Goal: Information Seeking & Learning: Check status

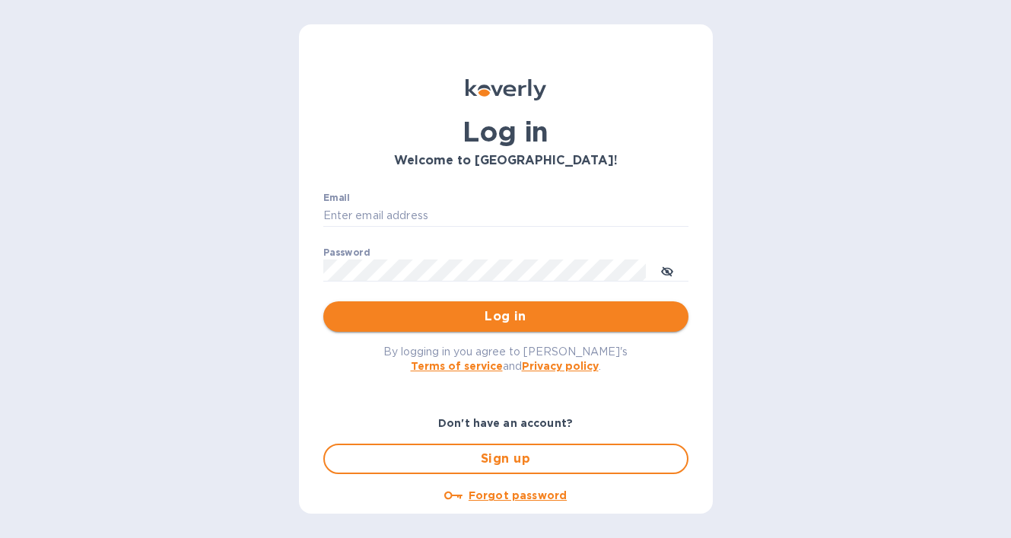
type input "b@[DOMAIN_NAME]"
click at [424, 320] on span "Log in" at bounding box center [506, 316] width 341 height 18
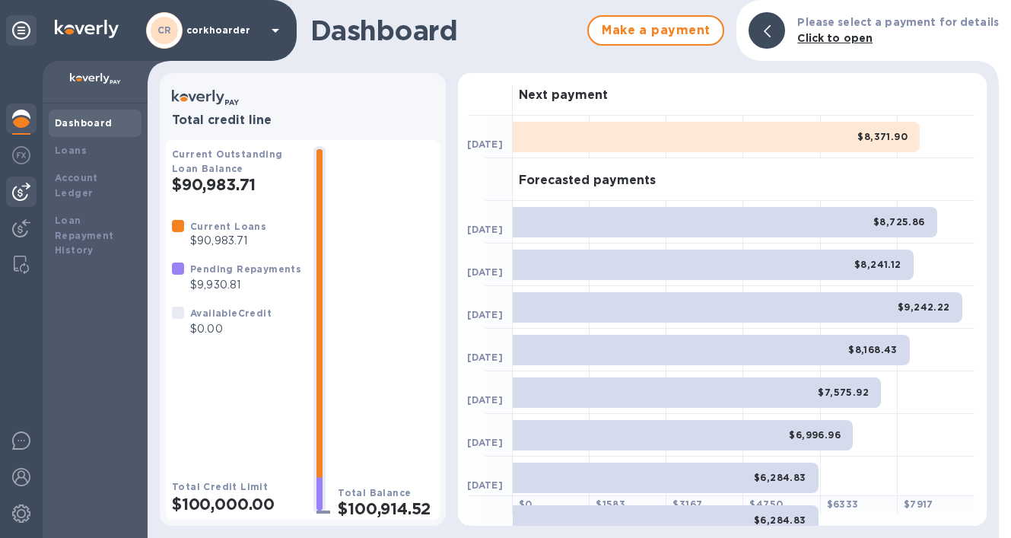
click at [30, 201] on div at bounding box center [21, 192] width 30 height 30
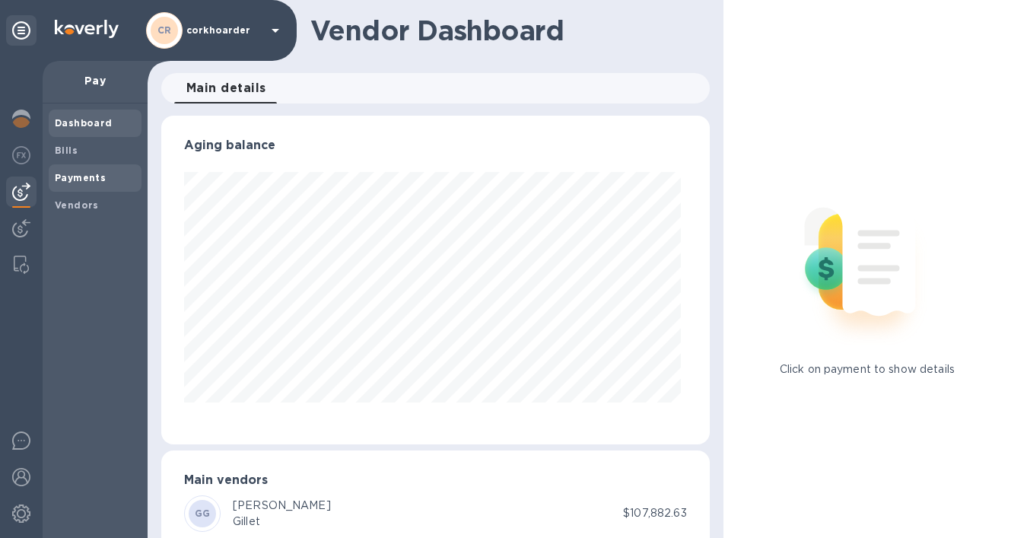
click at [68, 183] on span "Payments" at bounding box center [80, 177] width 51 height 15
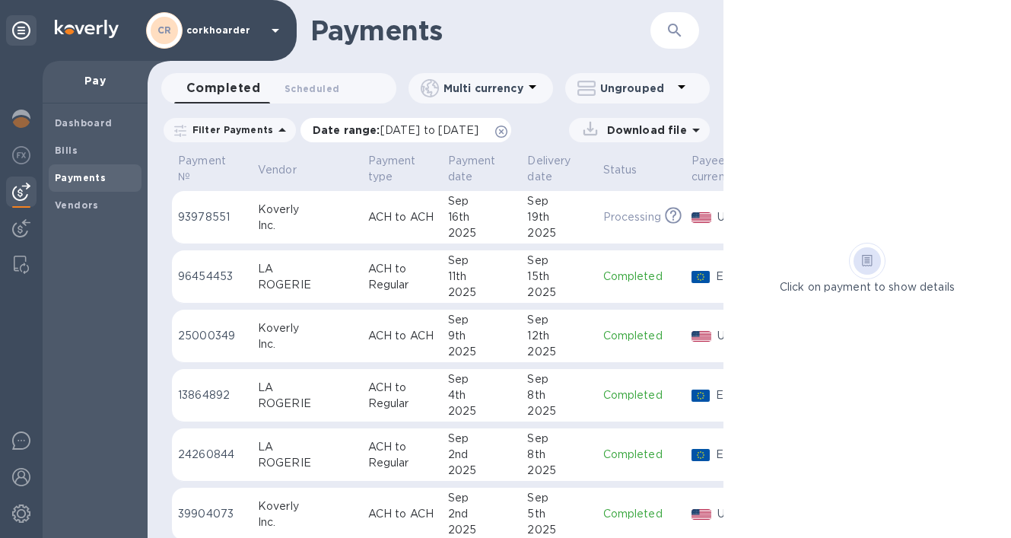
click at [507, 129] on icon at bounding box center [501, 132] width 12 height 12
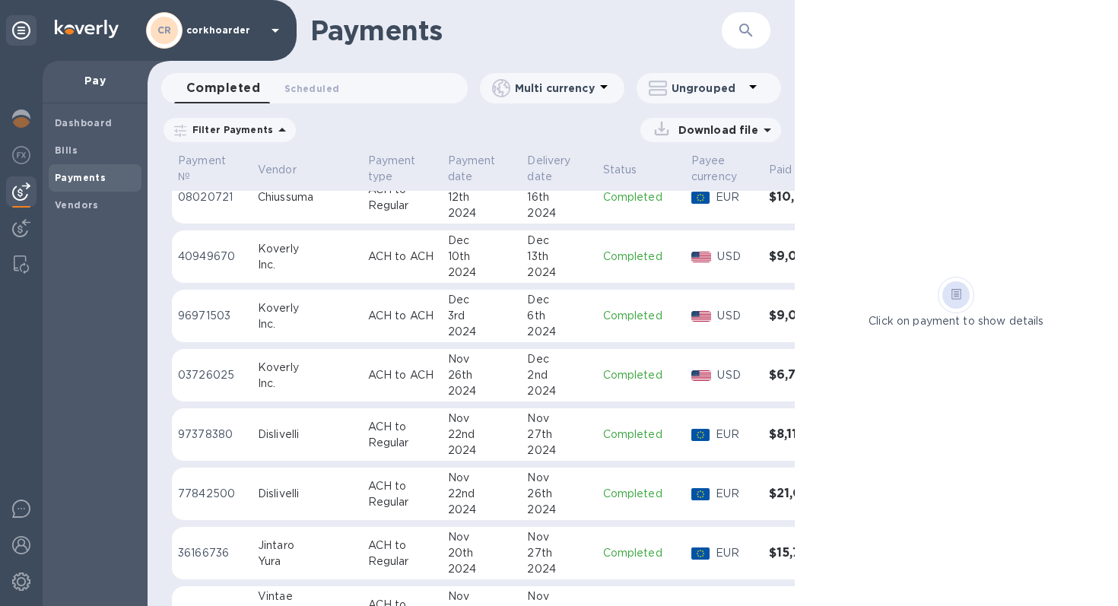
scroll to position [8424, 0]
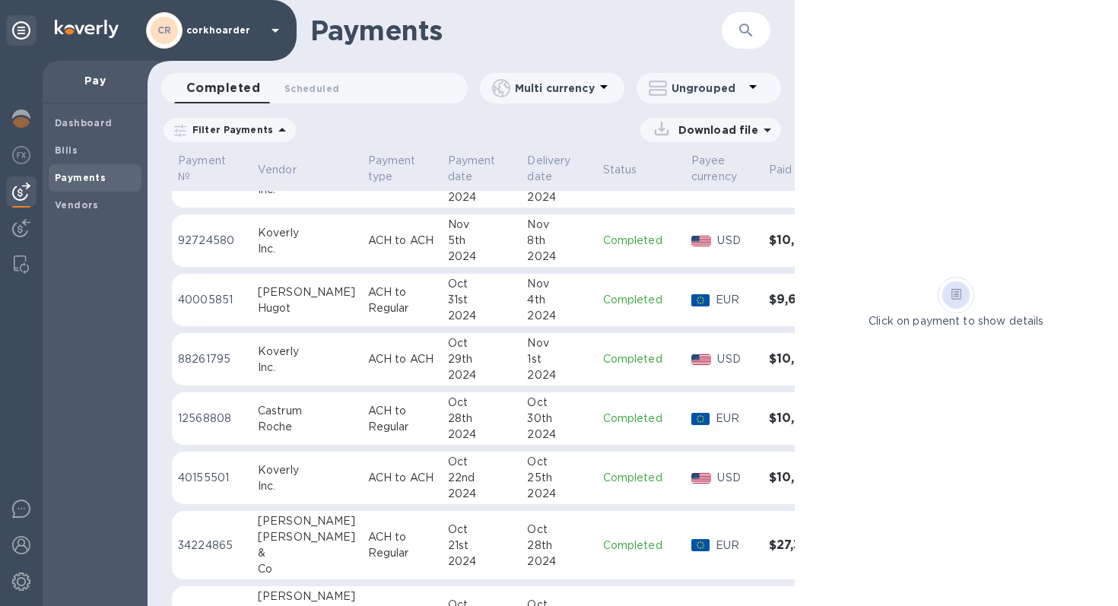
click at [274, 132] on icon at bounding box center [282, 130] width 18 height 18
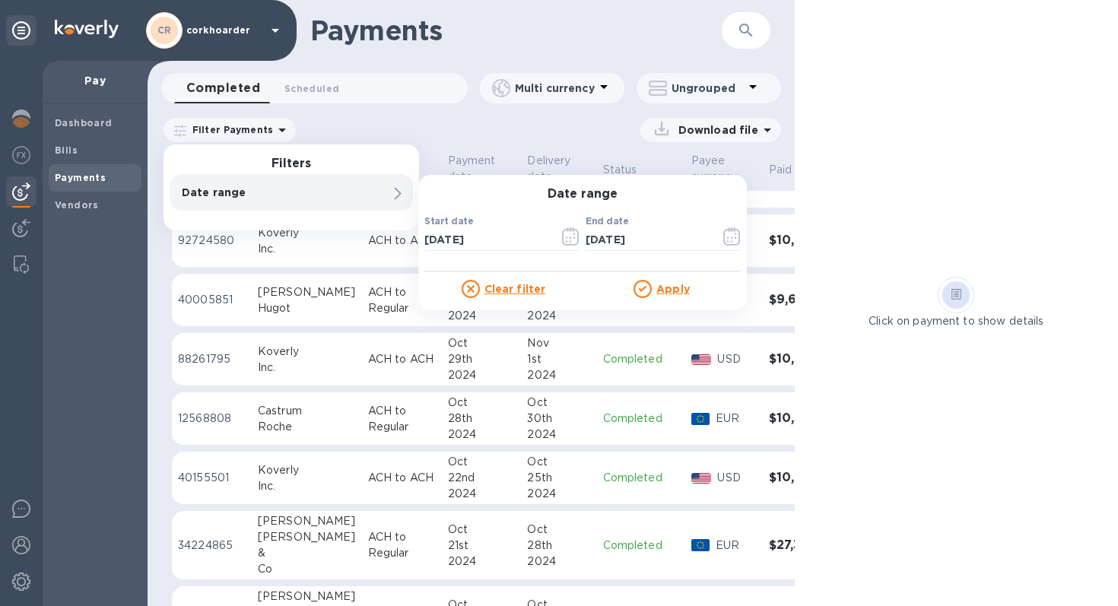
click at [405, 82] on div "Completed 0 Scheduled 0" at bounding box center [321, 88] width 294 height 30
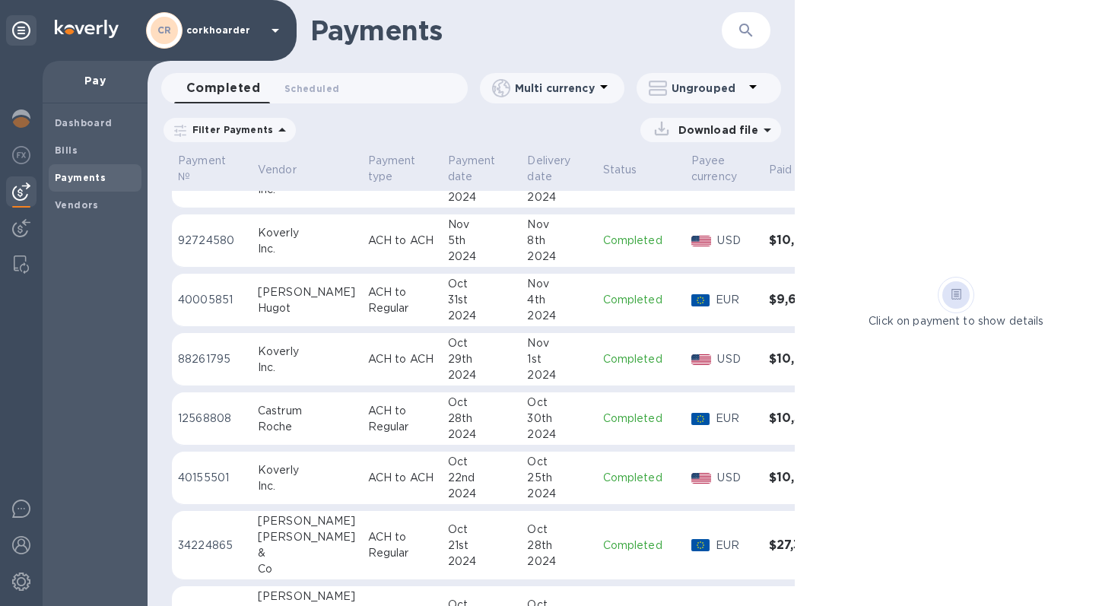
click at [655, 84] on icon at bounding box center [658, 88] width 18 height 18
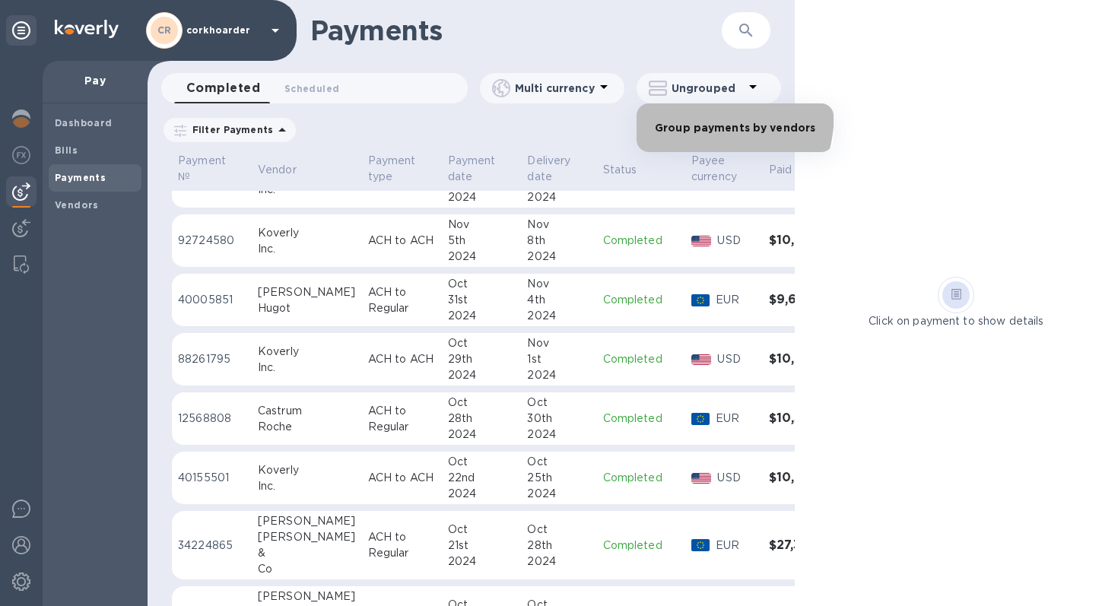
click at [678, 112] on li "Group payments by vendors" at bounding box center [735, 127] width 197 height 49
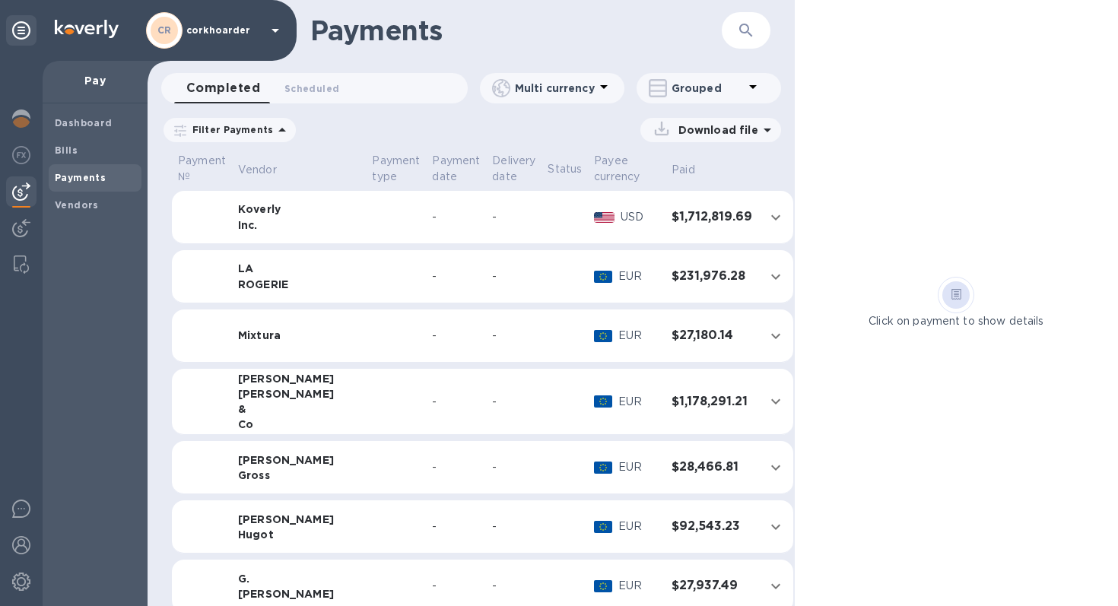
click at [370, 387] on td at bounding box center [396, 402] width 60 height 66
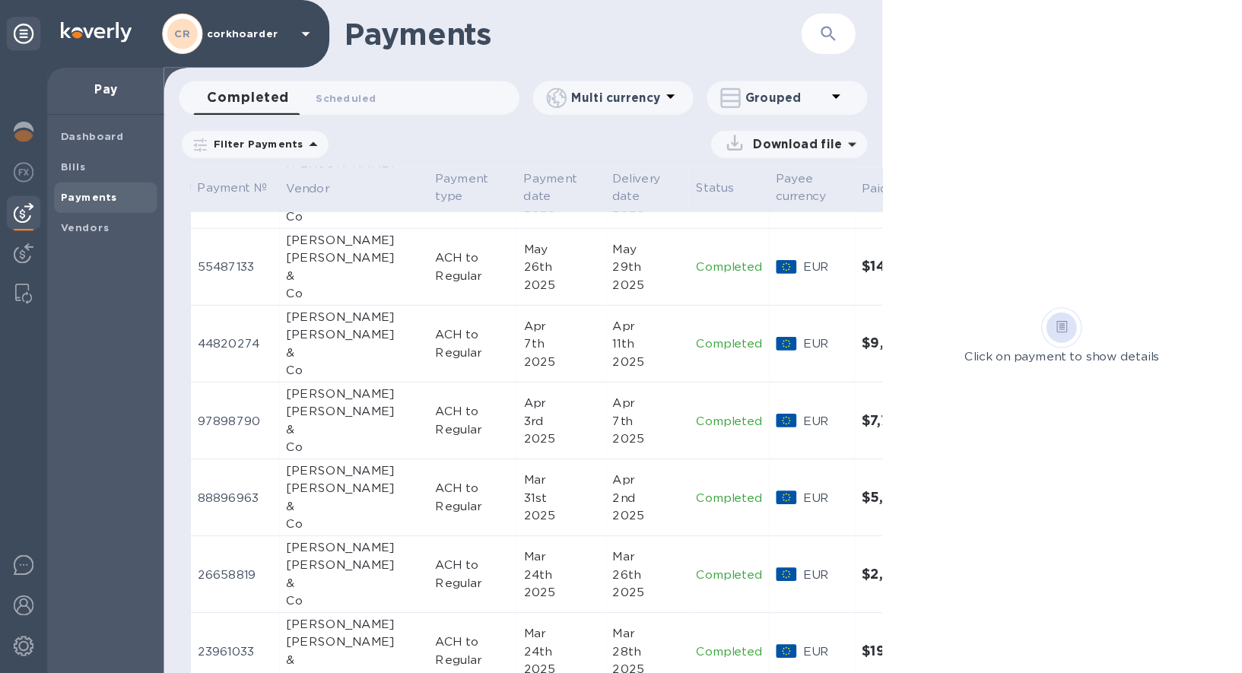
scroll to position [1529, 0]
click at [627, 24] on h1 "Payments" at bounding box center [516, 30] width 412 height 32
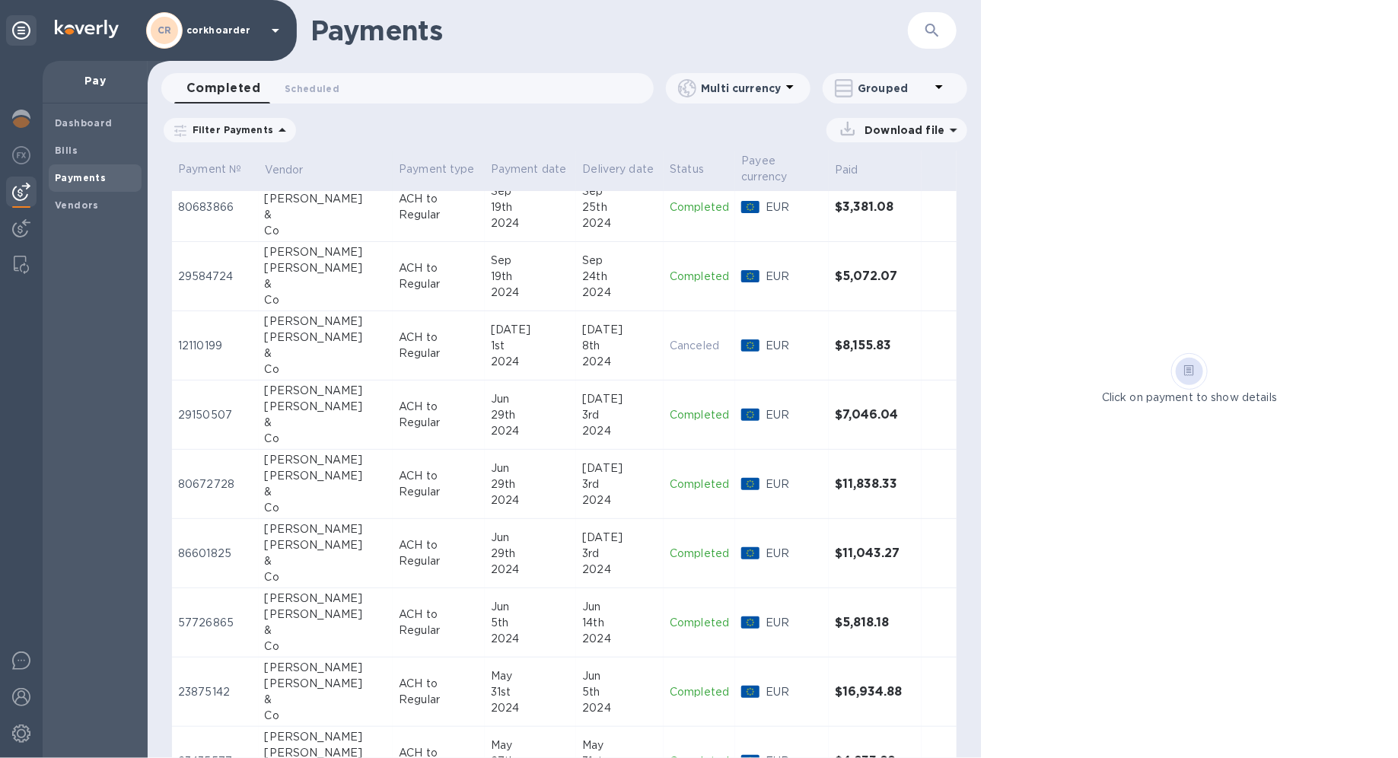
scroll to position [2811, 0]
click at [512, 537] on div "5th" at bounding box center [531, 620] width 80 height 16
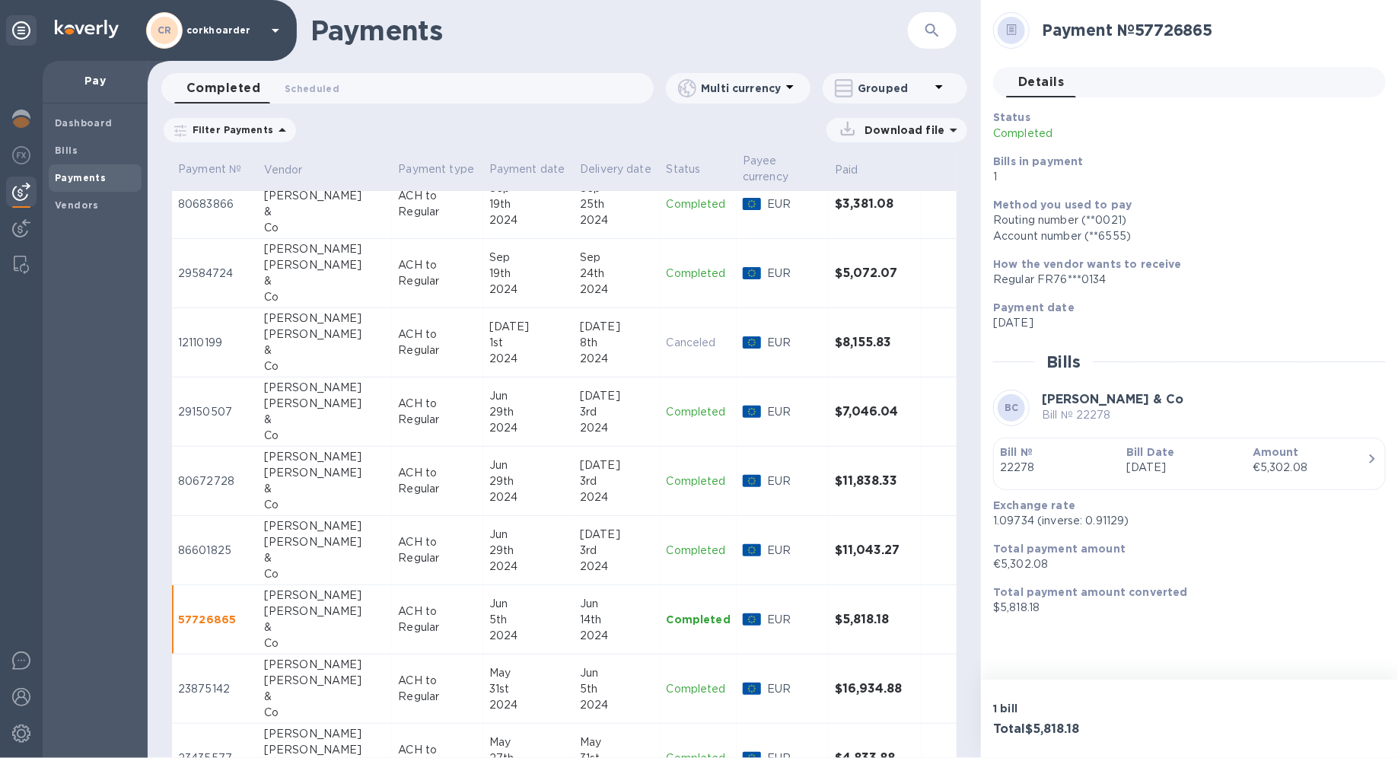
click at [333, 537] on div "&" at bounding box center [325, 558] width 122 height 16
click at [321, 497] on div "Co" at bounding box center [325, 505] width 122 height 16
click at [334, 396] on div "Wasserman" at bounding box center [325, 404] width 122 height 16
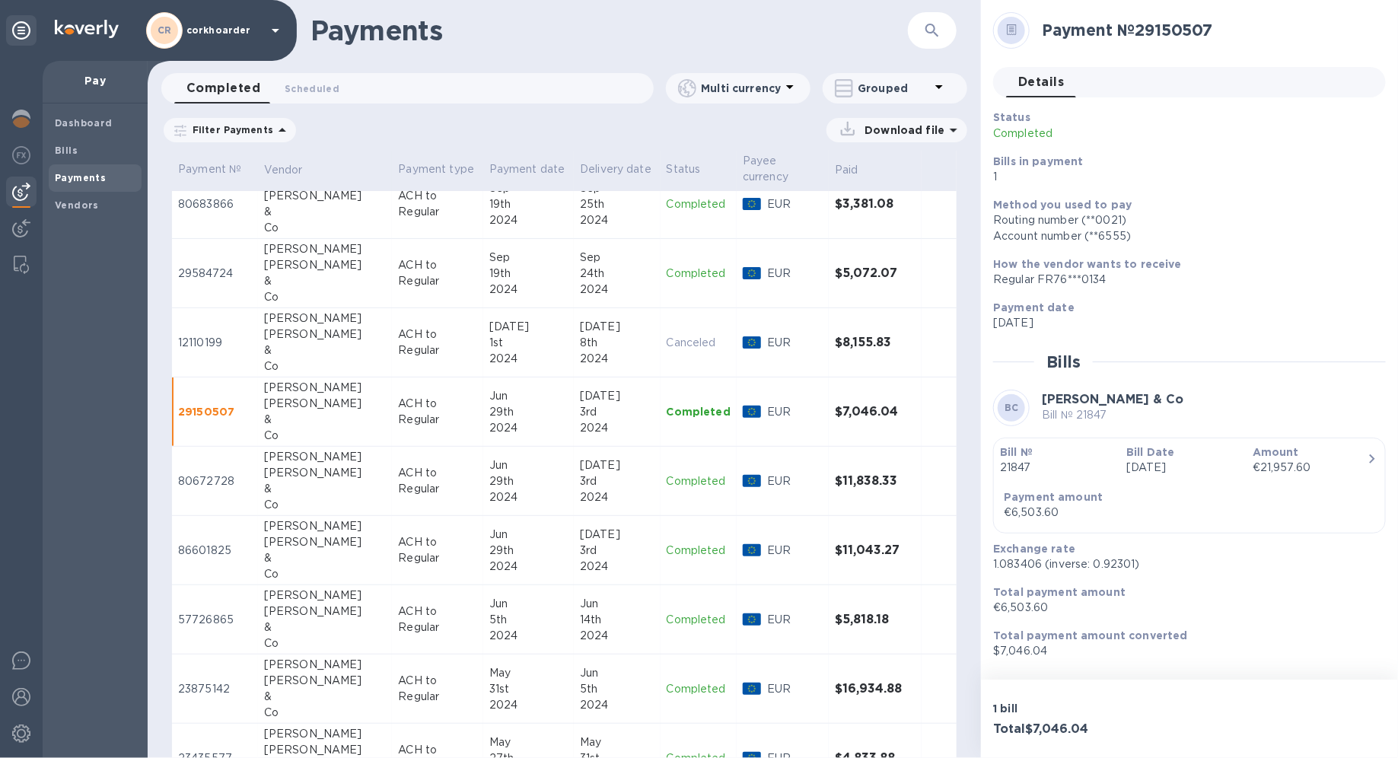
click at [347, 342] on div "&" at bounding box center [325, 350] width 122 height 16
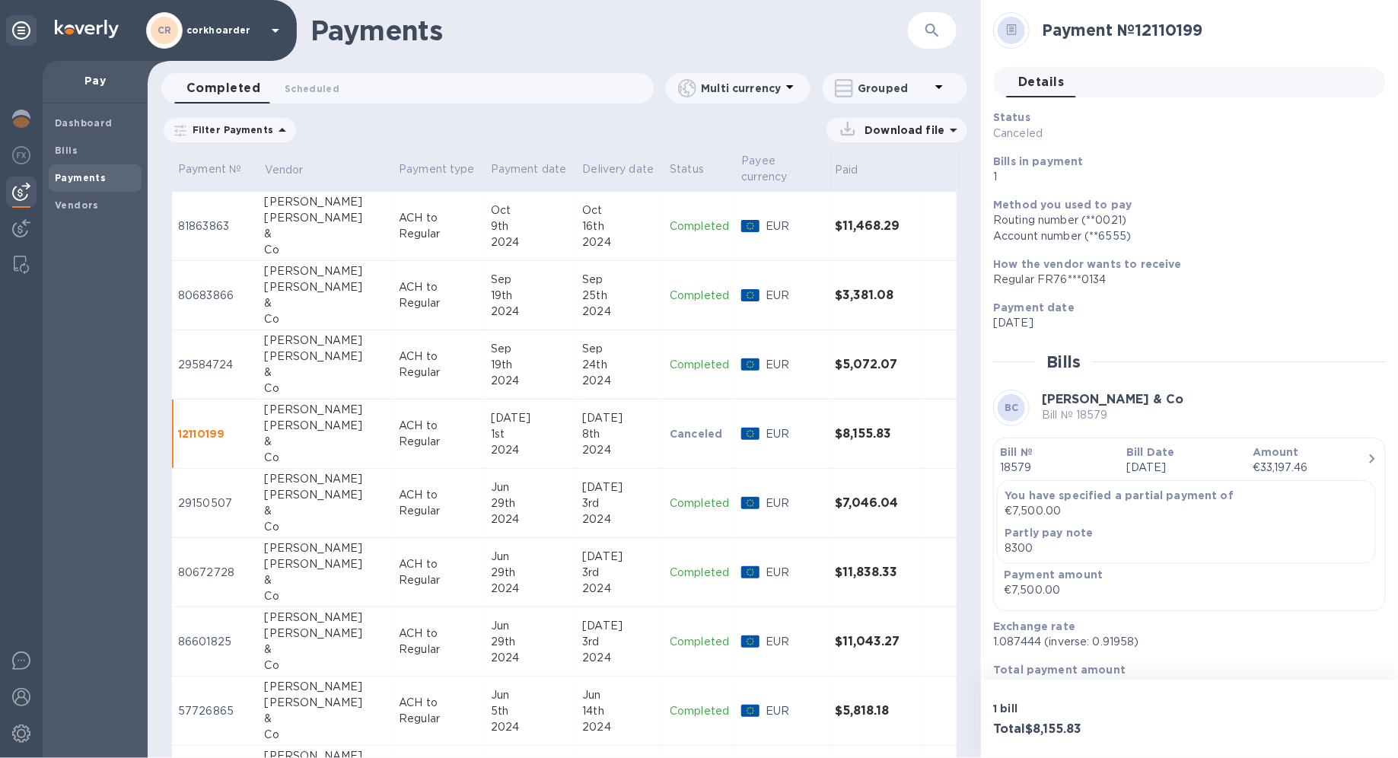
scroll to position [2721, 0]
click at [393, 355] on td "ACH to Regular" at bounding box center [439, 363] width 92 height 69
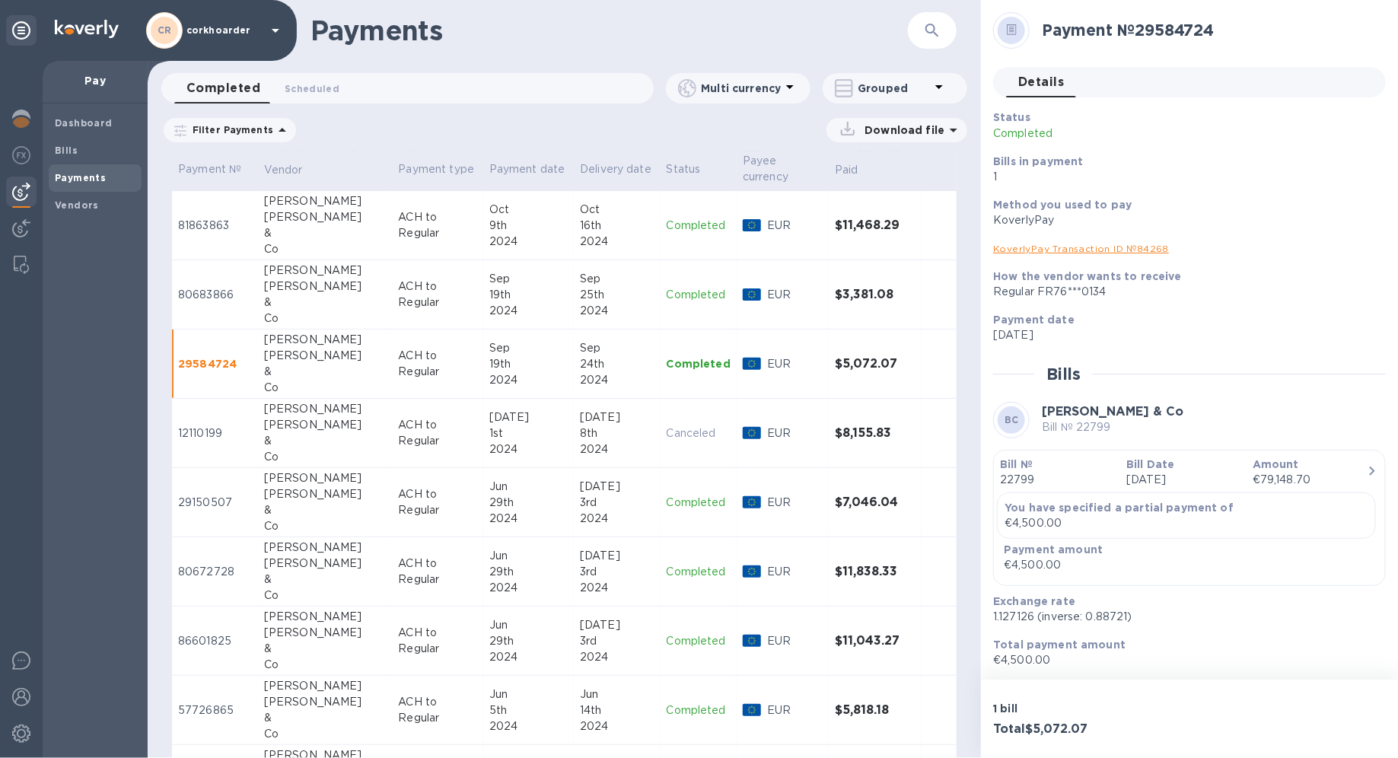
scroll to position [2702, 0]
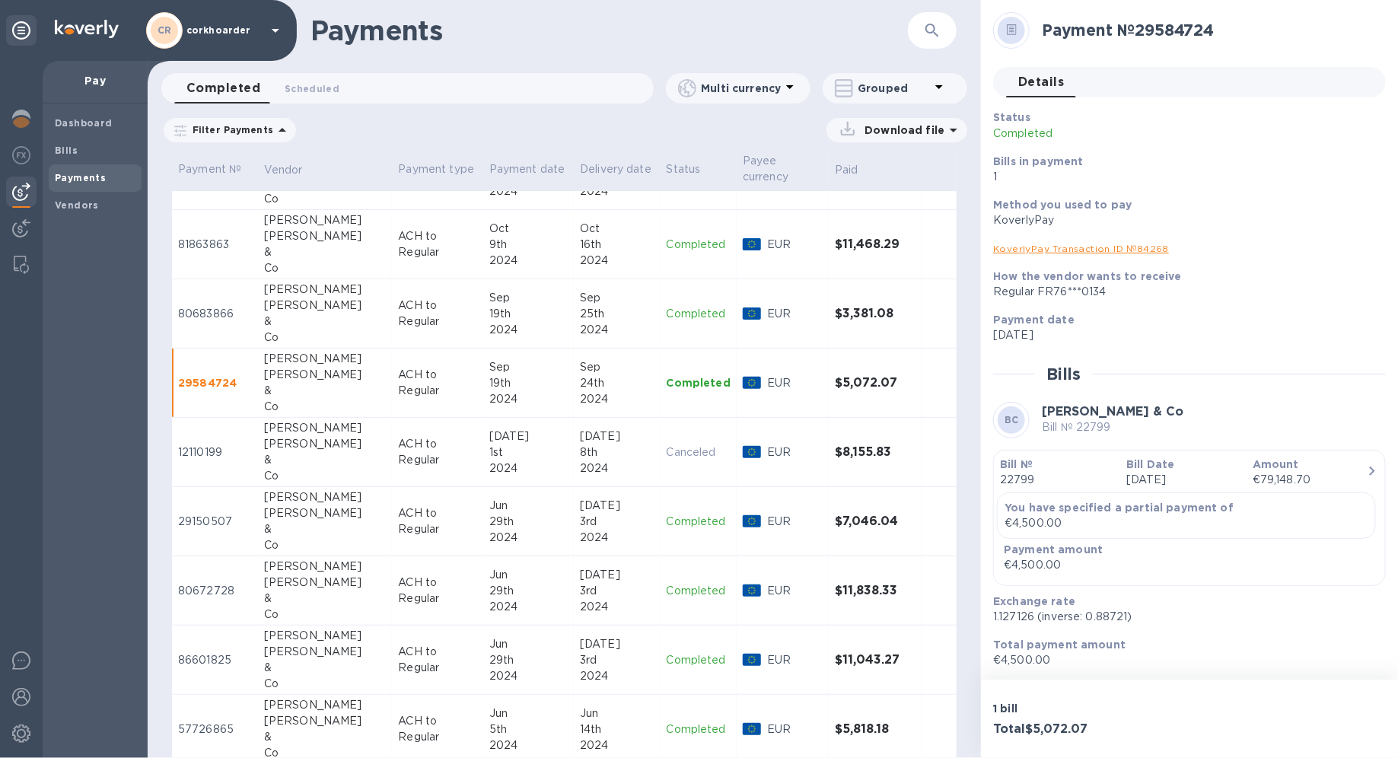
click at [483, 367] on td "Sep 19th 2024" at bounding box center [528, 382] width 91 height 69
click at [508, 391] on div "2024" at bounding box center [528, 399] width 78 height 16
click at [490, 308] on div "19th" at bounding box center [528, 314] width 78 height 16
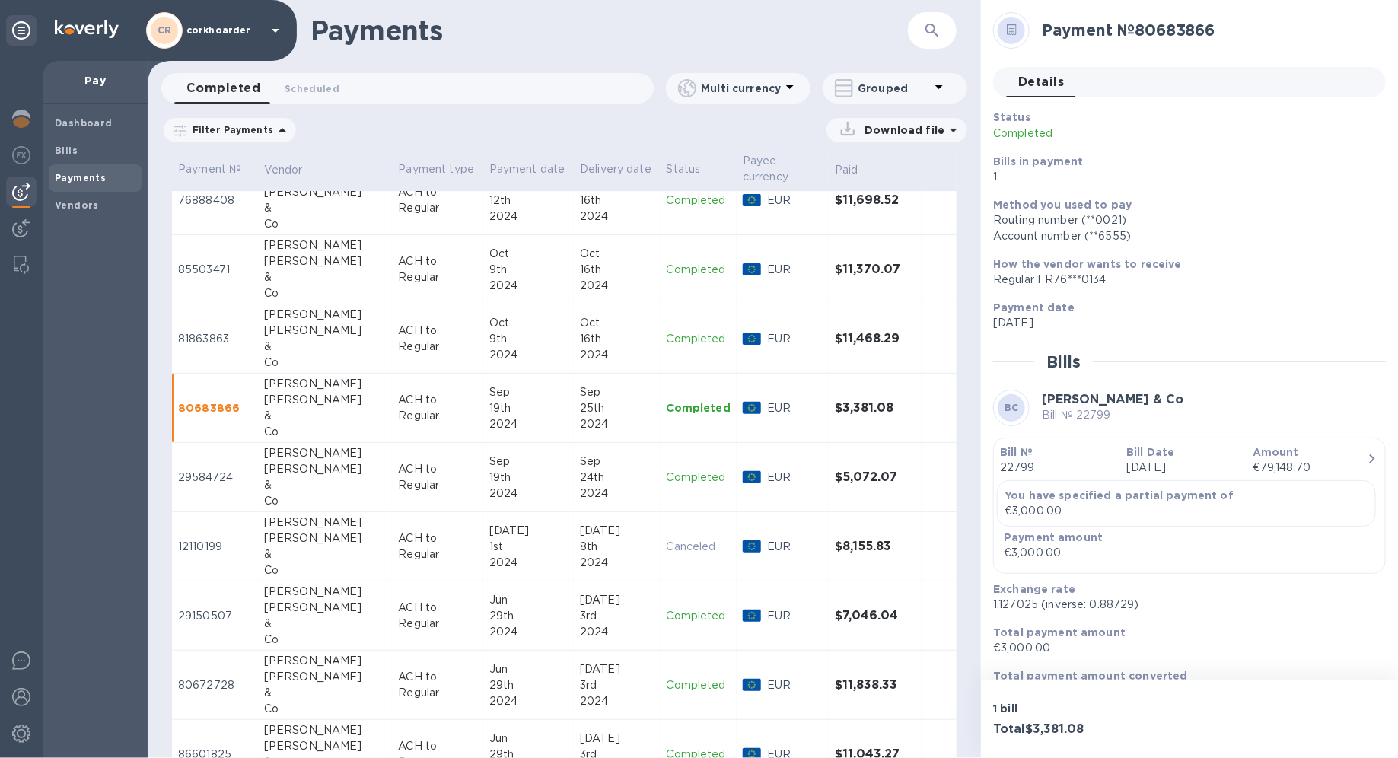
scroll to position [2593, 0]
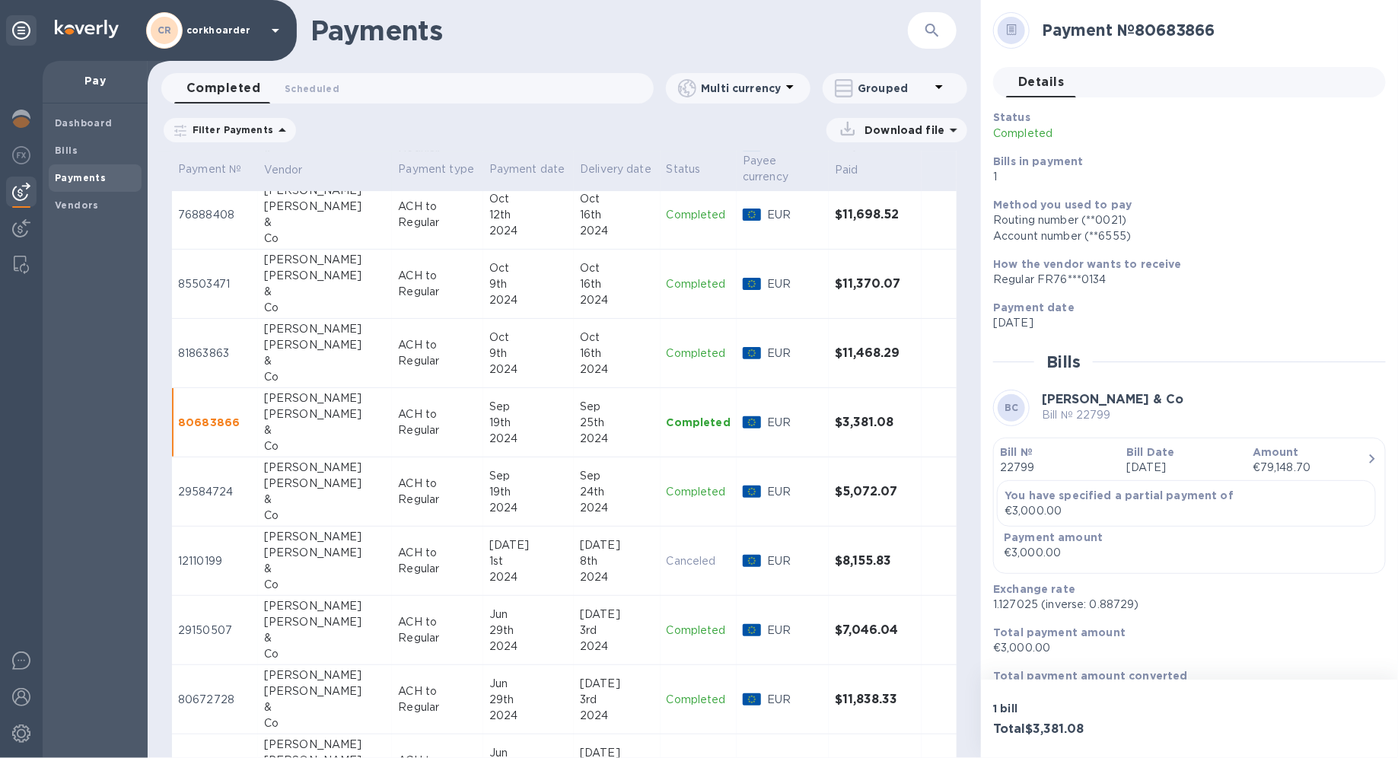
click at [491, 345] on div "9th" at bounding box center [528, 353] width 78 height 16
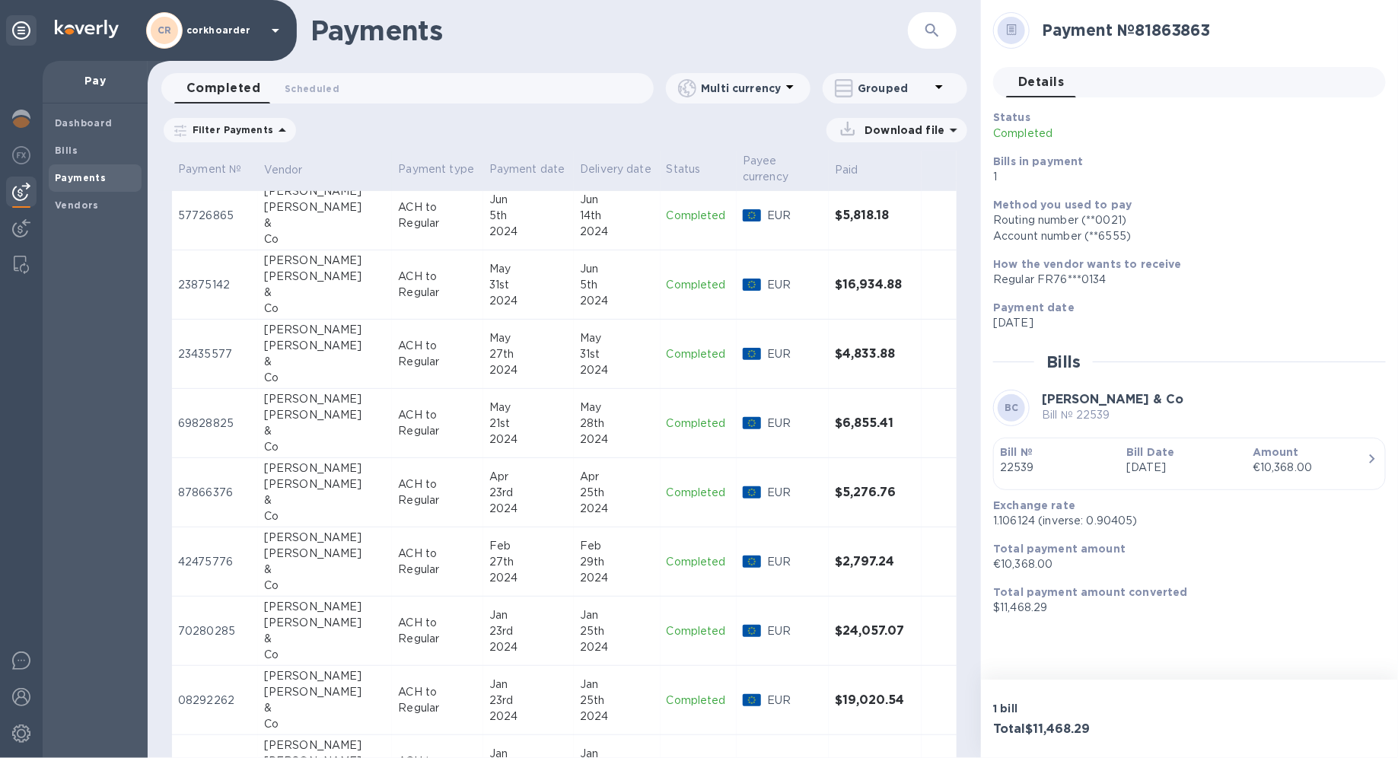
scroll to position [3218, 0]
click at [544, 498] on div "2024" at bounding box center [528, 506] width 78 height 16
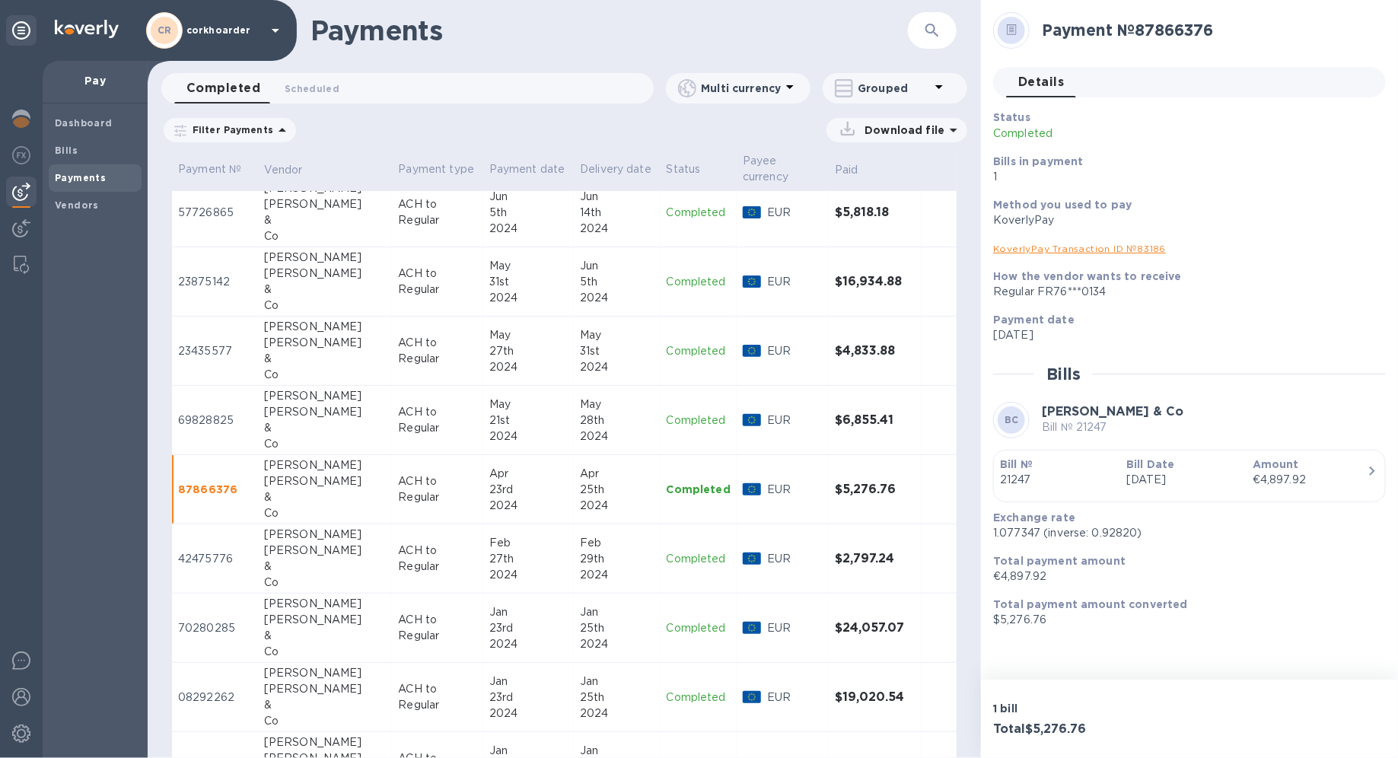
click at [1010, 533] on p "1.077347 (inverse: 0.92820)" at bounding box center [1183, 533] width 380 height 16
copy p "1.077347"
click at [424, 537] on td "ACH to Regular" at bounding box center [437, 558] width 91 height 69
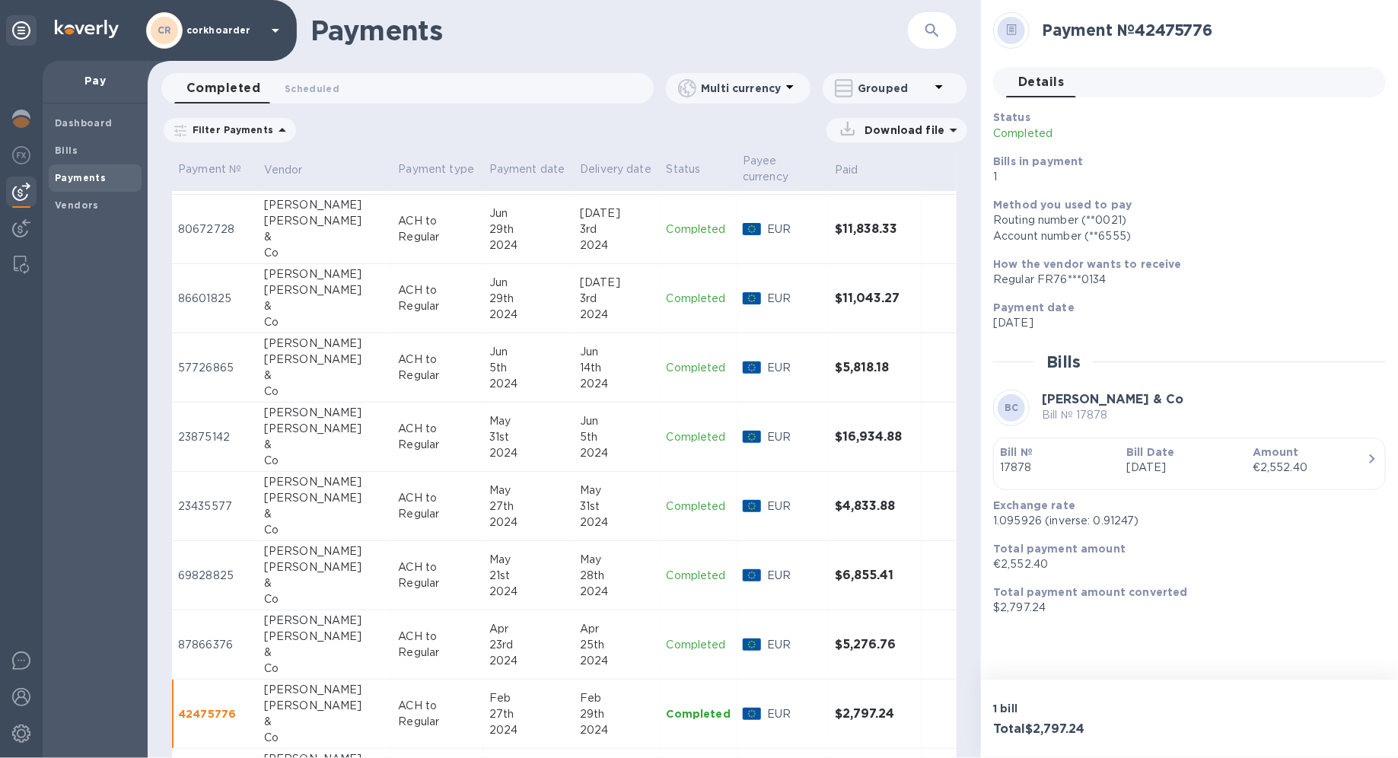
scroll to position [2990, 0]
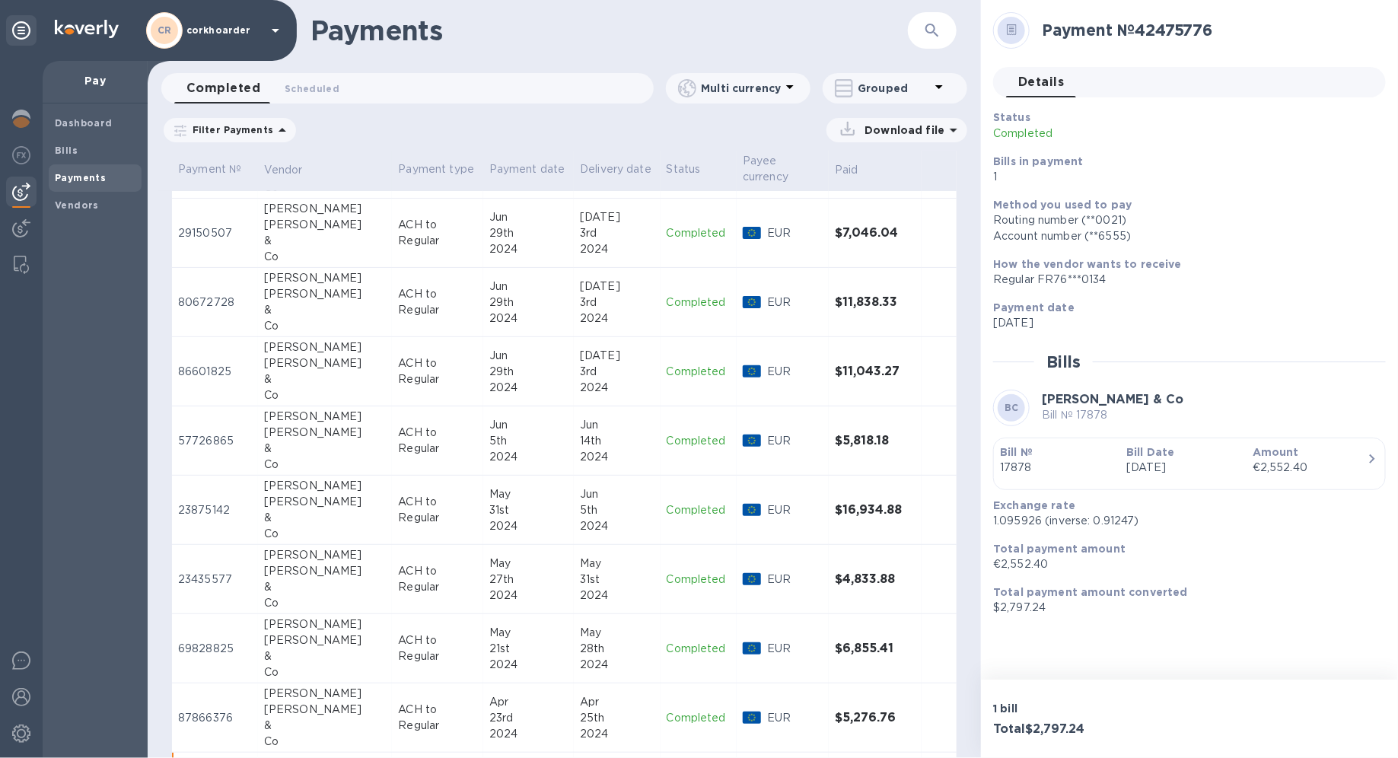
click at [453, 406] on td "ACH to Regular" at bounding box center [437, 440] width 91 height 69
click at [489, 348] on div "Jun" at bounding box center [528, 356] width 78 height 16
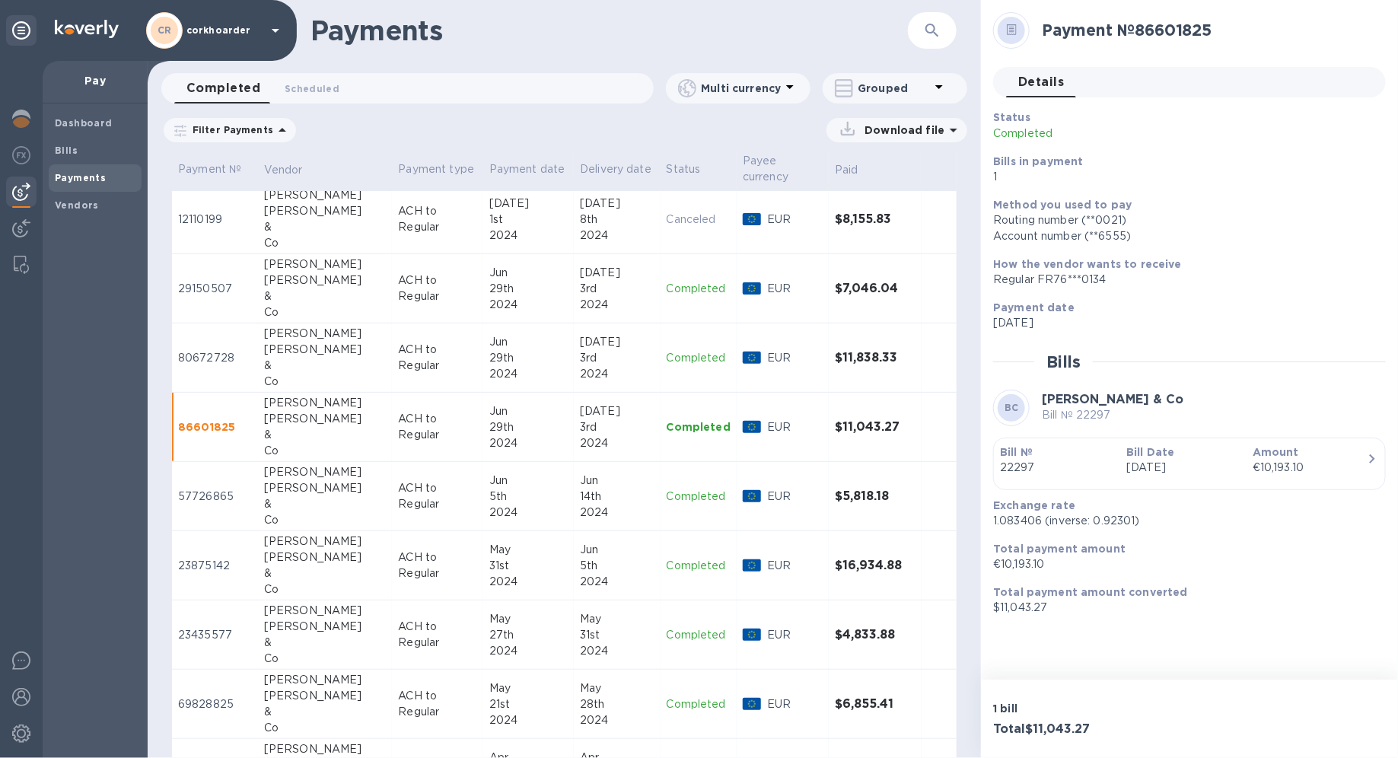
click at [489, 350] on div "29th" at bounding box center [528, 358] width 78 height 16
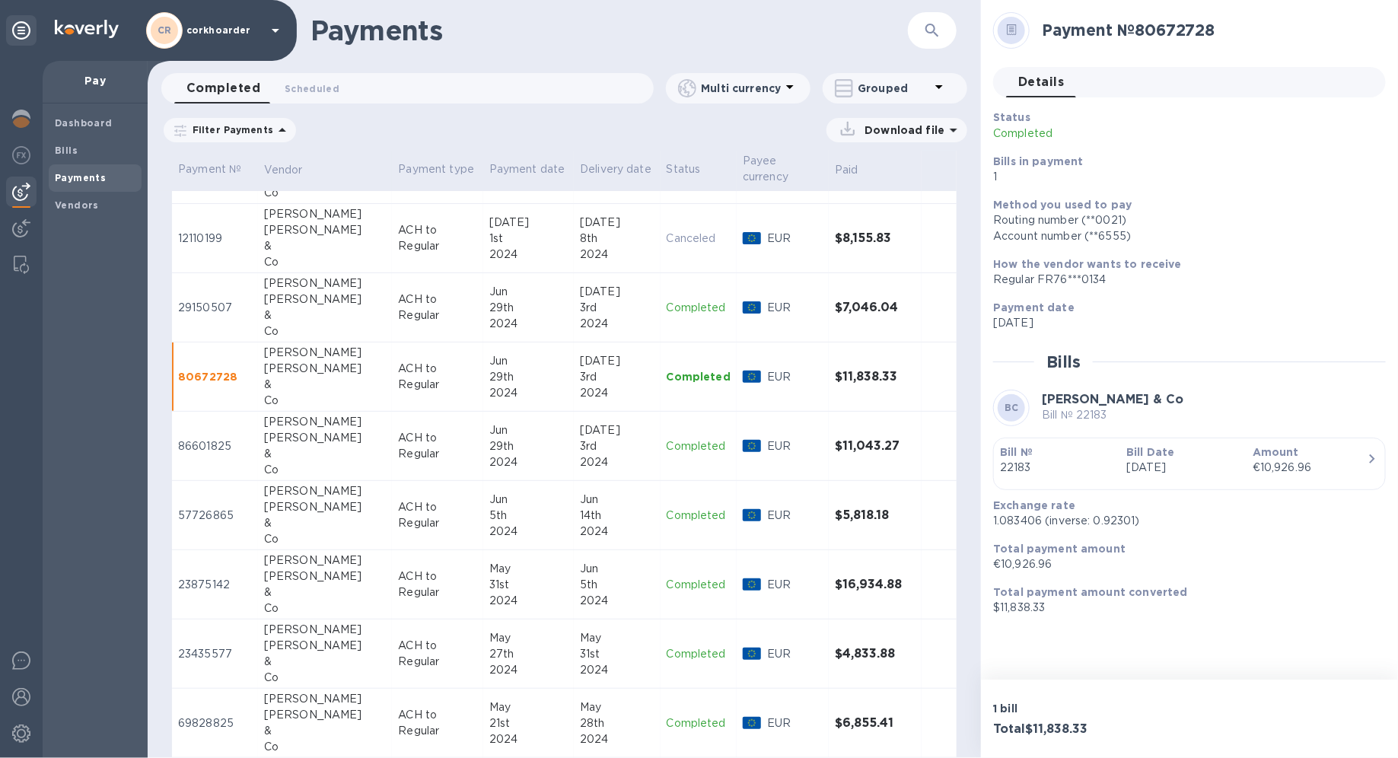
click at [489, 284] on div "Jun" at bounding box center [528, 292] width 78 height 16
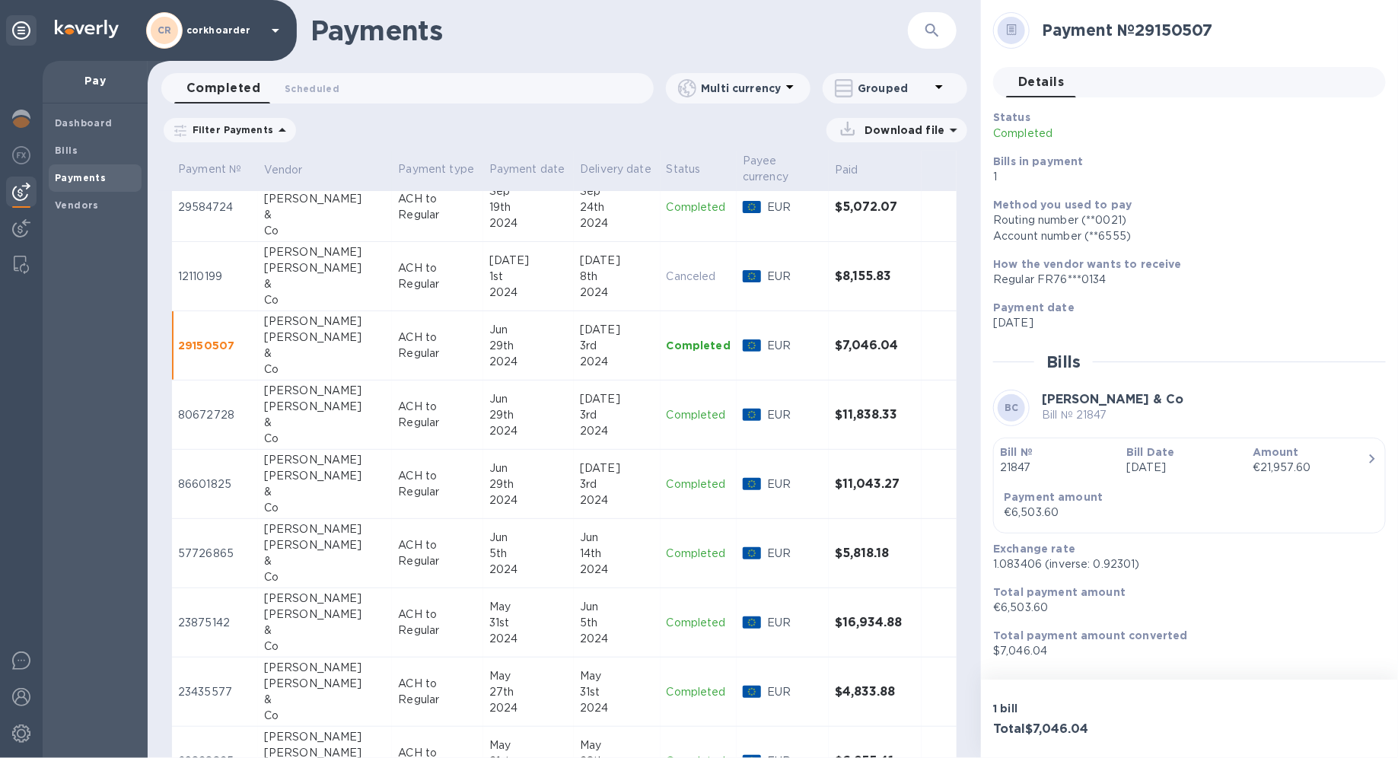
scroll to position [2855, 0]
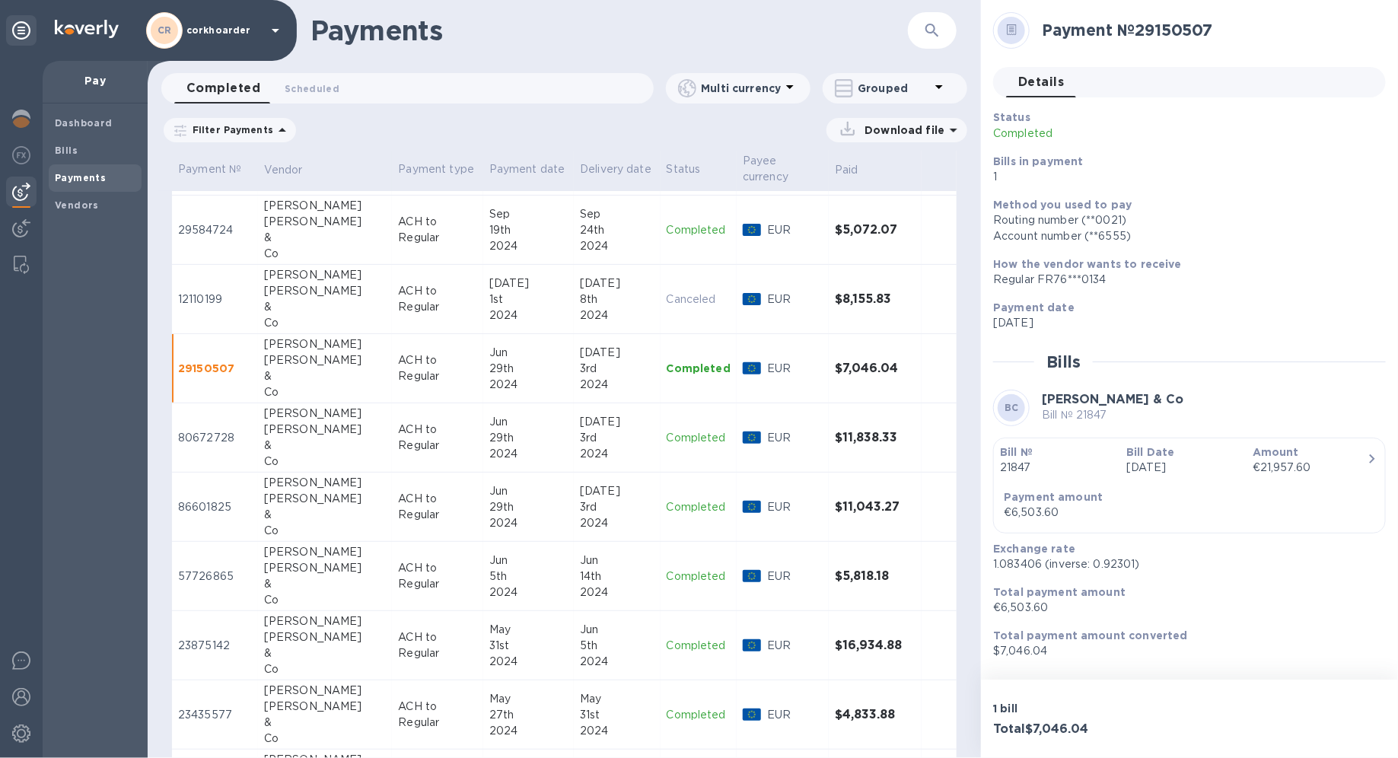
click at [489, 291] on div "1st" at bounding box center [528, 299] width 78 height 16
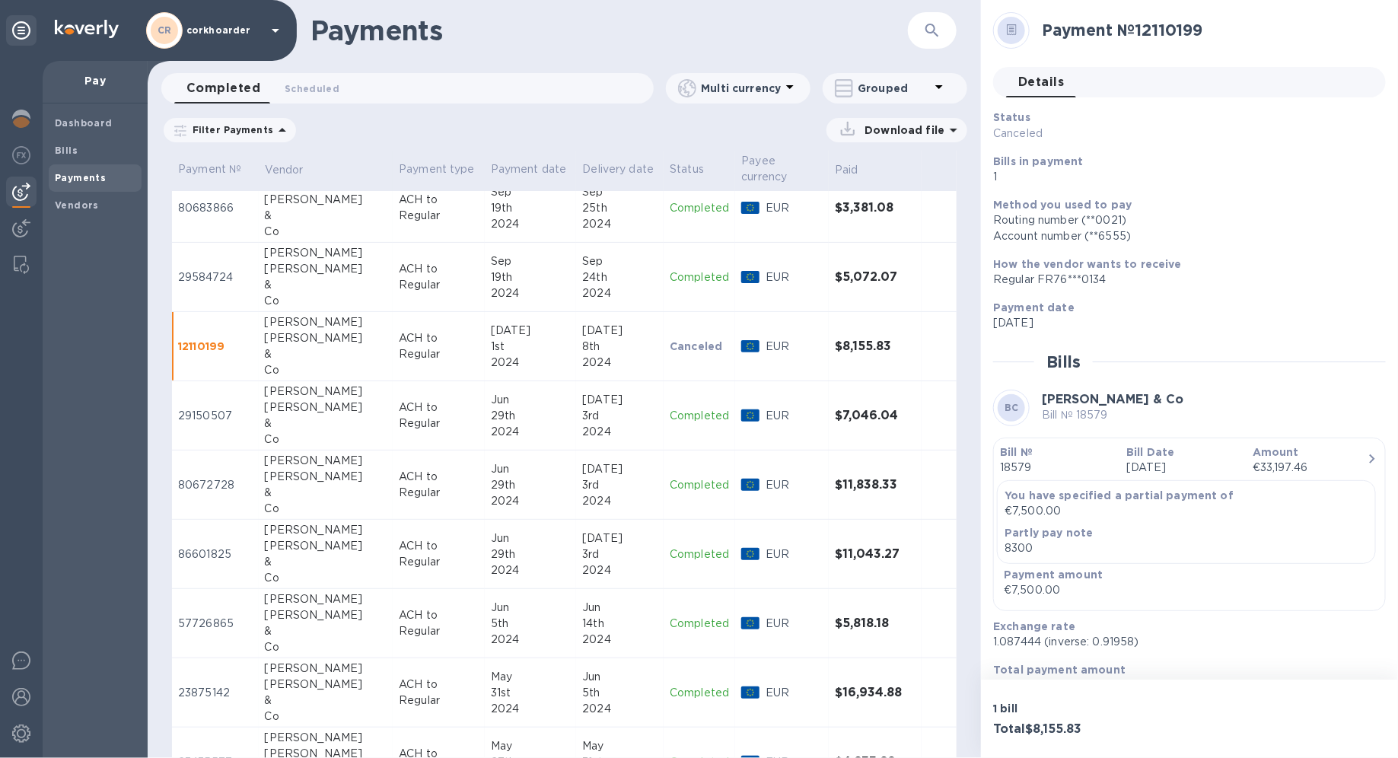
scroll to position [2733, 0]
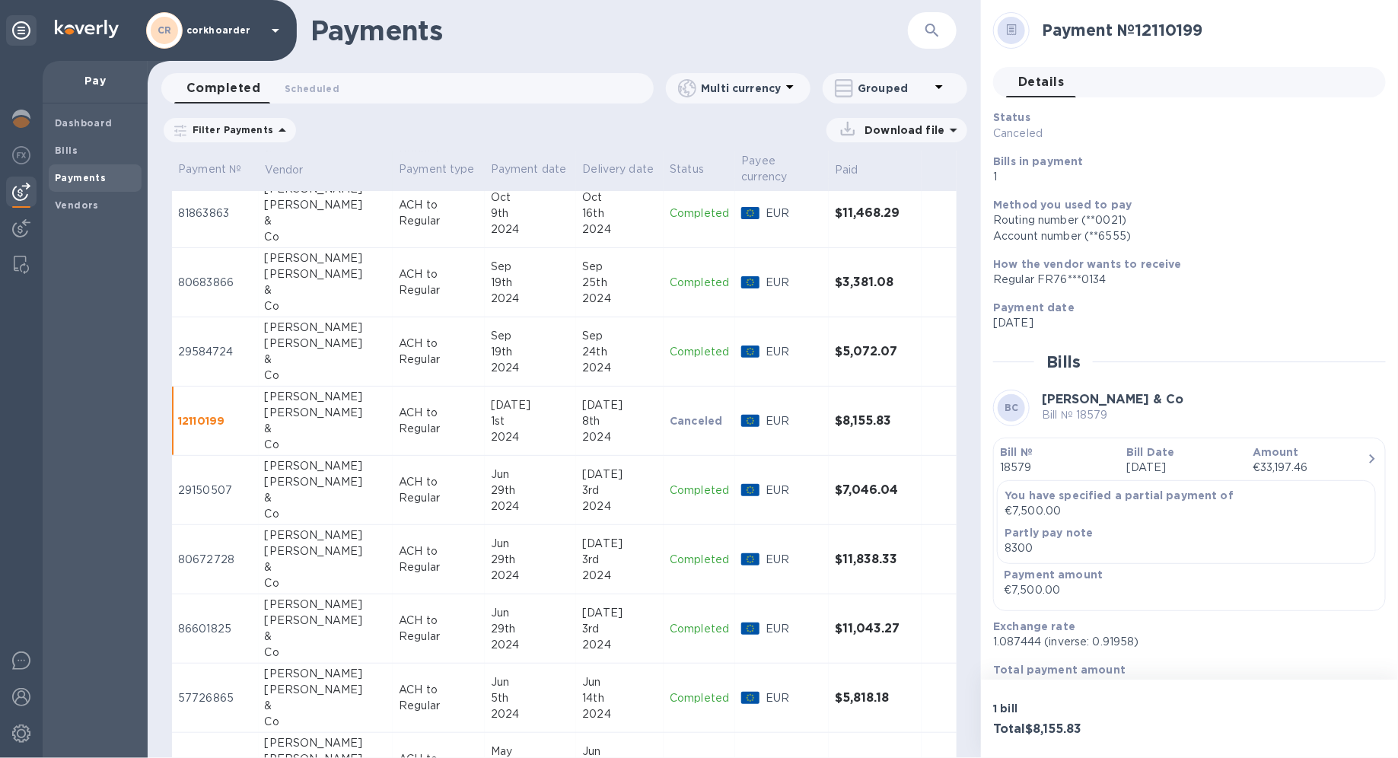
click at [491, 328] on div "Sep" at bounding box center [531, 336] width 80 height 16
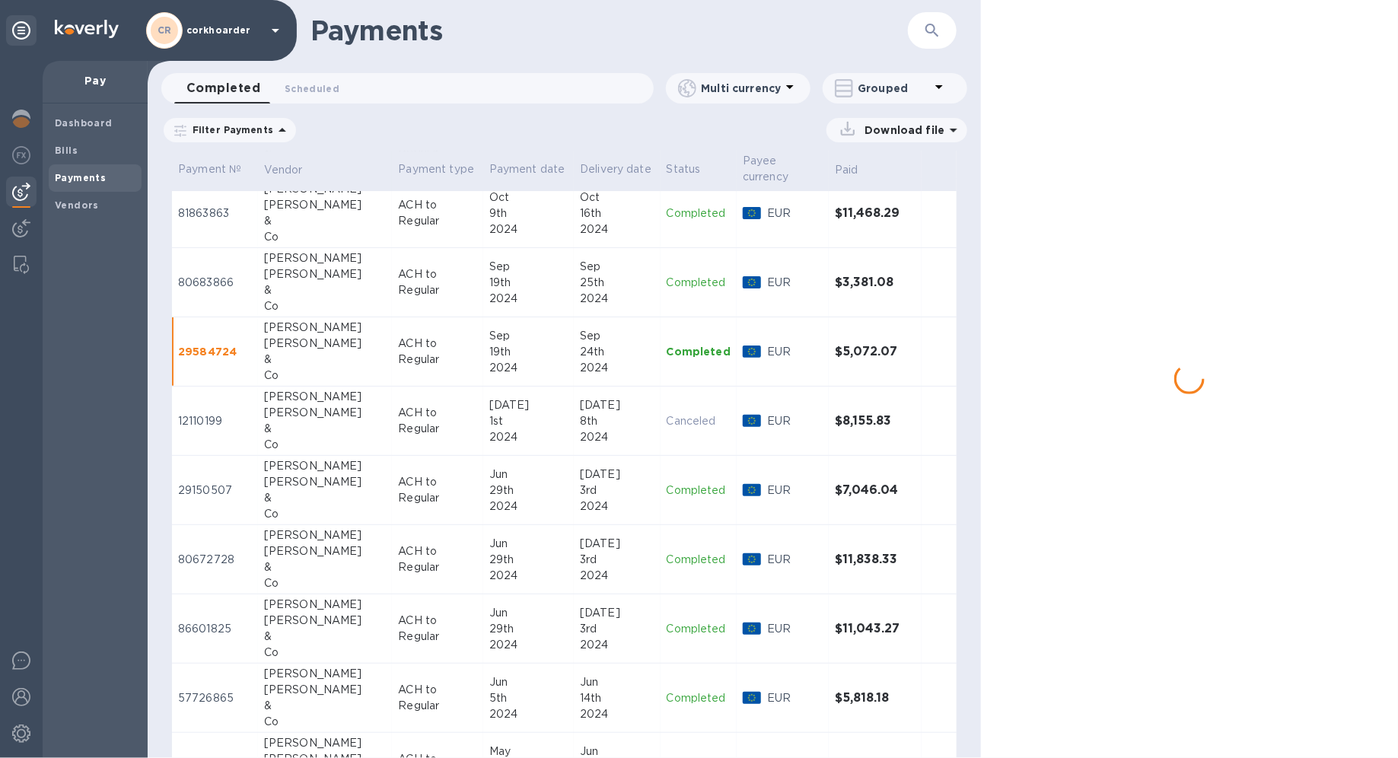
click at [491, 277] on div "19th" at bounding box center [528, 283] width 78 height 16
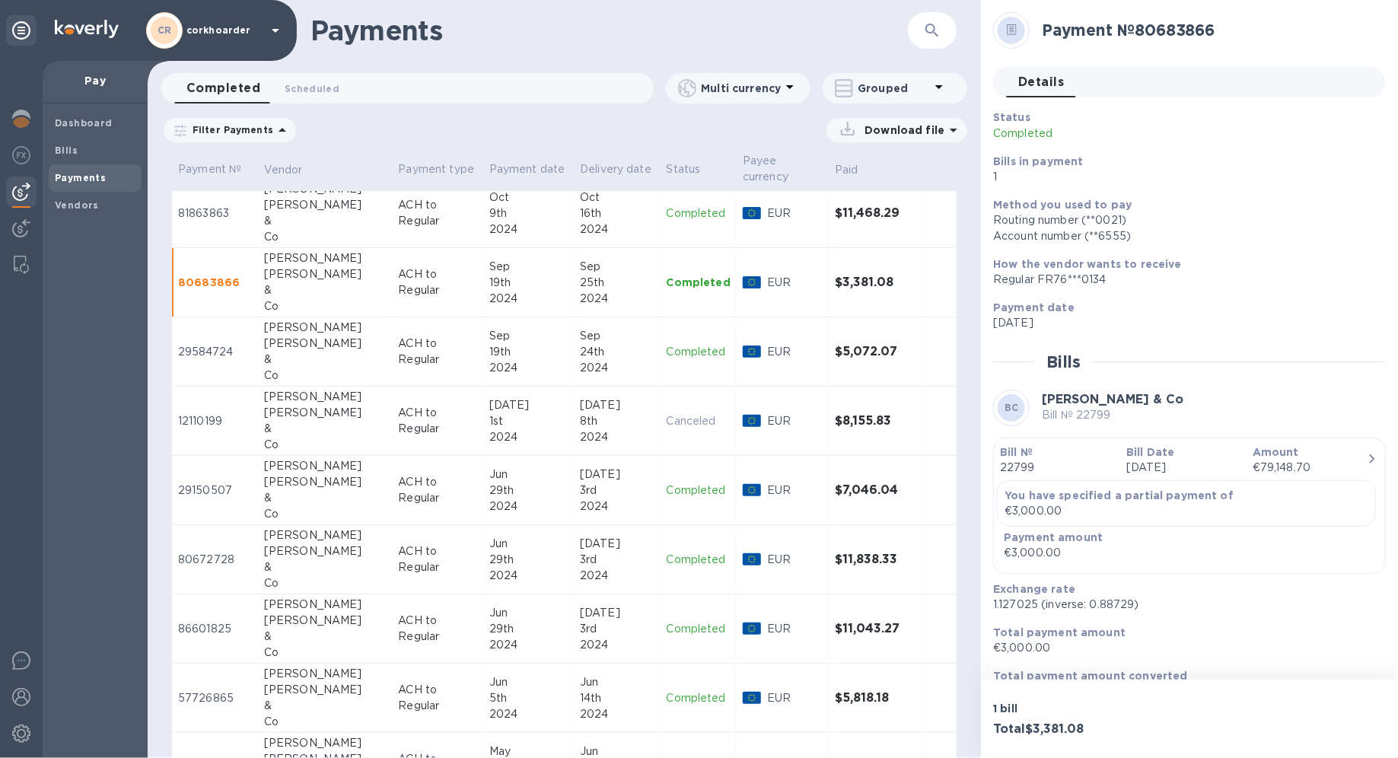
scroll to position [2688, 0]
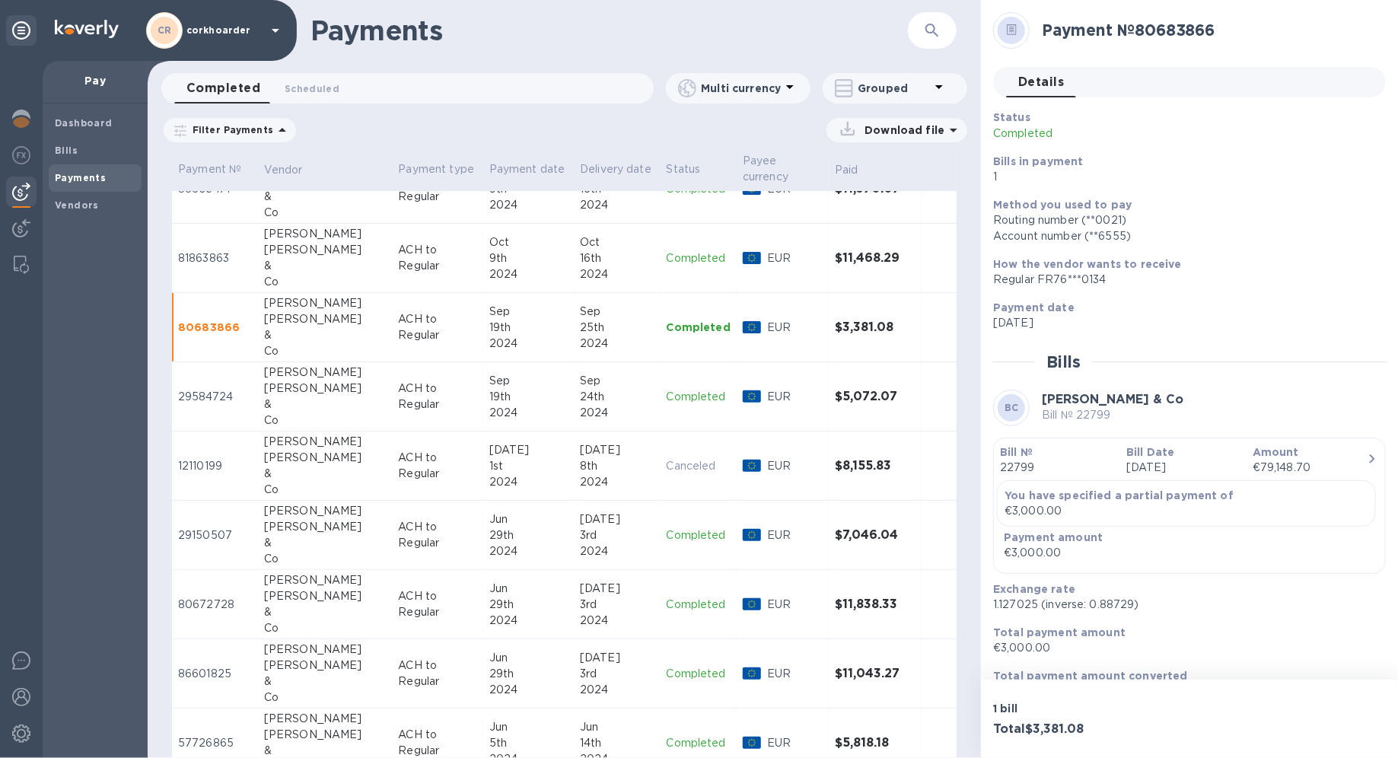
click at [491, 277] on td "Oct 9th 2024" at bounding box center [528, 258] width 91 height 69
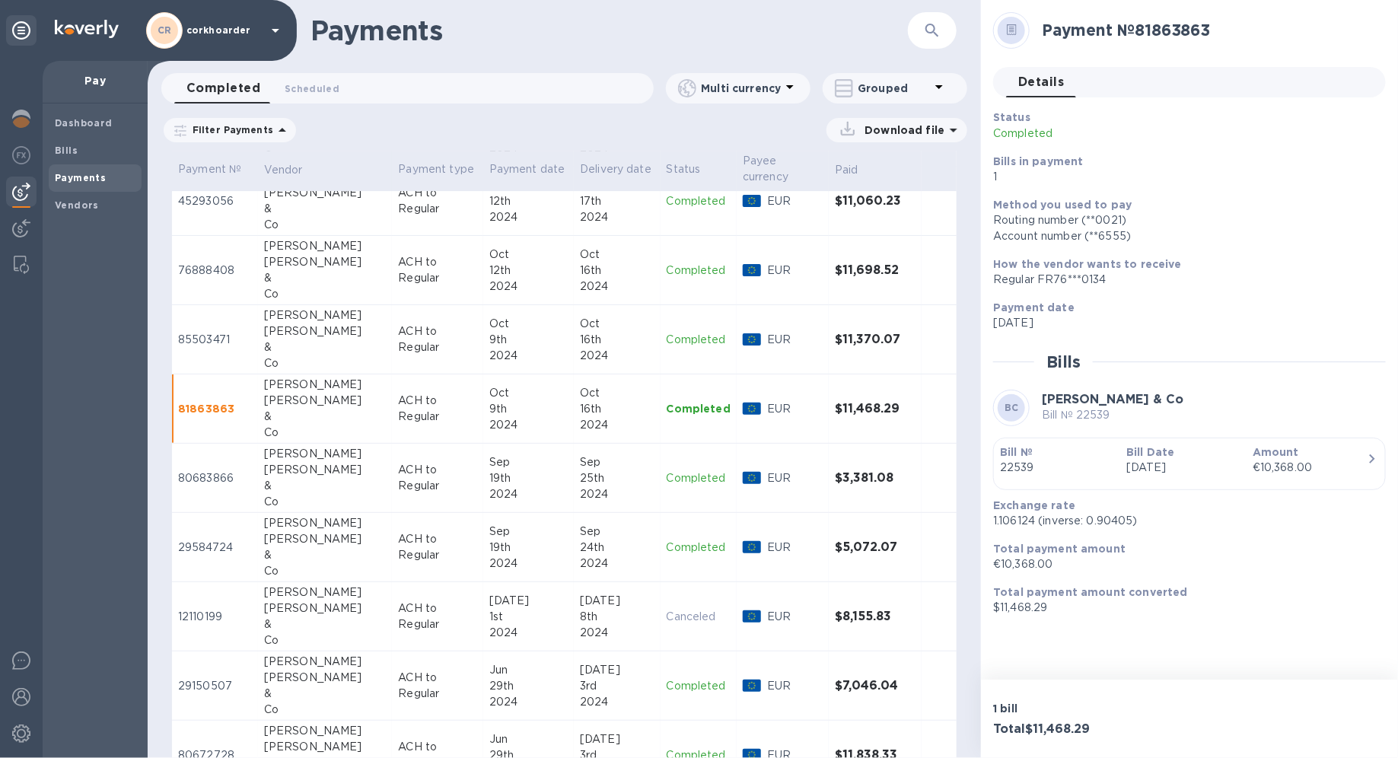
click at [489, 318] on div "Oct" at bounding box center [528, 324] width 78 height 16
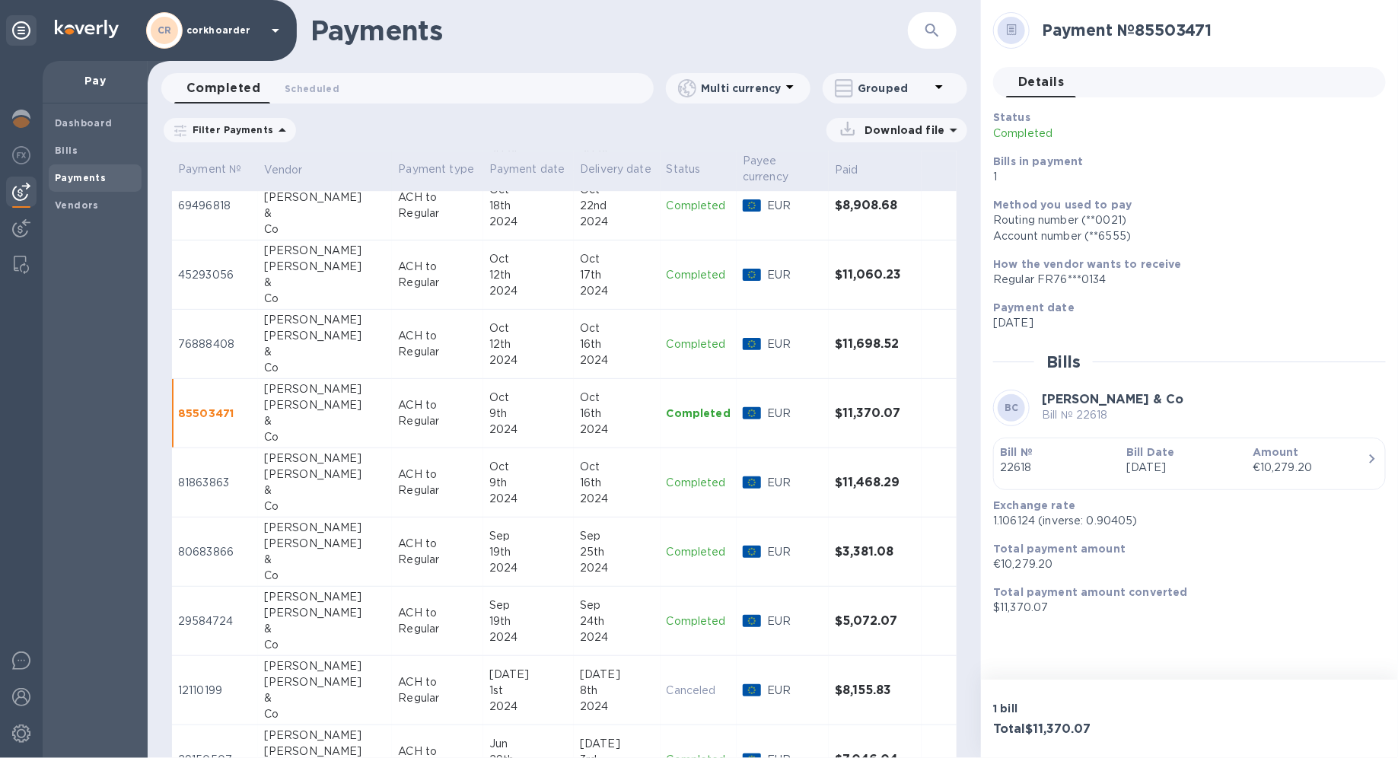
click at [489, 320] on div "Oct" at bounding box center [528, 328] width 78 height 16
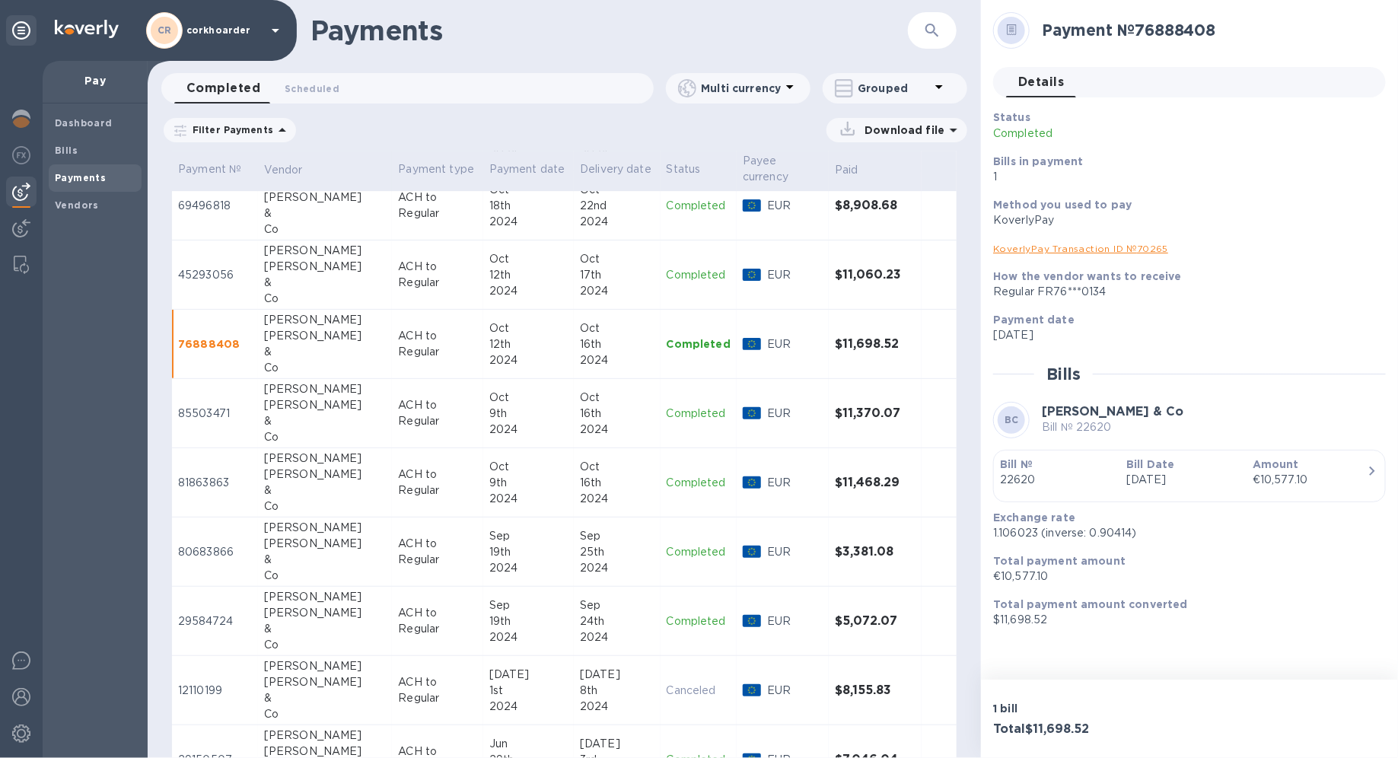
scroll to position [2362, 0]
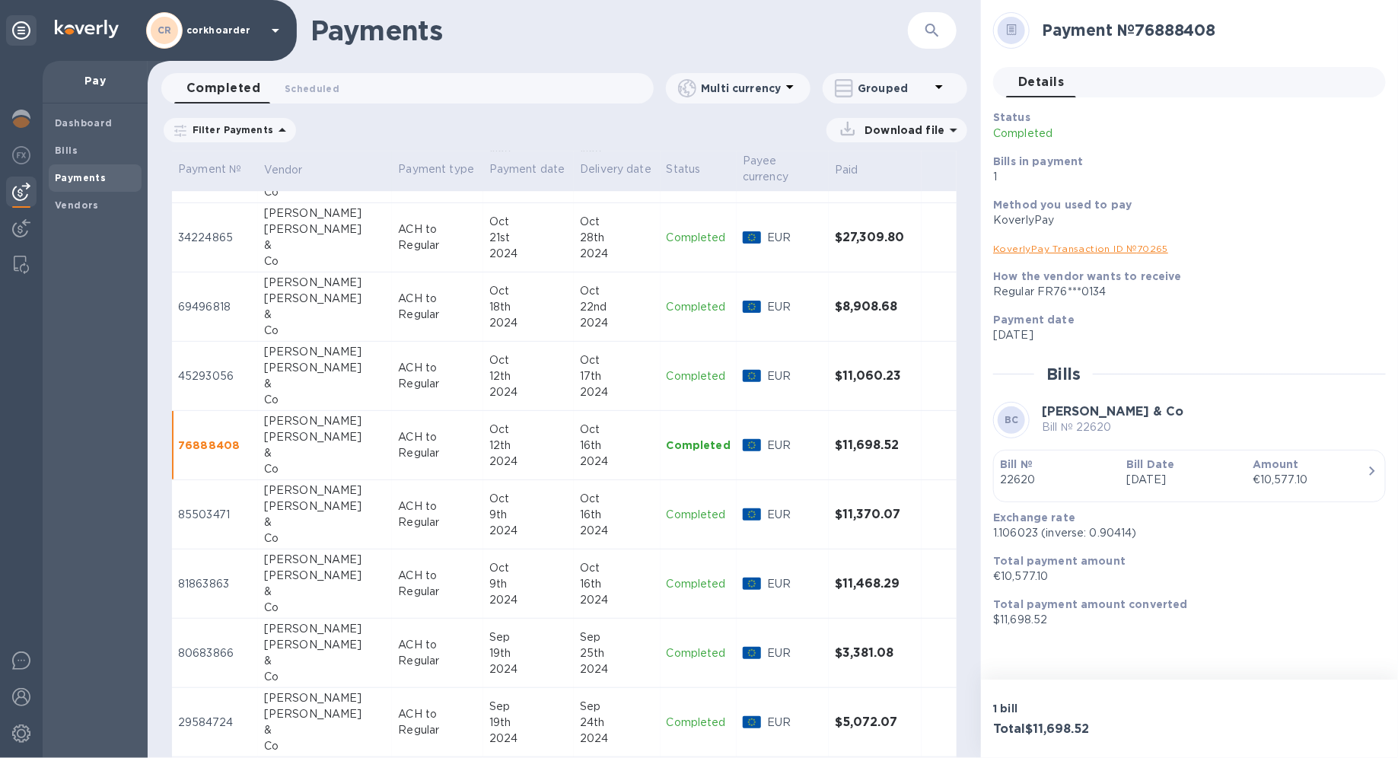
click at [489, 318] on div "2024" at bounding box center [528, 323] width 78 height 16
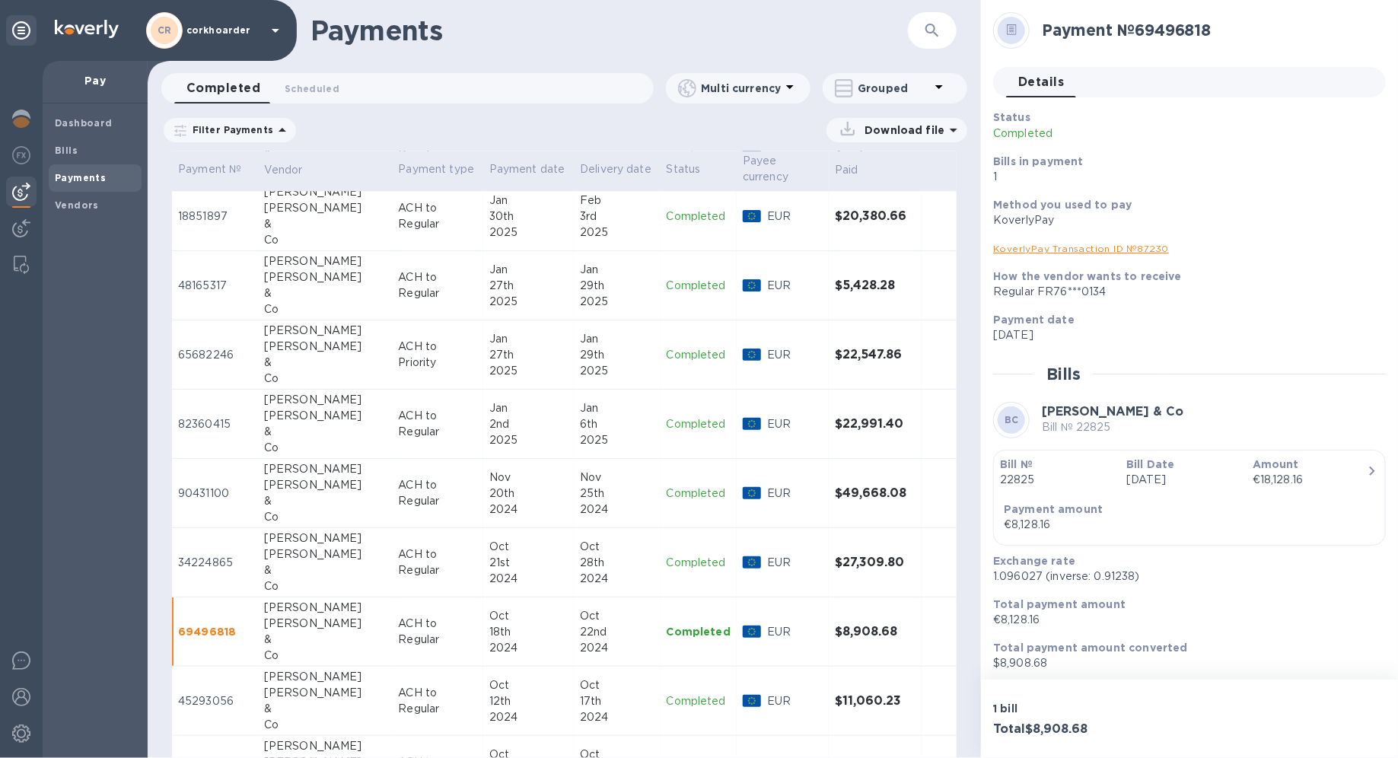
scroll to position [2041, 0]
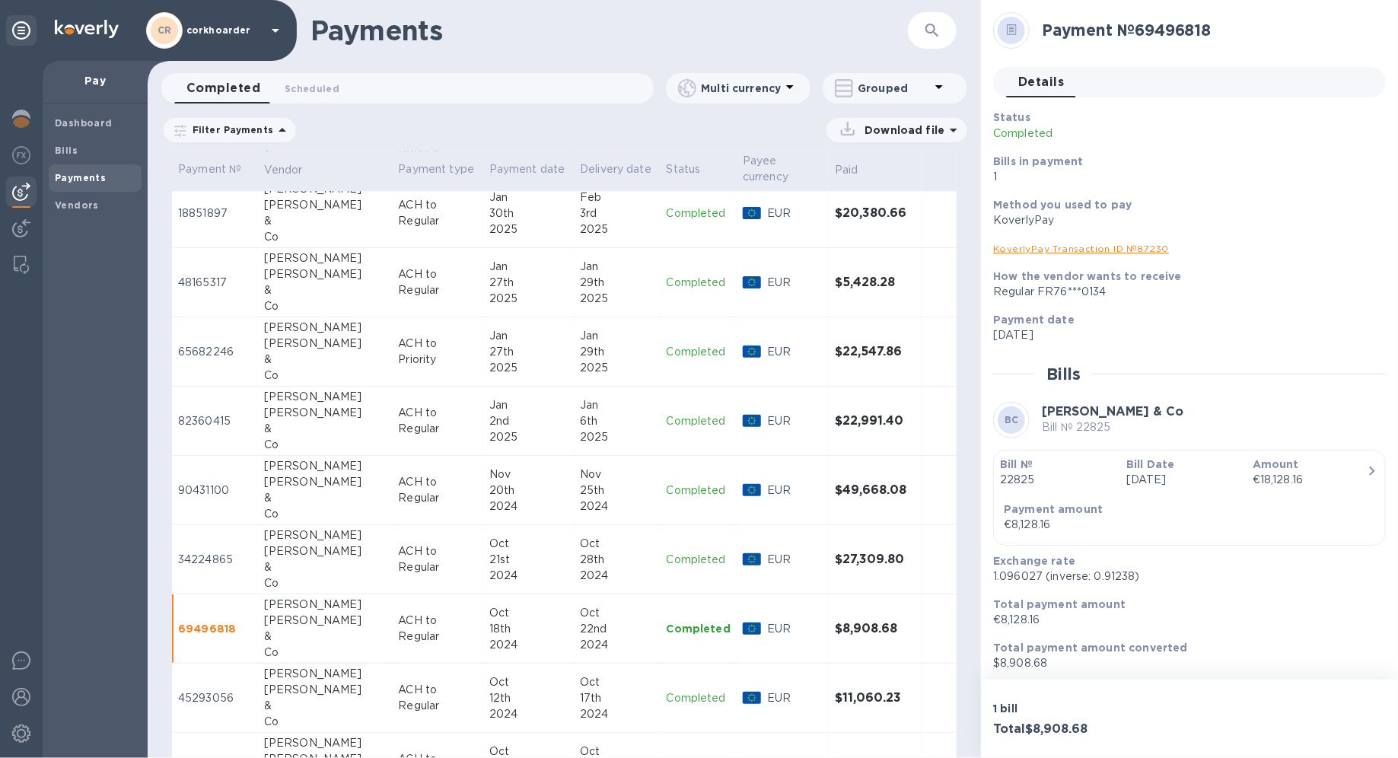
click at [411, 479] on p "ACH to Regular" at bounding box center [437, 490] width 78 height 32
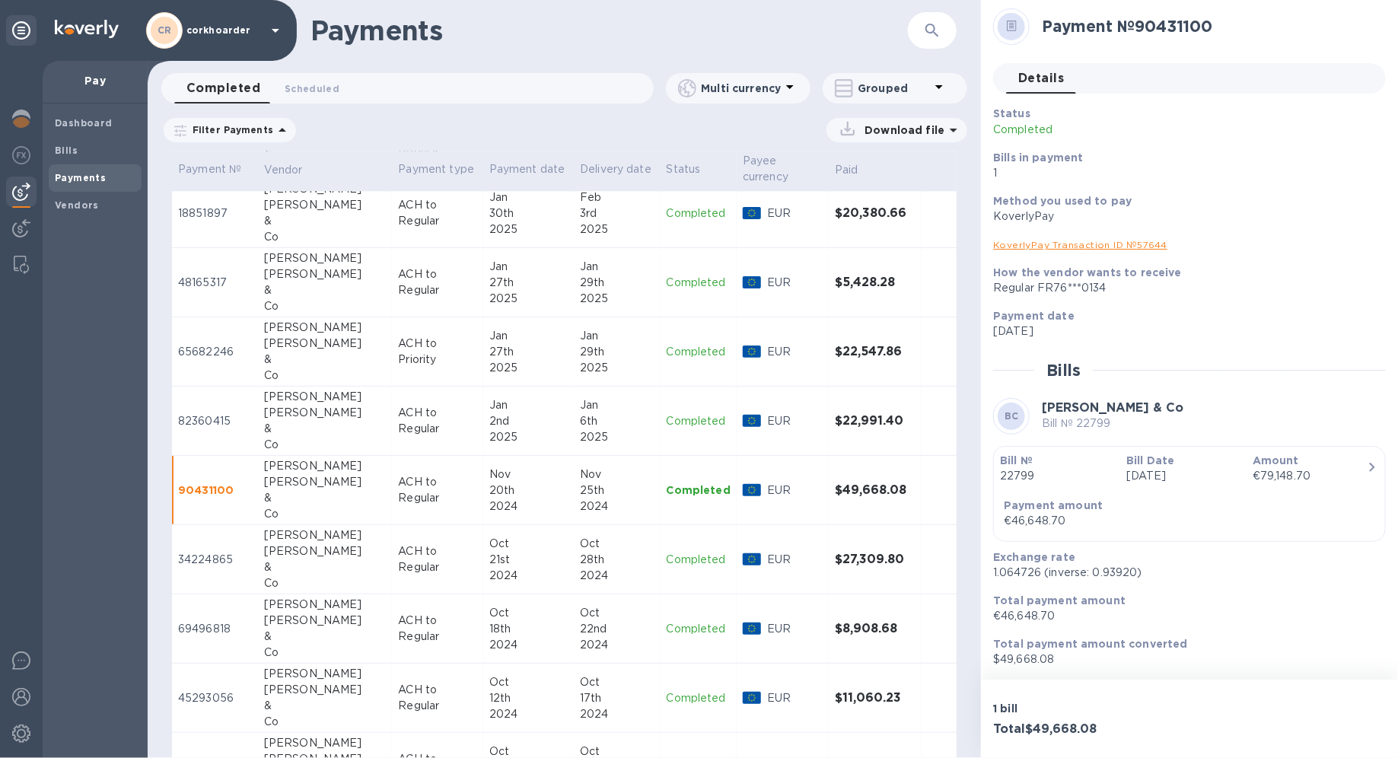
click at [1010, 491] on div "Bill № 22799 Bill Date Sep 19th 2024 Amount €79,148.70 Payment amount €46,648.70" at bounding box center [1189, 494] width 379 height 82
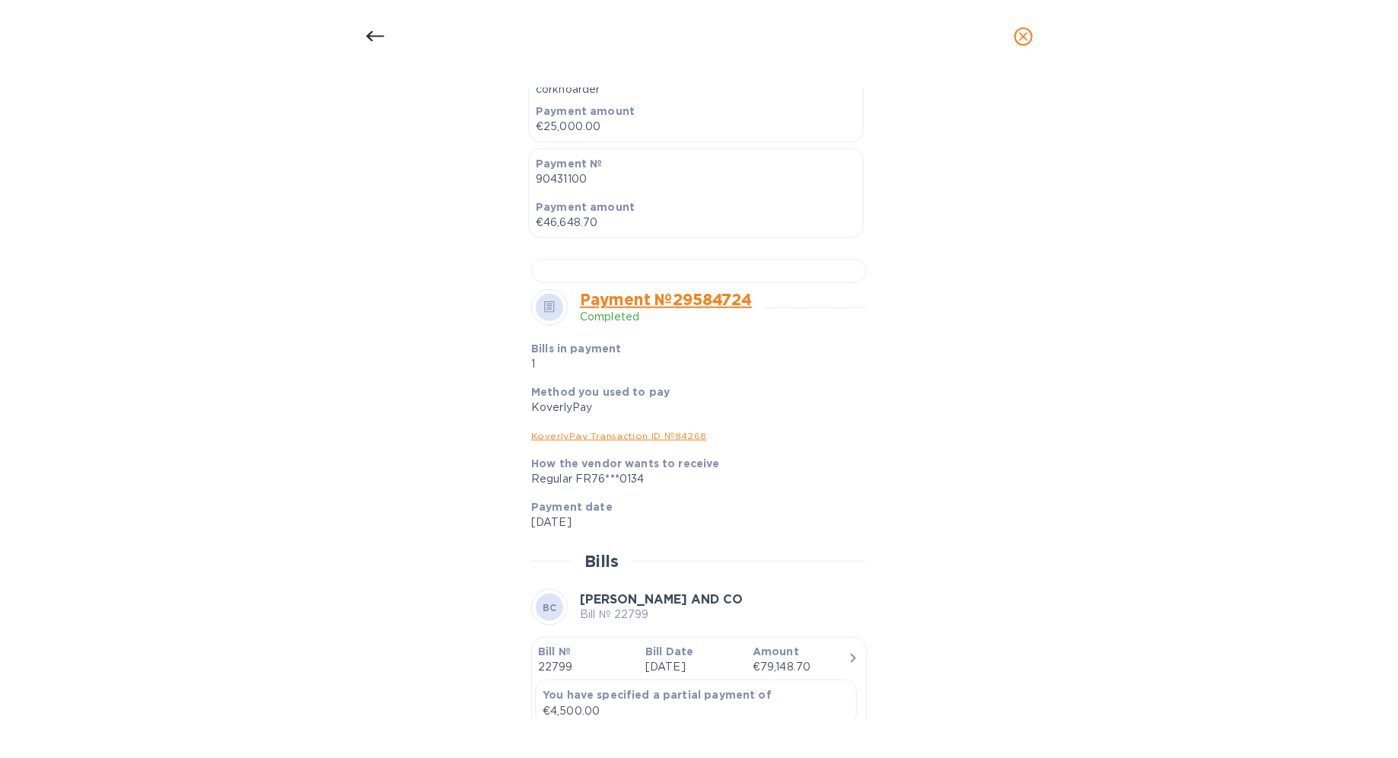
scroll to position [710, 0]
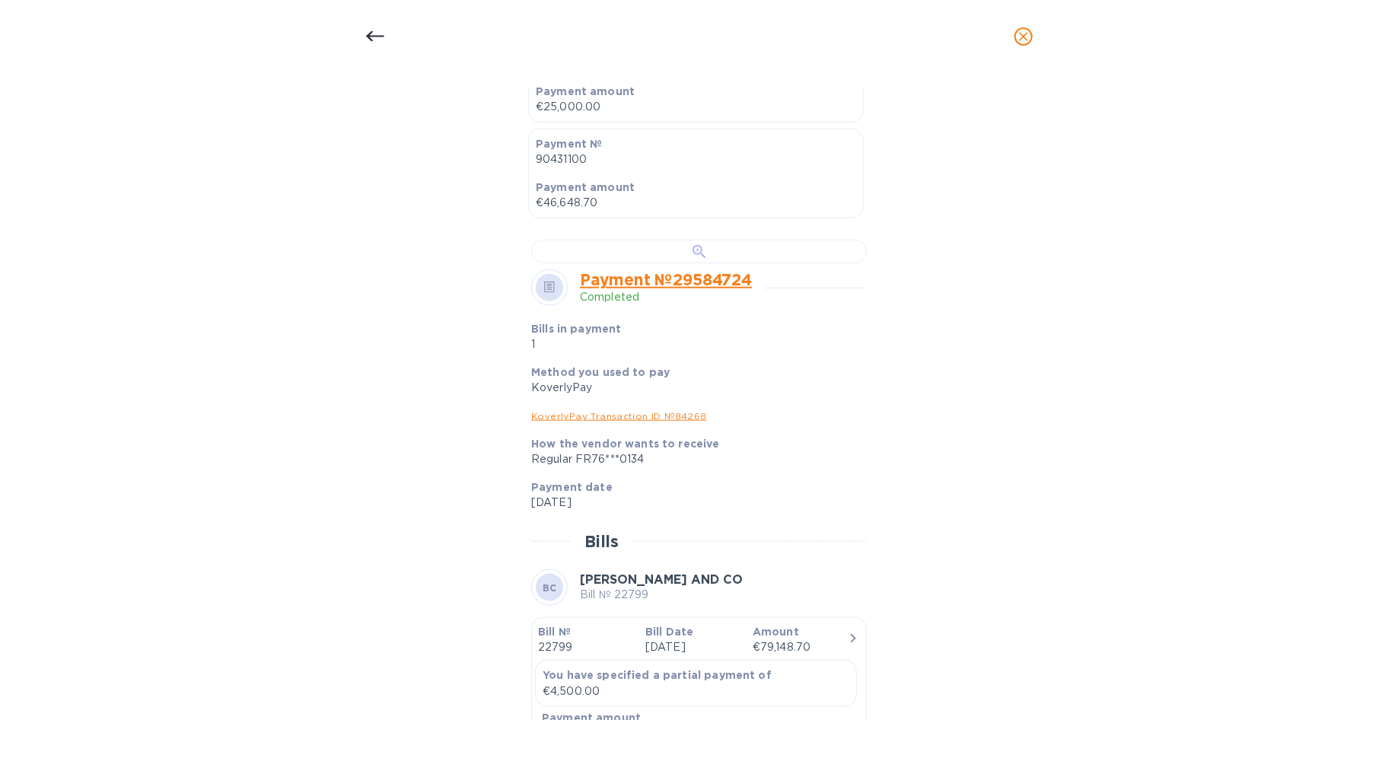
click at [711, 263] on div at bounding box center [699, 252] width 336 height 24
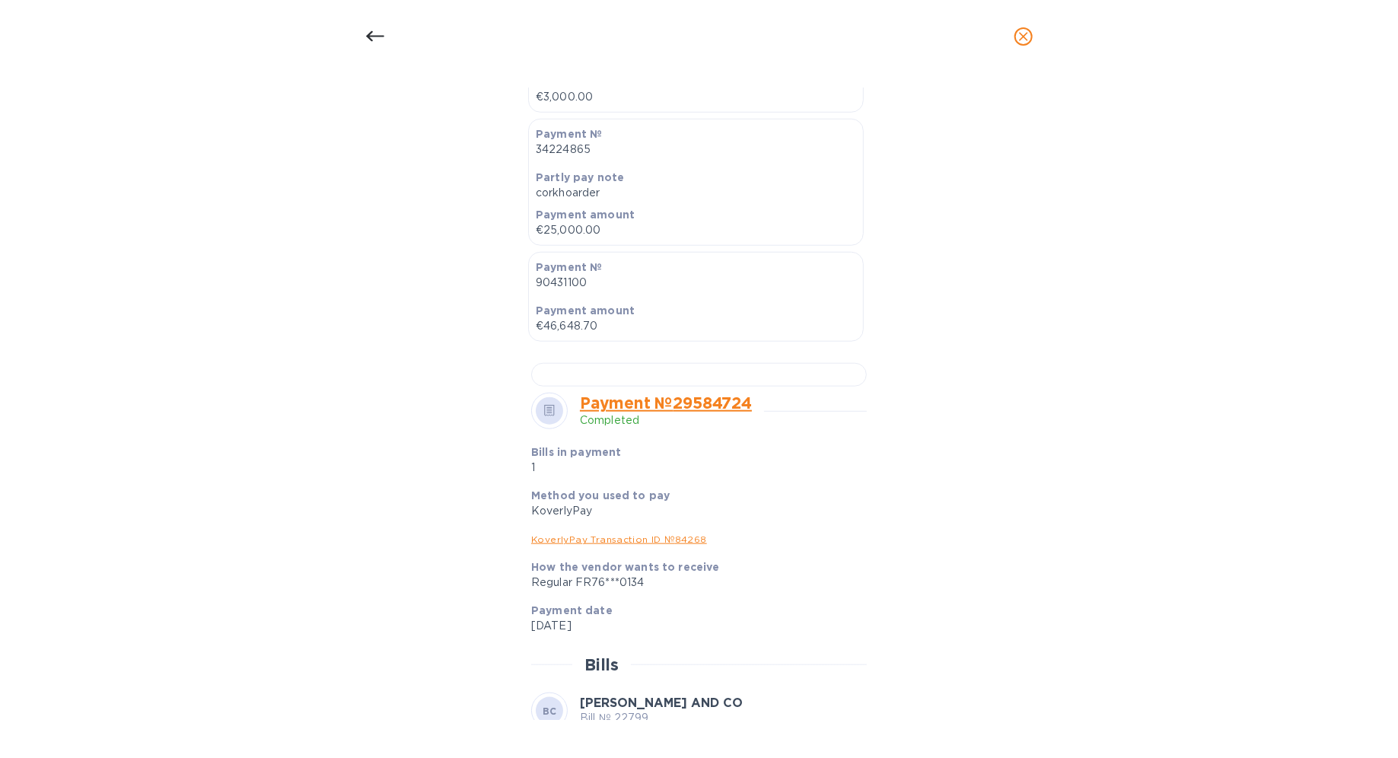
scroll to position [0, 0]
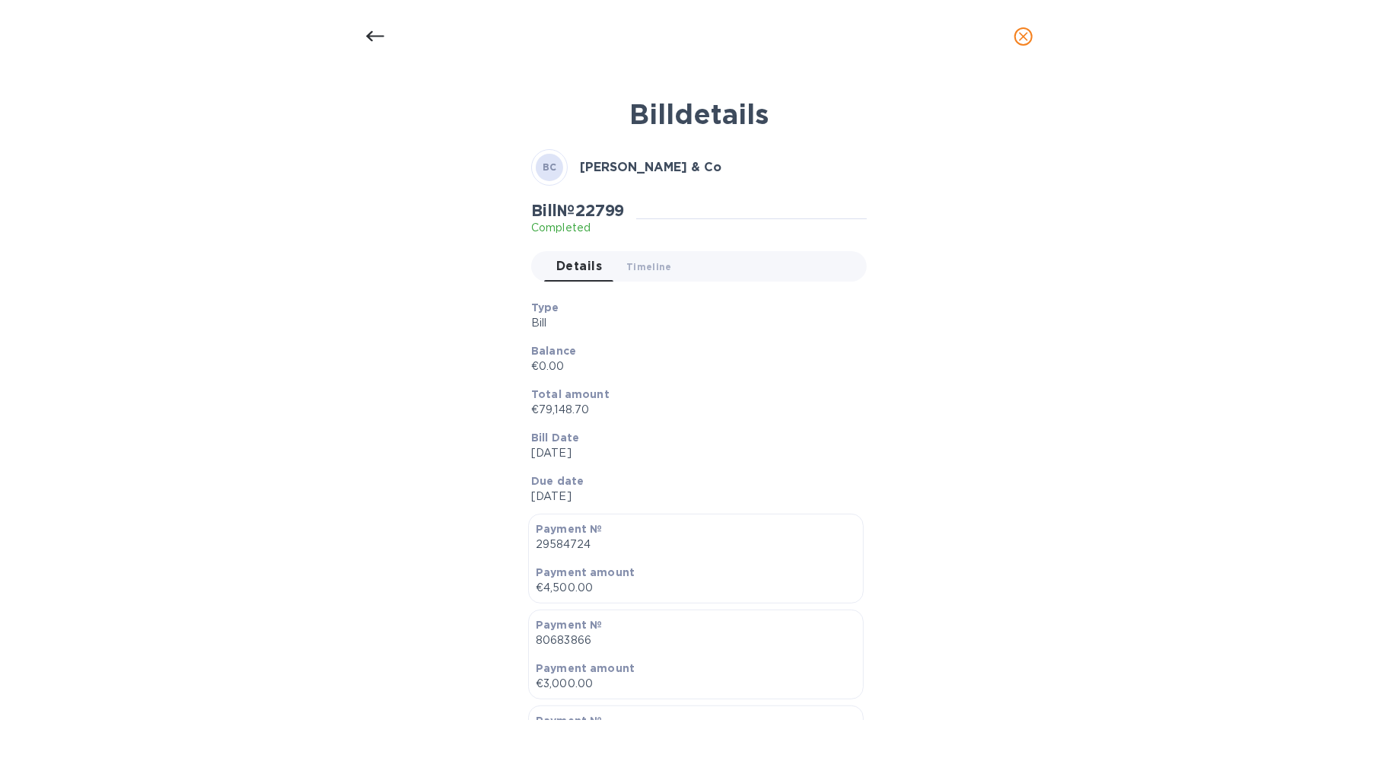
click at [375, 37] on icon at bounding box center [375, 36] width 18 height 18
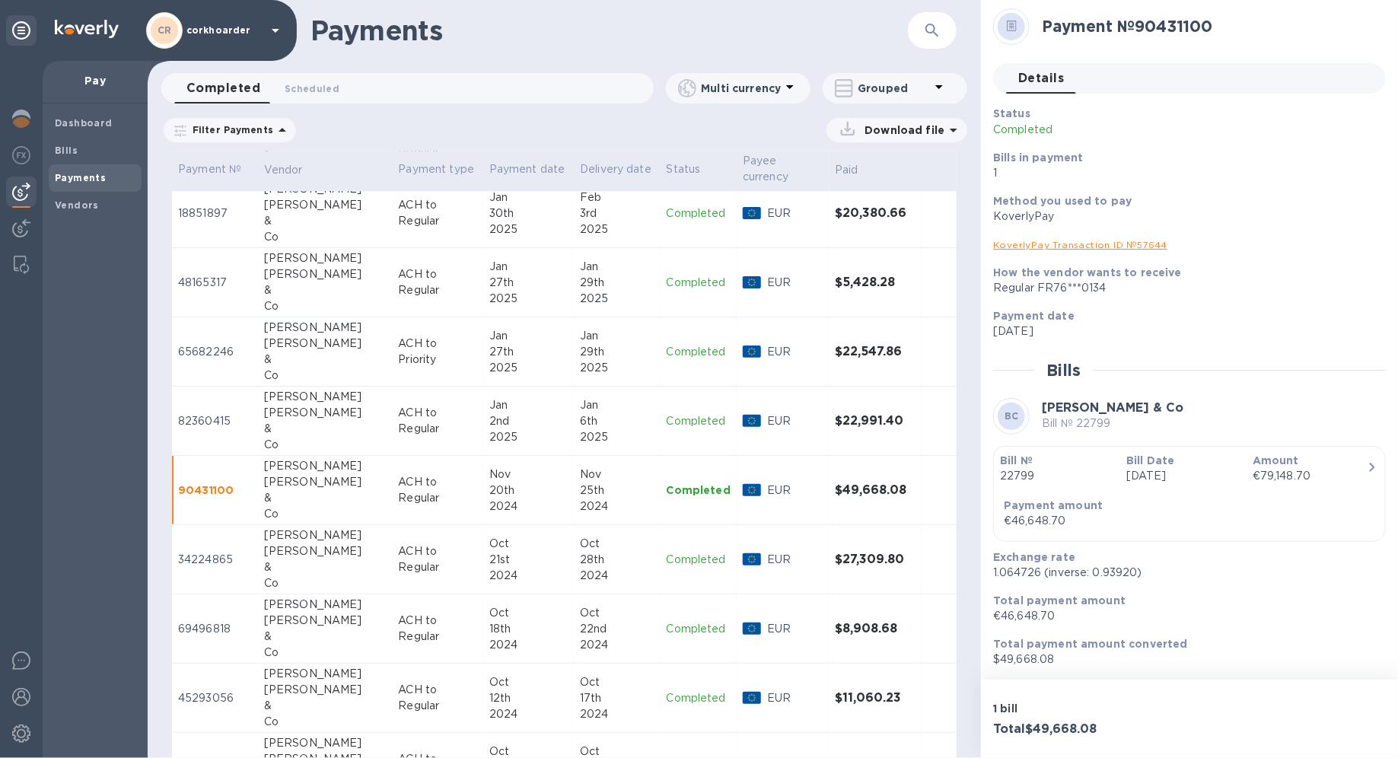
click at [489, 536] on div "Oct" at bounding box center [528, 544] width 78 height 16
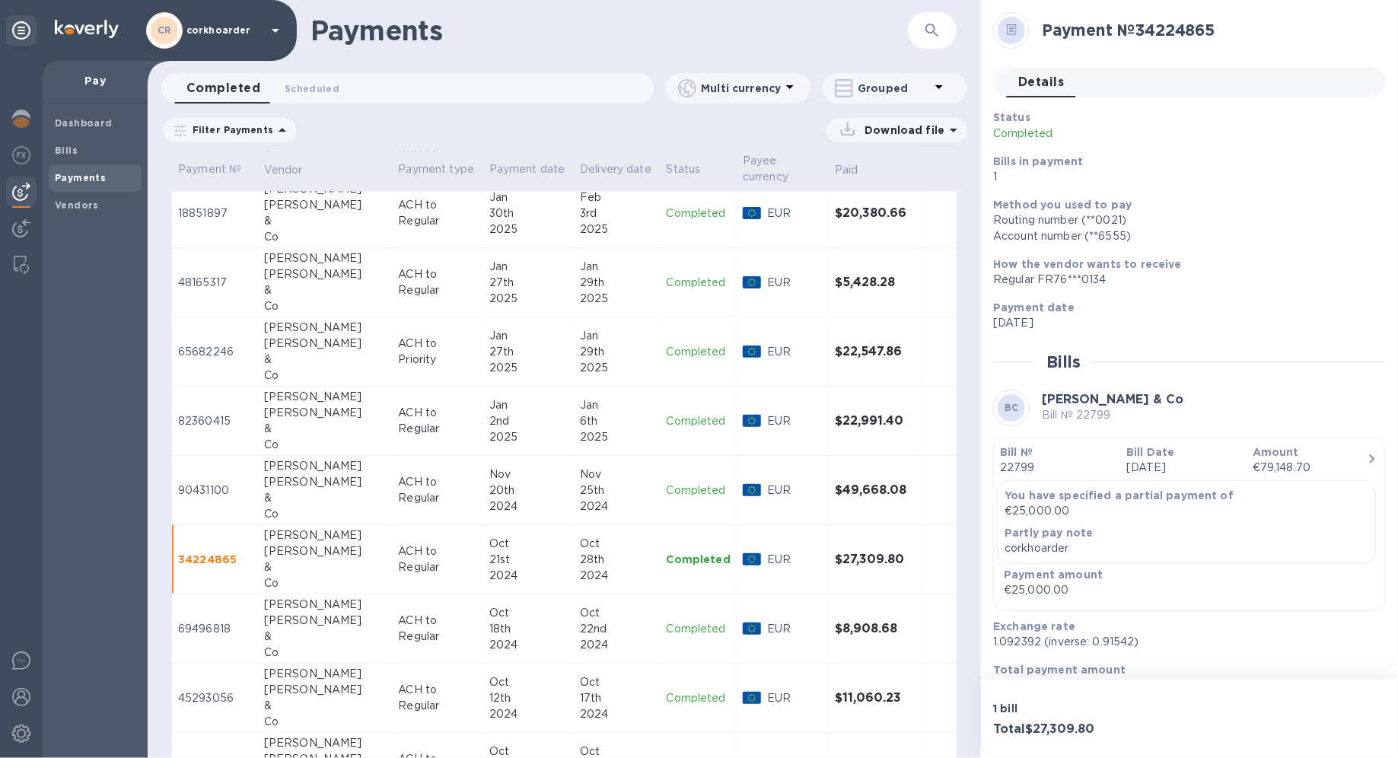
scroll to position [68, 0]
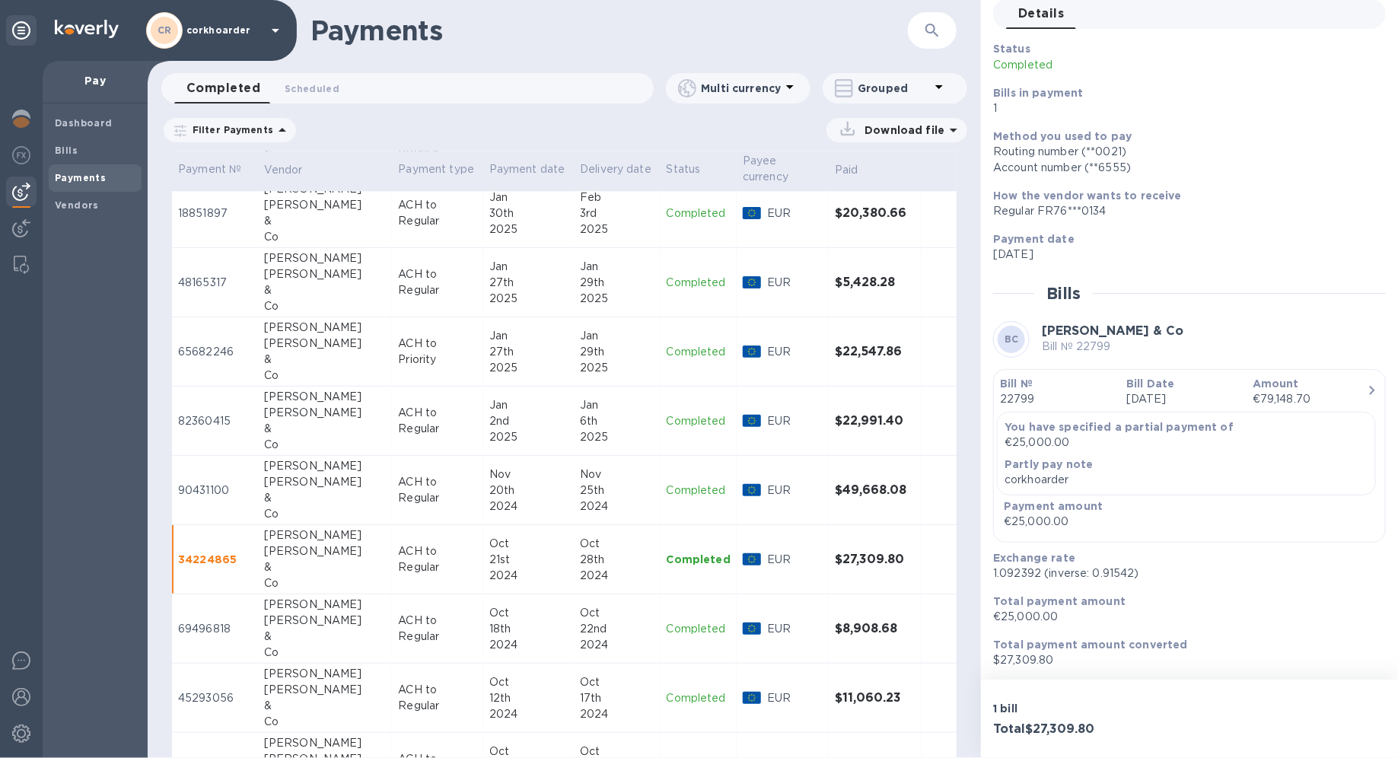
click at [489, 537] on div "Oct" at bounding box center [528, 613] width 78 height 16
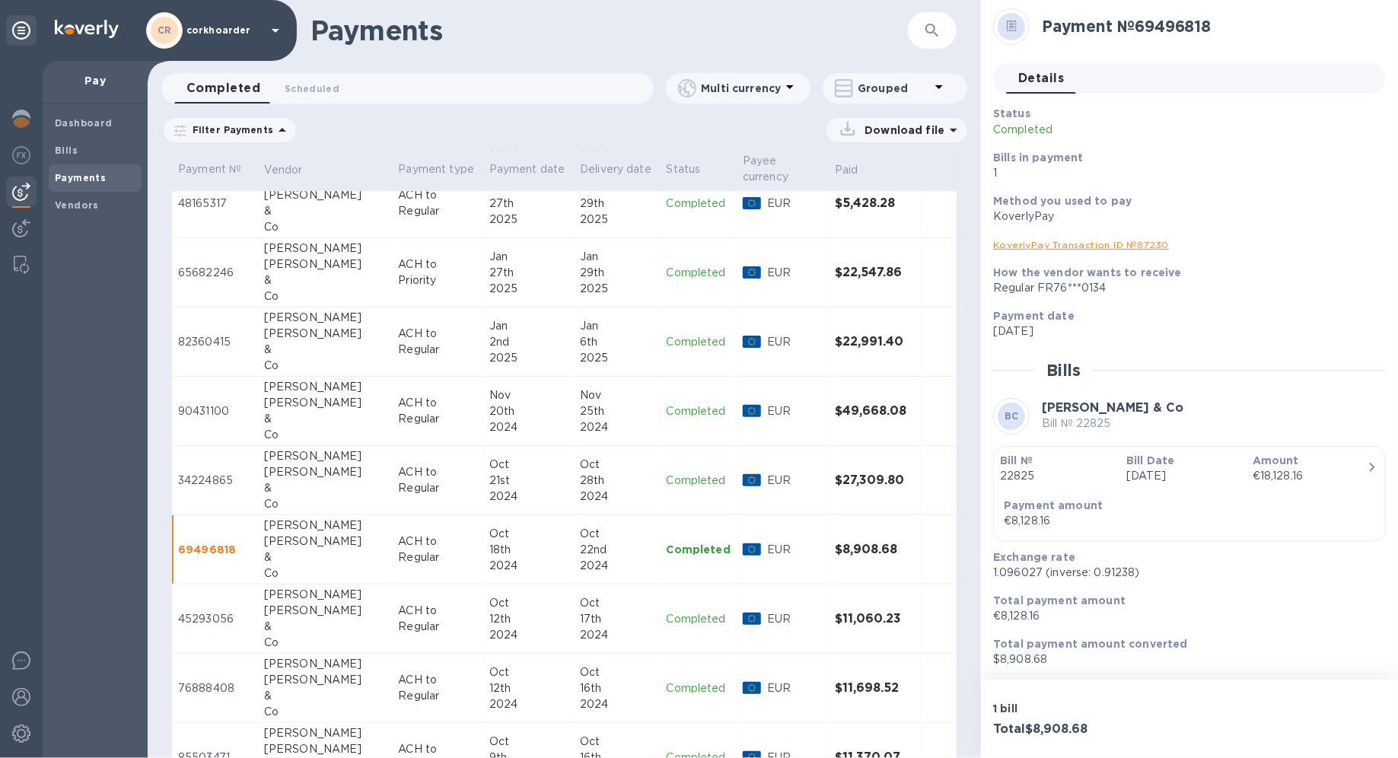
scroll to position [2136, 0]
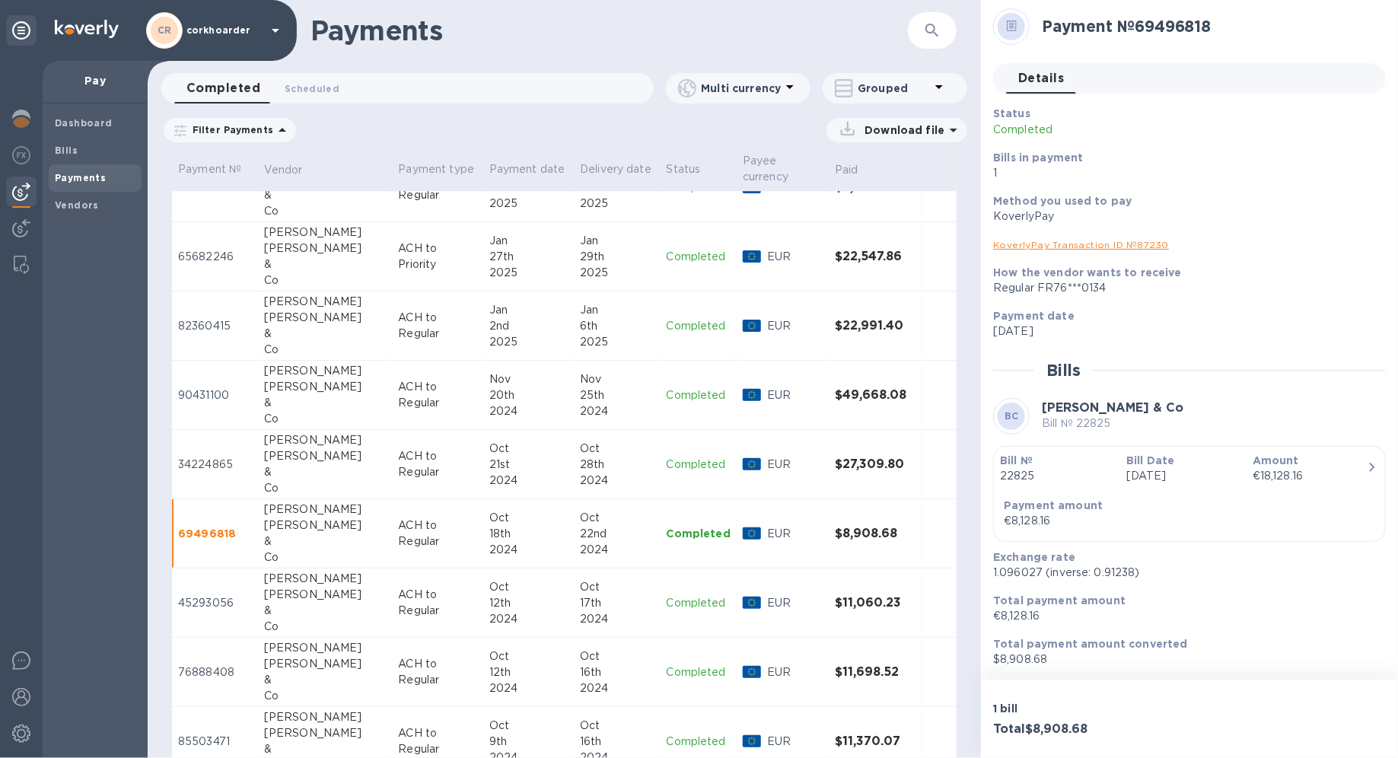
click at [355, 537] on td "Becky Wasserman & Co" at bounding box center [325, 602] width 135 height 69
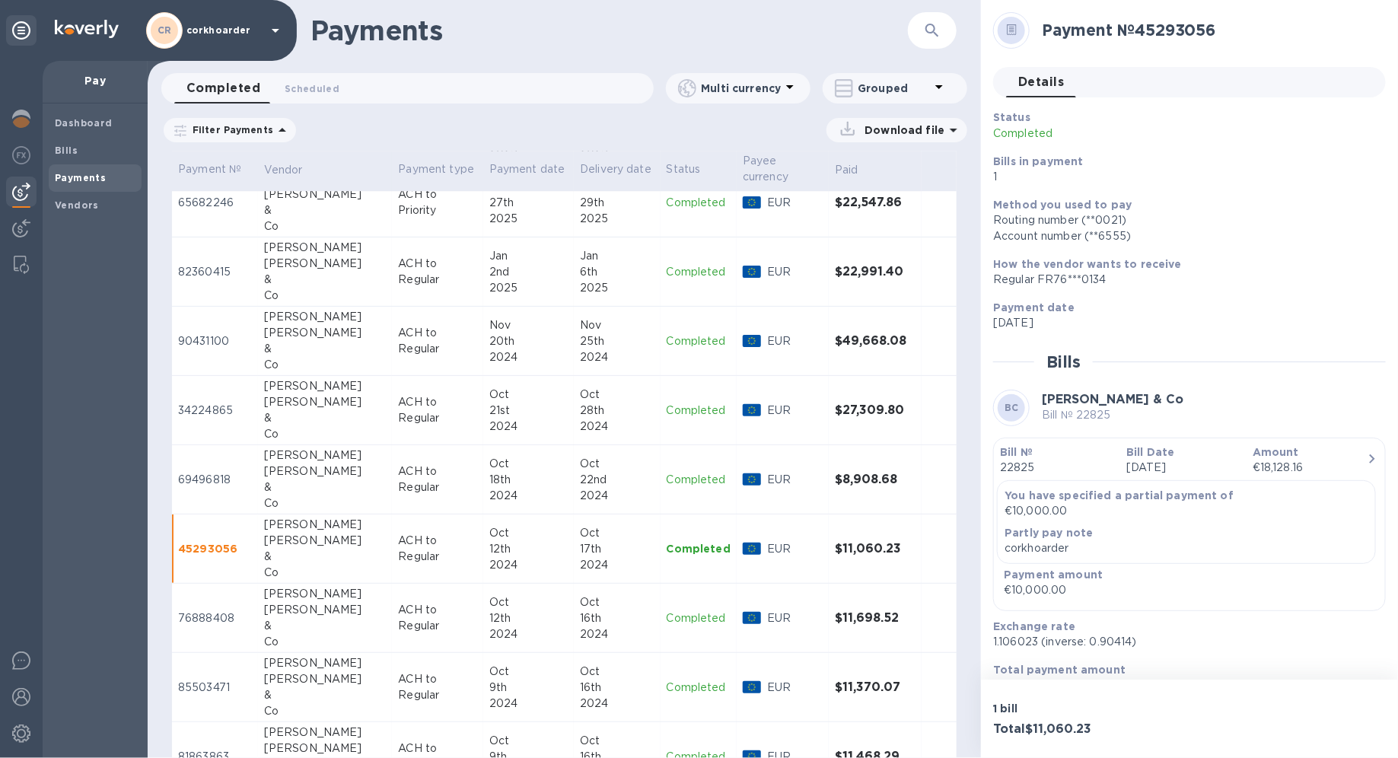
scroll to position [2193, 0]
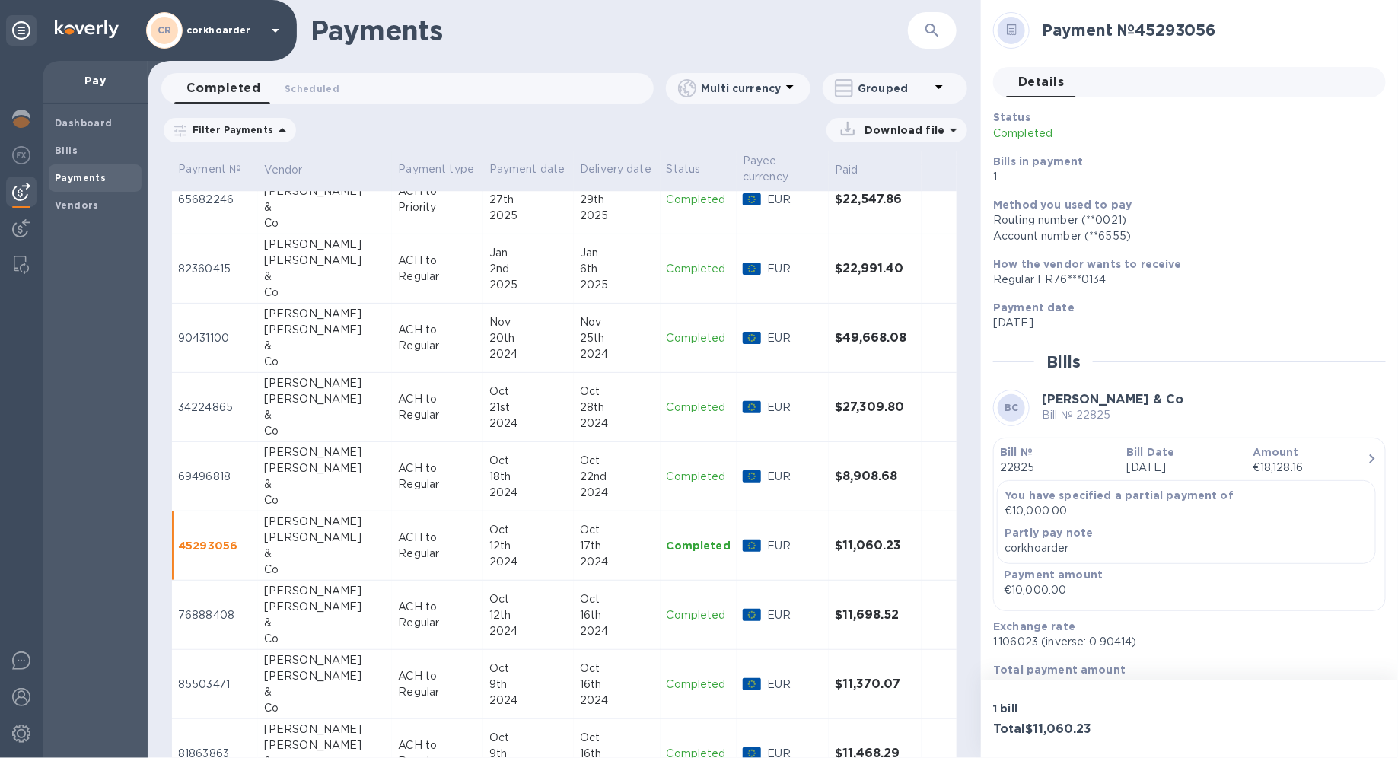
click at [355, 537] on td "Becky Wasserman & Co" at bounding box center [325, 615] width 135 height 69
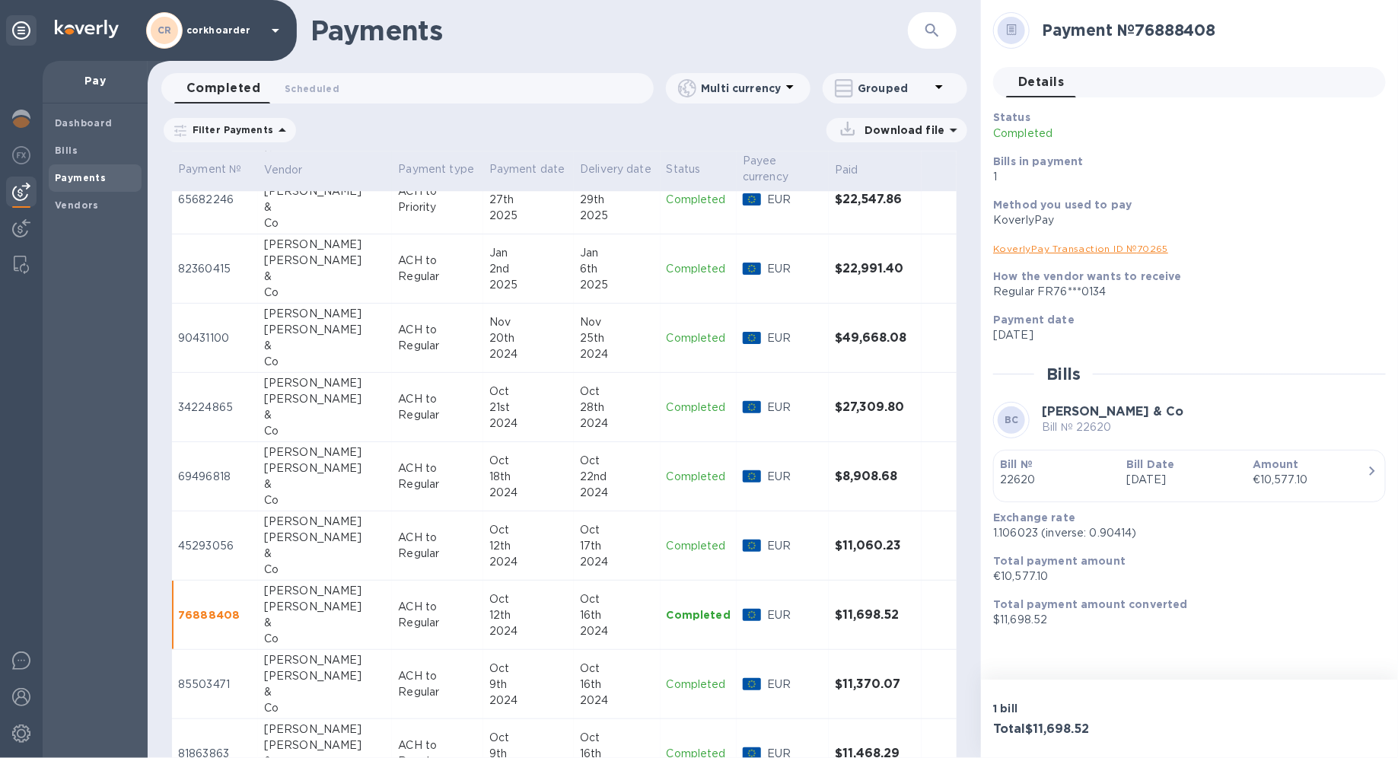
click at [1010, 474] on p "Jun 25th 2024" at bounding box center [1183, 480] width 114 height 16
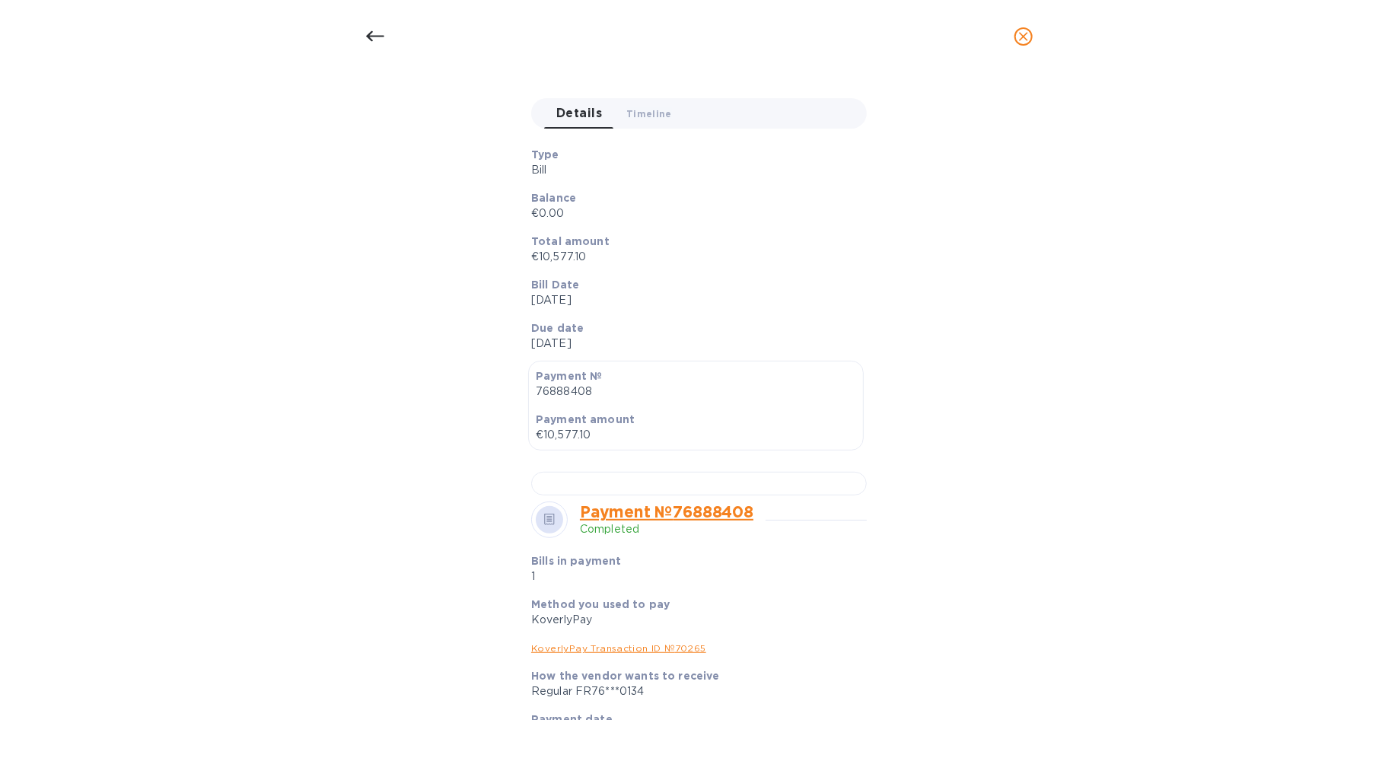
scroll to position [272, 0]
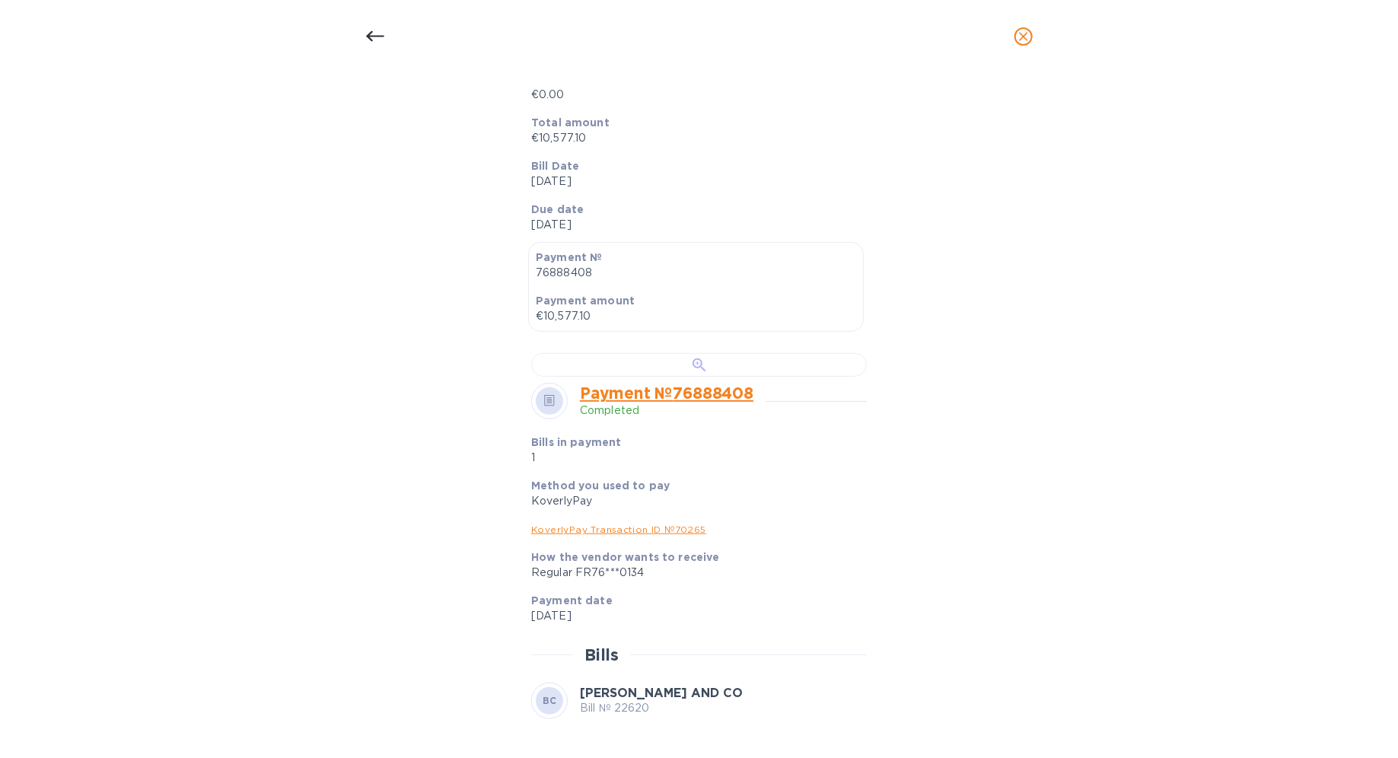
click at [694, 377] on div at bounding box center [699, 365] width 336 height 24
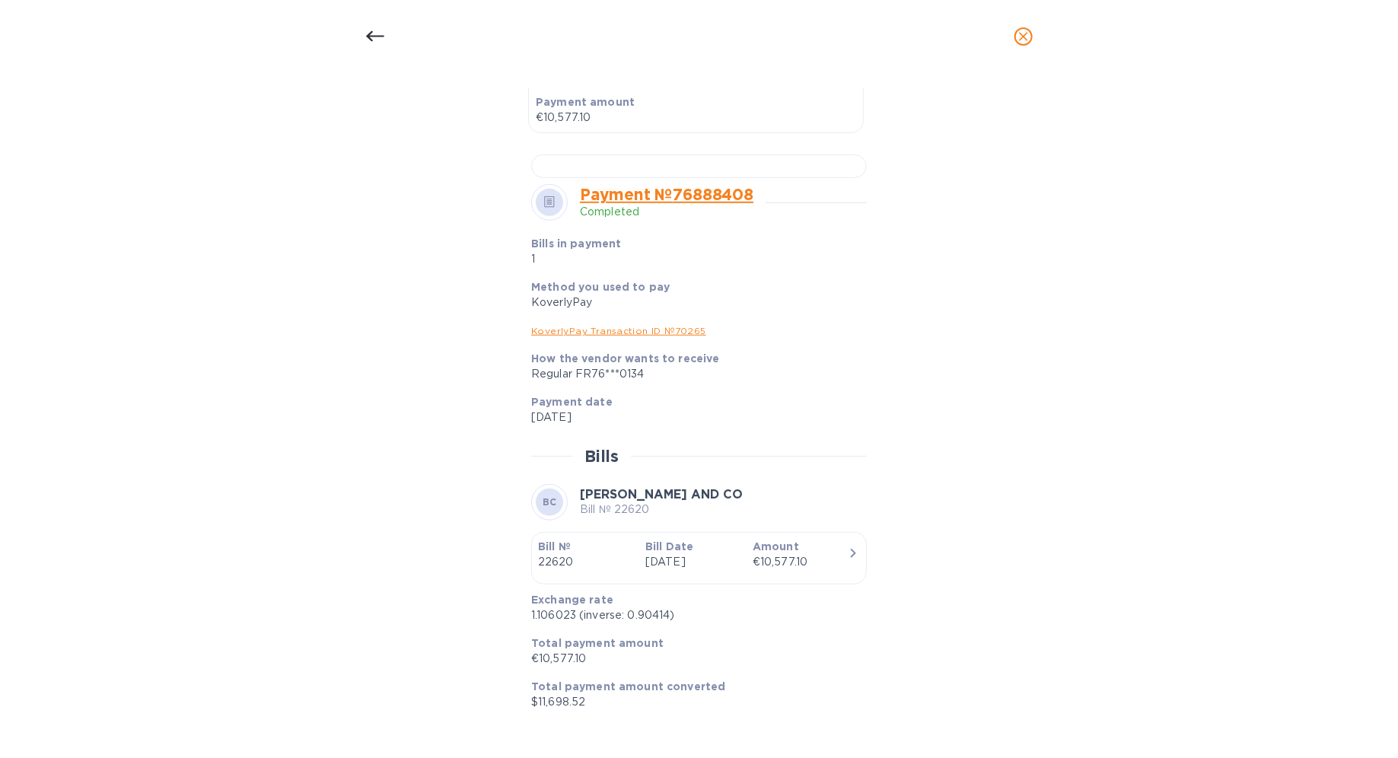
click at [550, 537] on p "1.106023 (inverse: 0.90414)" at bounding box center [692, 615] width 323 height 16
click at [546, 537] on p "$11,698.52" at bounding box center [692, 702] width 323 height 16
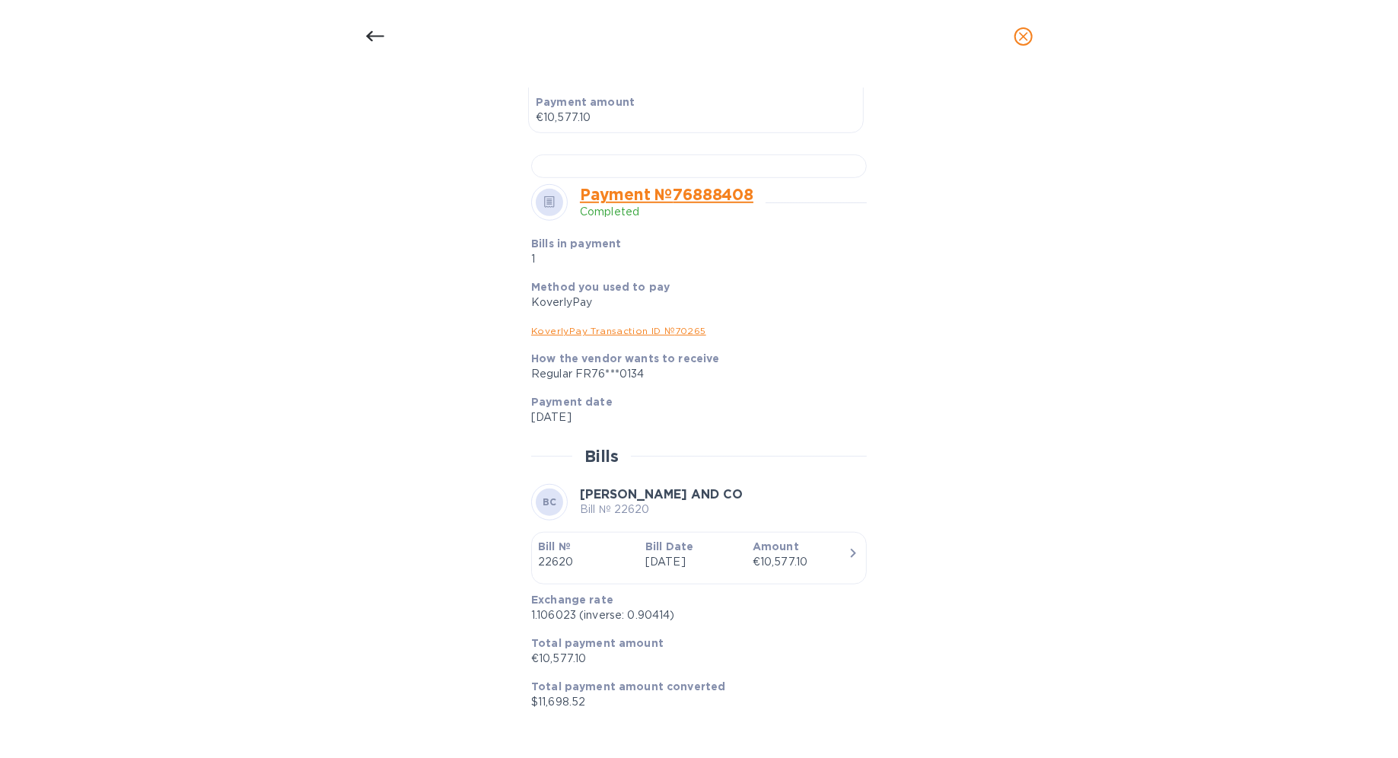
click at [368, 37] on icon at bounding box center [374, 36] width 18 height 11
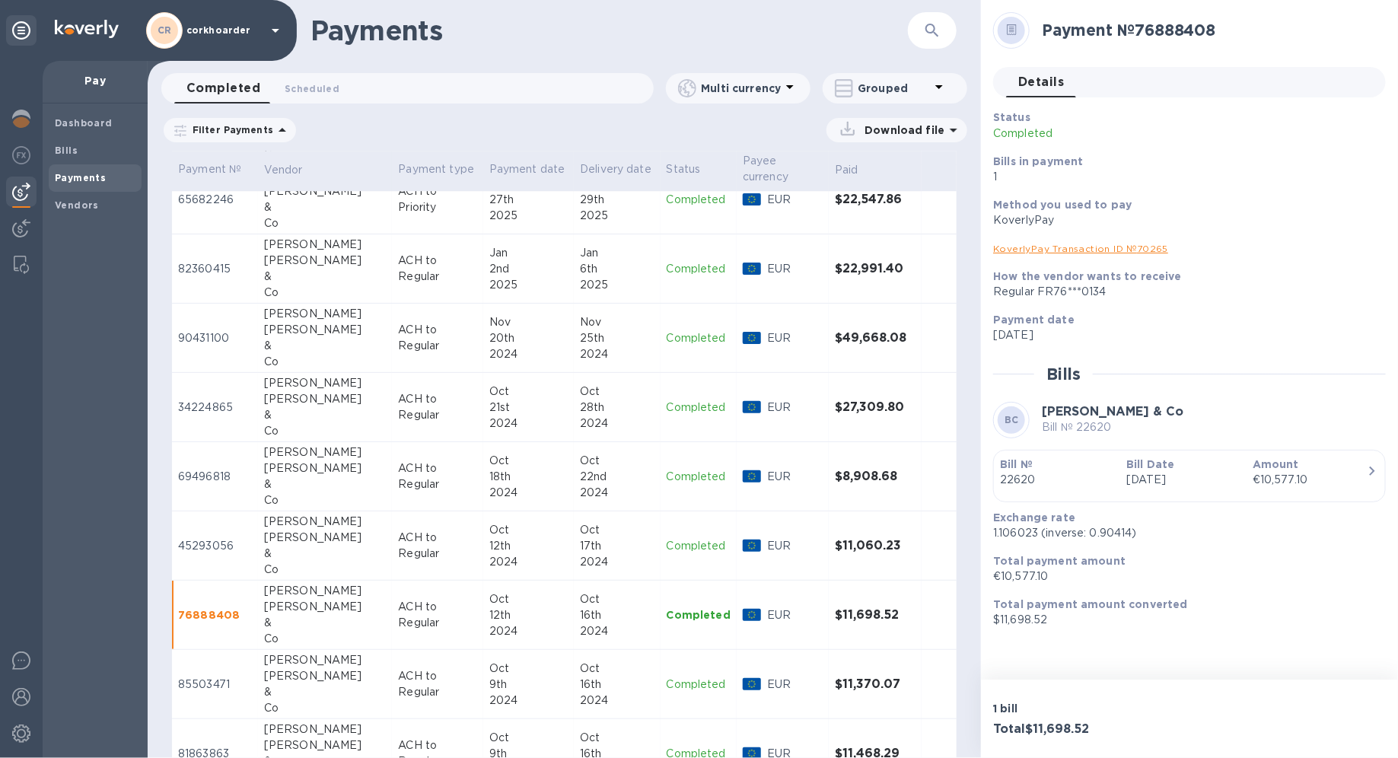
scroll to position [407, 0]
click at [445, 537] on p "ACH to Regular" at bounding box center [437, 684] width 78 height 32
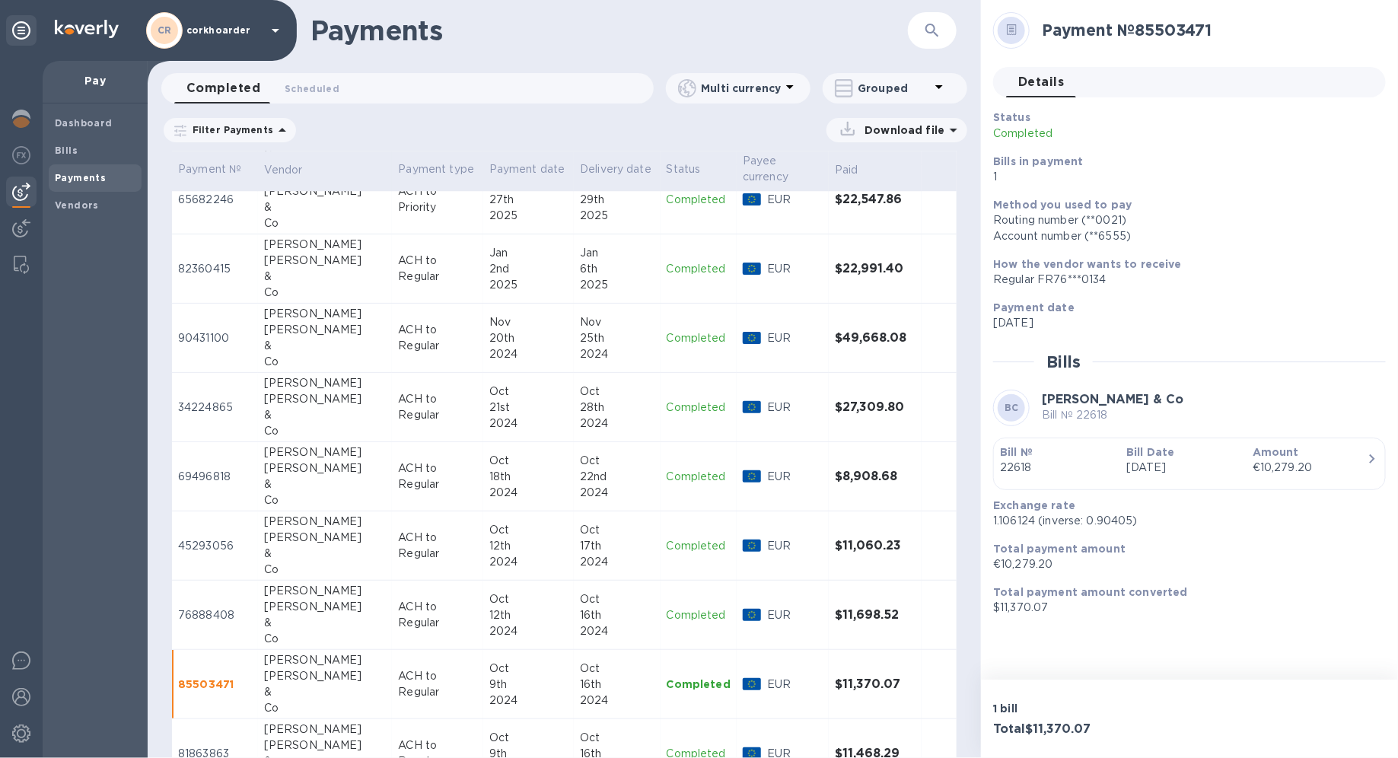
click at [1010, 459] on p "Amount" at bounding box center [1309, 451] width 114 height 15
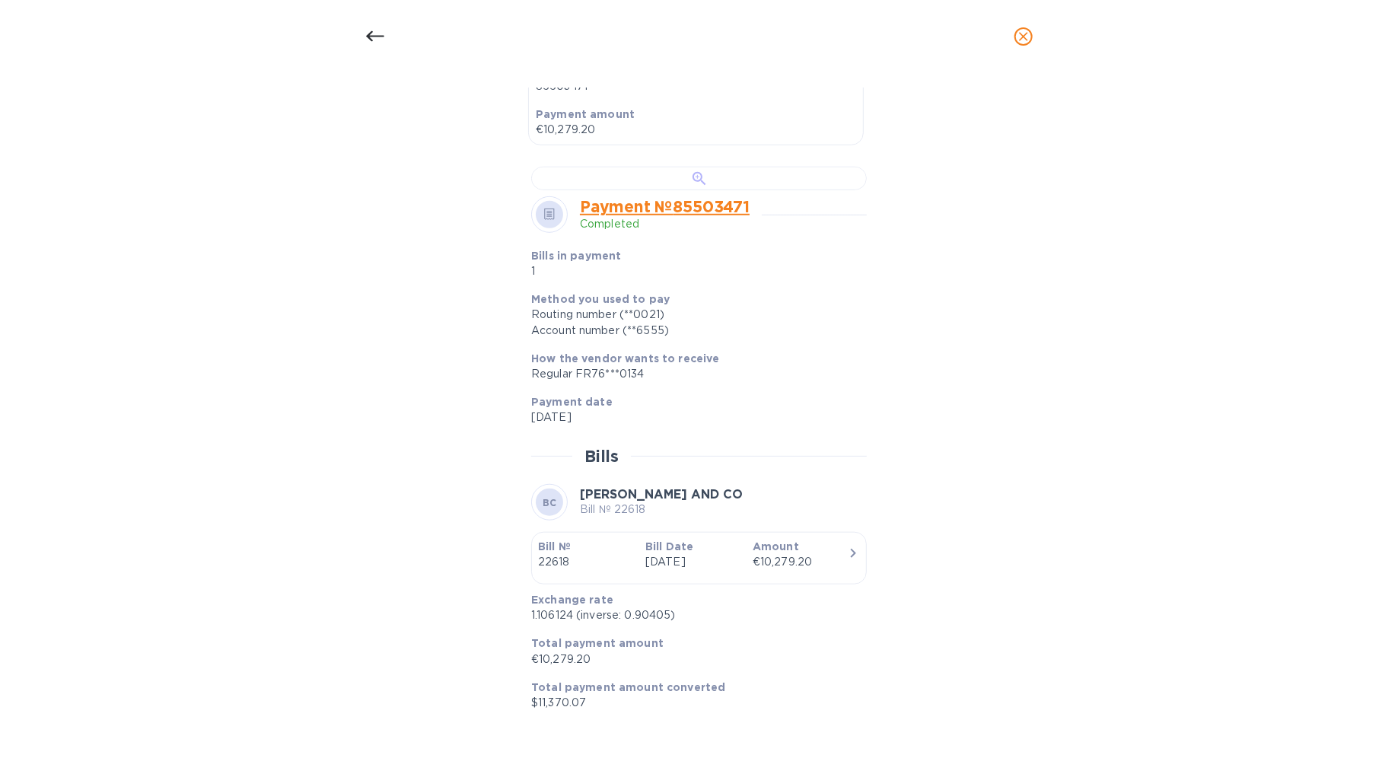
scroll to position [427, 0]
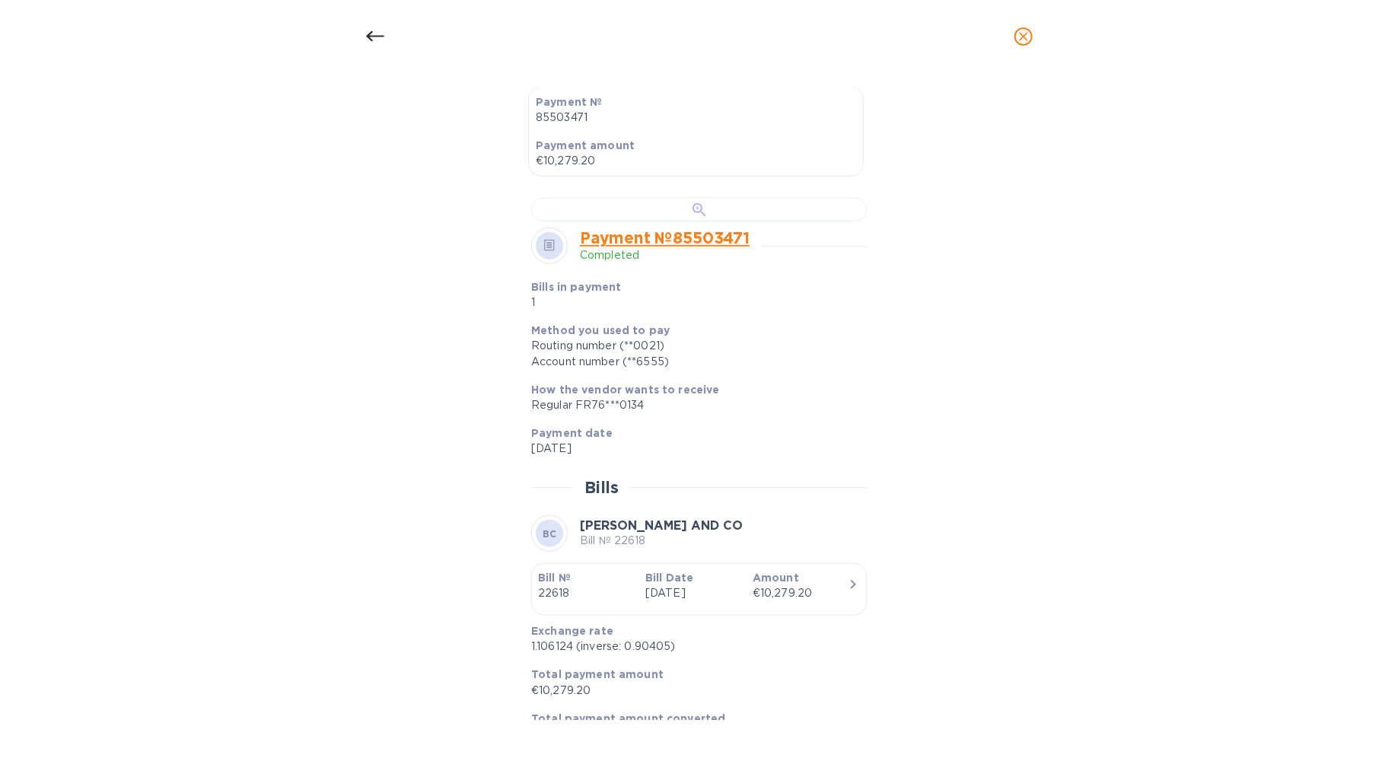
click at [691, 221] on div at bounding box center [699, 210] width 336 height 24
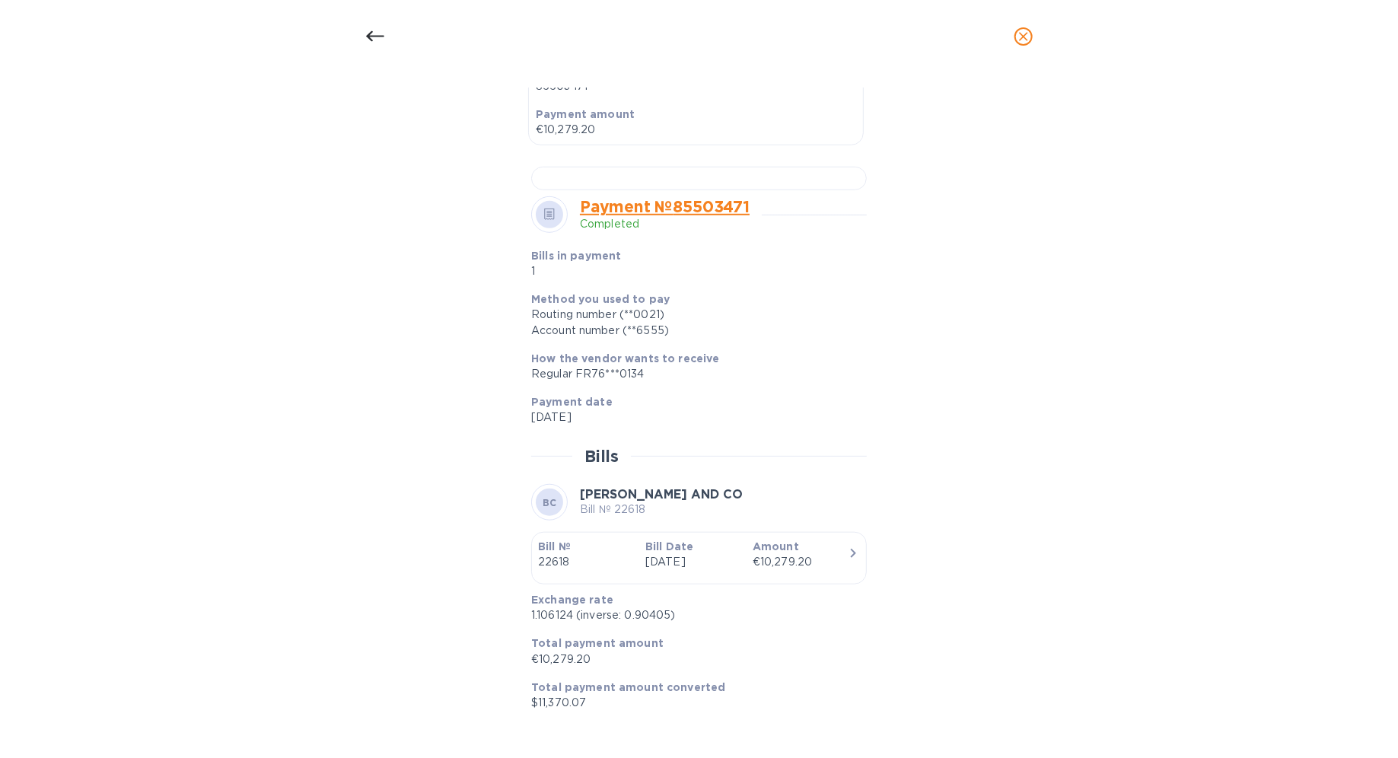
click at [551, 537] on div "Exchange rate 1.106124 (inverse: 0.90405)" at bounding box center [693, 607] width 336 height 43
click at [549, 537] on p "1.106124 (inverse: 0.90405)" at bounding box center [692, 615] width 323 height 16
copy p "1.106124"
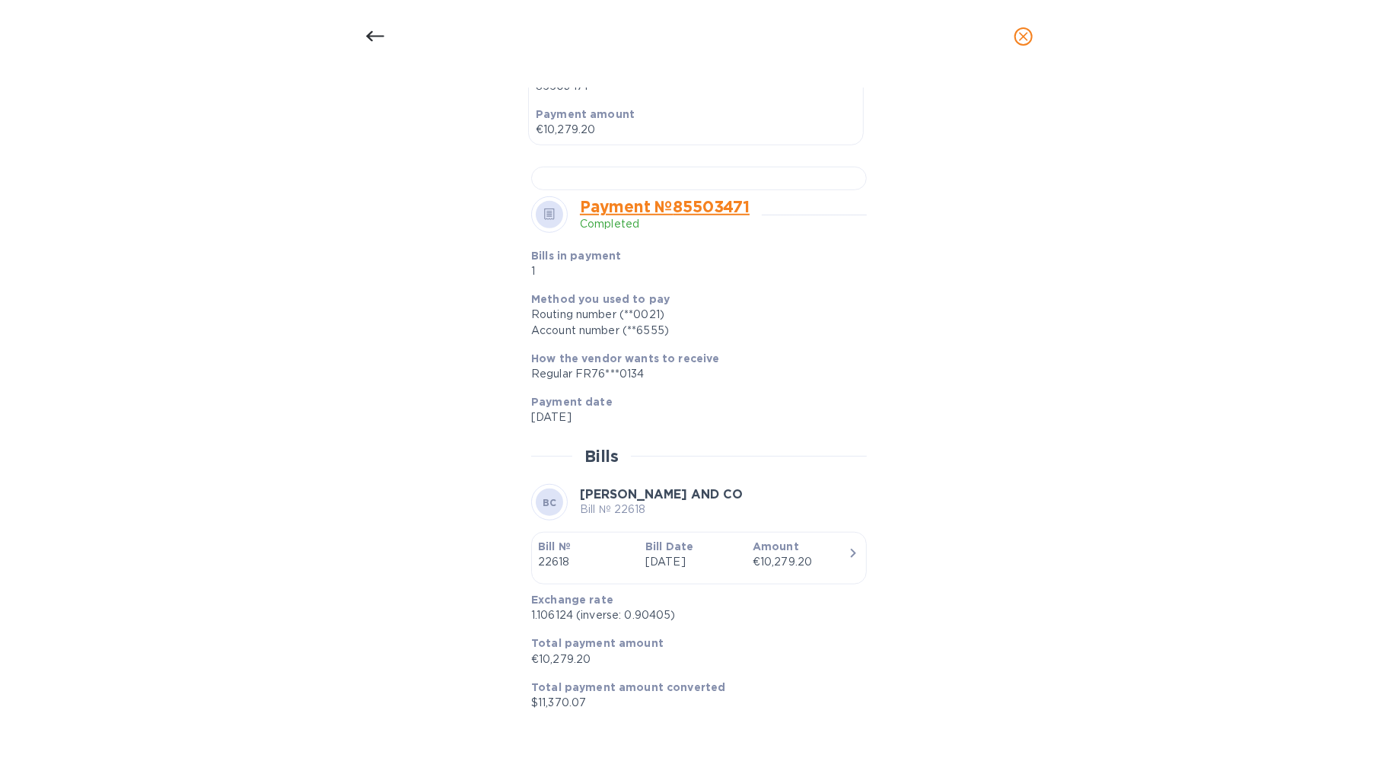
click at [542, 537] on p "$11,370.07" at bounding box center [692, 703] width 323 height 16
copy p "$11,370.07"
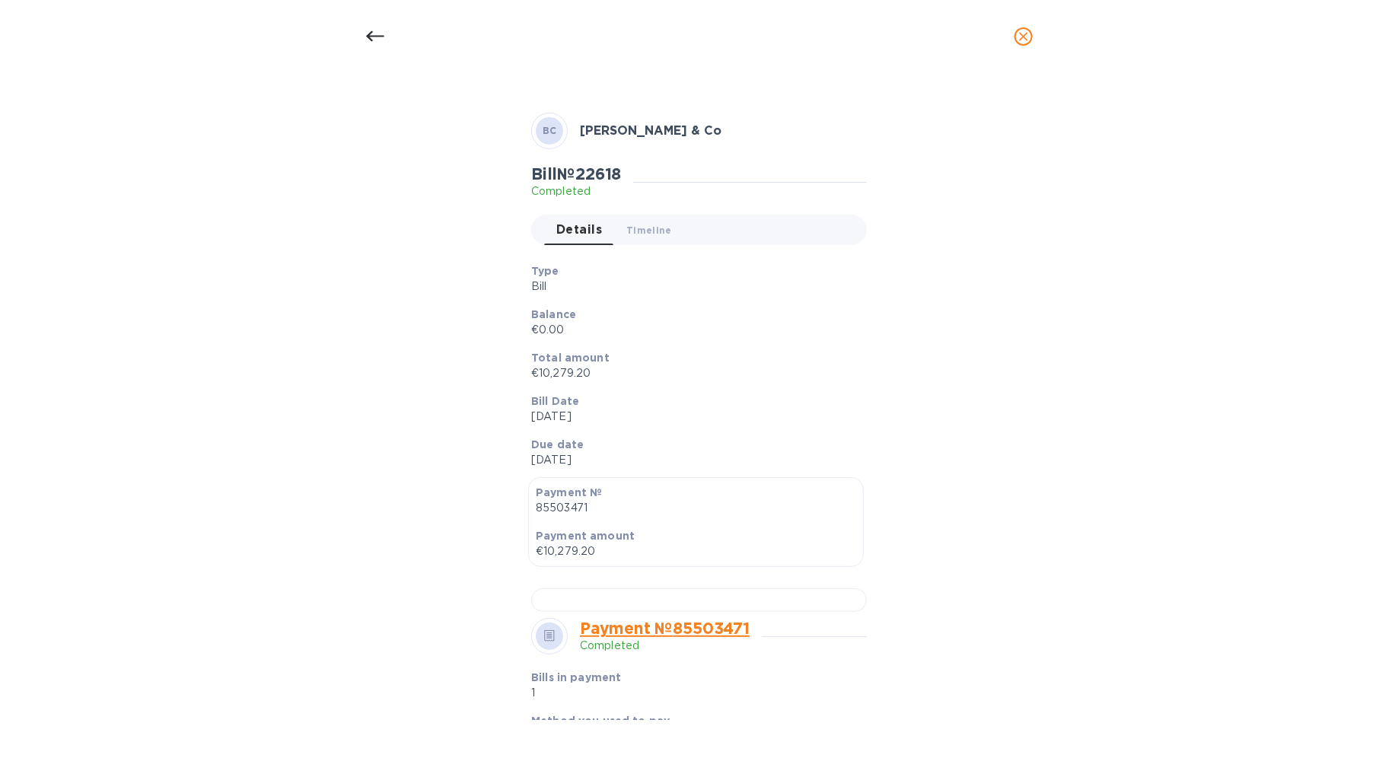
scroll to position [0, 0]
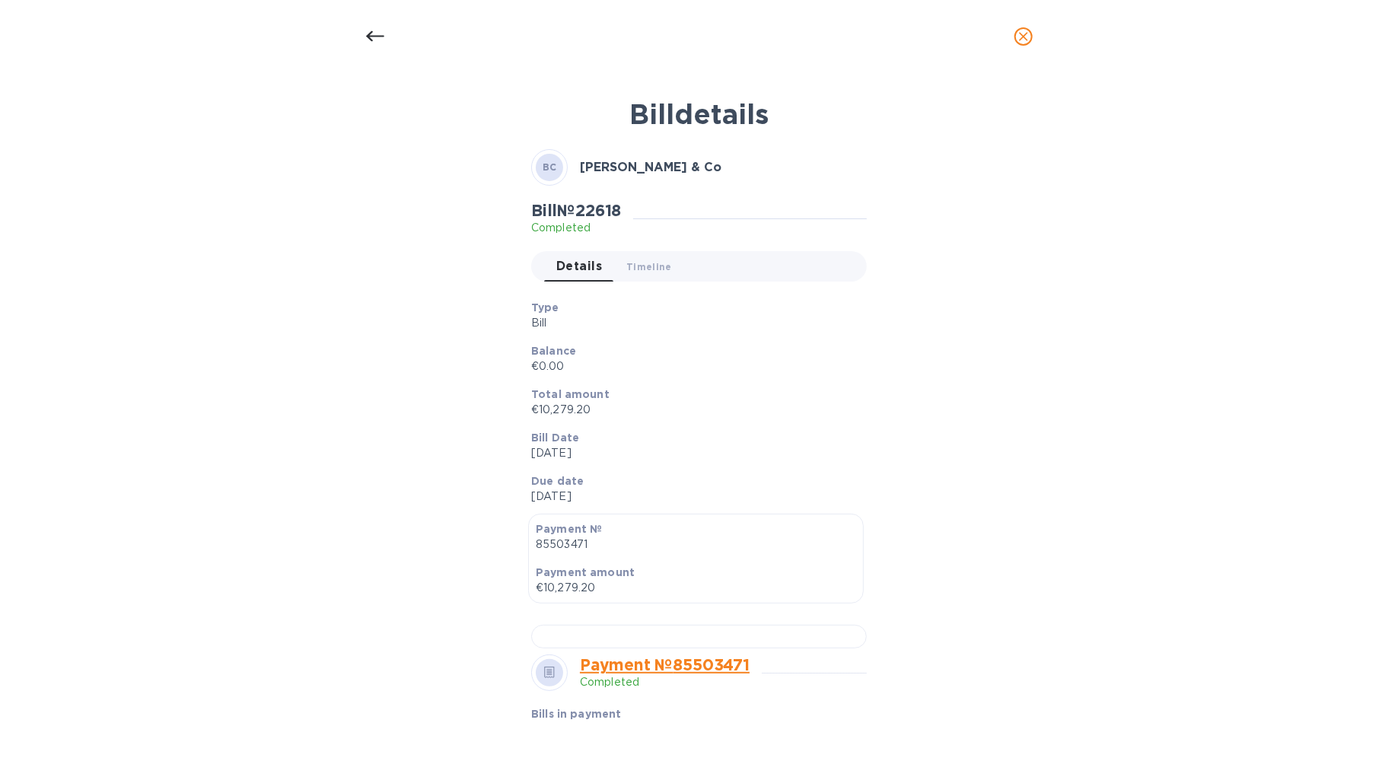
click at [373, 39] on icon at bounding box center [375, 36] width 18 height 18
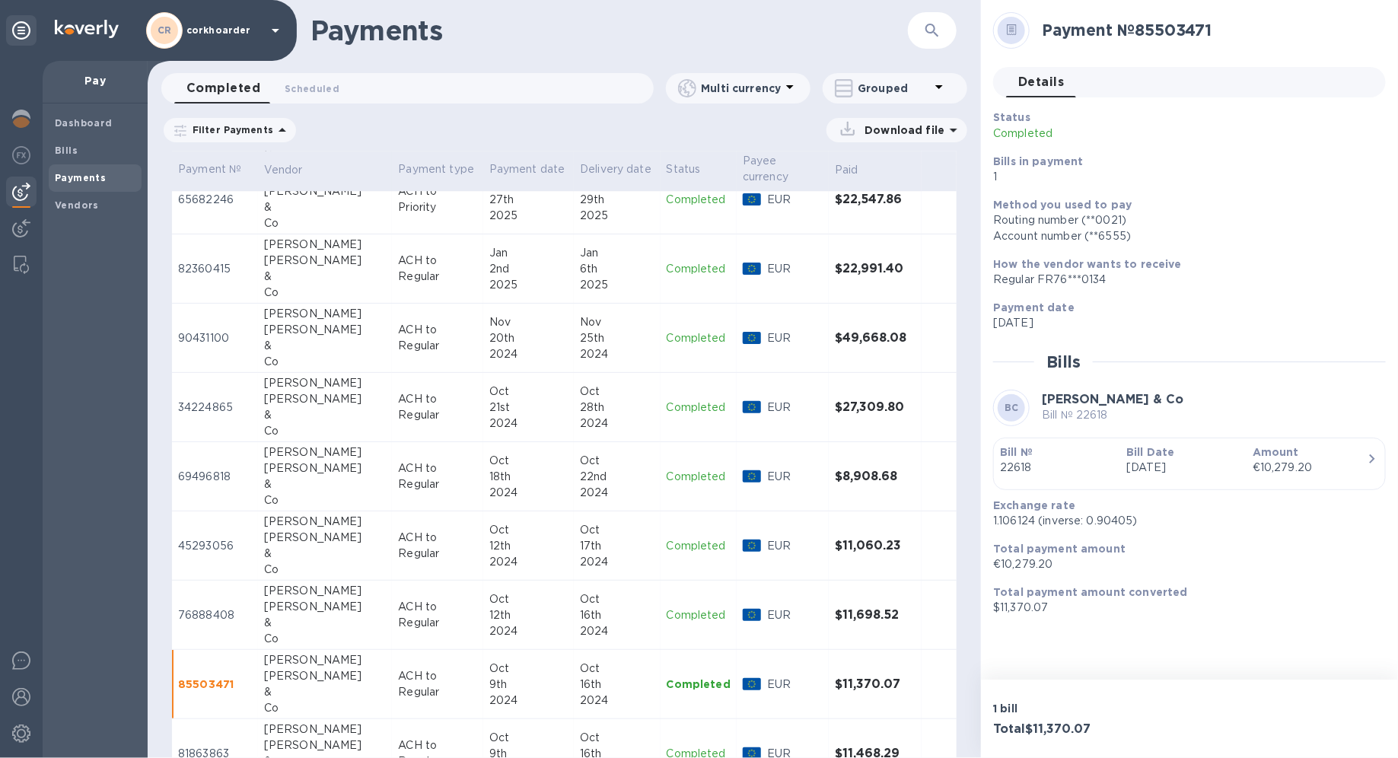
scroll to position [2299, 0]
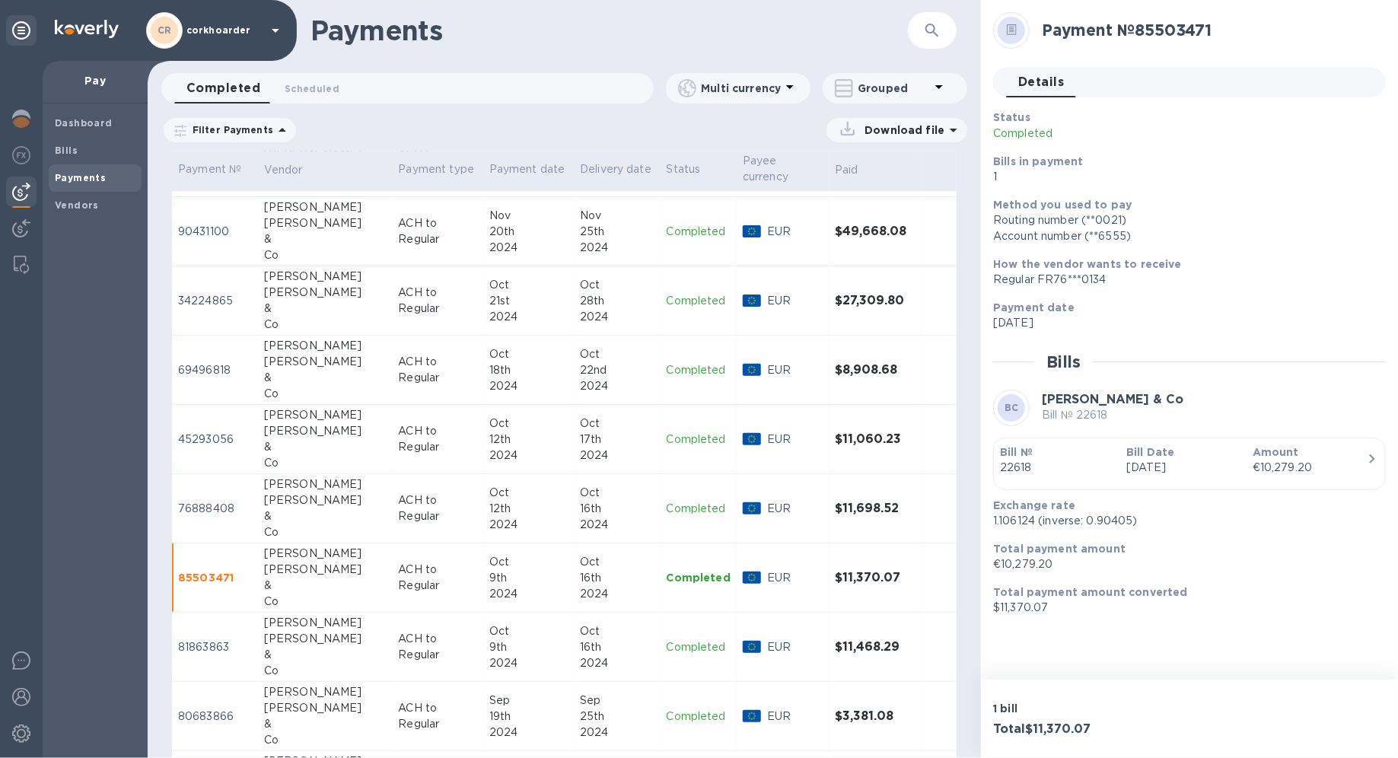
click at [436, 537] on td "ACH to Regular" at bounding box center [437, 646] width 91 height 69
click at [1008, 525] on p "1.106124 (inverse: 0.90405)" at bounding box center [1183, 521] width 380 height 16
copy p "1.106124"
click at [1010, 537] on p "Total payment amount converted" at bounding box center [1183, 591] width 380 height 15
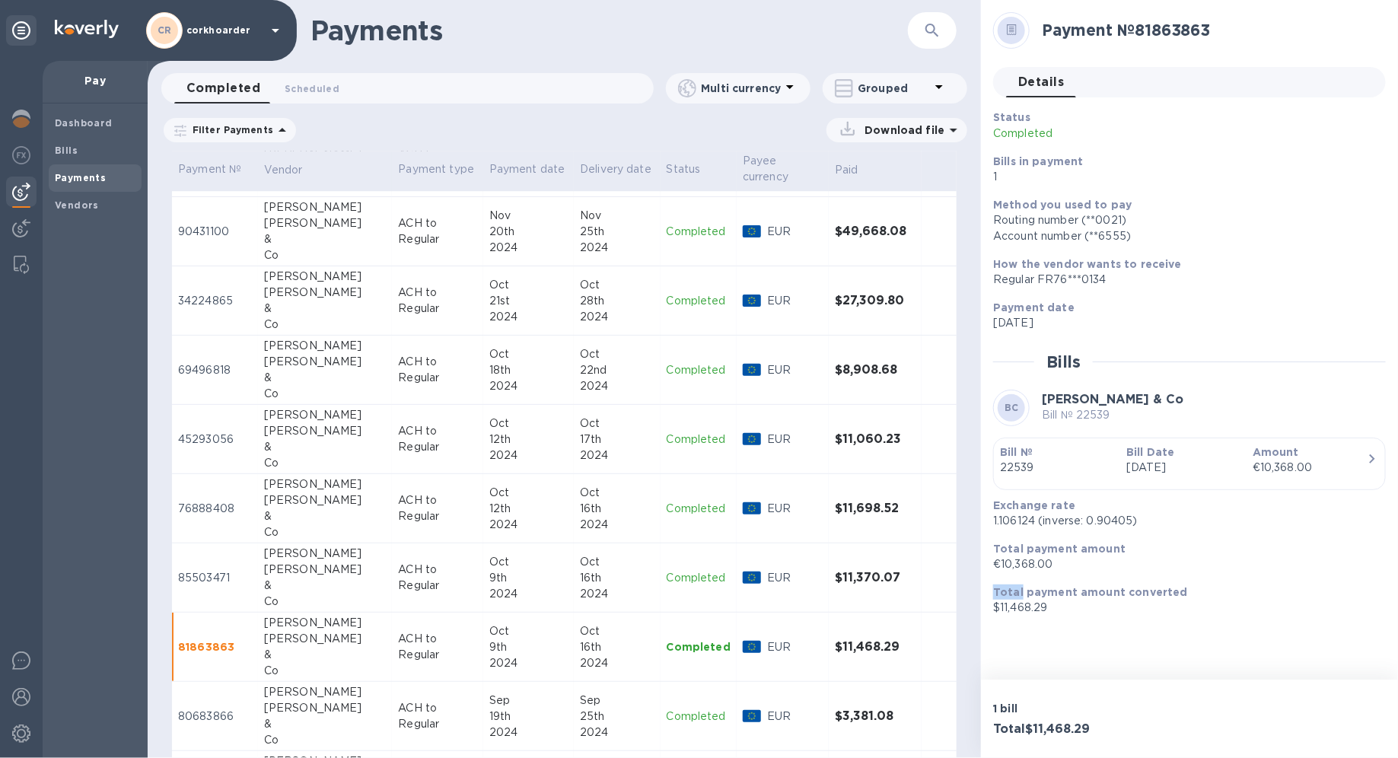
click at [1010, 537] on p "Total payment amount converted" at bounding box center [1183, 591] width 380 height 15
click at [1010, 537] on div "Total payment amount converted $11,468.29" at bounding box center [1183, 599] width 380 height 31
click at [1010, 537] on p "$11,468.29" at bounding box center [1183, 608] width 380 height 16
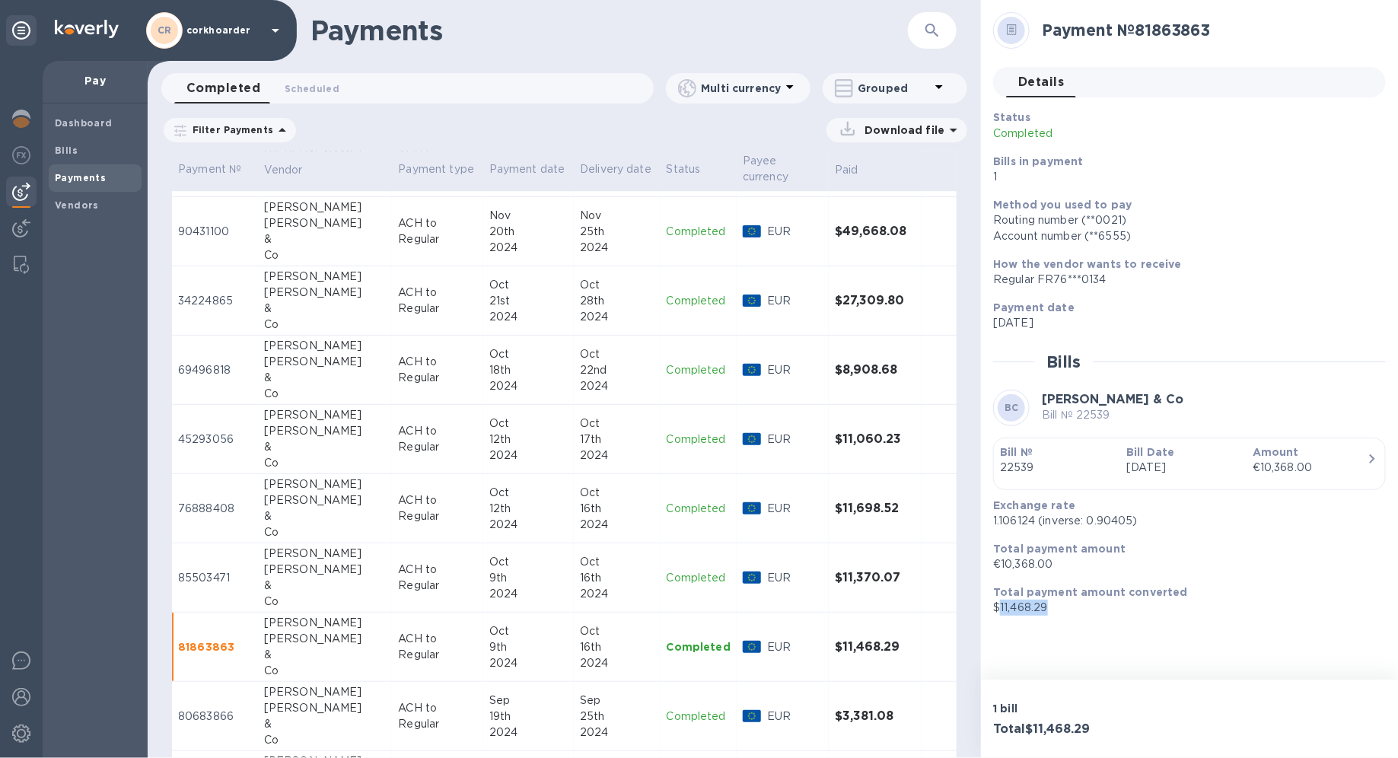
click at [1010, 537] on p "$11,468.29" at bounding box center [1183, 608] width 380 height 16
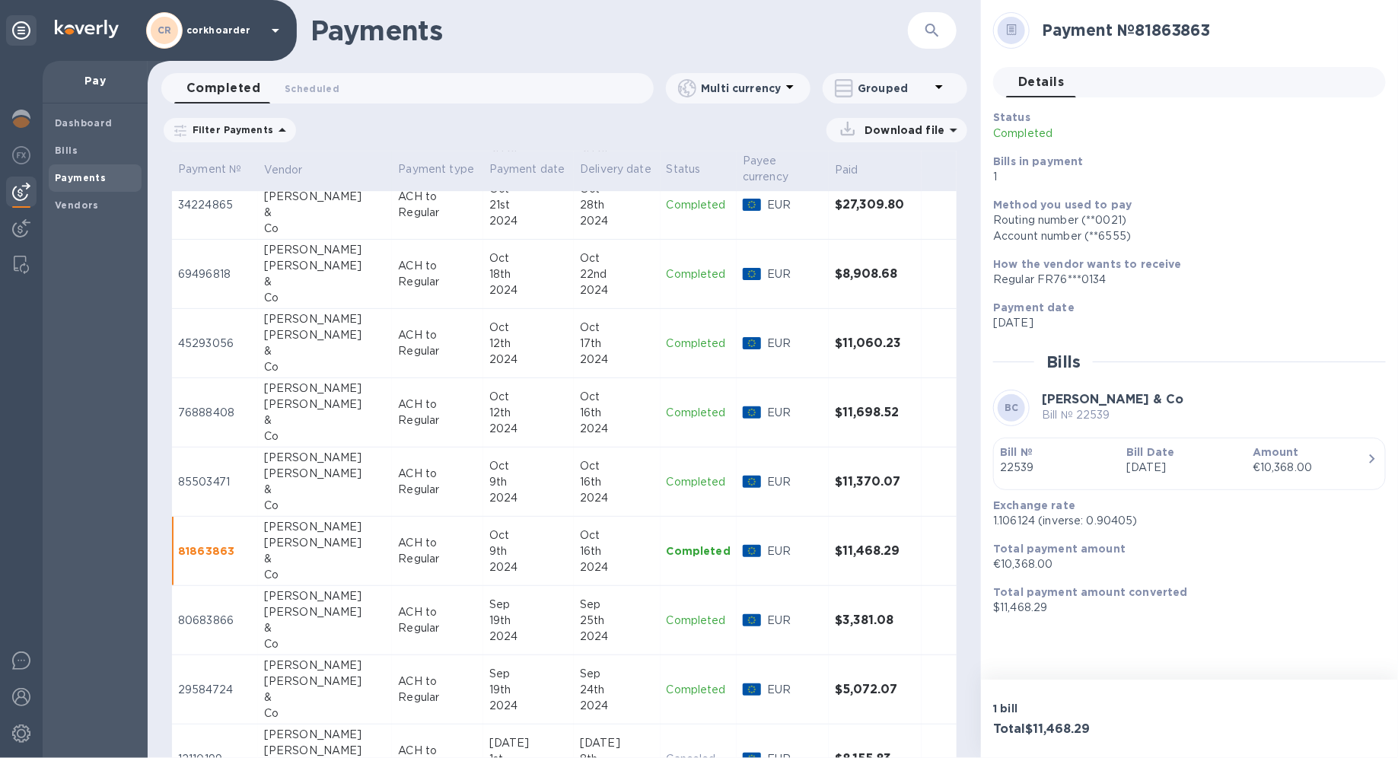
click at [392, 537] on td "ACH to Regular" at bounding box center [437, 620] width 91 height 69
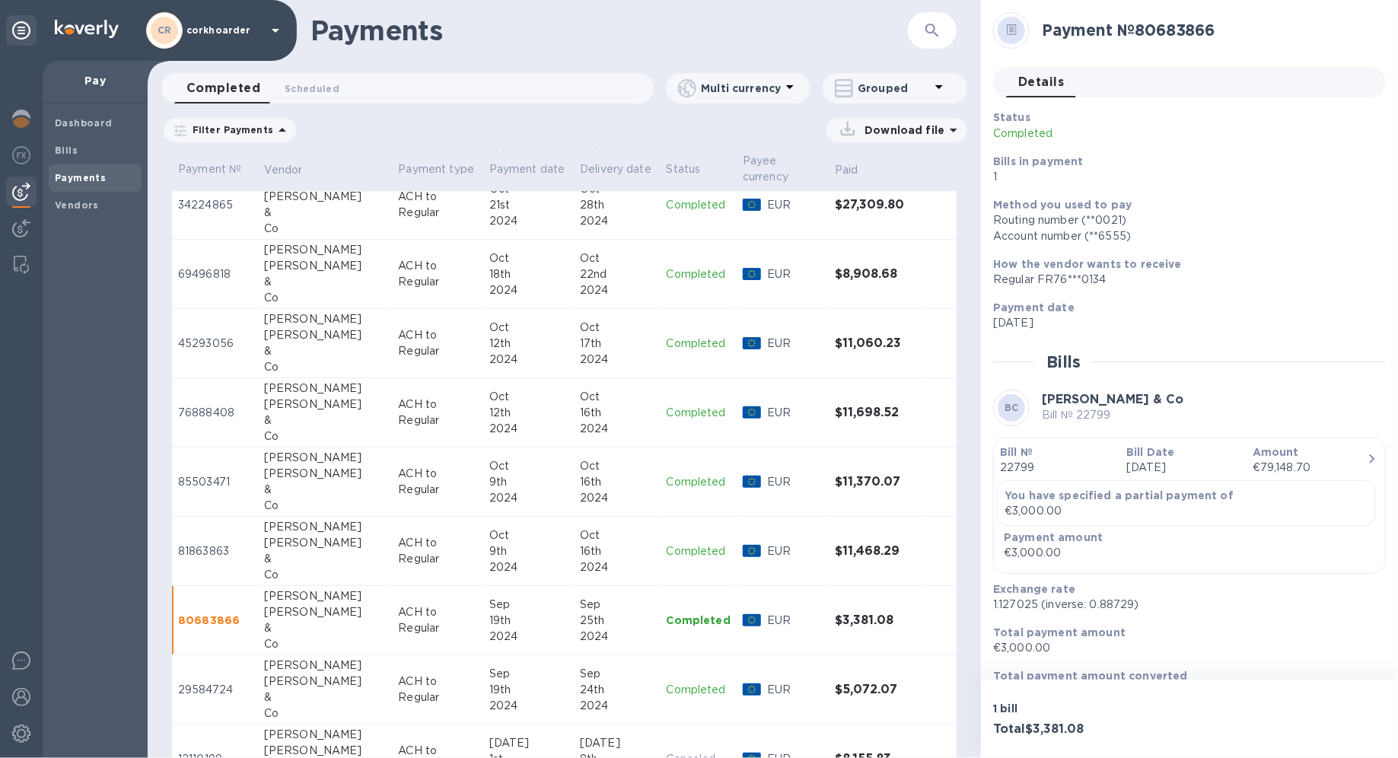
scroll to position [31, 0]
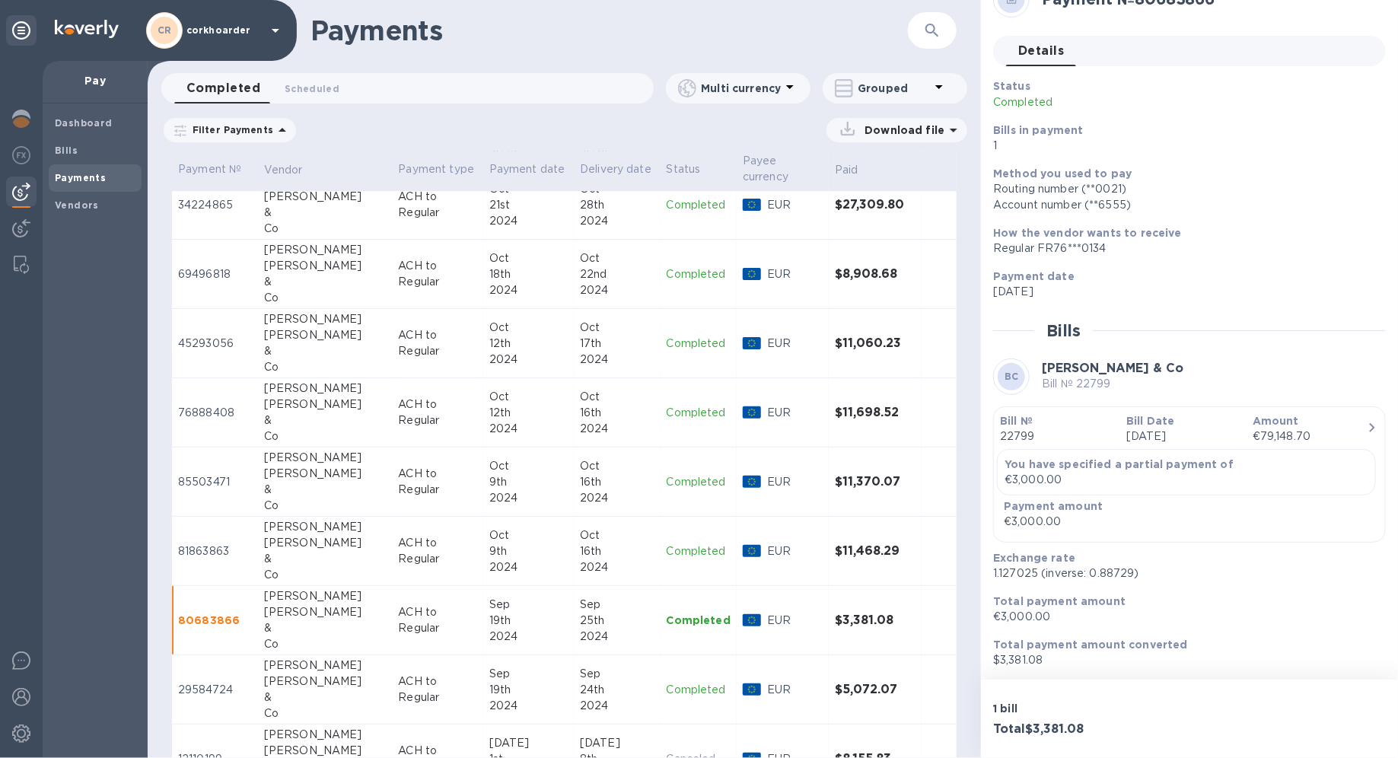
click at [1010, 537] on p "1.127025 (inverse: 0.88729)" at bounding box center [1183, 573] width 380 height 16
copy p "1.127025"
click at [1010, 537] on p "$3,381.08" at bounding box center [1183, 660] width 380 height 16
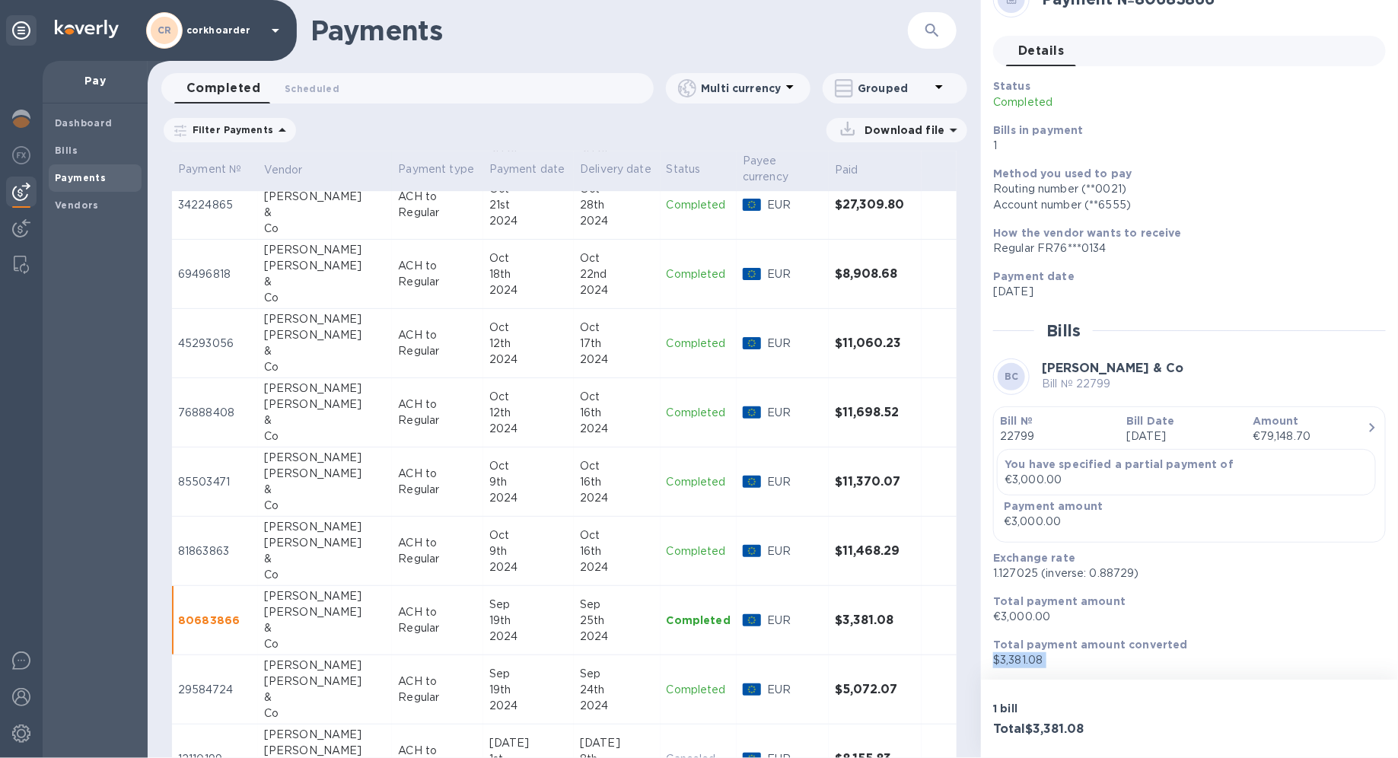
click at [1010, 537] on p "$3,381.08" at bounding box center [1183, 660] width 380 height 16
copy div "$3,381.08"
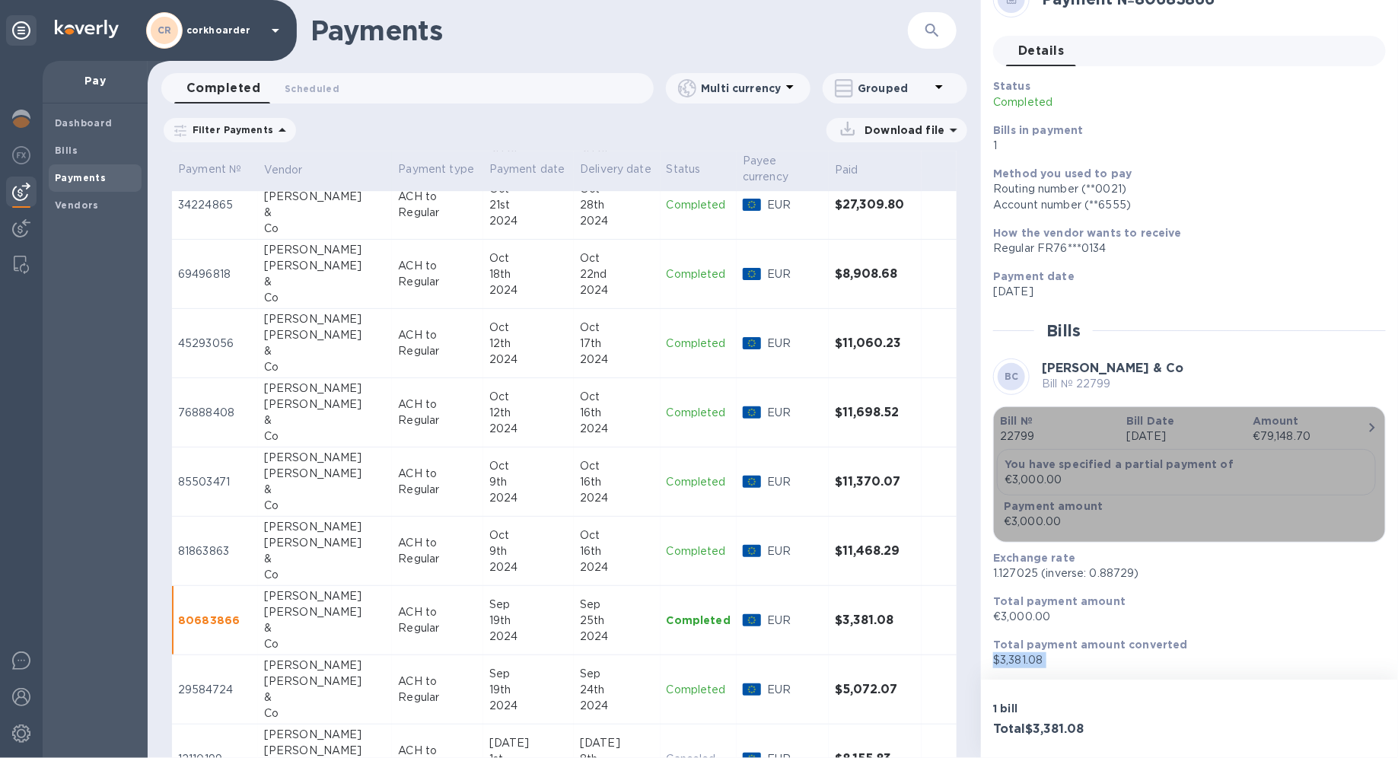
click at [1010, 428] on p "Sep 19th 2024" at bounding box center [1183, 436] width 114 height 16
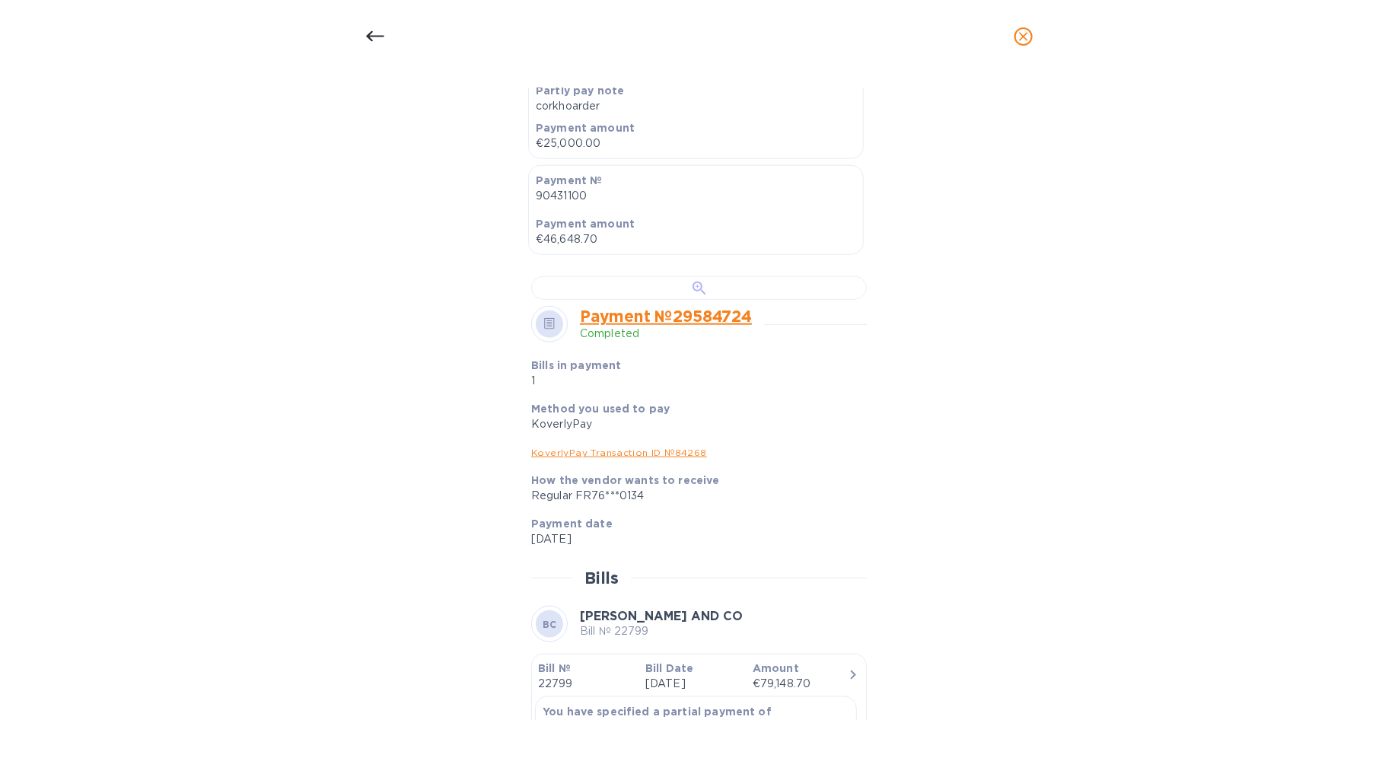
scroll to position [583, 0]
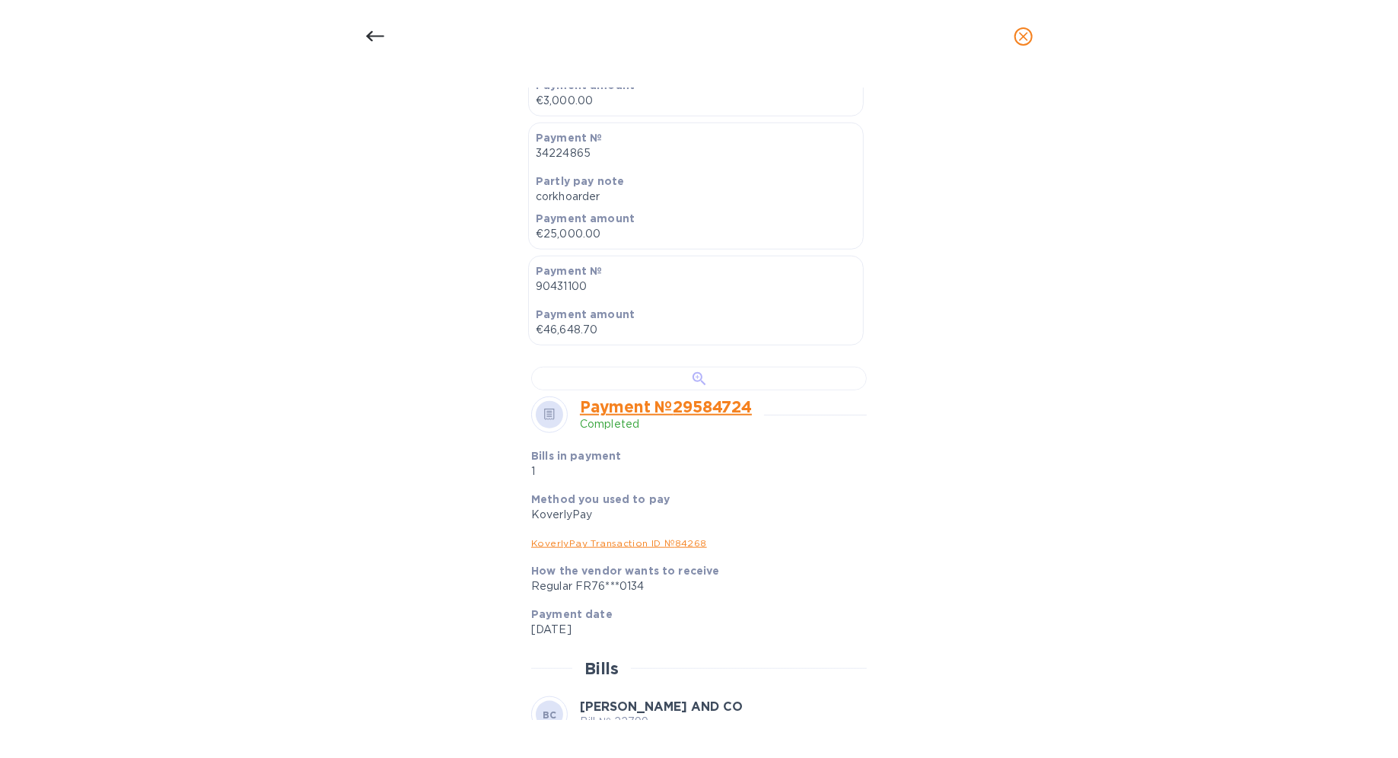
click at [716, 390] on div at bounding box center [699, 379] width 336 height 24
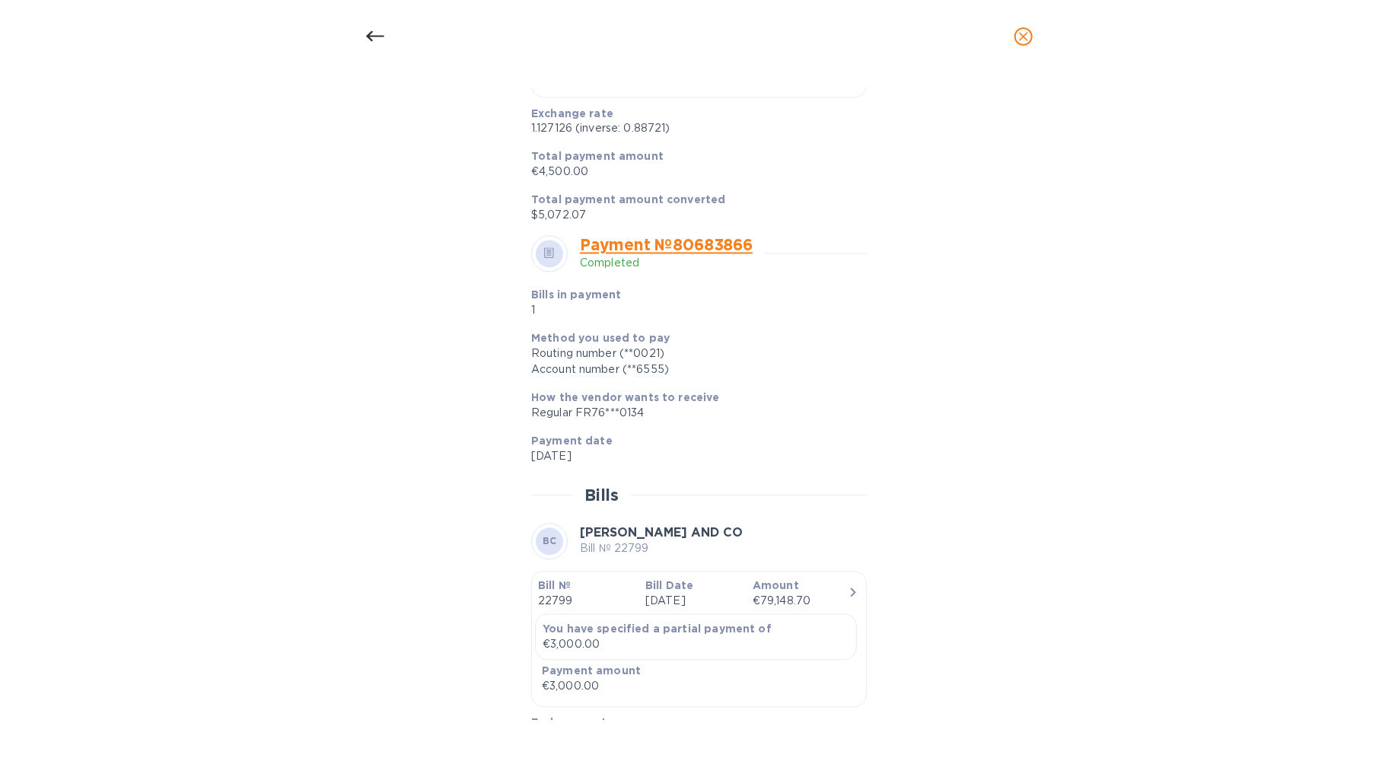
scroll to position [1366, 0]
click at [548, 136] on p "1.127126 (inverse: 0.88721)" at bounding box center [692, 128] width 323 height 16
copy p "1.127126"
click at [555, 223] on p "$5,072.07" at bounding box center [692, 215] width 323 height 16
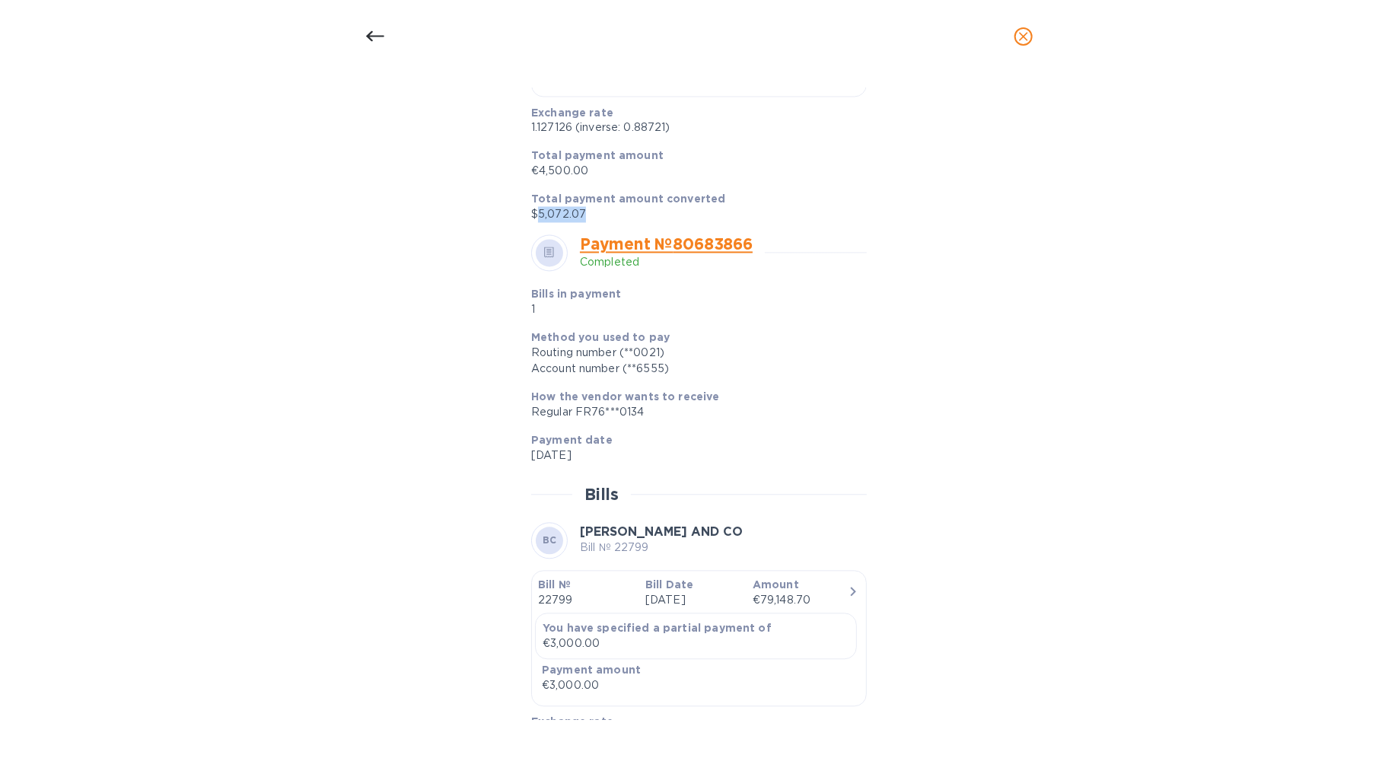
click at [555, 223] on p "$5,072.07" at bounding box center [692, 215] width 323 height 16
copy div "$5,072.07"
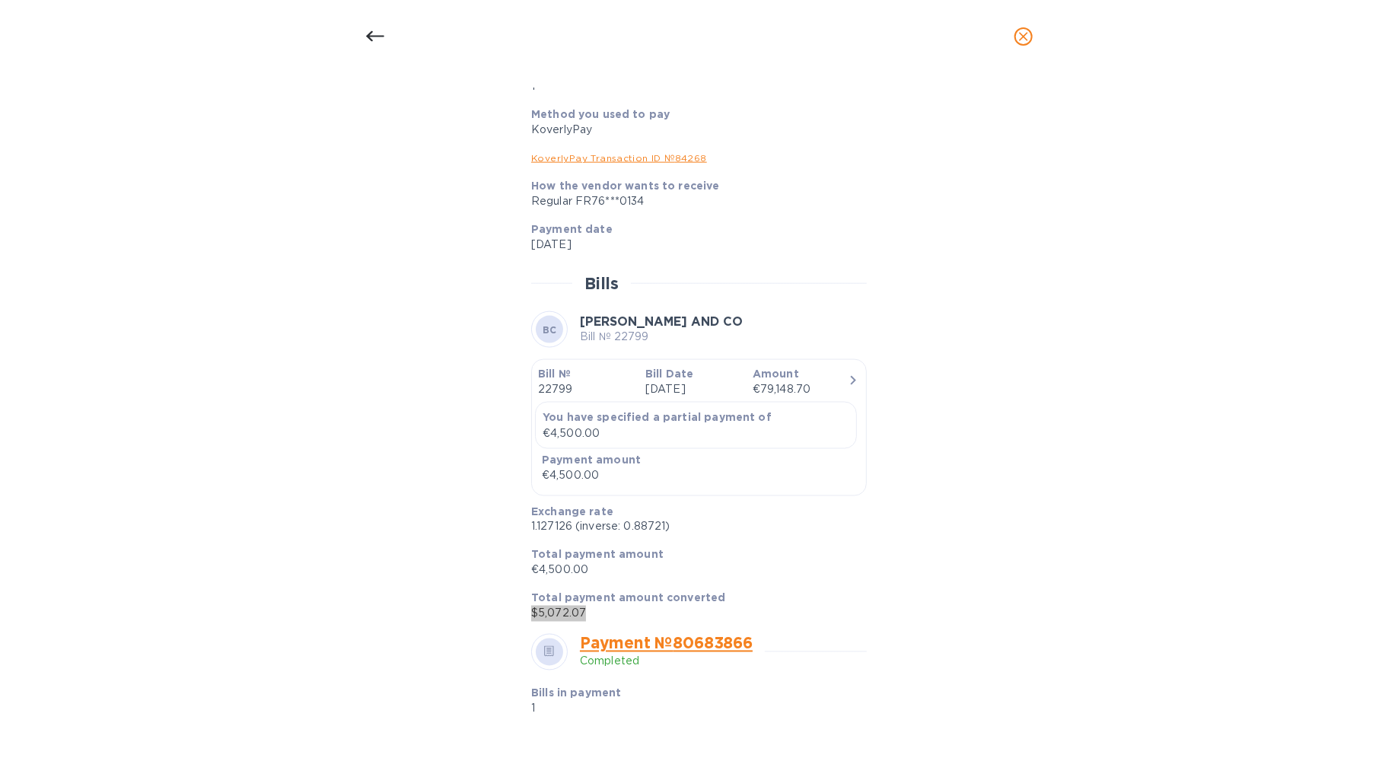
scroll to position [964, 0]
click at [654, 35] on link "Payment № 29584724" at bounding box center [666, 25] width 172 height 19
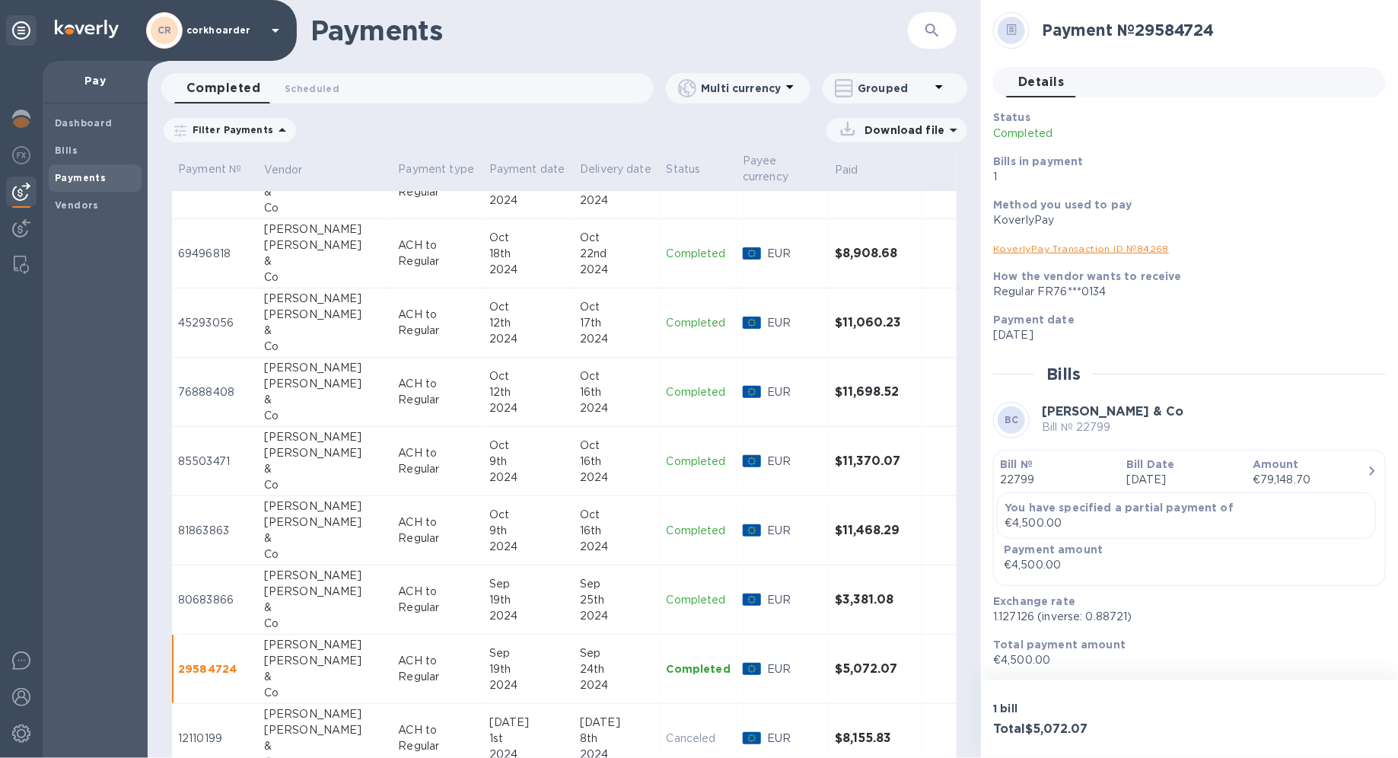
scroll to position [2419, 0]
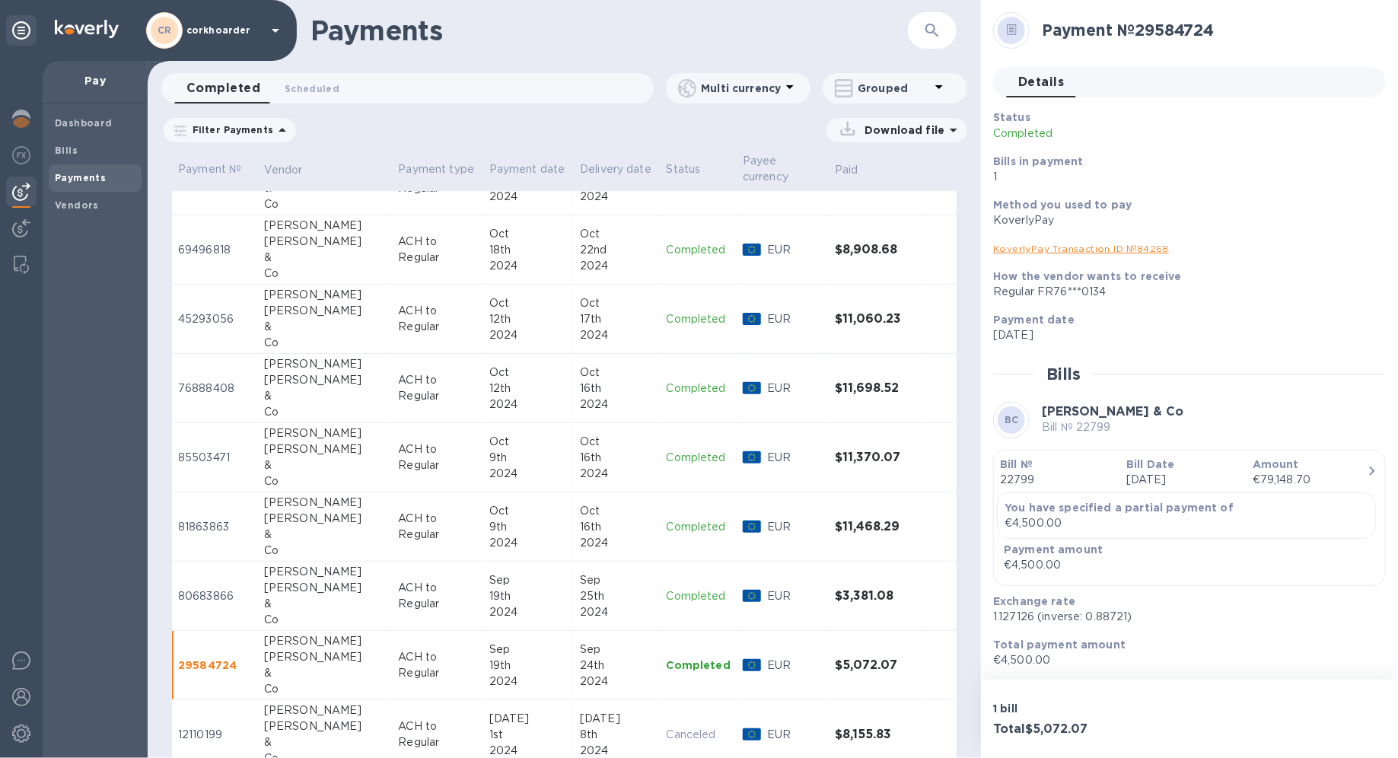
click at [421, 537] on td "ACH to Regular" at bounding box center [437, 595] width 91 height 69
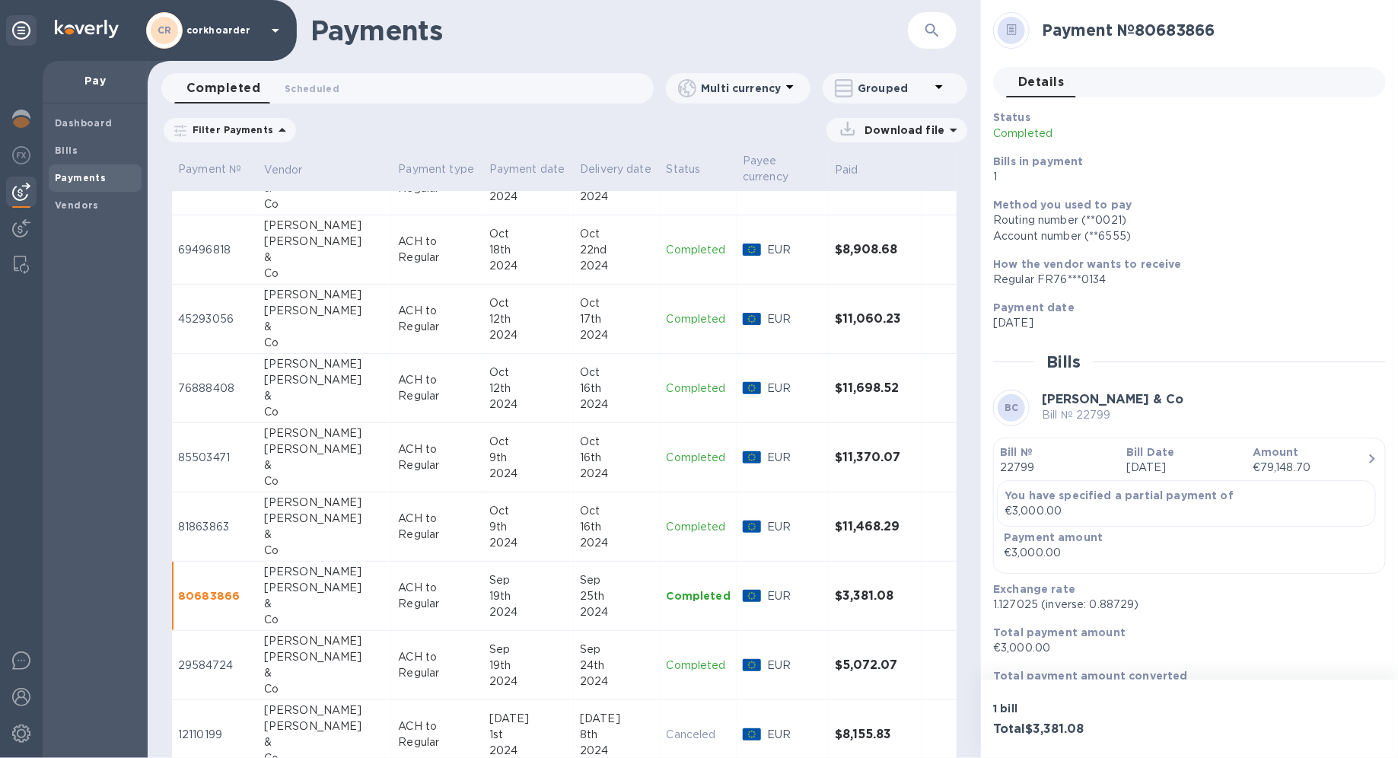
click at [398, 537] on p "ACH to Regular" at bounding box center [437, 665] width 78 height 32
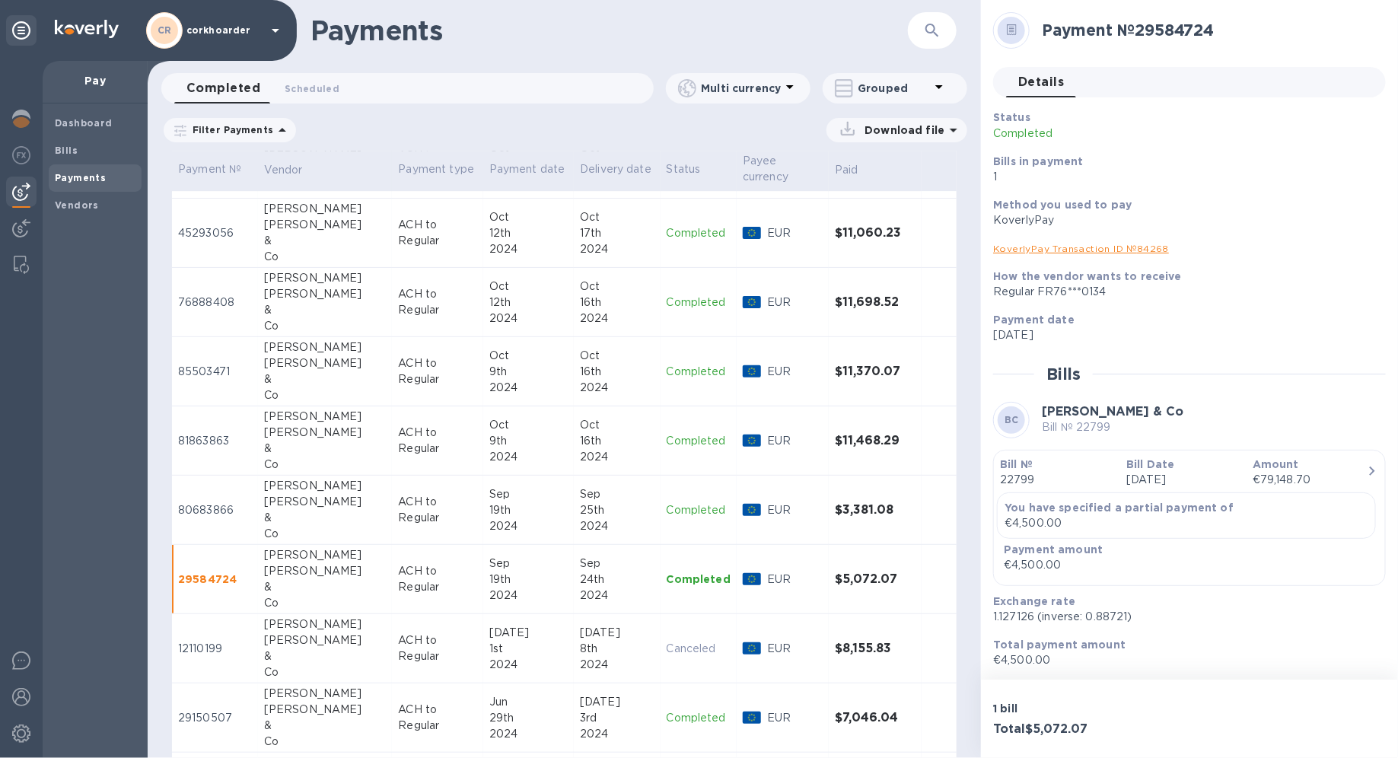
scroll to position [2543, 0]
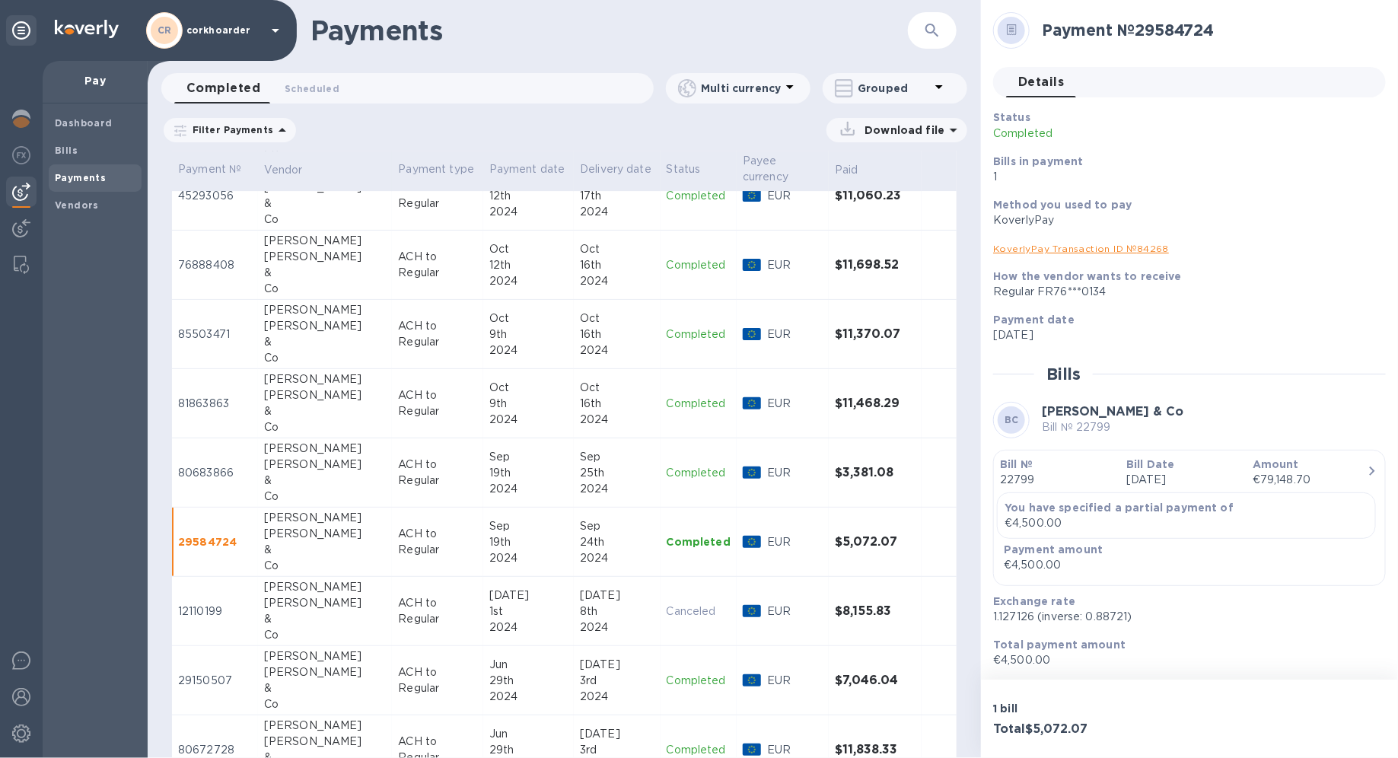
click at [336, 537] on div "Wasserman" at bounding box center [325, 603] width 122 height 16
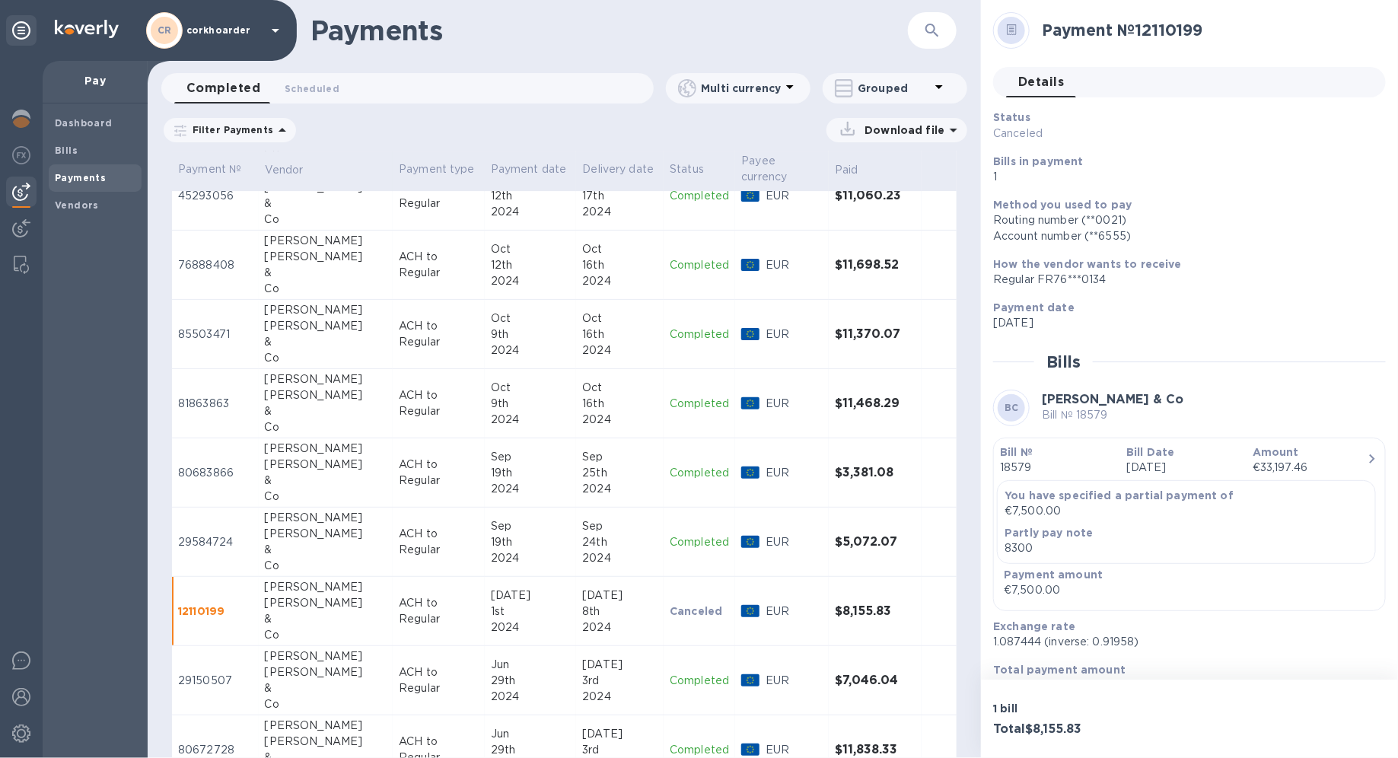
scroll to position [68, 0]
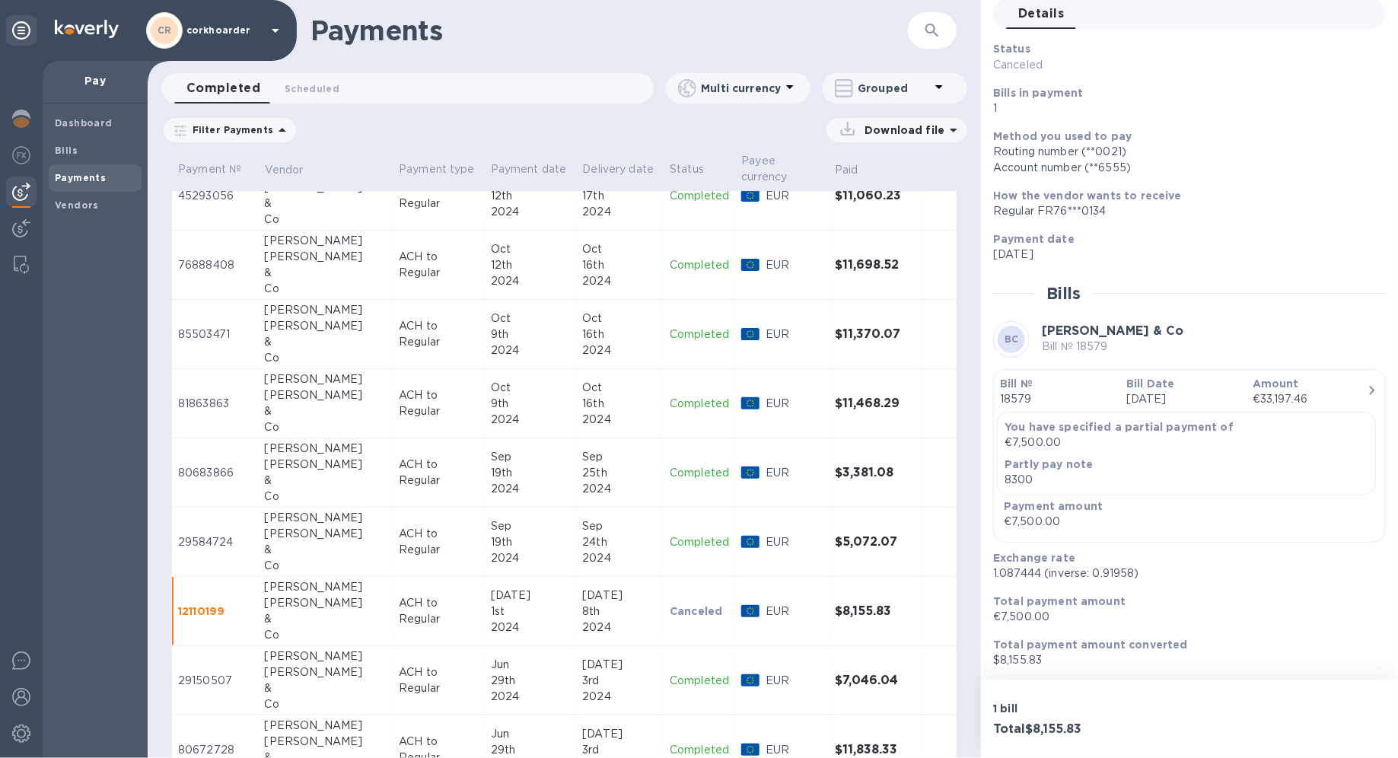
click at [1010, 391] on p "Jul 1st 2024" at bounding box center [1183, 399] width 114 height 16
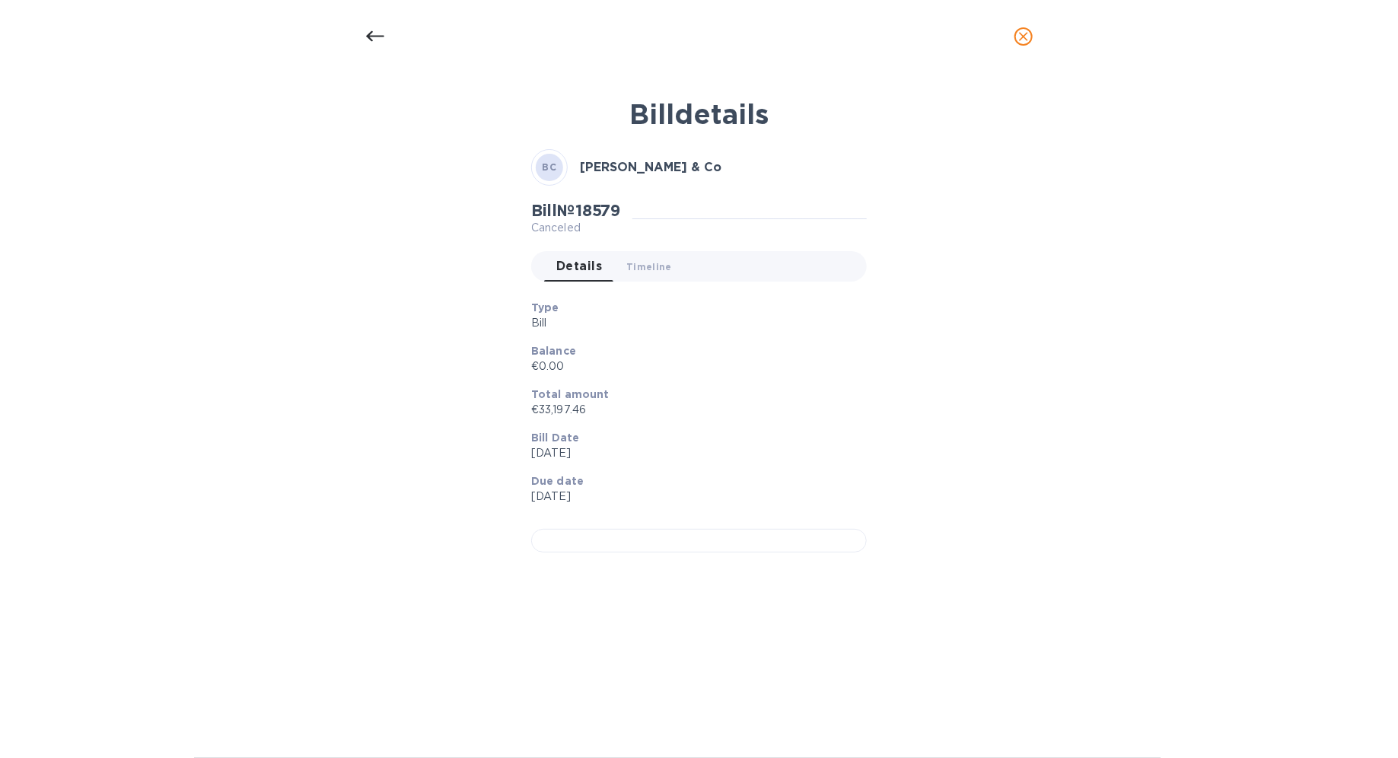
scroll to position [54, 0]
click at [698, 537] on div at bounding box center [699, 541] width 336 height 24
click at [371, 43] on icon at bounding box center [375, 36] width 18 height 18
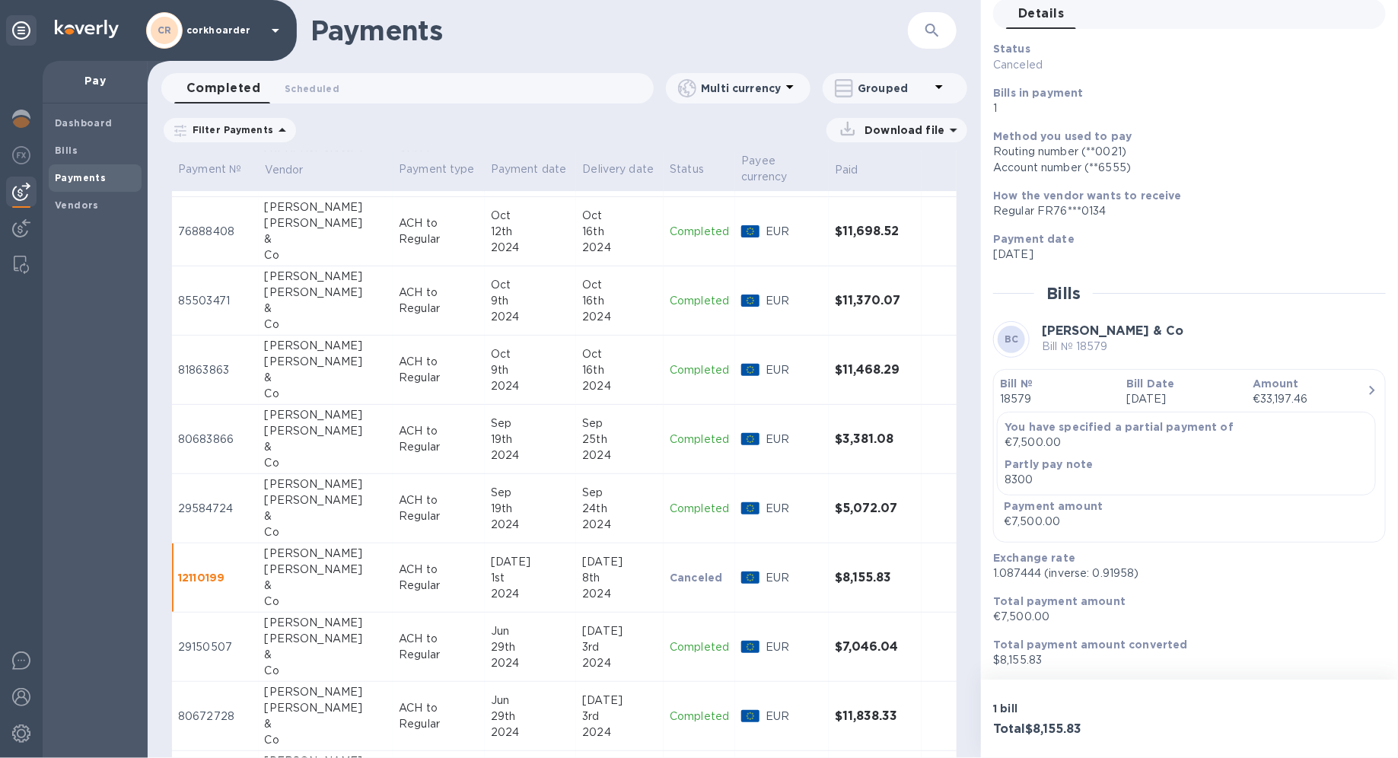
scroll to position [2579, 0]
click at [533, 537] on div "29th" at bounding box center [531, 644] width 80 height 16
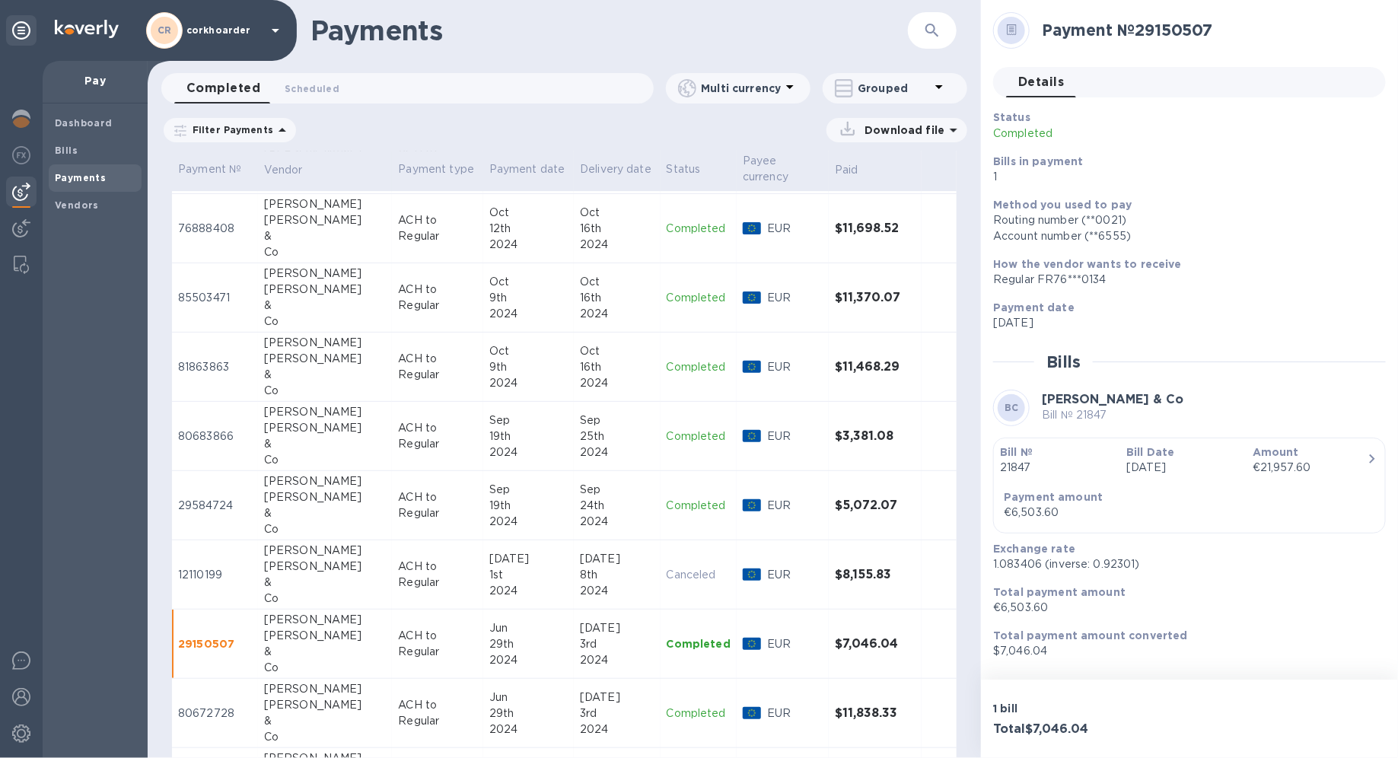
click at [524, 537] on div "1st" at bounding box center [528, 575] width 78 height 16
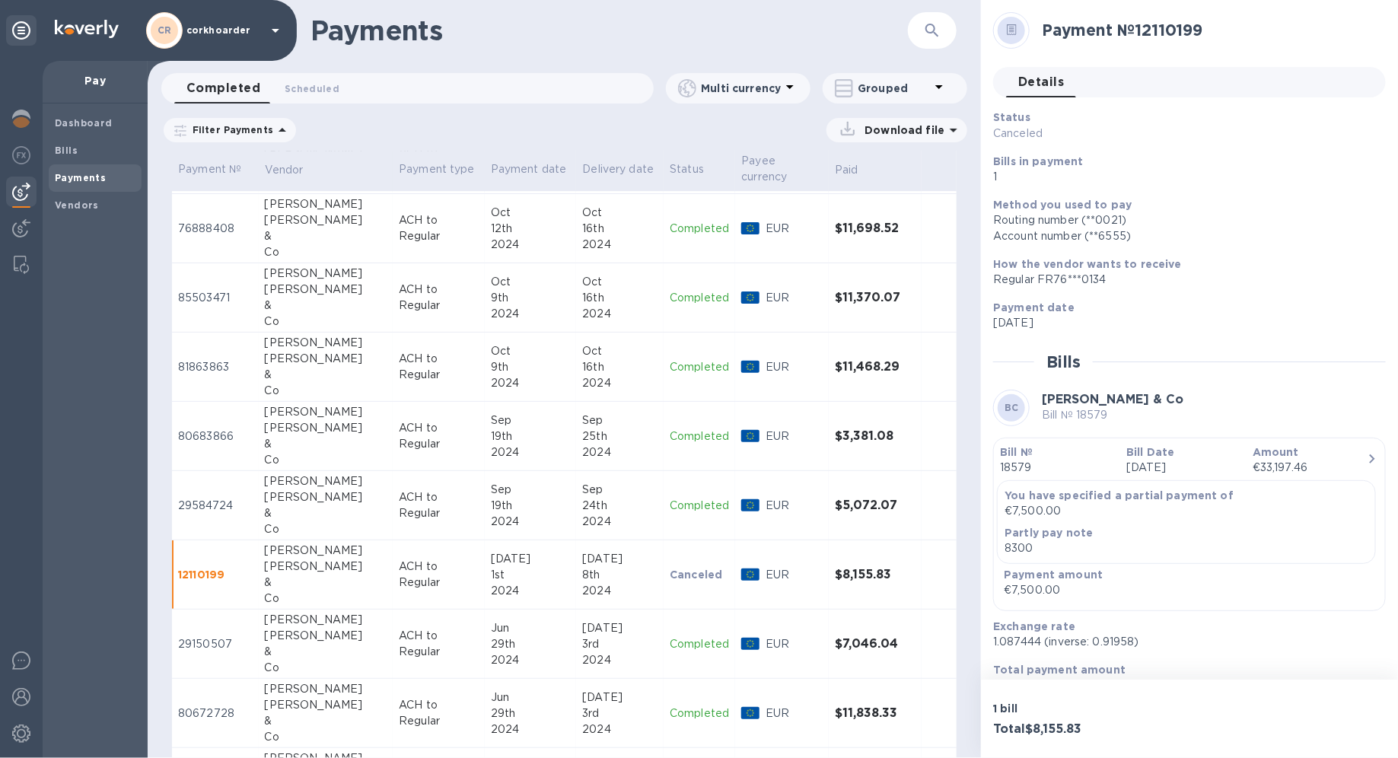
click at [515, 537] on div "29th" at bounding box center [531, 644] width 80 height 16
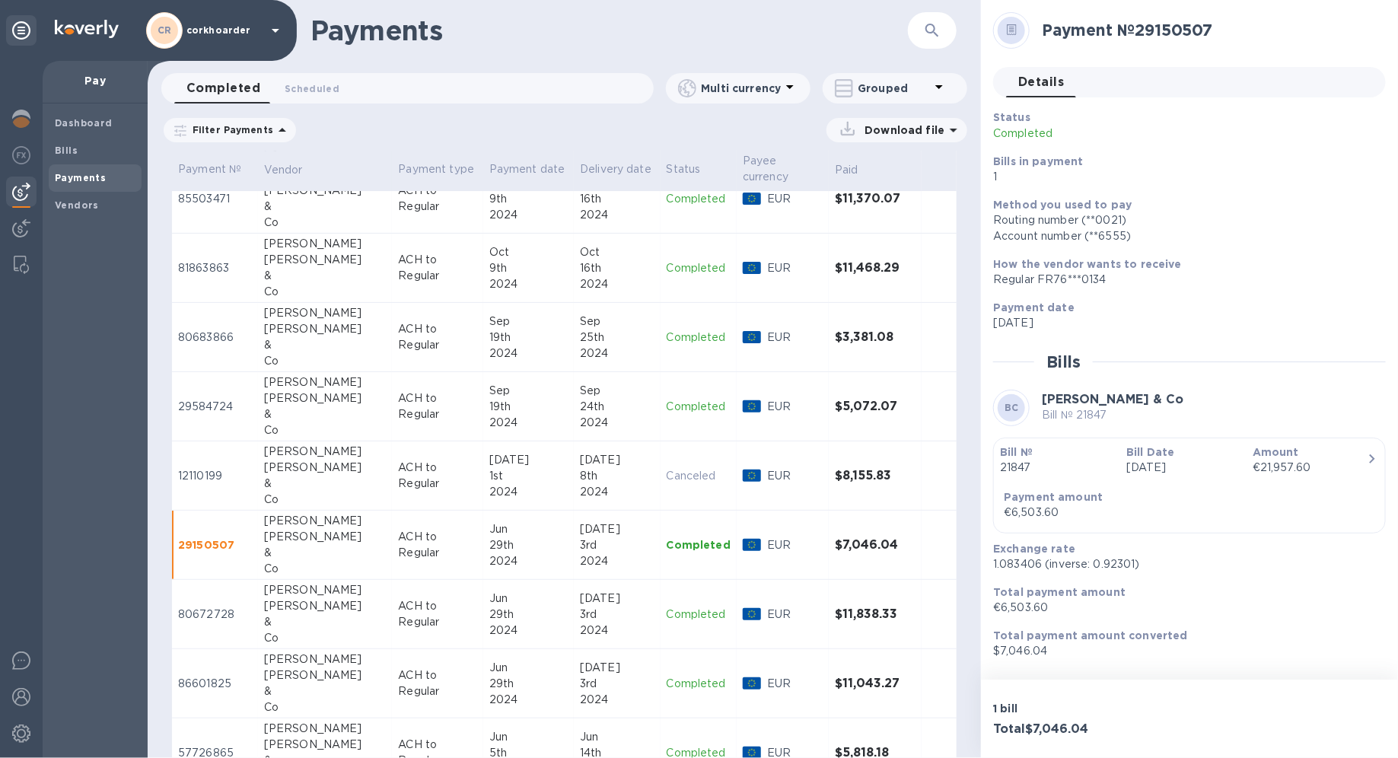
scroll to position [2698, 0]
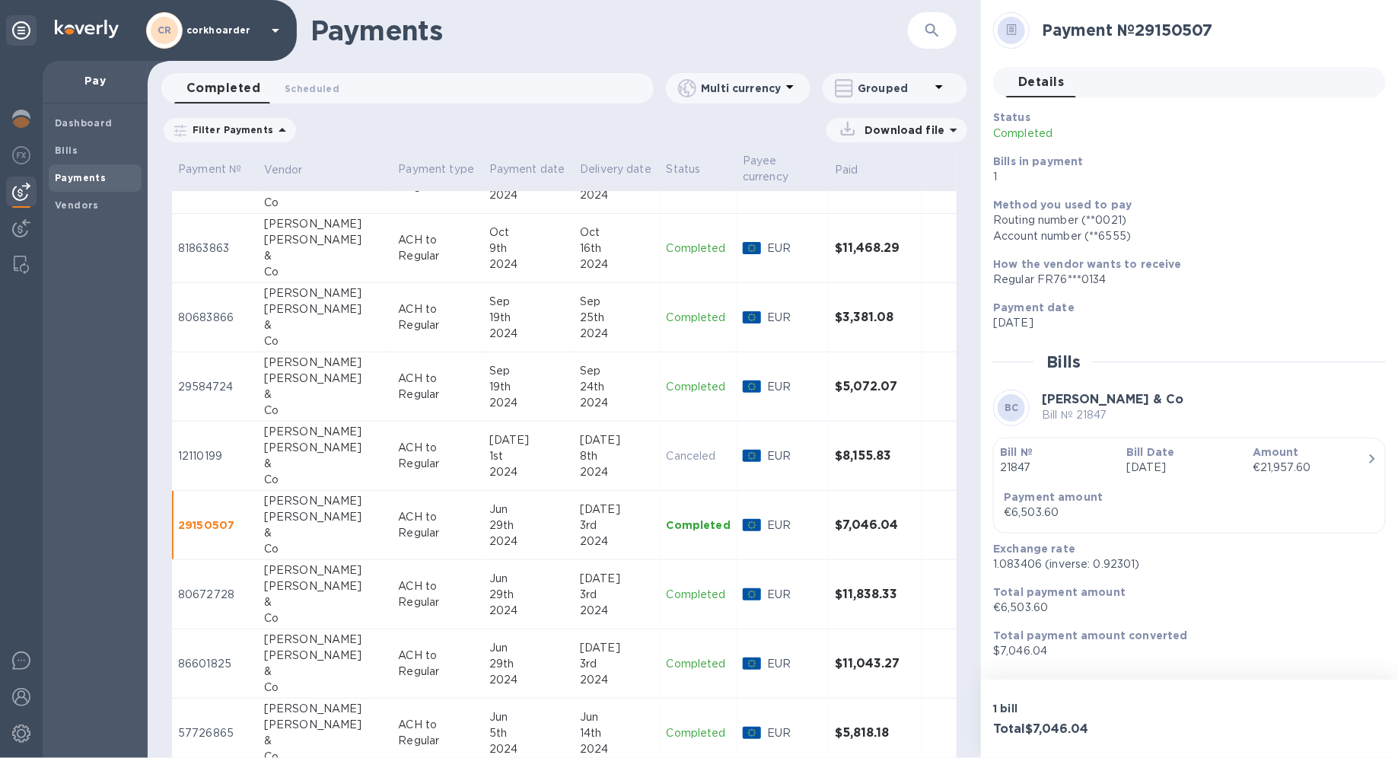
click at [520, 537] on div "2024" at bounding box center [528, 611] width 78 height 16
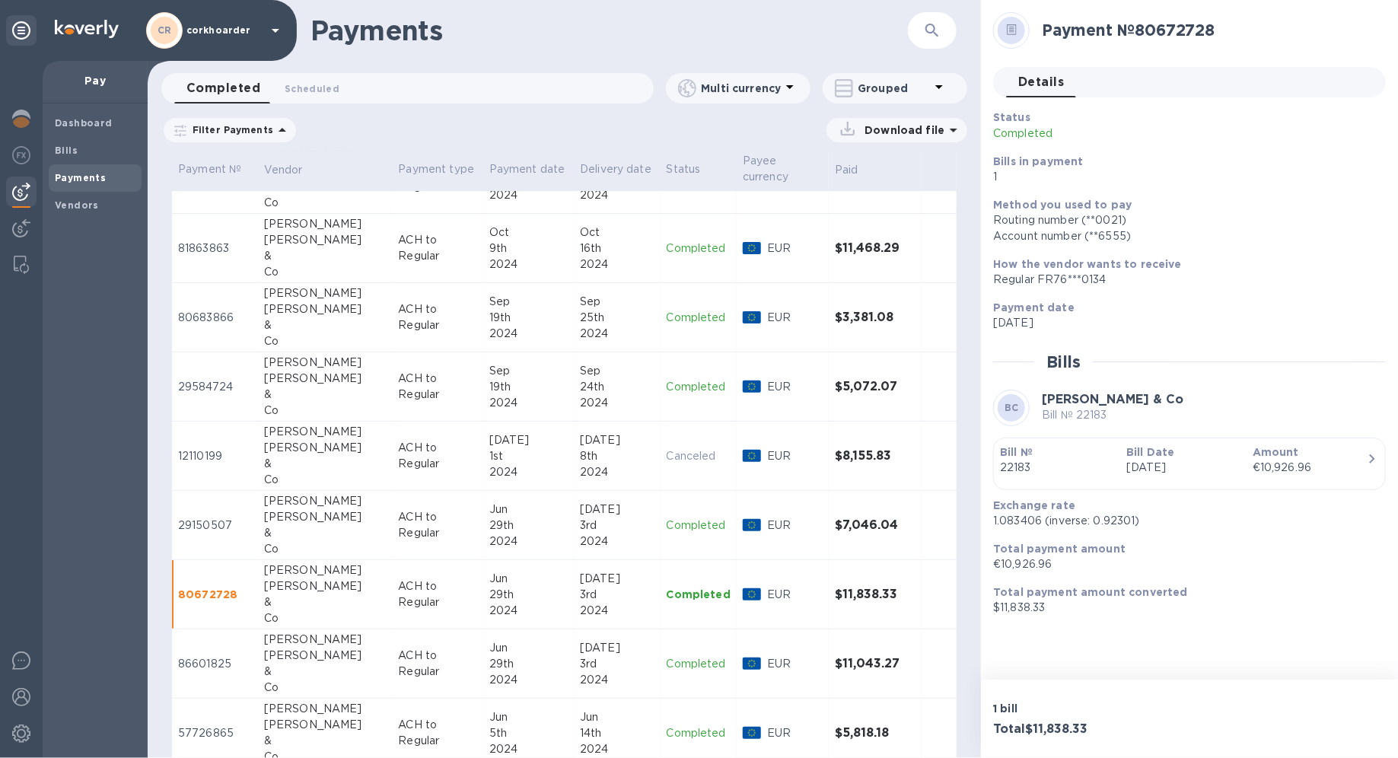
click at [506, 491] on td "Jun 29th 2024" at bounding box center [528, 525] width 91 height 69
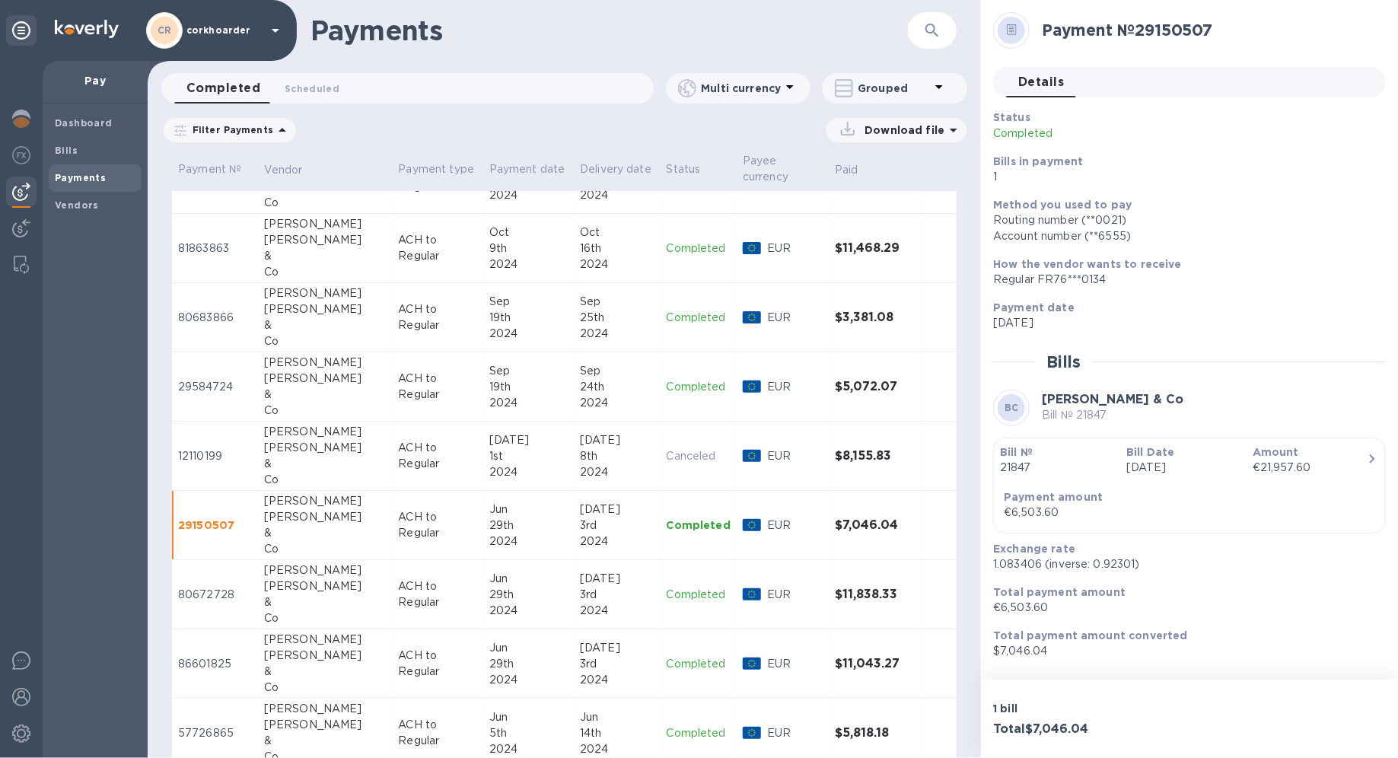
click at [497, 464] on div "2024" at bounding box center [528, 472] width 78 height 16
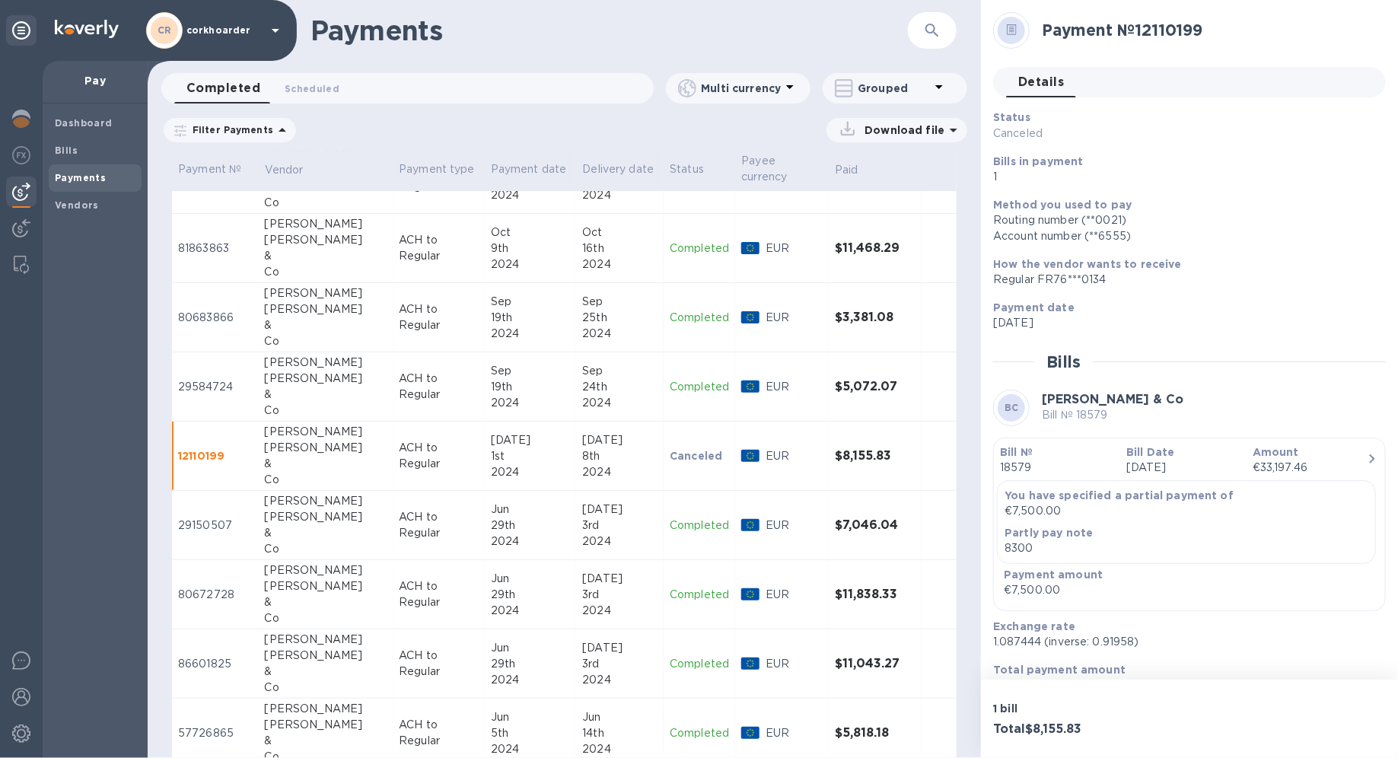
scroll to position [68, 0]
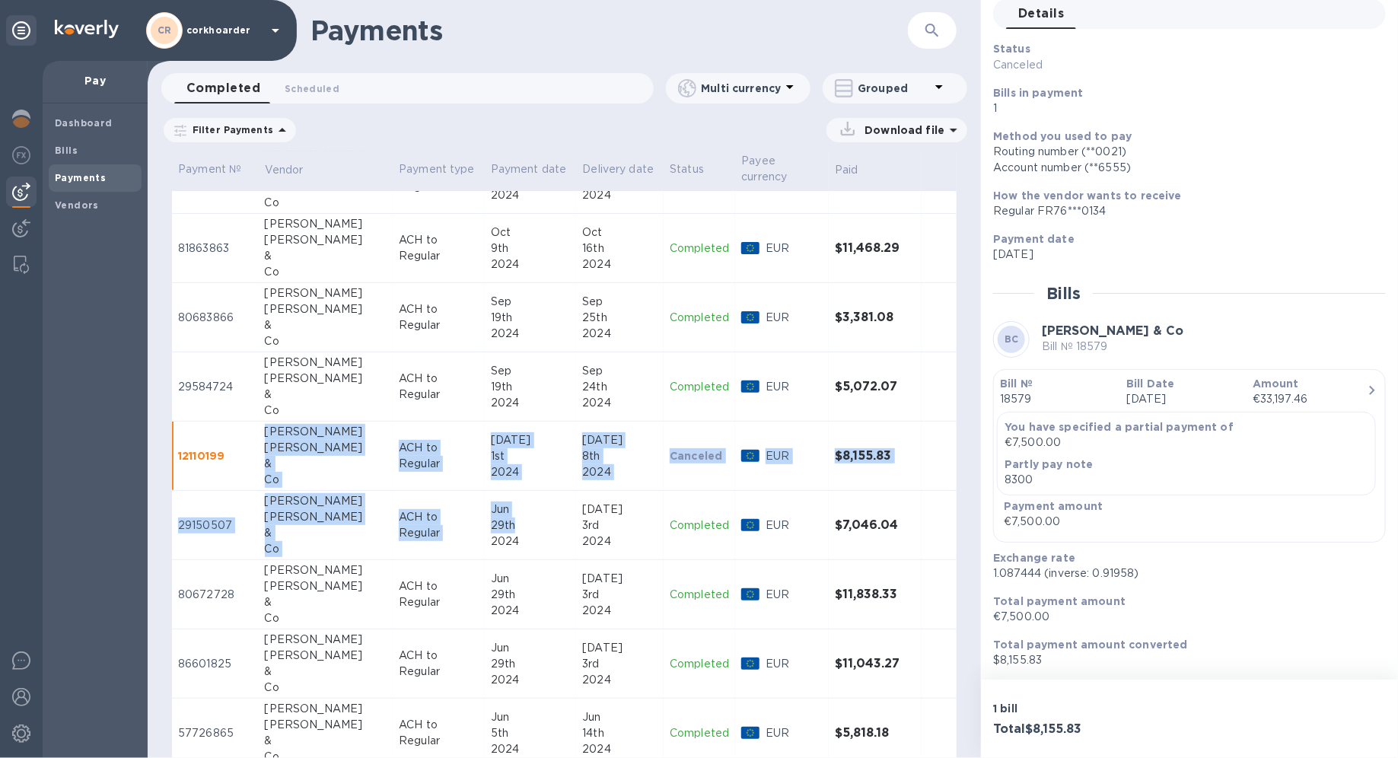
drag, startPoint x: 490, startPoint y: 515, endPoint x: 177, endPoint y: 456, distance: 318.1
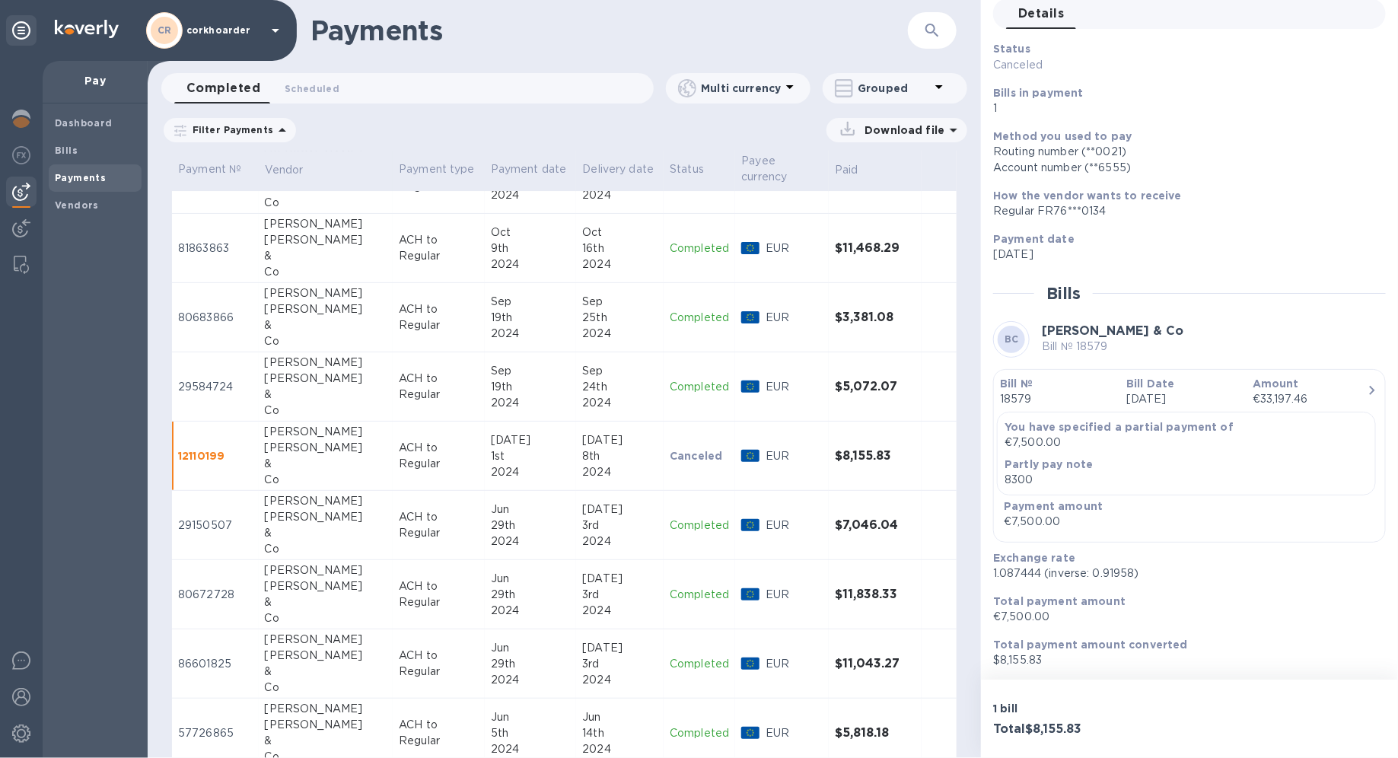
click at [423, 463] on td "ACH to Regular" at bounding box center [439, 455] width 92 height 69
click at [393, 491] on td "ACH to Regular" at bounding box center [439, 525] width 92 height 69
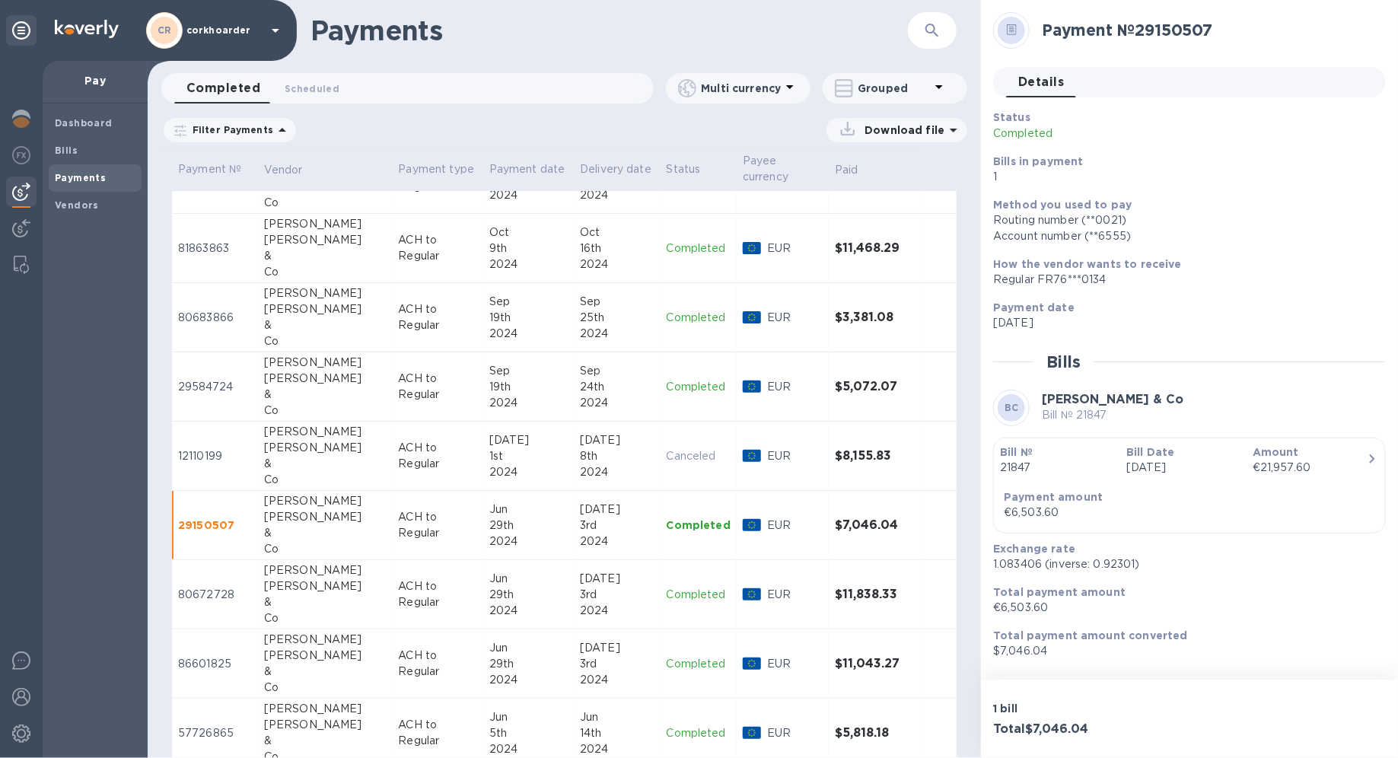
click at [1010, 537] on p "1.083406 (inverse: 0.92301)" at bounding box center [1183, 564] width 380 height 16
click at [1010, 537] on p "$7,046.04" at bounding box center [1183, 651] width 380 height 16
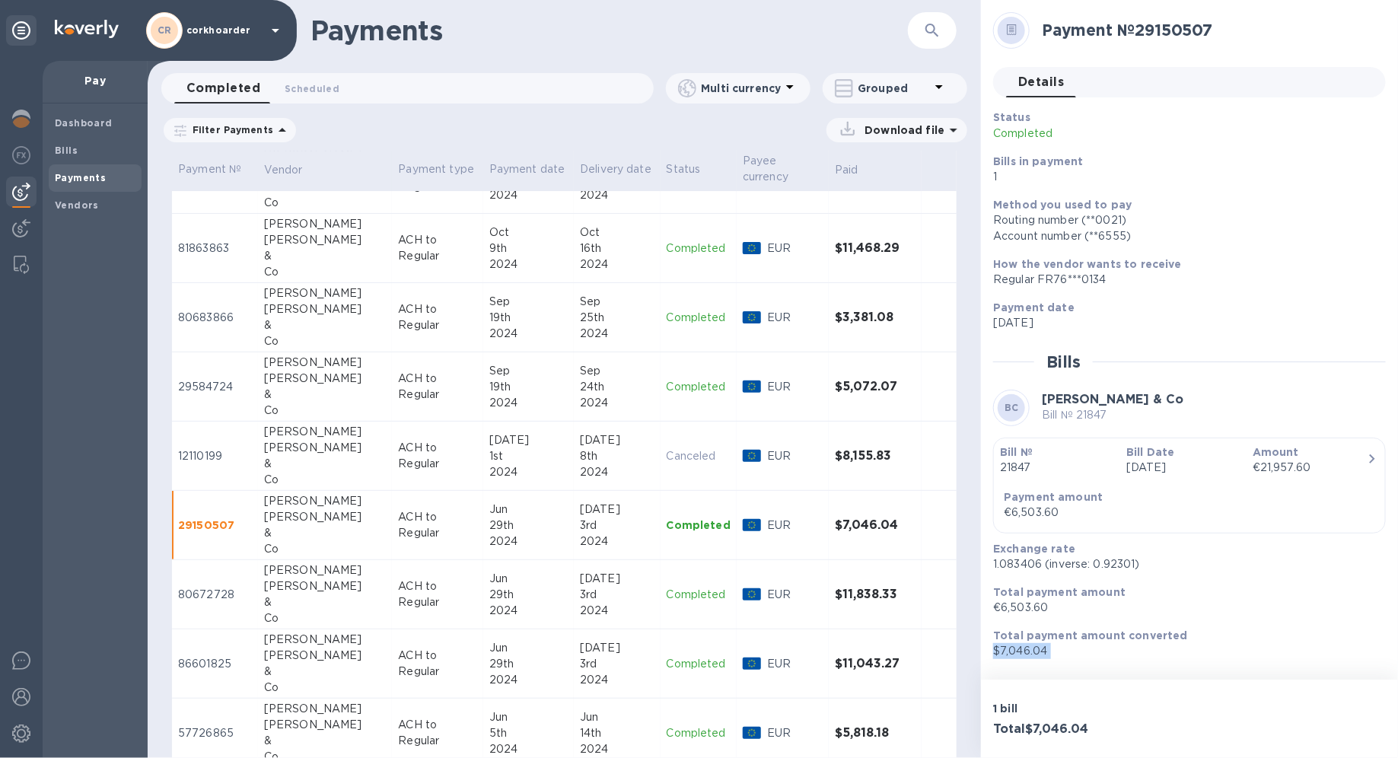
click at [1010, 475] on p "May 31st 2024" at bounding box center [1183, 468] width 114 height 16
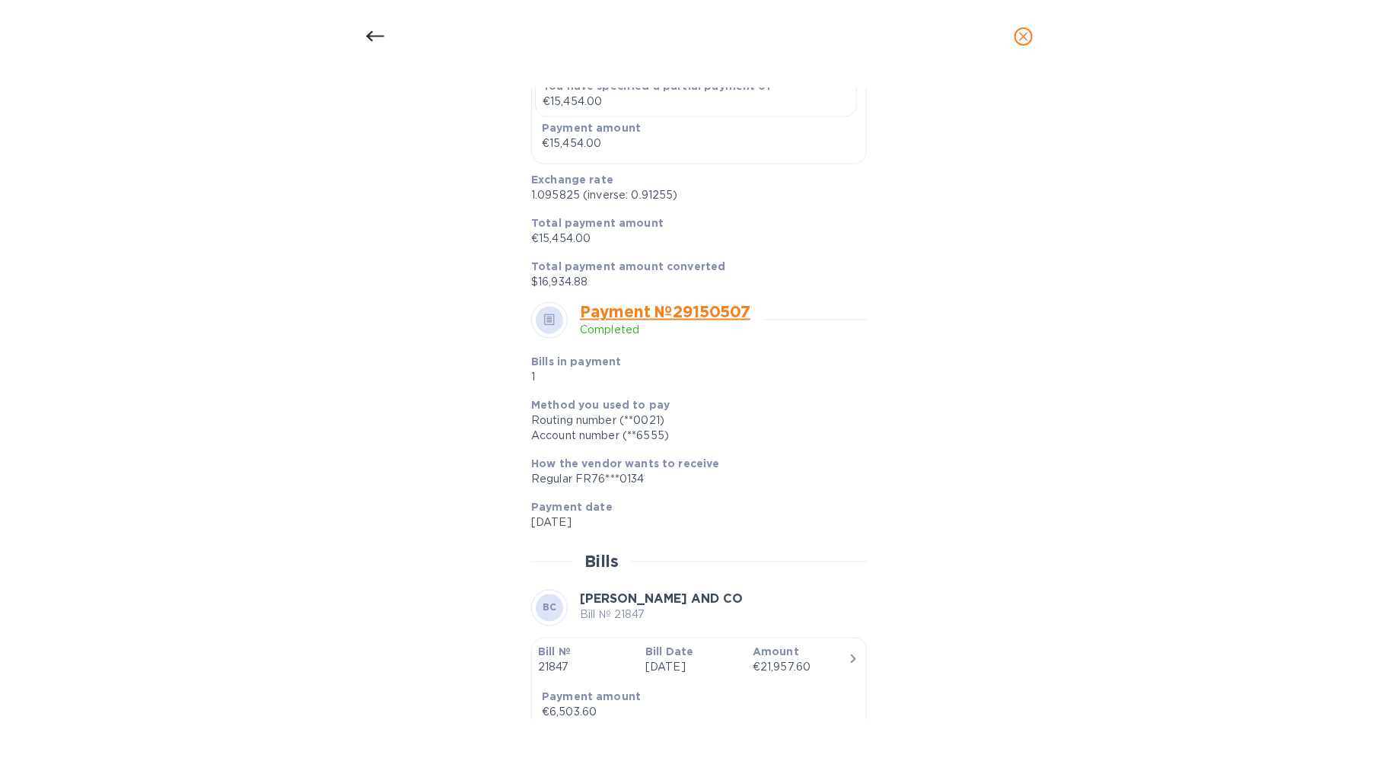
scroll to position [268, 0]
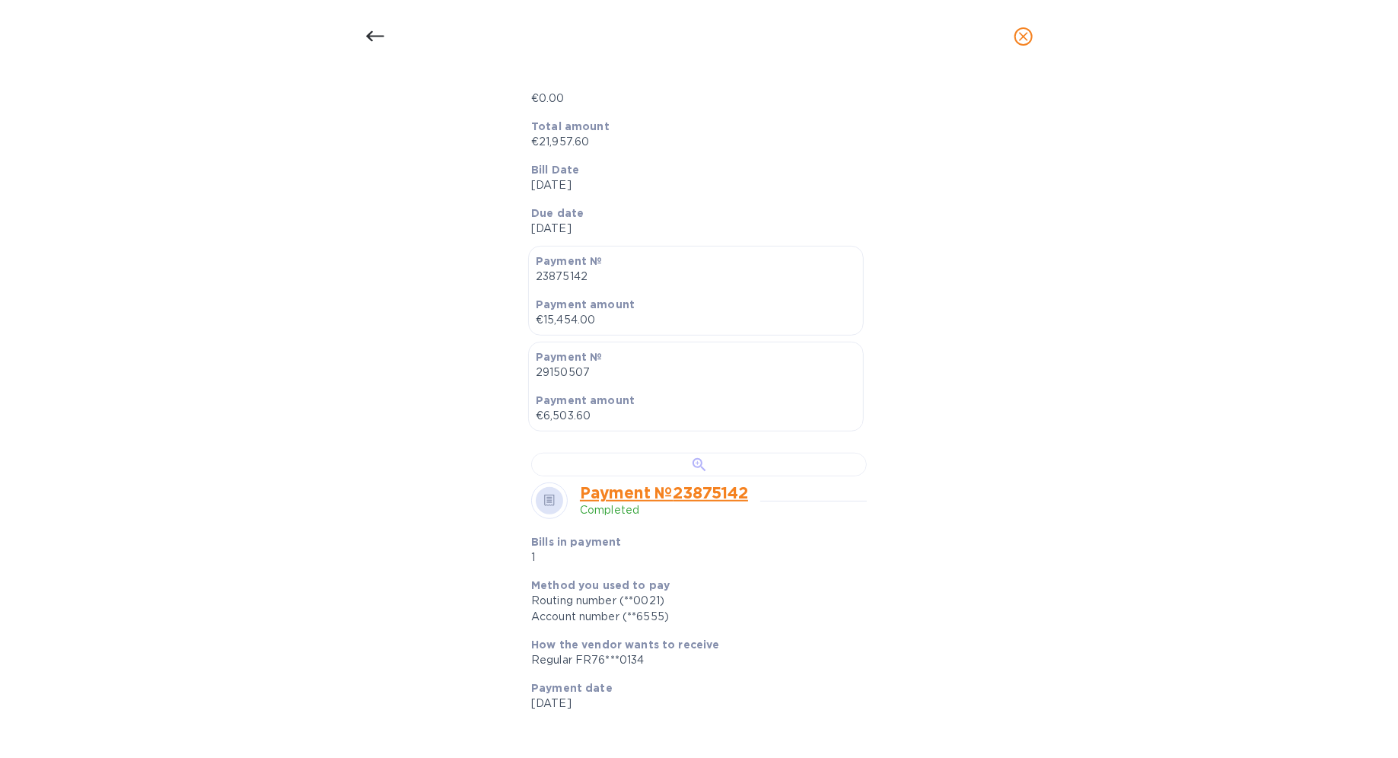
click at [693, 476] on div at bounding box center [699, 465] width 336 height 24
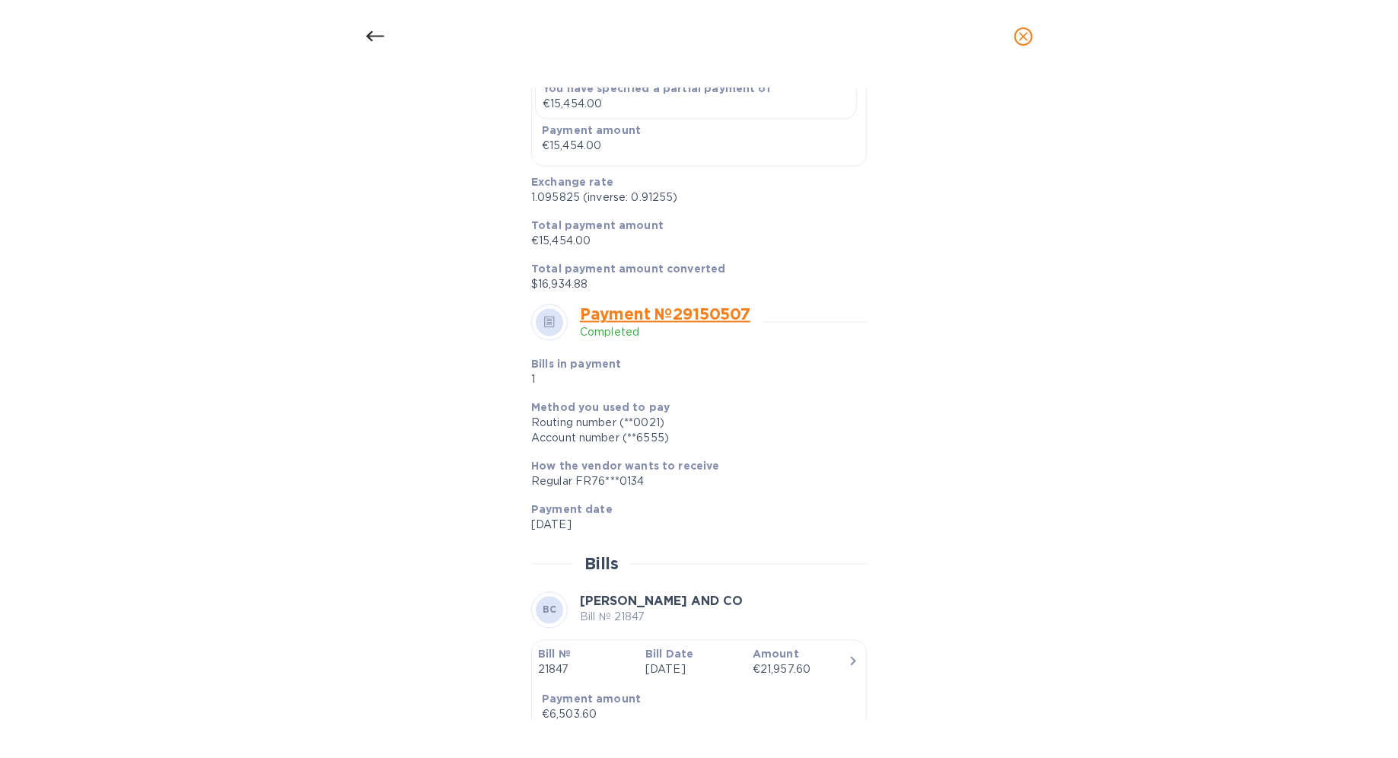
scroll to position [1055, 0]
click at [559, 207] on p "1.095825 (inverse: 0.91255)" at bounding box center [692, 199] width 323 height 16
click at [551, 207] on p "1.095825 (inverse: 0.91255)" at bounding box center [692, 199] width 323 height 16
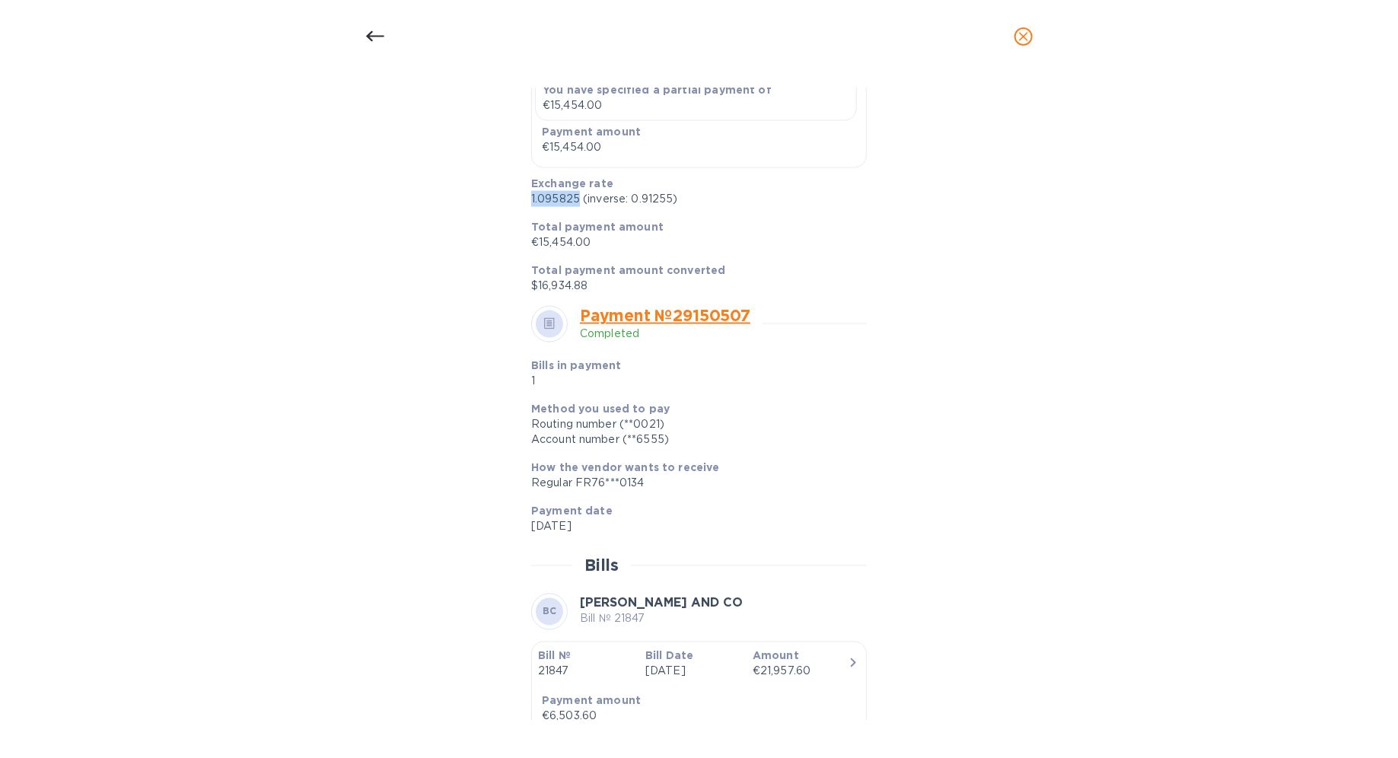
click at [551, 207] on p "1.095825 (inverse: 0.91255)" at bounding box center [692, 199] width 323 height 16
copy p "1.095825"
click at [565, 294] on p "$16,934.88" at bounding box center [692, 286] width 323 height 16
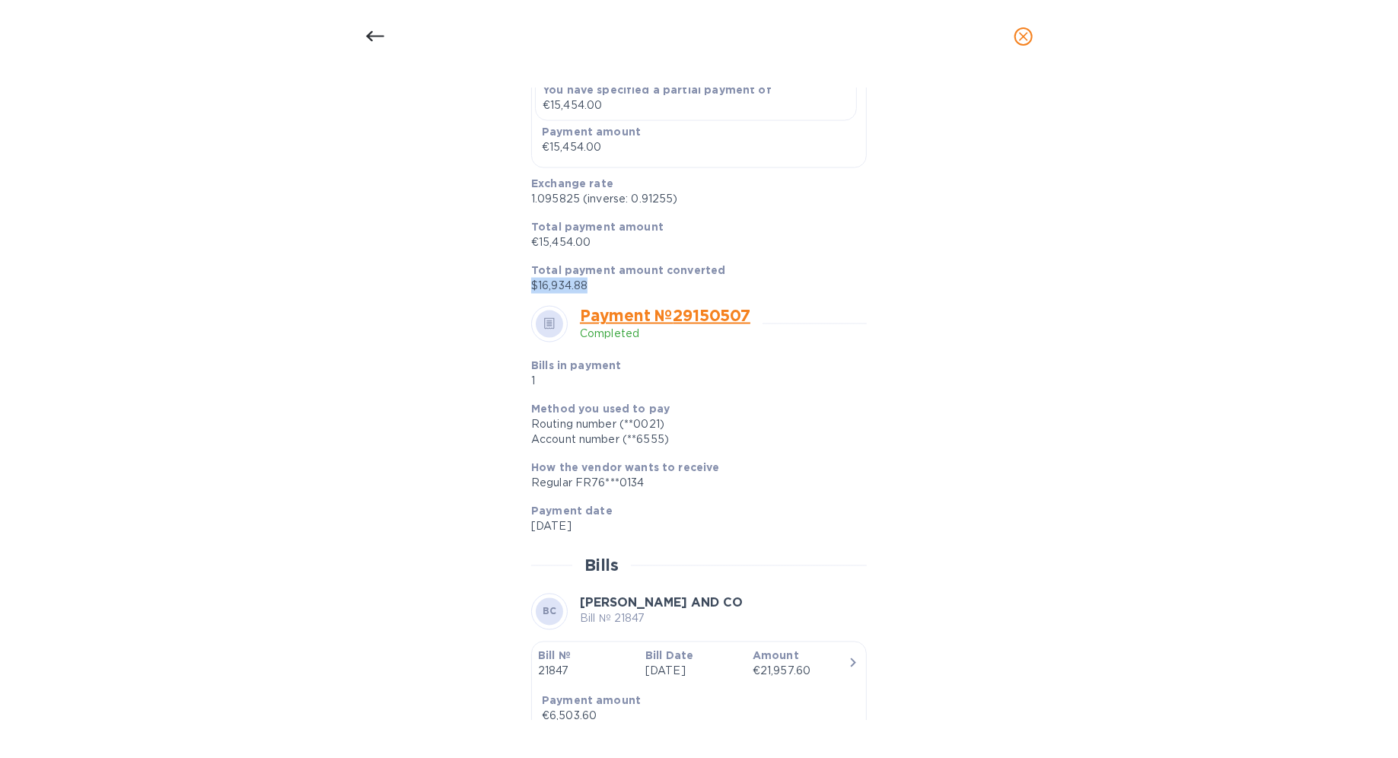
copy div "$16,934.88"
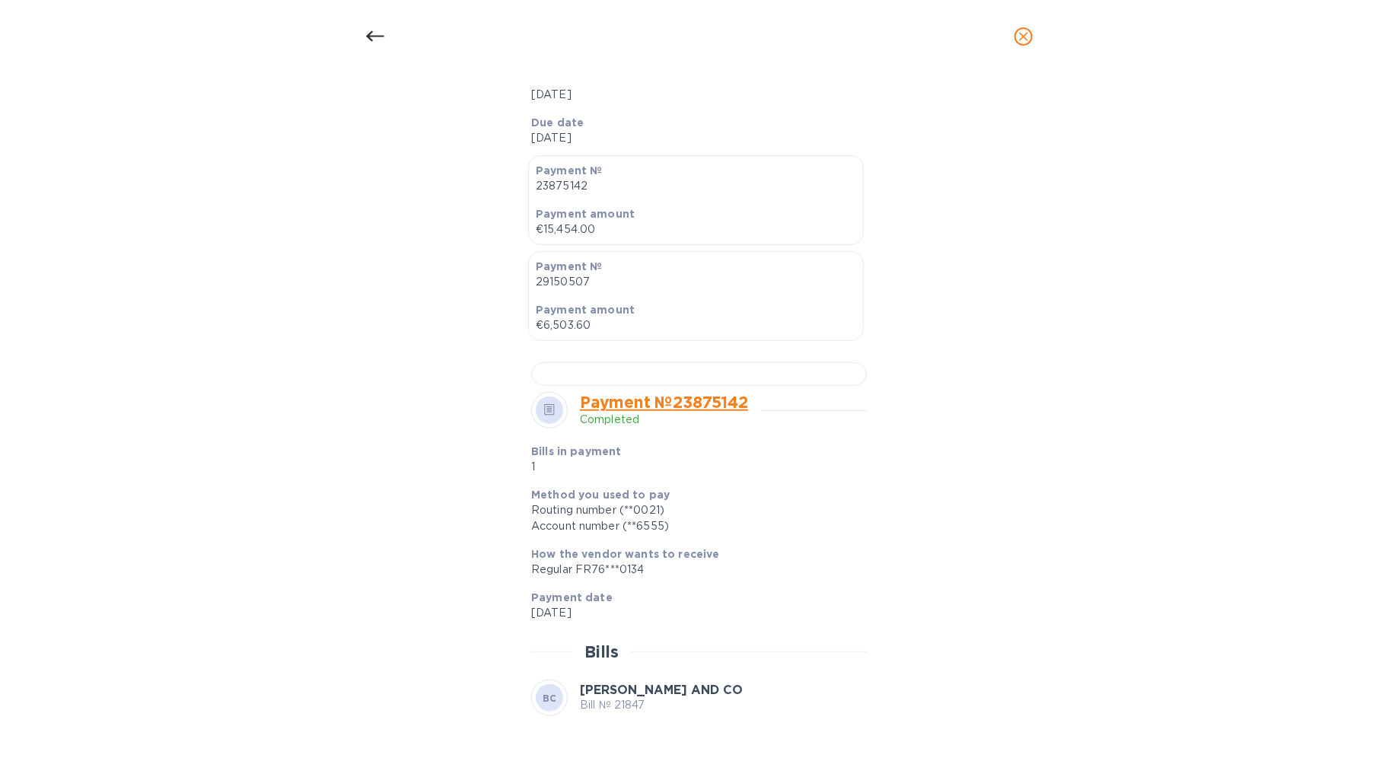
scroll to position [361, 0]
click at [712, 383] on div at bounding box center [699, 371] width 336 height 24
click at [382, 43] on icon at bounding box center [375, 36] width 18 height 18
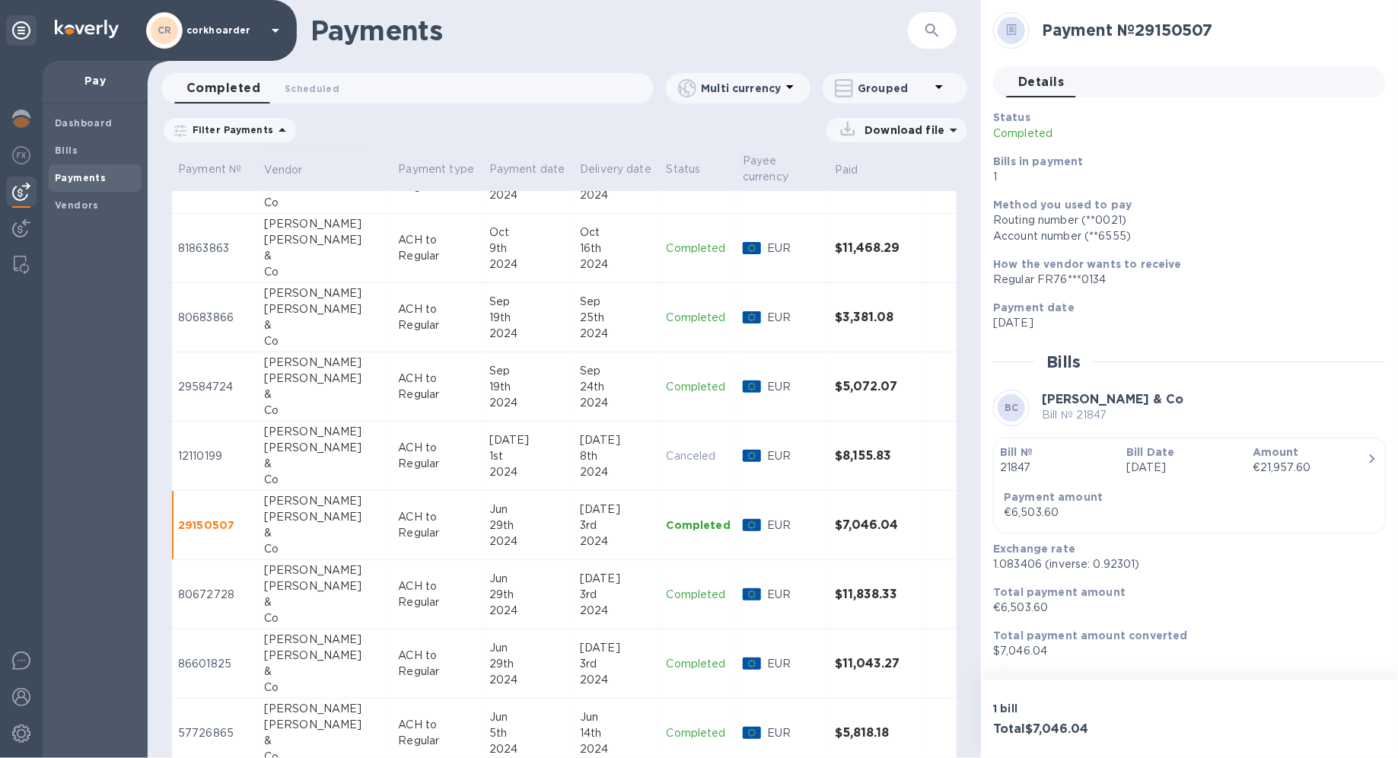
click at [496, 533] on div "2024" at bounding box center [528, 541] width 78 height 16
click at [1010, 451] on b "Bill Date" at bounding box center [1150, 452] width 48 height 12
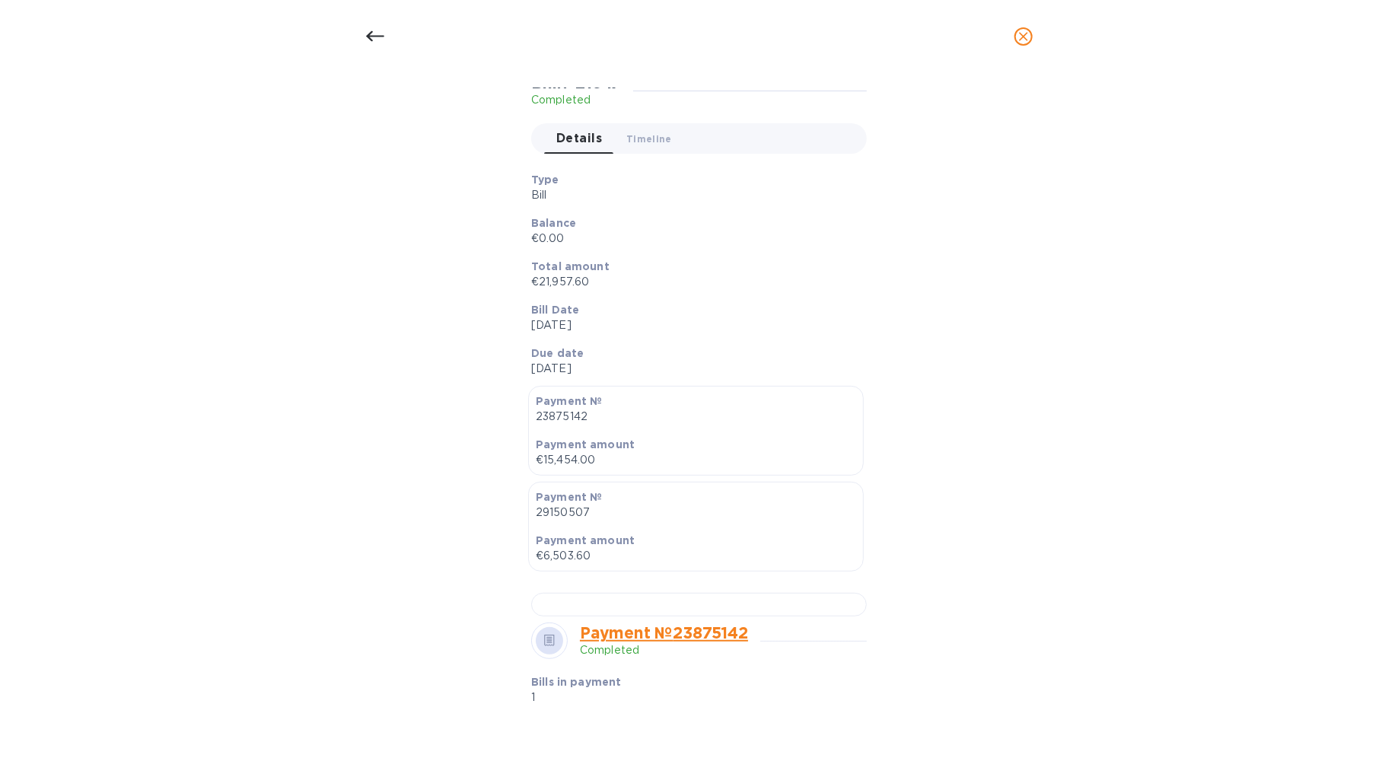
scroll to position [1420, 0]
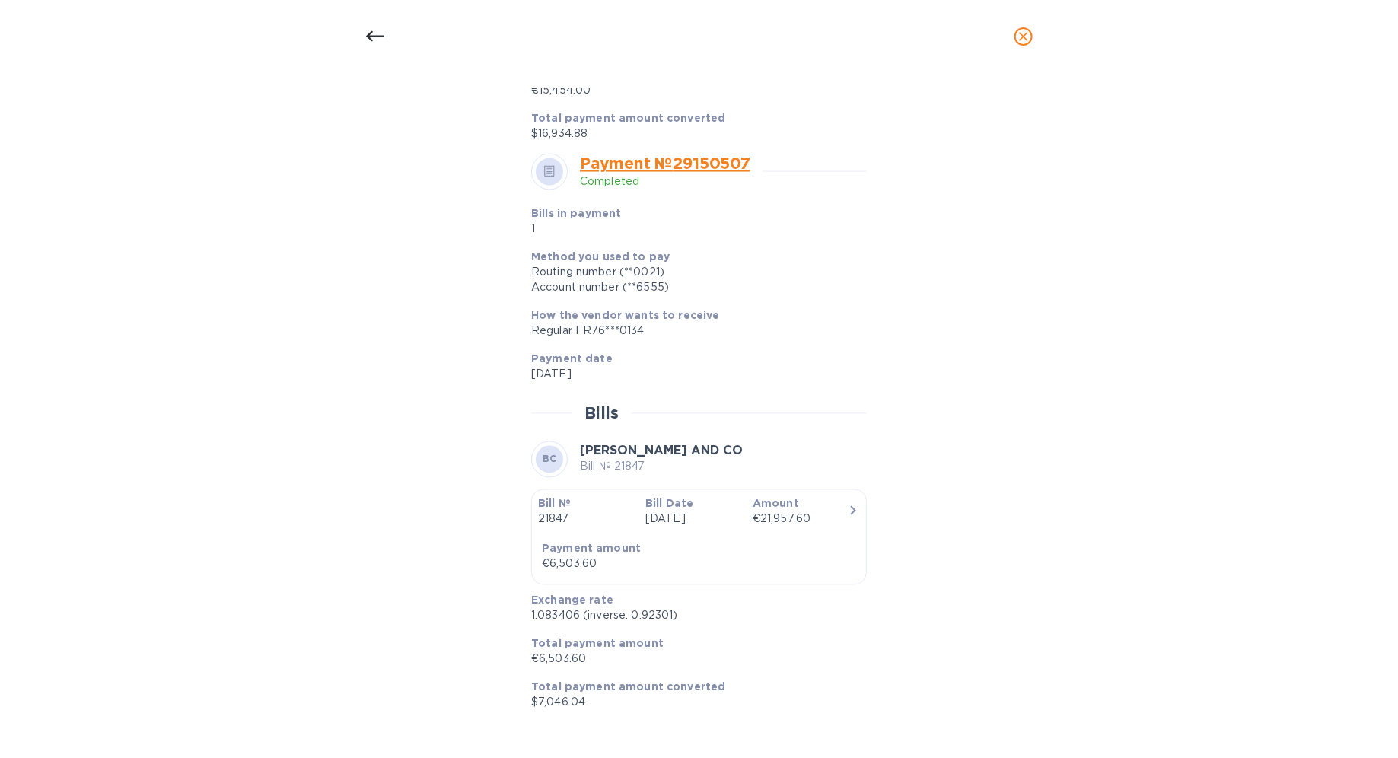
click at [375, 37] on icon at bounding box center [375, 36] width 18 height 18
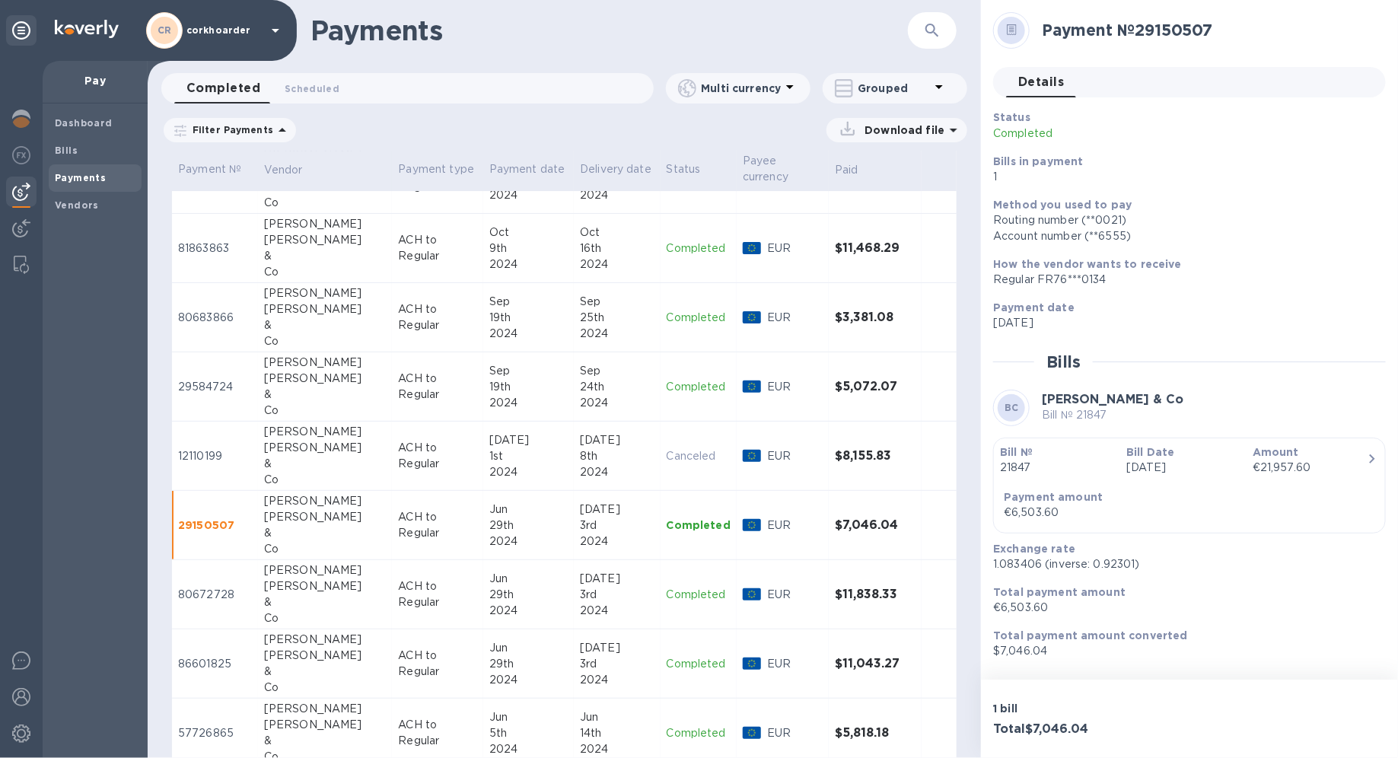
click at [535, 432] on div "Jul" at bounding box center [528, 440] width 78 height 16
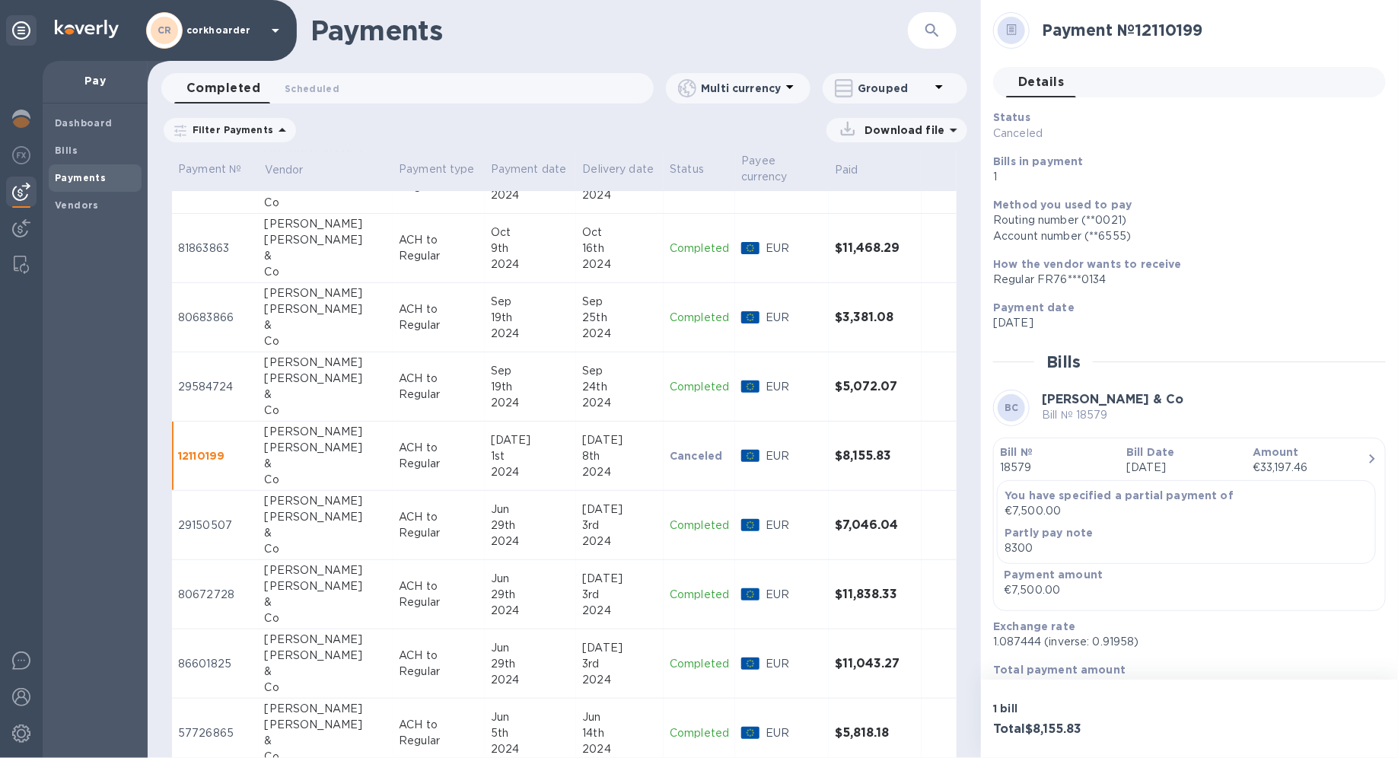
scroll to position [68, 0]
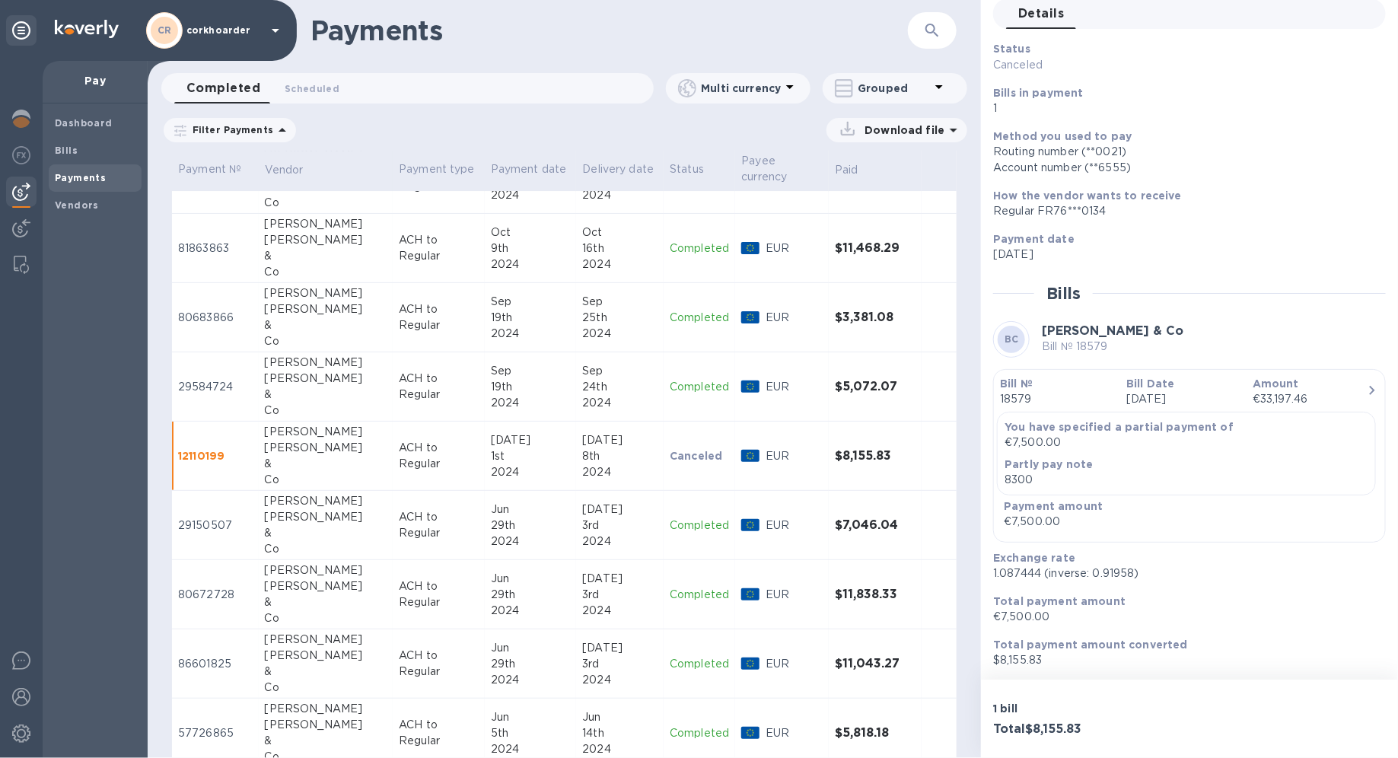
click at [449, 491] on td "ACH to Regular" at bounding box center [439, 525] width 92 height 69
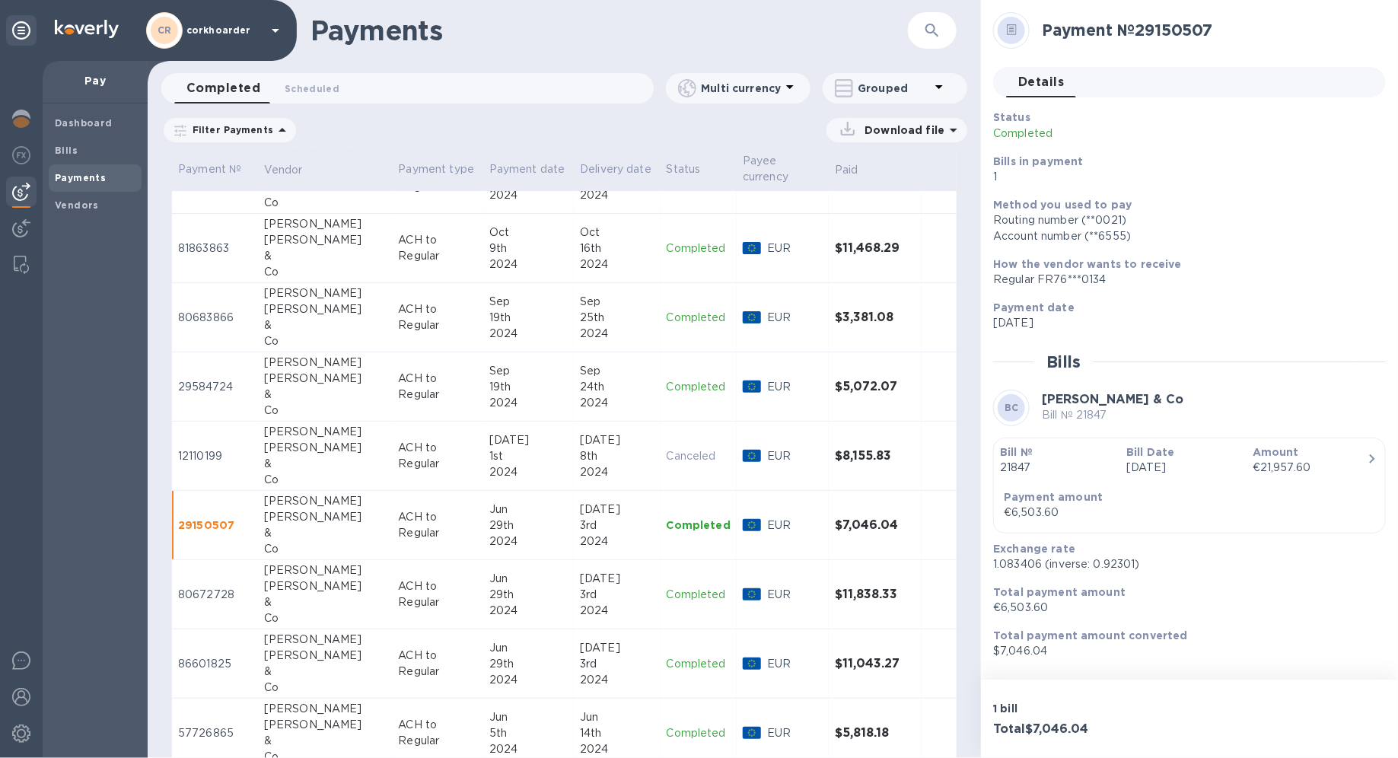
click at [439, 537] on p "ACH to Regular" at bounding box center [437, 594] width 78 height 32
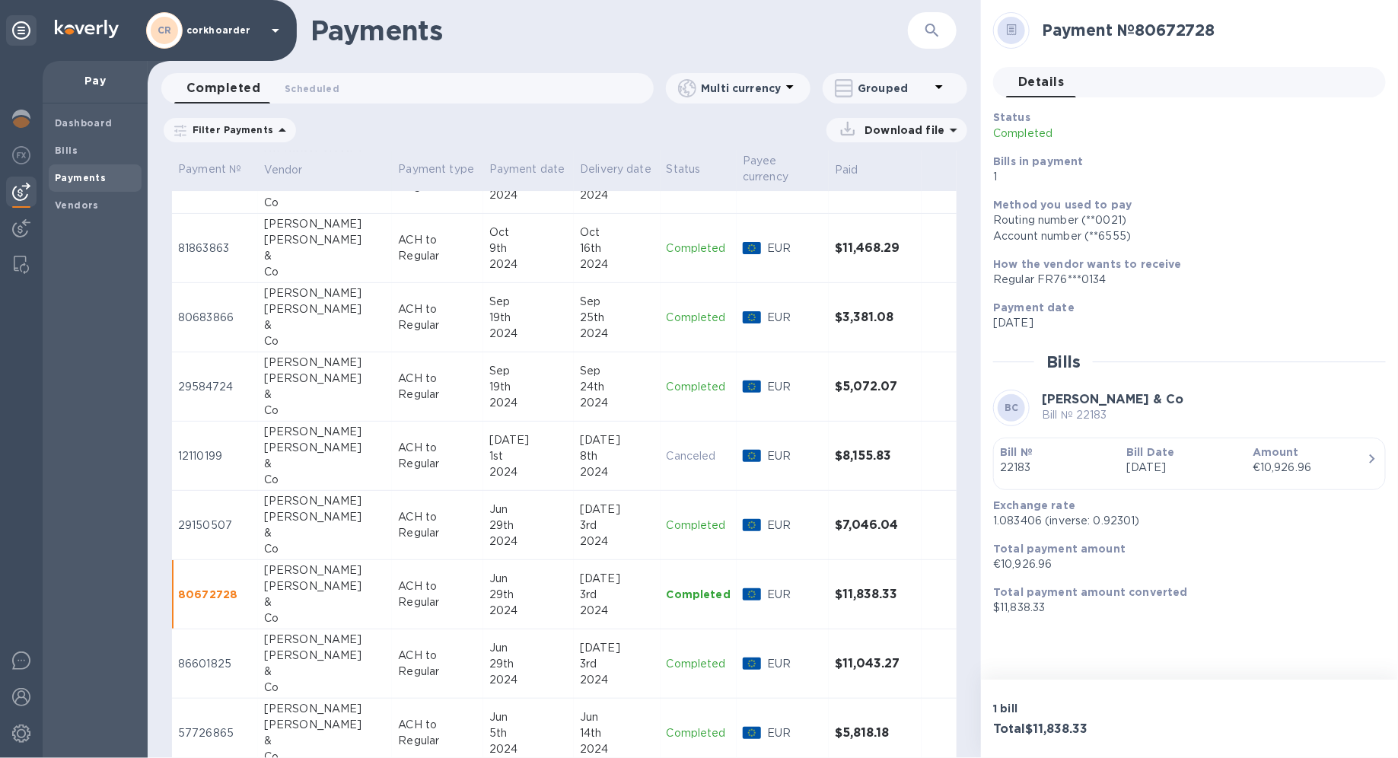
click at [1010, 460] on p "Jun 29th 2024" at bounding box center [1183, 468] width 114 height 16
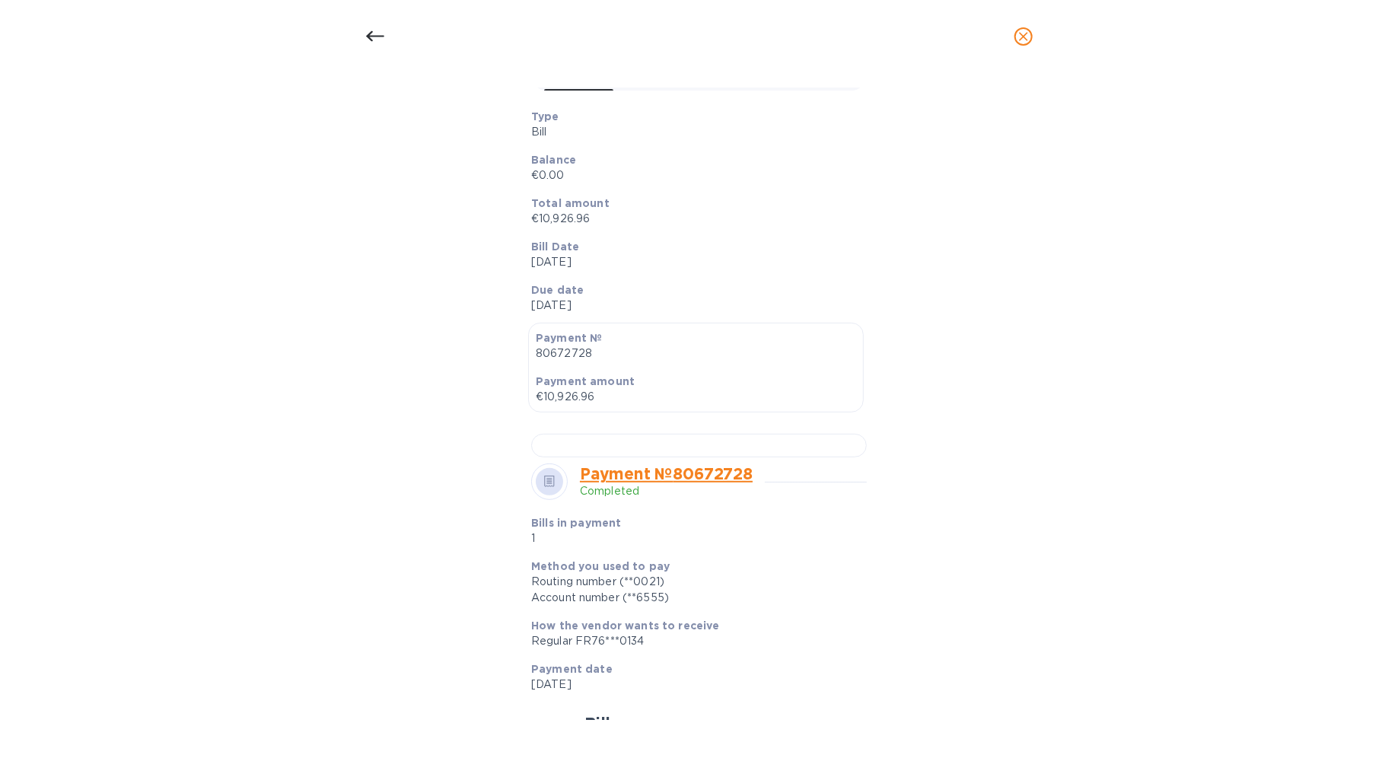
scroll to position [221, 0]
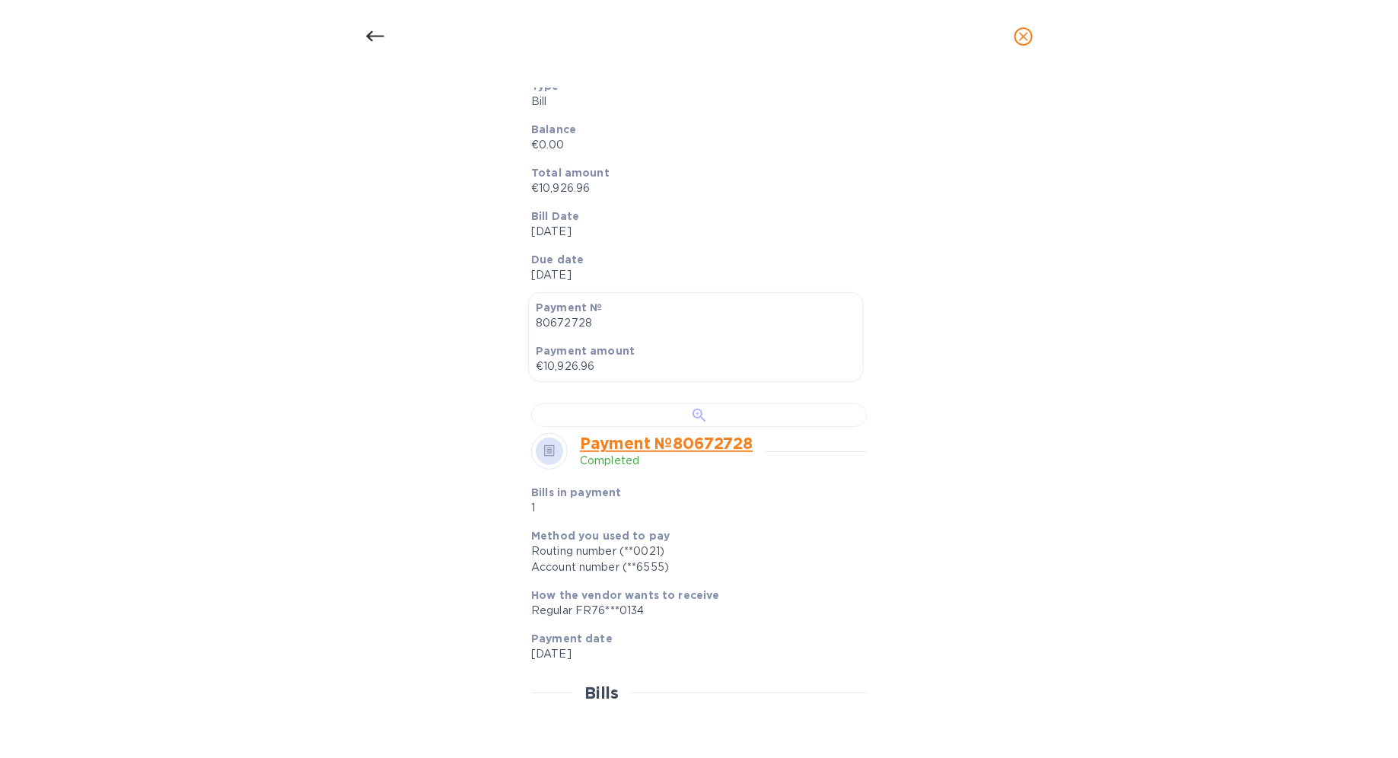
click at [717, 427] on div at bounding box center [699, 415] width 336 height 24
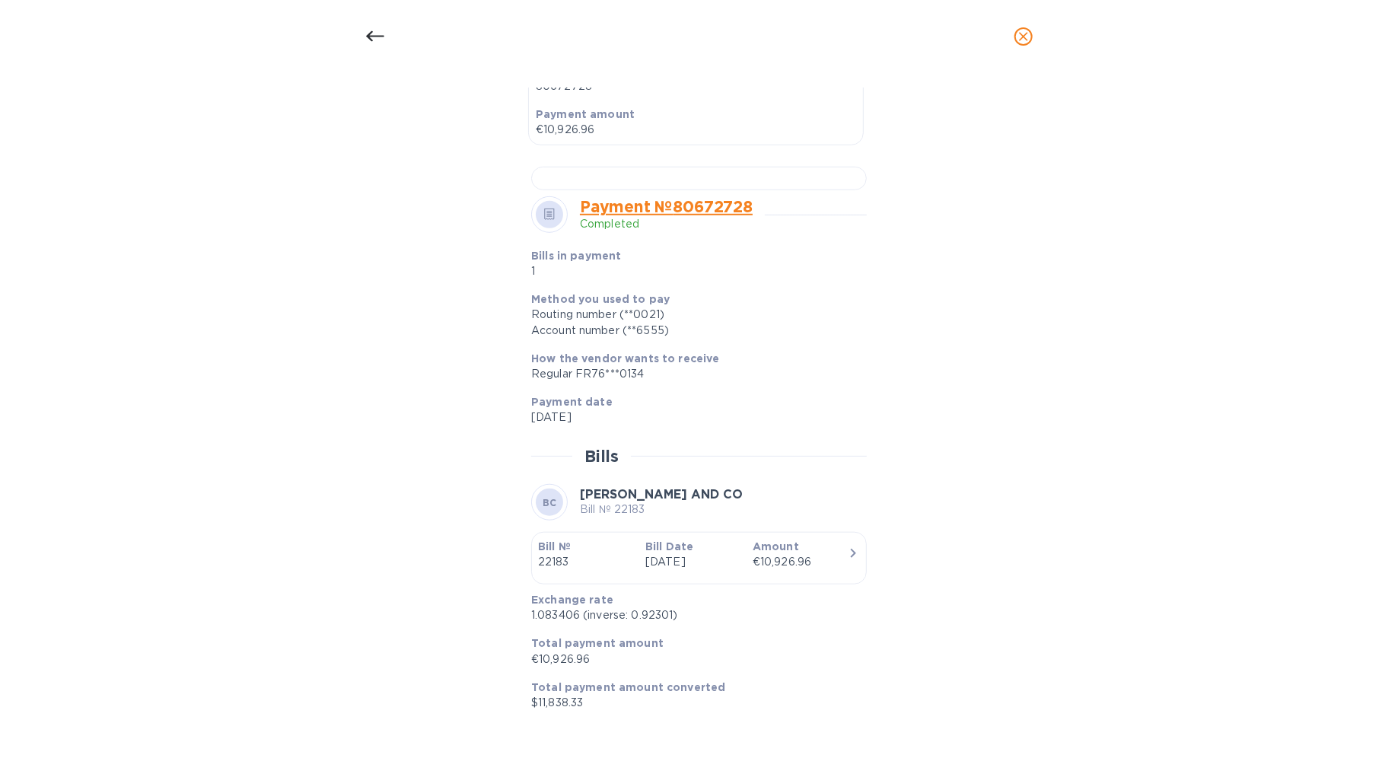
scroll to position [0, 0]
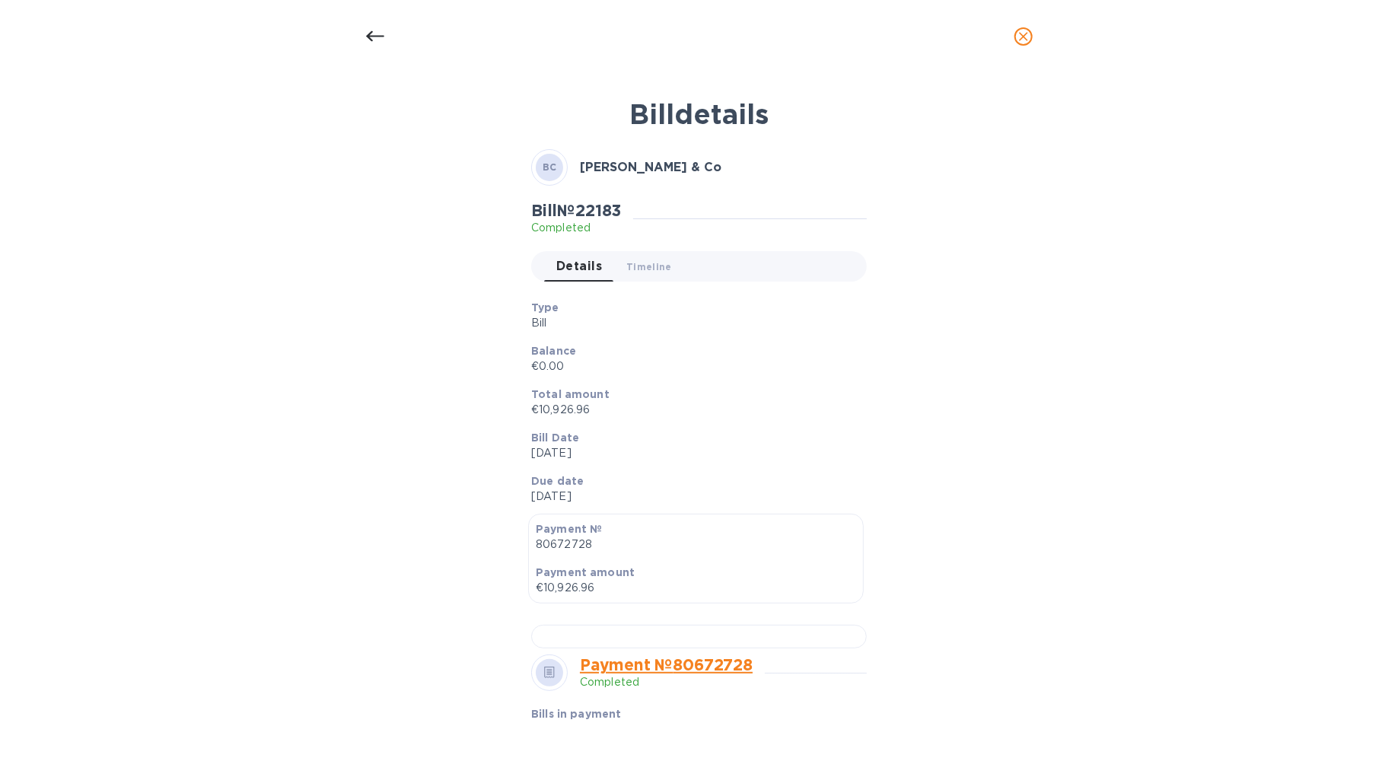
click at [374, 40] on icon at bounding box center [375, 36] width 18 height 18
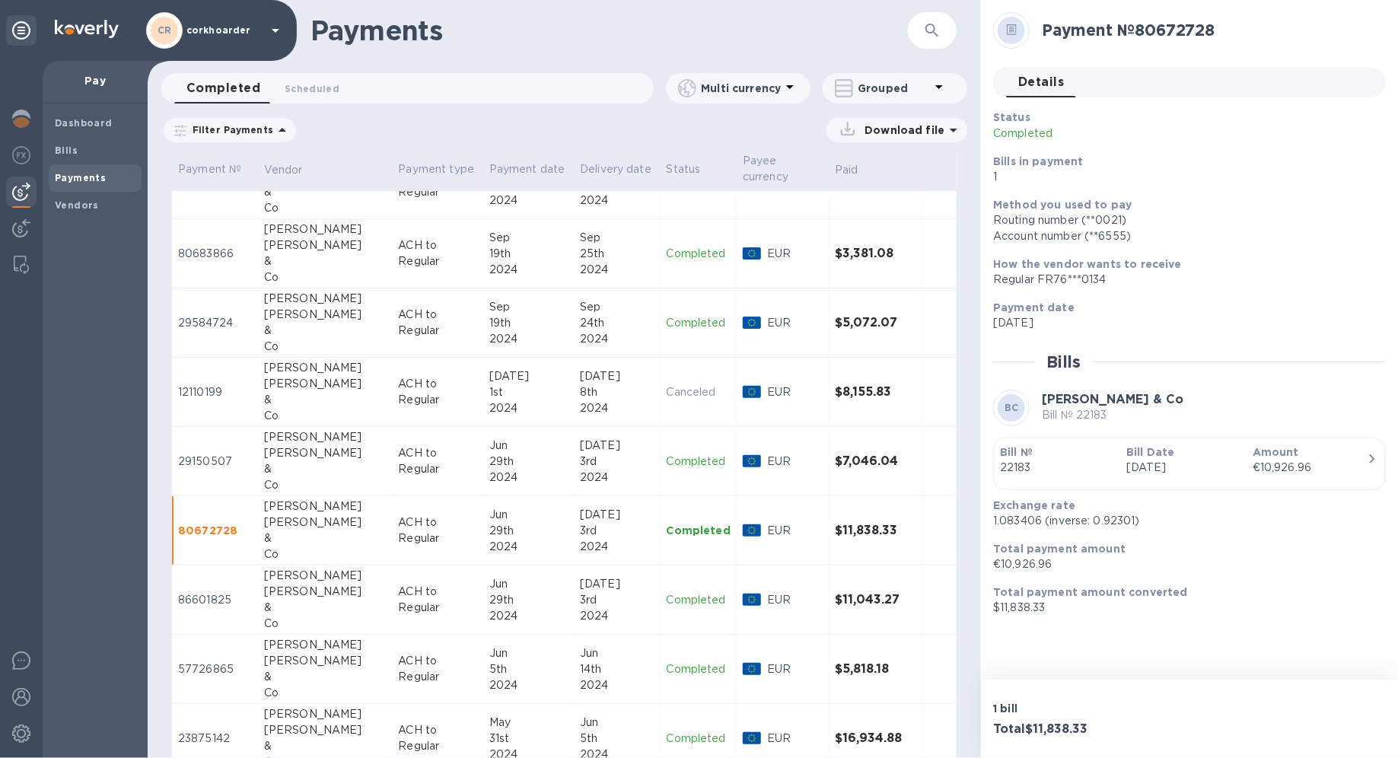
scroll to position [2764, 0]
click at [513, 537] on div "29th" at bounding box center [528, 598] width 78 height 16
click at [1010, 461] on p "22297" at bounding box center [1057, 468] width 114 height 16
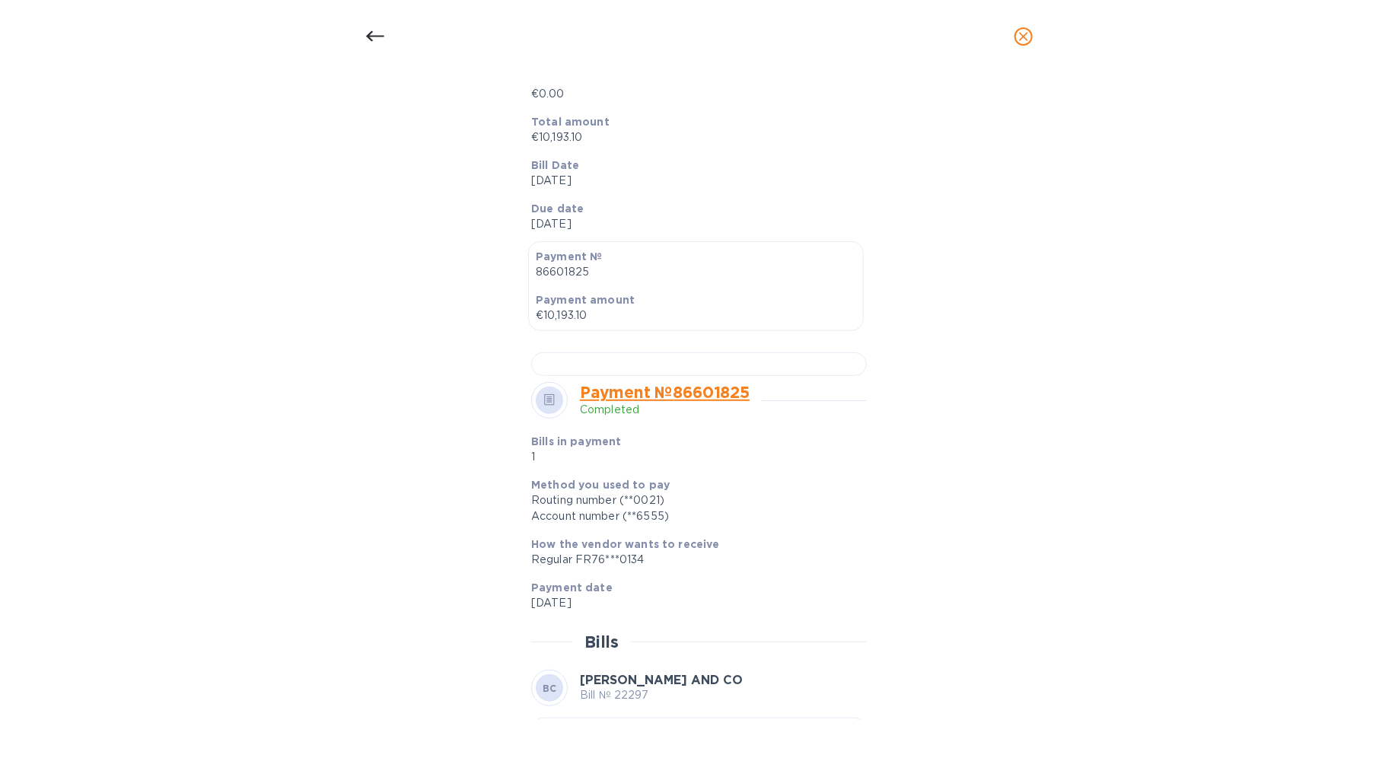
scroll to position [282, 0]
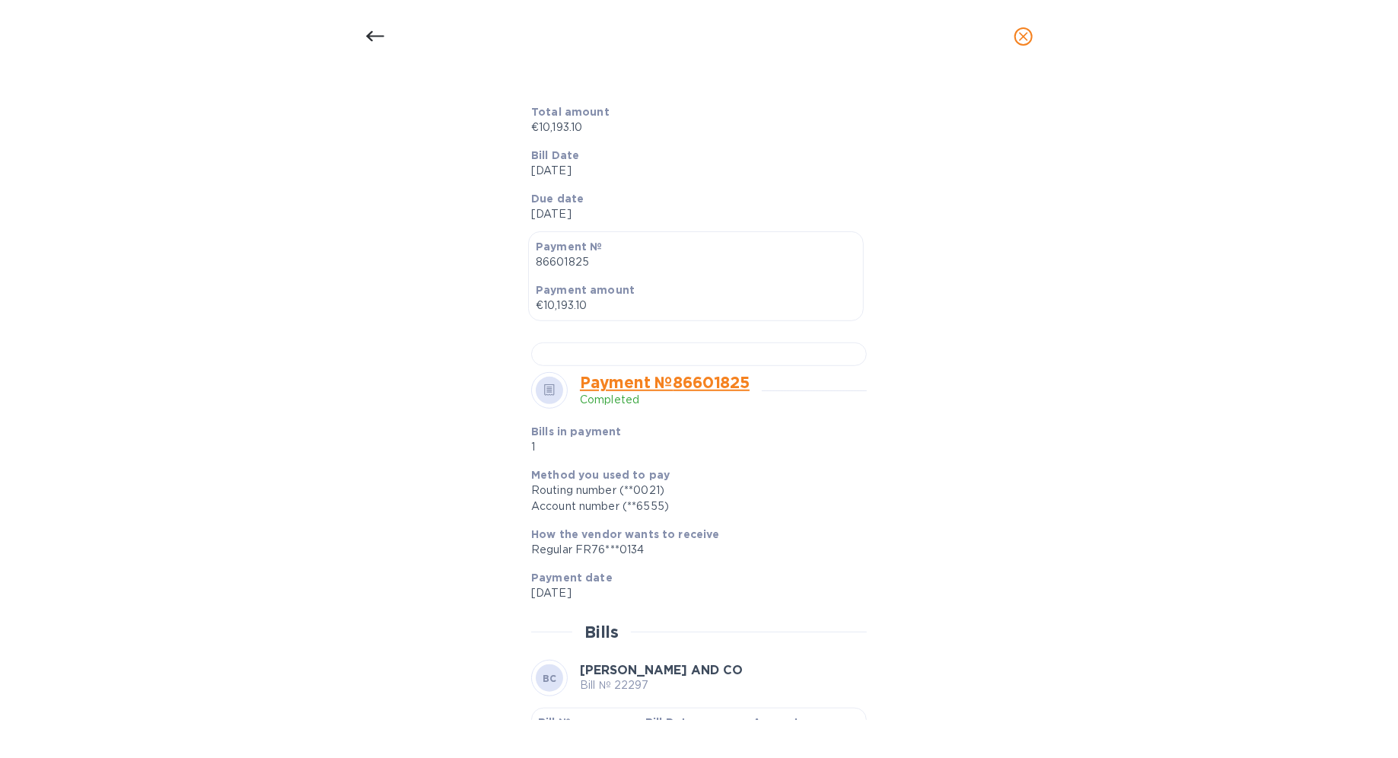
click at [689, 366] on div at bounding box center [699, 354] width 336 height 24
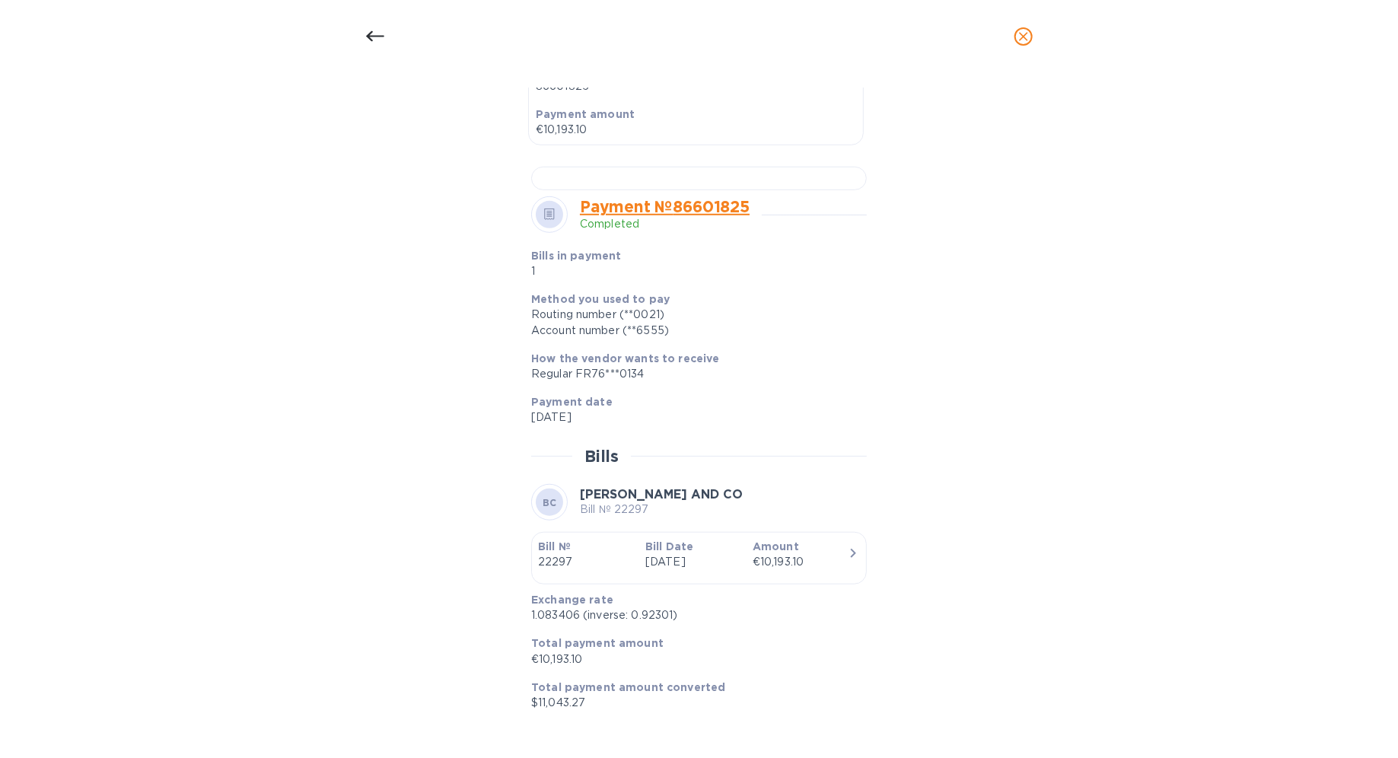
click at [371, 38] on icon at bounding box center [375, 36] width 18 height 18
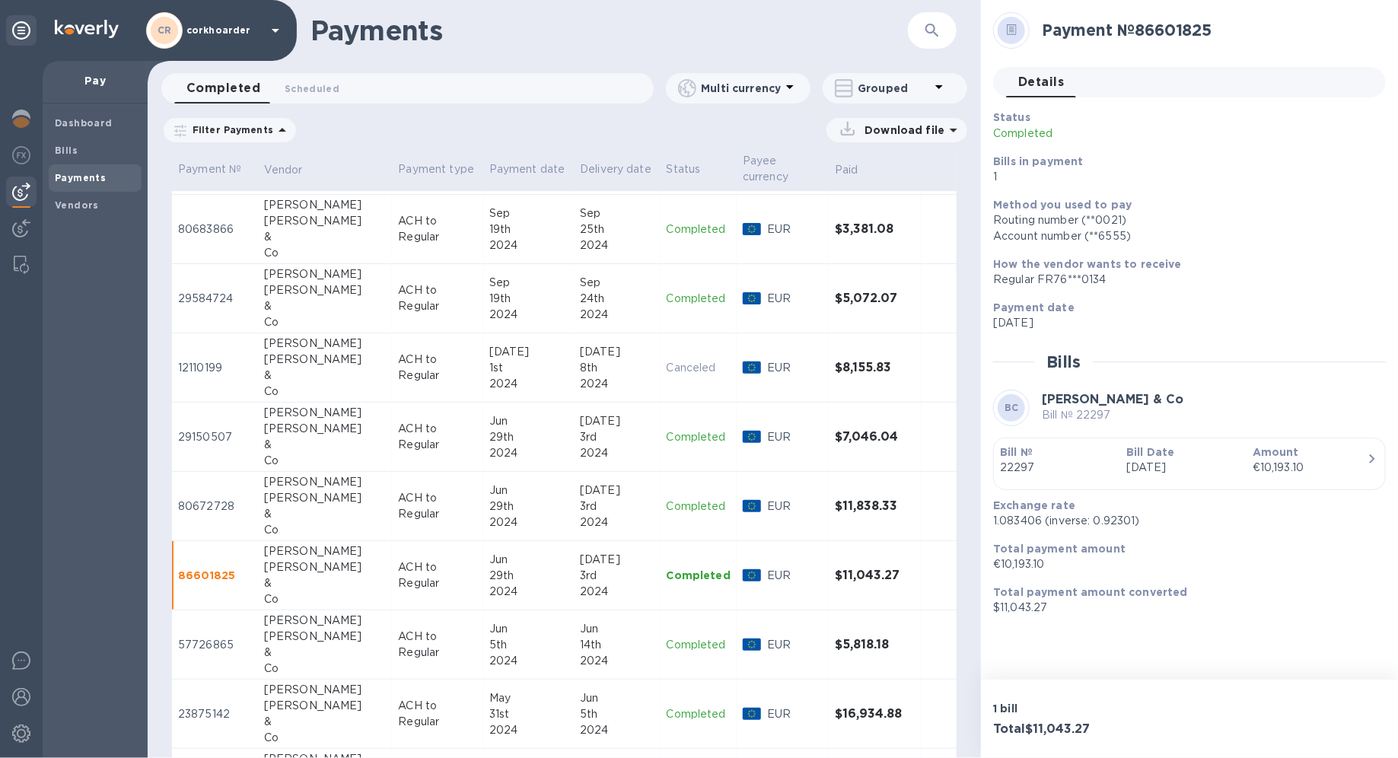
scroll to position [2789, 0]
click at [448, 537] on td "ACH to Regular" at bounding box center [437, 641] width 91 height 69
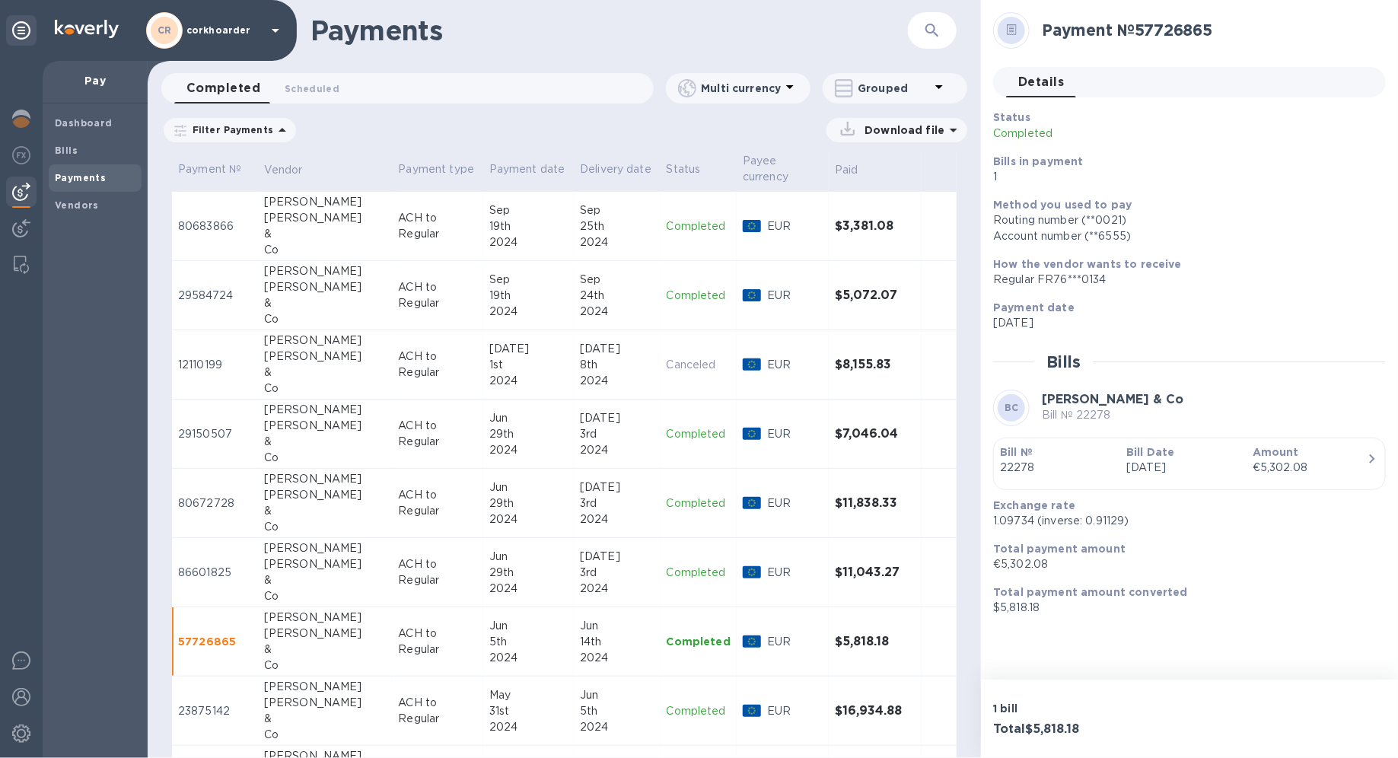
click at [1010, 455] on b "Bill Date" at bounding box center [1150, 452] width 48 height 12
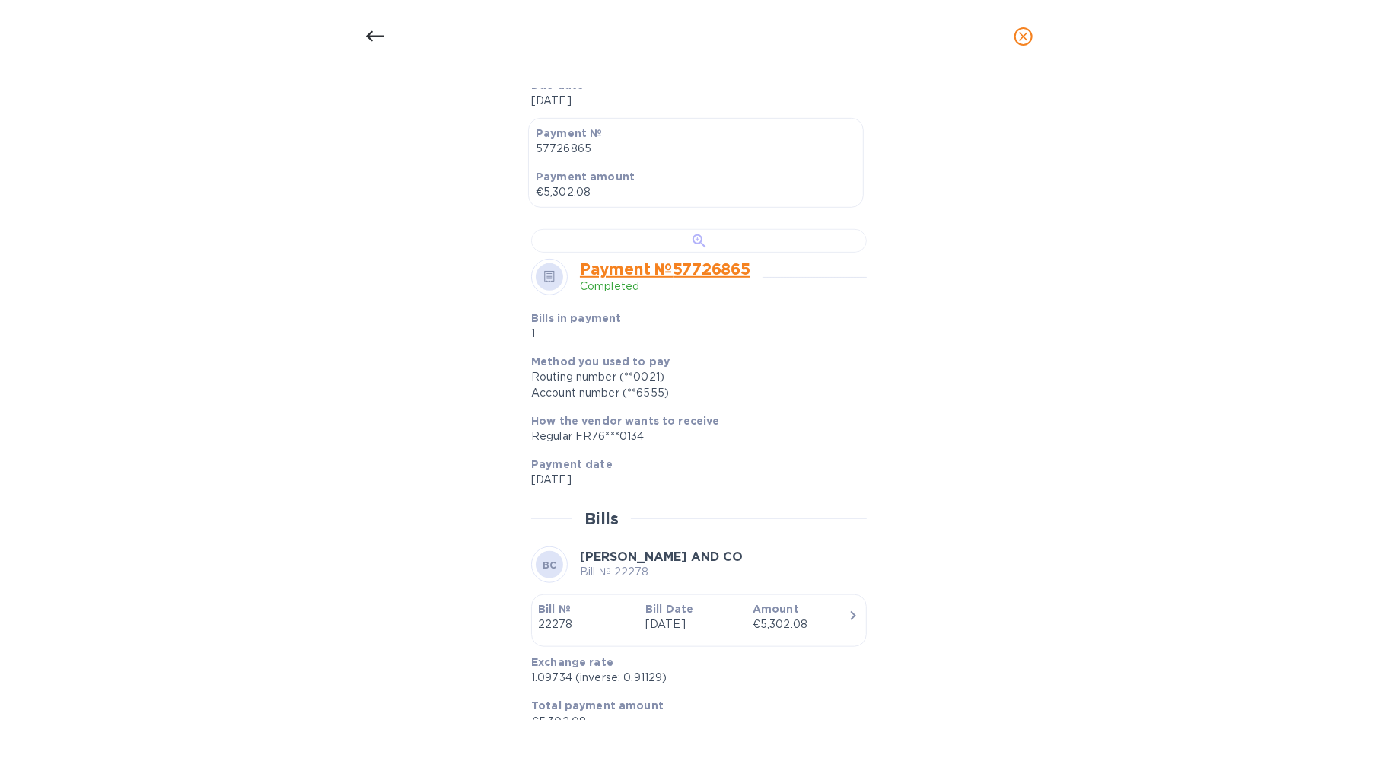
scroll to position [392, 0]
click at [705, 256] on div at bounding box center [699, 245] width 336 height 24
click at [378, 39] on icon at bounding box center [375, 36] width 18 height 18
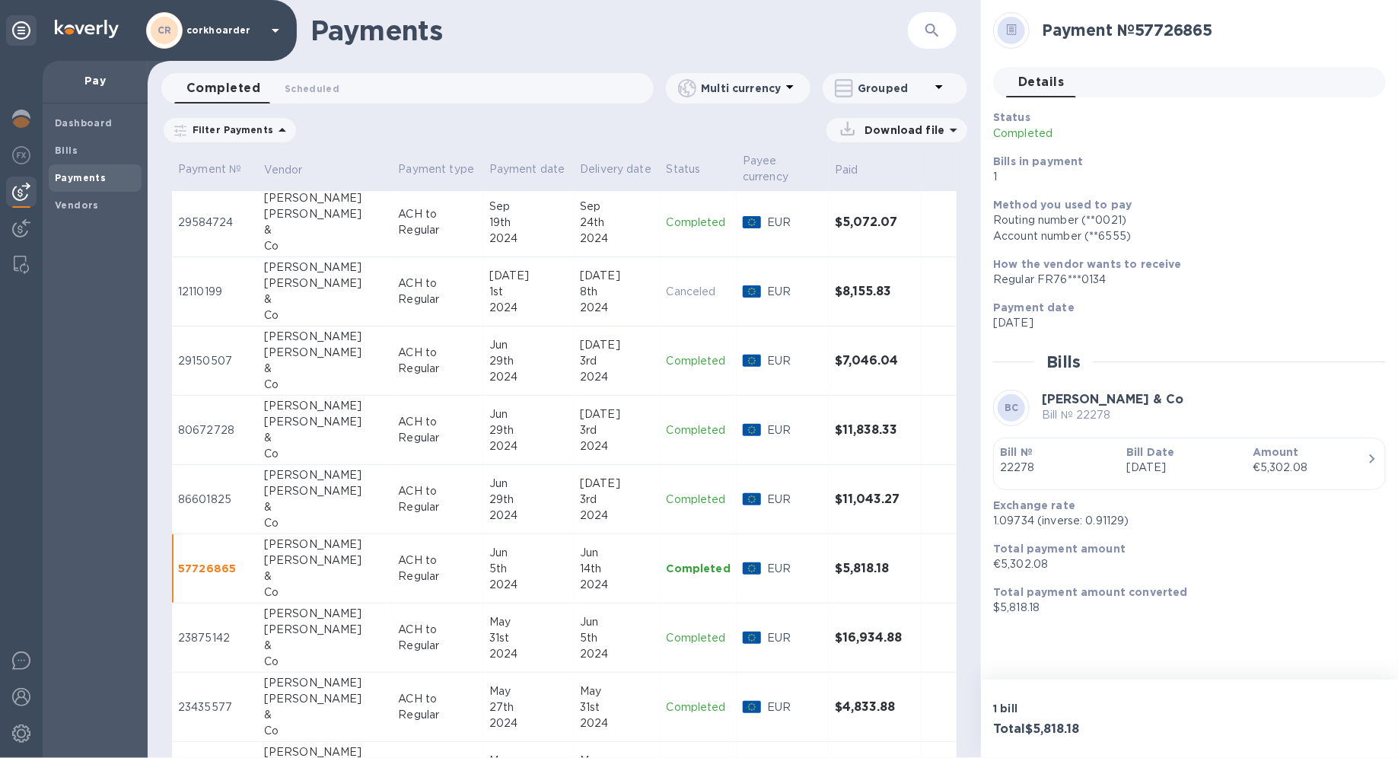
scroll to position [2886, 0]
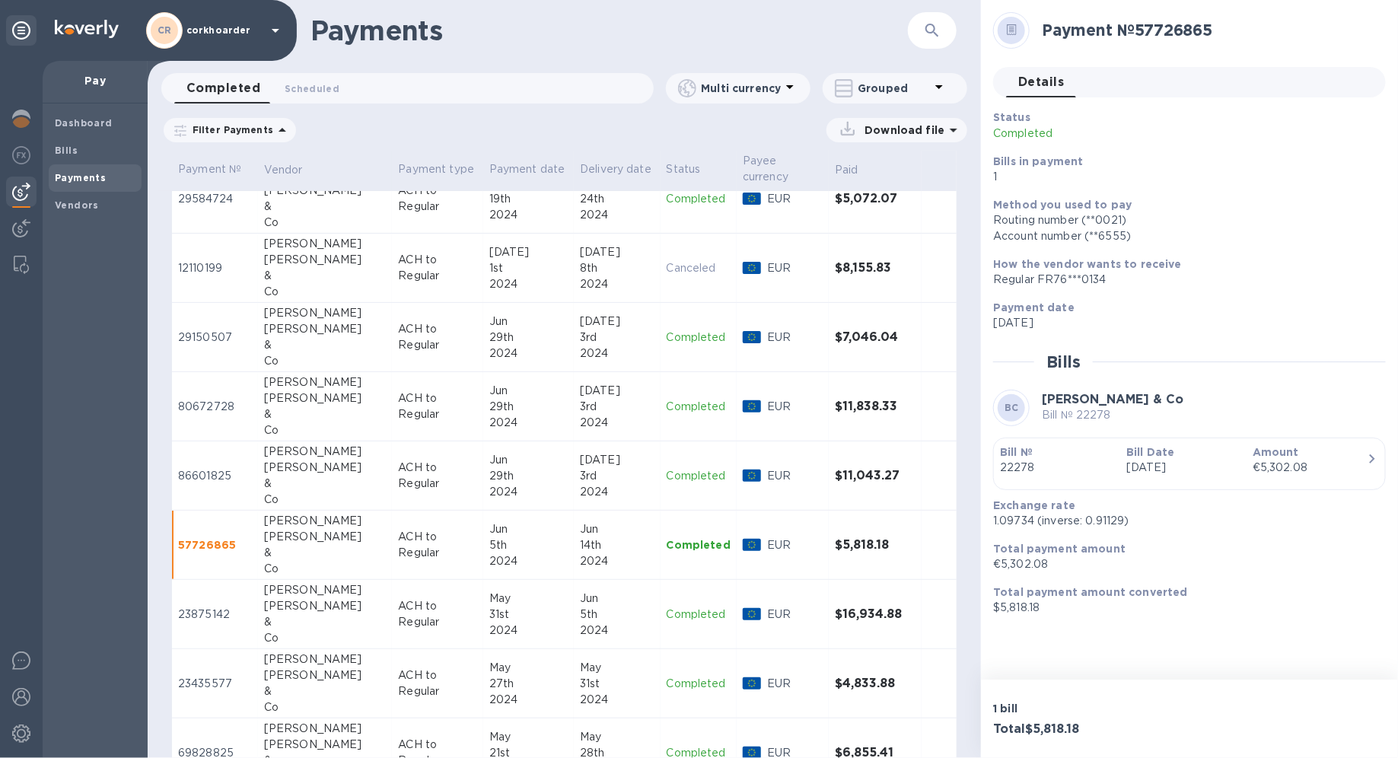
click at [483, 537] on td "May 31st 2024" at bounding box center [528, 614] width 91 height 69
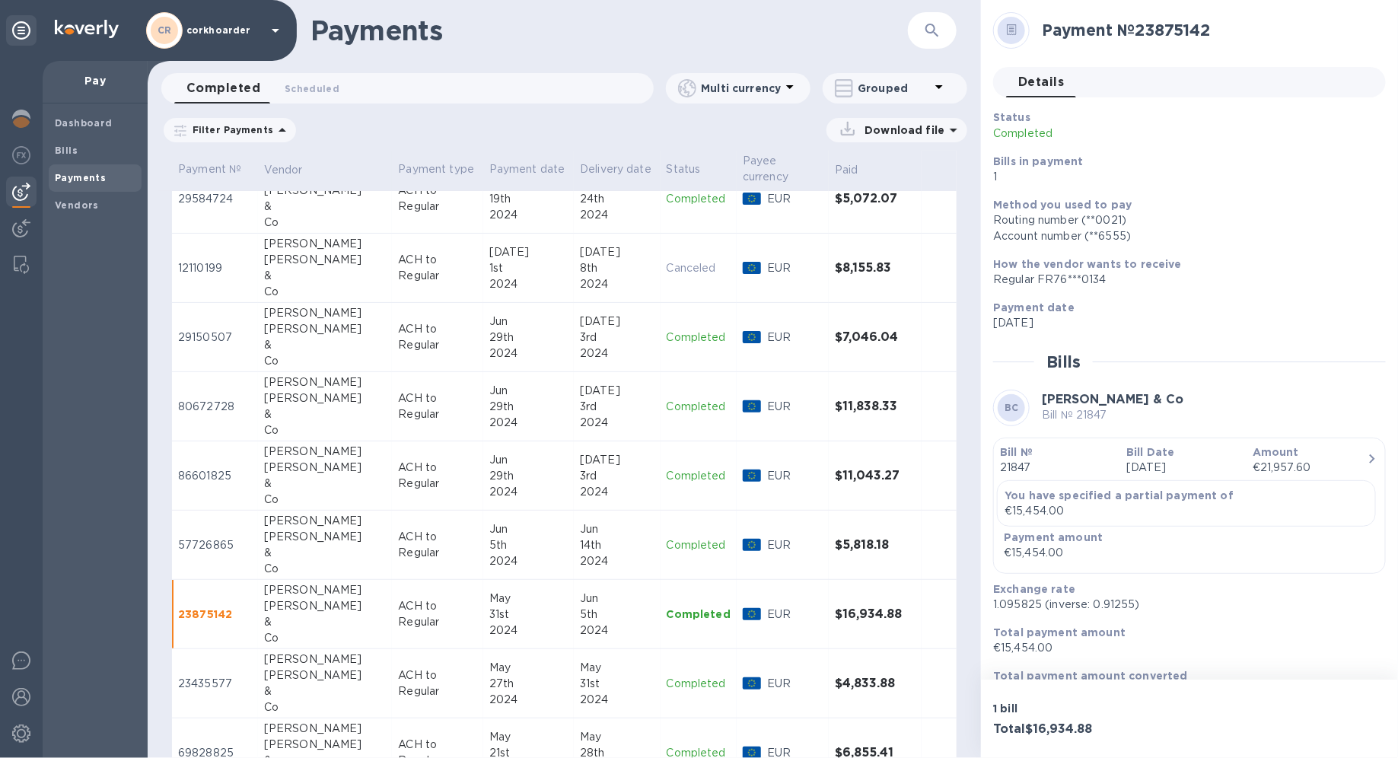
scroll to position [31, 0]
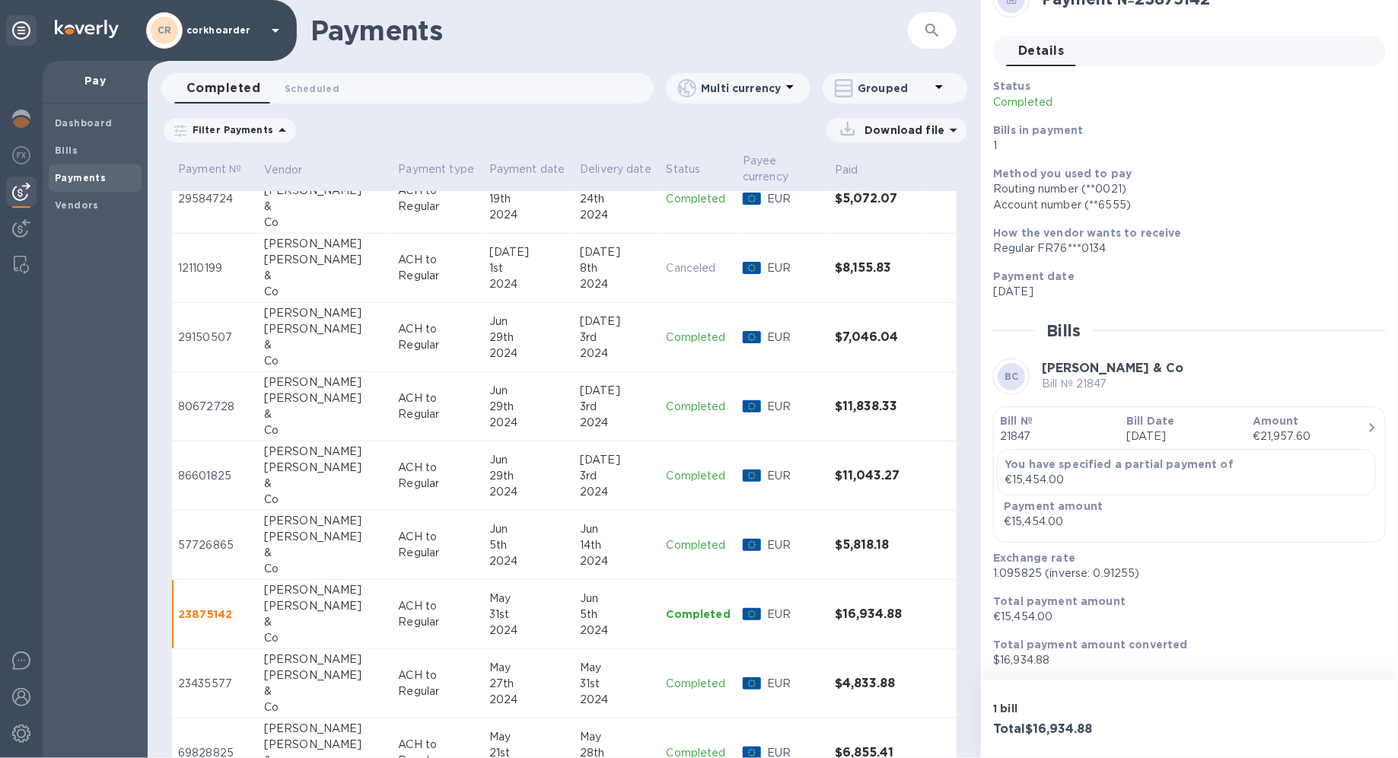
click at [1010, 430] on p "May 31st 2024" at bounding box center [1183, 436] width 114 height 16
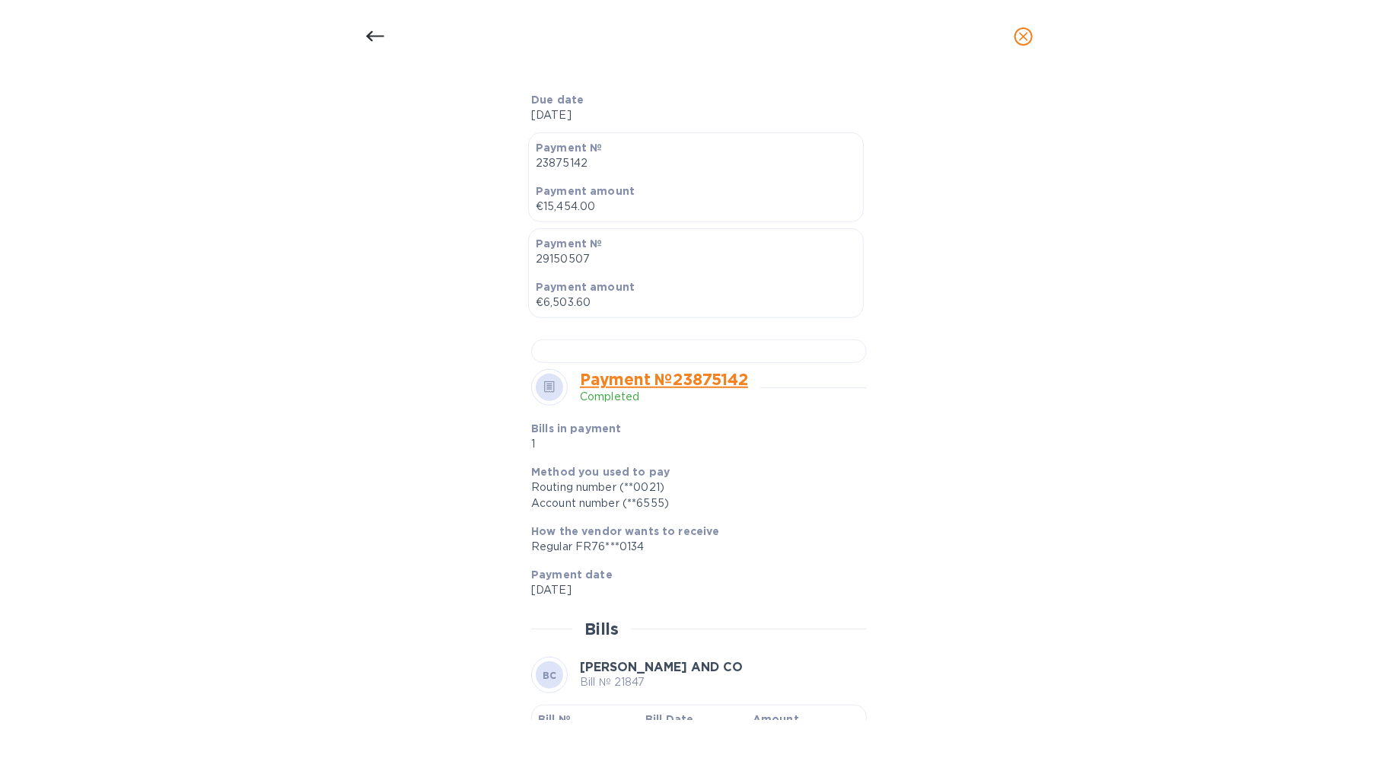
scroll to position [593, 0]
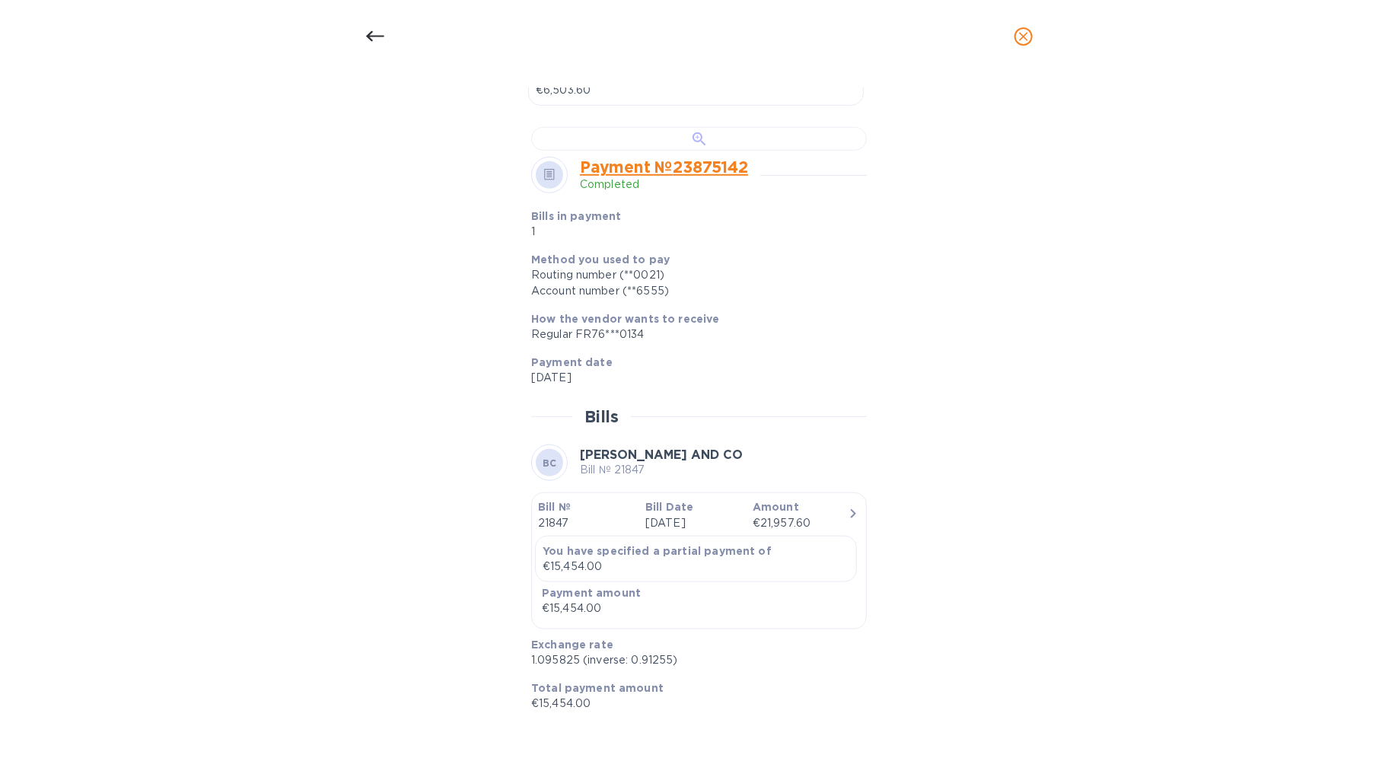
click at [698, 151] on div at bounding box center [699, 139] width 336 height 24
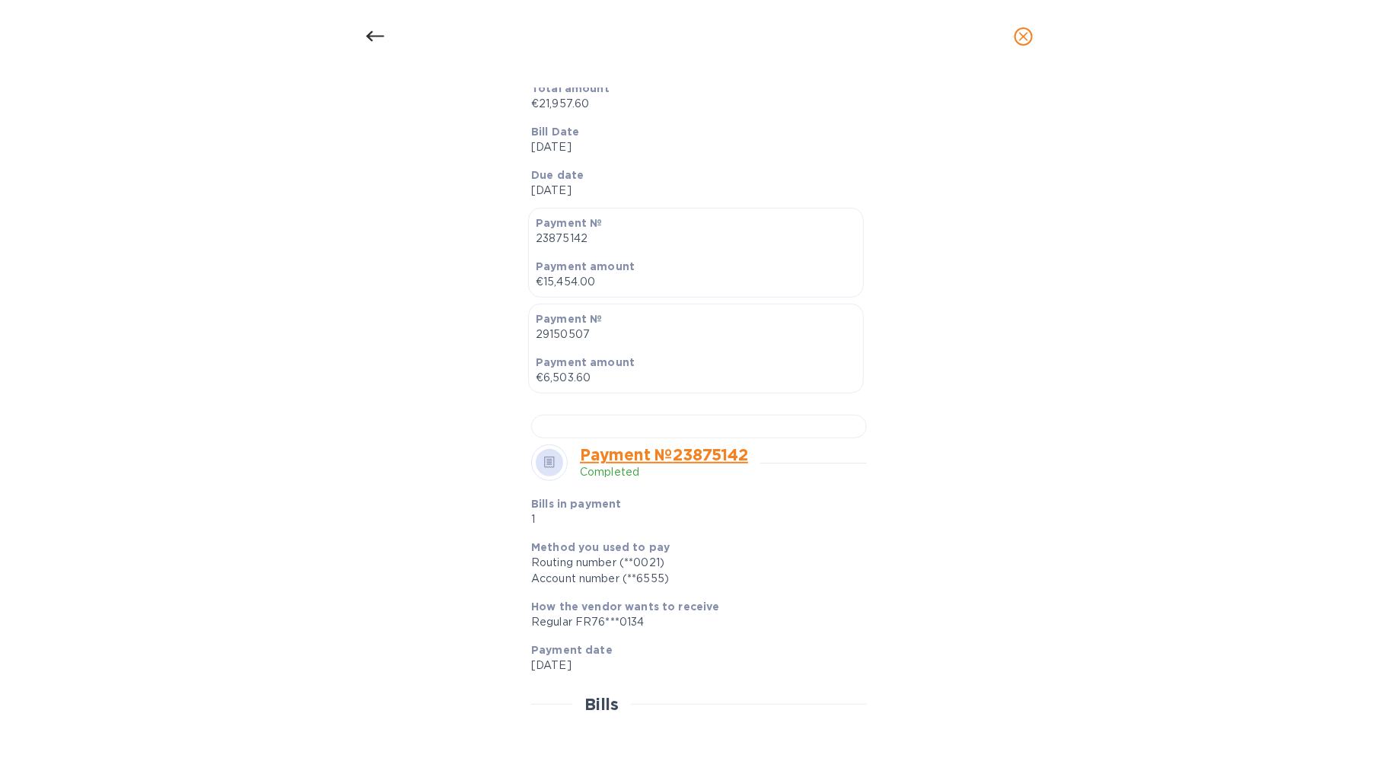
scroll to position [0, 0]
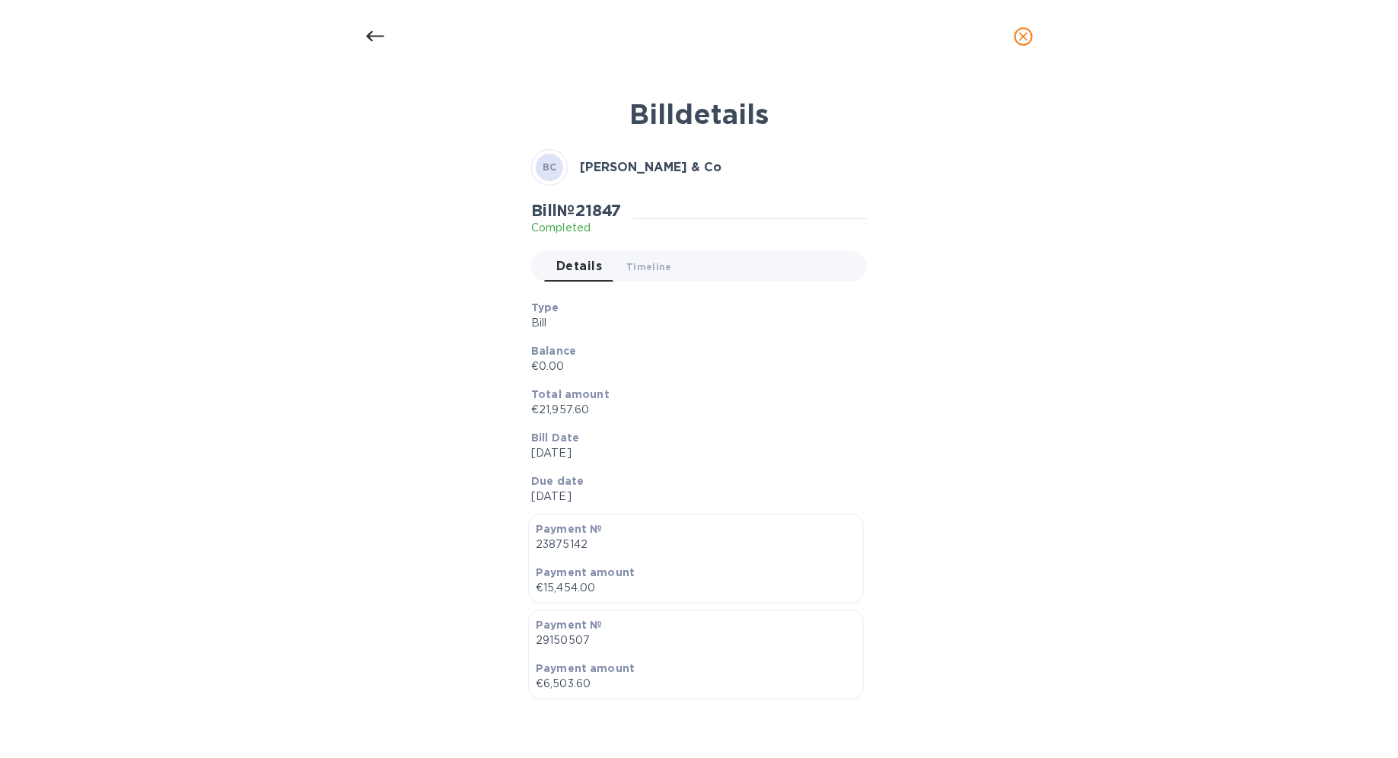
click at [374, 46] on div at bounding box center [375, 36] width 37 height 37
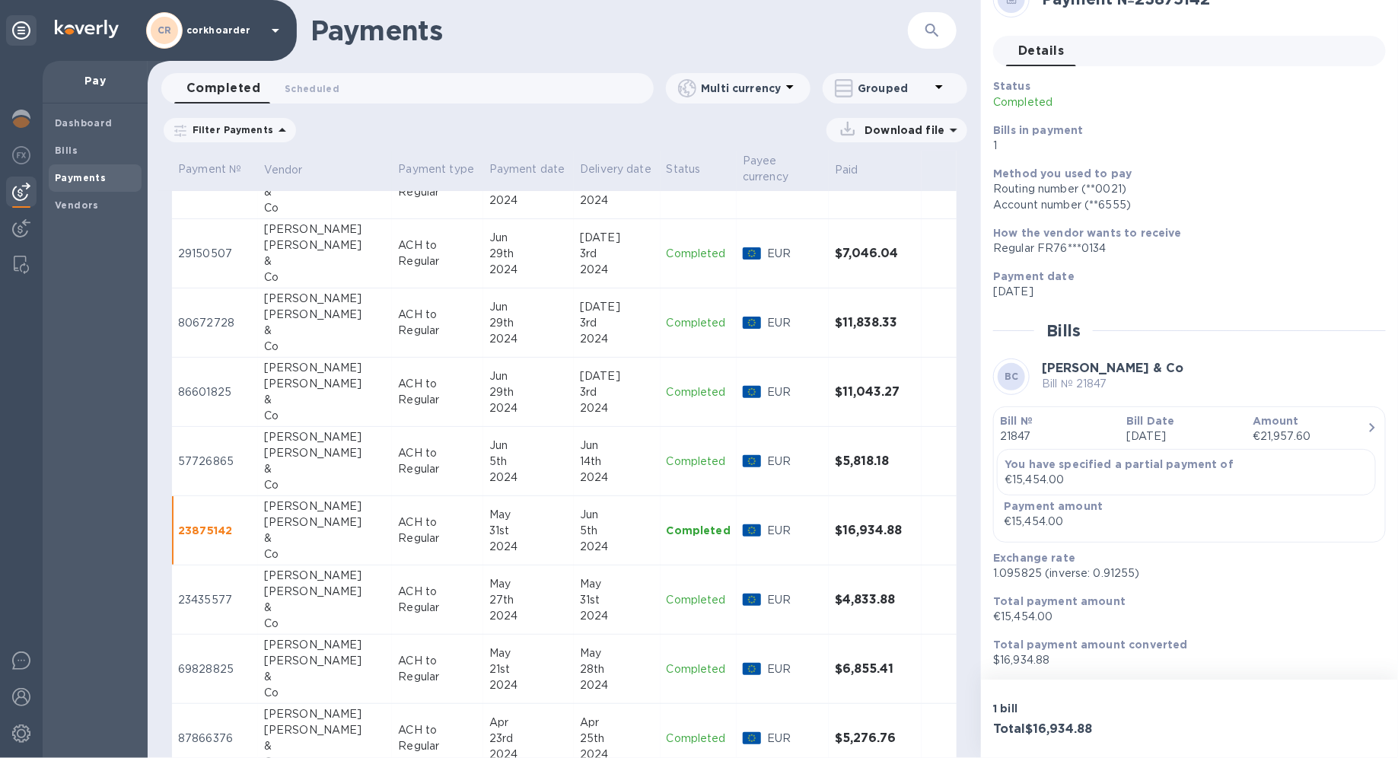
scroll to position [2987, 0]
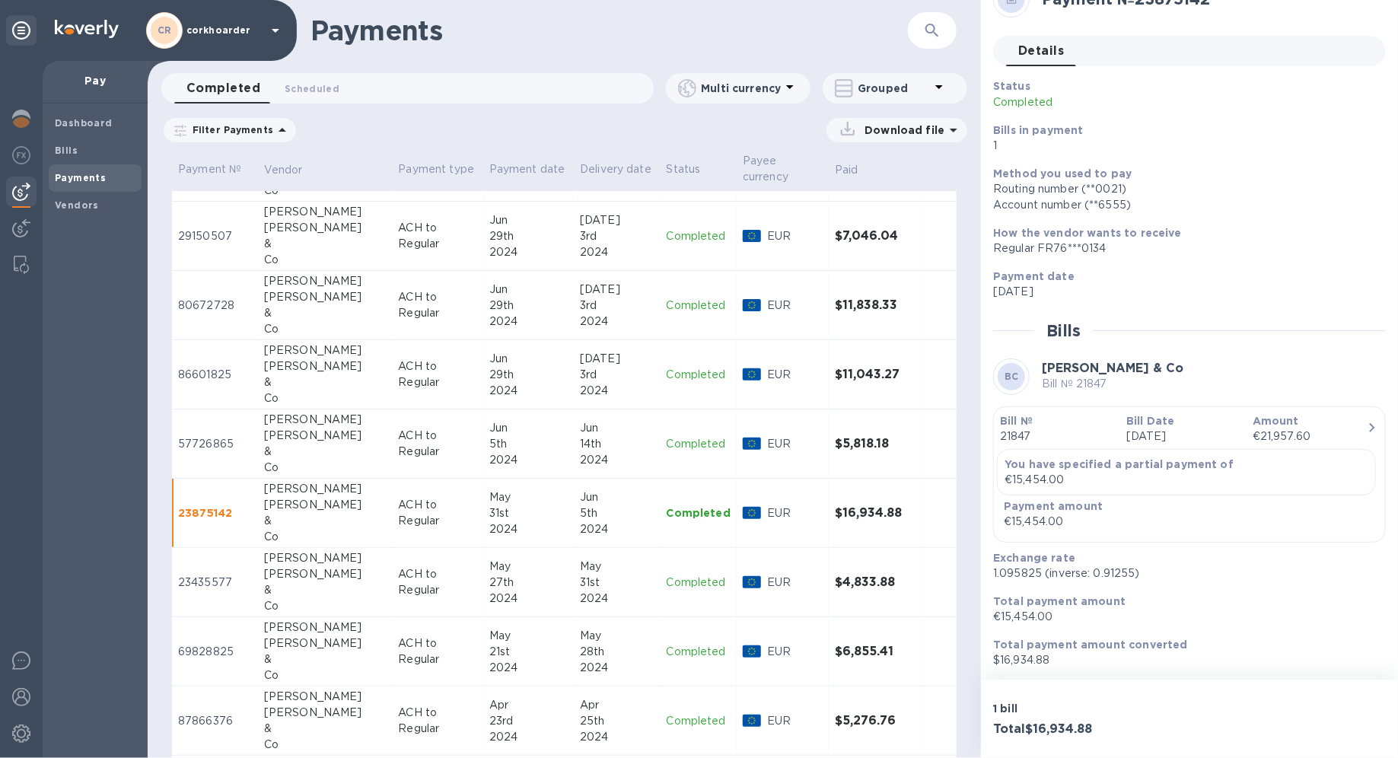
click at [392, 537] on td "ACH to Regular" at bounding box center [437, 582] width 91 height 69
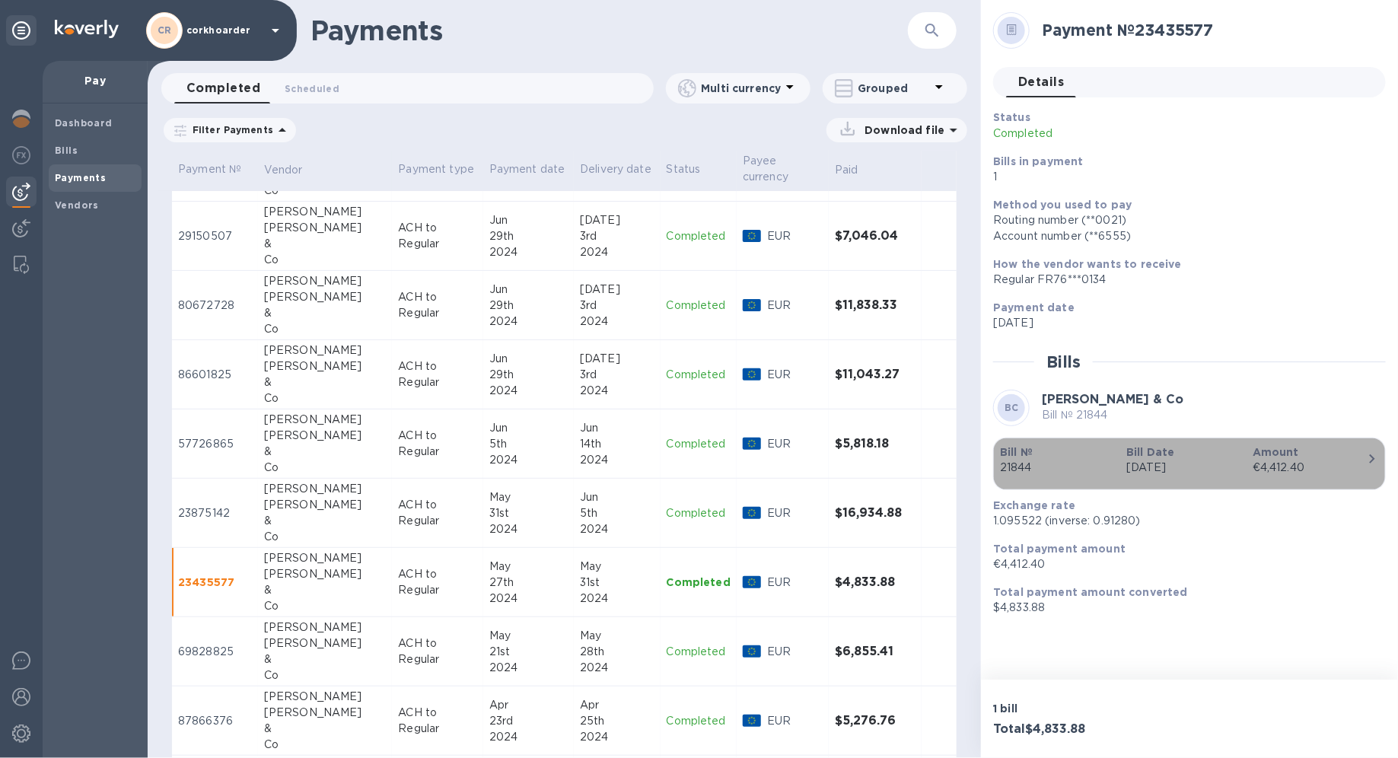
click at [1010, 472] on p "Dec 12th 2023" at bounding box center [1183, 468] width 114 height 16
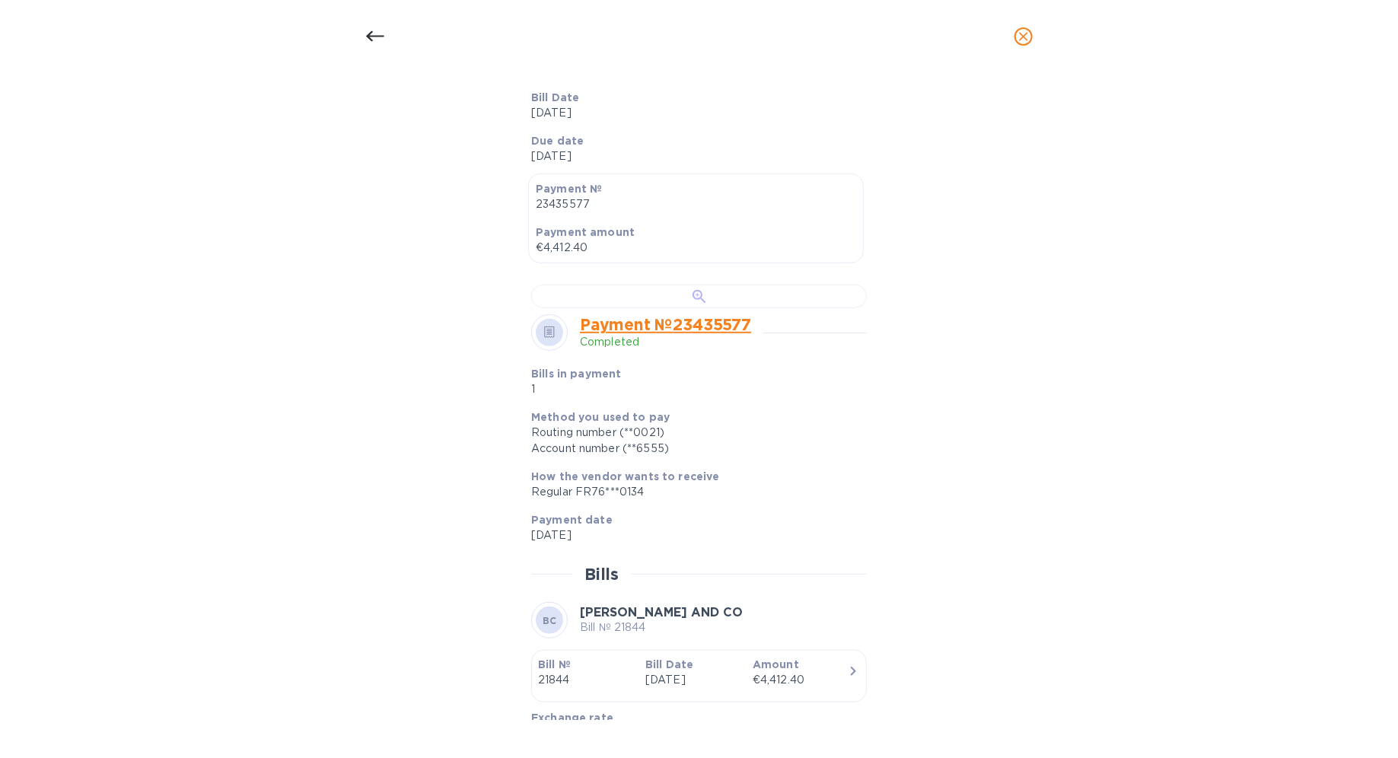
scroll to position [337, 0]
click at [696, 311] on div at bounding box center [699, 300] width 336 height 24
click at [381, 40] on icon at bounding box center [375, 36] width 18 height 18
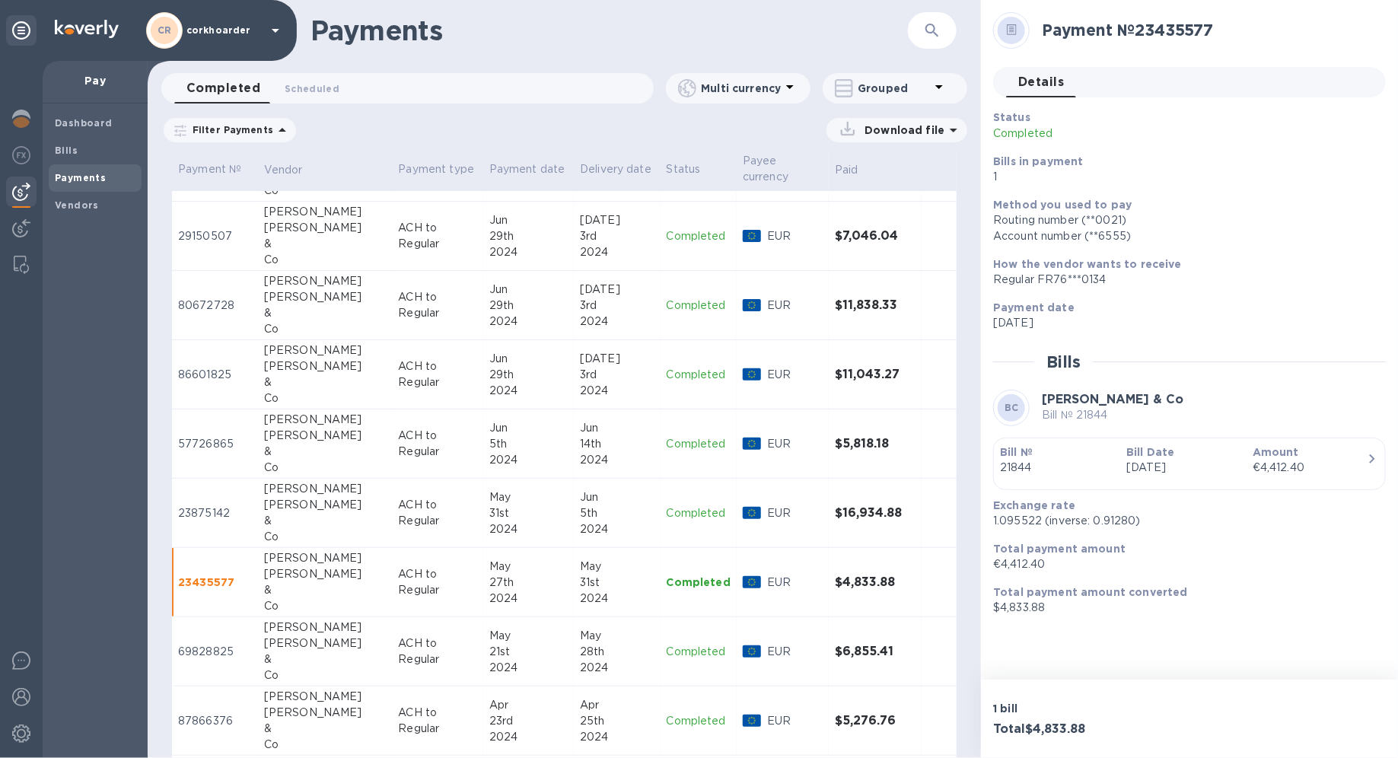
click at [443, 537] on td "ACH to Regular" at bounding box center [437, 651] width 91 height 69
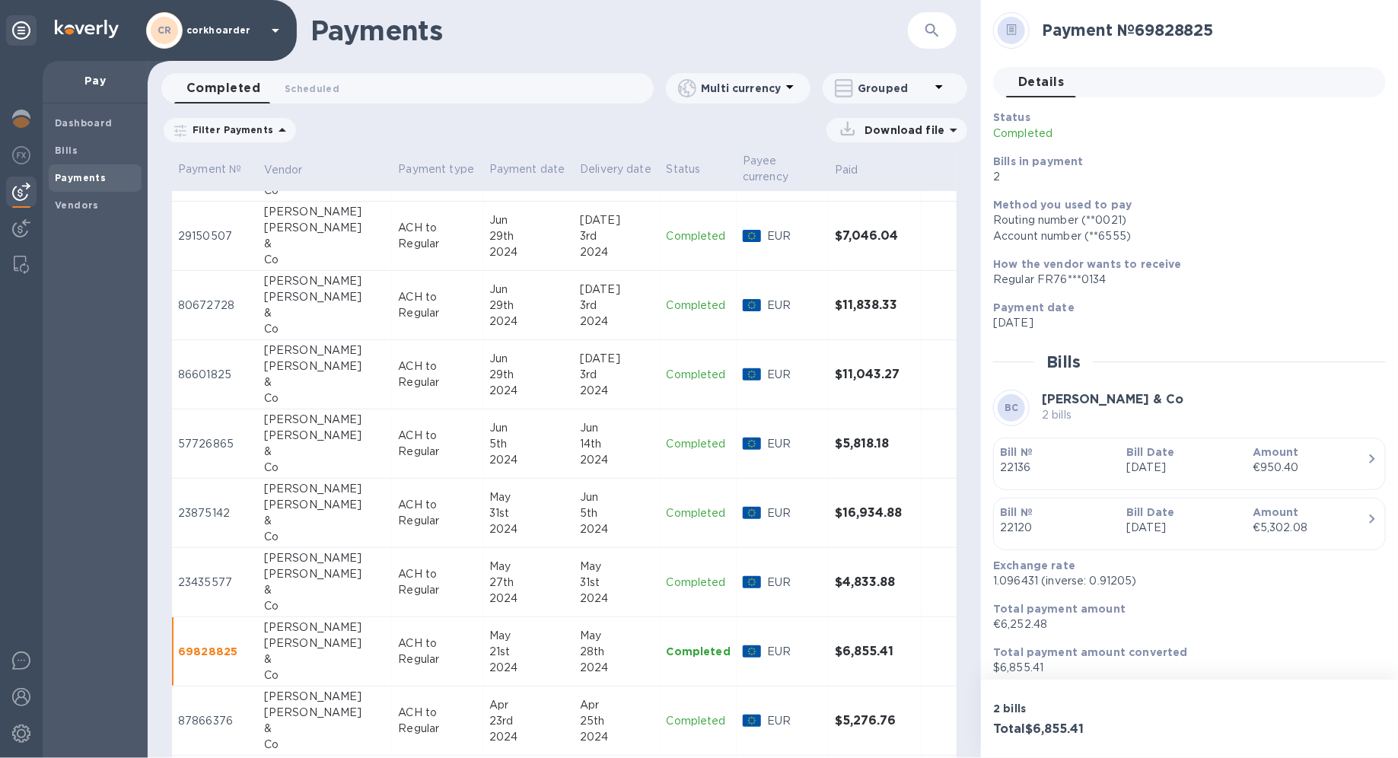
scroll to position [8, 0]
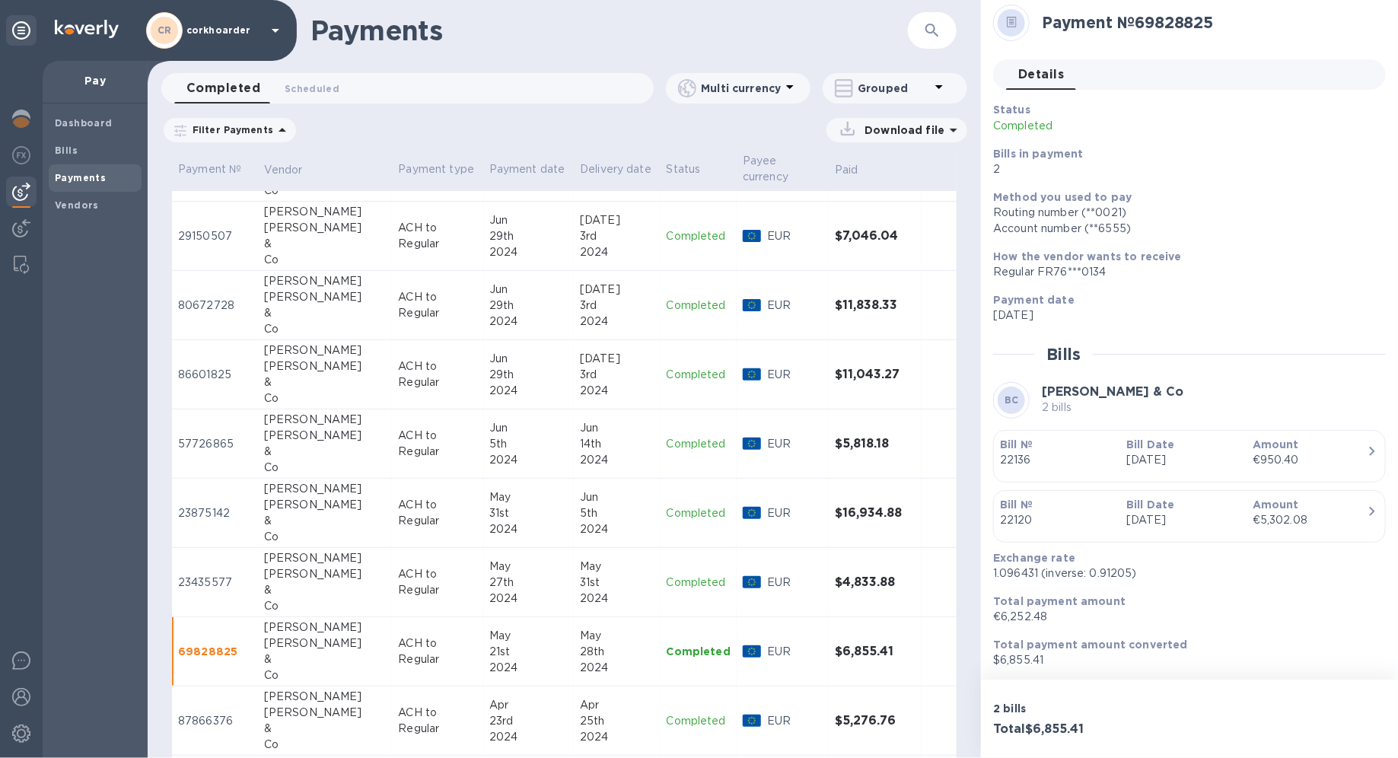
click at [1010, 444] on p "Bill Date" at bounding box center [1183, 444] width 114 height 15
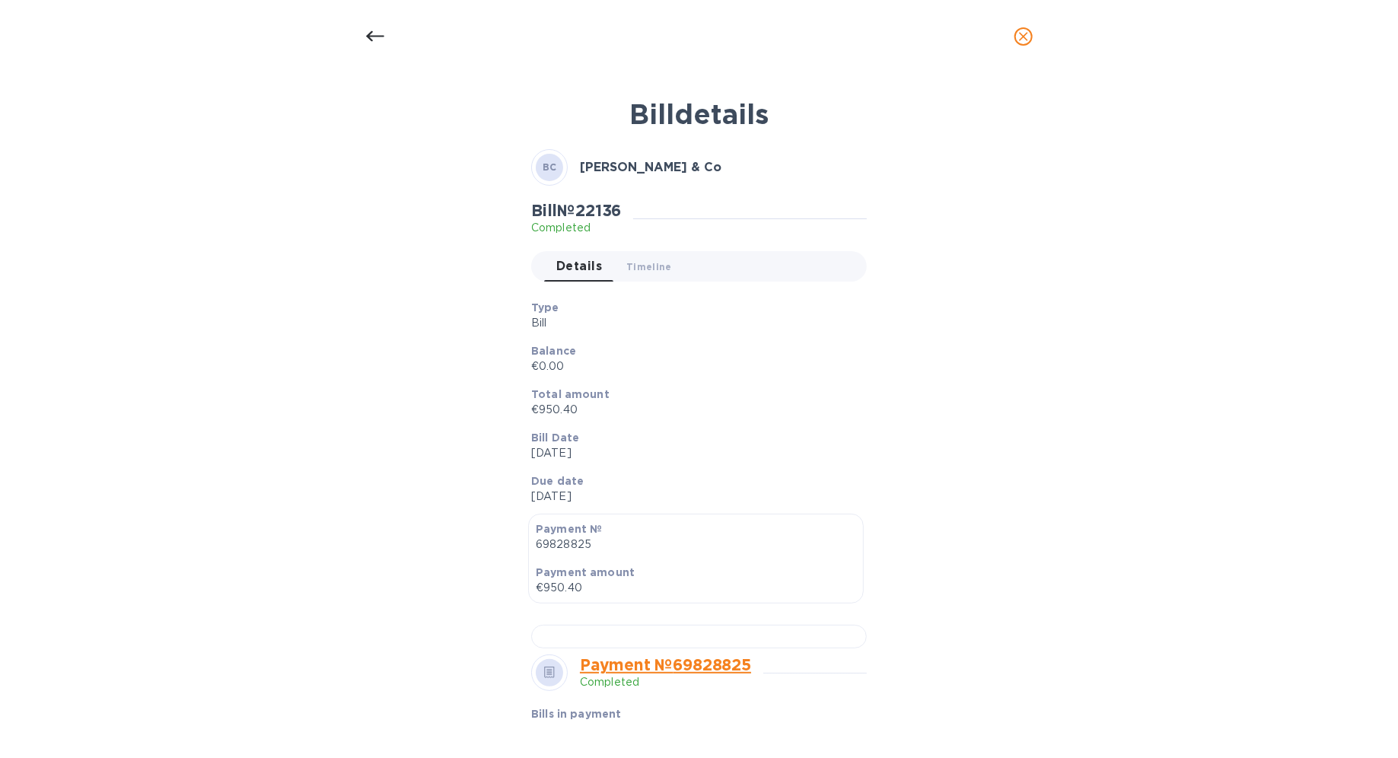
scroll to position [262, 0]
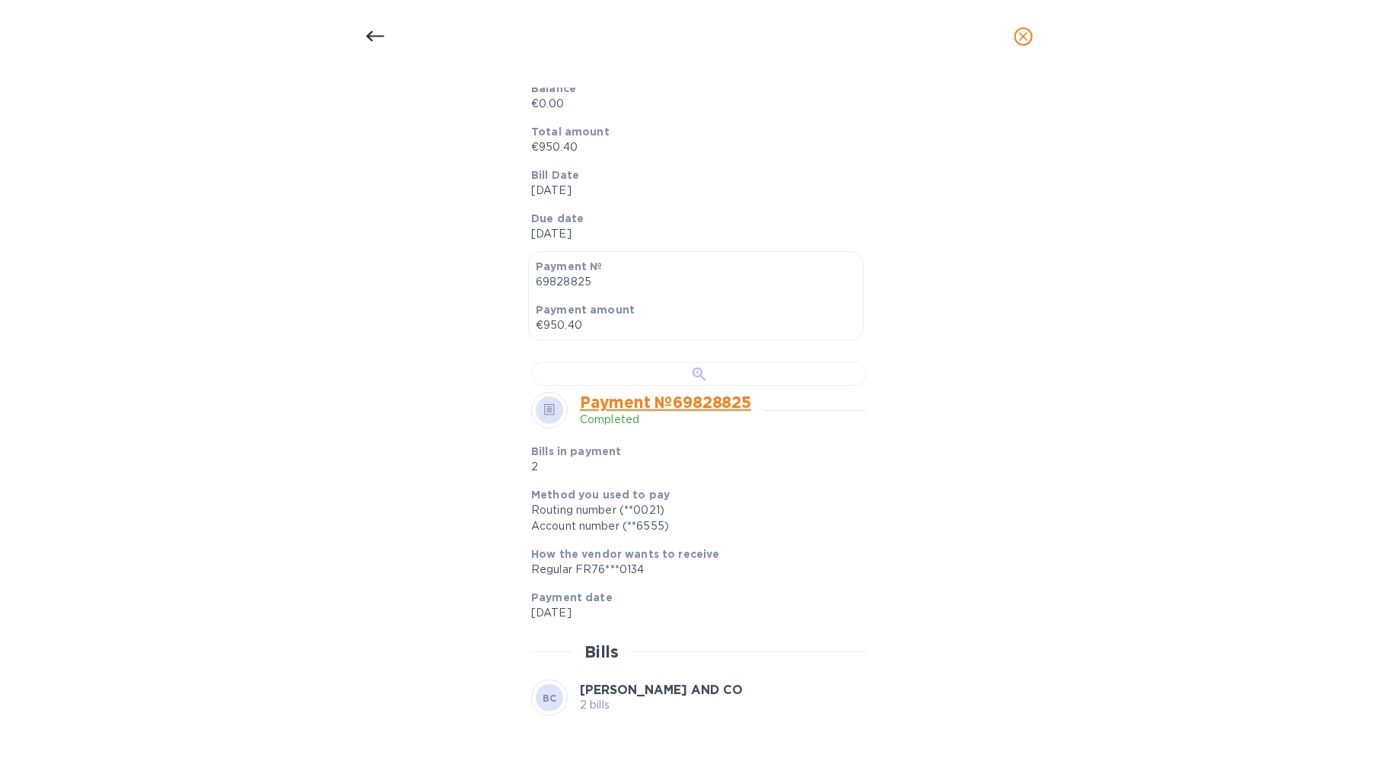
click at [691, 386] on div at bounding box center [699, 374] width 336 height 24
click at [379, 34] on icon at bounding box center [375, 36] width 18 height 18
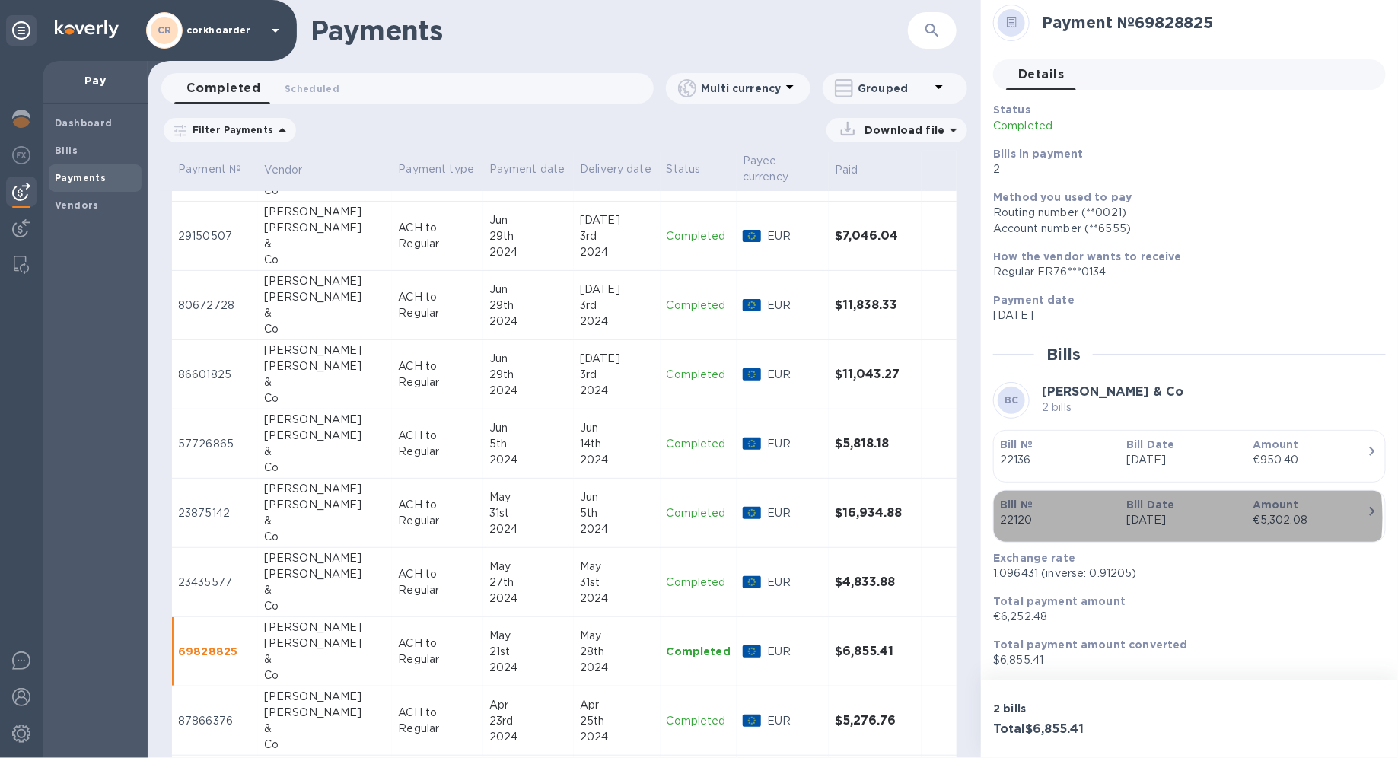
click at [1010, 517] on p "May 21st 2024" at bounding box center [1183, 520] width 114 height 16
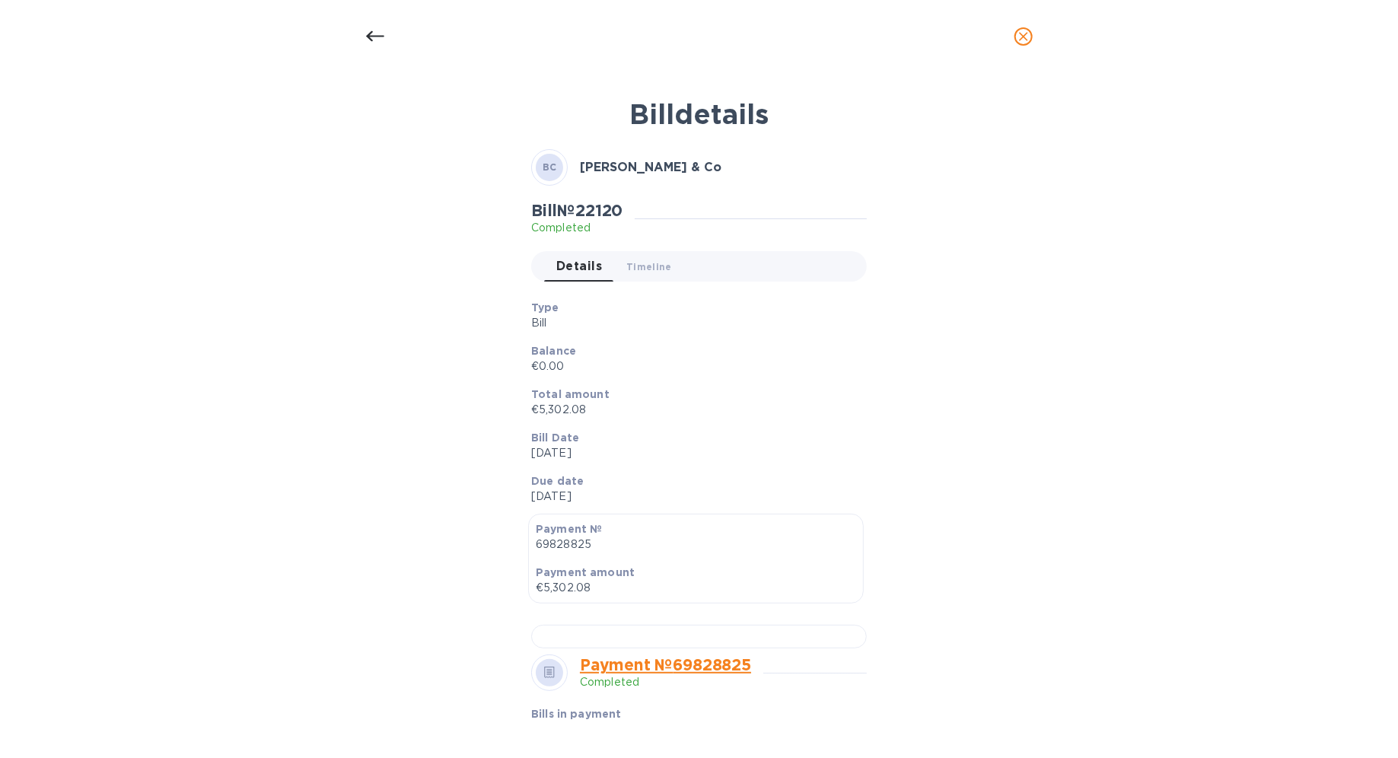
scroll to position [350, 0]
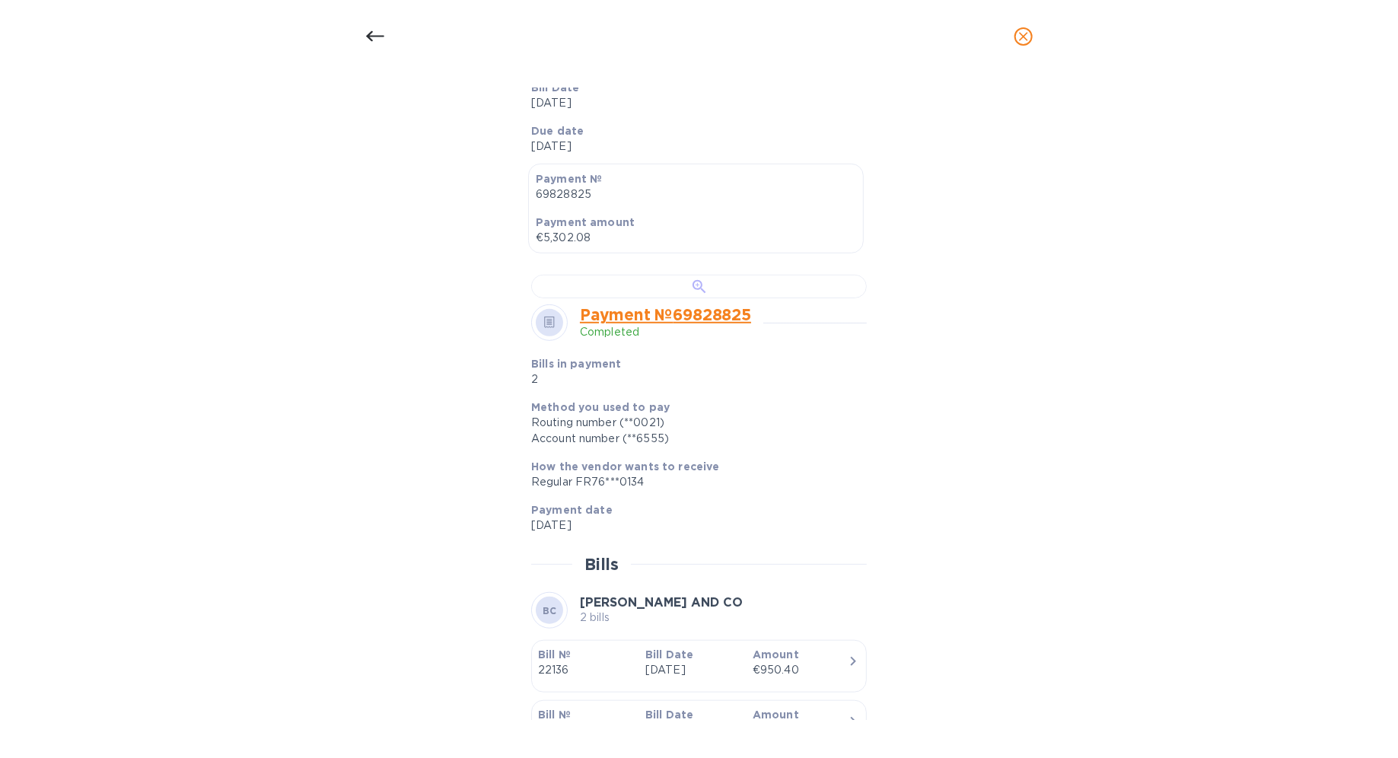
click at [701, 298] on div at bounding box center [699, 287] width 336 height 24
click at [688, 298] on div at bounding box center [699, 287] width 336 height 24
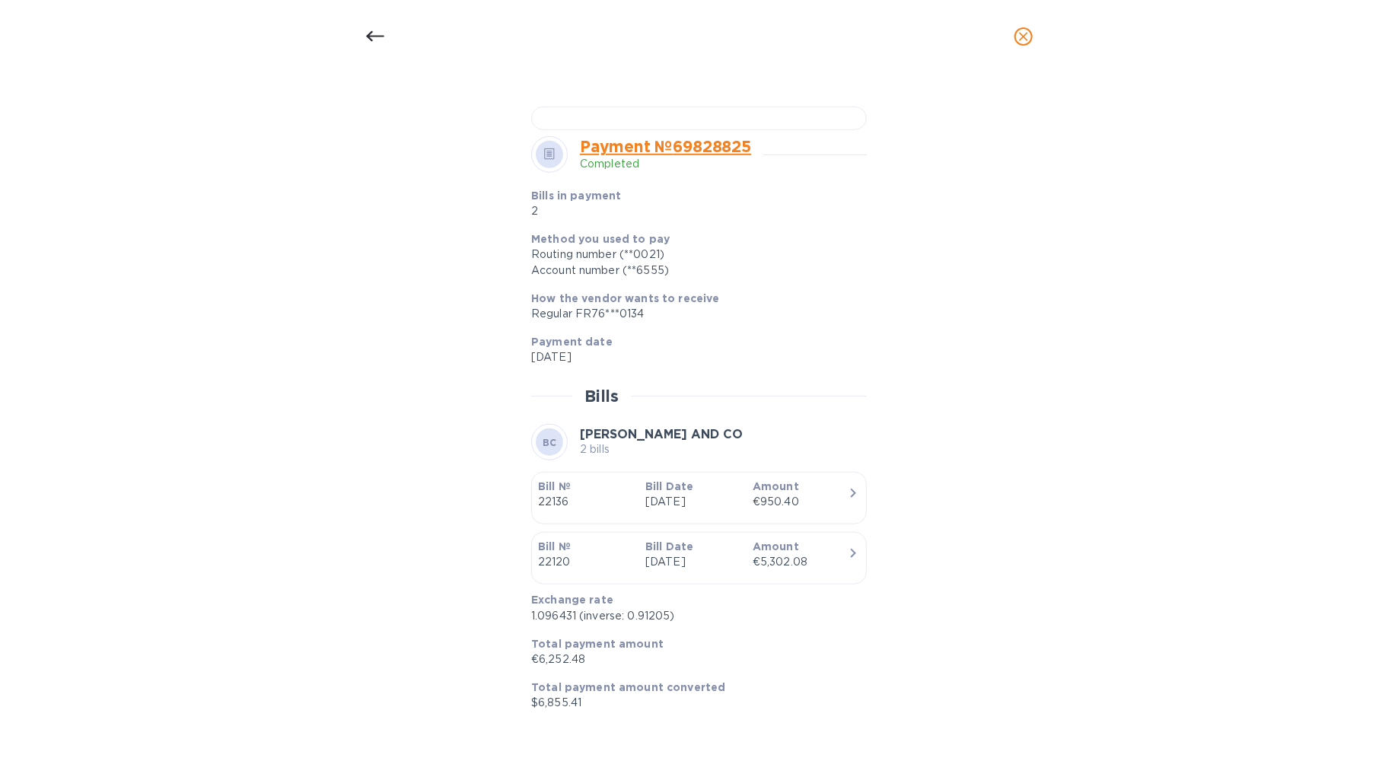
scroll to position [0, 0]
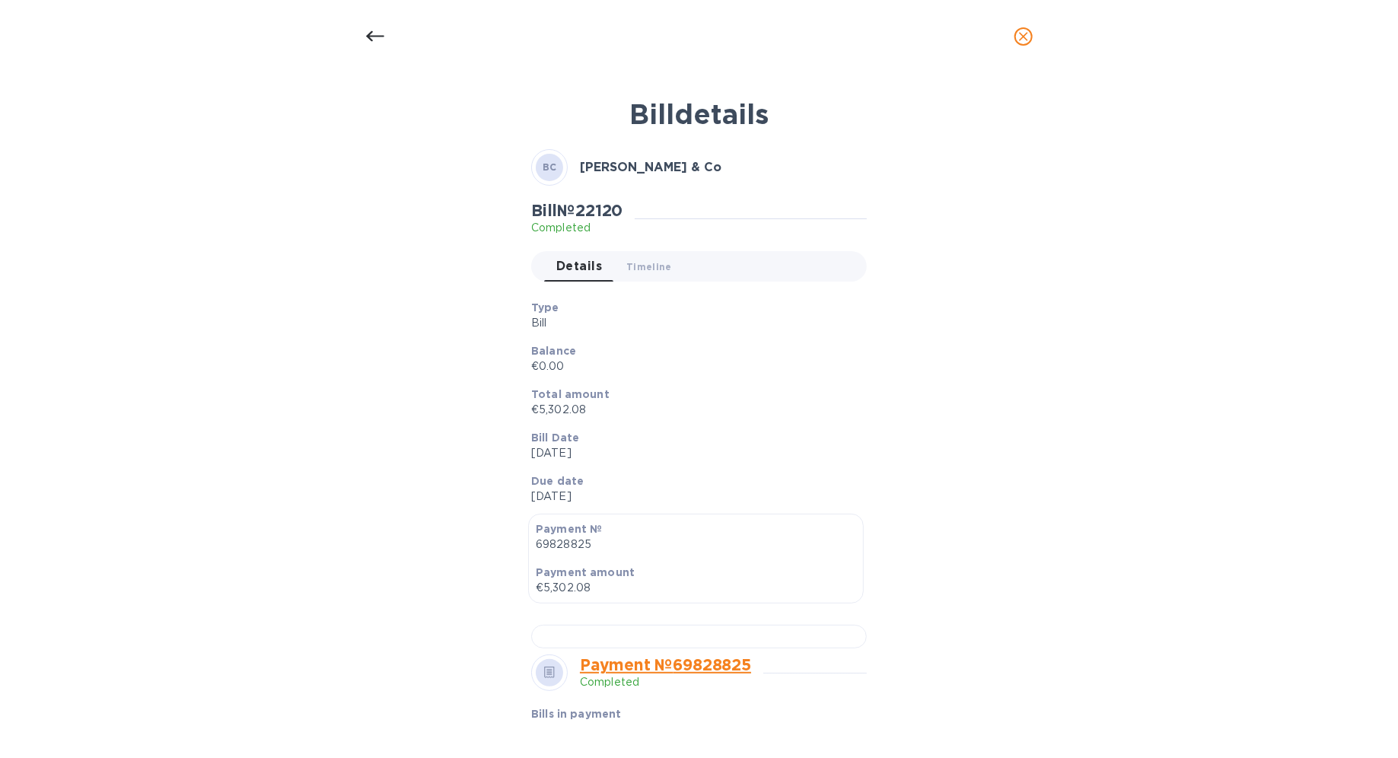
click at [382, 40] on icon at bounding box center [375, 36] width 18 height 18
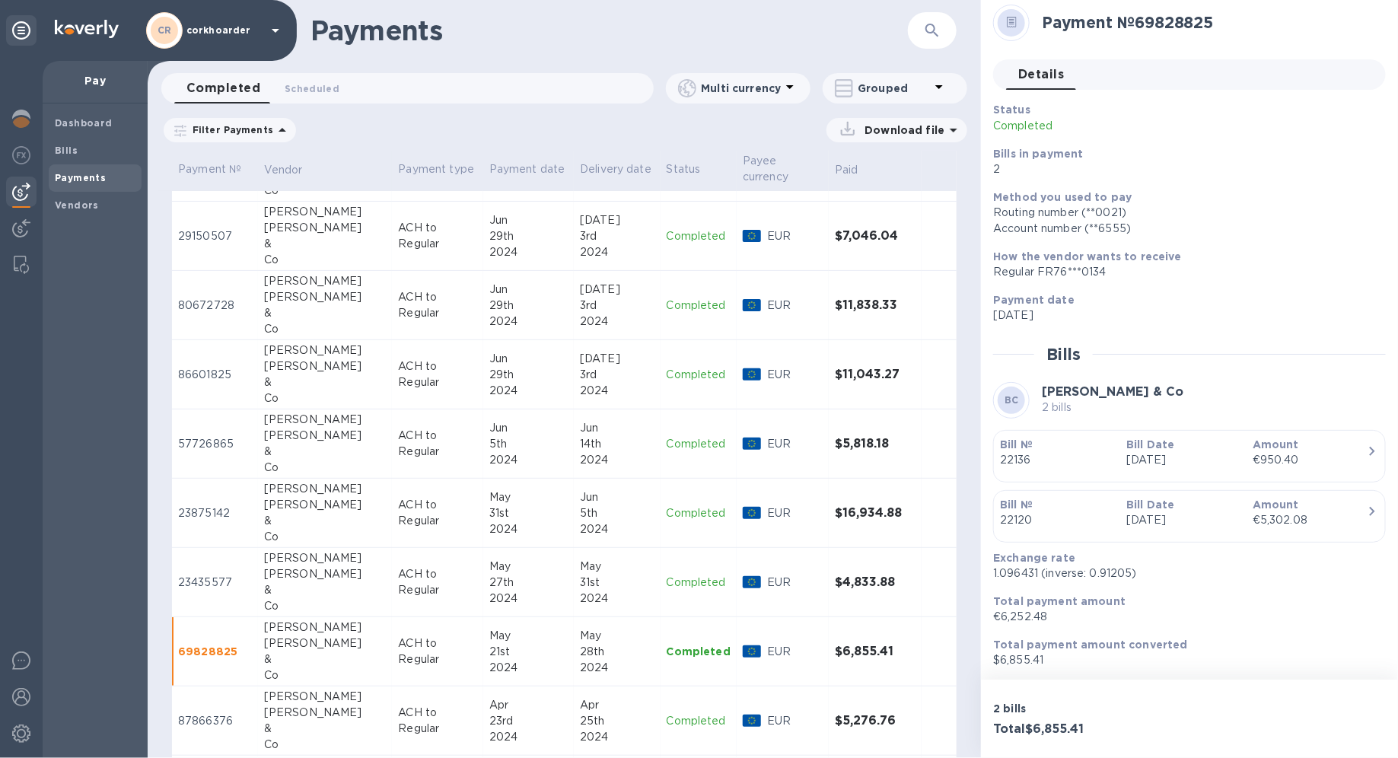
click at [849, 537] on td "$4,833.88" at bounding box center [875, 582] width 93 height 69
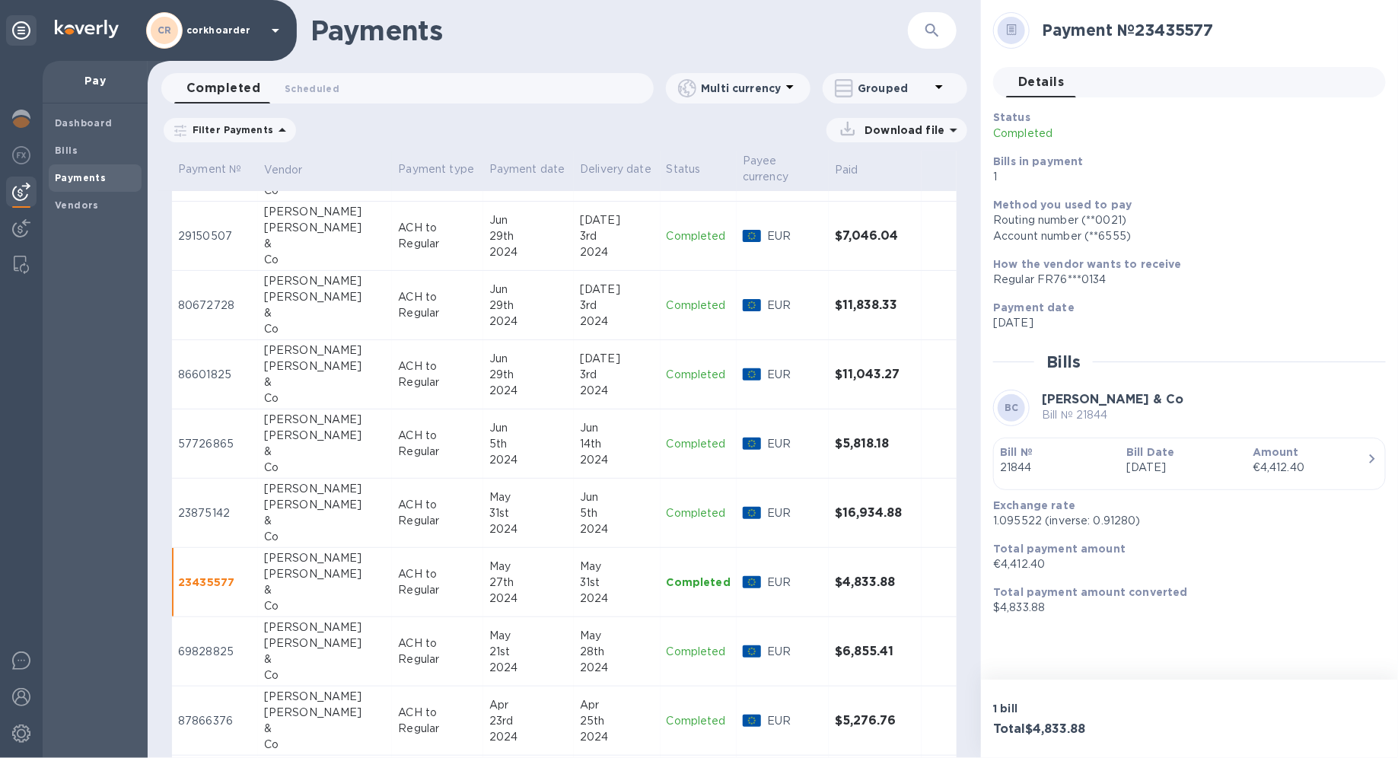
click at [850, 491] on td "$16,934.88" at bounding box center [875, 513] width 93 height 69
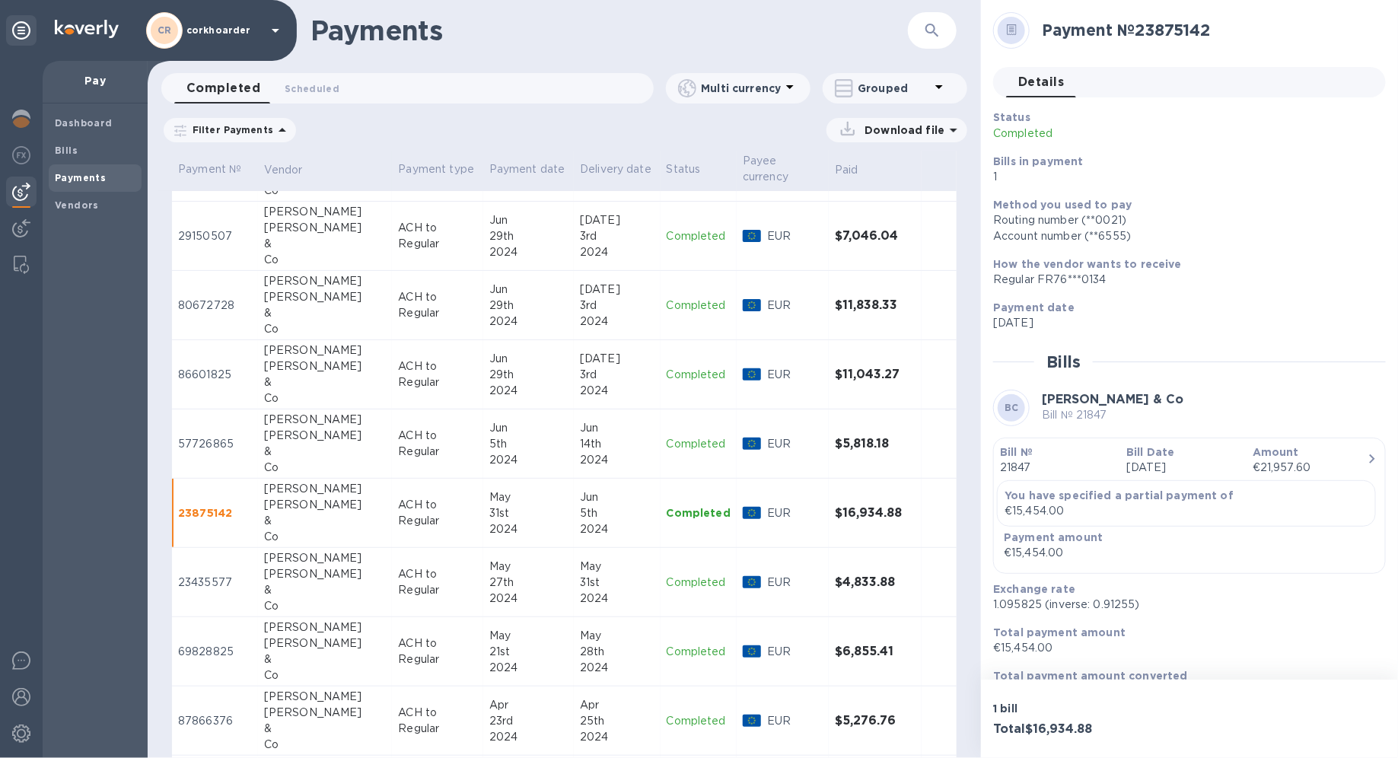
click at [848, 423] on td "$5,818.18" at bounding box center [875, 443] width 93 height 69
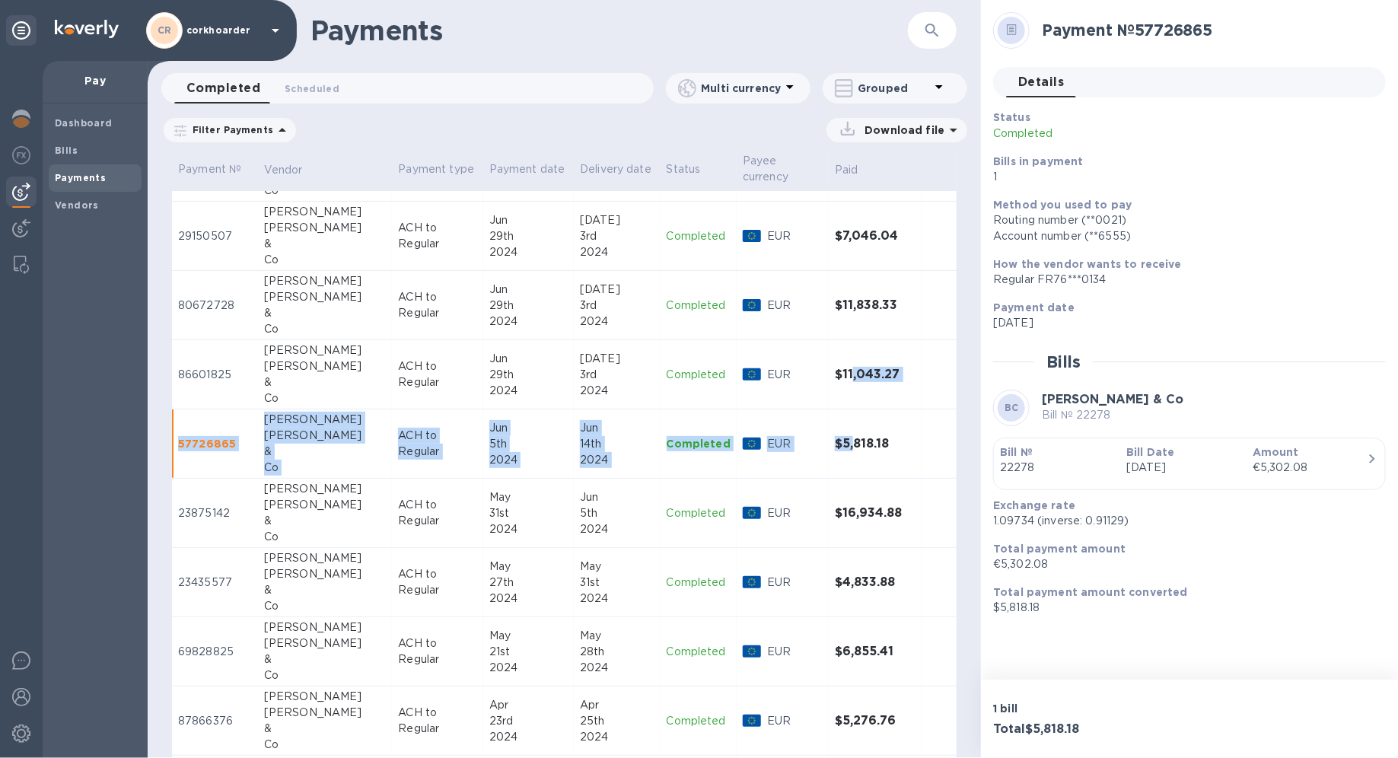
drag, startPoint x: 848, startPoint y: 367, endPoint x: 851, endPoint y: 425, distance: 57.2
click at [848, 437] on h3 "$5,818.18" at bounding box center [875, 444] width 81 height 14
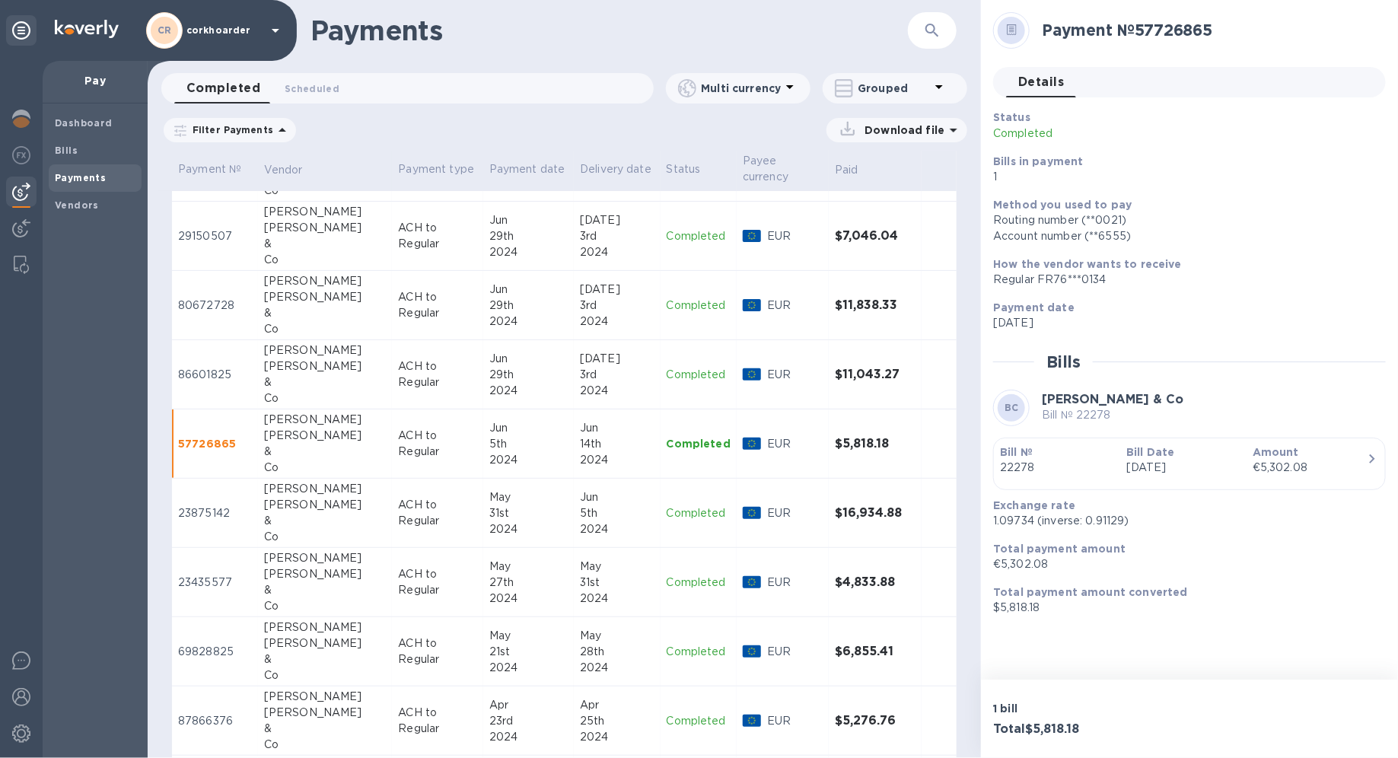
click at [1010, 523] on p "1.09734 (inverse: 0.91129)" at bounding box center [1183, 521] width 380 height 16
click at [1004, 537] on p "$5,818.18" at bounding box center [1183, 608] width 380 height 16
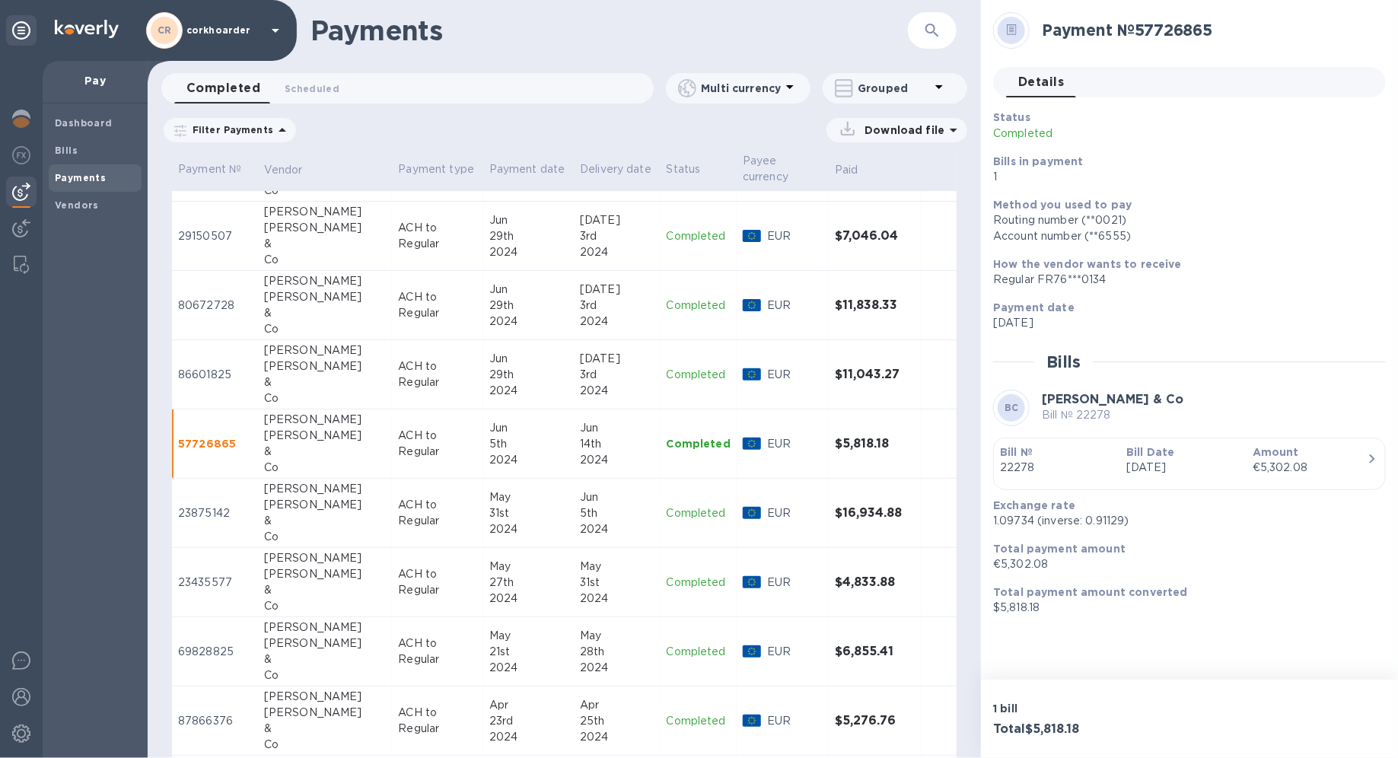
click at [409, 517] on td "ACH to Regular" at bounding box center [437, 513] width 91 height 69
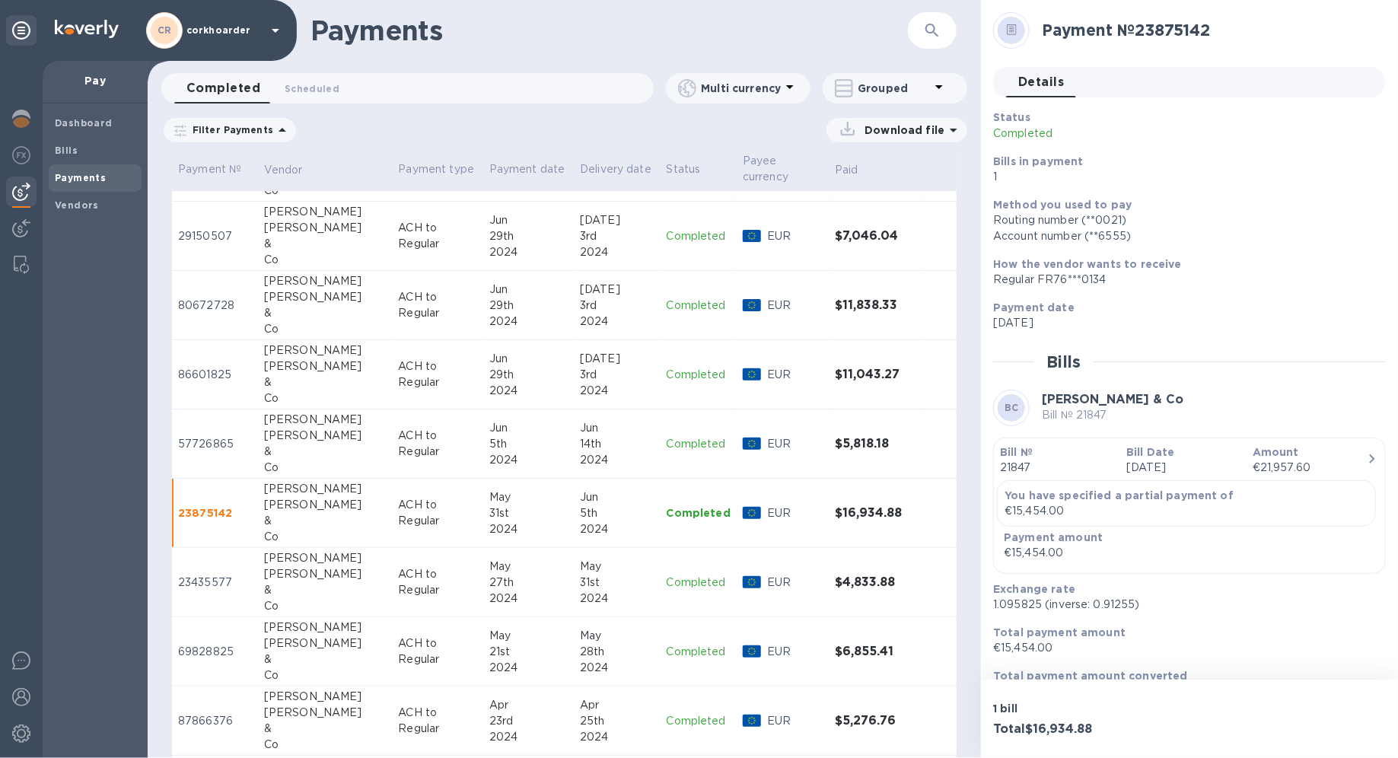
click at [398, 537] on p "ACH to Regular" at bounding box center [437, 582] width 78 height 32
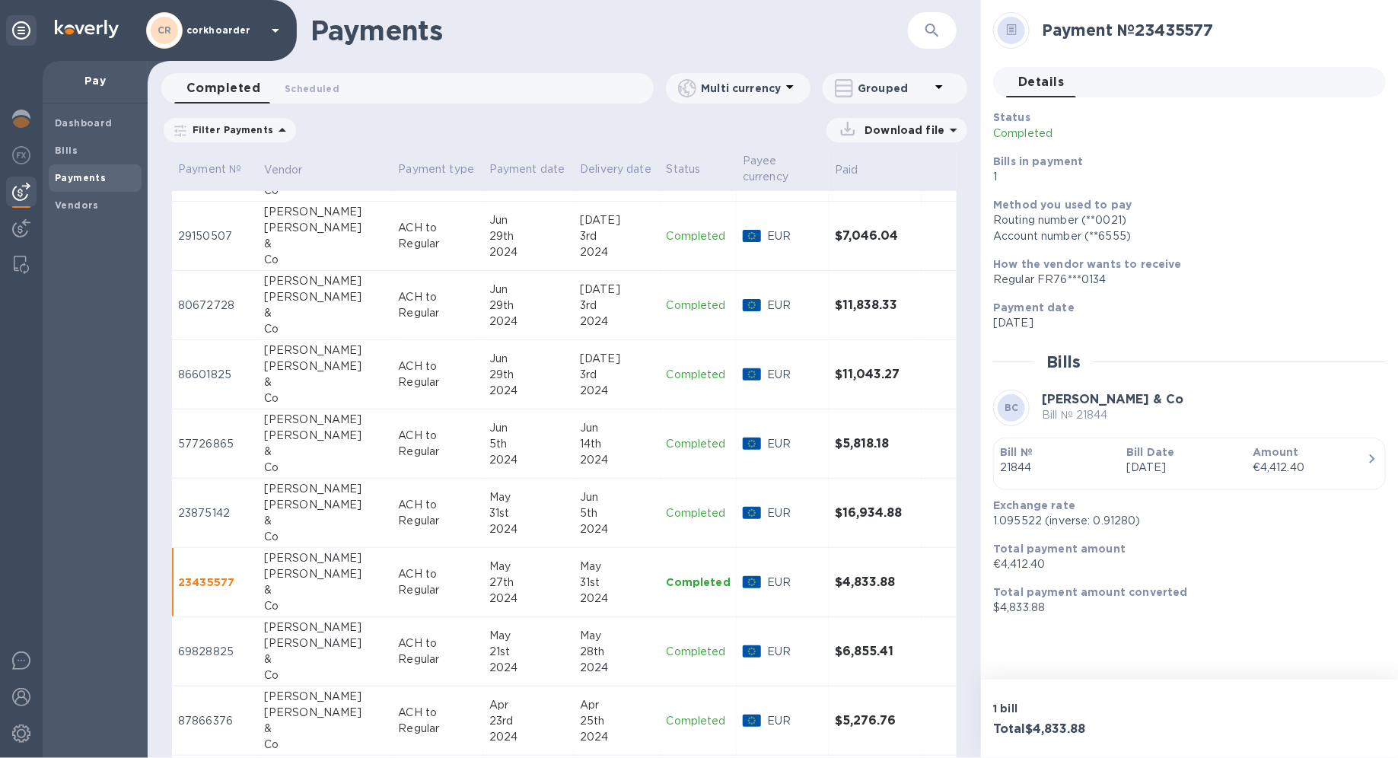
scroll to position [3068, 0]
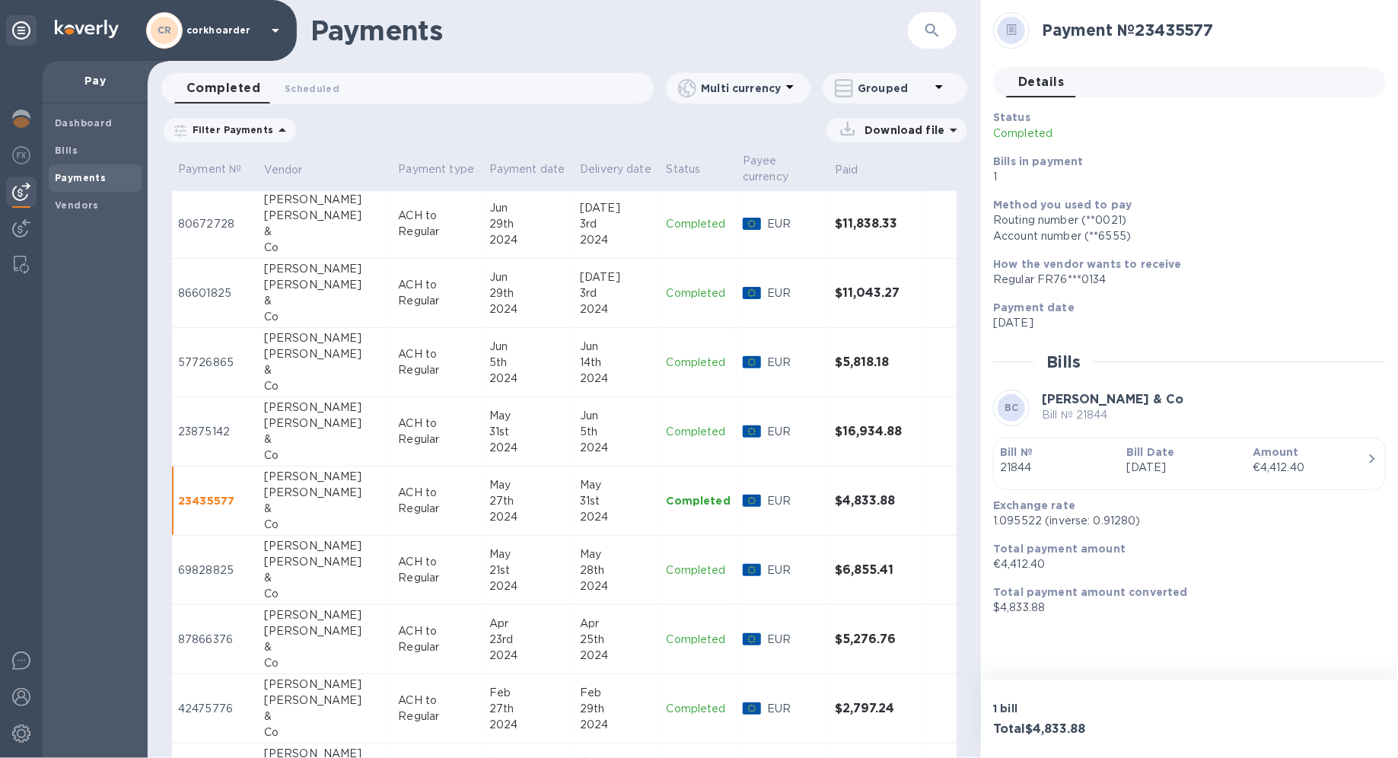
click at [411, 536] on td "ACH to Regular" at bounding box center [437, 570] width 91 height 69
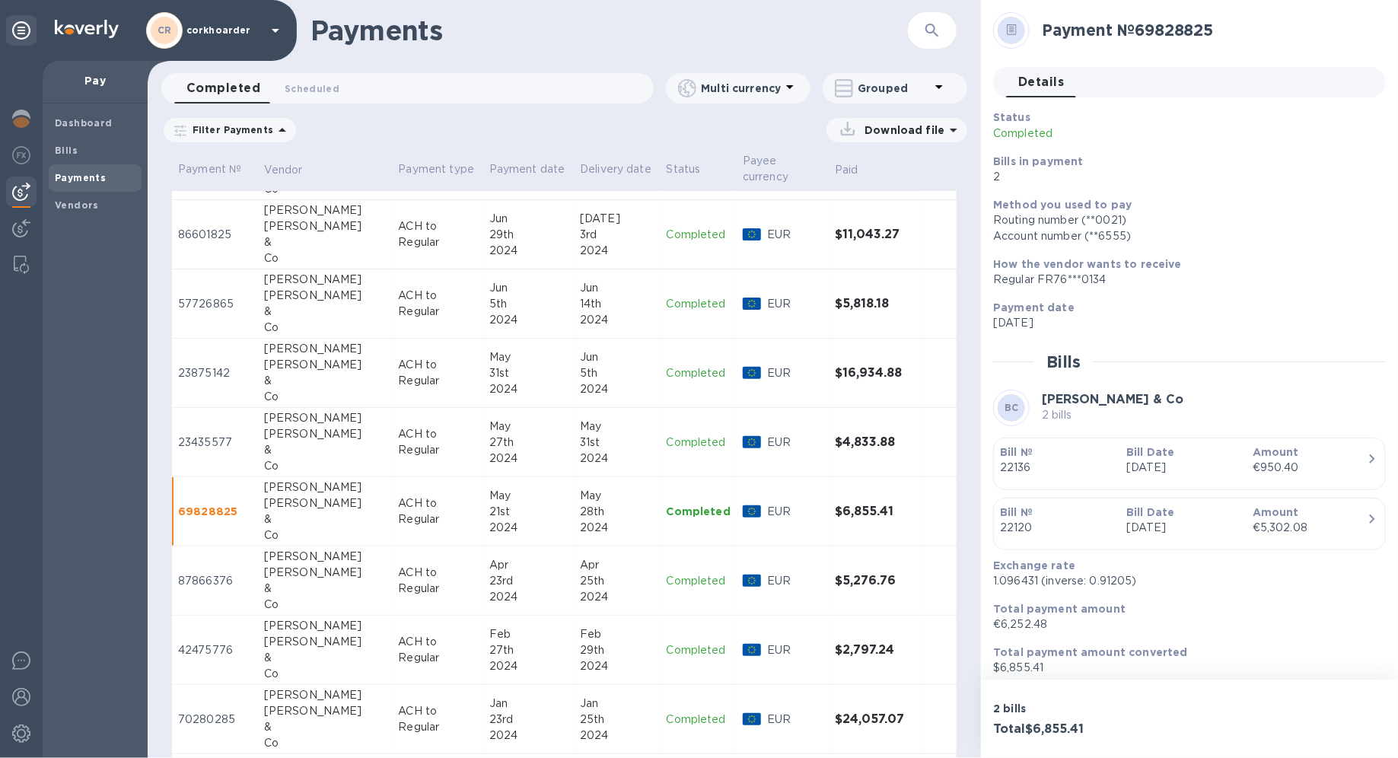
scroll to position [3132, 0]
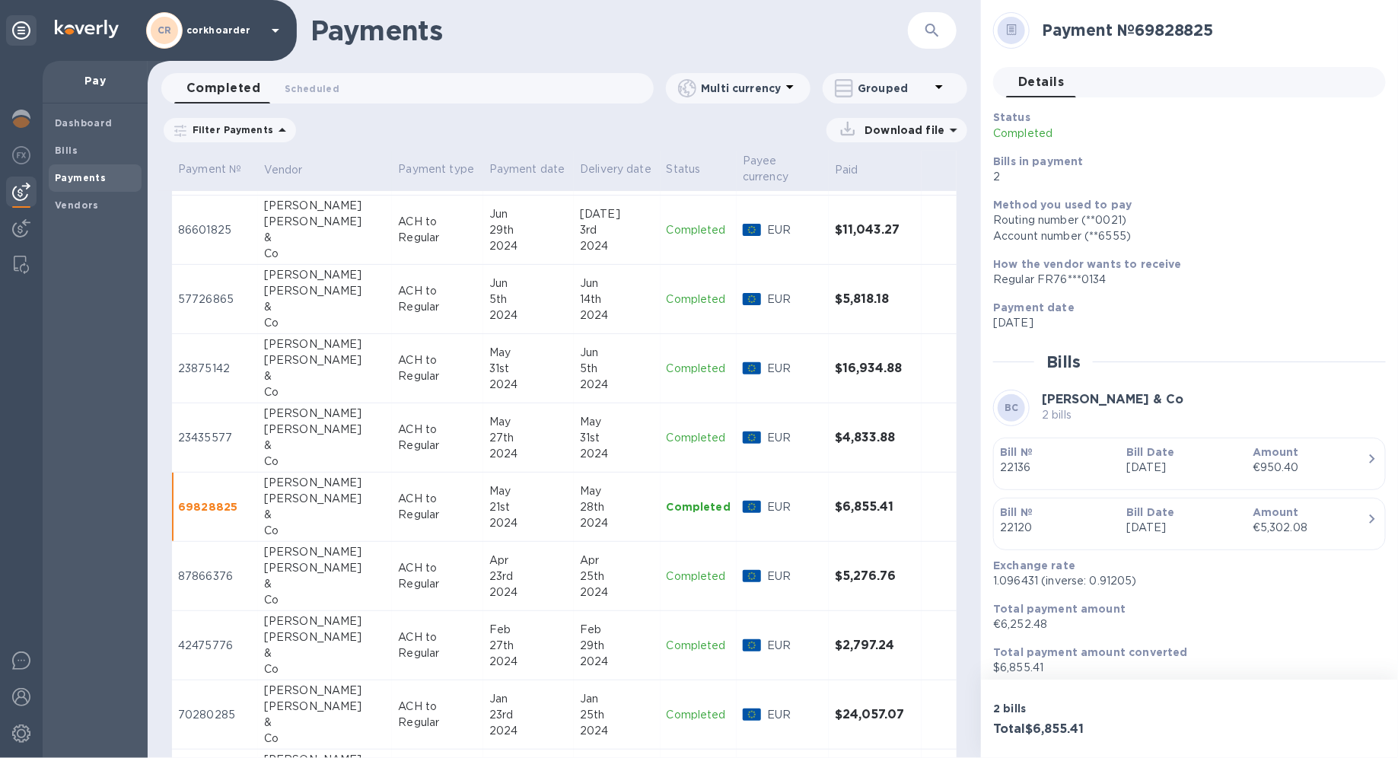
click at [418, 537] on p "ACH to Regular" at bounding box center [437, 576] width 78 height 32
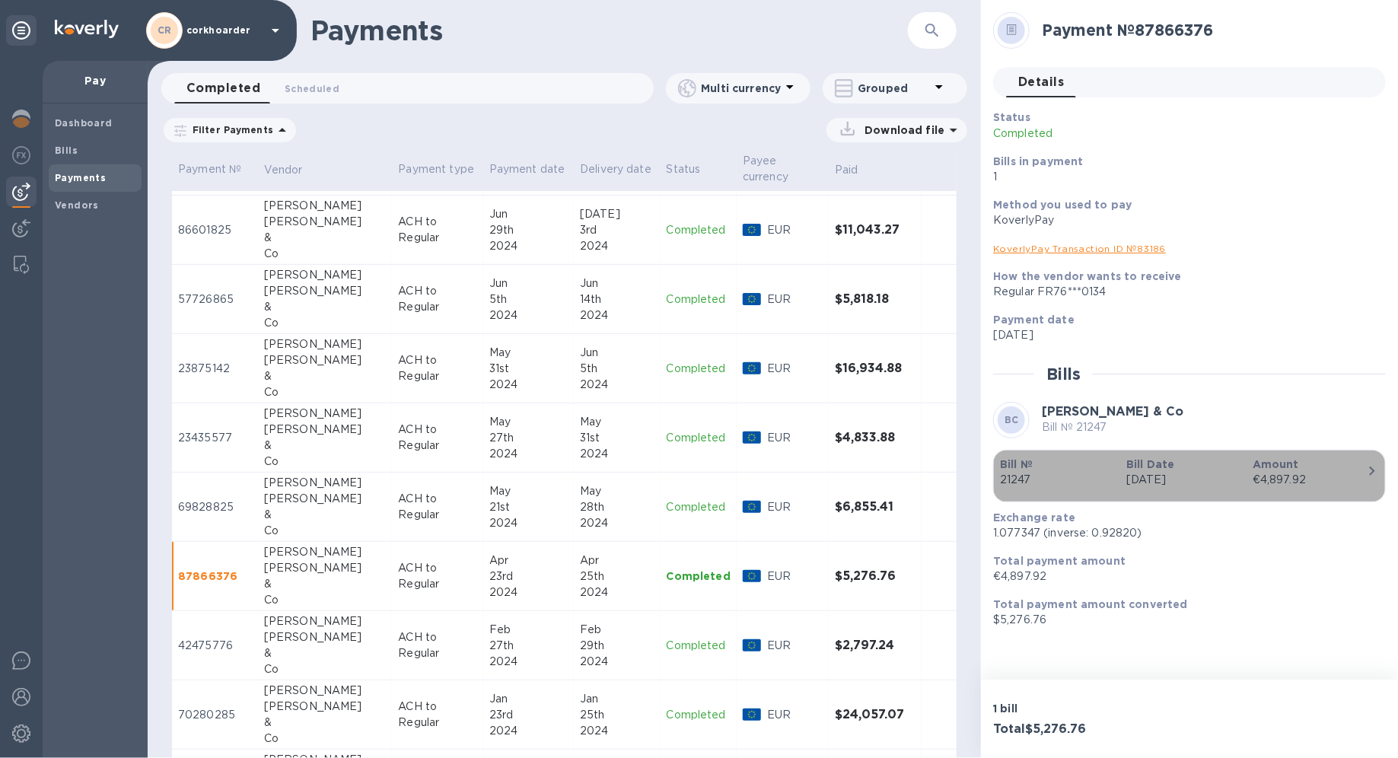
click at [1010, 477] on p "Sep 15th 2023" at bounding box center [1183, 480] width 114 height 16
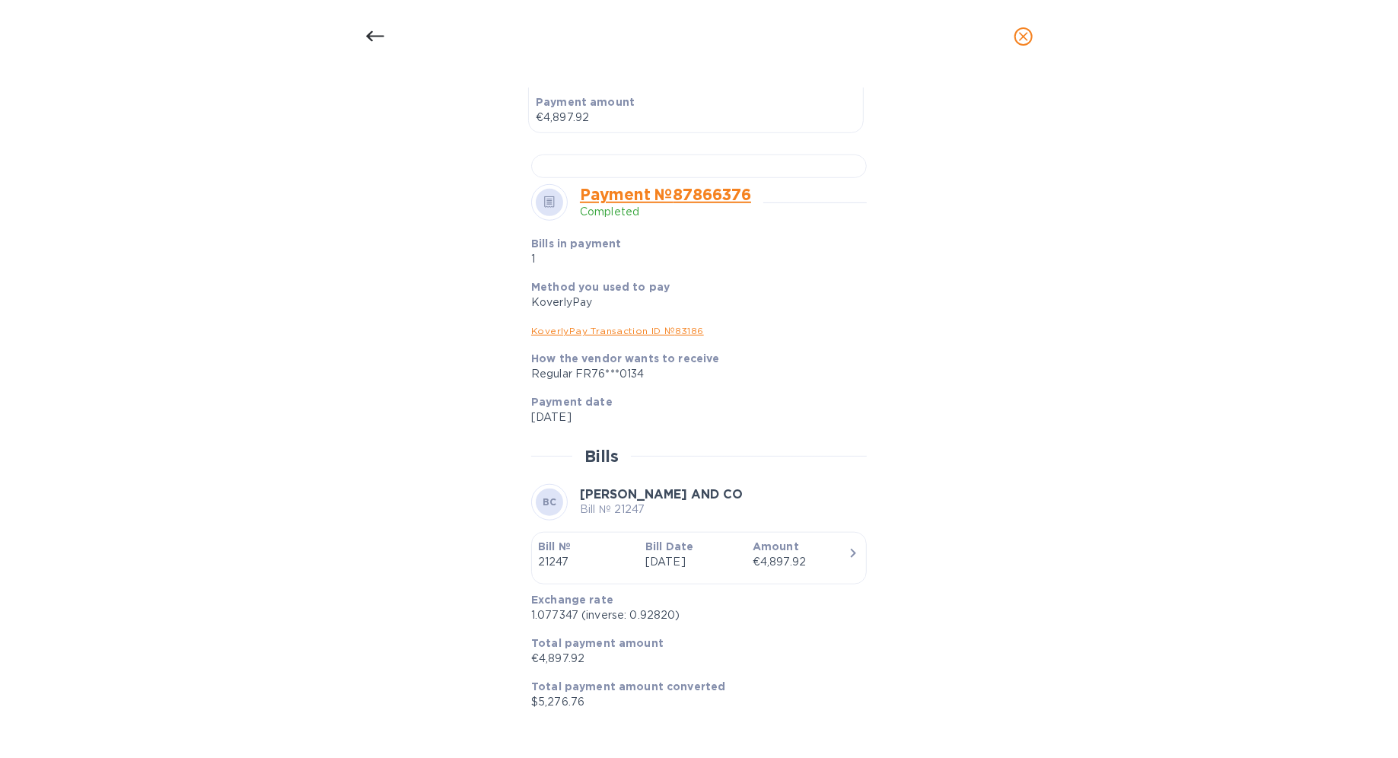
scroll to position [472, 0]
click at [702, 178] on div at bounding box center [699, 166] width 336 height 24
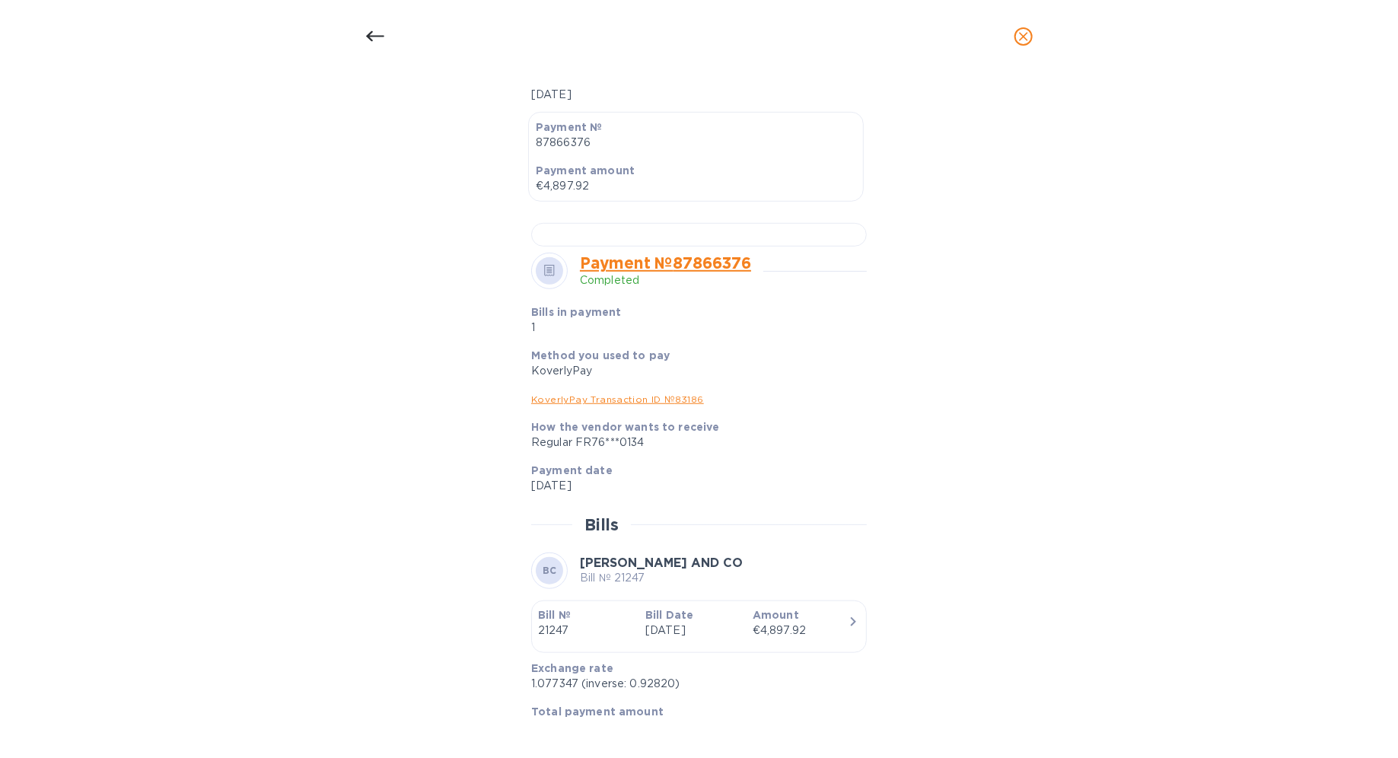
scroll to position [406, 0]
click at [689, 243] on div at bounding box center [699, 231] width 336 height 24
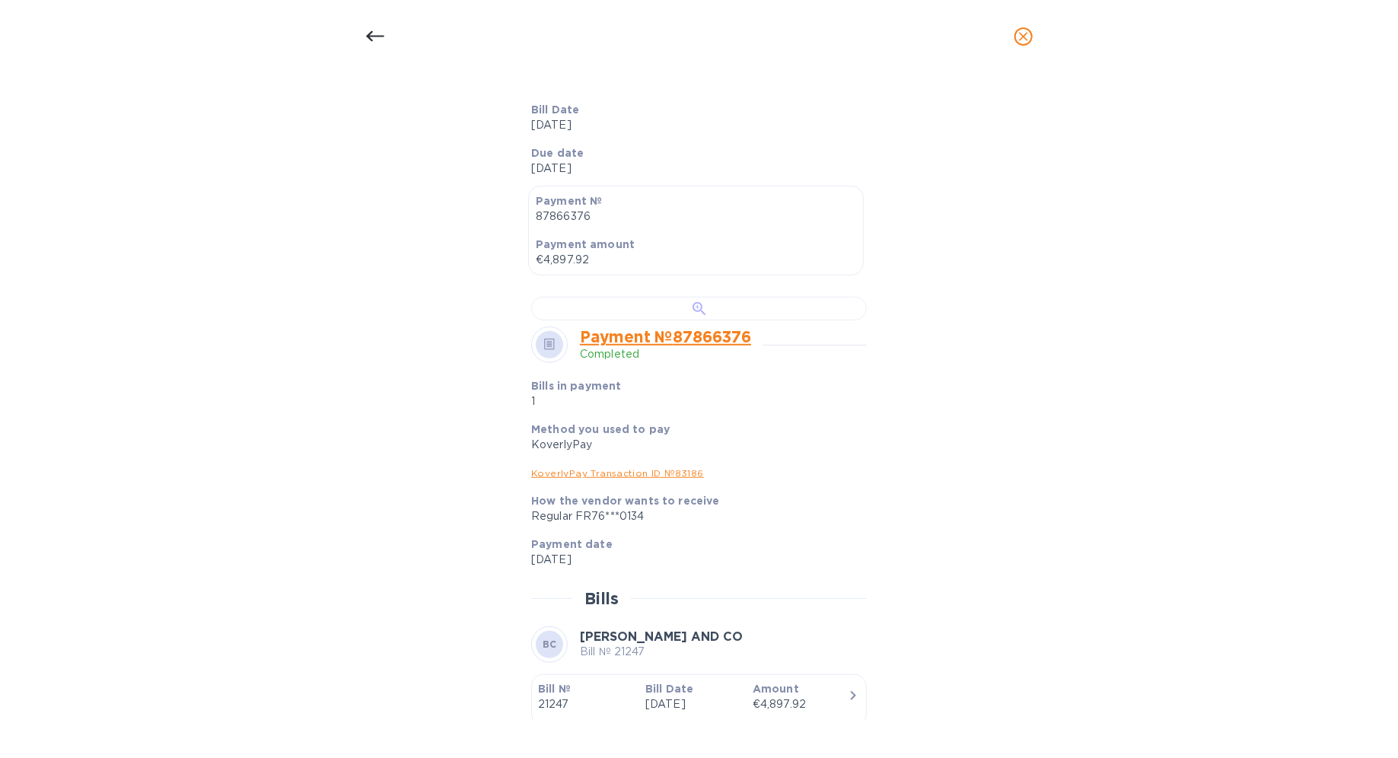
scroll to position [0, 0]
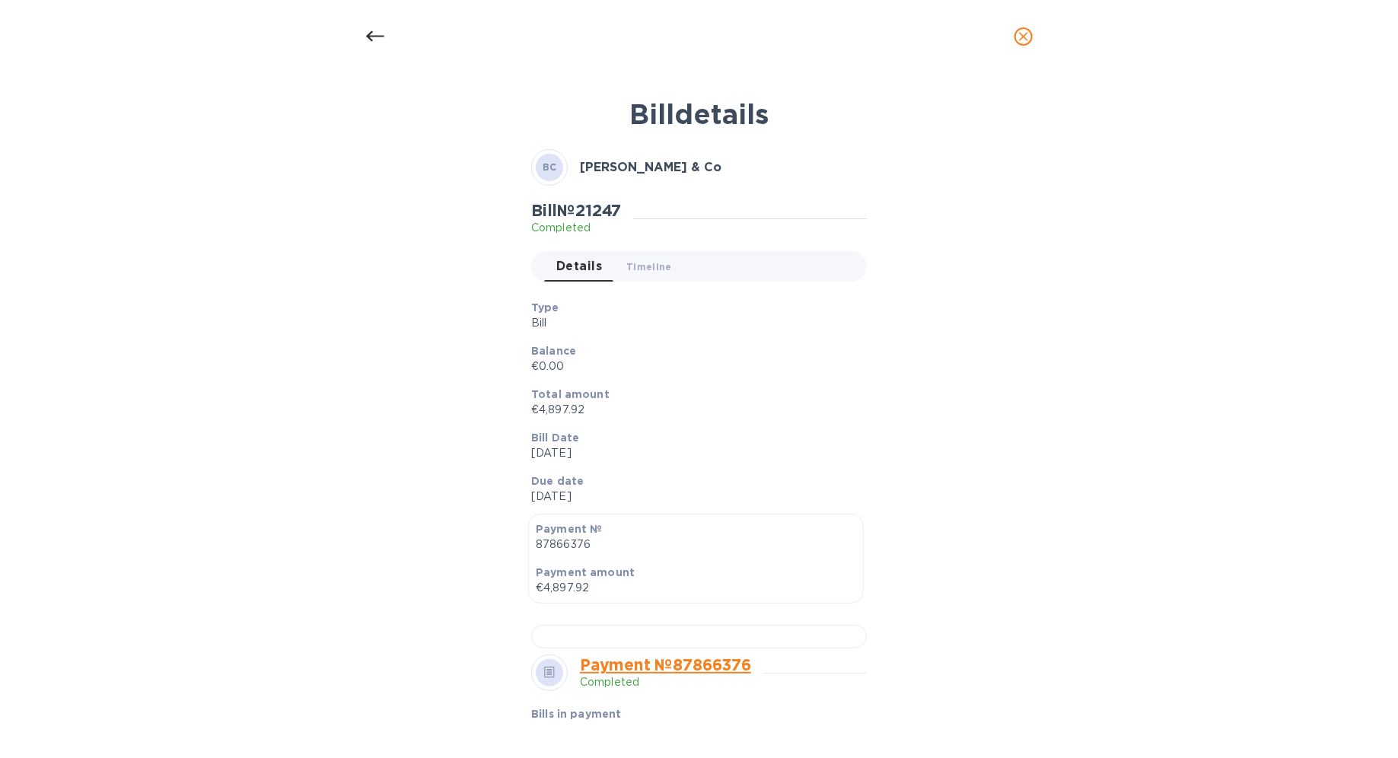
click at [367, 38] on icon at bounding box center [374, 36] width 18 height 11
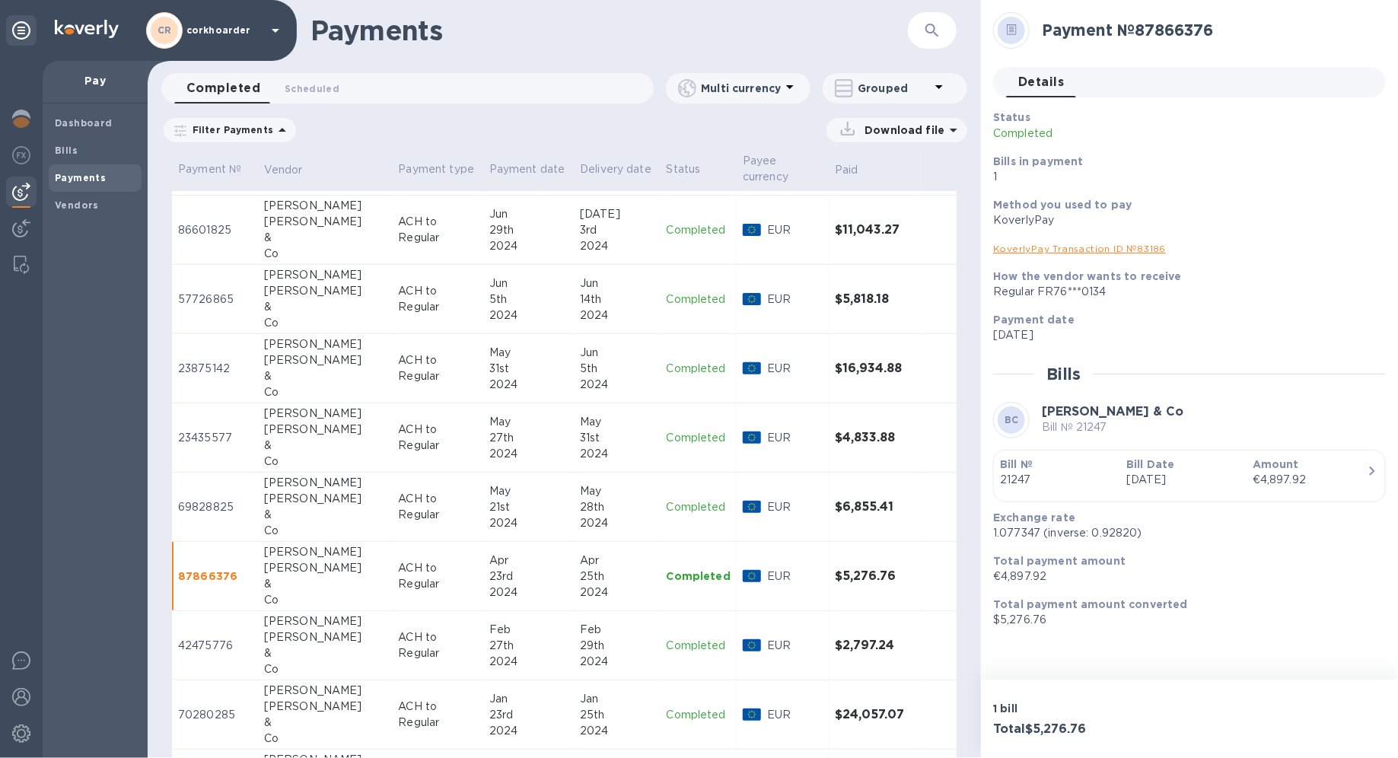
click at [1010, 537] on p "$5,276.76" at bounding box center [1183, 620] width 380 height 16
click at [1010, 537] on p "€4,897.92" at bounding box center [1183, 576] width 380 height 16
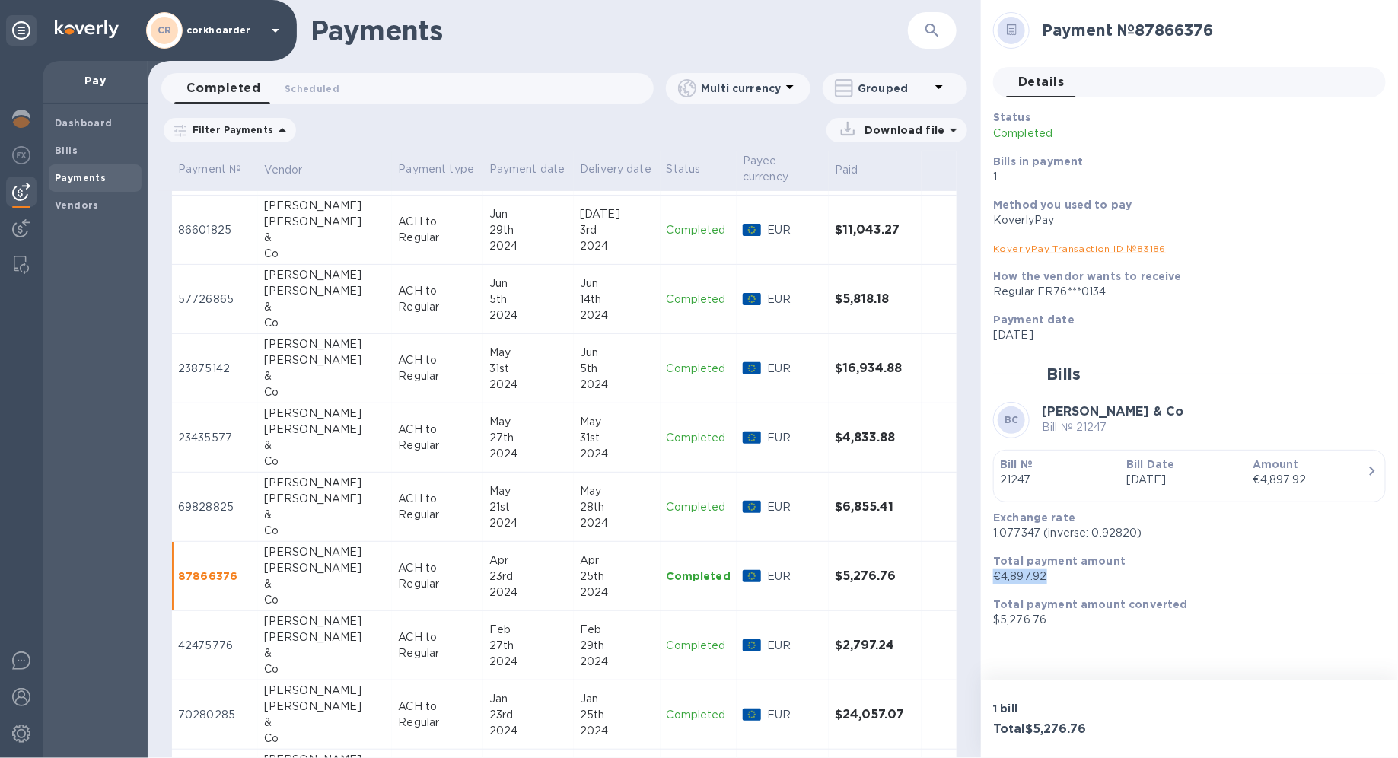
click at [1010, 537] on p "€4,897.92" at bounding box center [1183, 576] width 380 height 16
click at [345, 537] on div "Wasserman" at bounding box center [325, 637] width 122 height 16
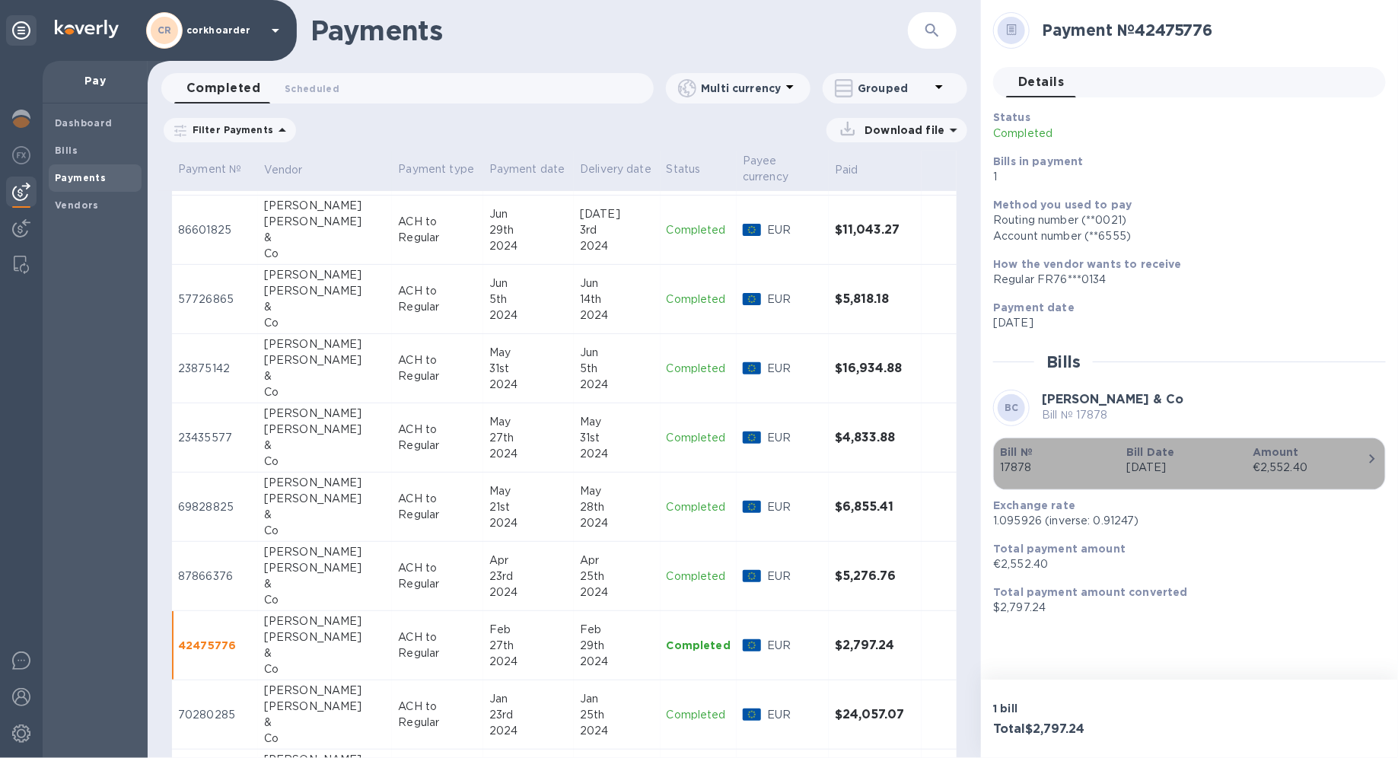
click at [1010, 476] on div "button" at bounding box center [1189, 480] width 379 height 8
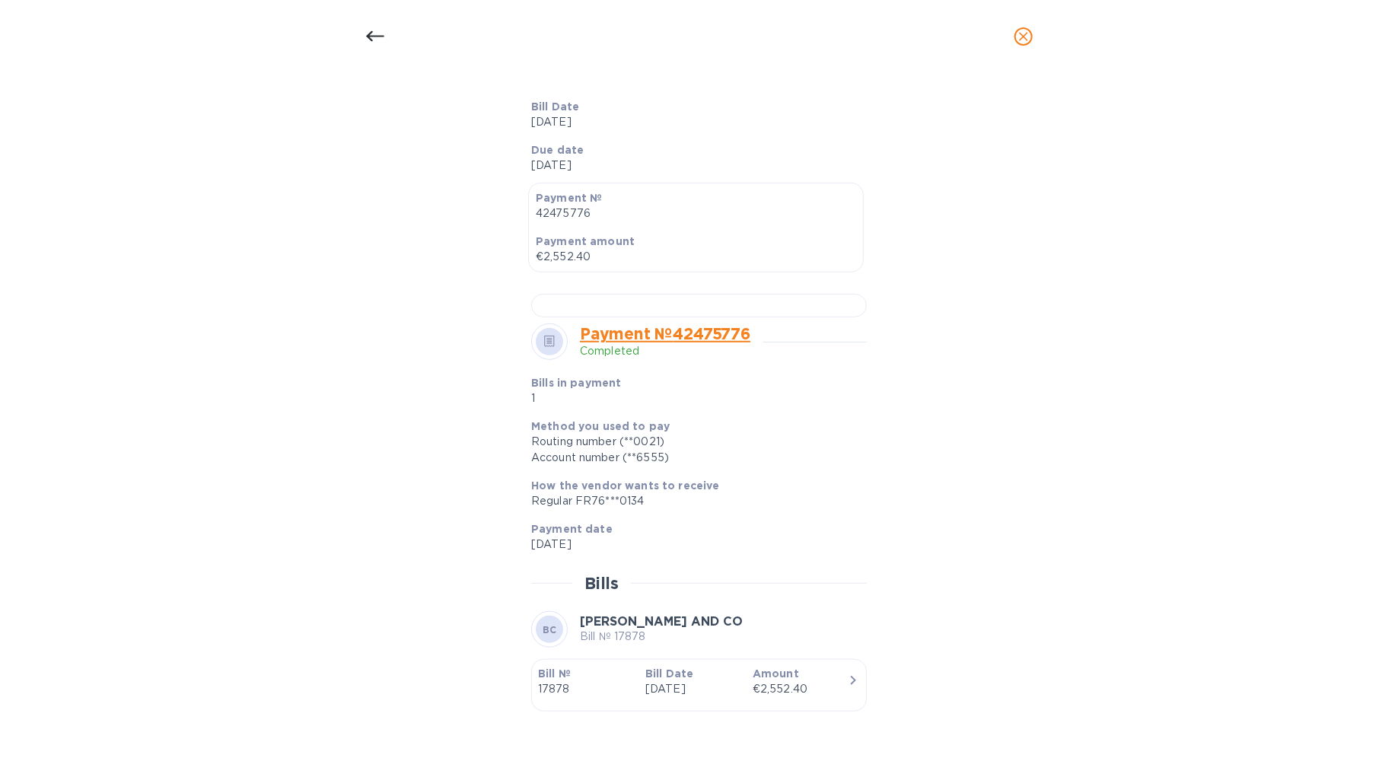
scroll to position [354, 0]
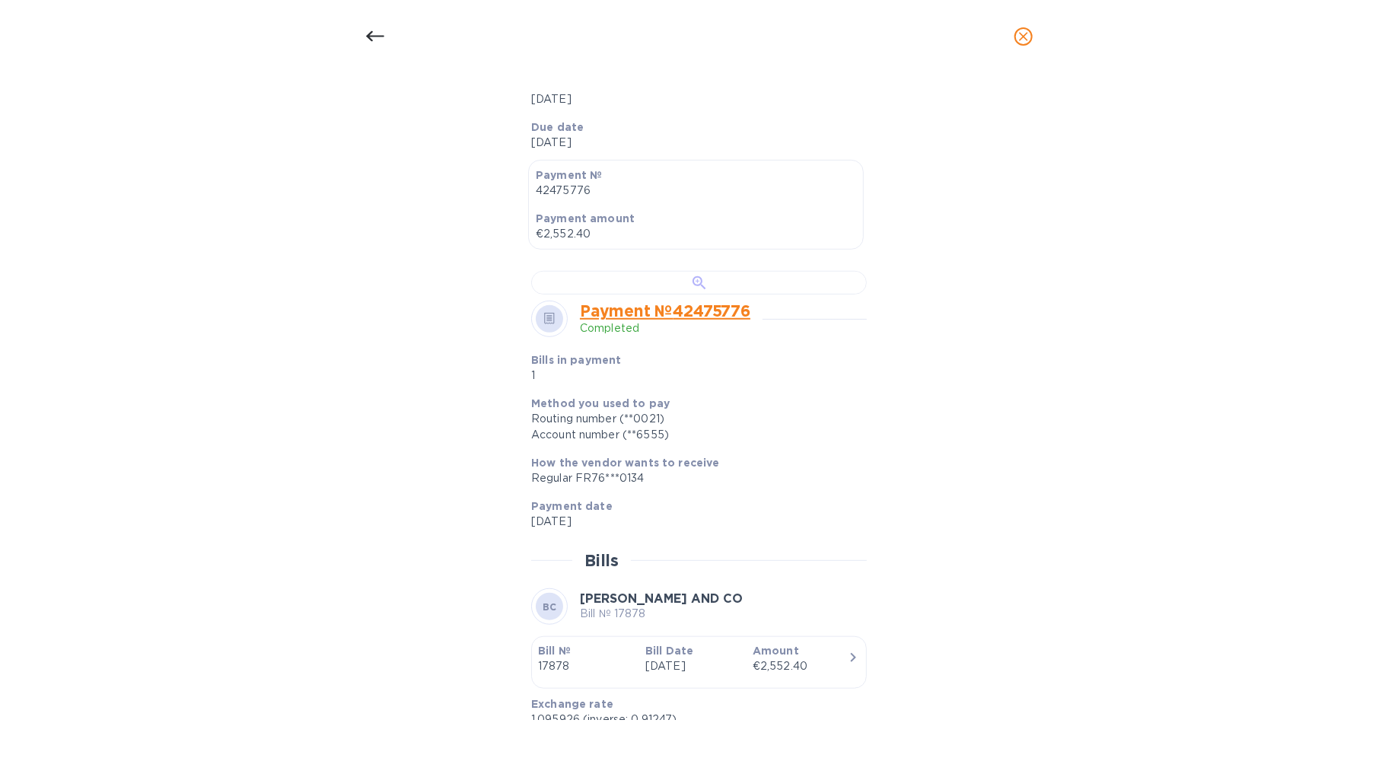
click at [693, 294] on div at bounding box center [699, 283] width 336 height 24
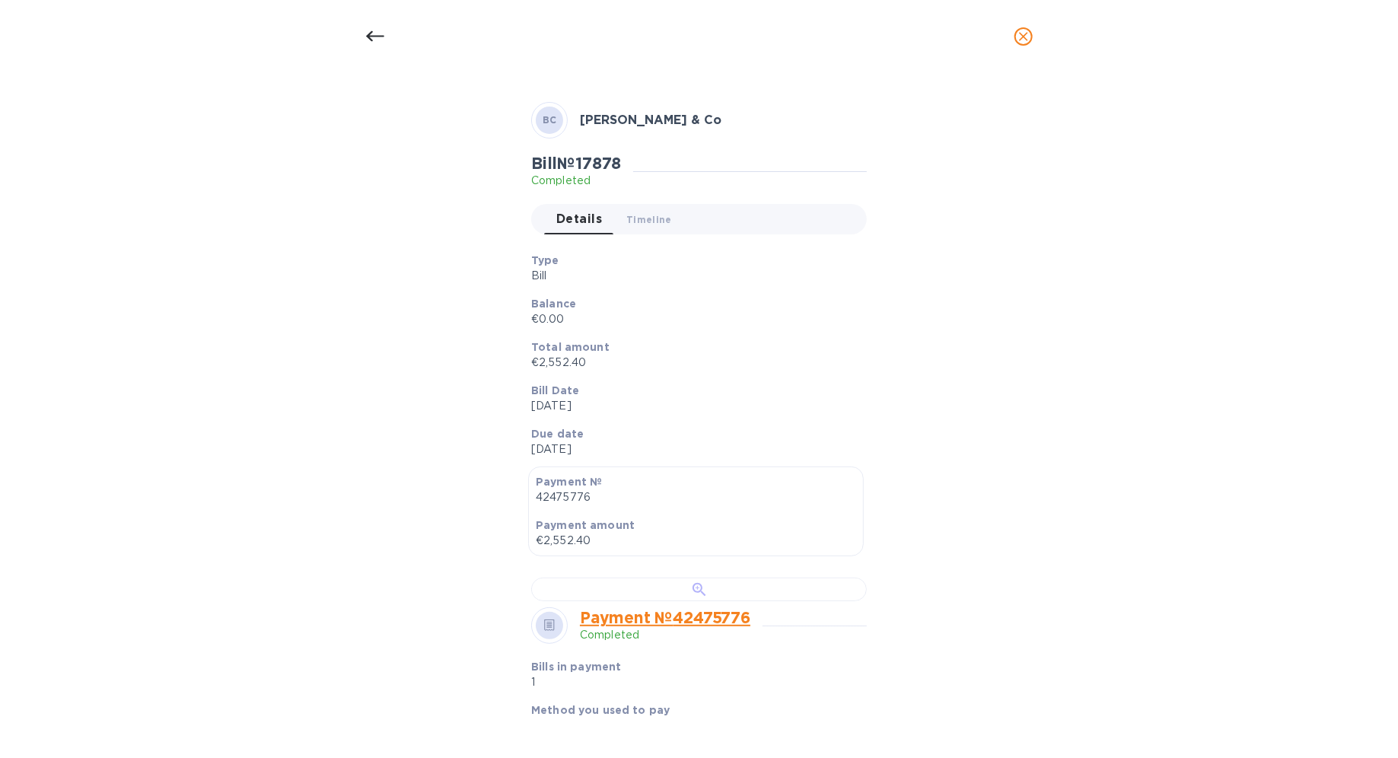
scroll to position [0, 0]
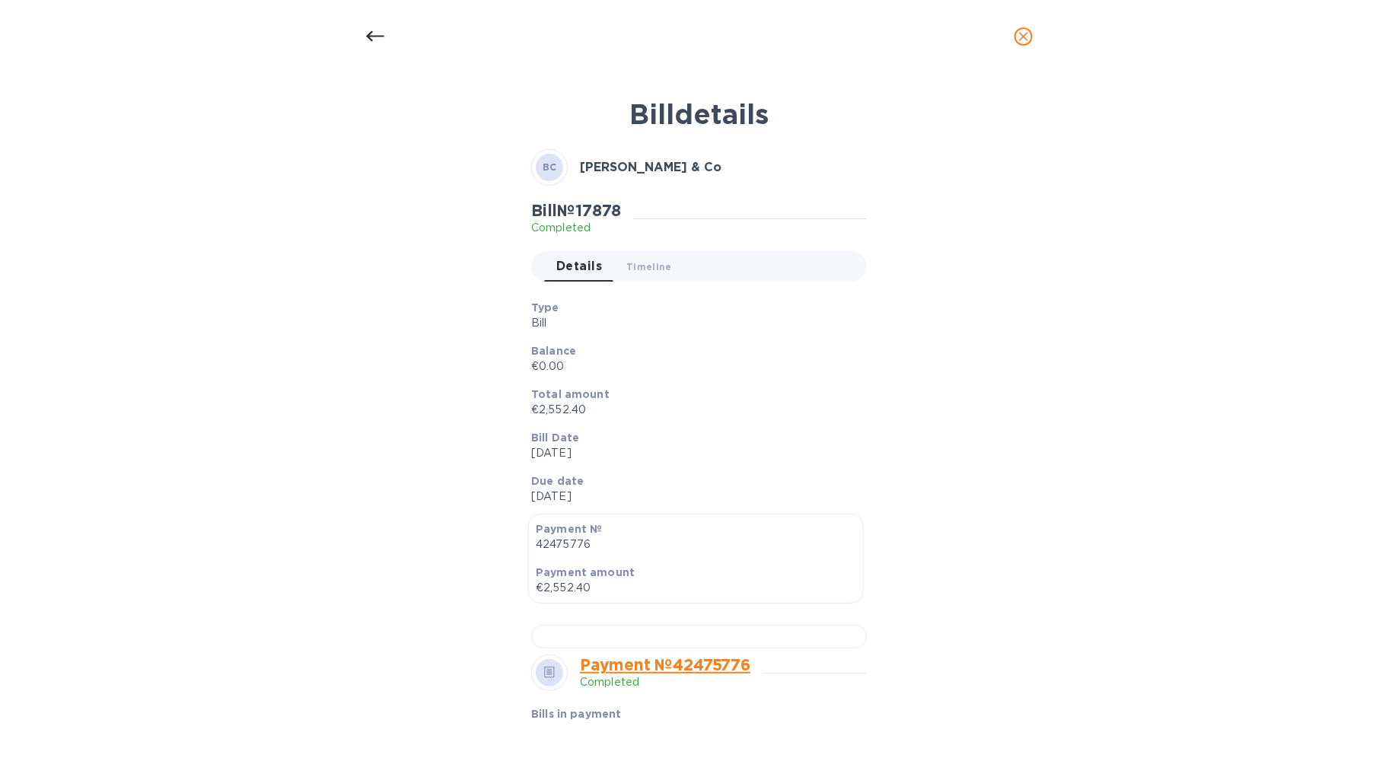
click at [358, 38] on div at bounding box center [375, 36] width 37 height 37
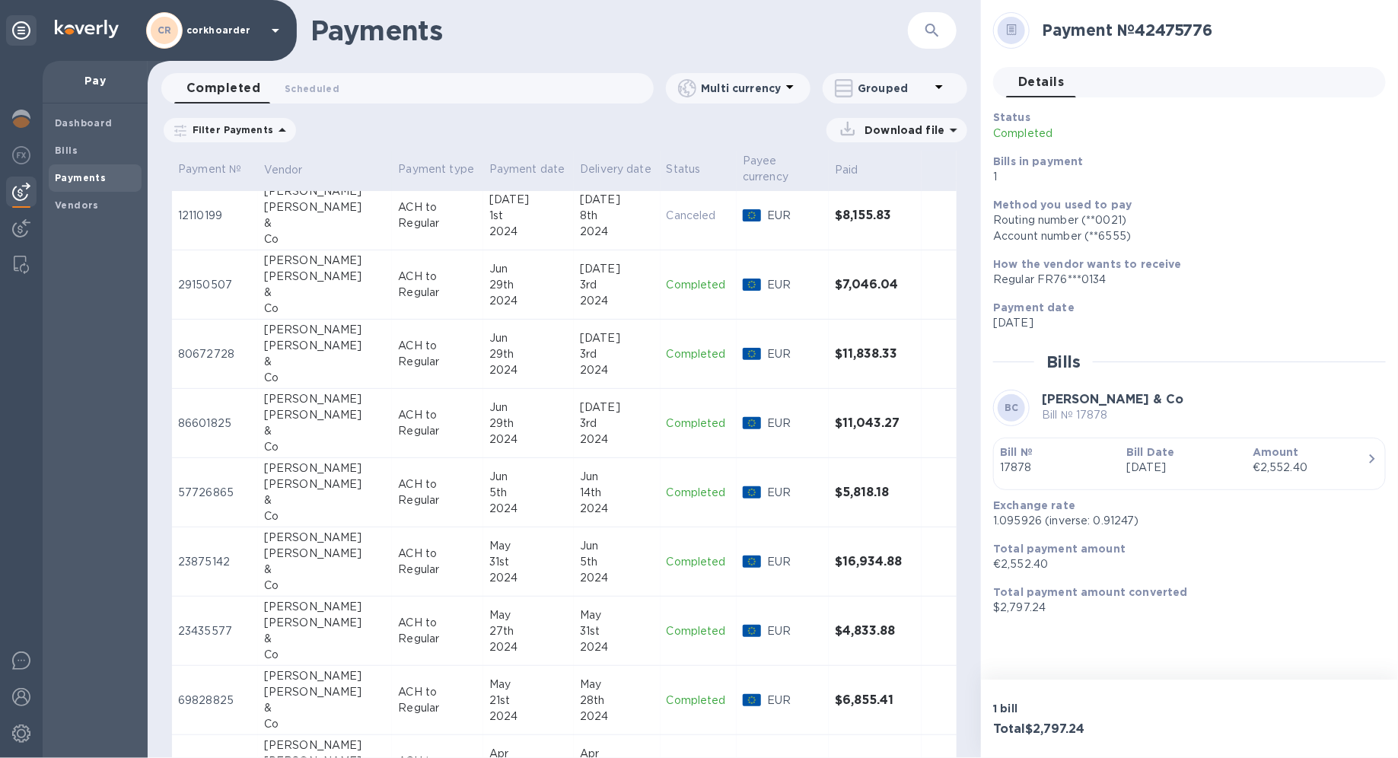
scroll to position [2934, 0]
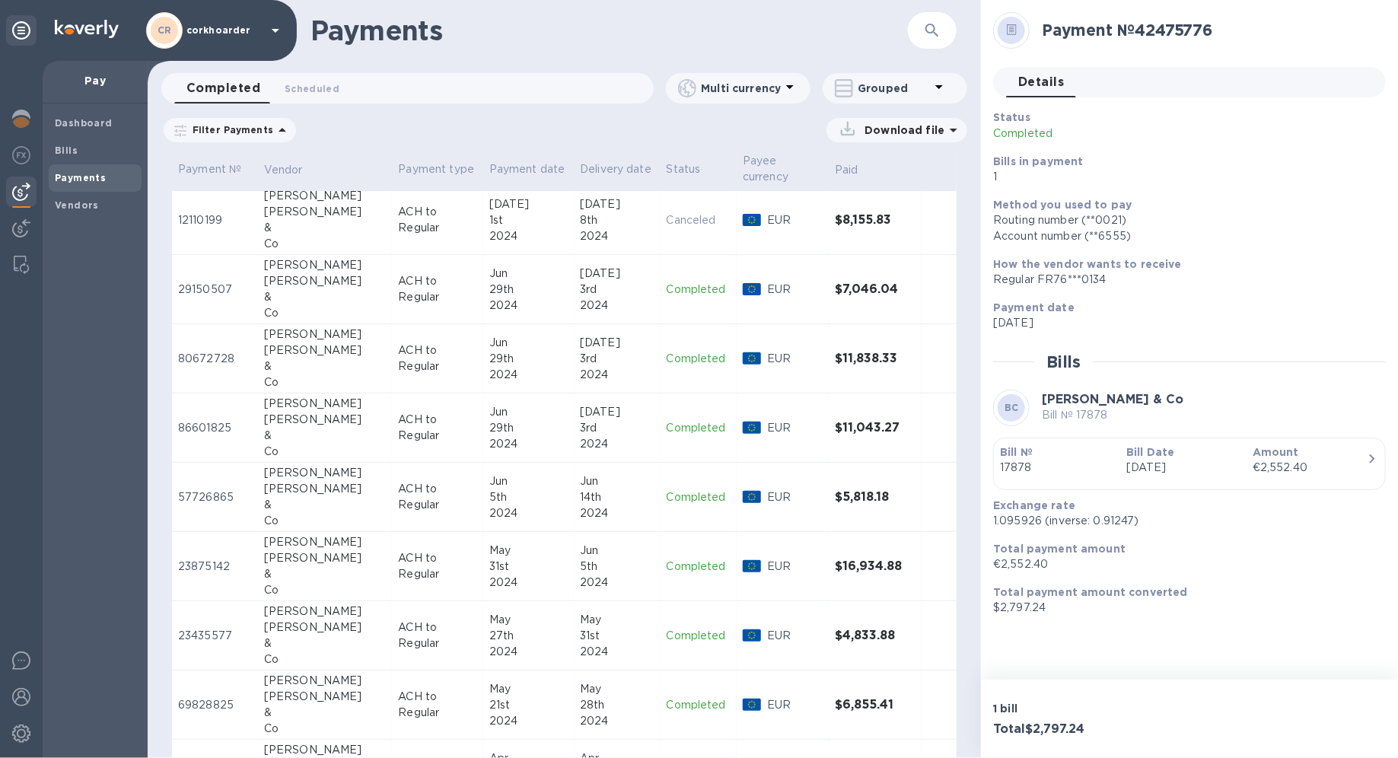
click at [1010, 517] on p "1.095926 (inverse: 0.91247)" at bounding box center [1183, 521] width 380 height 16
click at [1001, 537] on p "$2,797.24" at bounding box center [1183, 608] width 380 height 16
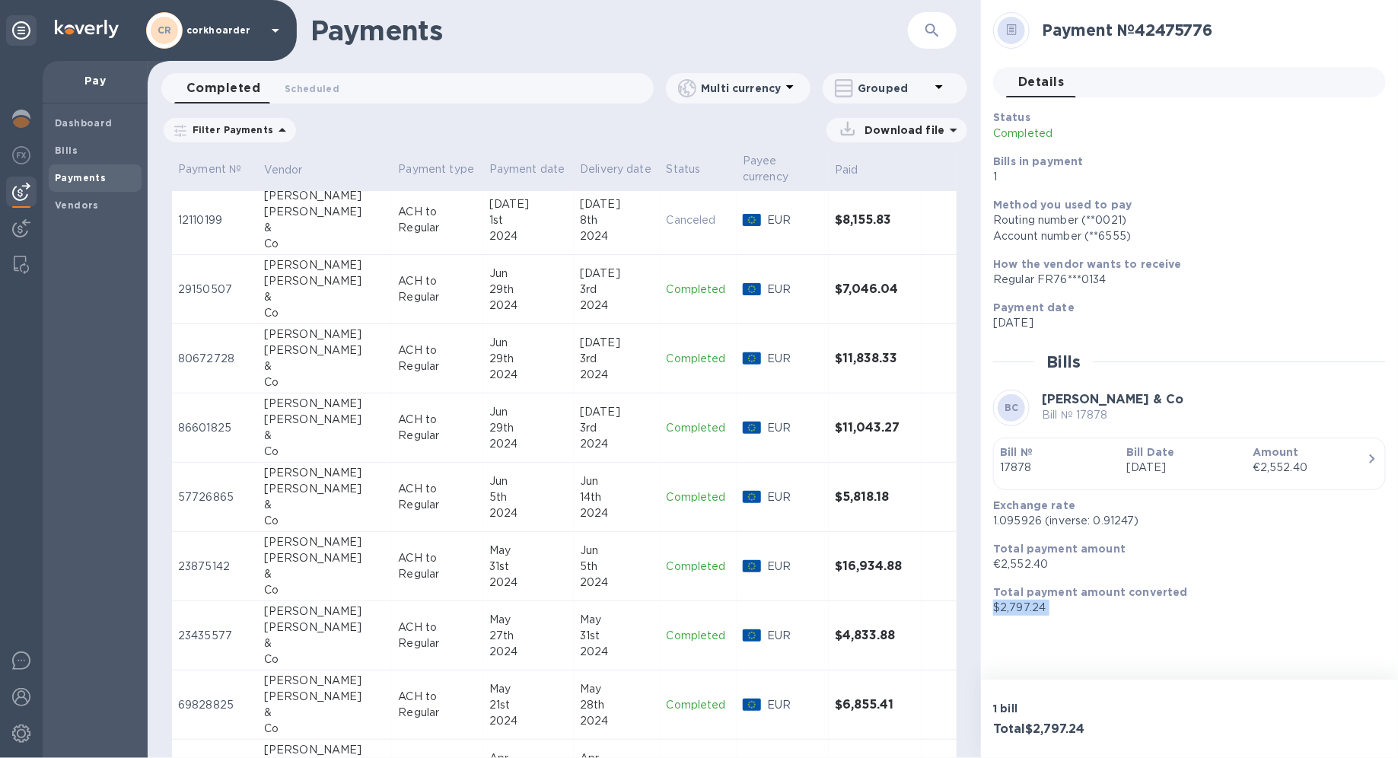
click at [1001, 537] on p "$2,797.24" at bounding box center [1183, 608] width 380 height 16
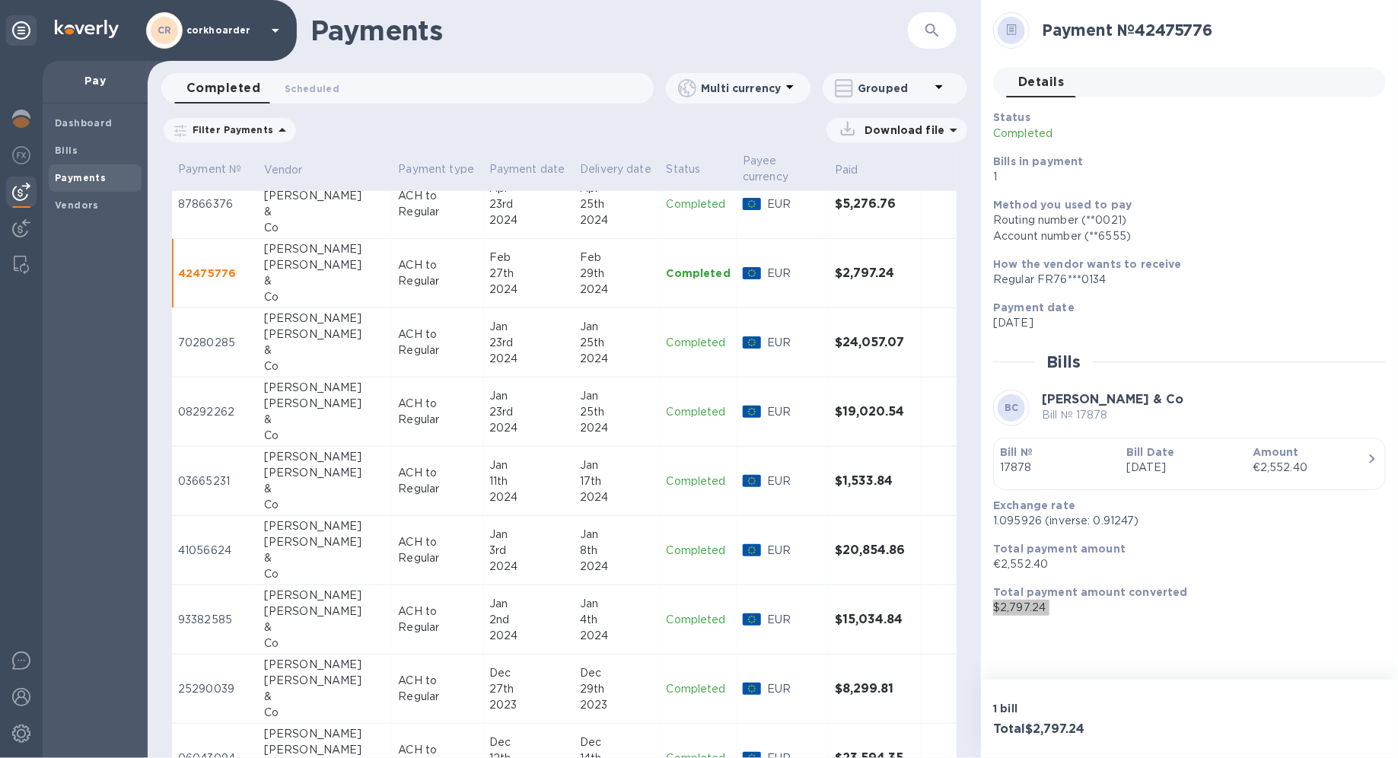
scroll to position [3452, 0]
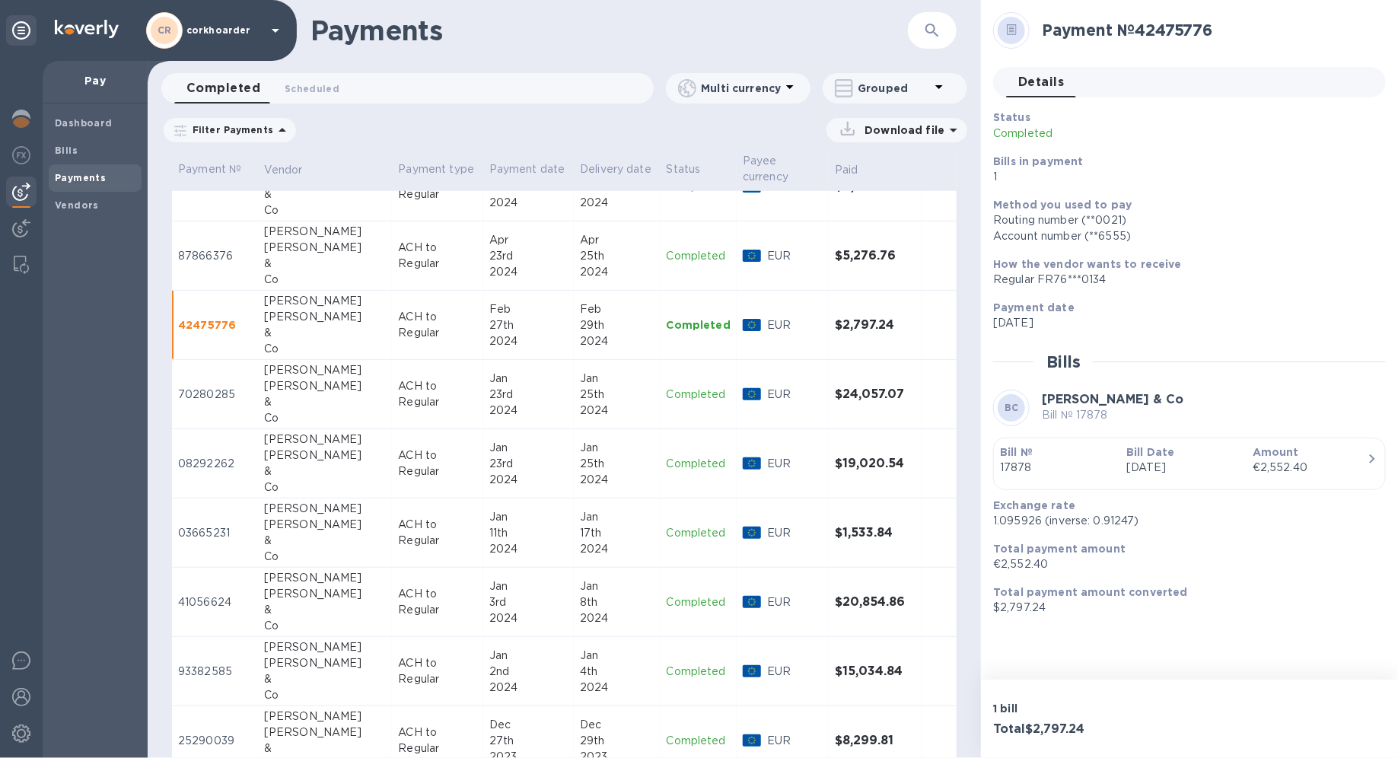
click at [489, 371] on div "Jan" at bounding box center [528, 379] width 78 height 16
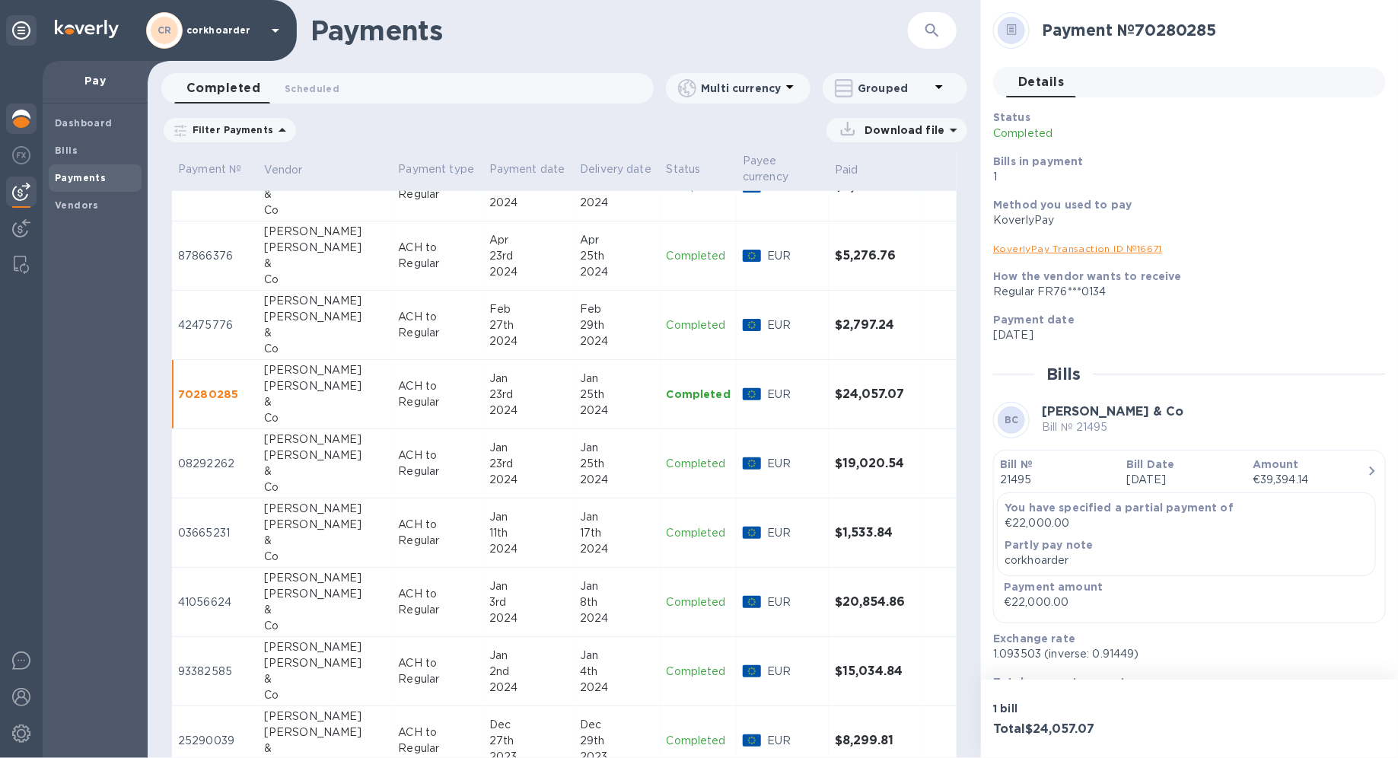
scroll to position [81, 0]
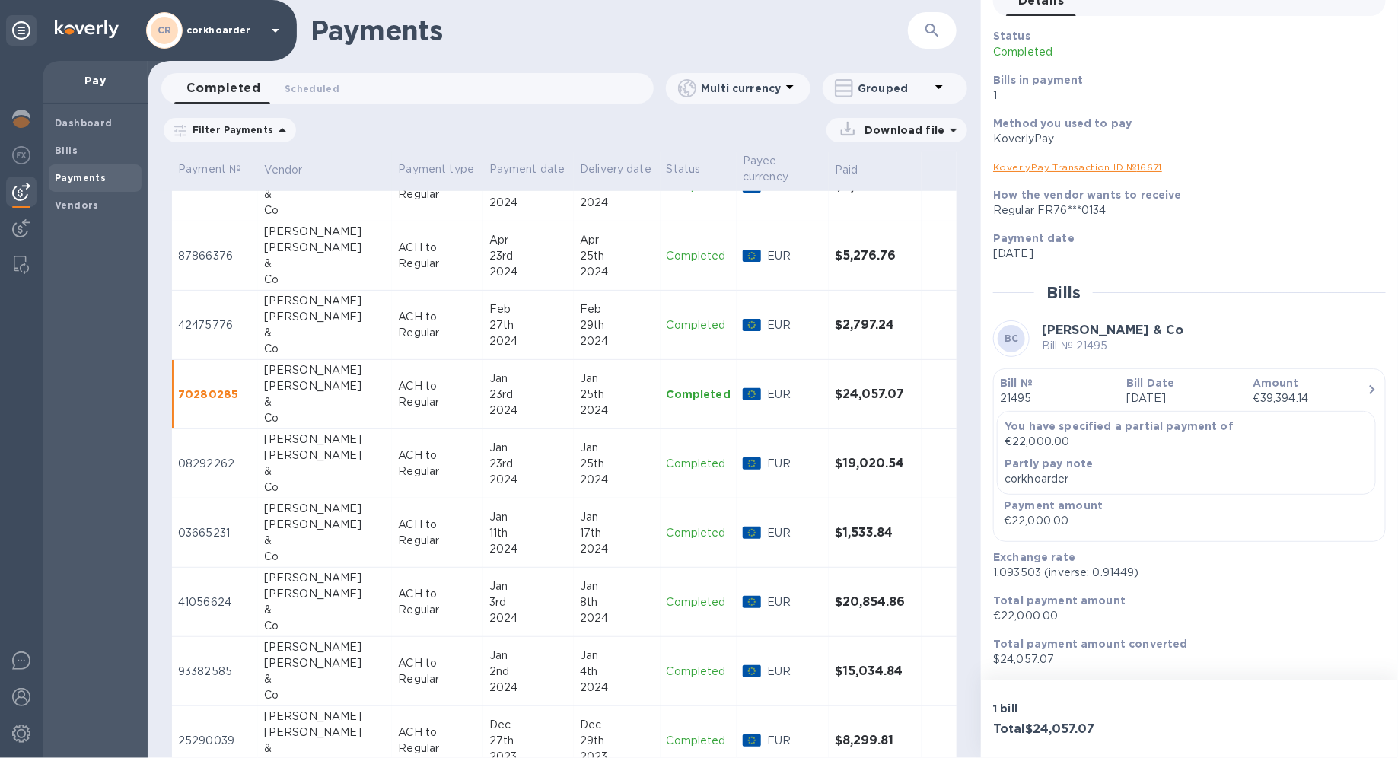
click at [1010, 537] on p "$24,057.07" at bounding box center [1183, 659] width 380 height 16
click at [1010, 537] on p "1.093503 (inverse: 0.91449)" at bounding box center [1183, 573] width 380 height 16
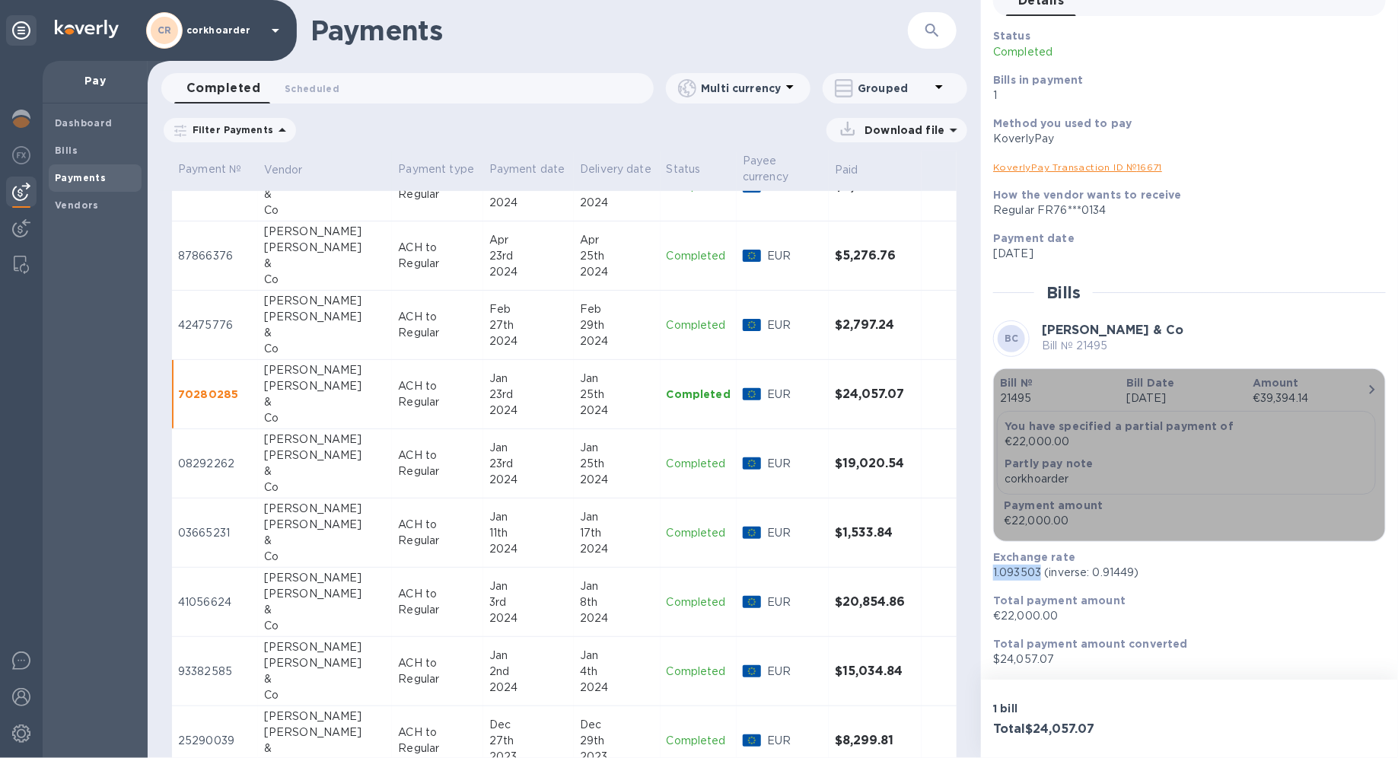
click at [1010, 400] on p "Oct 13th 2023" at bounding box center [1183, 398] width 114 height 16
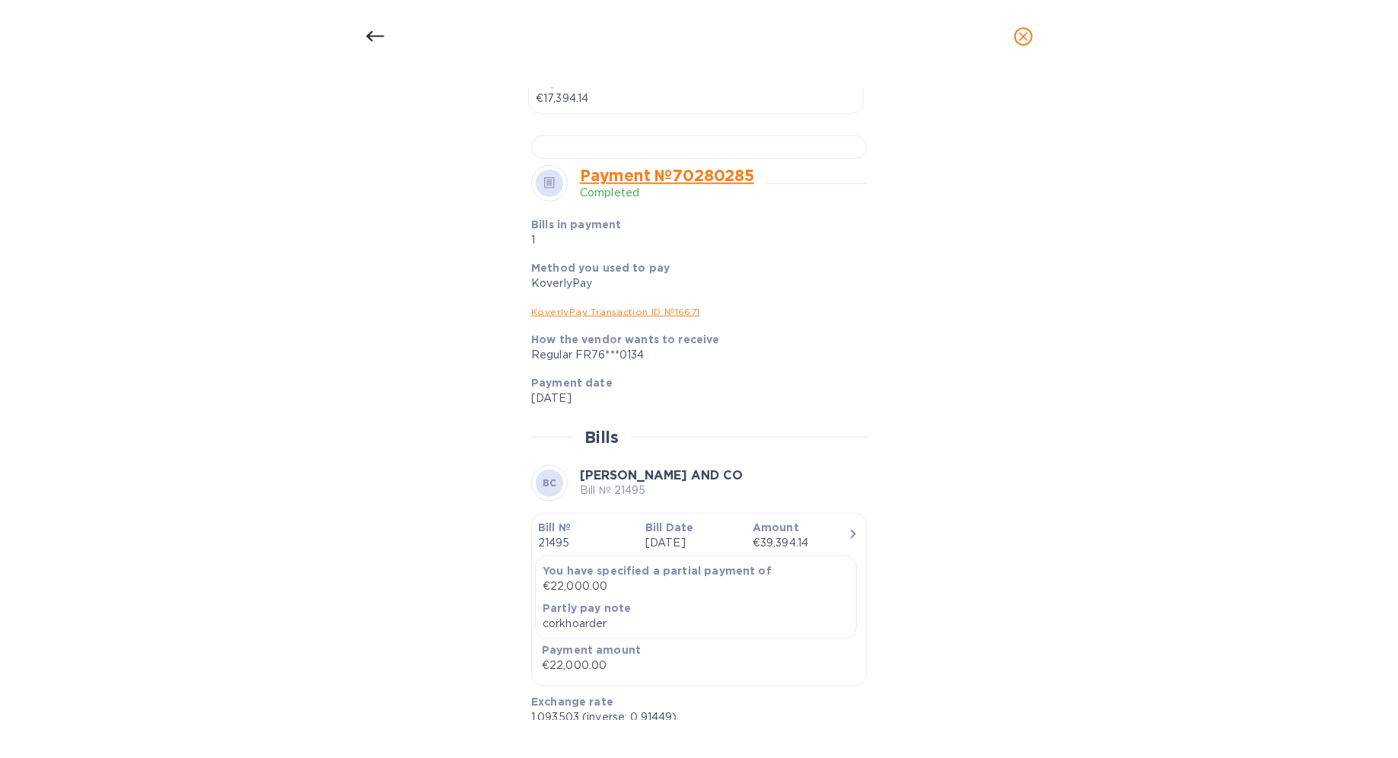
scroll to position [580, 0]
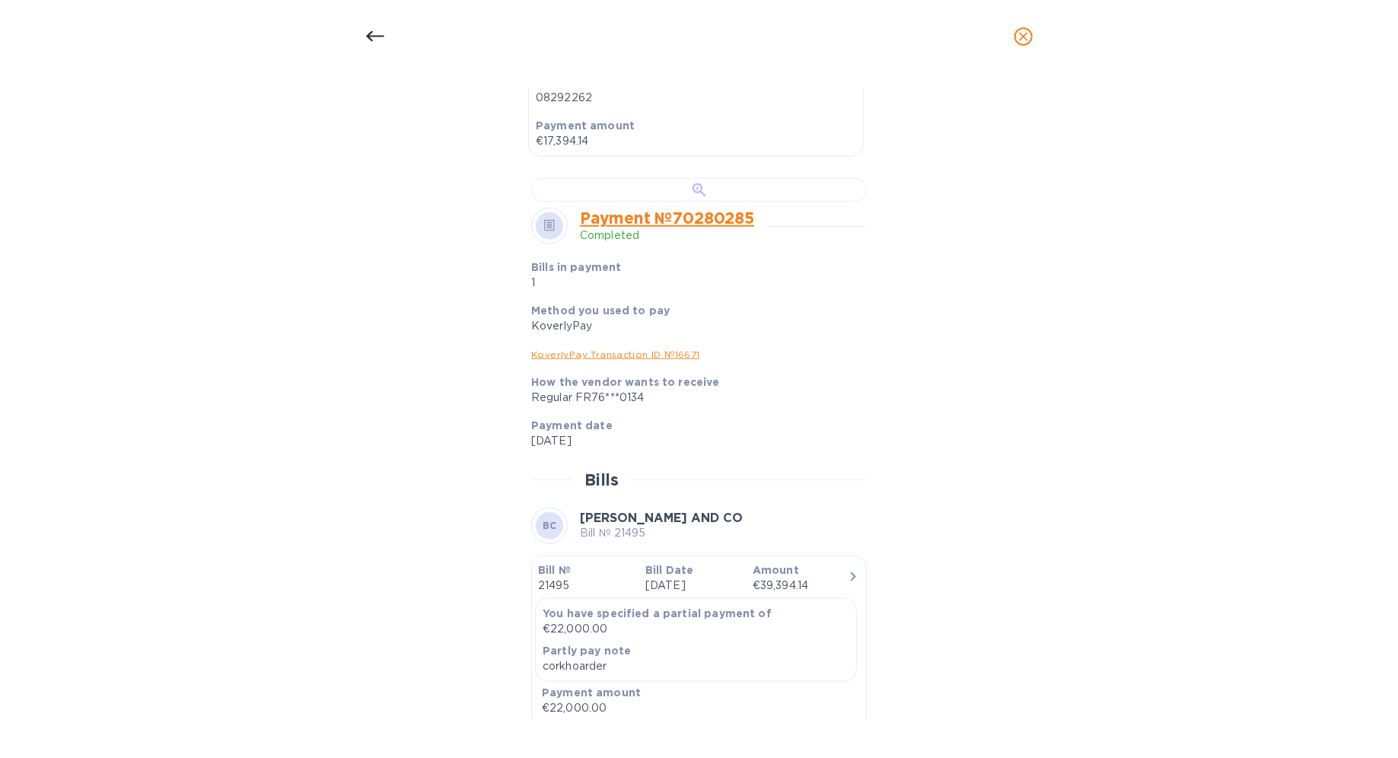
click at [704, 202] on div at bounding box center [699, 190] width 336 height 24
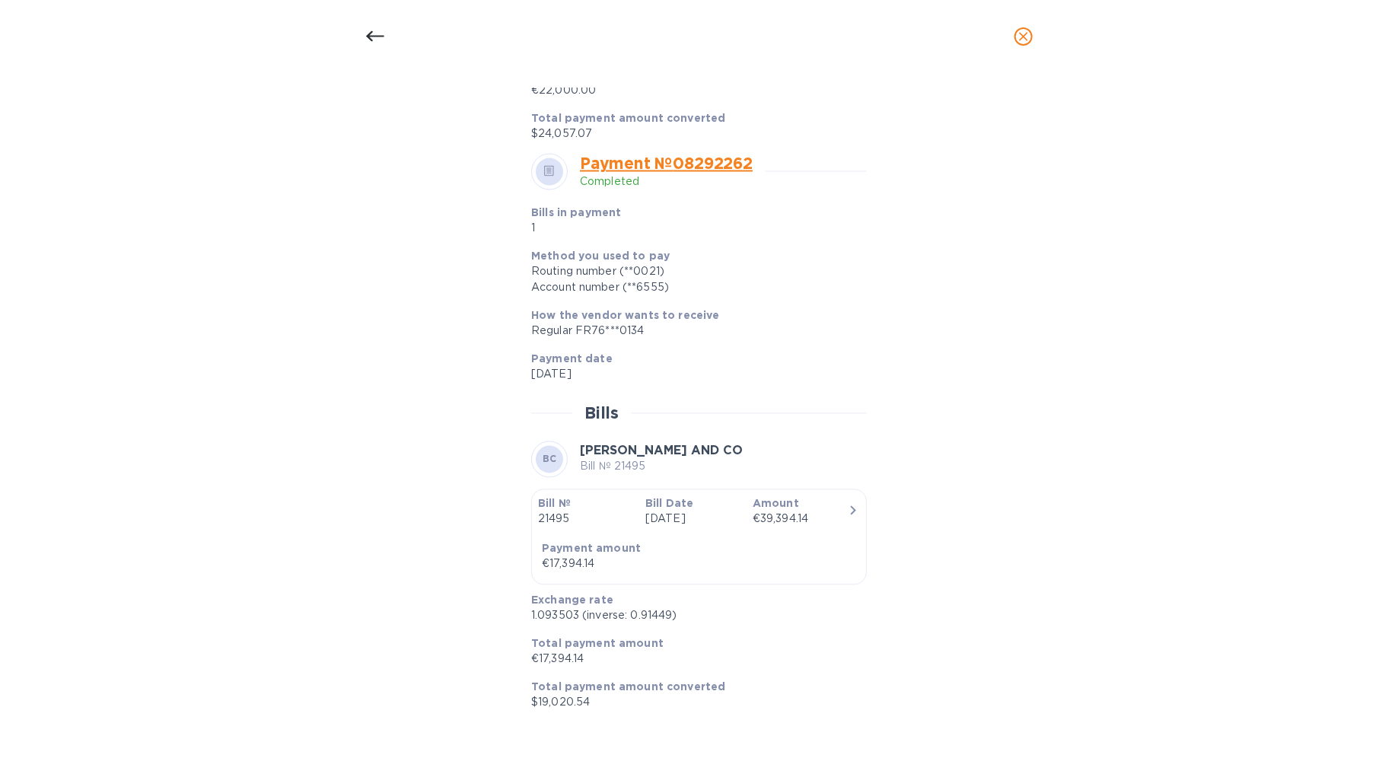
scroll to position [1501, 0]
click at [555, 537] on p "1.093503 (inverse: 0.91449)" at bounding box center [692, 616] width 323 height 16
click at [552, 537] on p "$19,020.54" at bounding box center [692, 703] width 323 height 16
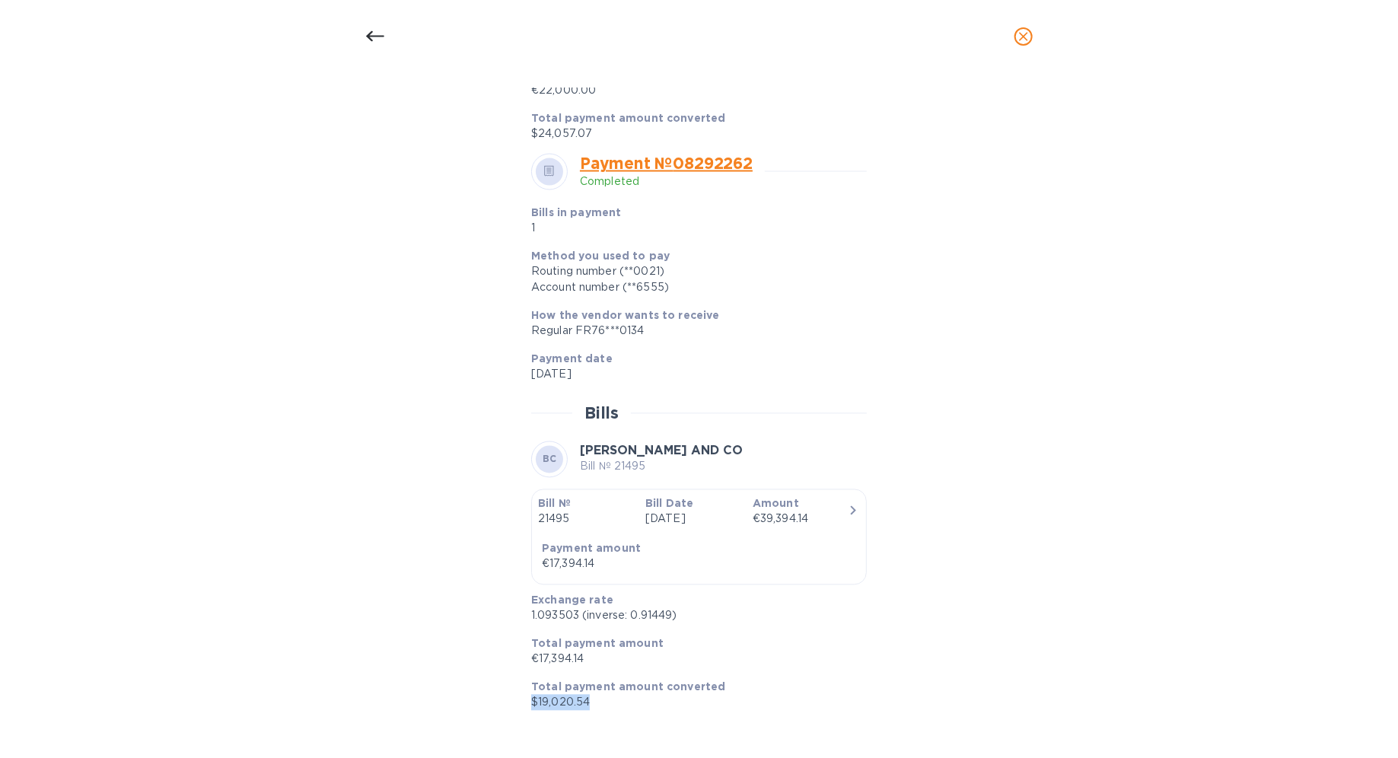
click at [552, 537] on p "$19,020.54" at bounding box center [692, 703] width 323 height 16
click at [368, 32] on icon at bounding box center [375, 36] width 18 height 18
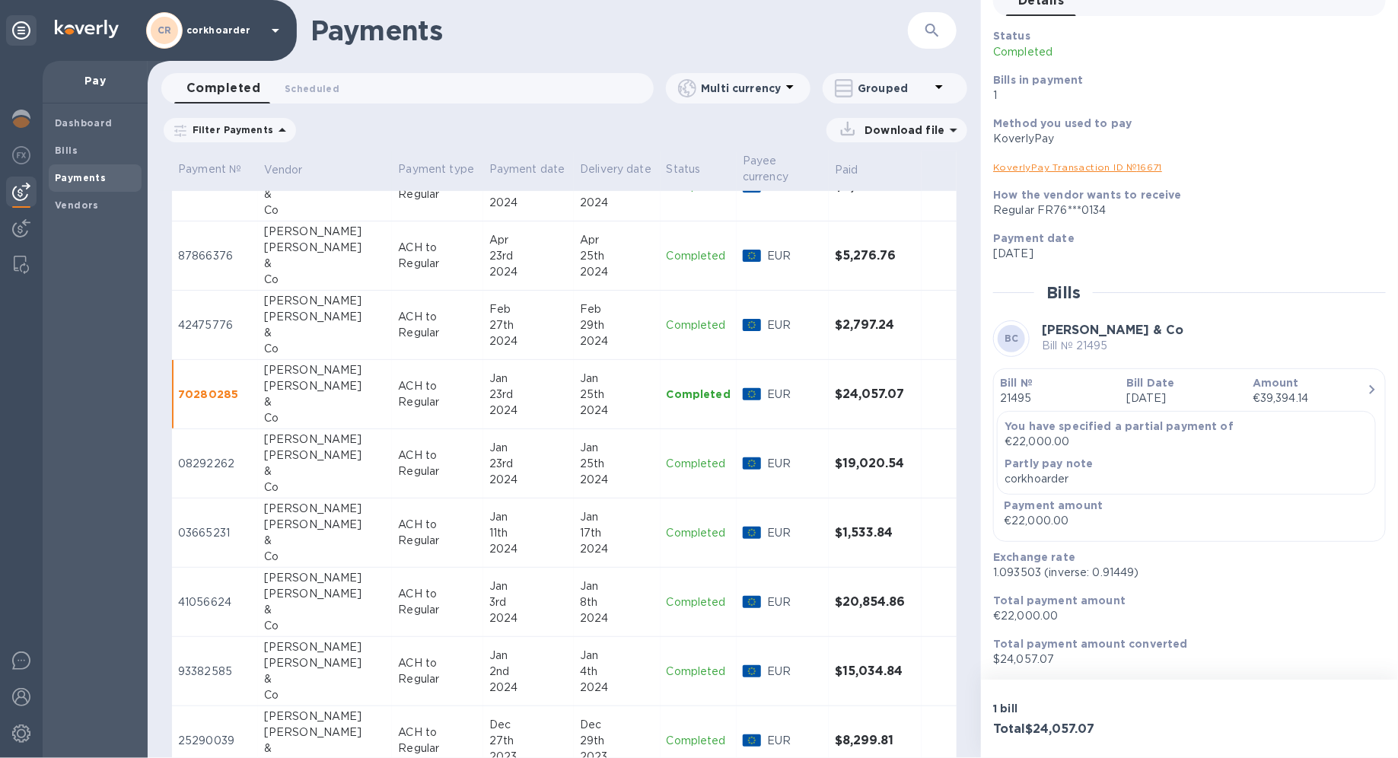
click at [330, 412] on td "Becky Wasserman & Co" at bounding box center [325, 394] width 135 height 69
click at [345, 431] on div "Becky" at bounding box center [325, 439] width 122 height 16
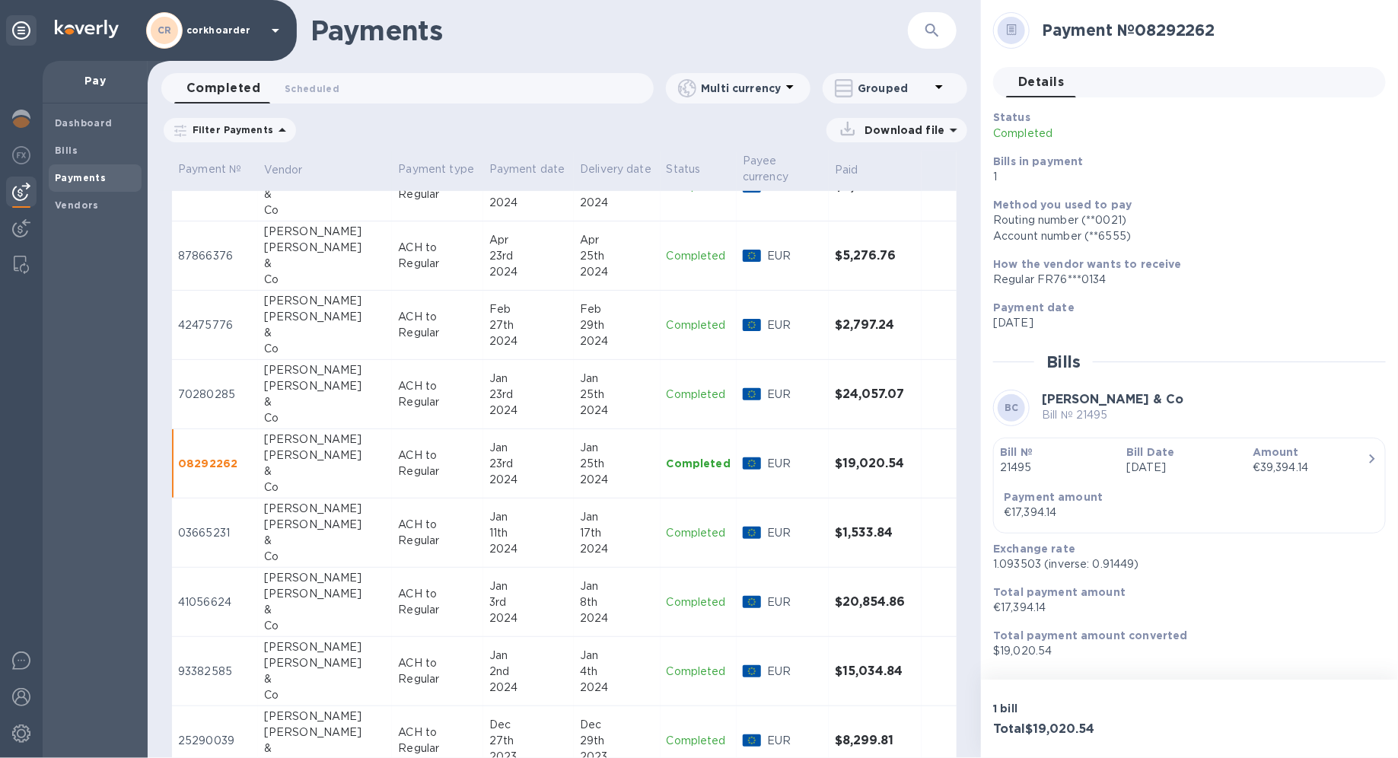
click at [422, 386] on p "ACH to Regular" at bounding box center [437, 394] width 78 height 32
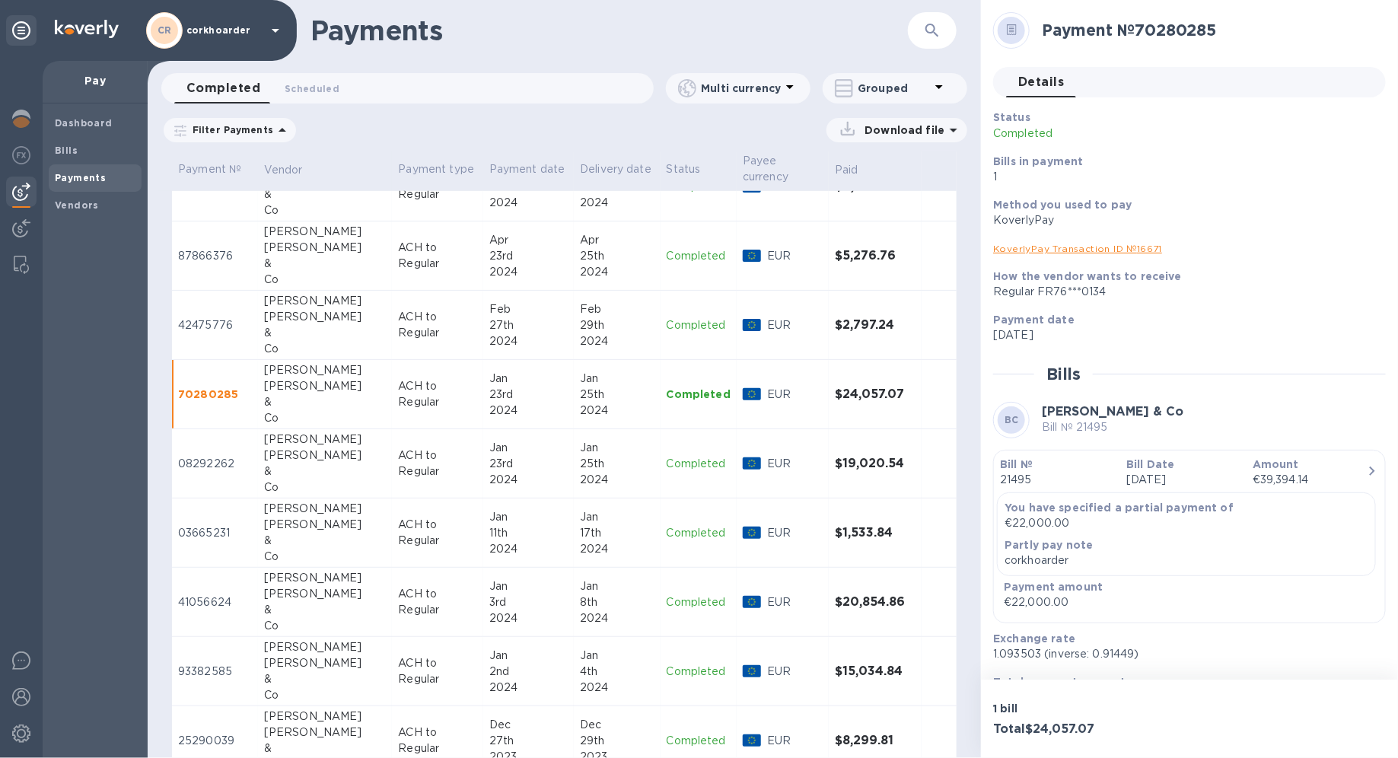
click at [355, 465] on td "Becky Wasserman & Co" at bounding box center [325, 463] width 135 height 69
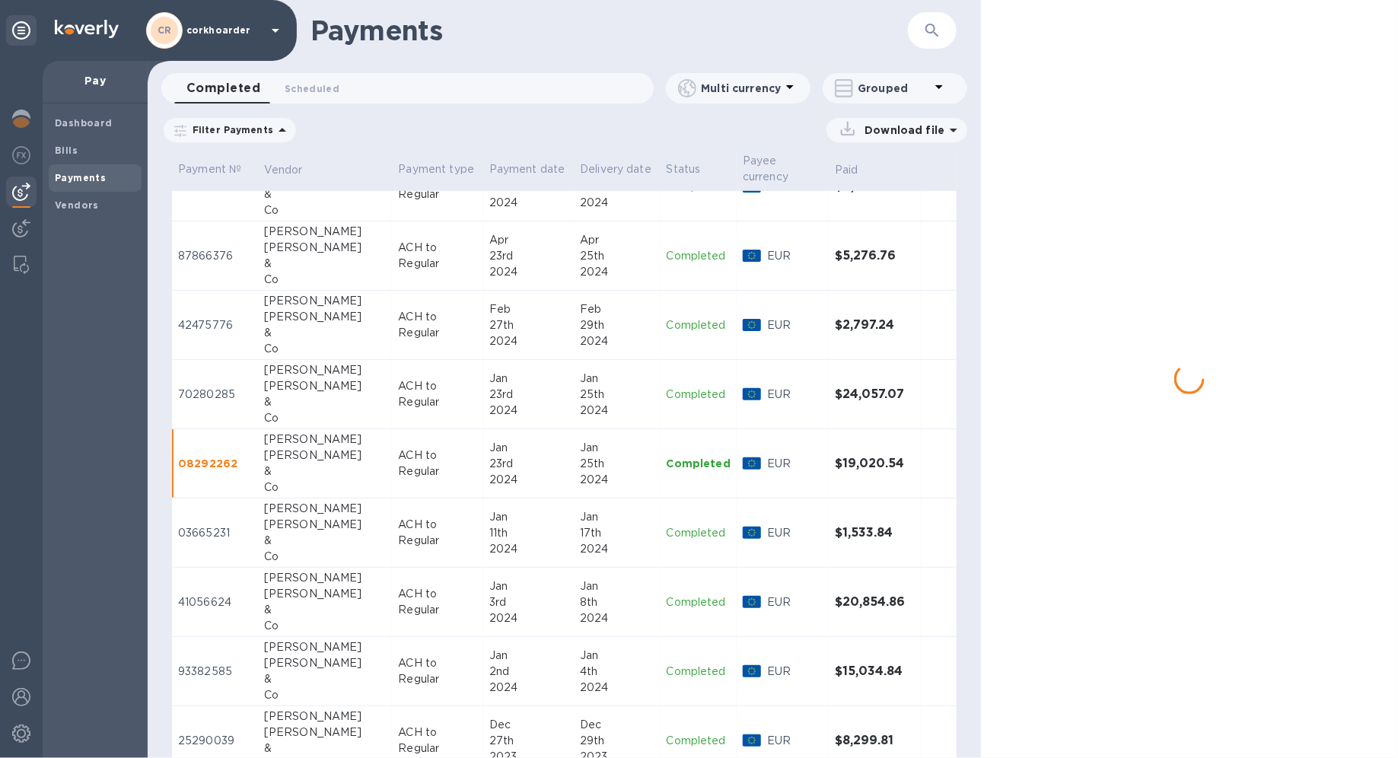
click at [392, 525] on td "ACH to Regular" at bounding box center [437, 532] width 91 height 69
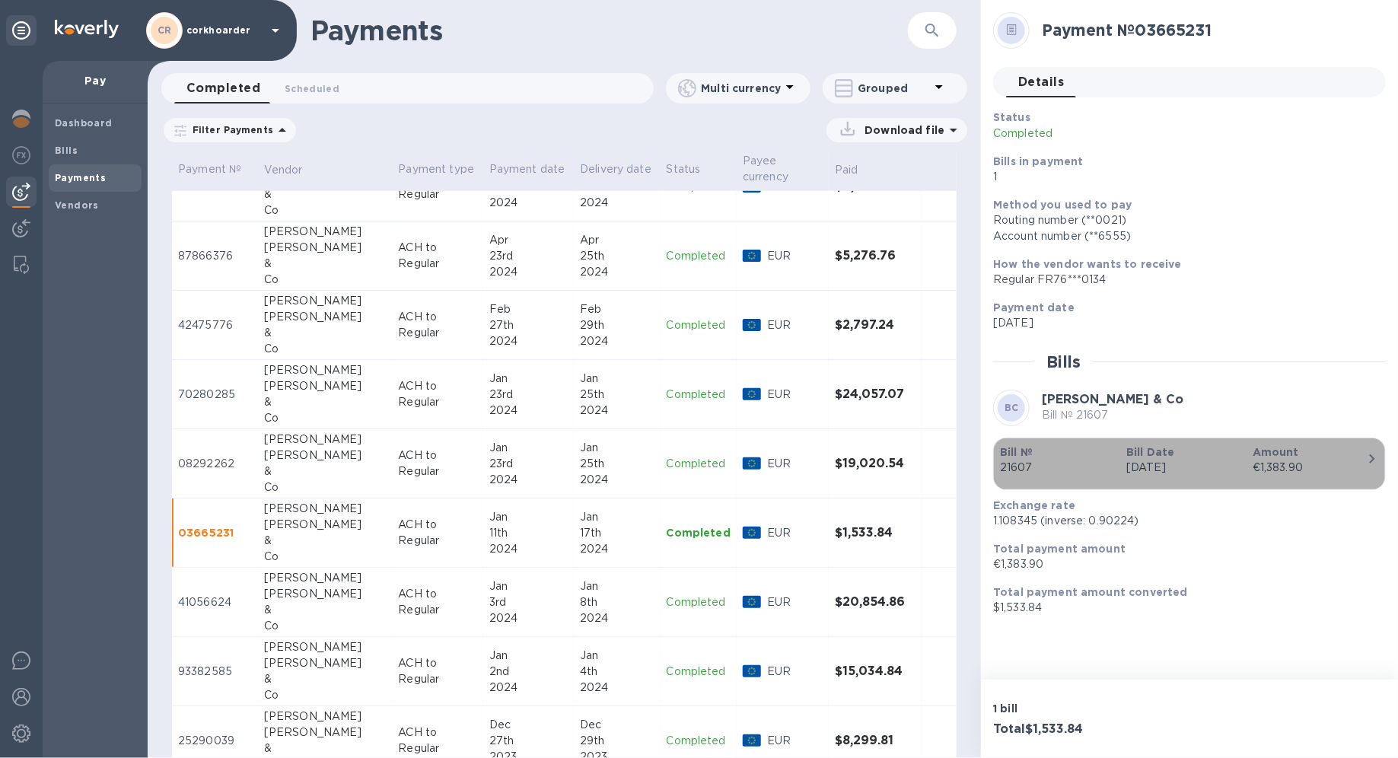
click at [1010, 461] on p "Oct 22nd 2023" at bounding box center [1183, 468] width 114 height 16
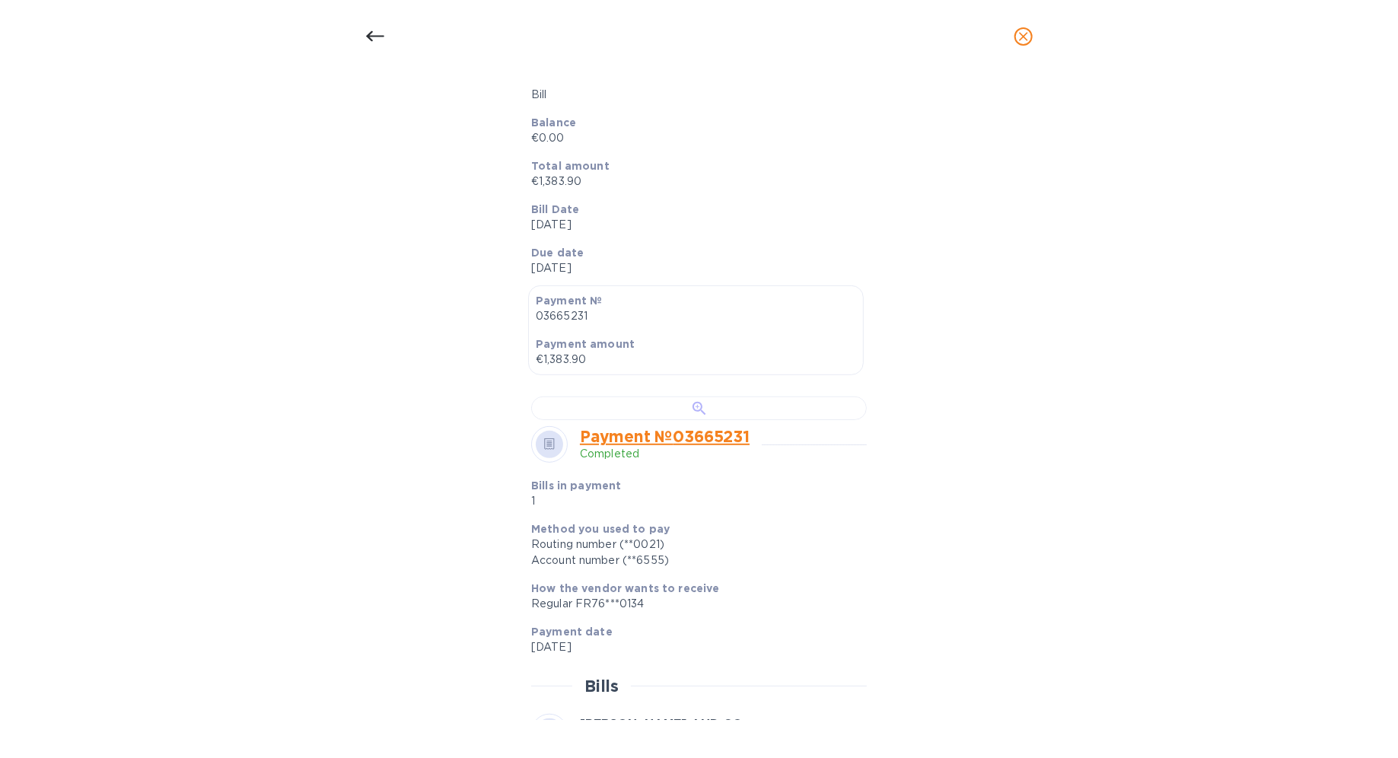
scroll to position [285, 0]
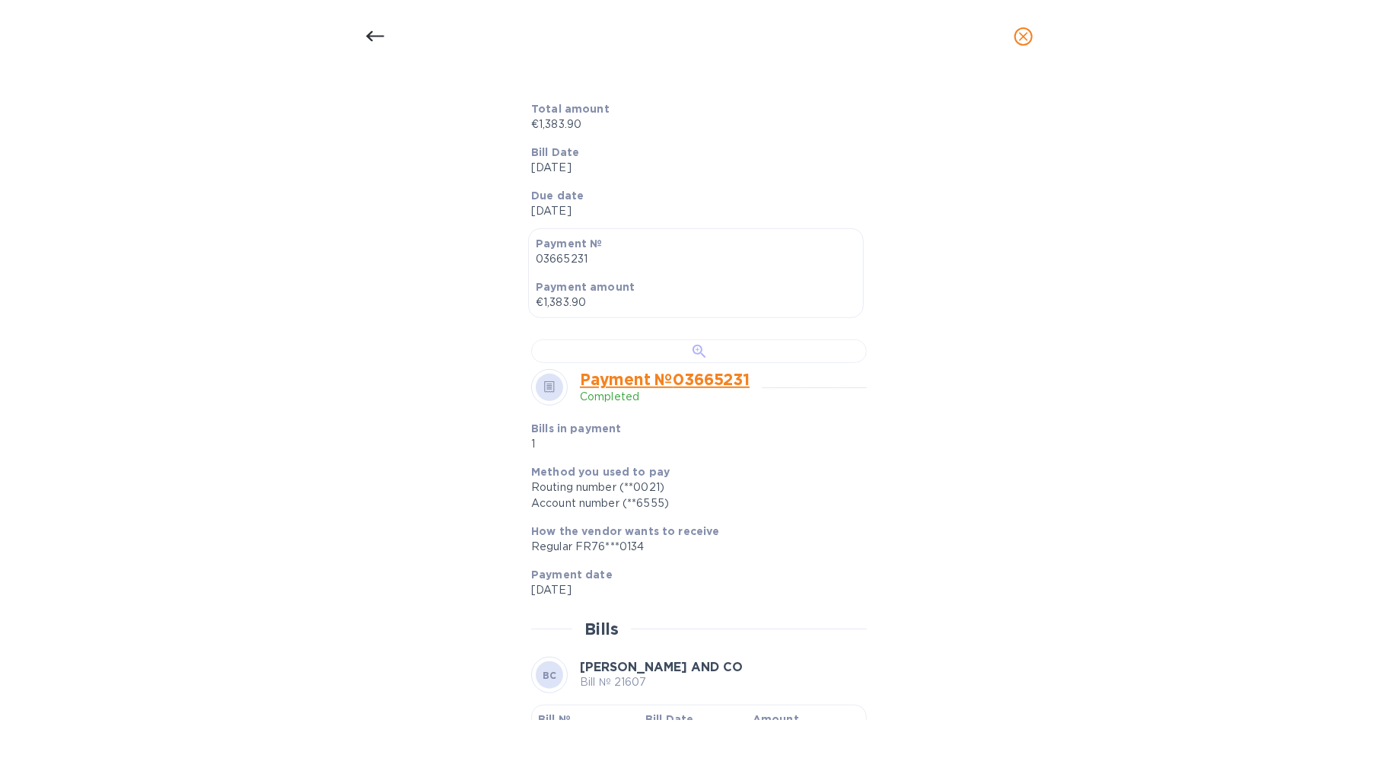
click at [697, 363] on div at bounding box center [699, 351] width 336 height 24
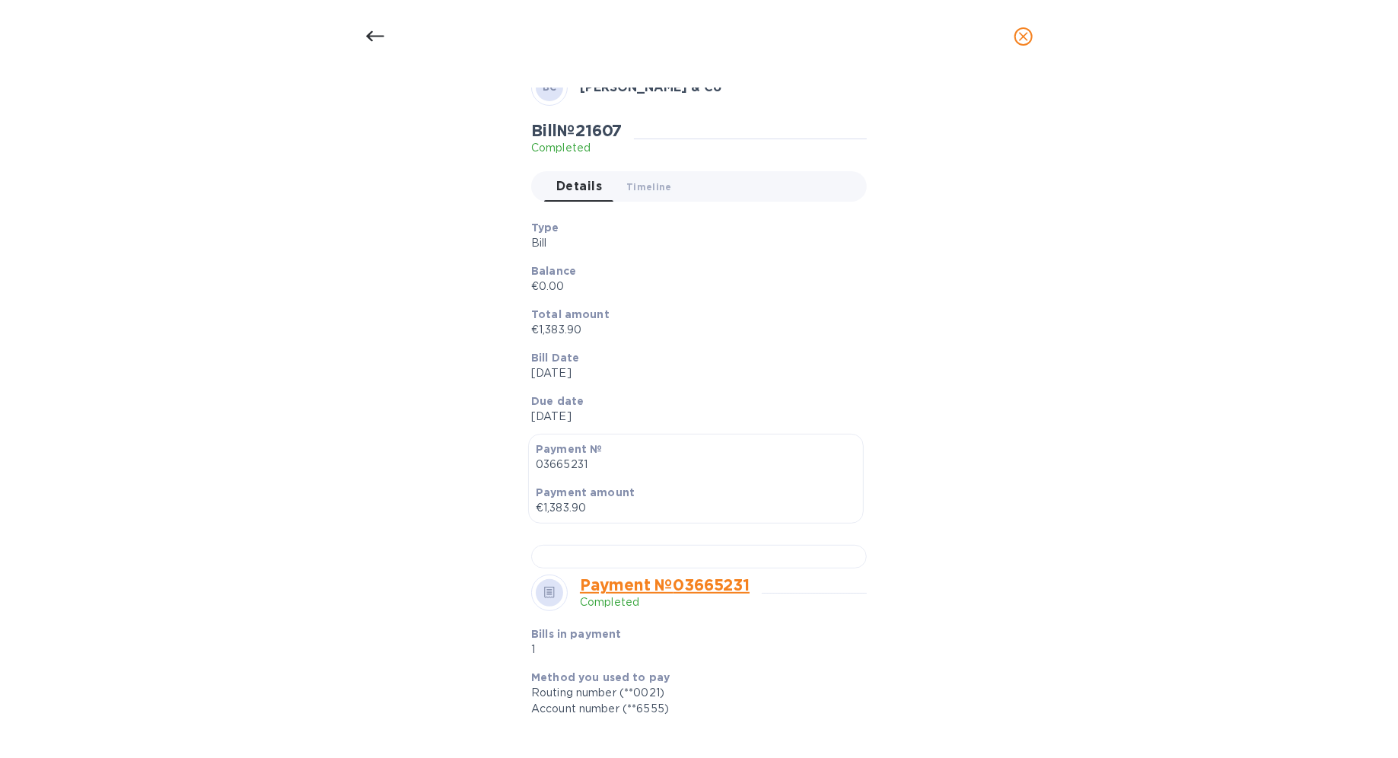
scroll to position [0, 0]
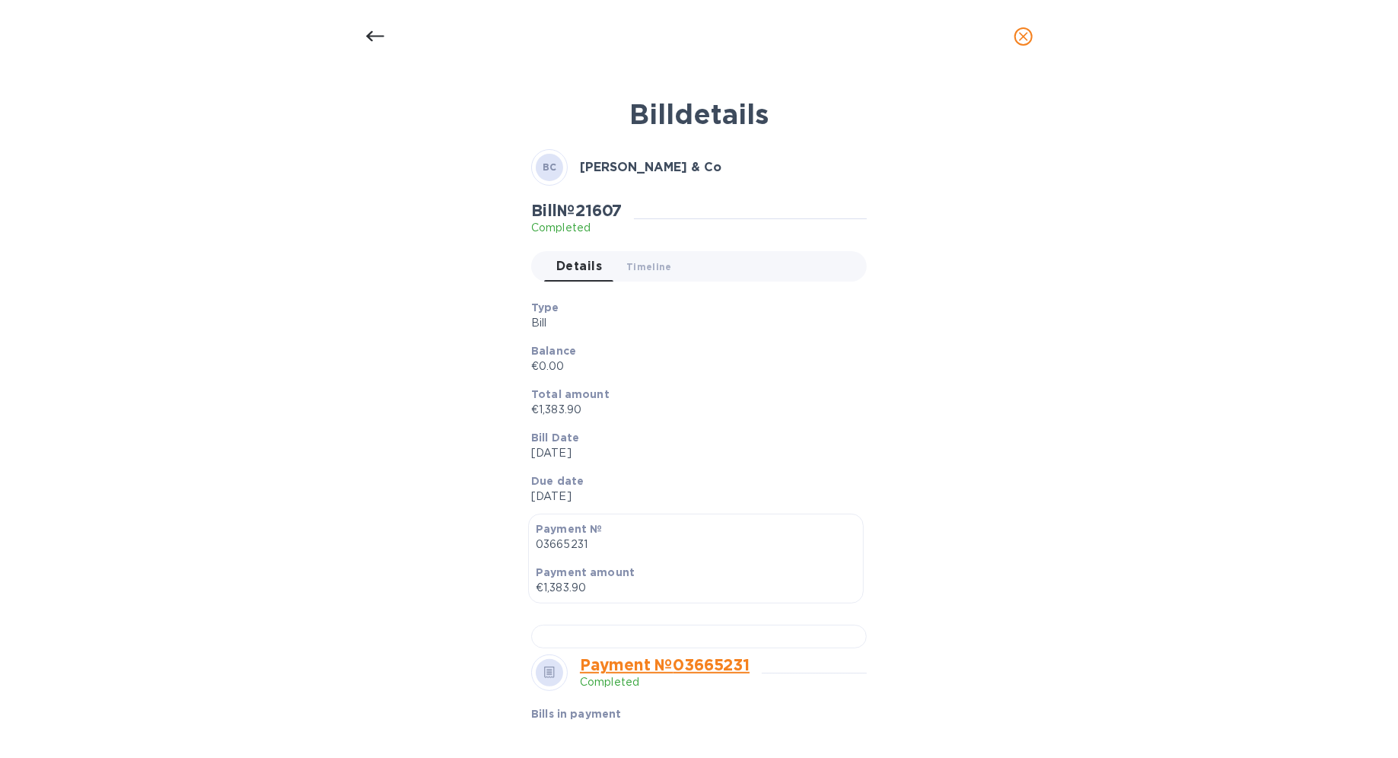
click at [374, 40] on icon at bounding box center [375, 36] width 18 height 18
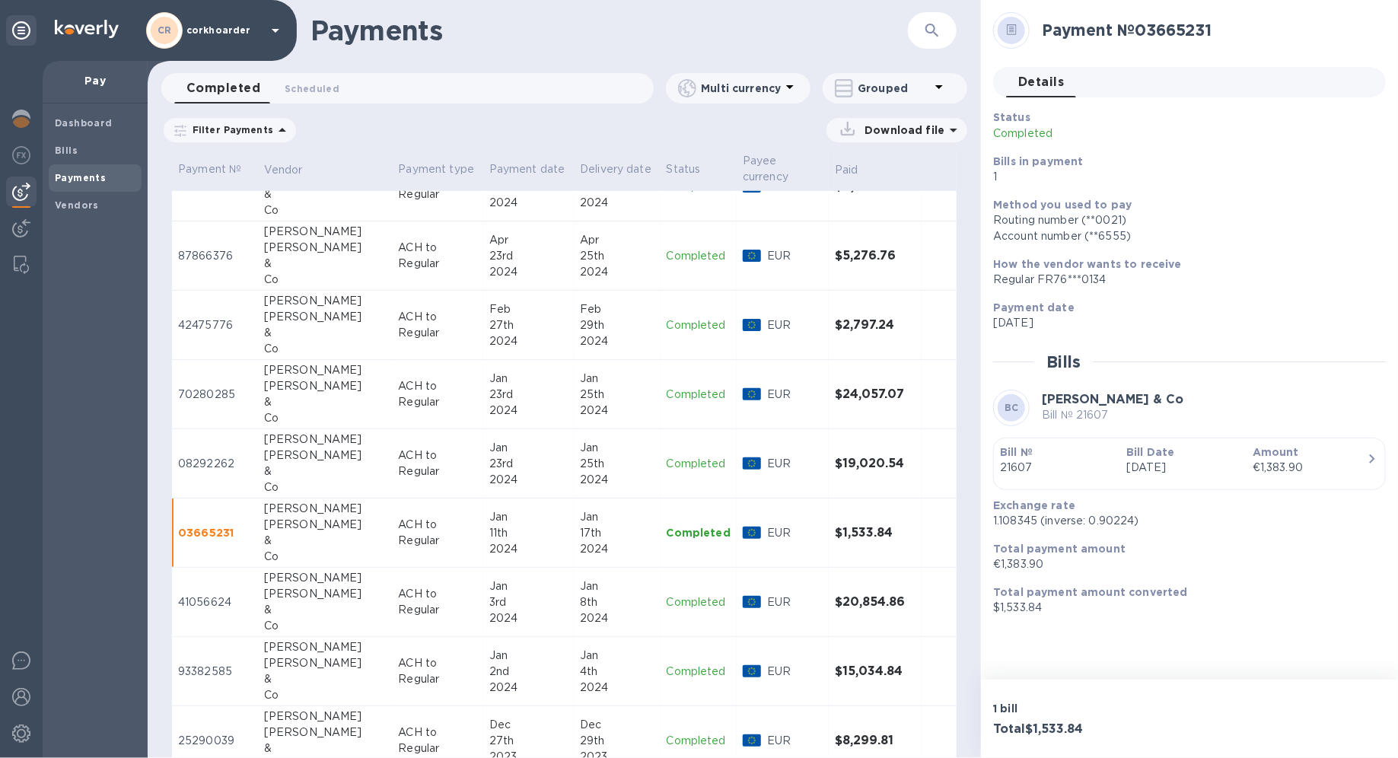
click at [489, 537] on div "3rd" at bounding box center [528, 602] width 78 height 16
click at [1010, 456] on p "Bill Date" at bounding box center [1183, 451] width 114 height 15
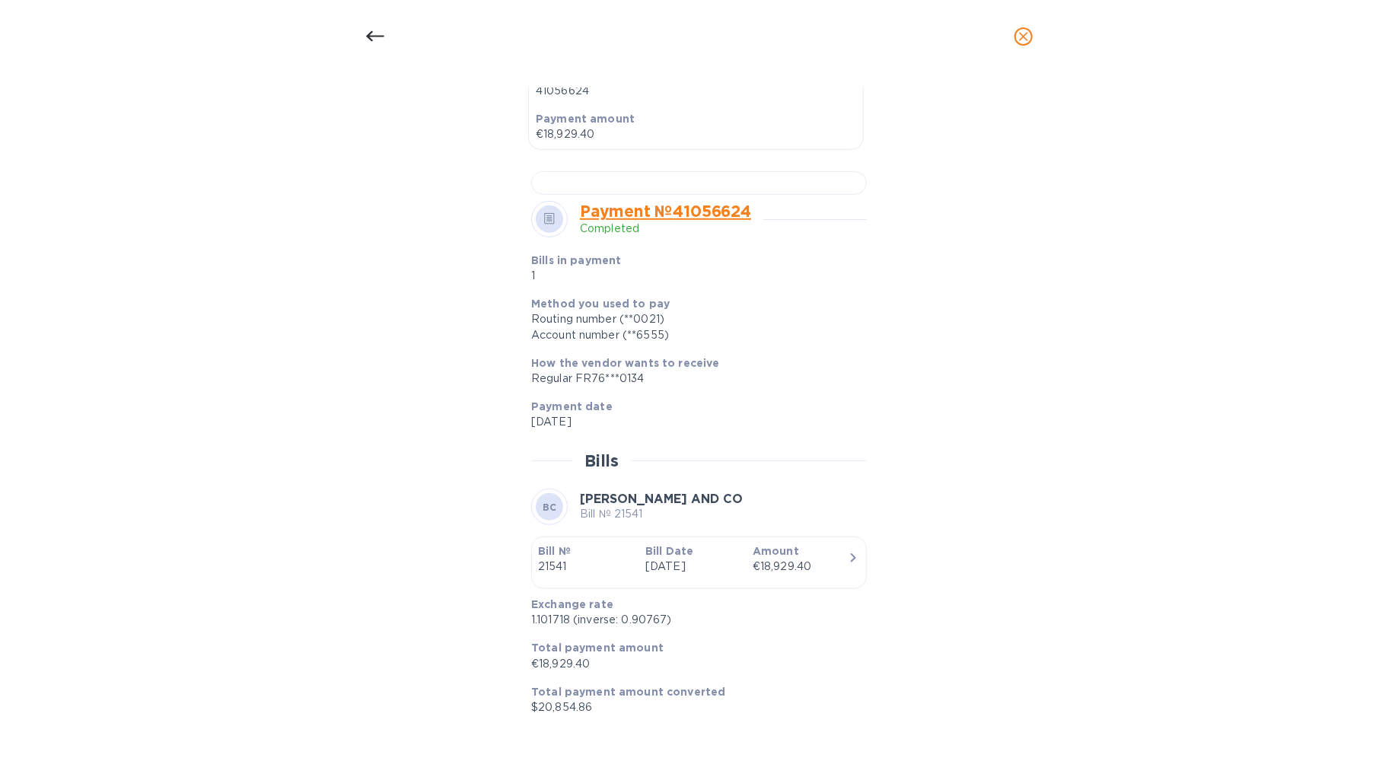
scroll to position [552, 0]
click at [698, 190] on div at bounding box center [699, 179] width 336 height 24
click at [366, 52] on div at bounding box center [375, 36] width 37 height 37
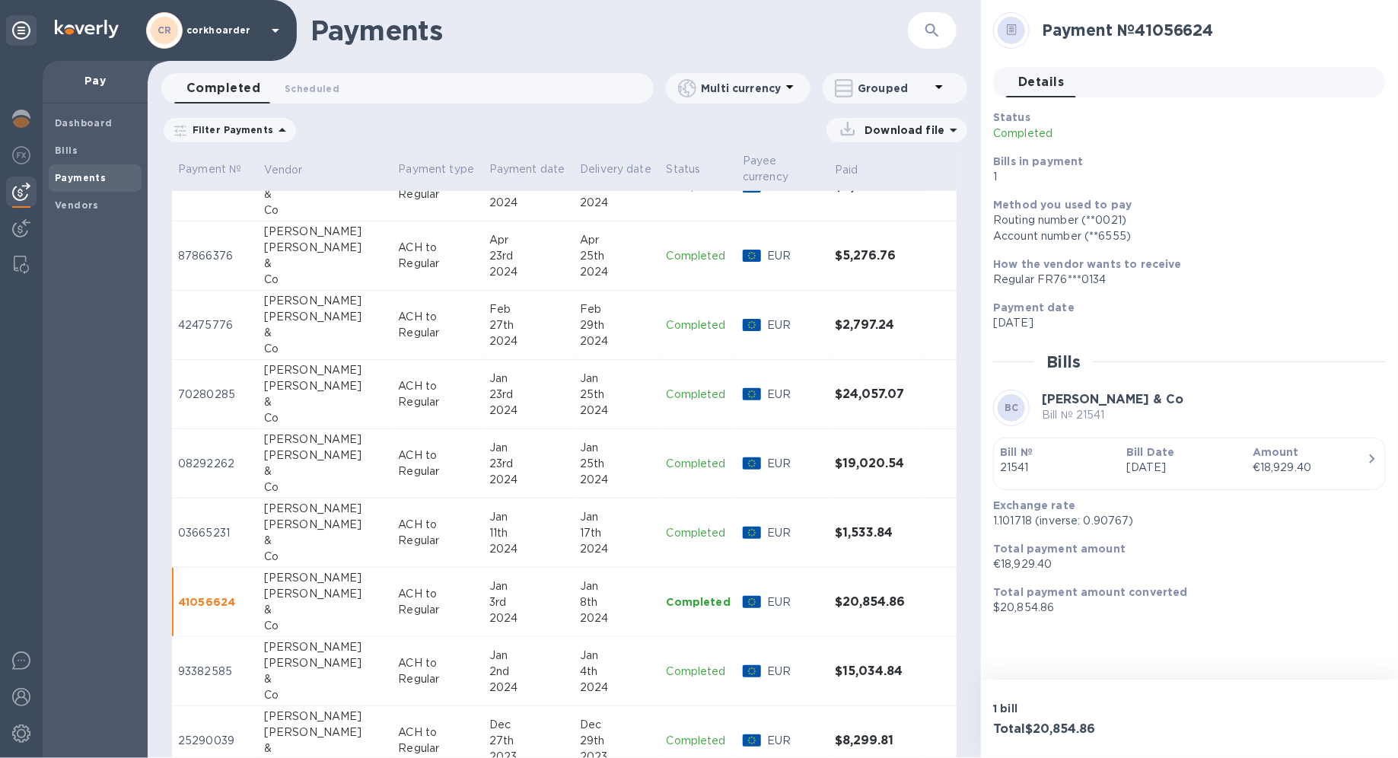
scroll to position [3488, 0]
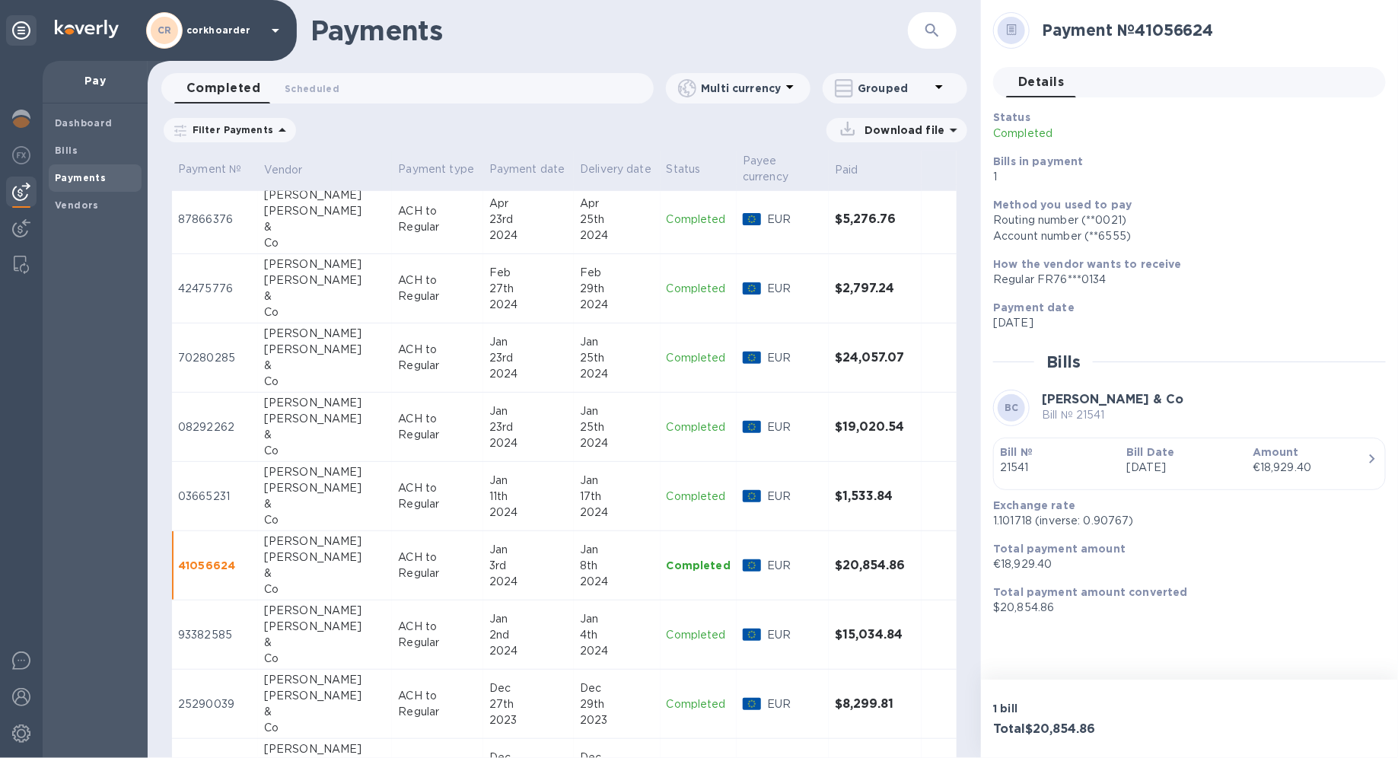
click at [402, 537] on td "ACH to Regular" at bounding box center [437, 634] width 91 height 69
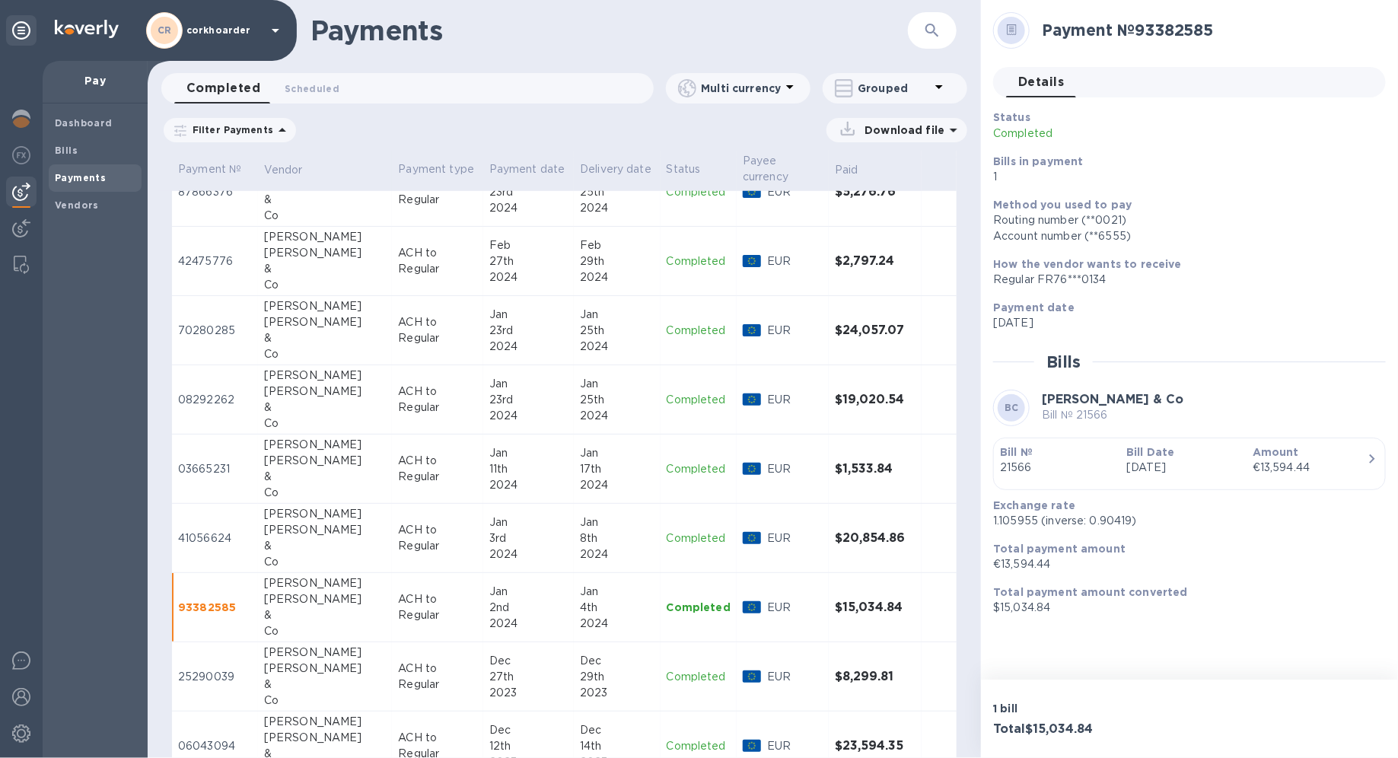
scroll to position [3517, 0]
click at [1010, 462] on p "Oct 13th 2023" at bounding box center [1183, 468] width 114 height 16
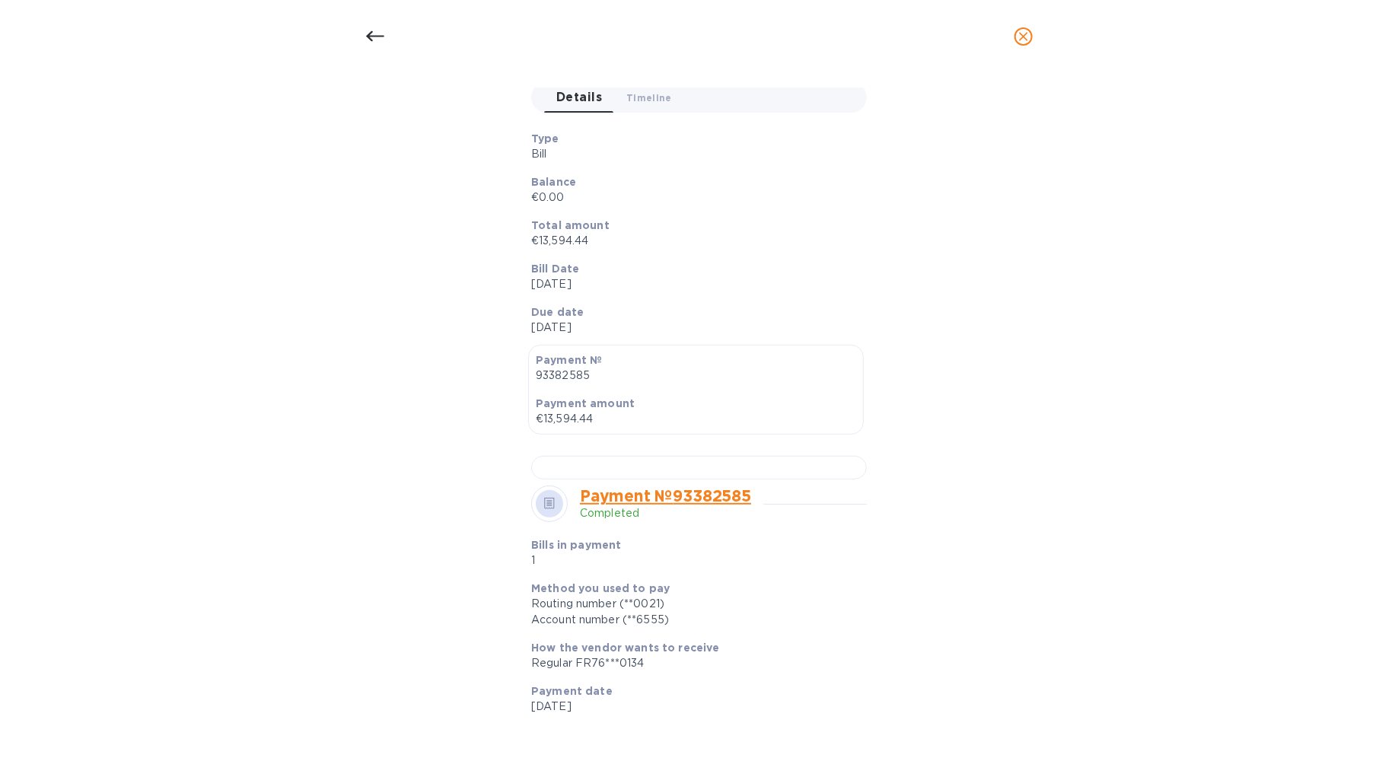
scroll to position [233, 0]
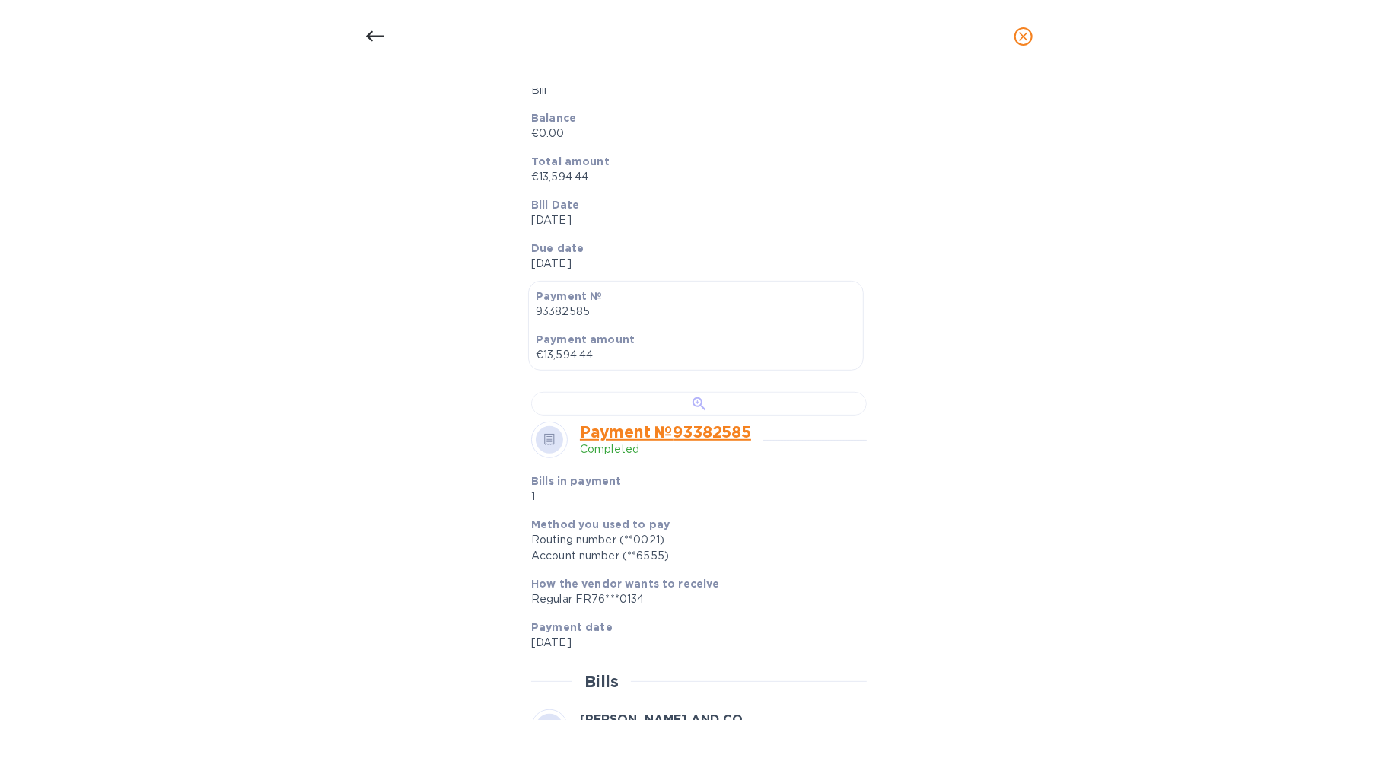
click at [705, 415] on div at bounding box center [699, 404] width 336 height 24
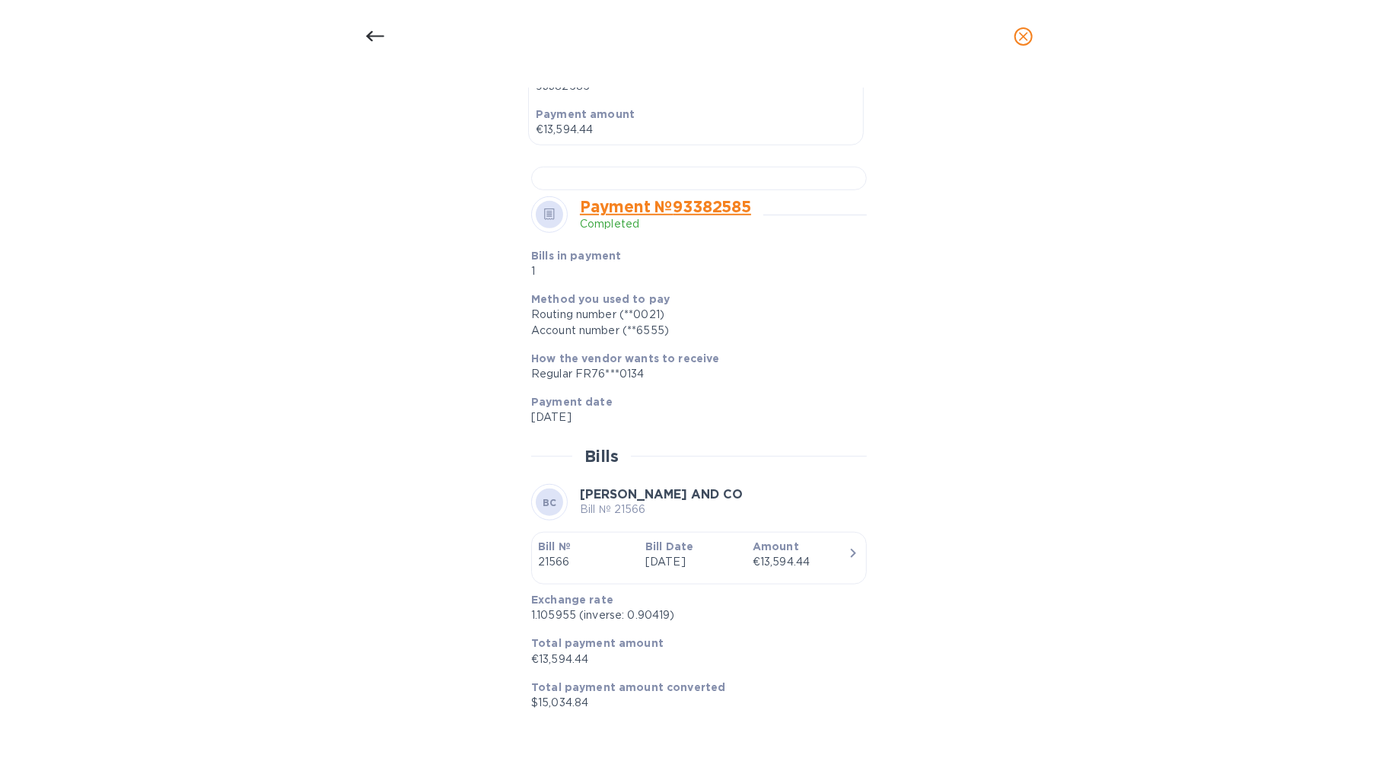
scroll to position [672, 0]
click at [381, 37] on icon at bounding box center [374, 36] width 18 height 11
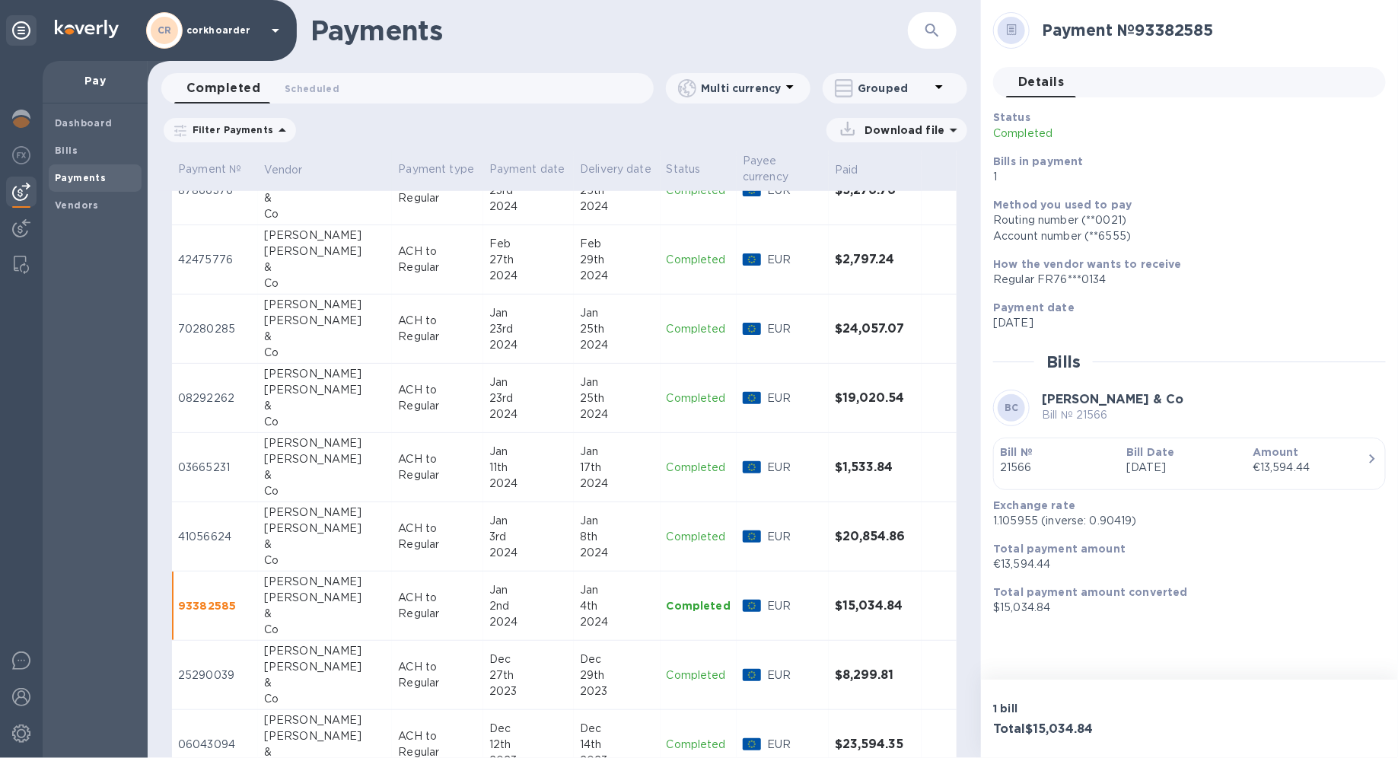
scroll to position [394, 0]
click at [936, 17] on button "button" at bounding box center [932, 30] width 37 height 37
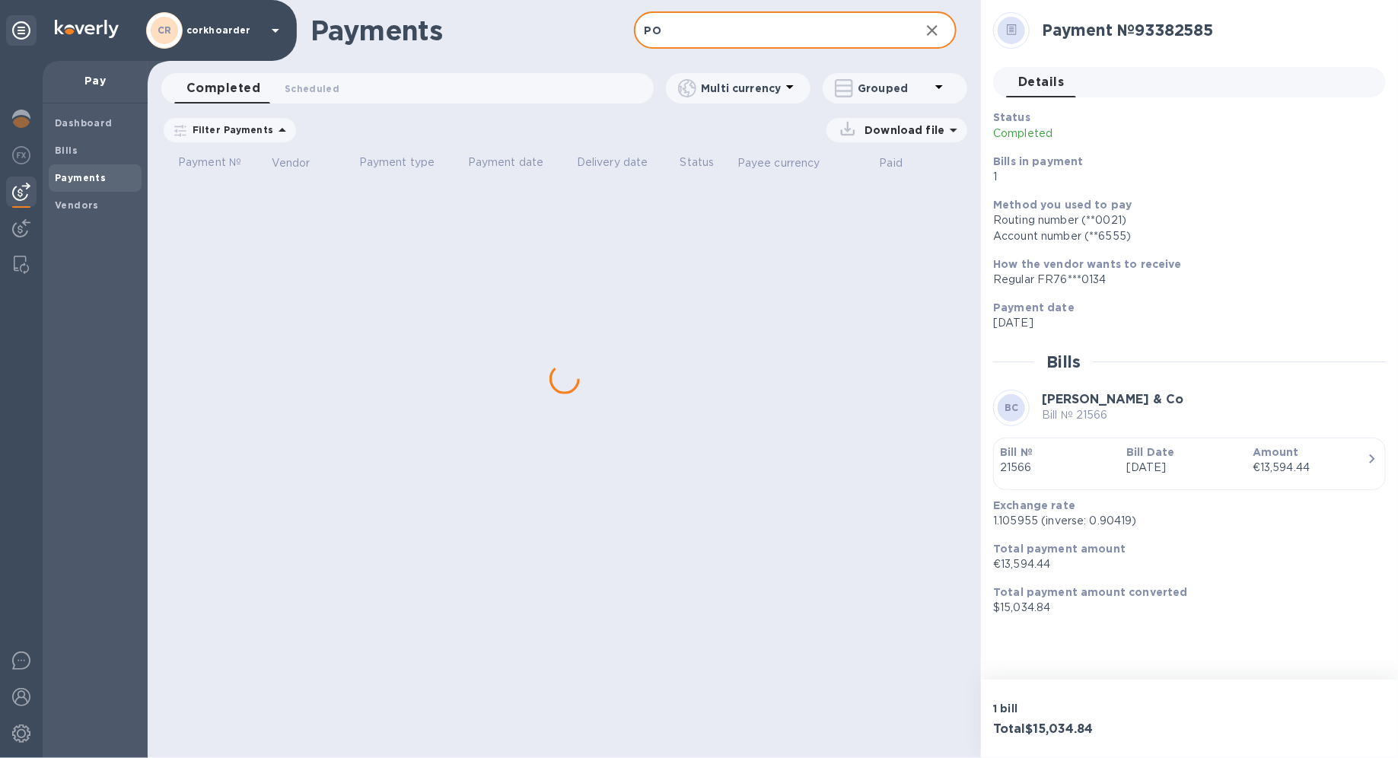
type input "P"
type input "wolber"
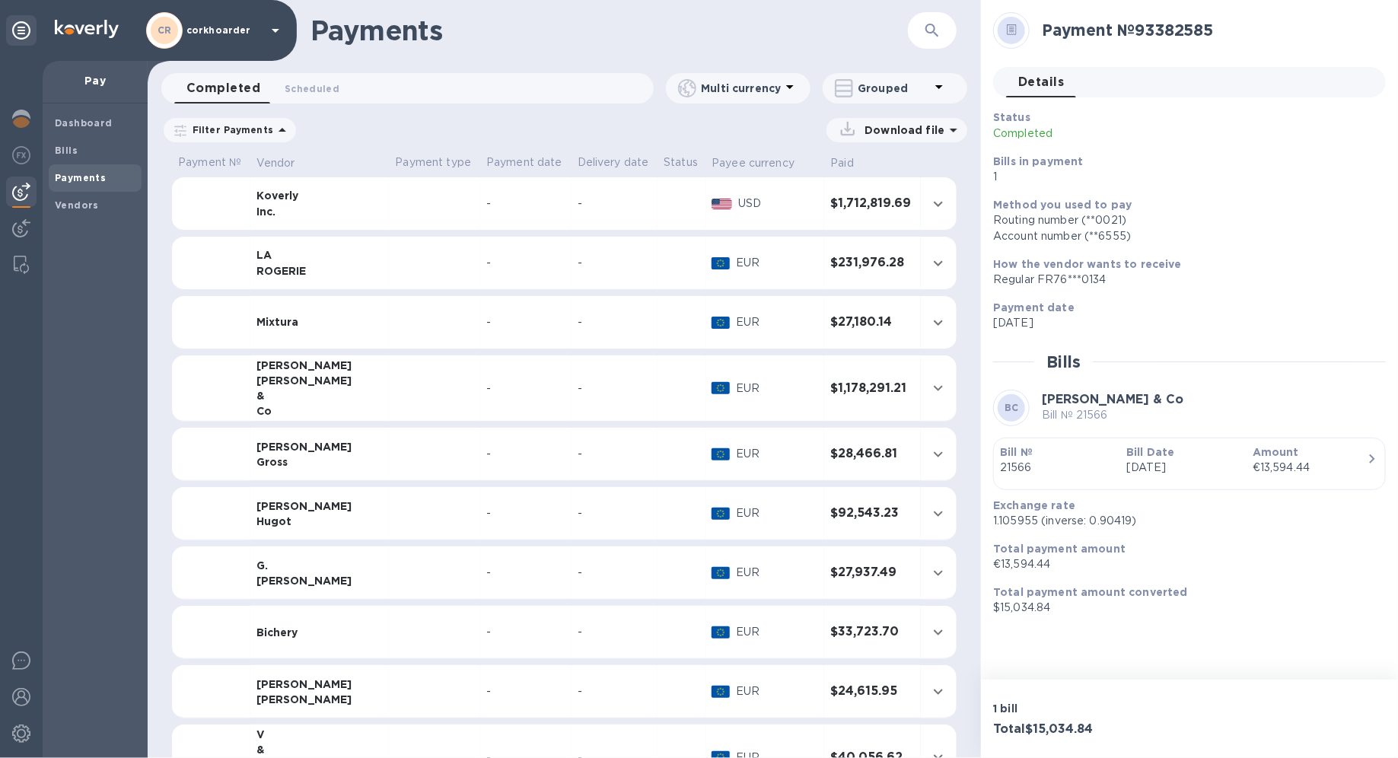
click at [482, 374] on td "-" at bounding box center [525, 388] width 91 height 66
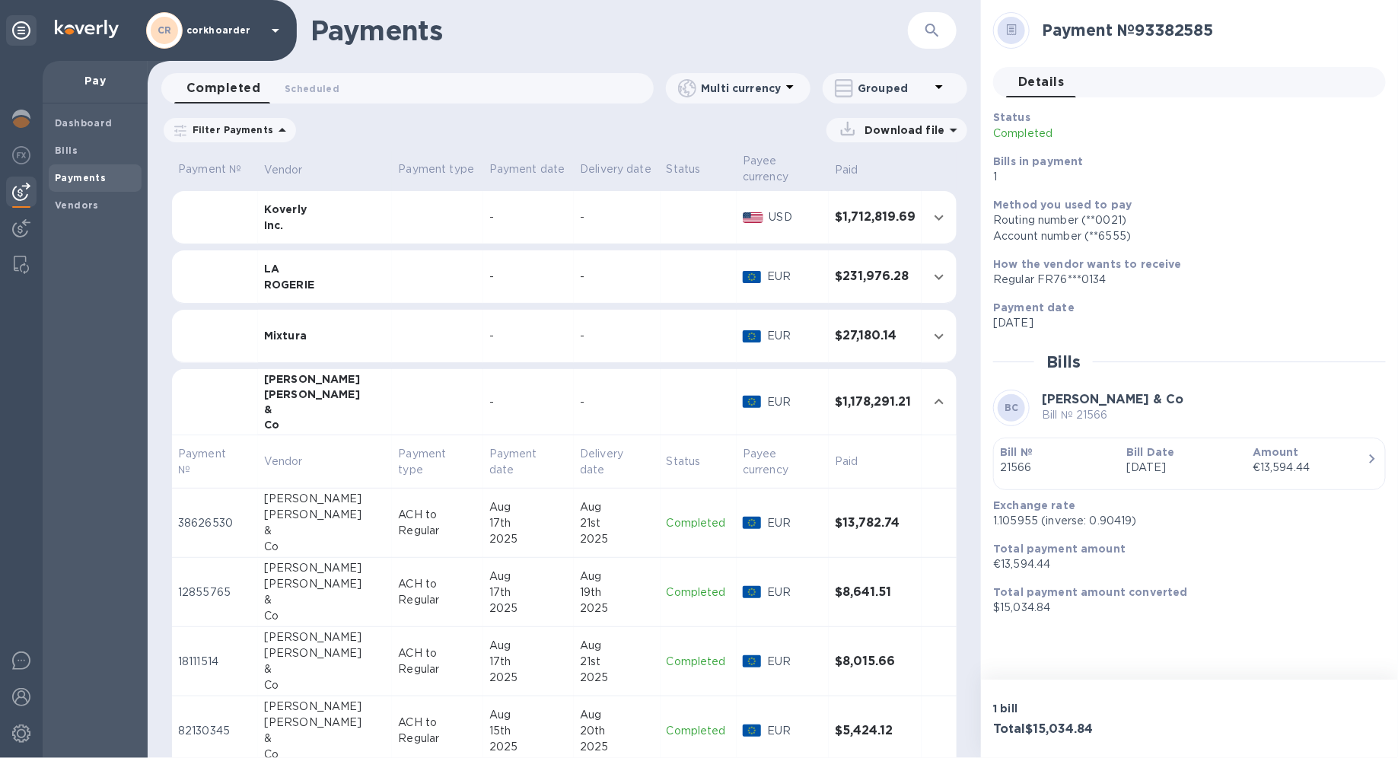
click at [491, 526] on div "17th" at bounding box center [528, 523] width 78 height 16
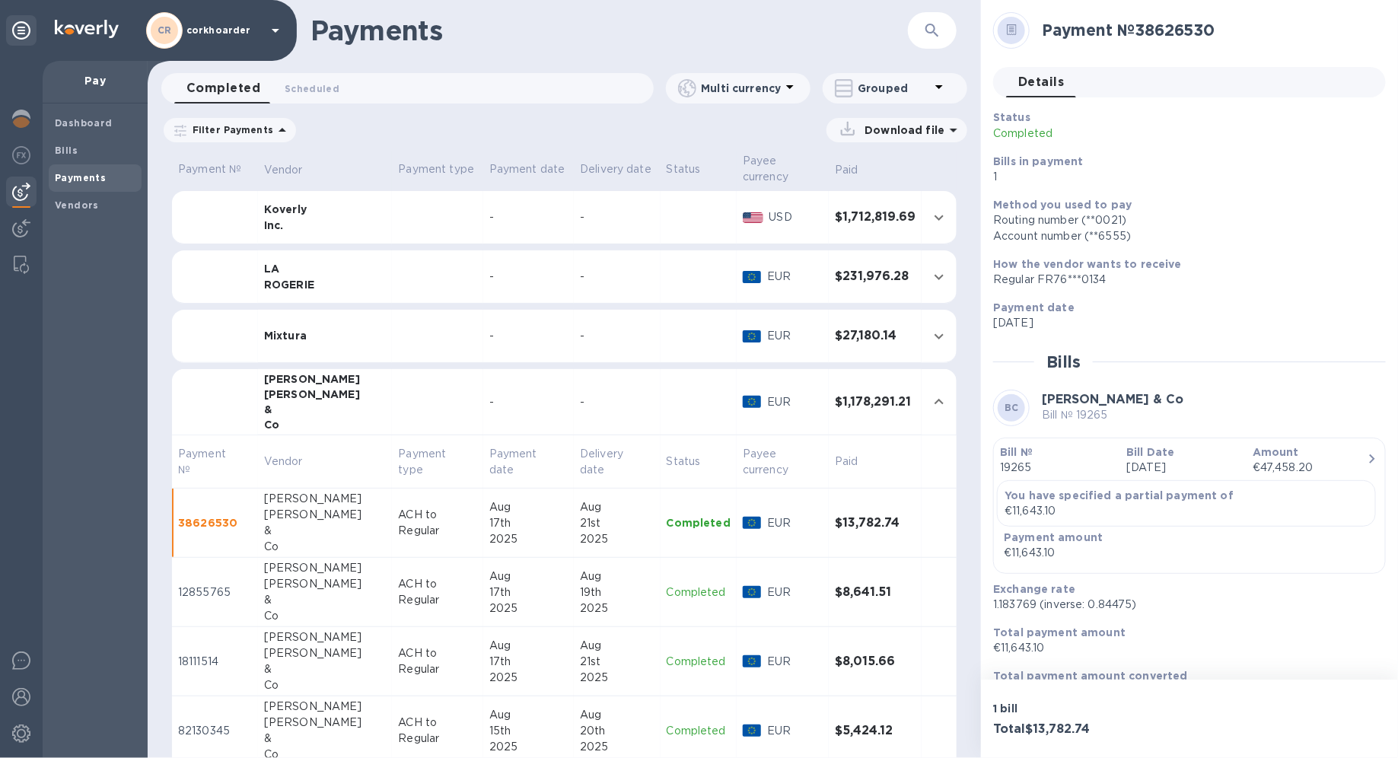
scroll to position [31, 0]
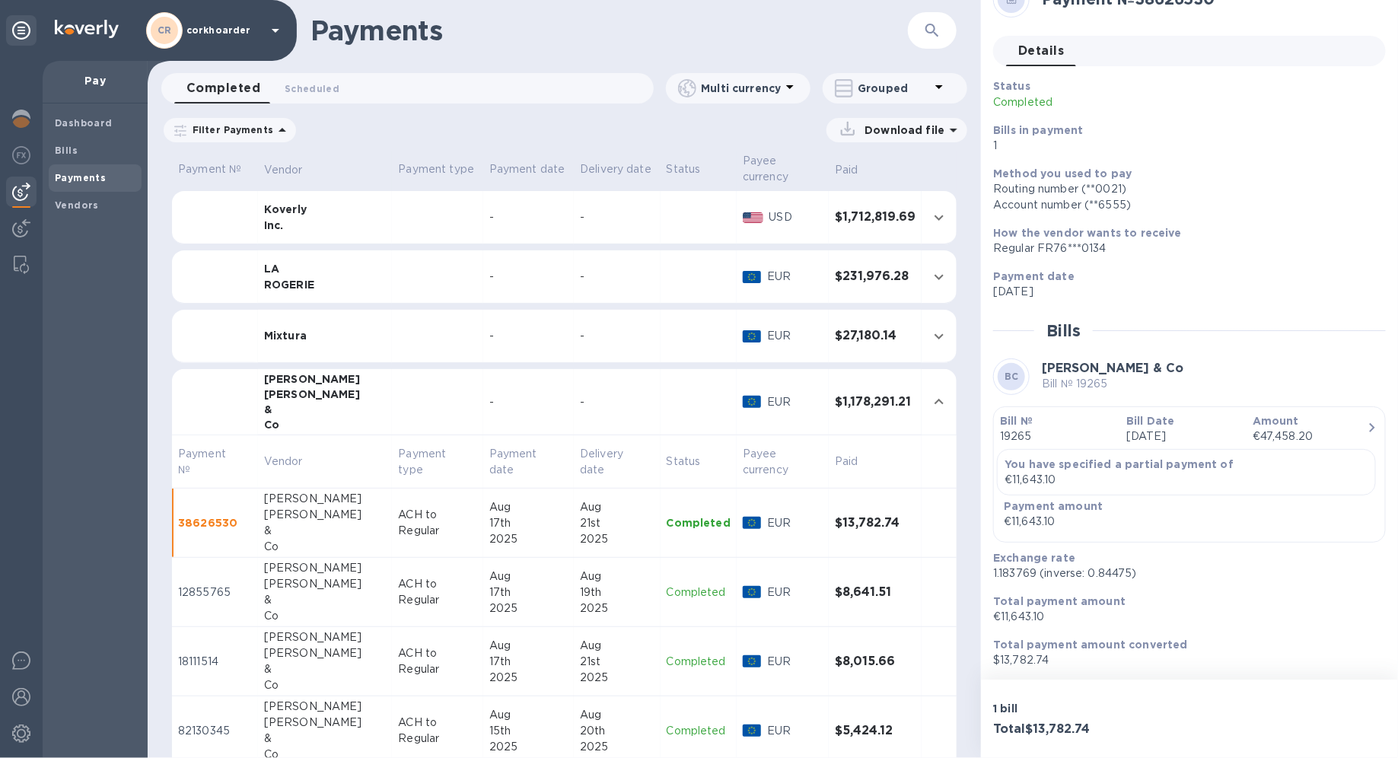
click at [1010, 443] on p "19265" at bounding box center [1057, 436] width 114 height 16
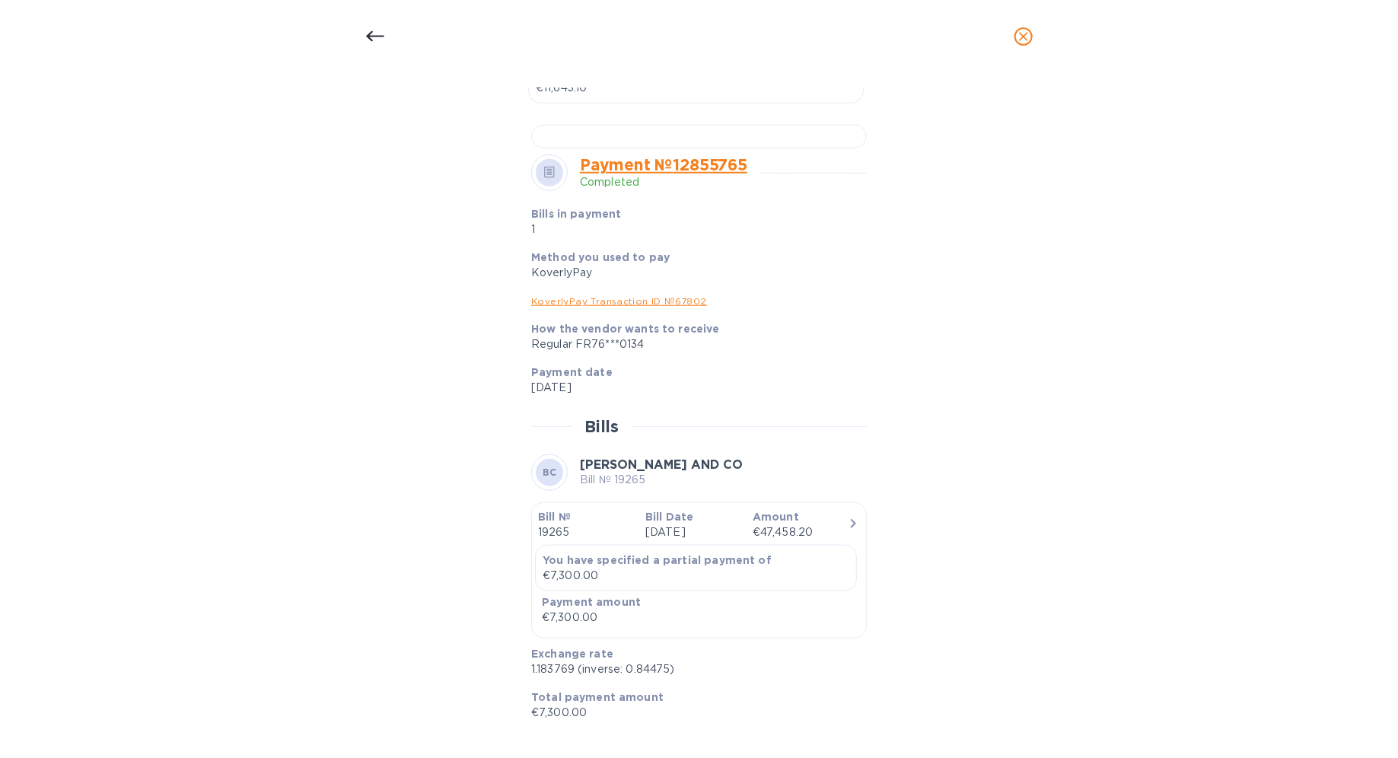
scroll to position [562, 0]
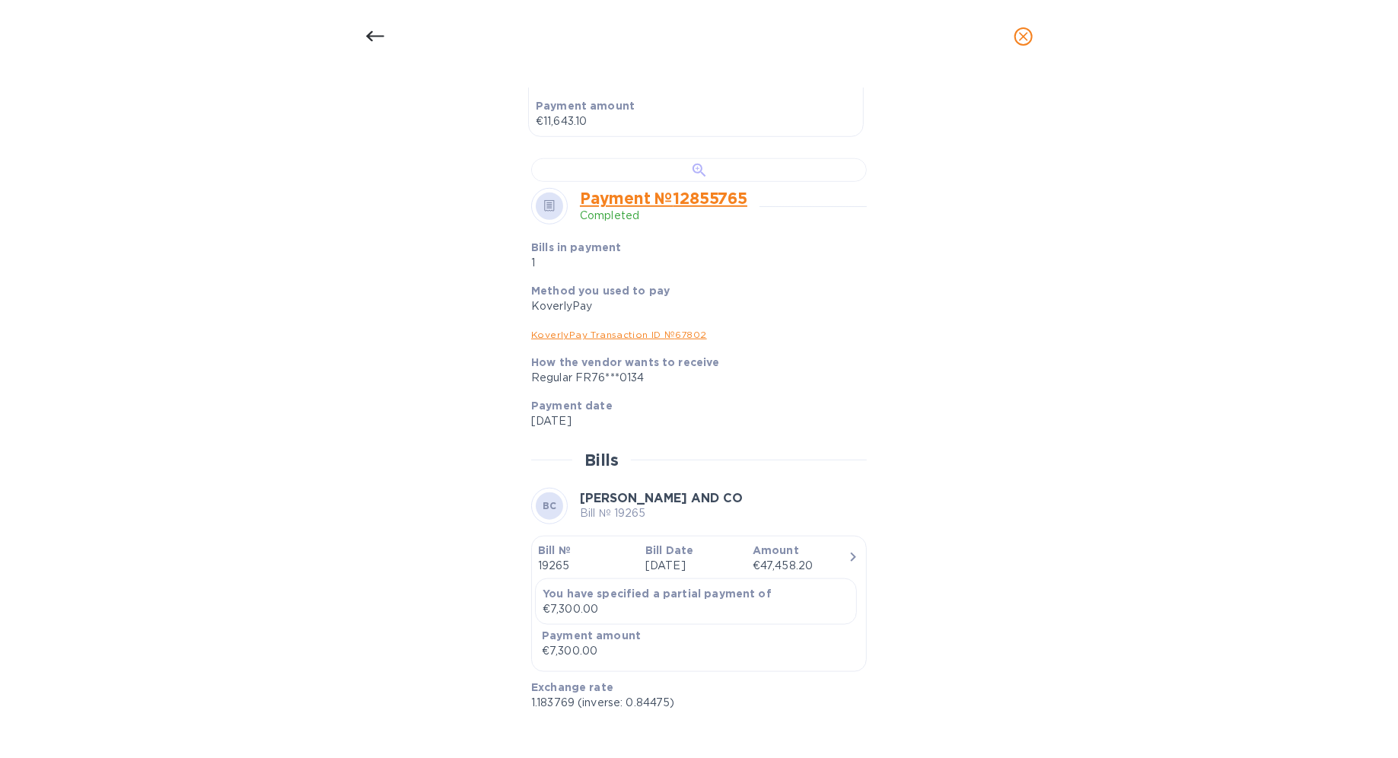
click at [698, 182] on div at bounding box center [699, 170] width 336 height 24
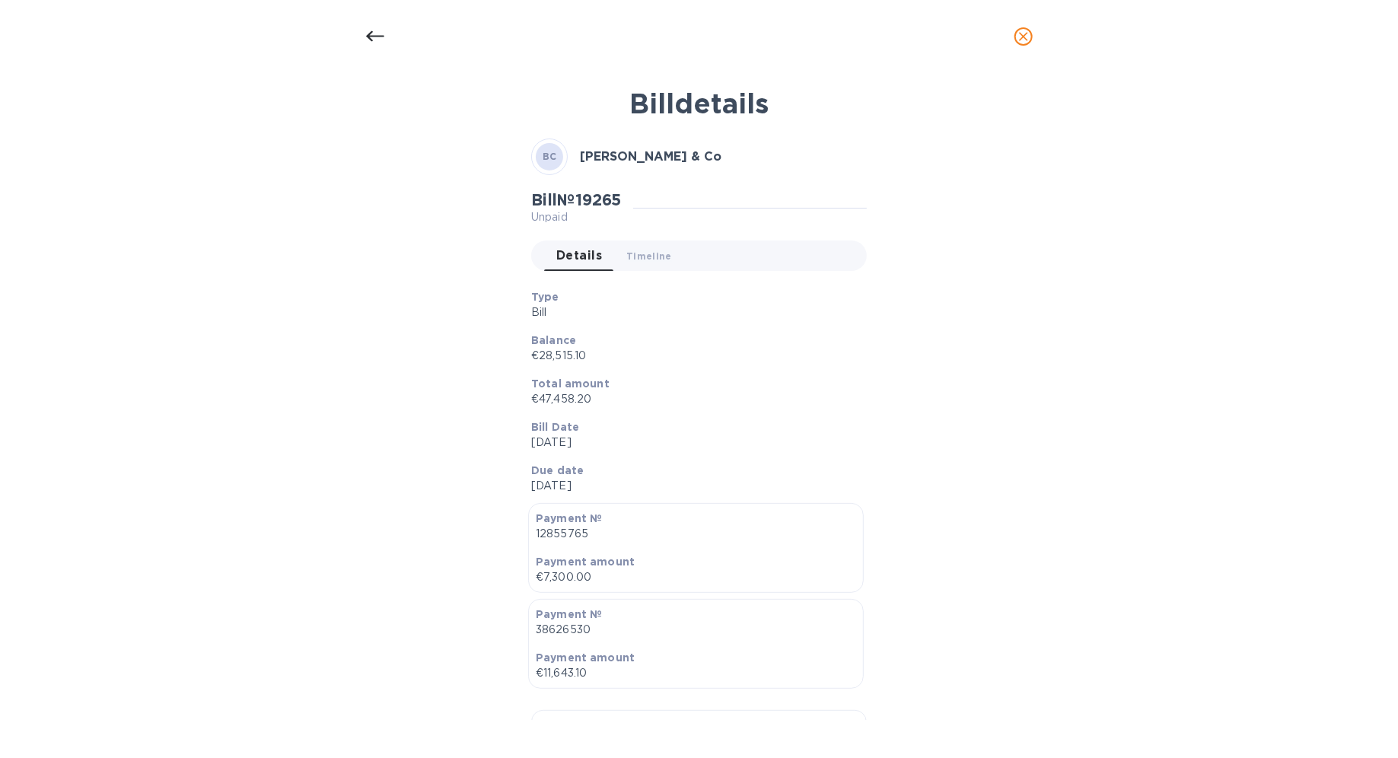
scroll to position [0, 0]
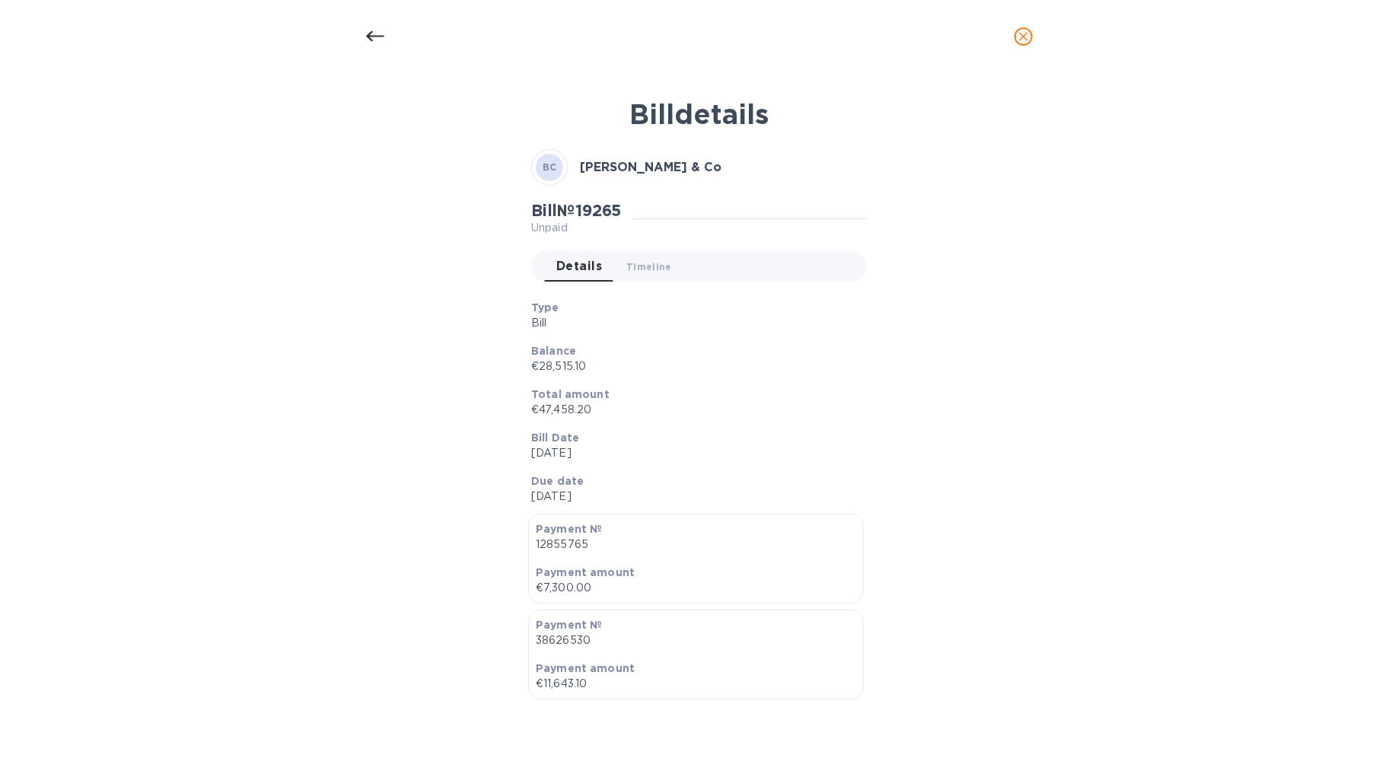
click at [374, 29] on icon at bounding box center [375, 36] width 18 height 18
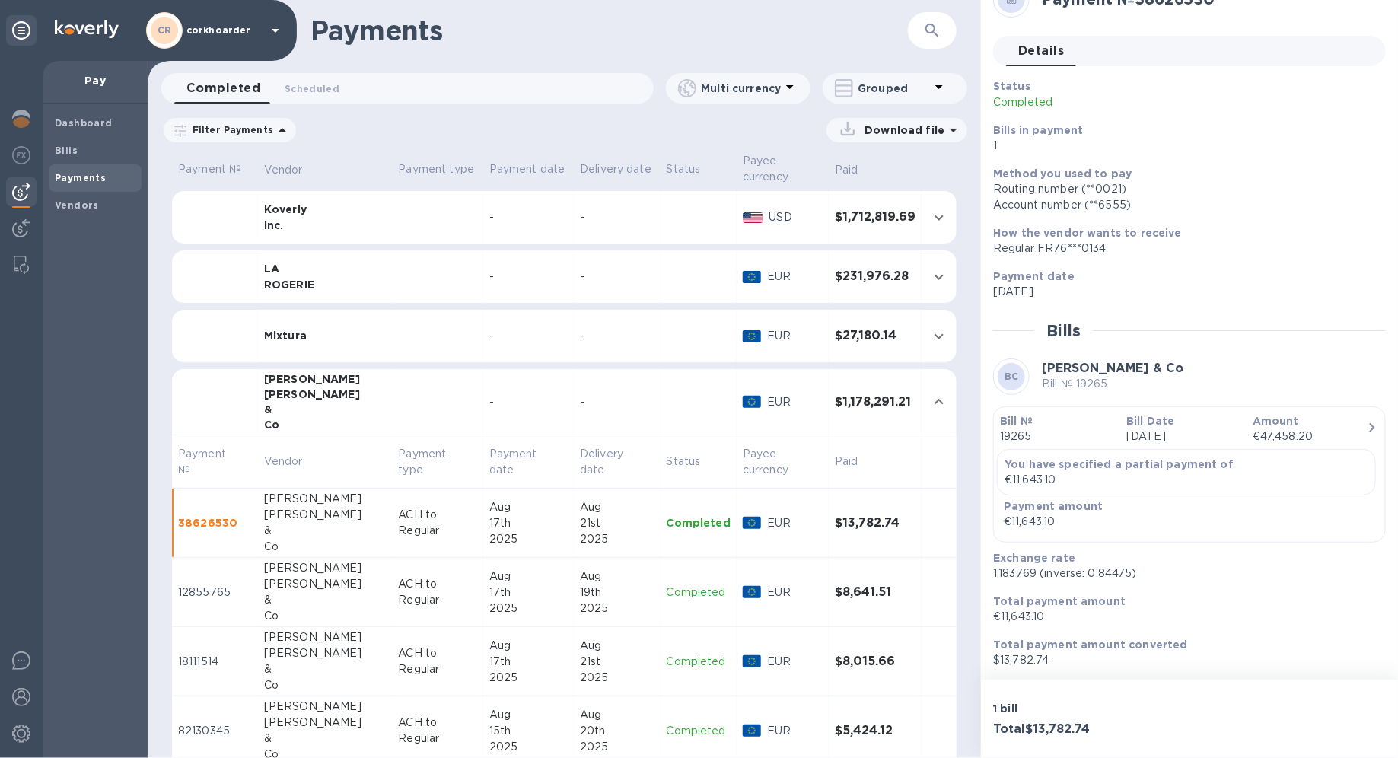
click at [529, 520] on div "17th" at bounding box center [528, 523] width 78 height 16
click at [483, 537] on td "Aug 17th 2025" at bounding box center [528, 592] width 91 height 69
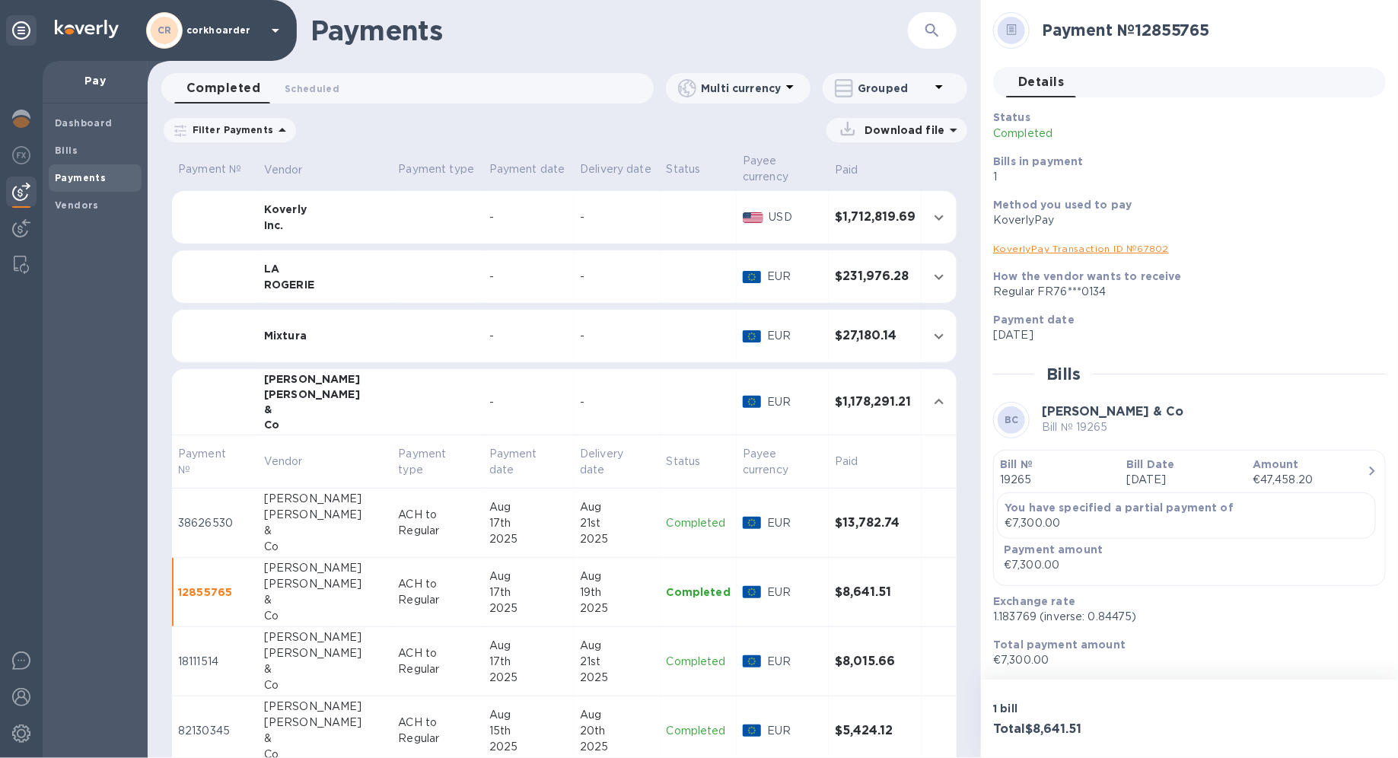
scroll to position [44, 0]
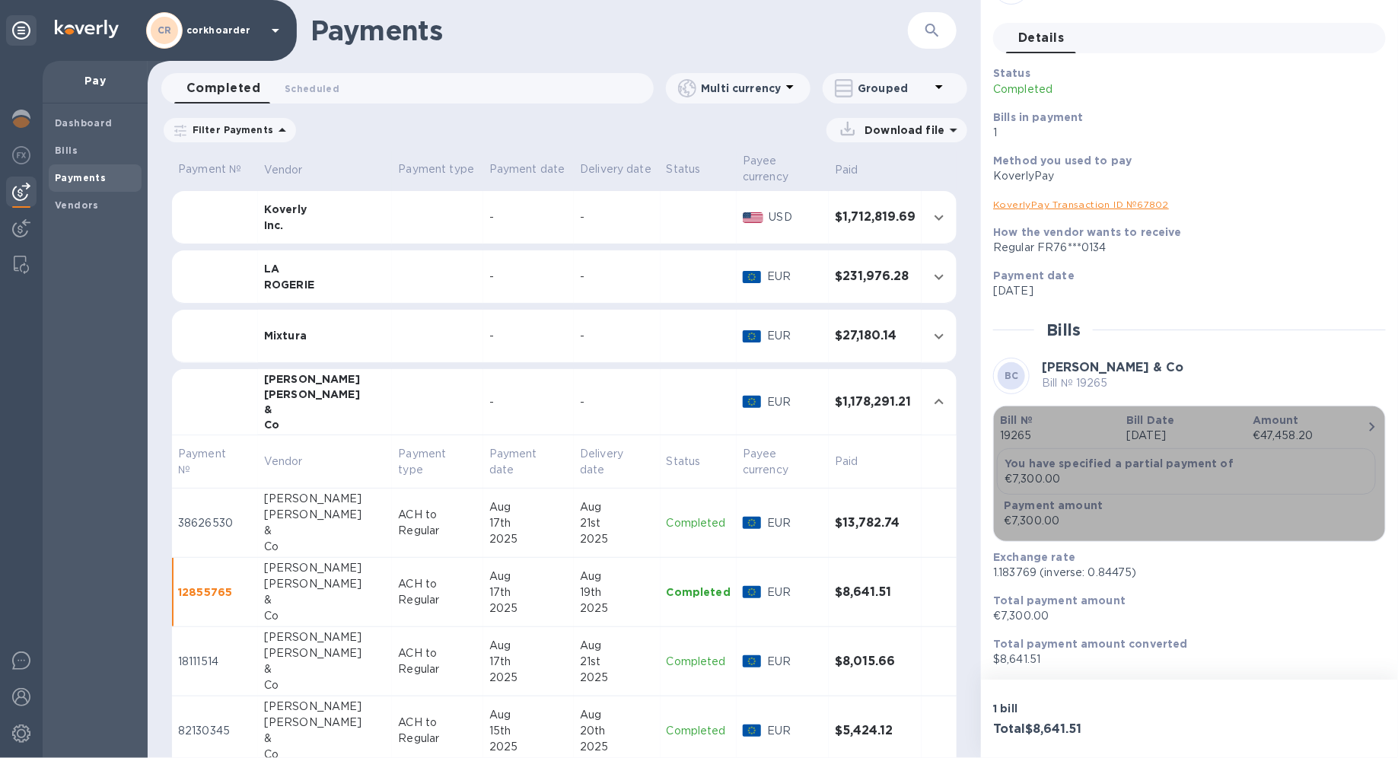
click at [1010, 435] on p "Aug 17th 2025" at bounding box center [1183, 436] width 114 height 16
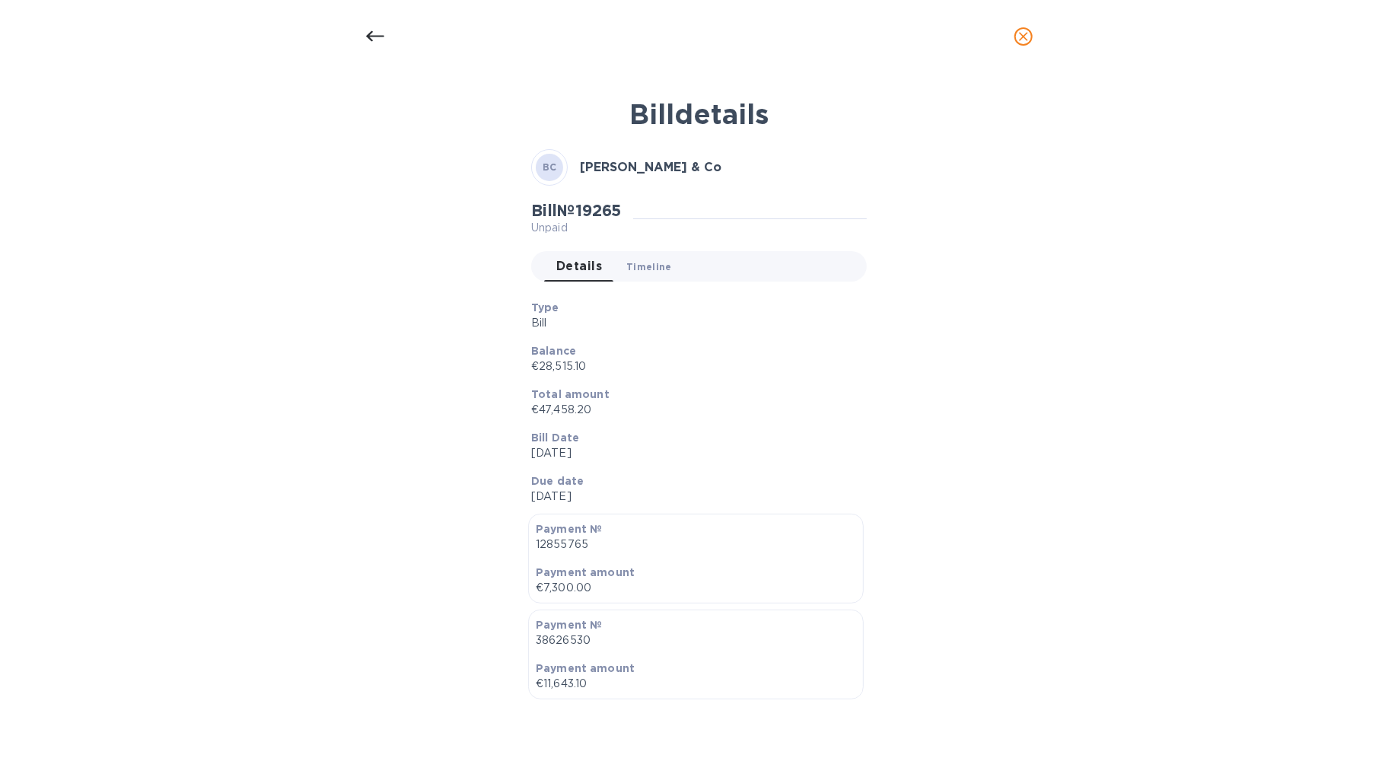
click at [656, 261] on span "Timeline 0" at bounding box center [649, 267] width 46 height 16
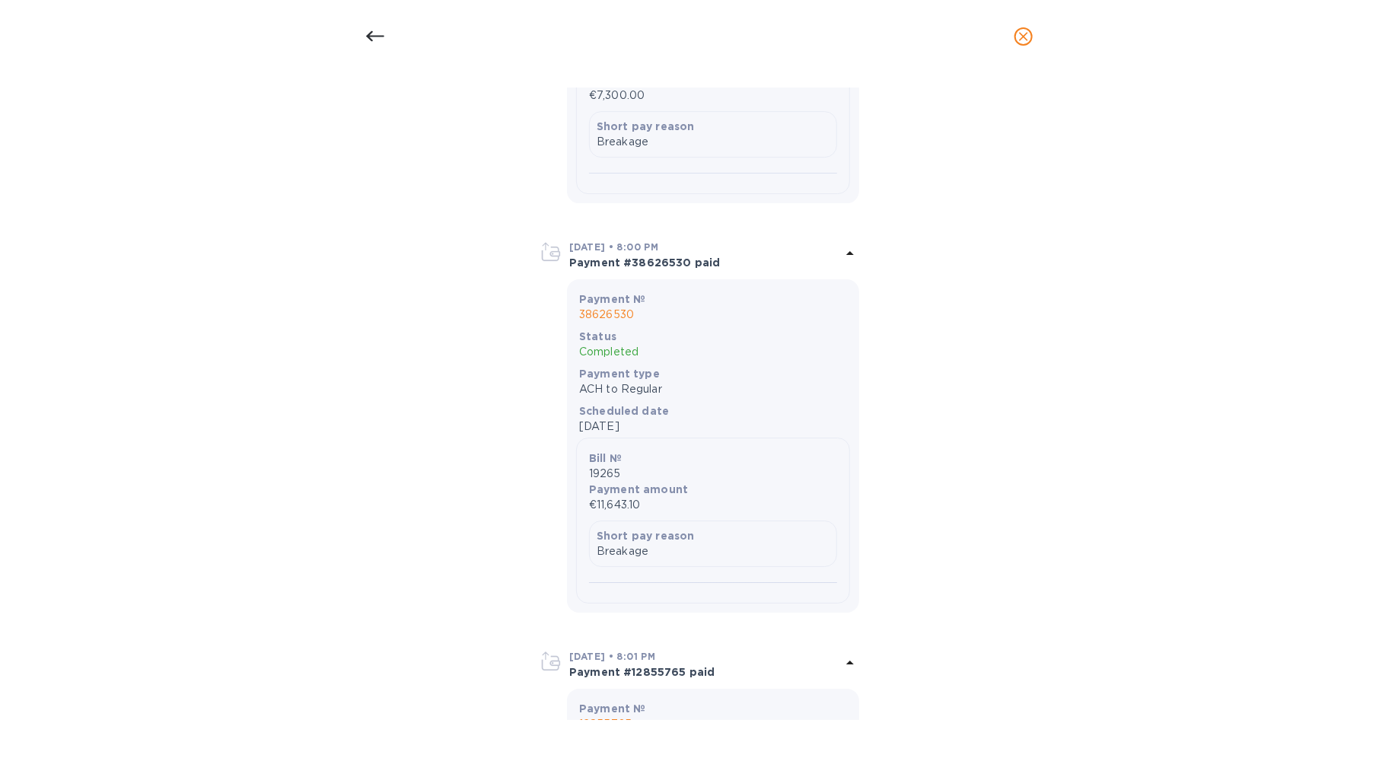
scroll to position [2300, 0]
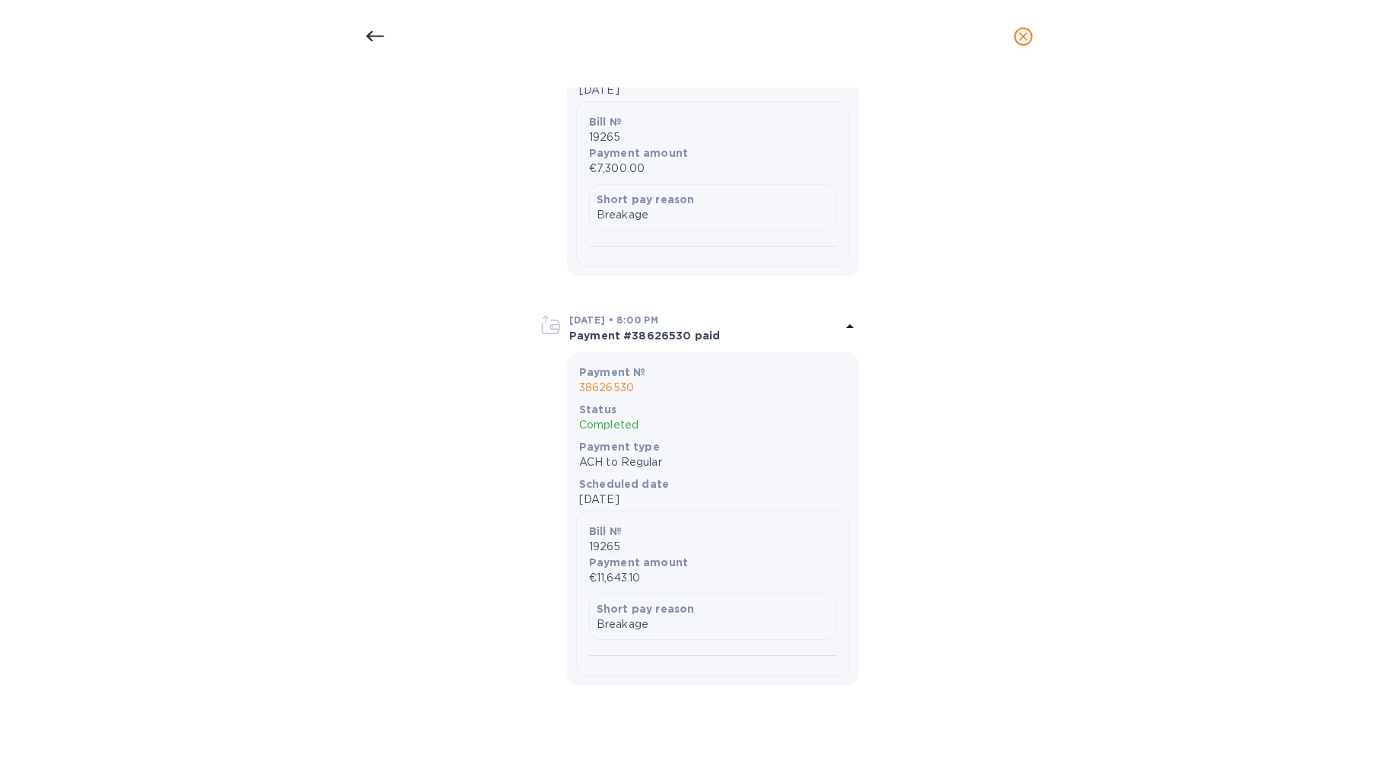
click at [375, 40] on icon at bounding box center [375, 36] width 18 height 18
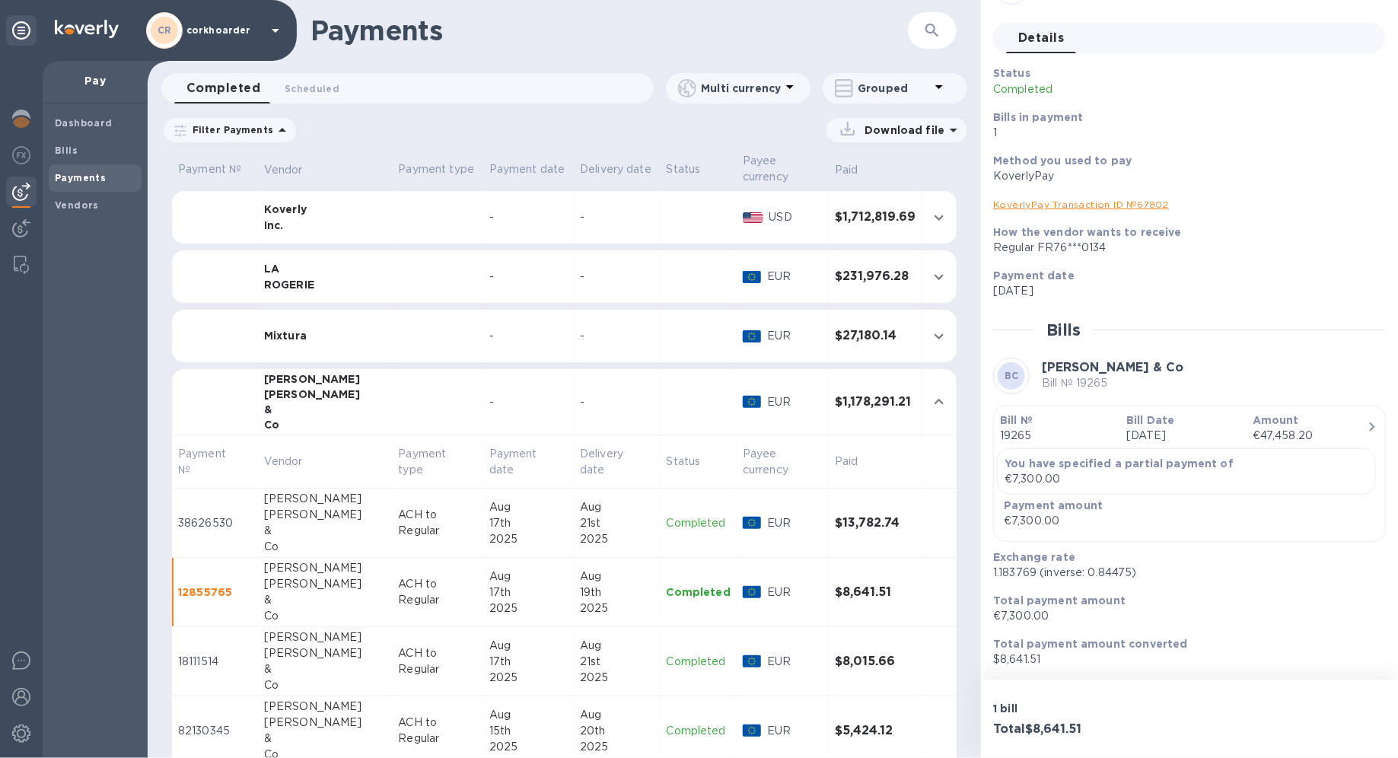
click at [483, 537] on td "Aug 17th 2025" at bounding box center [528, 661] width 91 height 69
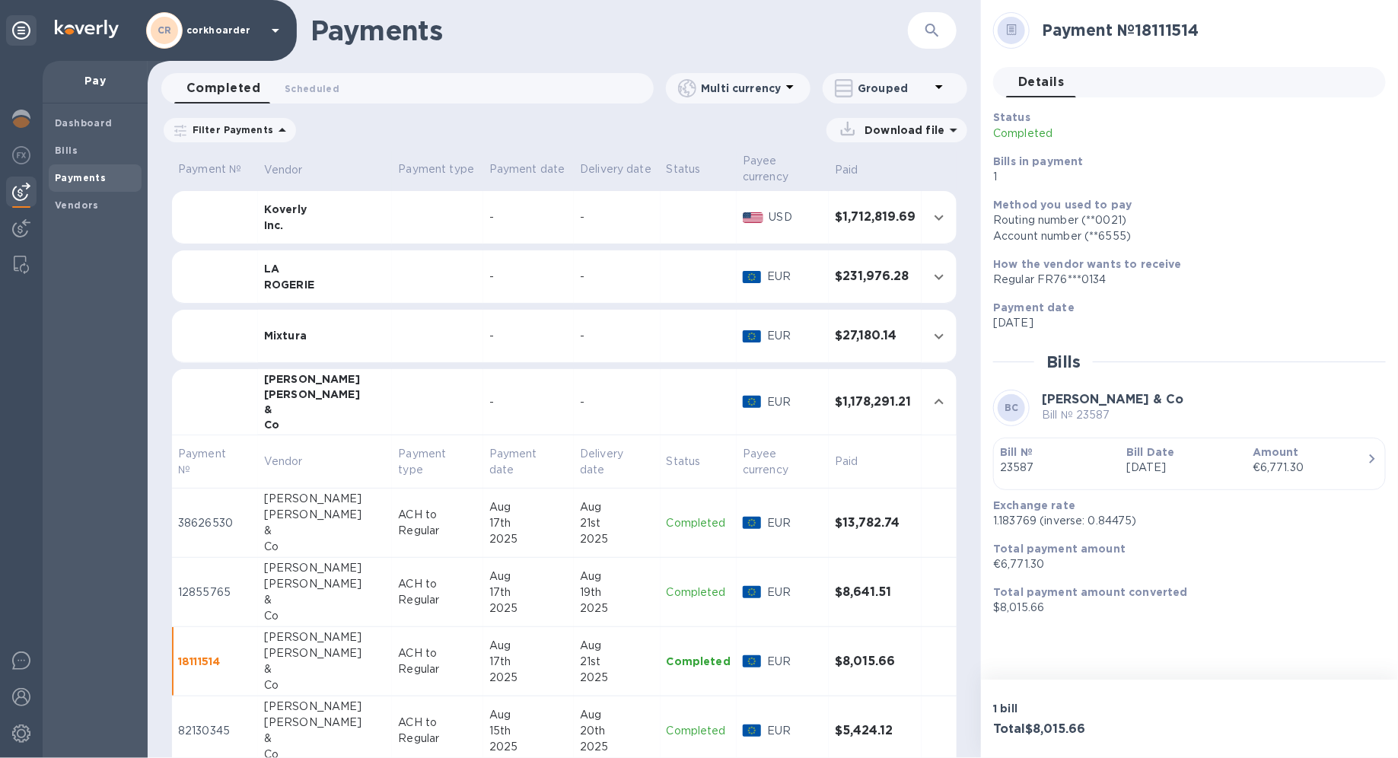
click at [1010, 466] on p "23587" at bounding box center [1057, 468] width 114 height 16
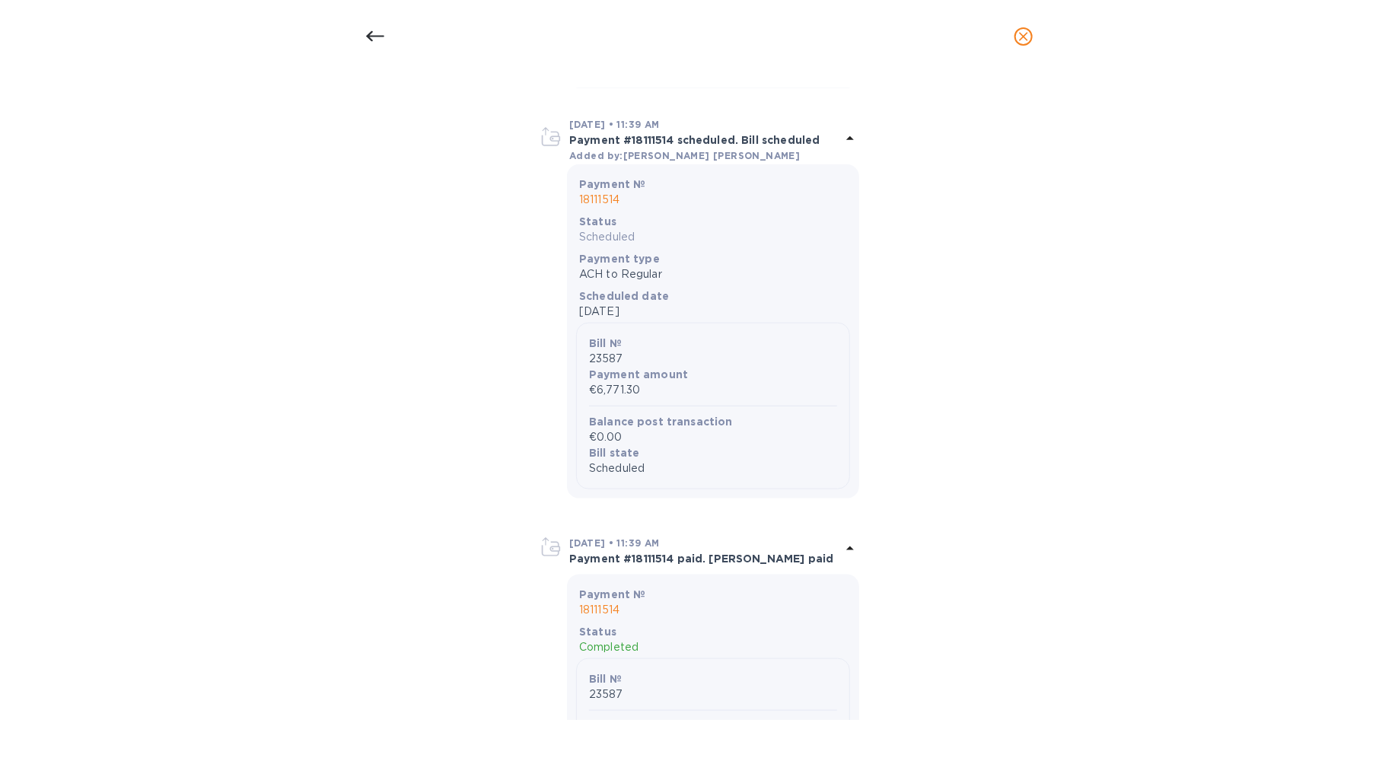
scroll to position [691, 0]
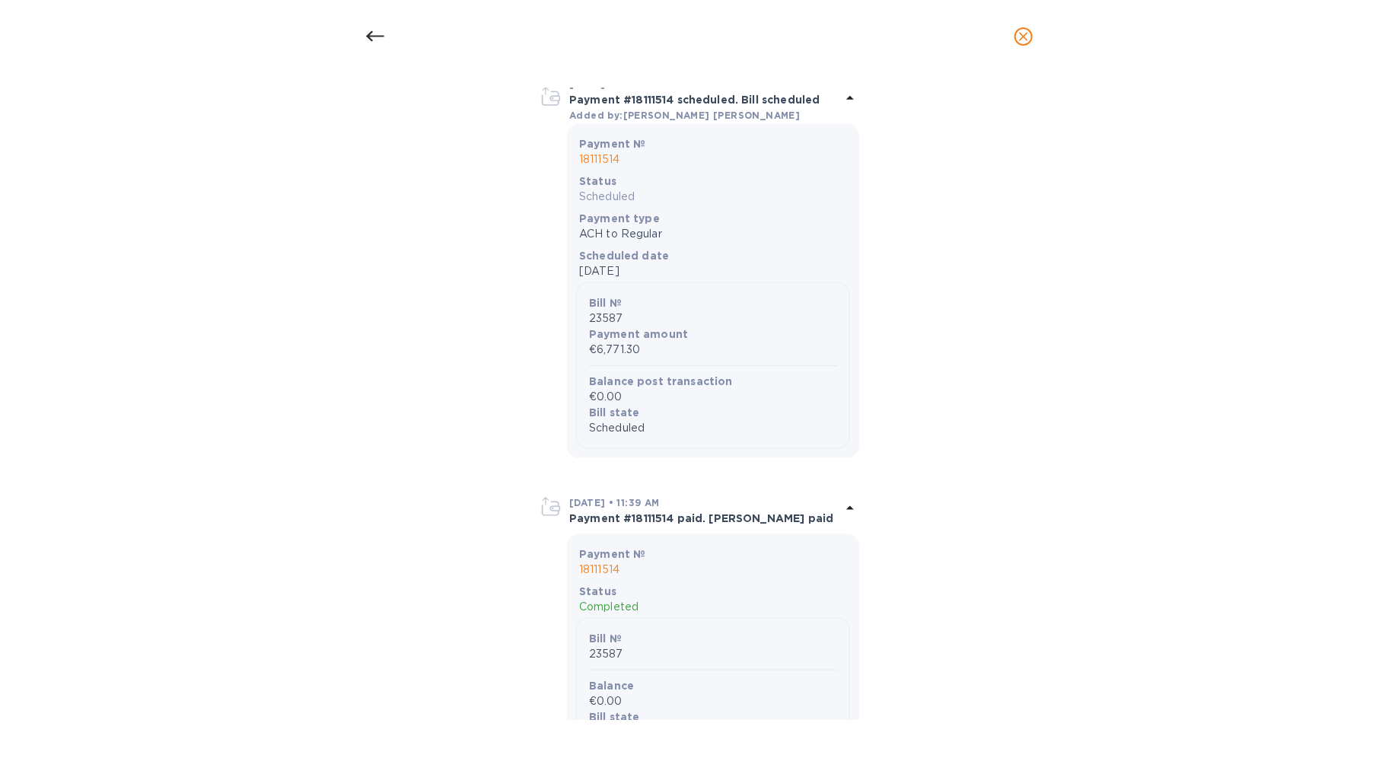
click at [712, 36] on div at bounding box center [713, 23] width 268 height 25
click at [361, 40] on div at bounding box center [375, 36] width 37 height 37
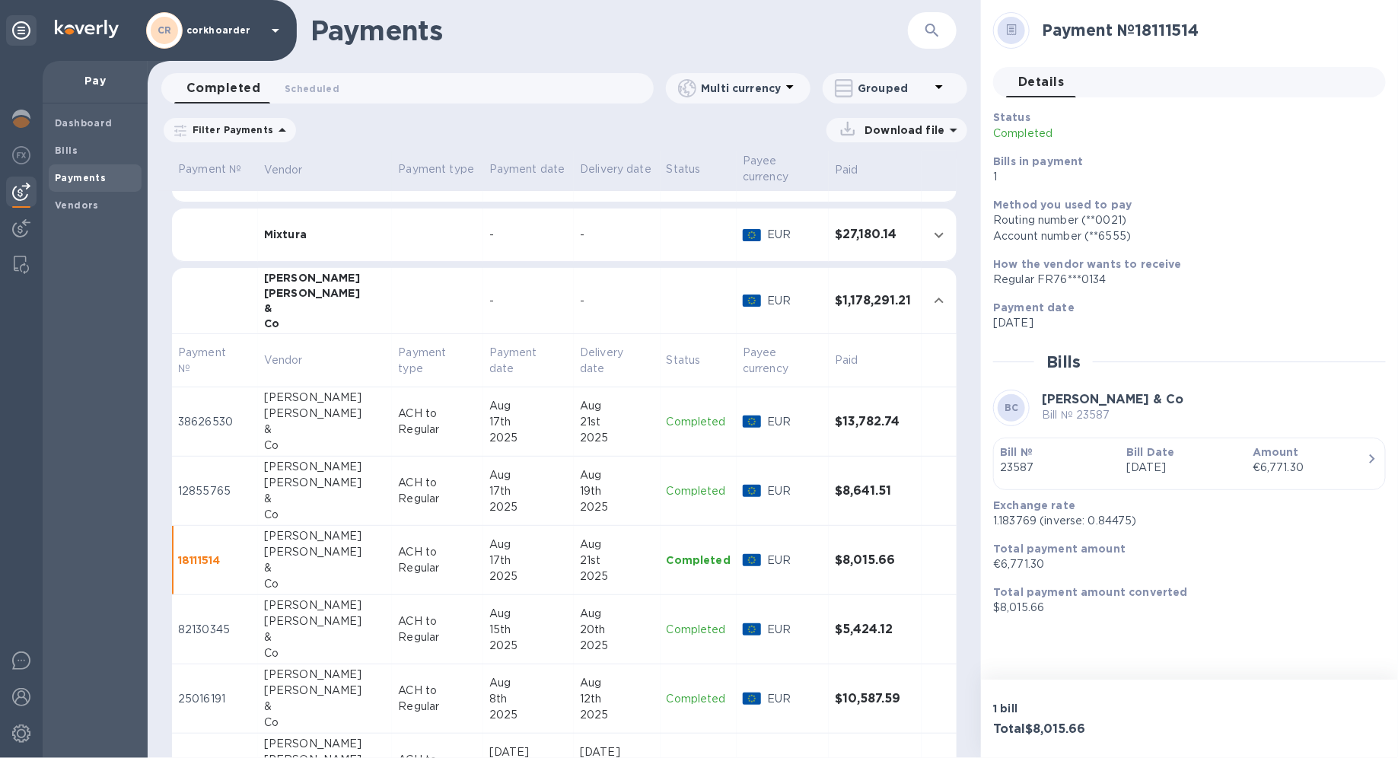
scroll to position [124, 0]
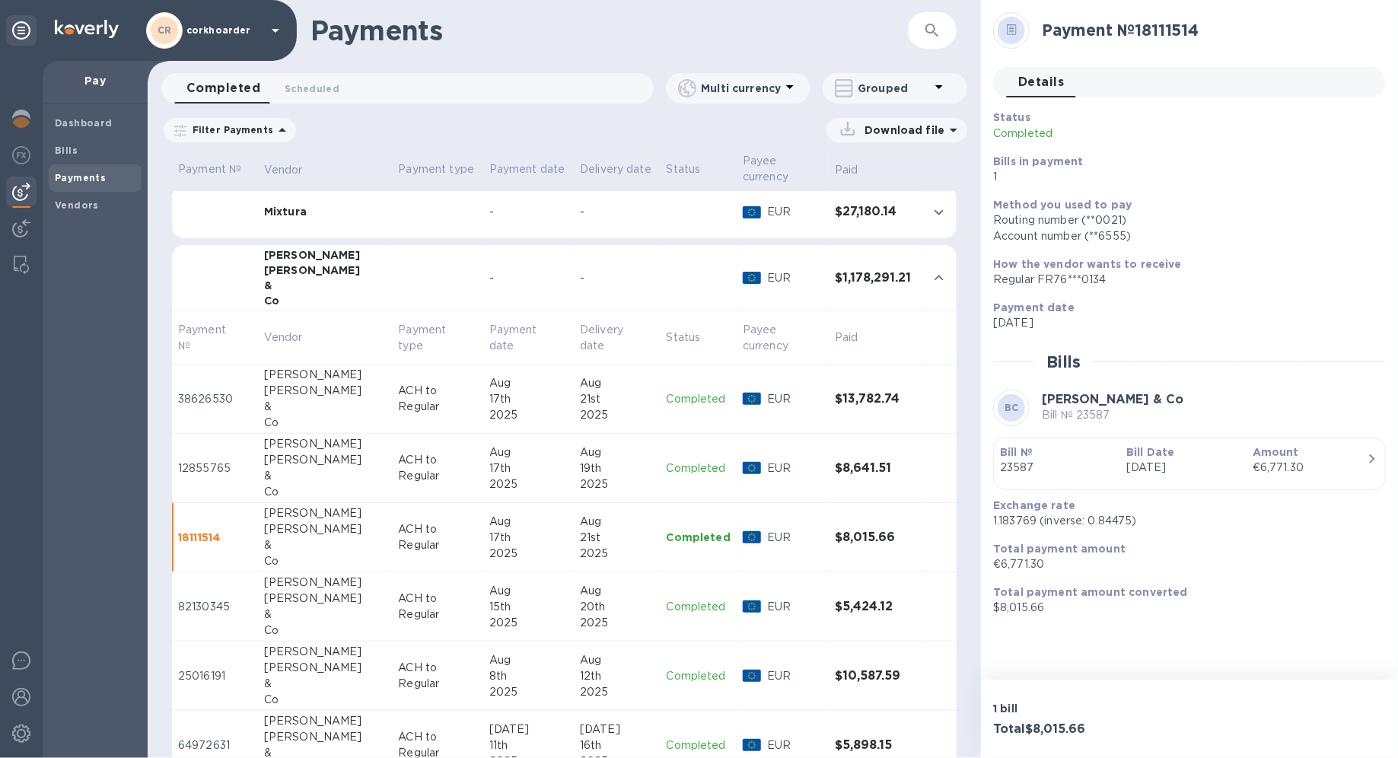
click at [489, 537] on div "Aug" at bounding box center [528, 591] width 78 height 16
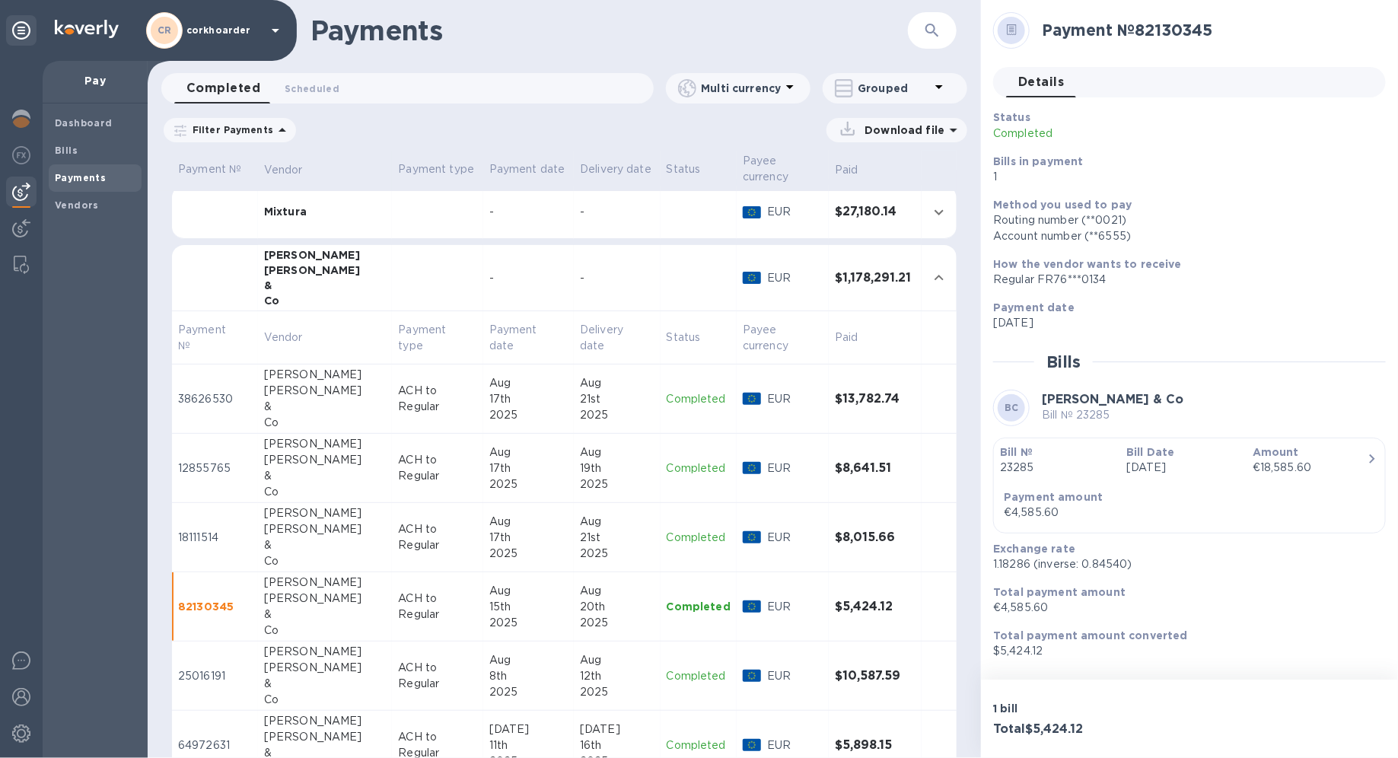
click at [1010, 537] on p "€4,585.60" at bounding box center [1183, 608] width 380 height 16
click at [1010, 470] on p "Jul 11th 2025" at bounding box center [1183, 468] width 114 height 16
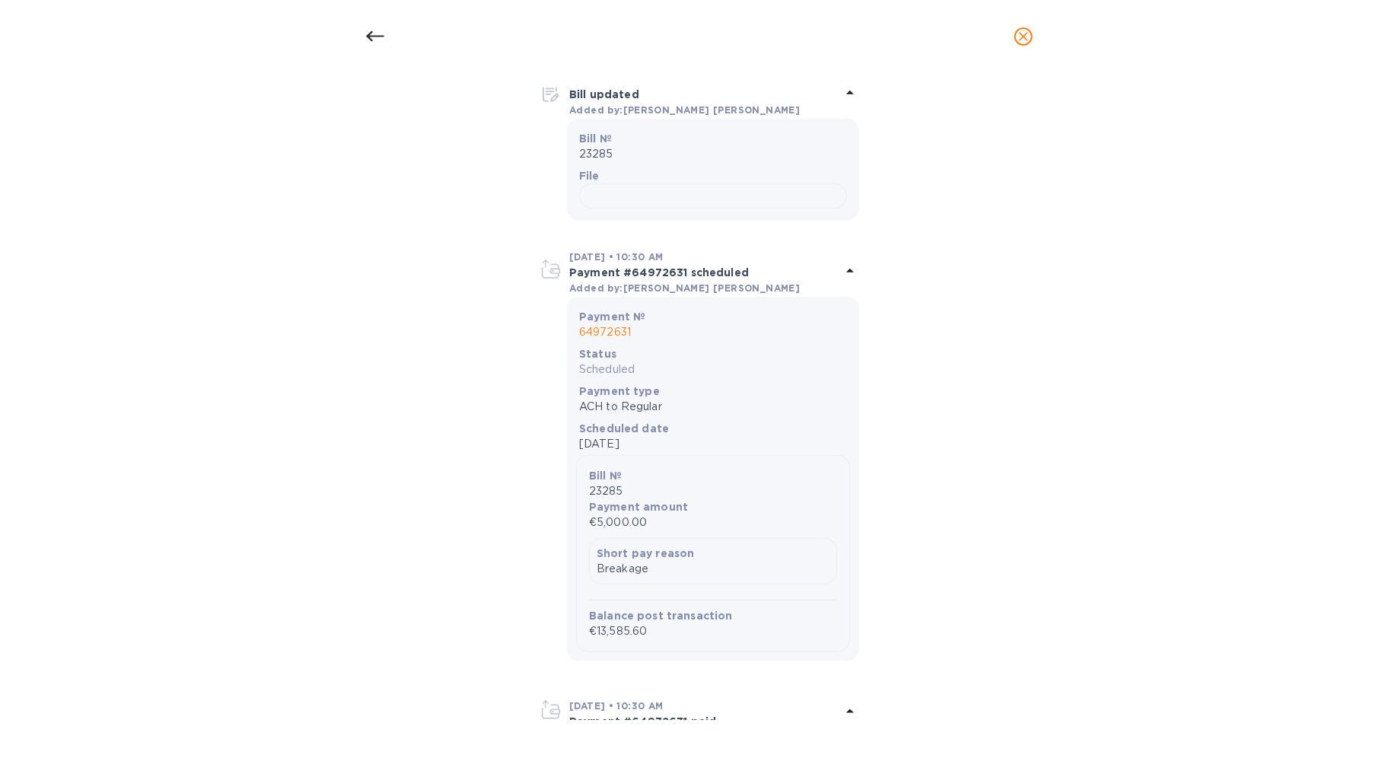
scroll to position [396, 0]
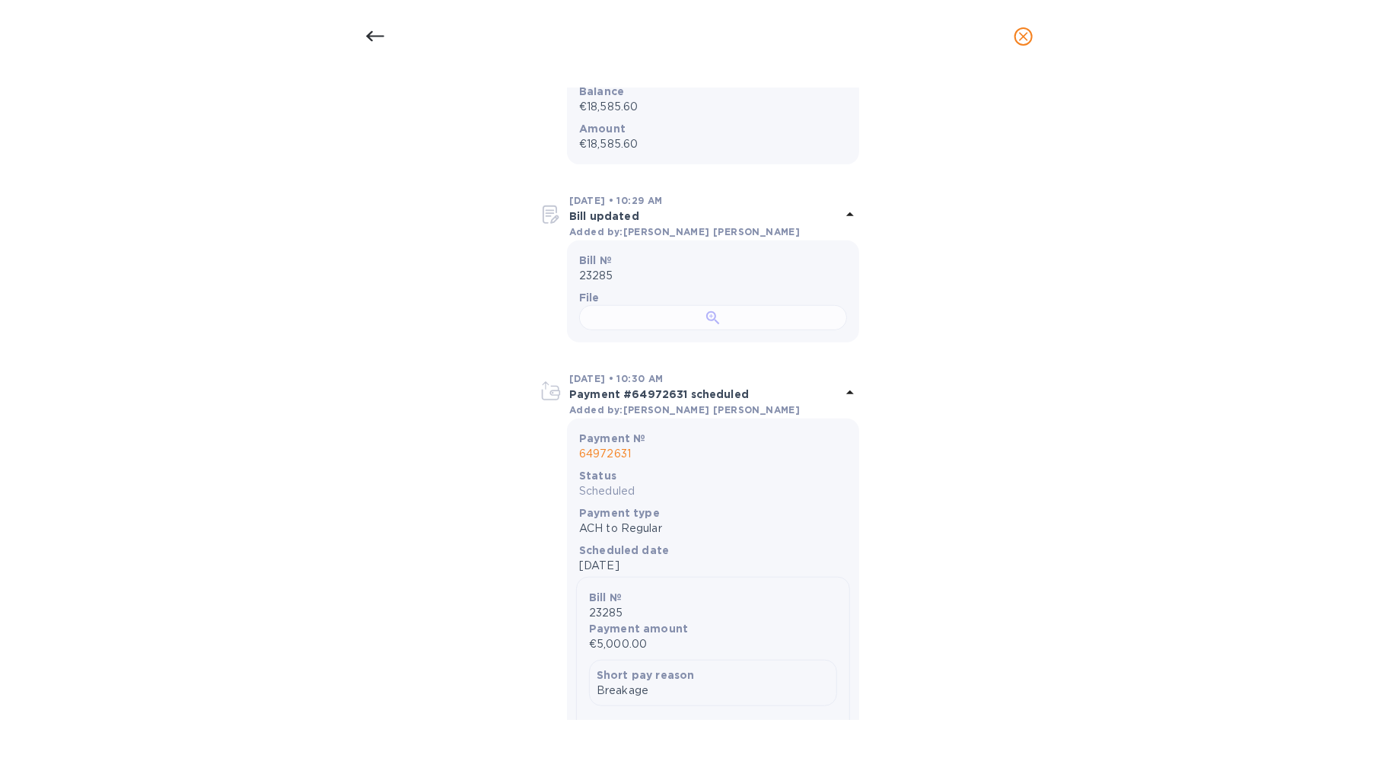
click at [701, 330] on div at bounding box center [713, 317] width 268 height 25
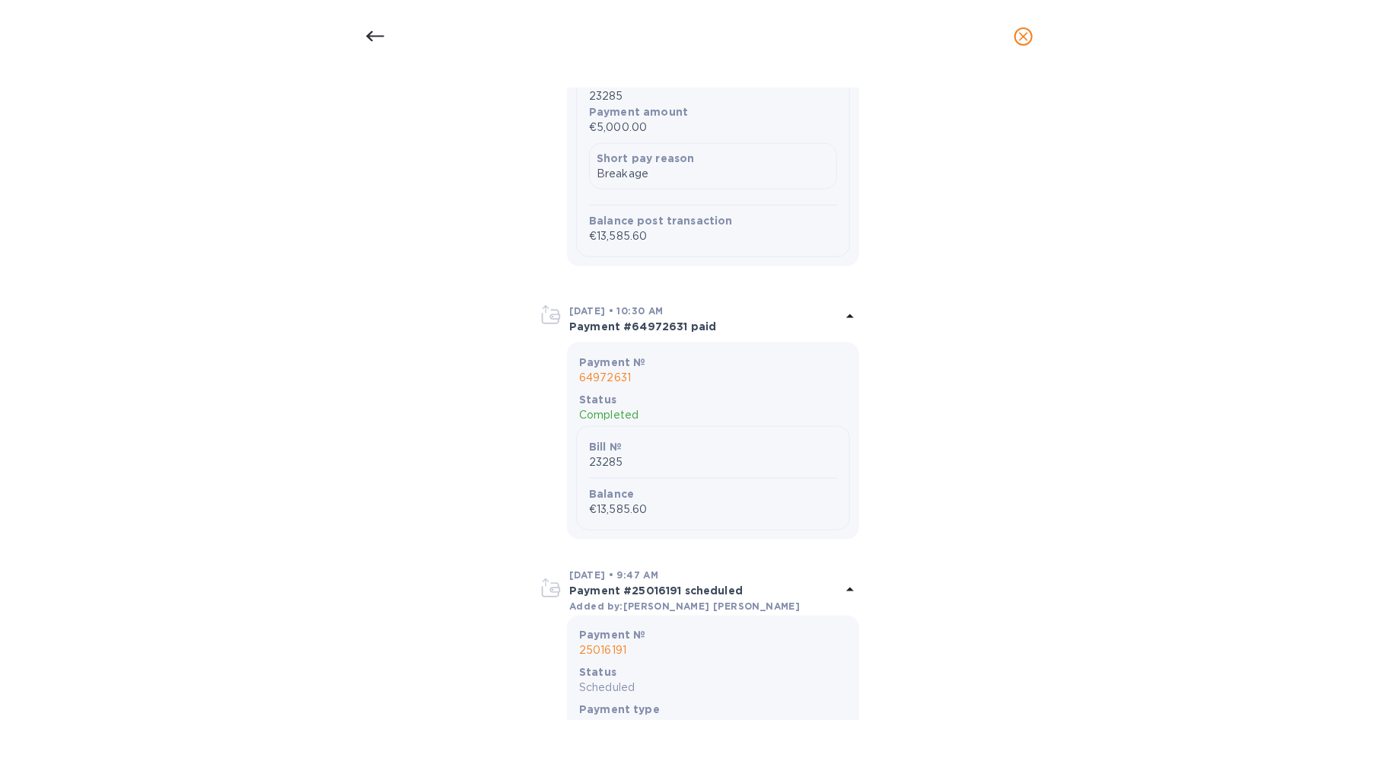
scroll to position [583, 0]
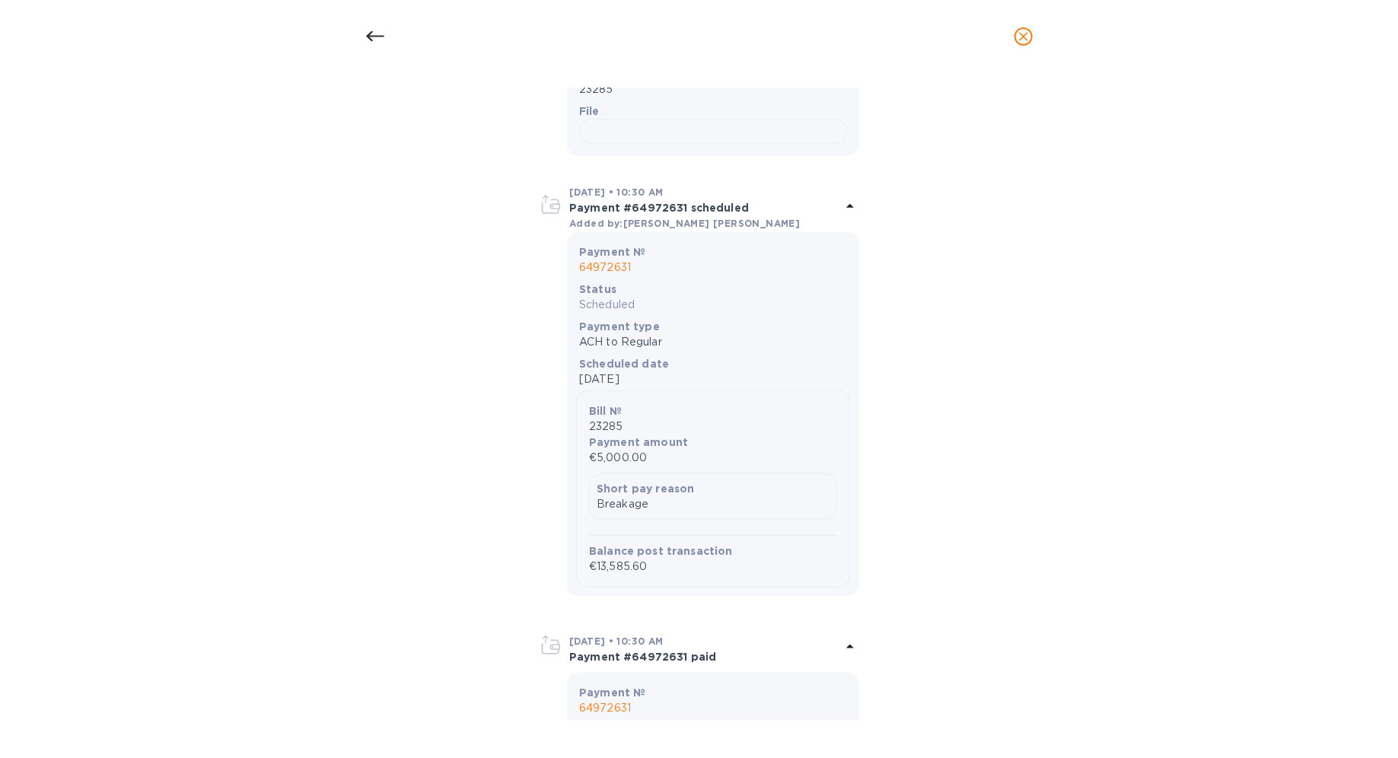
click at [367, 32] on icon at bounding box center [375, 36] width 18 height 18
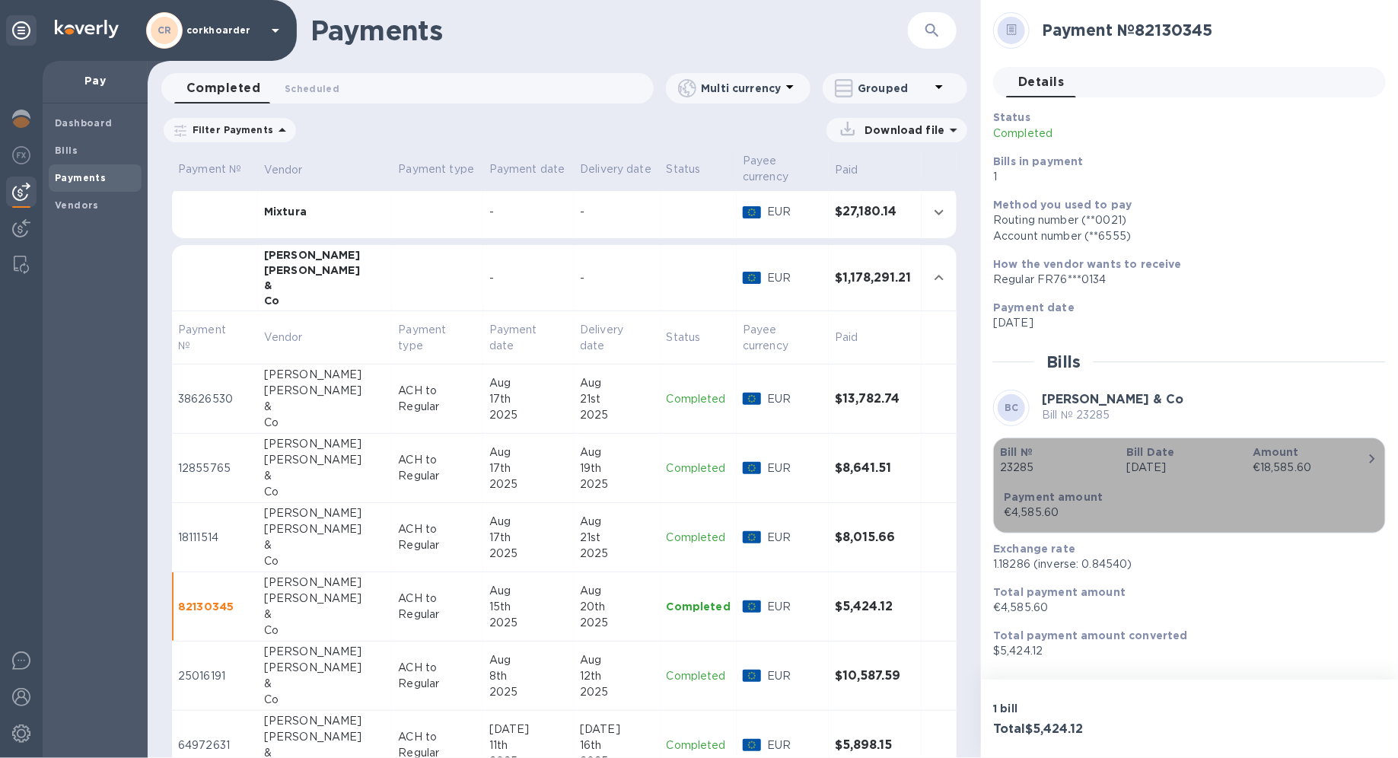
click at [1010, 479] on div "button" at bounding box center [1189, 480] width 379 height 8
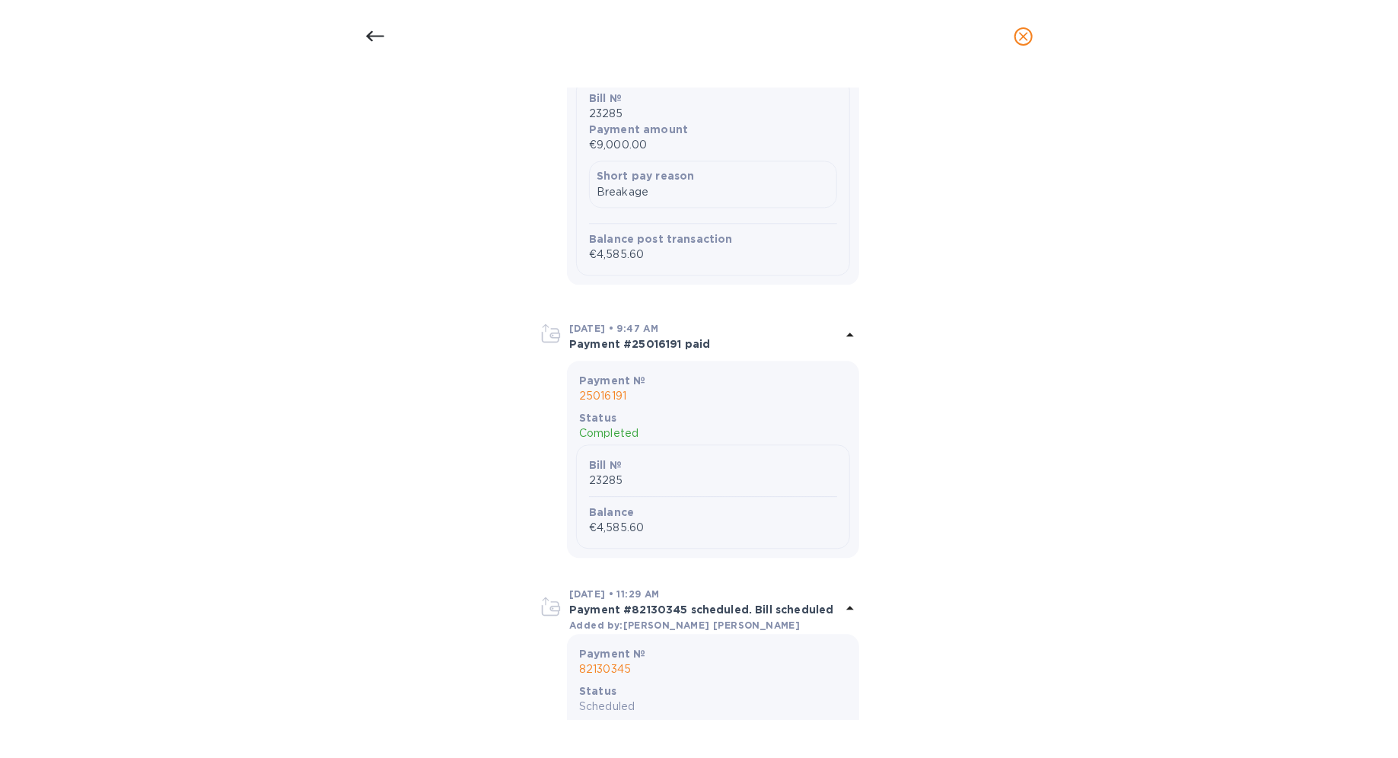
scroll to position [2387, 0]
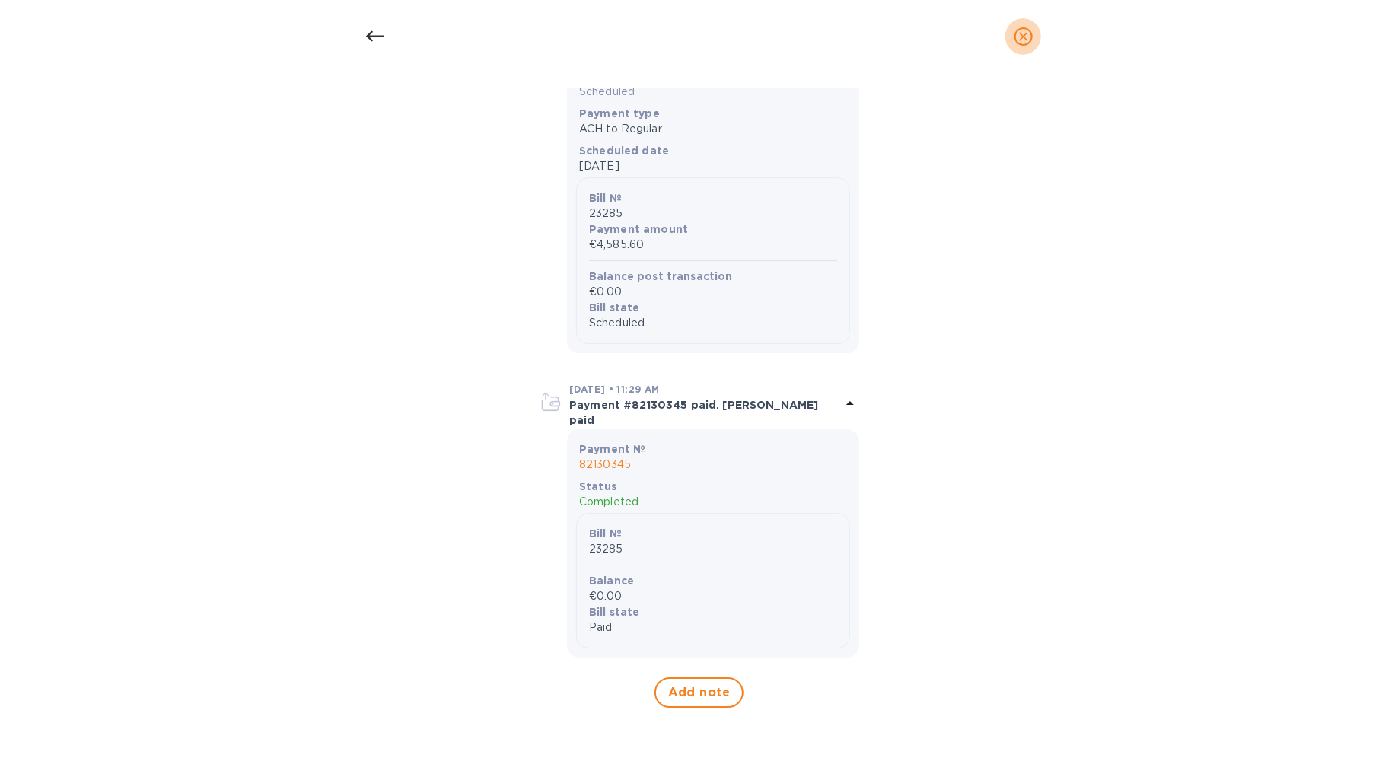
click at [1010, 33] on icon "close" at bounding box center [1023, 36] width 9 height 9
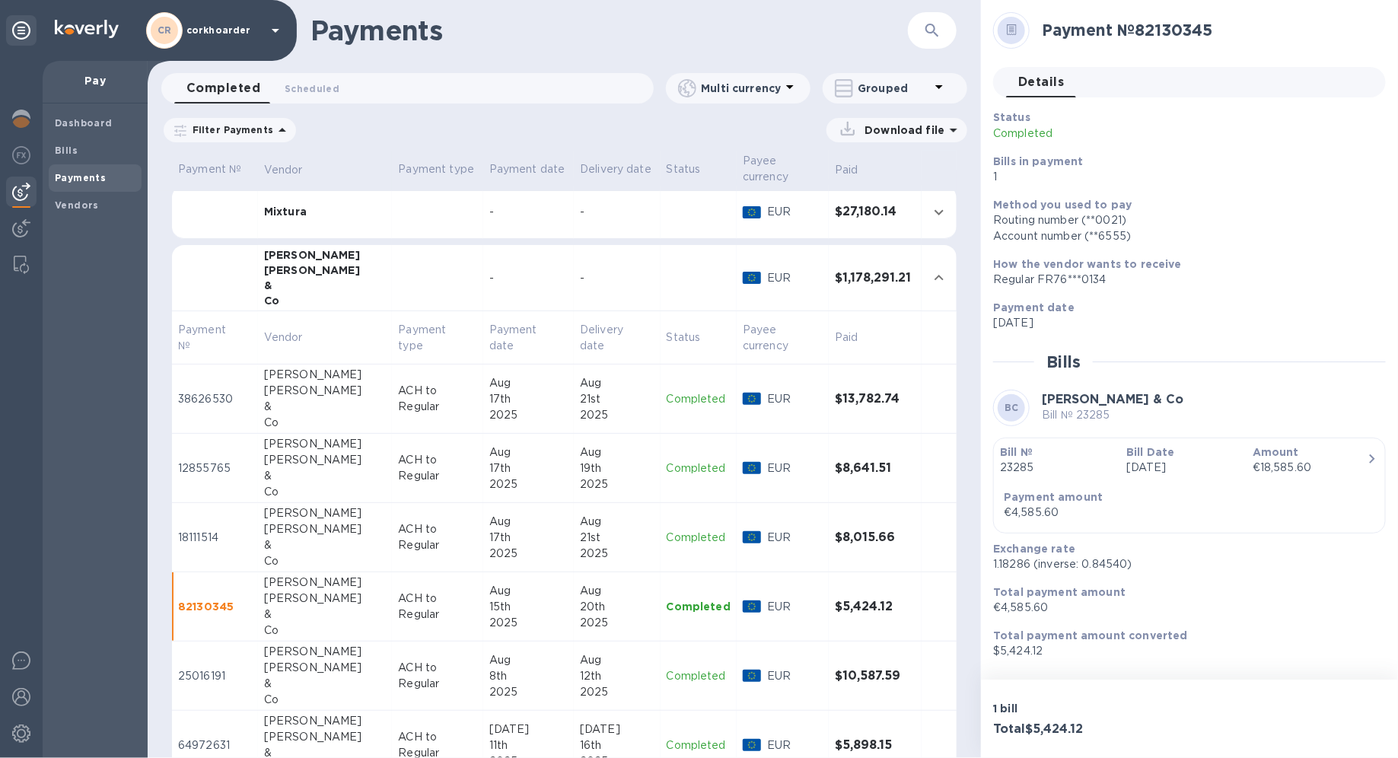
click at [88, 171] on span "Payments" at bounding box center [80, 177] width 51 height 15
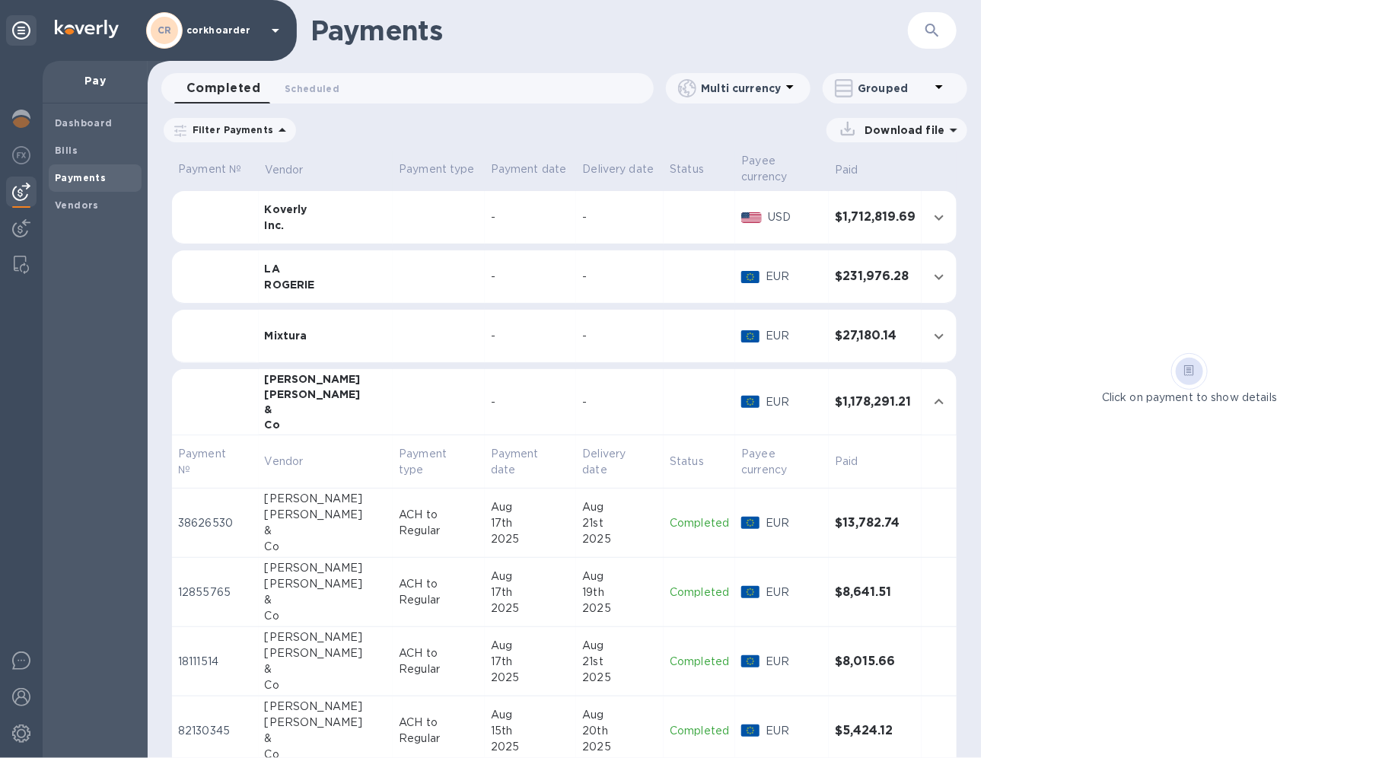
click at [921, 393] on td at bounding box center [938, 402] width 35 height 66
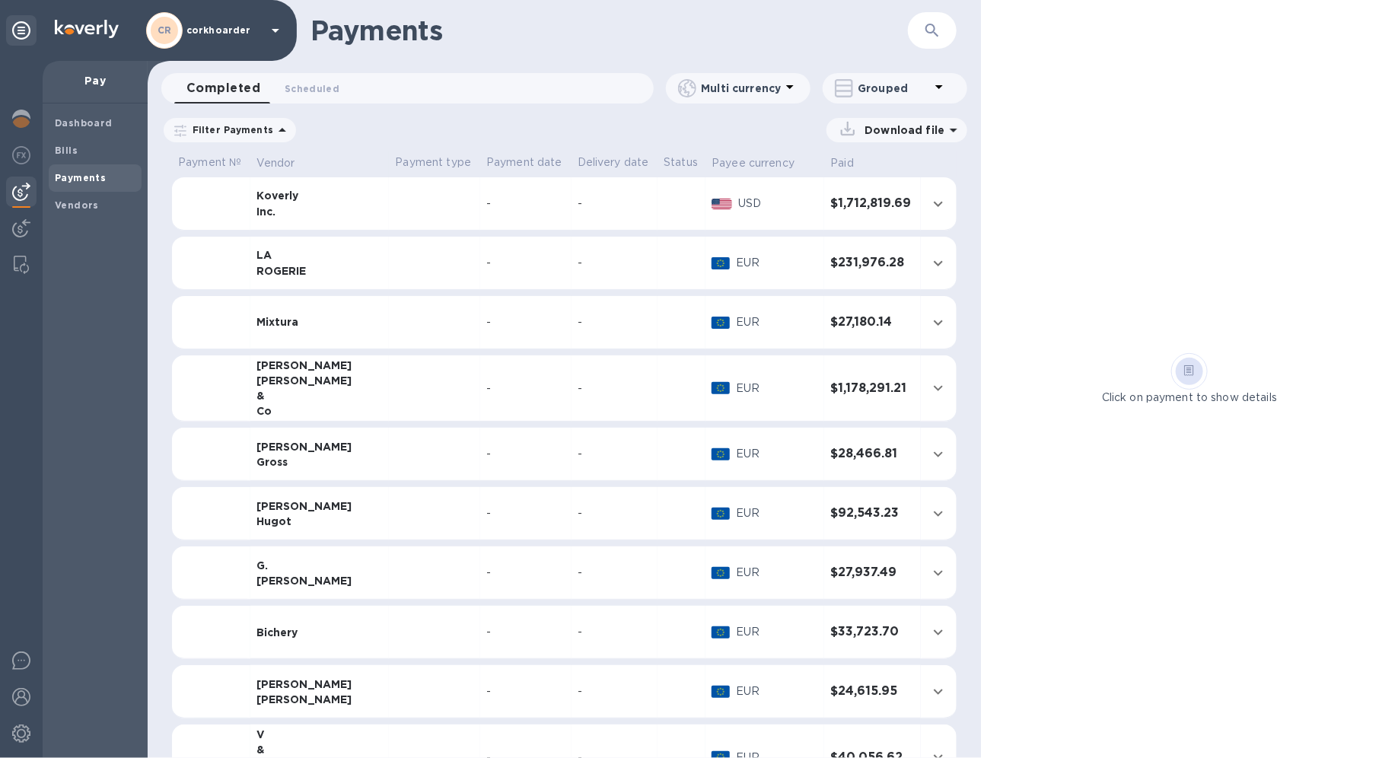
click at [625, 271] on td "-" at bounding box center [614, 263] width 87 height 53
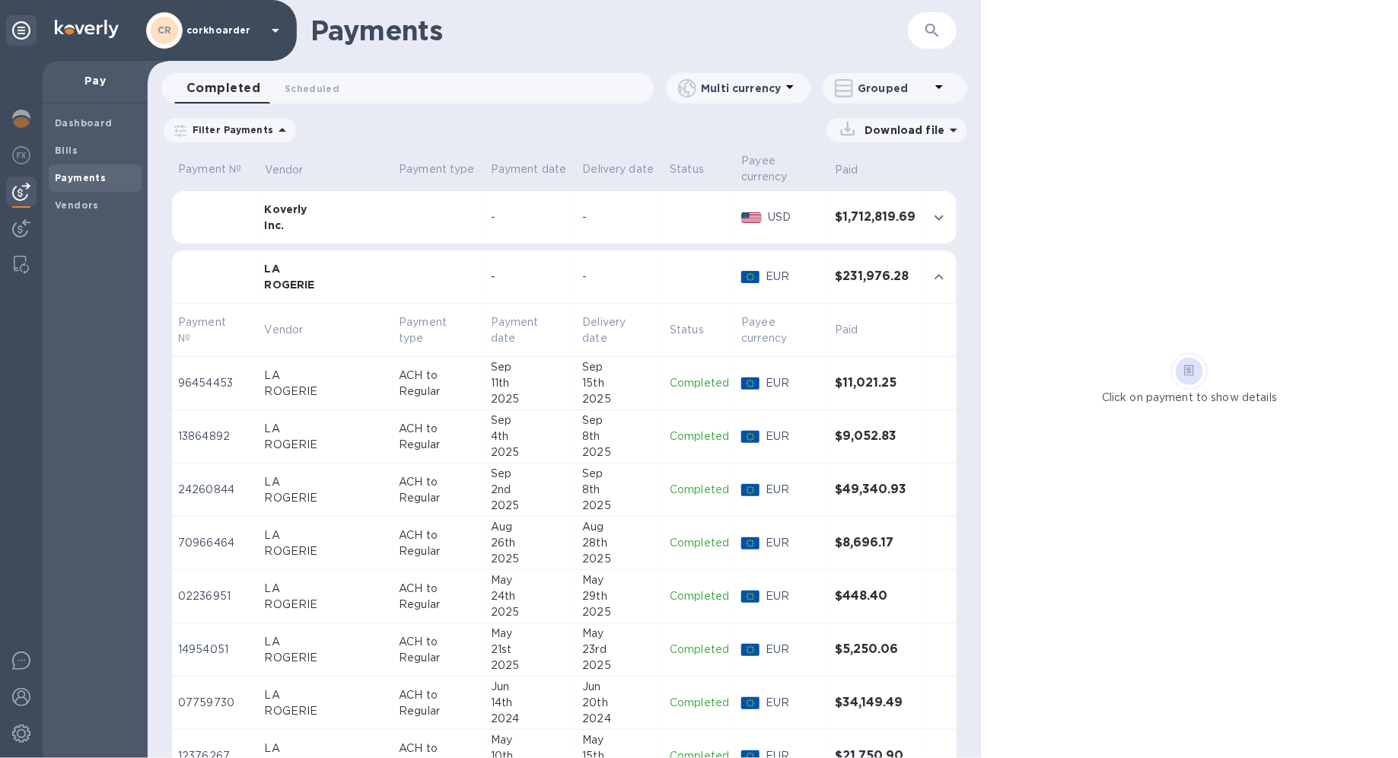
click at [491, 376] on div "11th" at bounding box center [531, 383] width 80 height 16
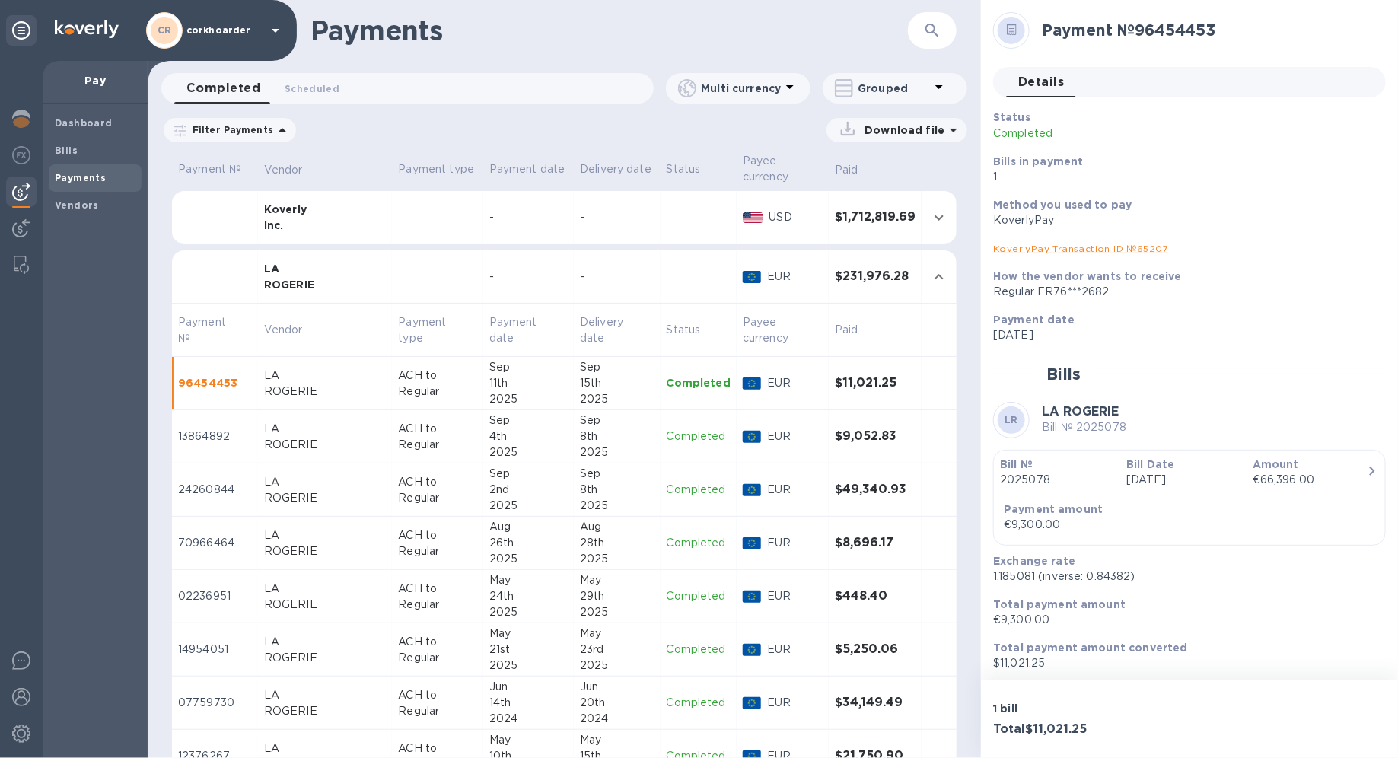
click at [581, 427] on div "Sep" at bounding box center [617, 420] width 75 height 16
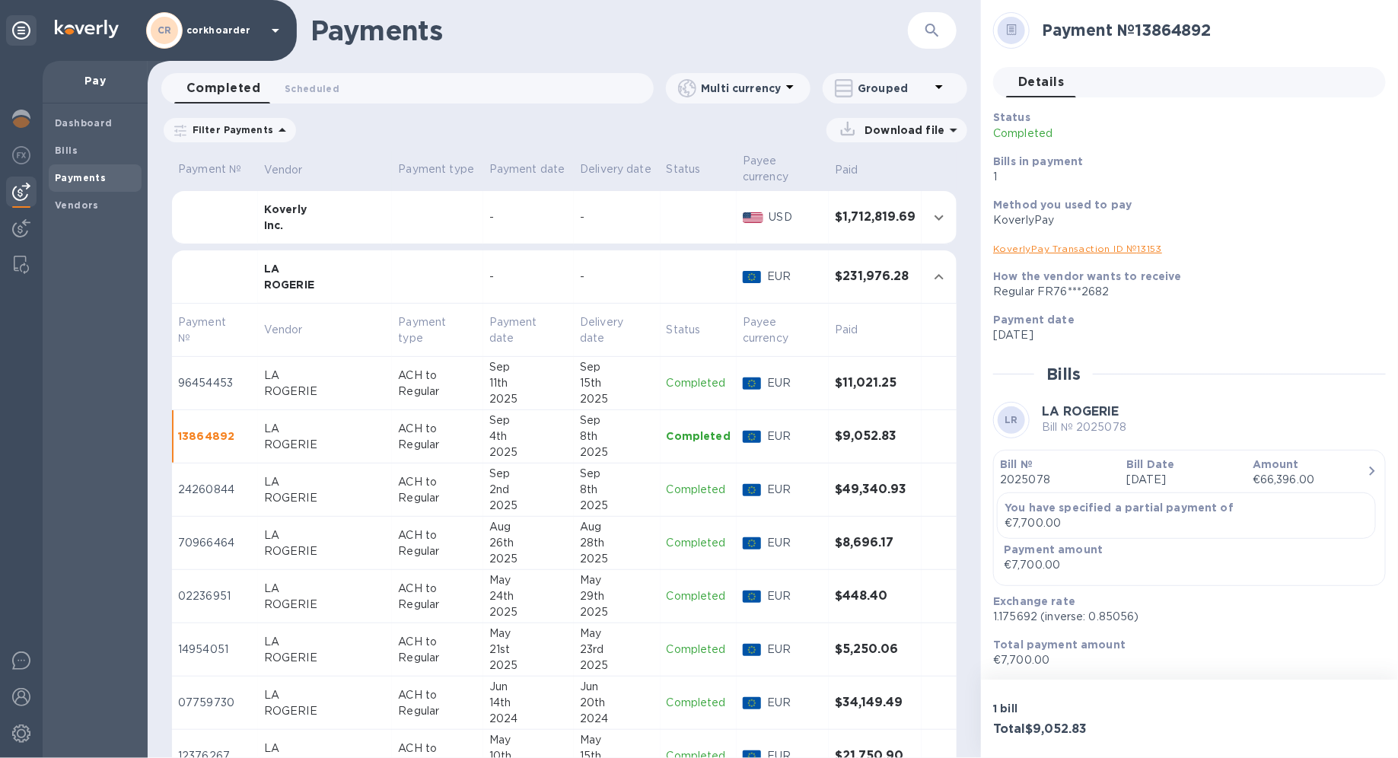
click at [580, 482] on div "8th" at bounding box center [617, 490] width 75 height 16
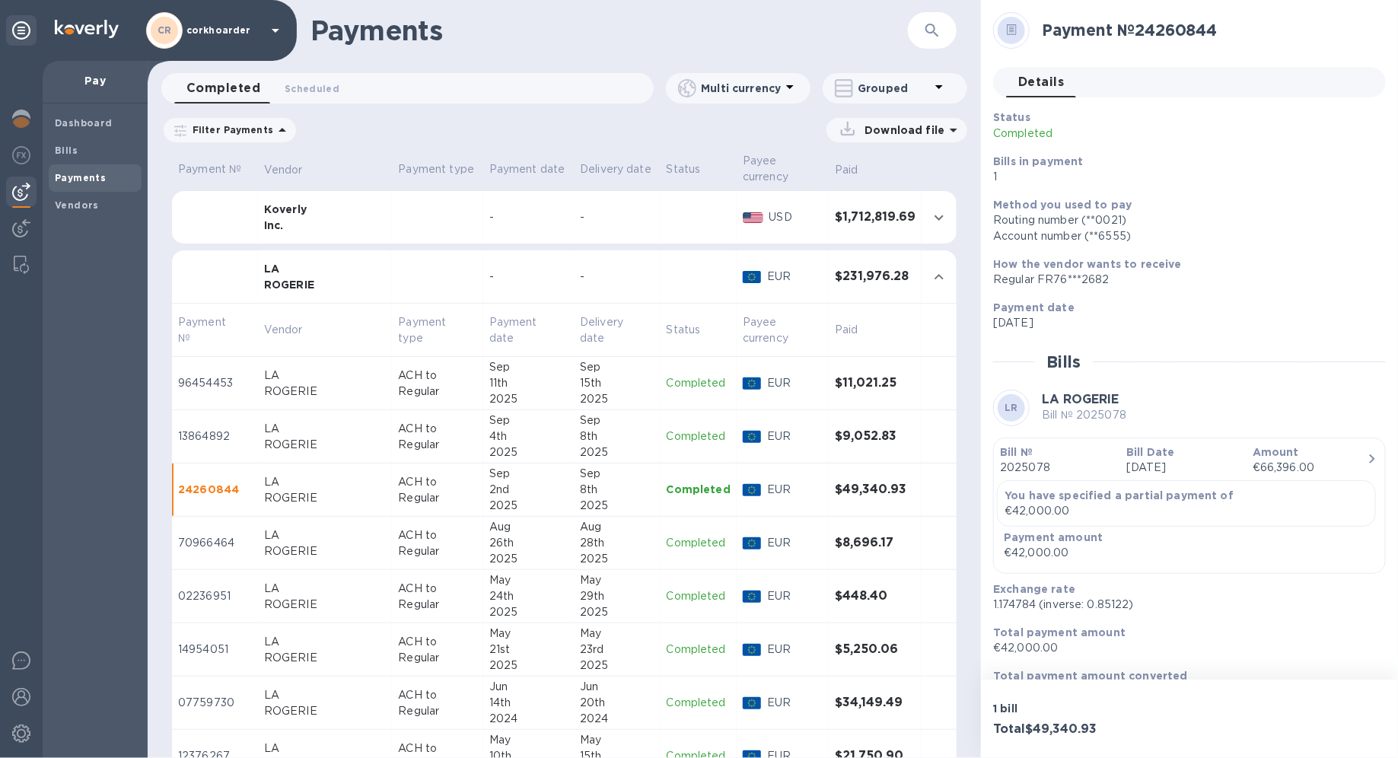
click at [580, 535] on div "28th" at bounding box center [617, 543] width 75 height 16
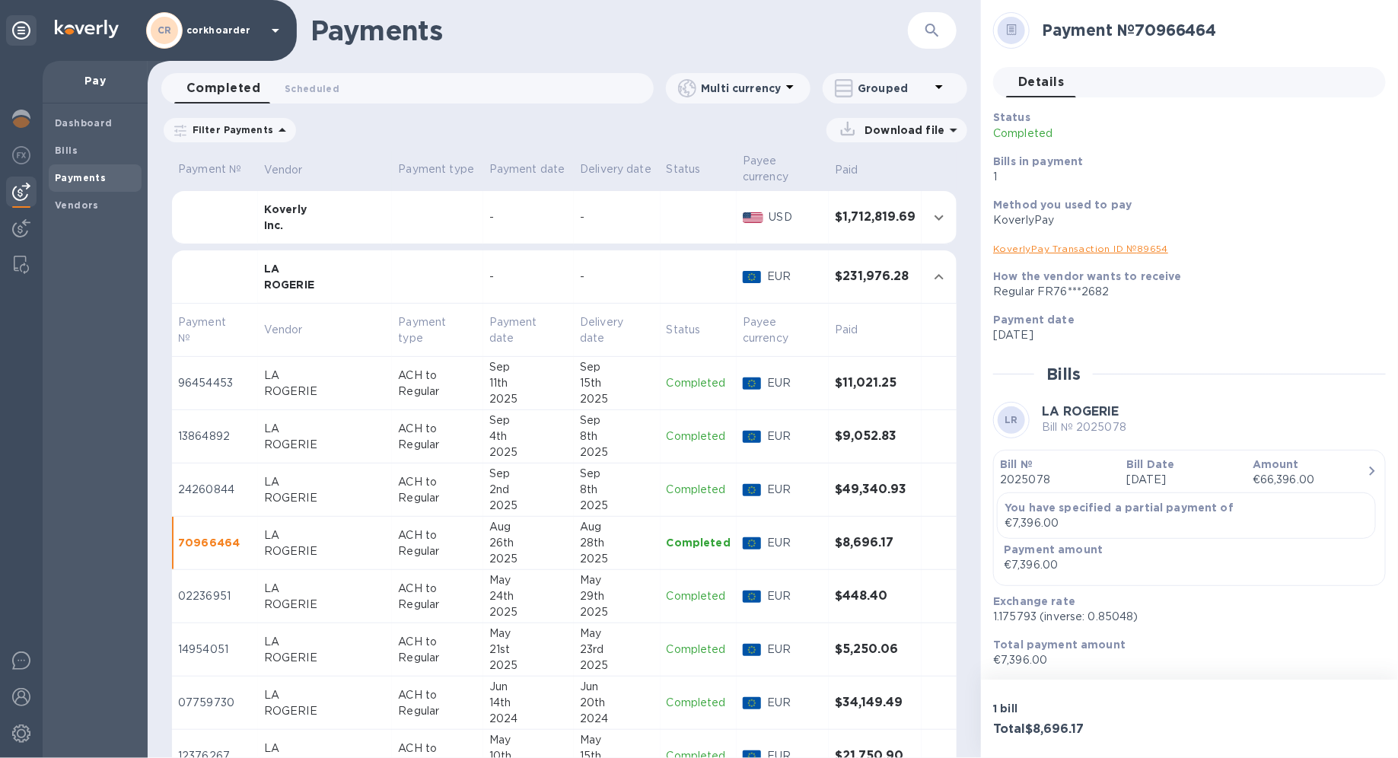
scroll to position [44, 0]
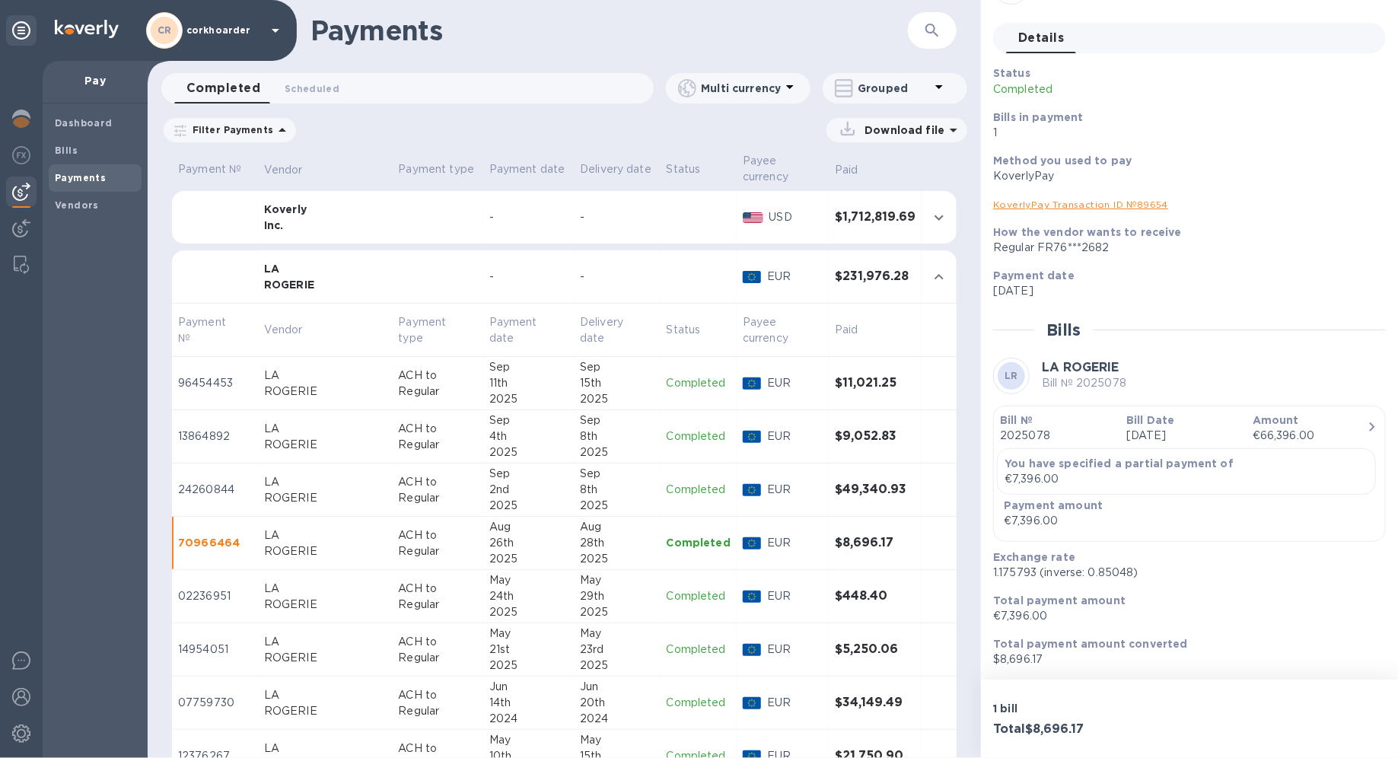
click at [489, 399] on div "2025" at bounding box center [528, 399] width 78 height 16
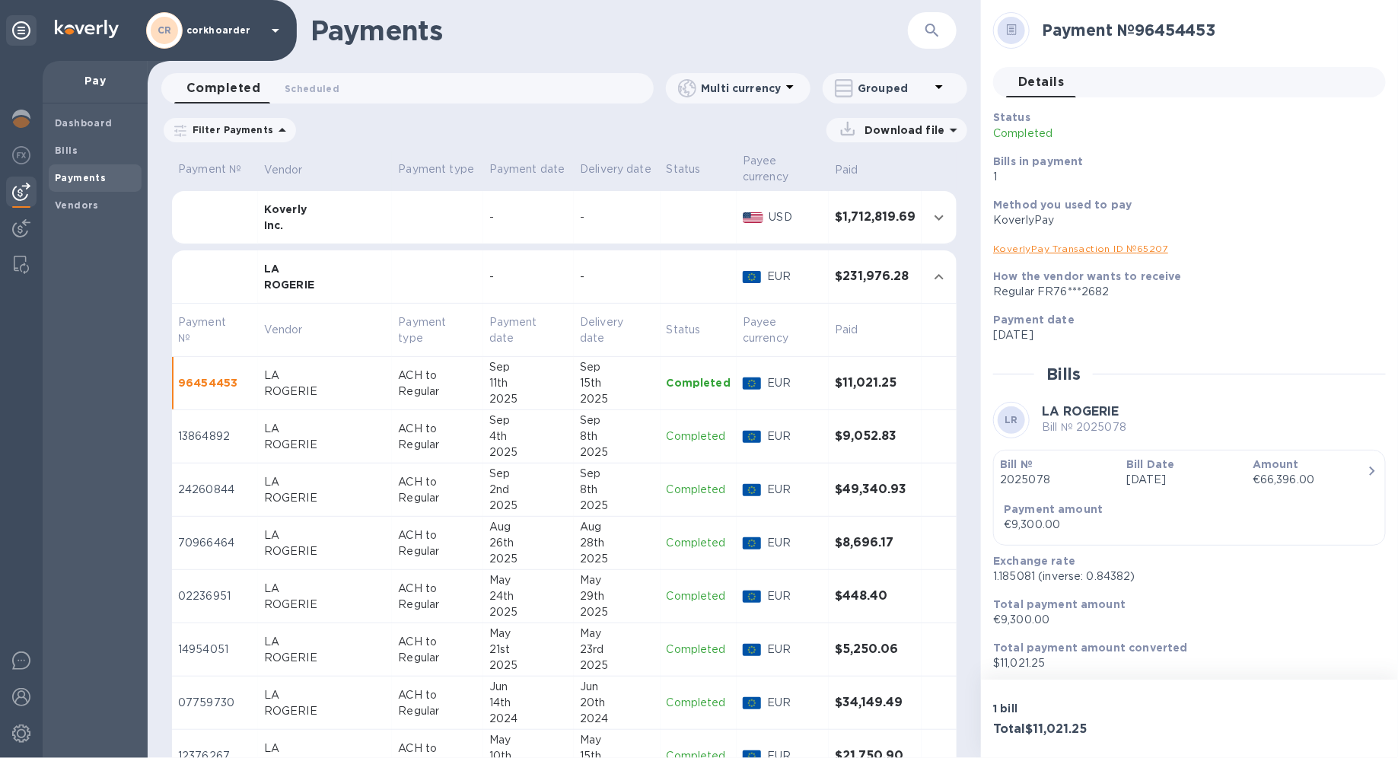
click at [1010, 537] on p "€9,300.00" at bounding box center [1183, 620] width 380 height 16
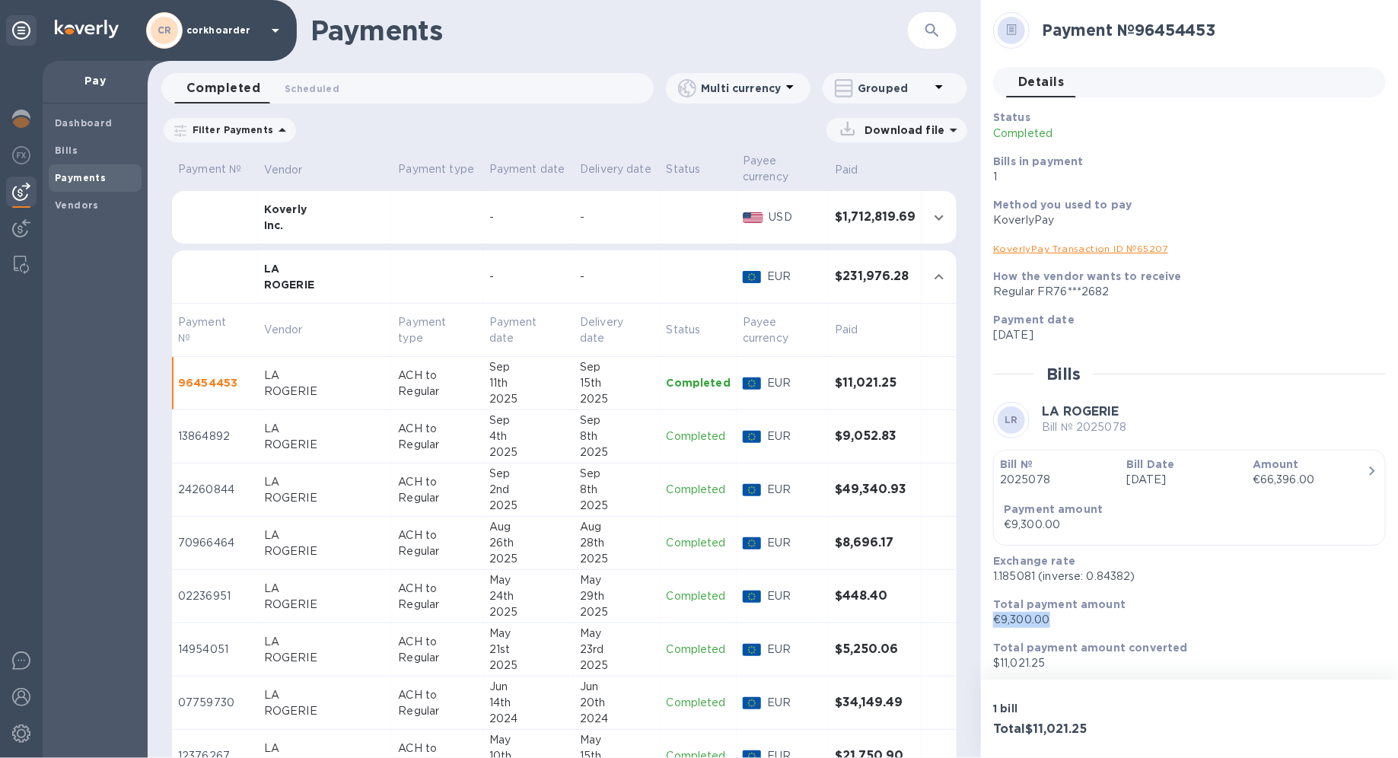
click at [1010, 537] on p "$11,021.25" at bounding box center [1183, 663] width 380 height 16
click at [336, 447] on div "ROGERIE" at bounding box center [325, 445] width 122 height 16
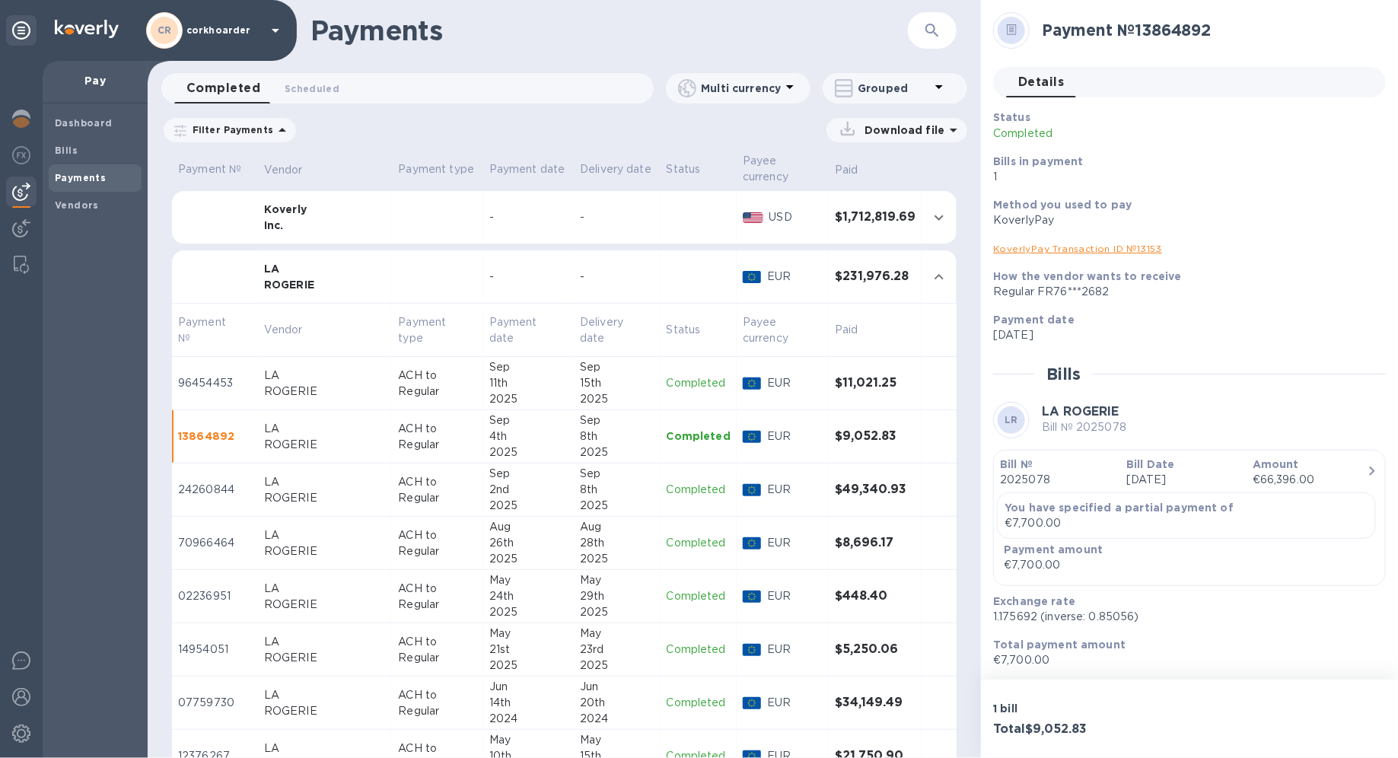
scroll to position [44, 0]
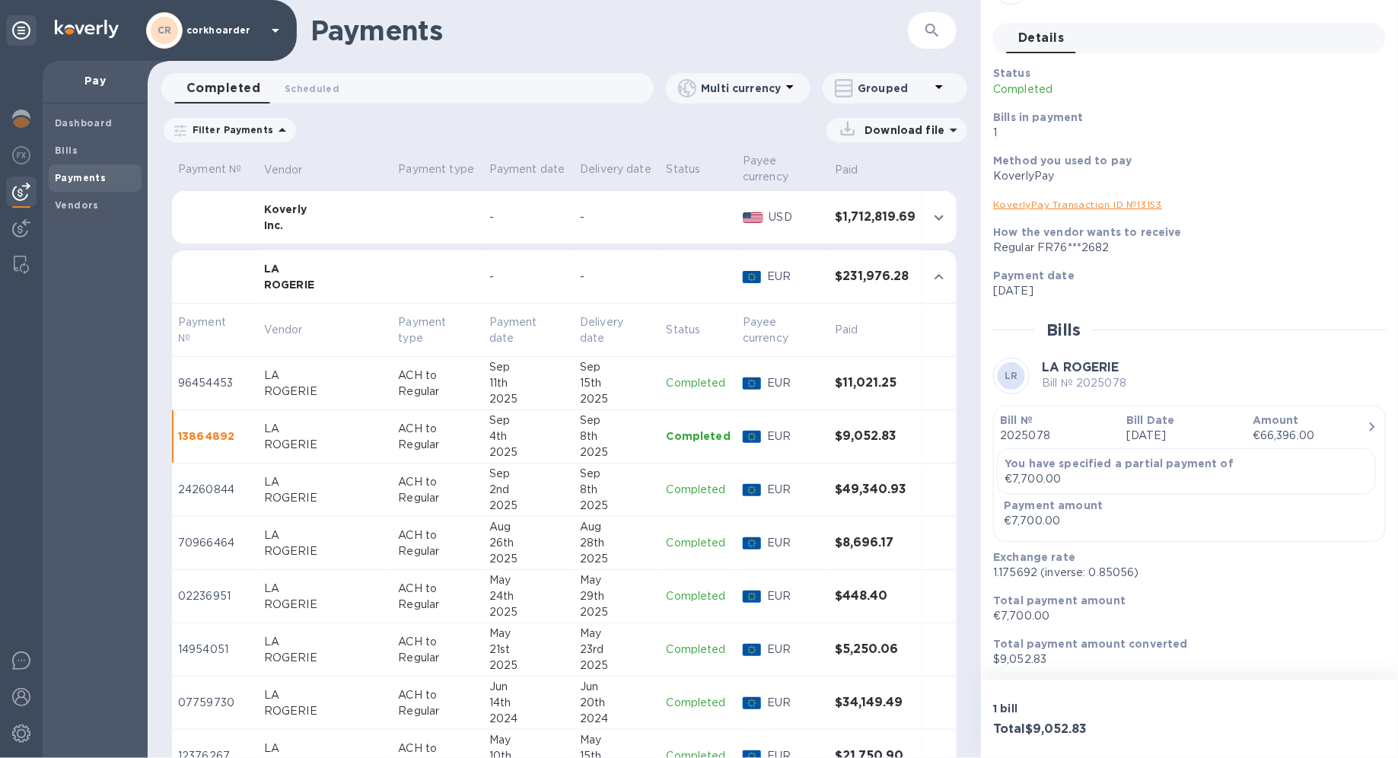
click at [1010, 537] on p "€7,700.00" at bounding box center [1183, 616] width 380 height 16
click at [1010, 537] on p "$9,052.83" at bounding box center [1183, 659] width 380 height 16
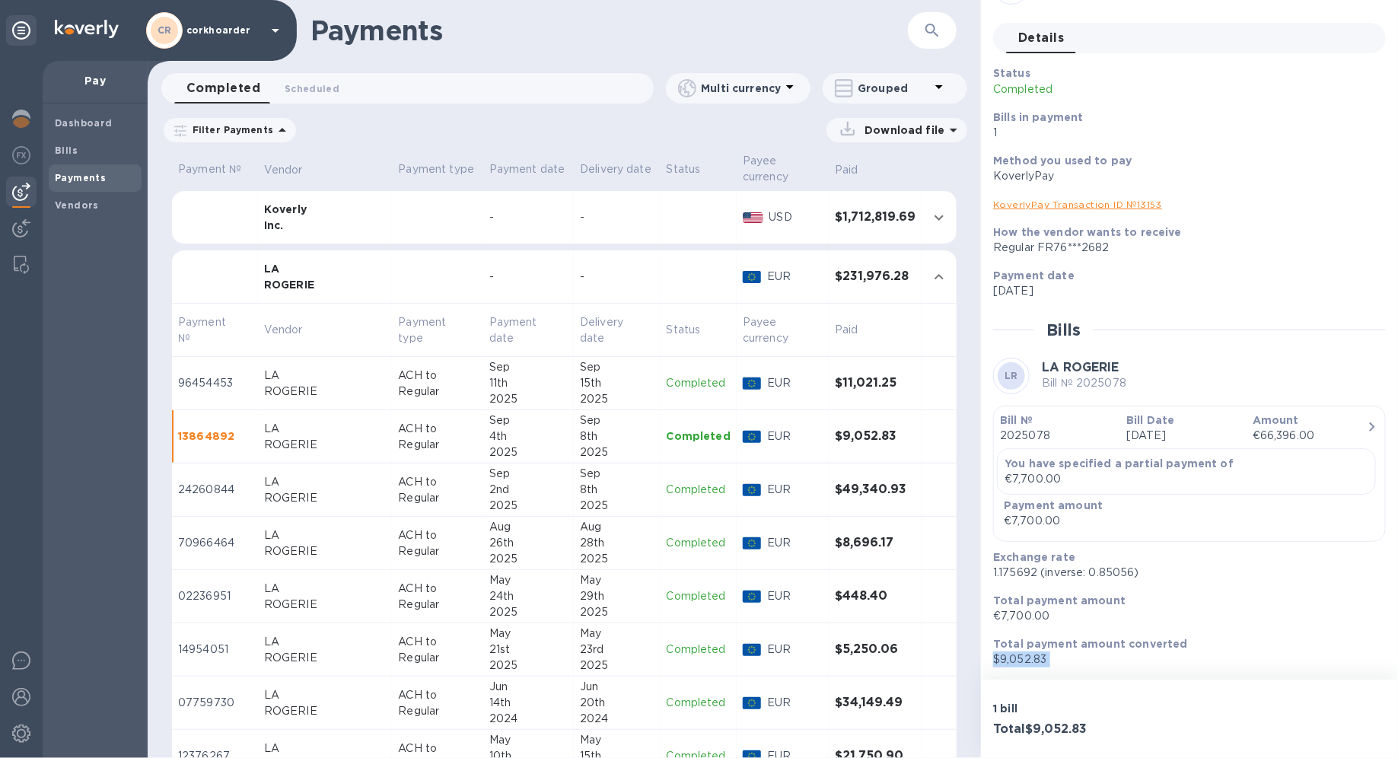
click at [1010, 537] on p "$9,052.83" at bounding box center [1183, 659] width 380 height 16
click at [398, 487] on p "ACH to Regular" at bounding box center [437, 490] width 78 height 32
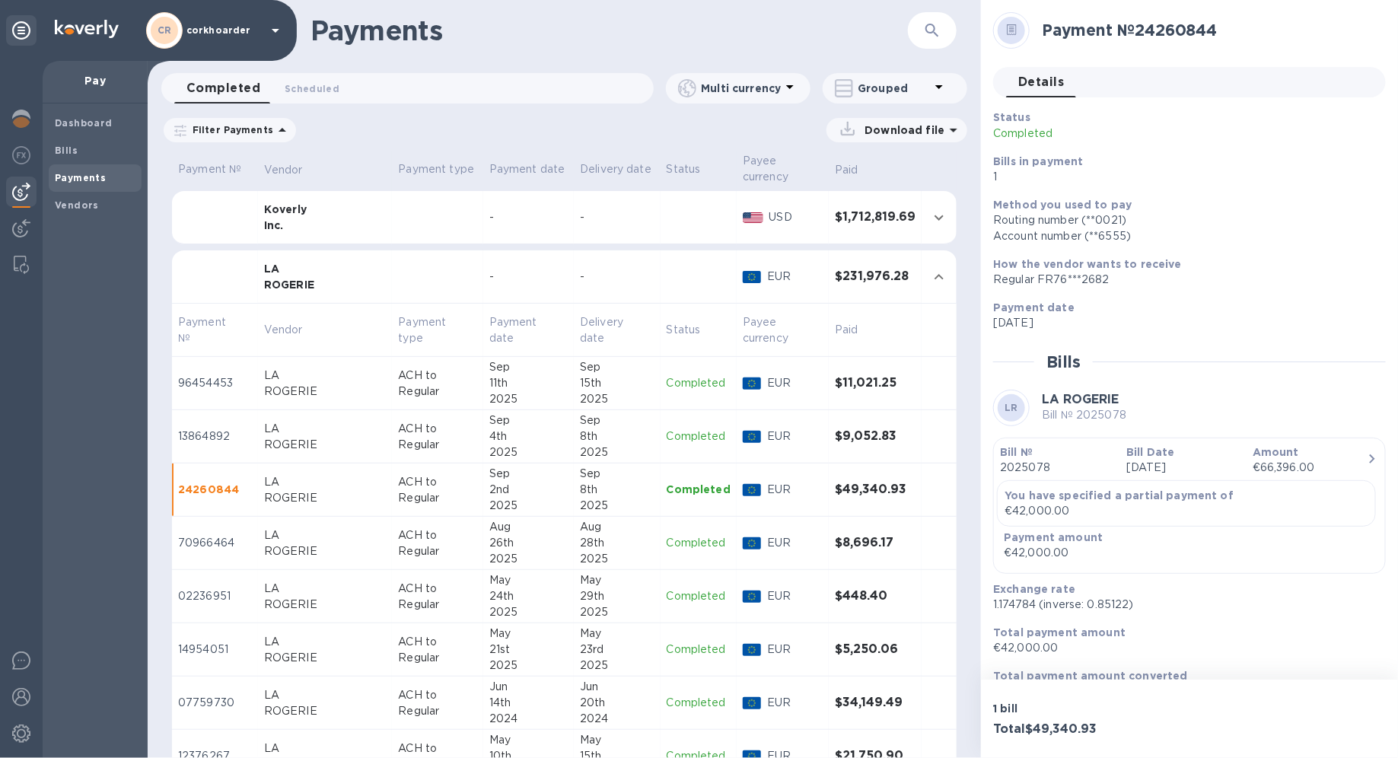
click at [1010, 537] on p "€42,000.00" at bounding box center [1183, 648] width 380 height 16
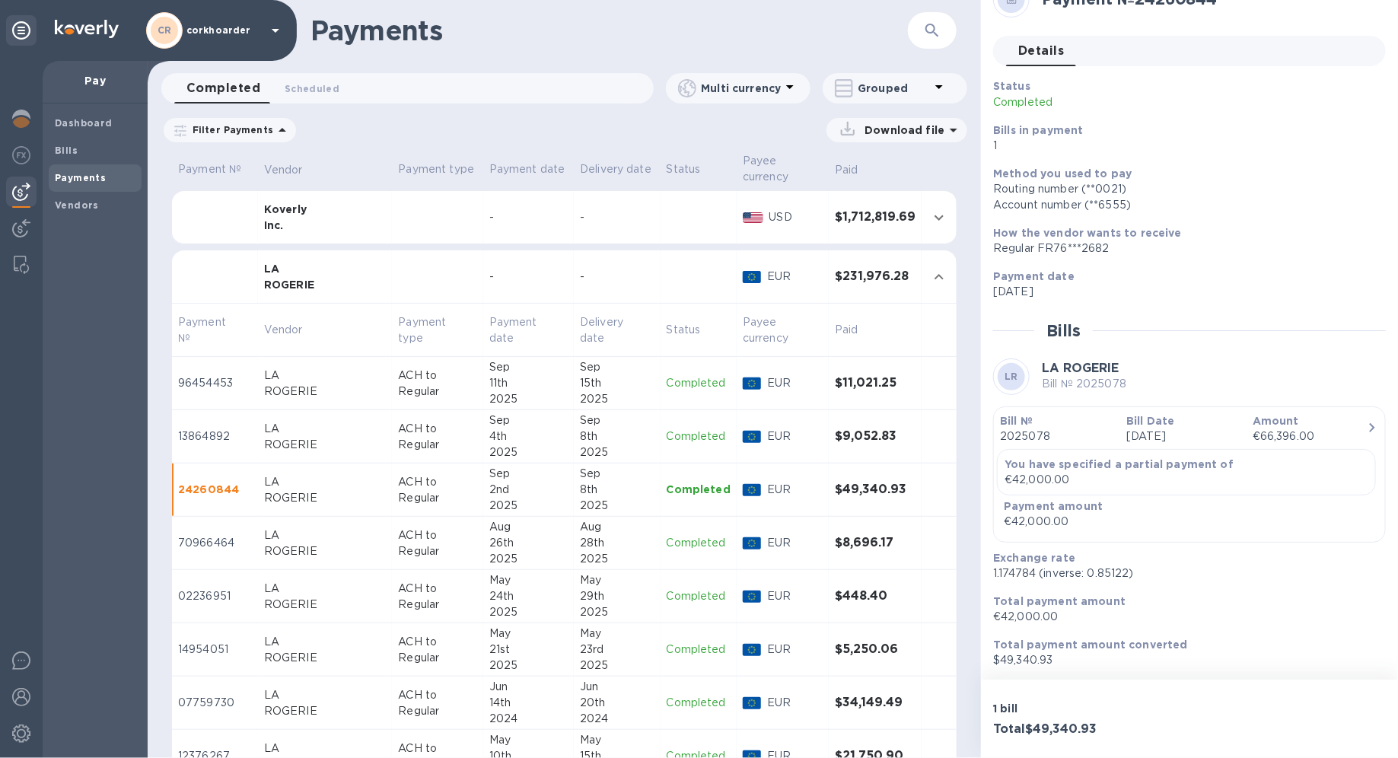
click at [1010, 537] on div "Total payment amount €42,000.00" at bounding box center [1183, 608] width 393 height 43
click at [1010, 537] on p "€42,000.00" at bounding box center [1183, 617] width 380 height 16
click at [1010, 537] on div "Total payment amount converted $49,340.93" at bounding box center [1183, 652] width 393 height 43
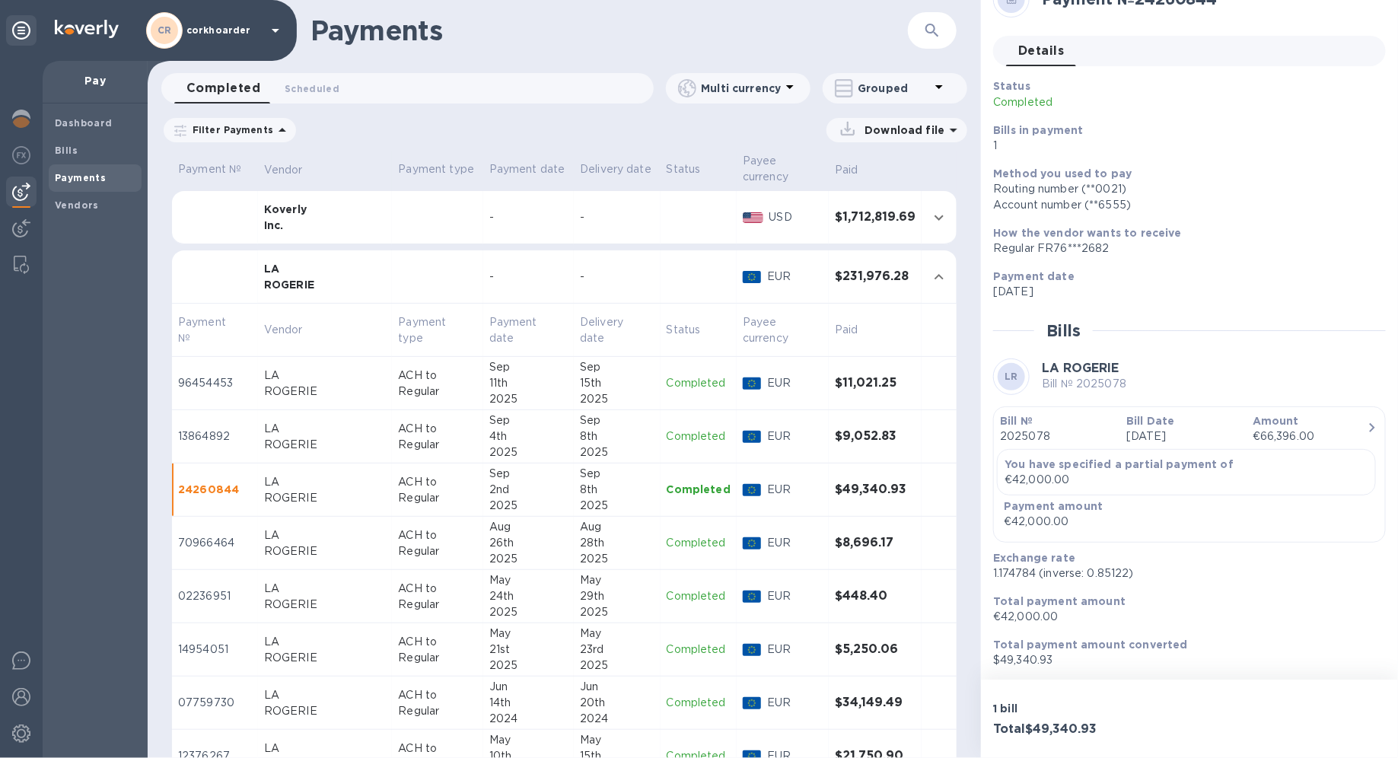
click at [1010, 537] on div "Total payment amount converted $49,340.93" at bounding box center [1183, 652] width 393 height 43
click at [316, 537] on div "ROGERIE" at bounding box center [325, 551] width 122 height 16
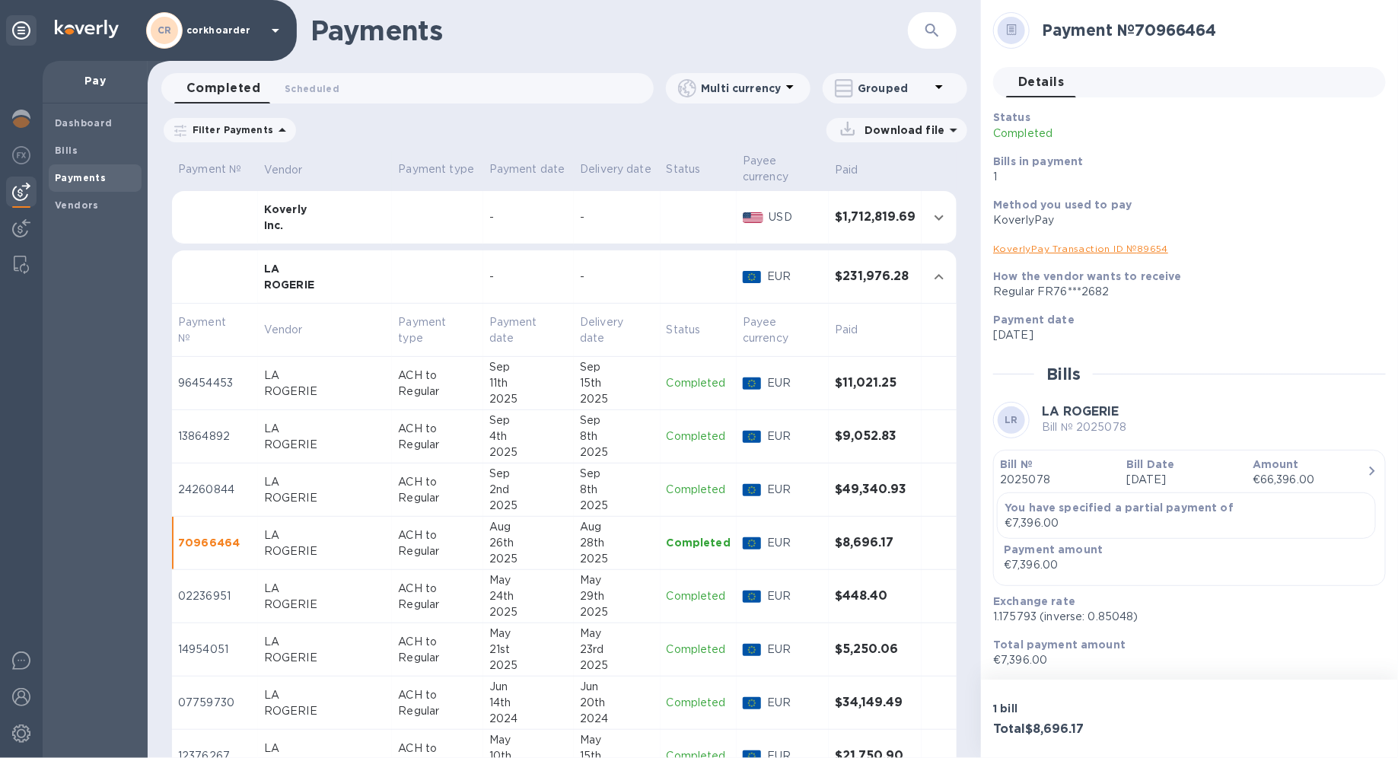
scroll to position [44, 0]
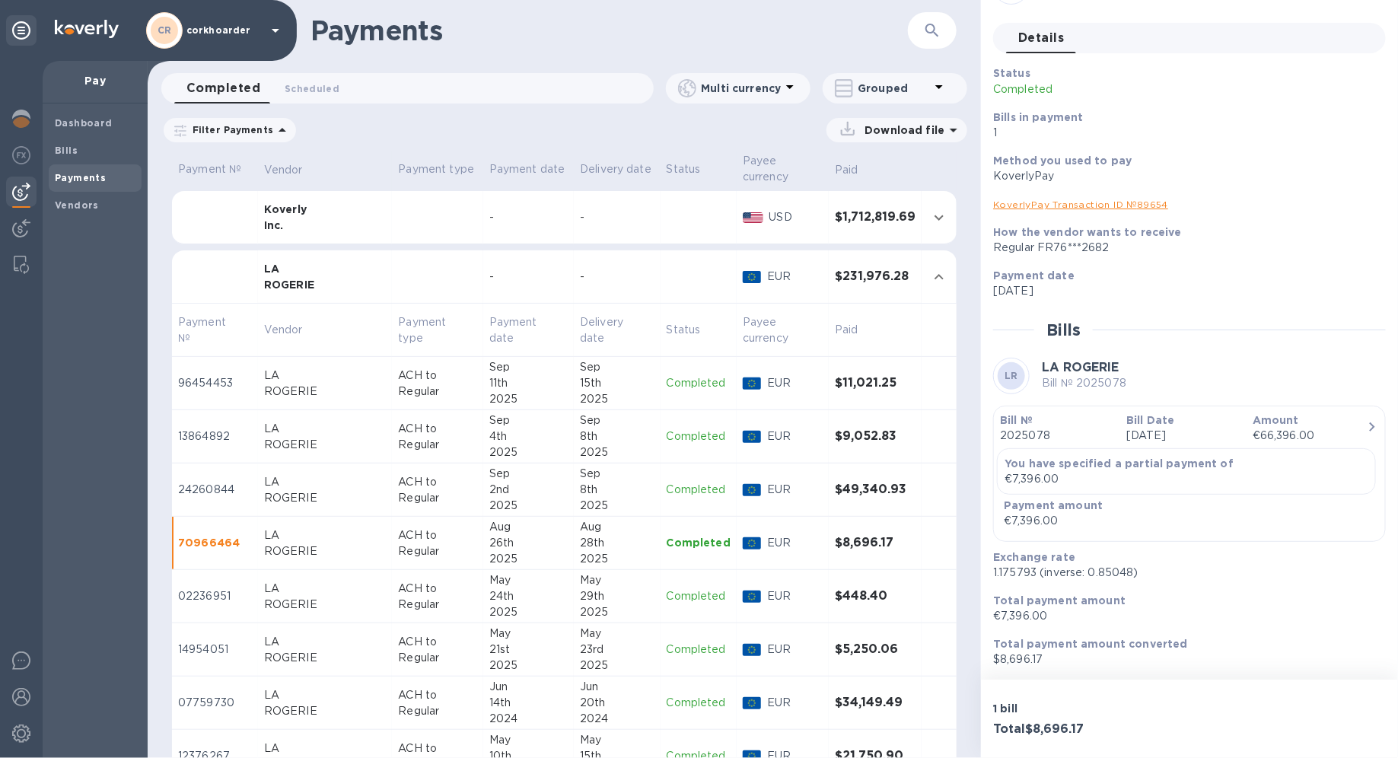
click at [1006, 537] on p "€7,396.00" at bounding box center [1183, 616] width 380 height 16
click at [1009, 537] on p "$8,696.17" at bounding box center [1183, 659] width 380 height 16
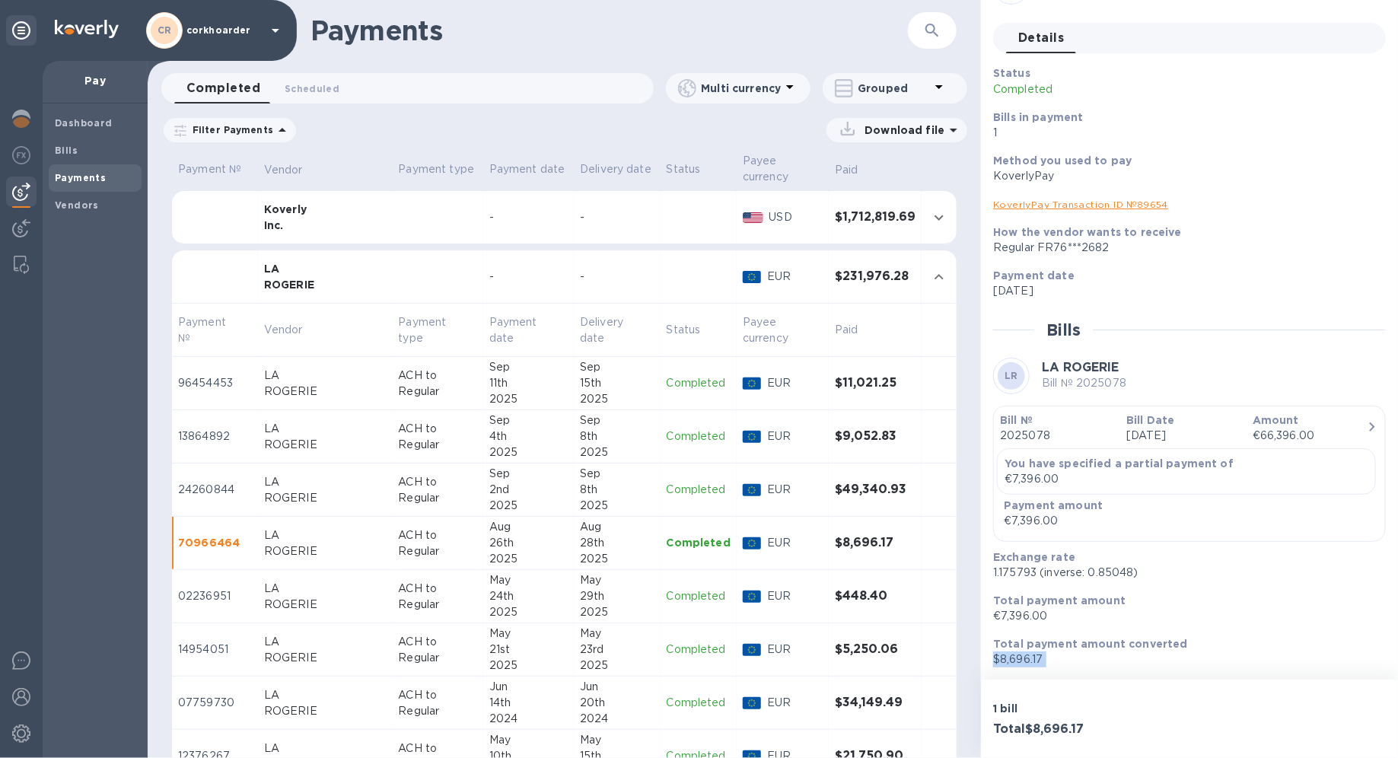
click at [1009, 537] on p "$8,696.17" at bounding box center [1183, 659] width 380 height 16
click at [91, 110] on div "Dashboard" at bounding box center [95, 123] width 93 height 27
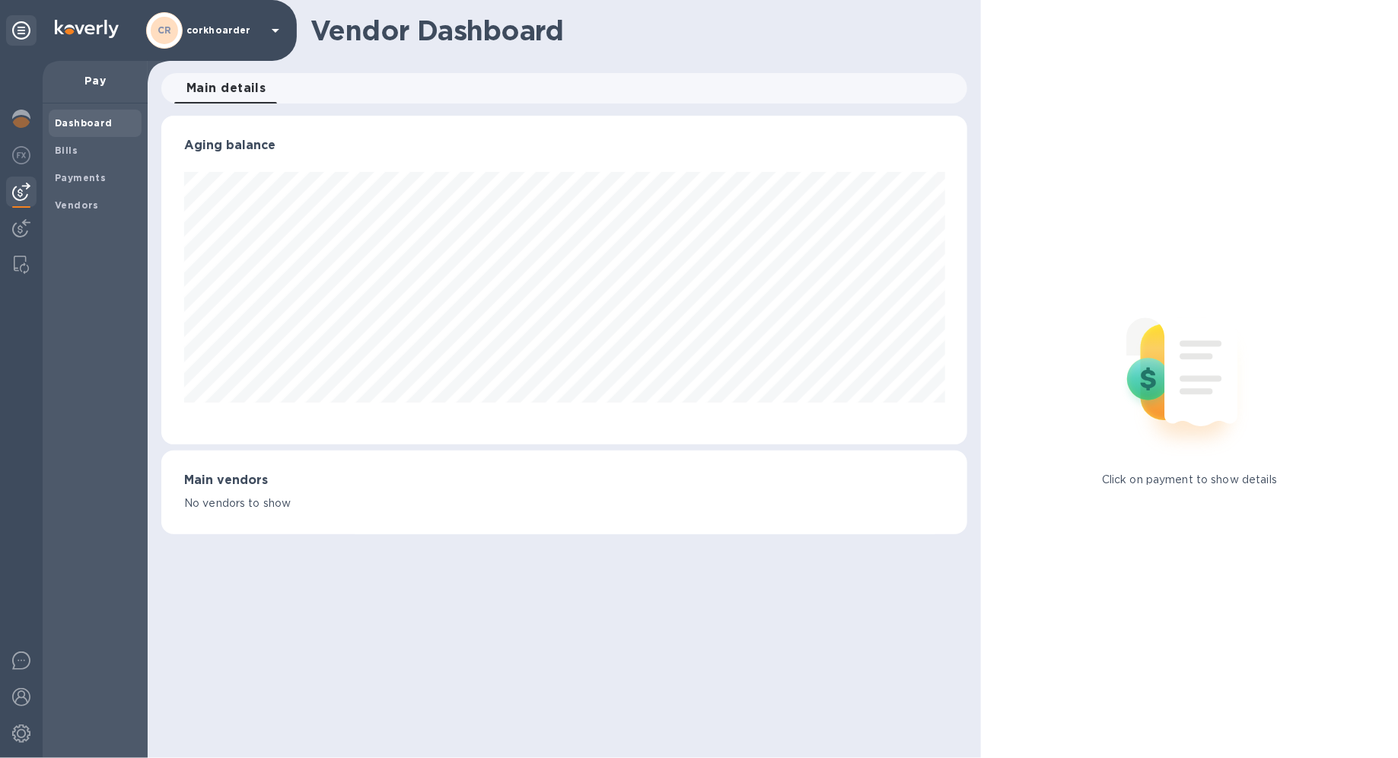
scroll to position [328, 806]
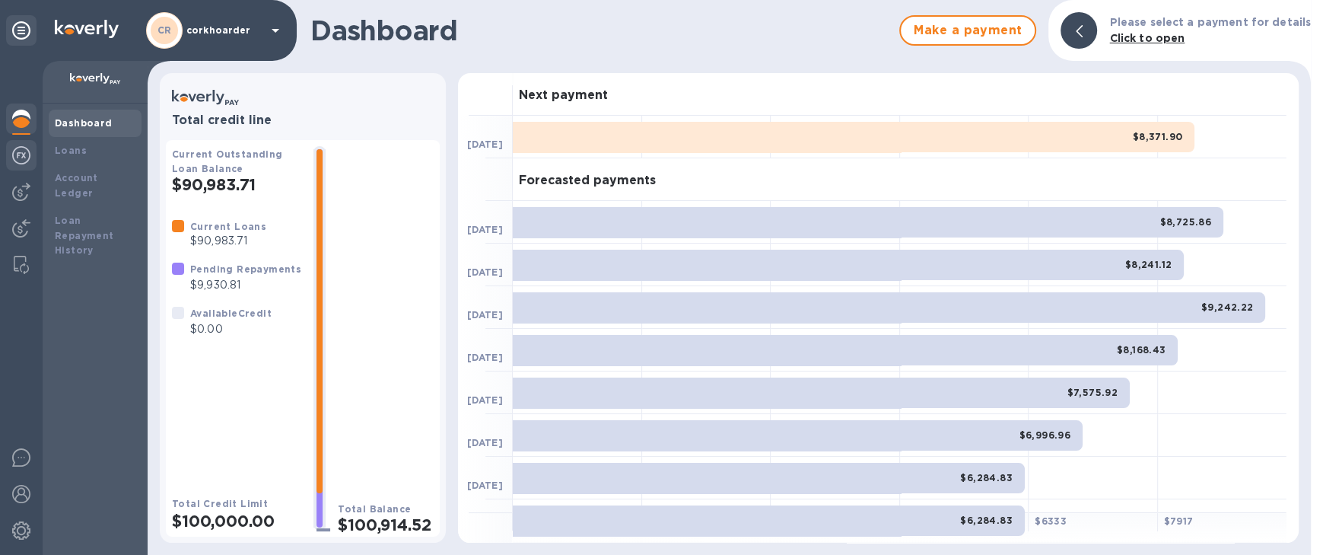
click at [21, 162] on img at bounding box center [21, 155] width 18 height 18
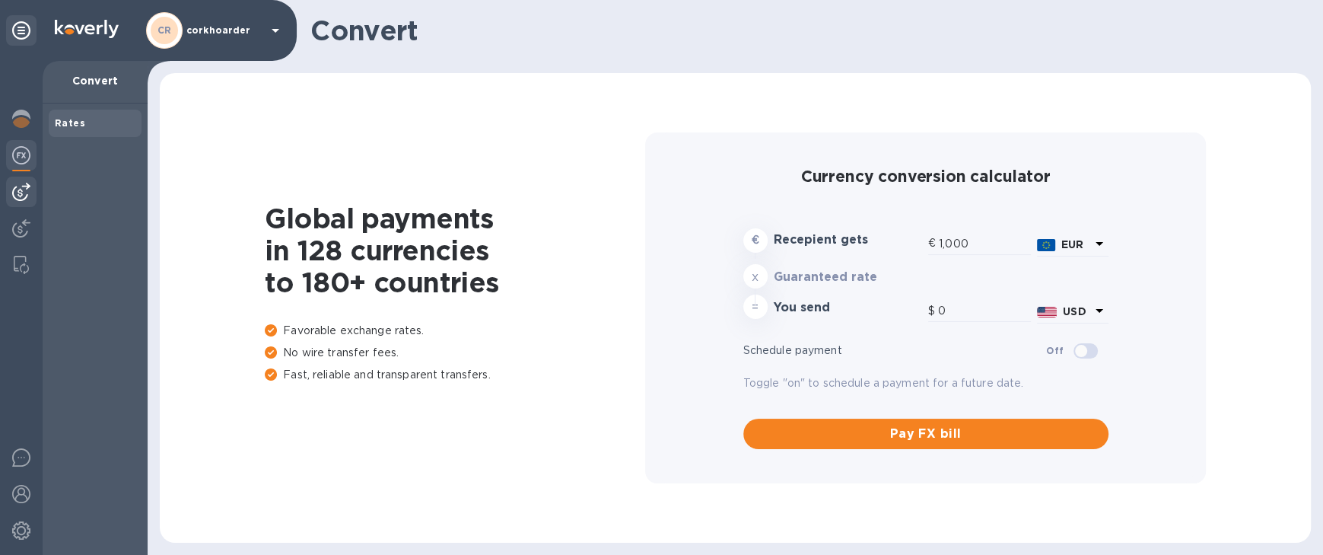
type input "1,196.9"
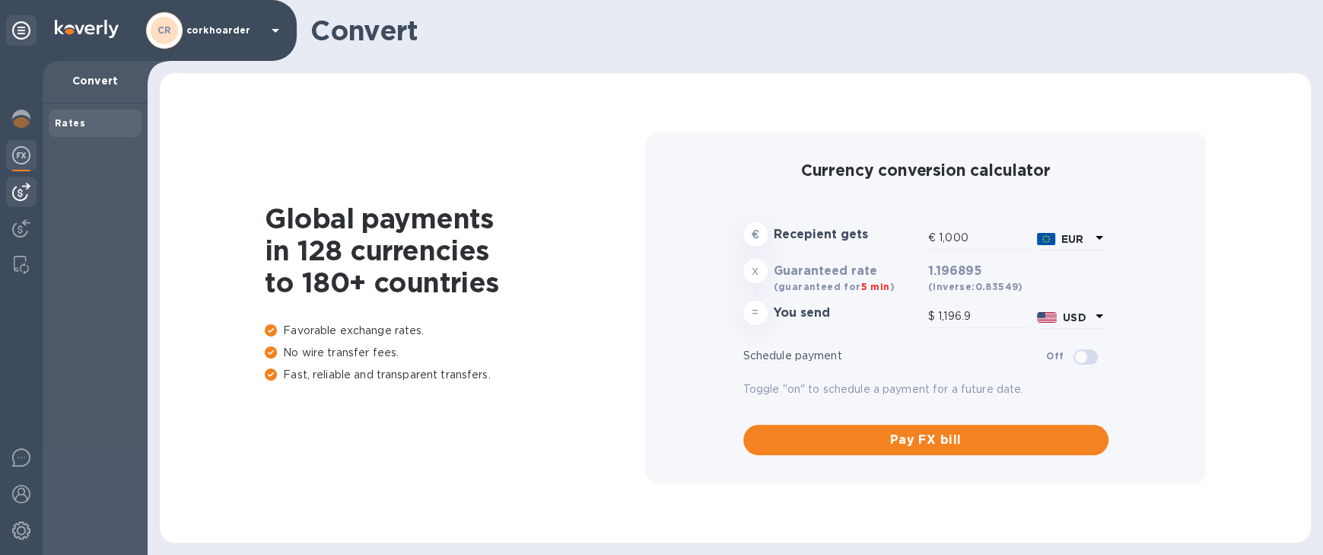
click at [27, 195] on img at bounding box center [21, 192] width 18 height 18
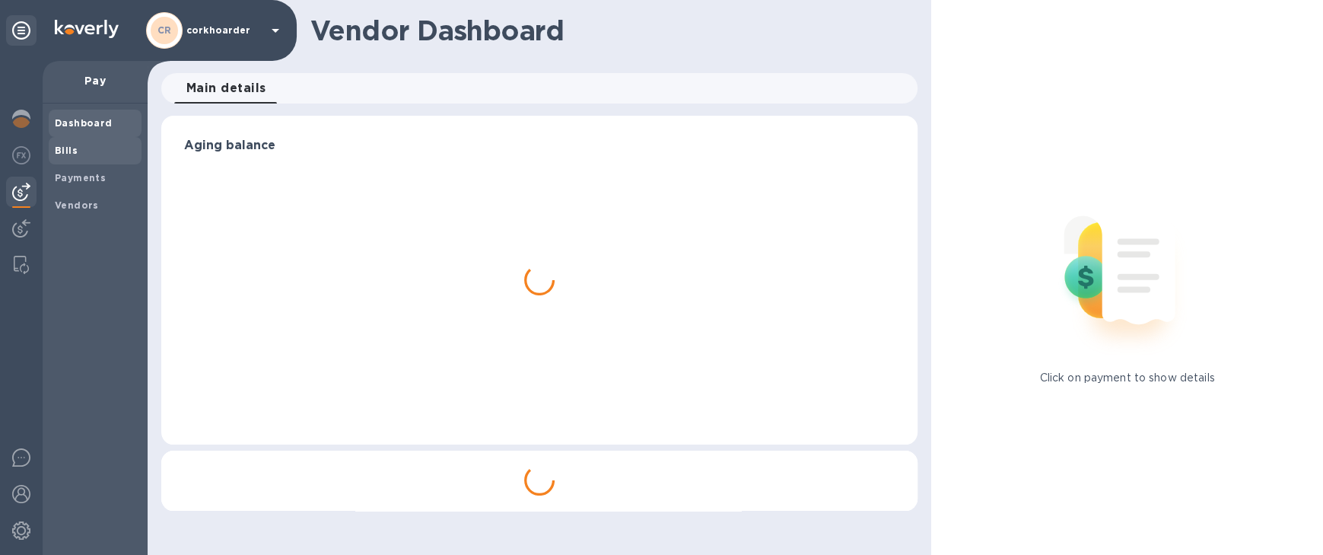
click at [69, 161] on div "Bills" at bounding box center [95, 150] width 93 height 27
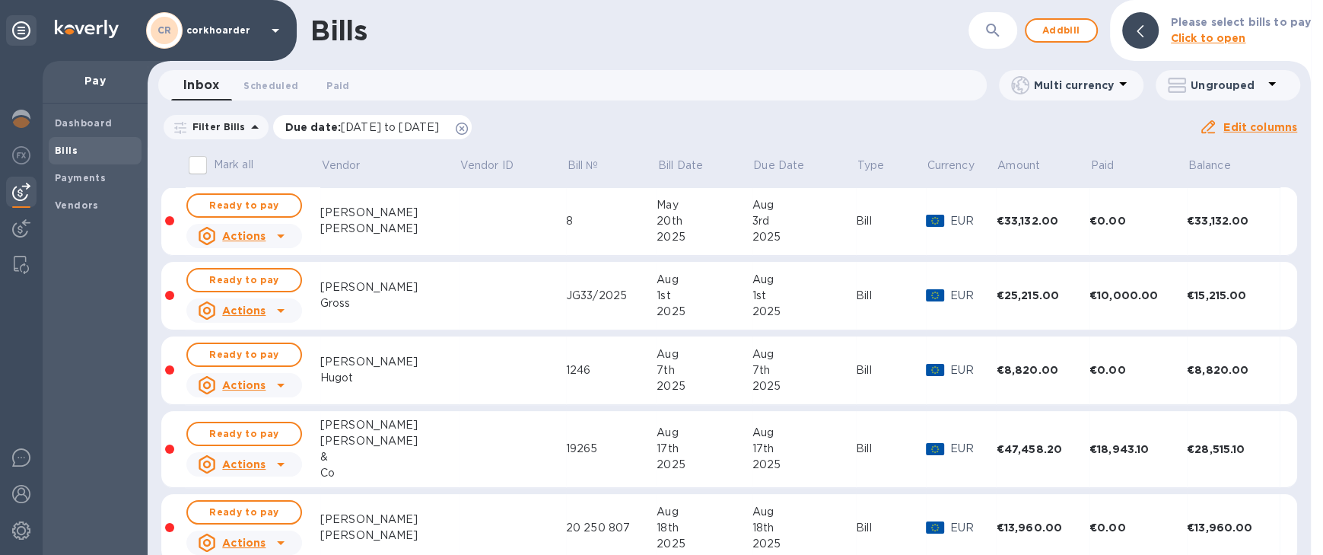
click at [468, 128] on icon at bounding box center [462, 128] width 12 height 12
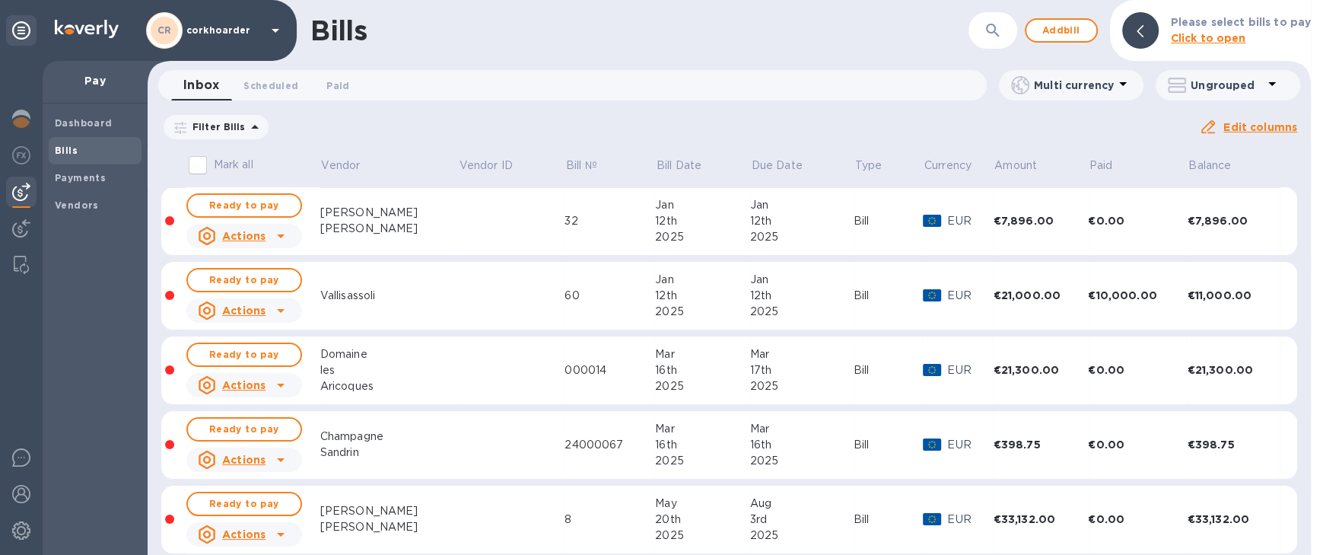
click at [472, 298] on td at bounding box center [511, 296] width 107 height 68
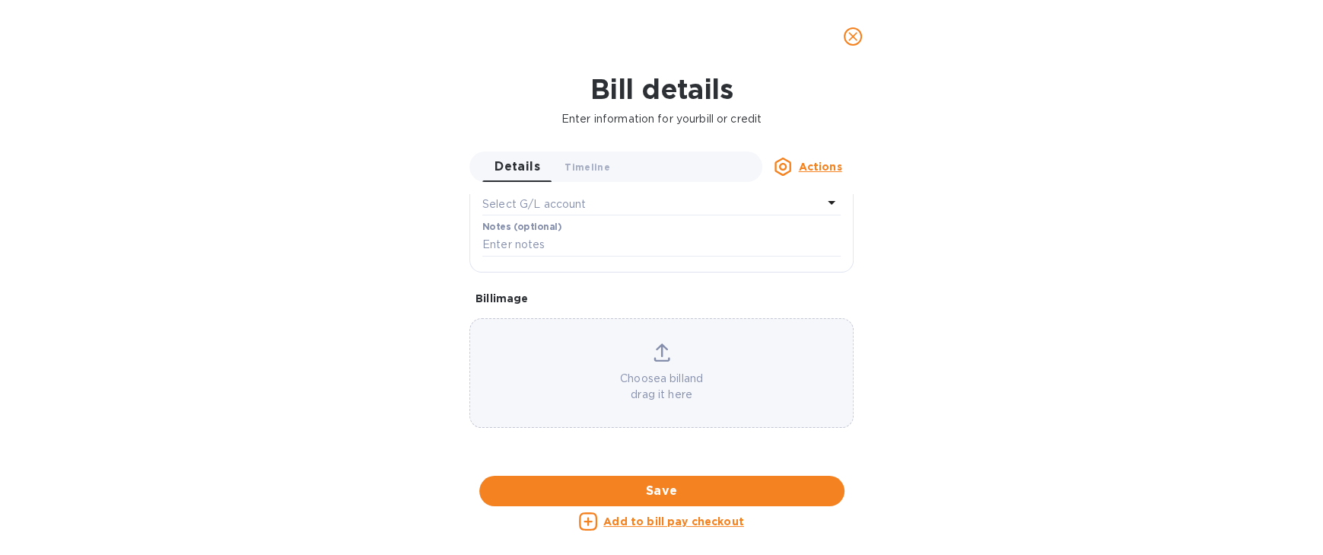
click at [857, 43] on icon "close" at bounding box center [852, 36] width 15 height 15
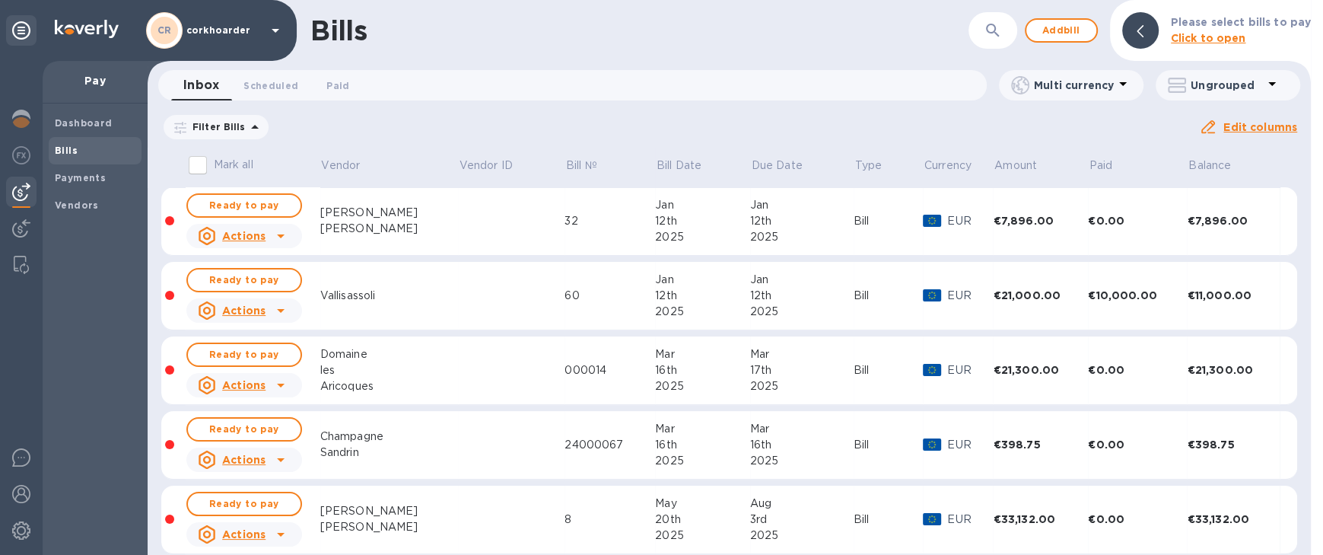
scroll to position [377, 0]
click at [90, 187] on div "Payments" at bounding box center [95, 177] width 93 height 27
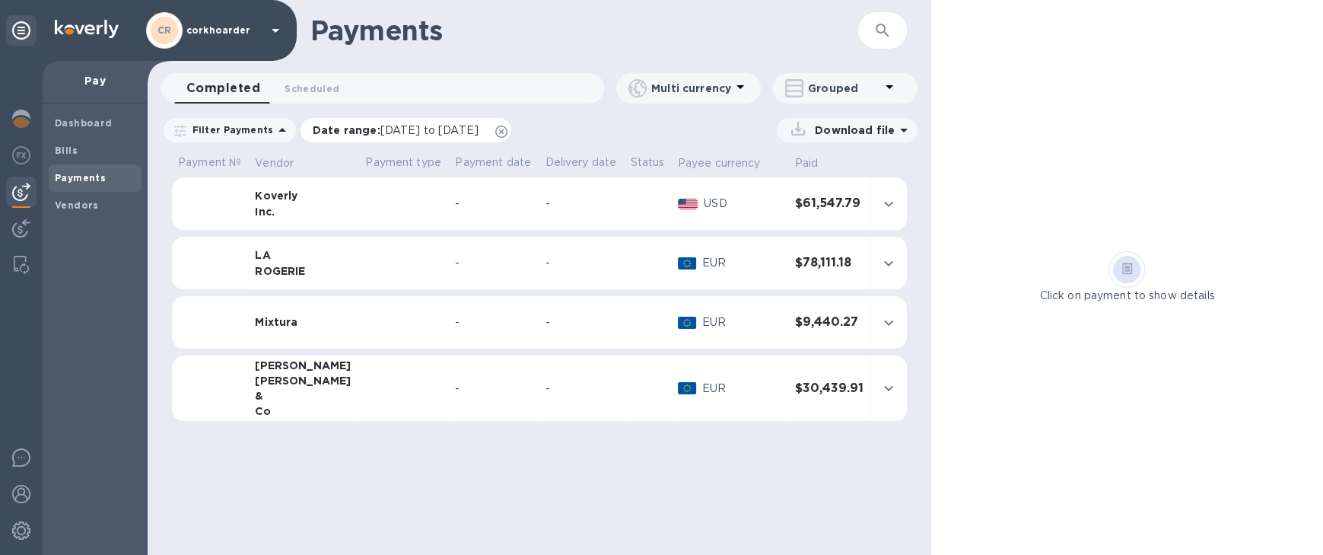
click at [507, 132] on icon at bounding box center [501, 132] width 12 height 12
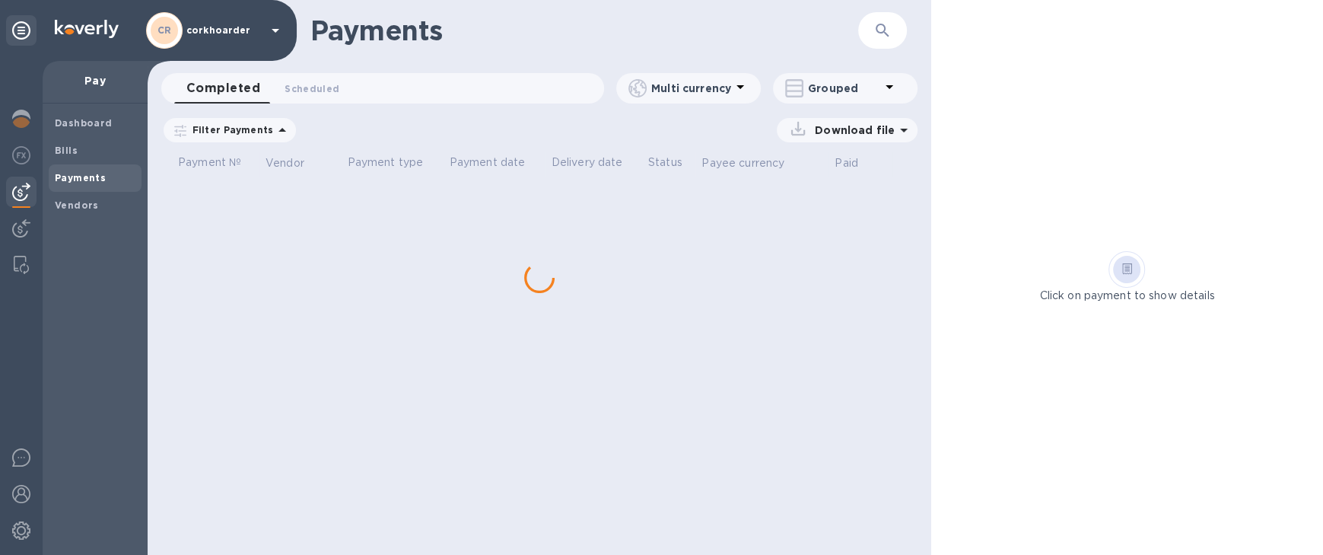
click at [824, 91] on p "Grouped" at bounding box center [844, 88] width 72 height 15
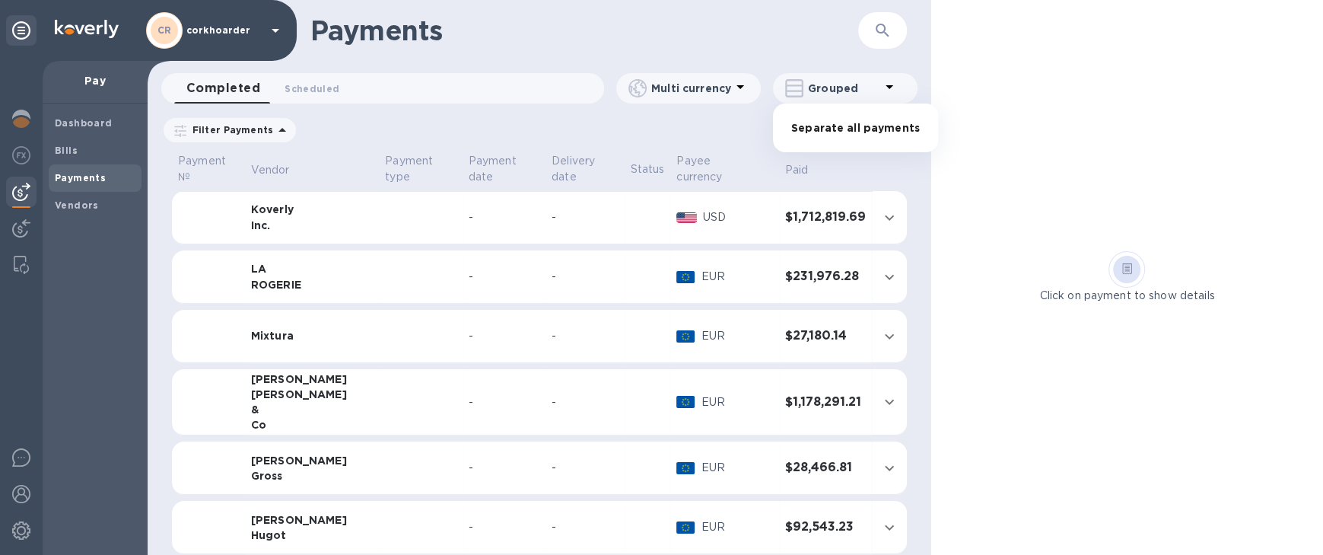
click at [752, 35] on div at bounding box center [661, 277] width 1323 height 555
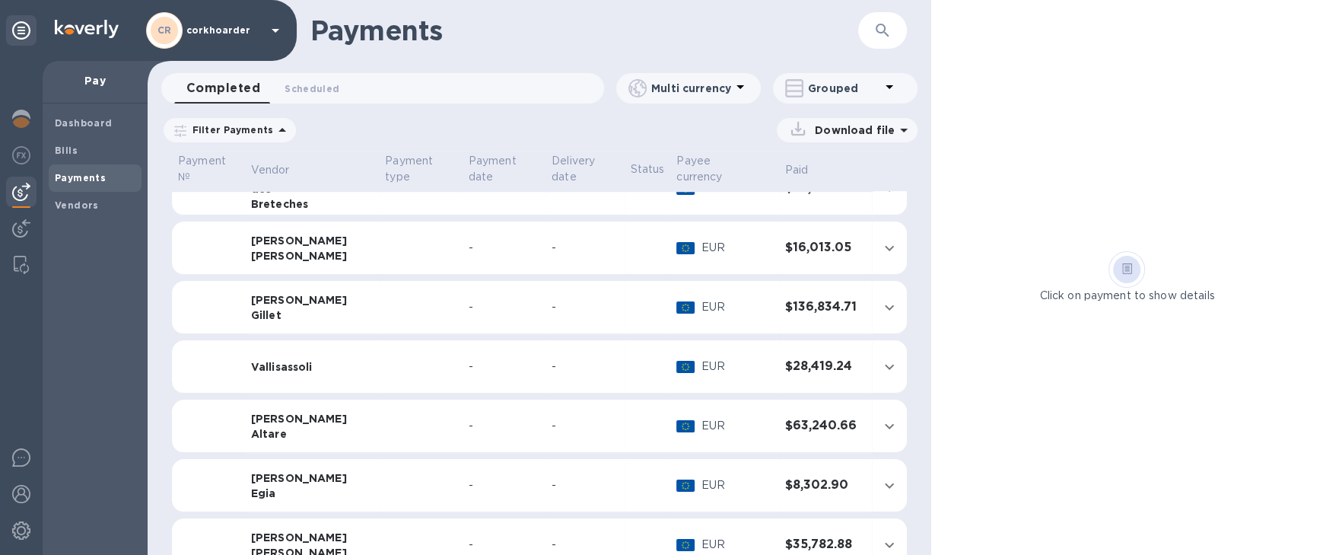
click at [708, 340] on td "EUR" at bounding box center [724, 366] width 109 height 53
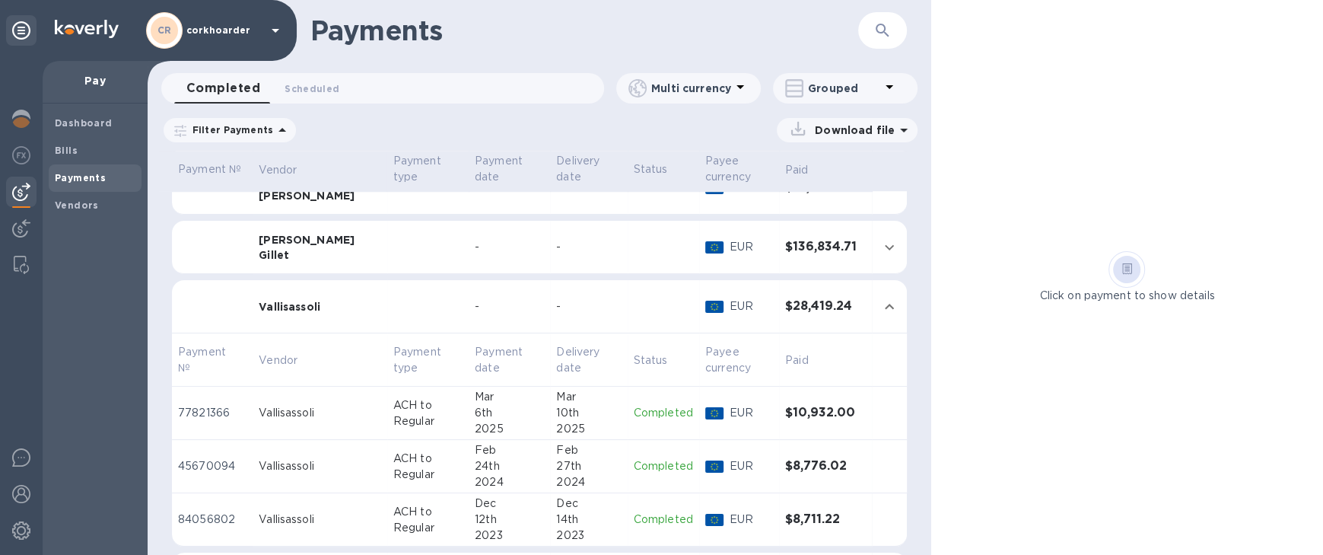
scroll to position [1185, 0]
click at [556, 411] on div "10th" at bounding box center [588, 410] width 65 height 16
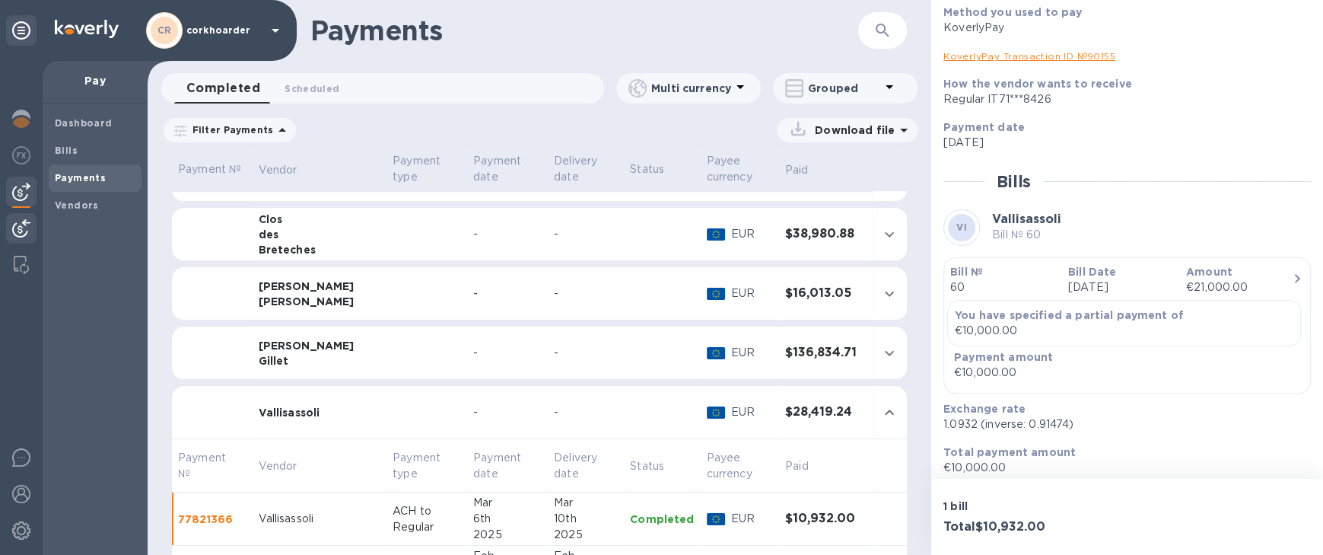
scroll to position [181, 0]
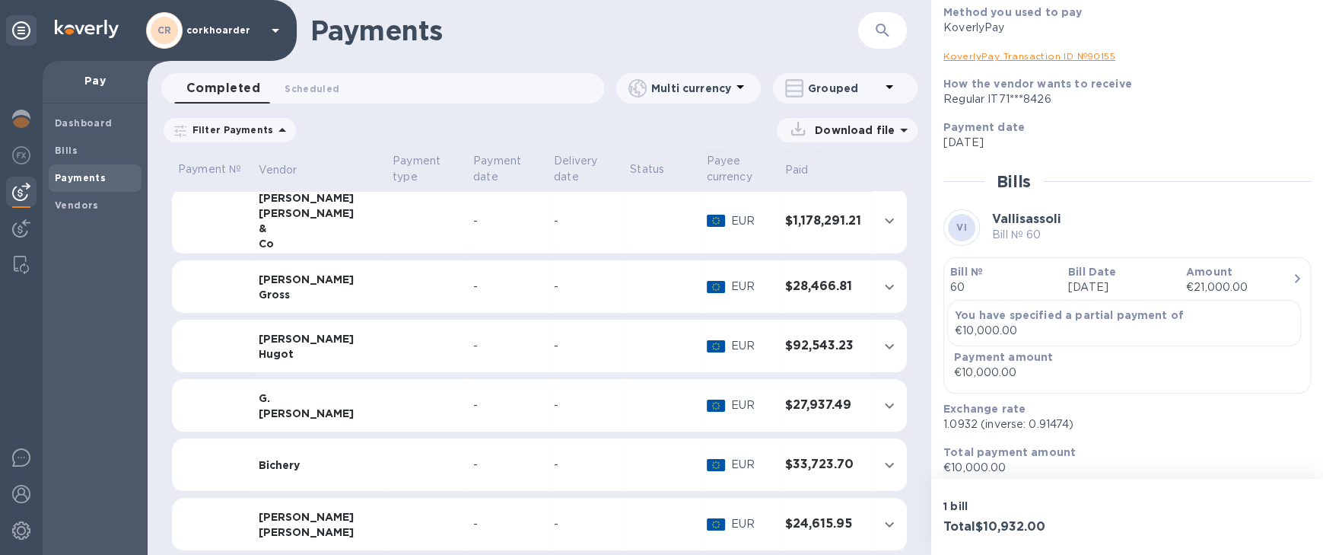
click at [387, 348] on td at bounding box center [427, 346] width 81 height 53
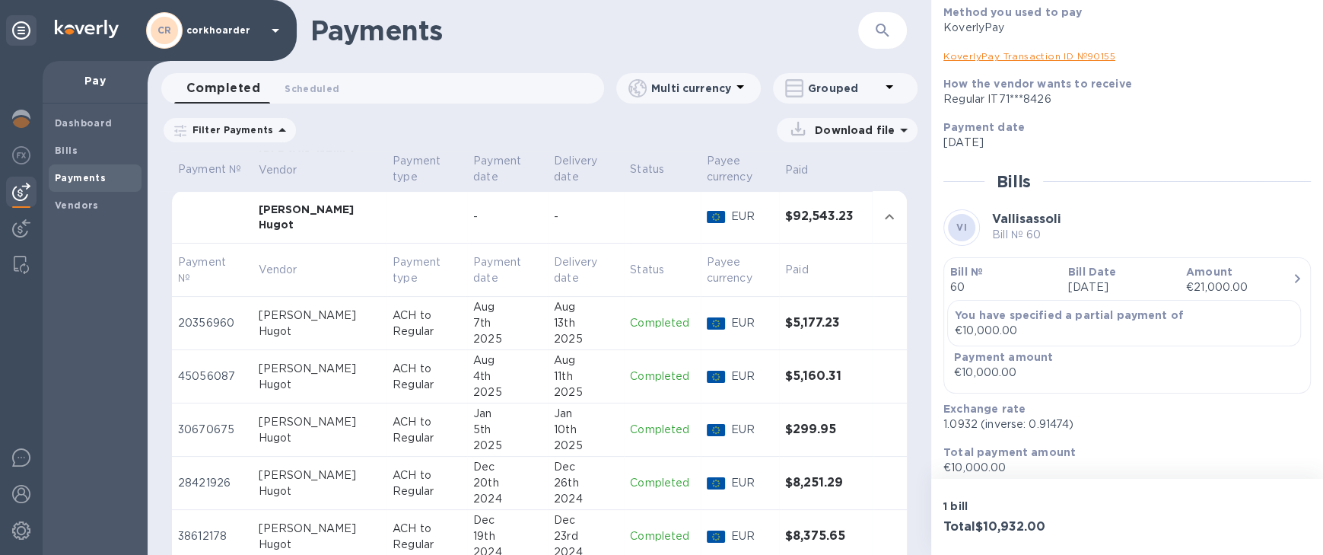
scroll to position [314, 0]
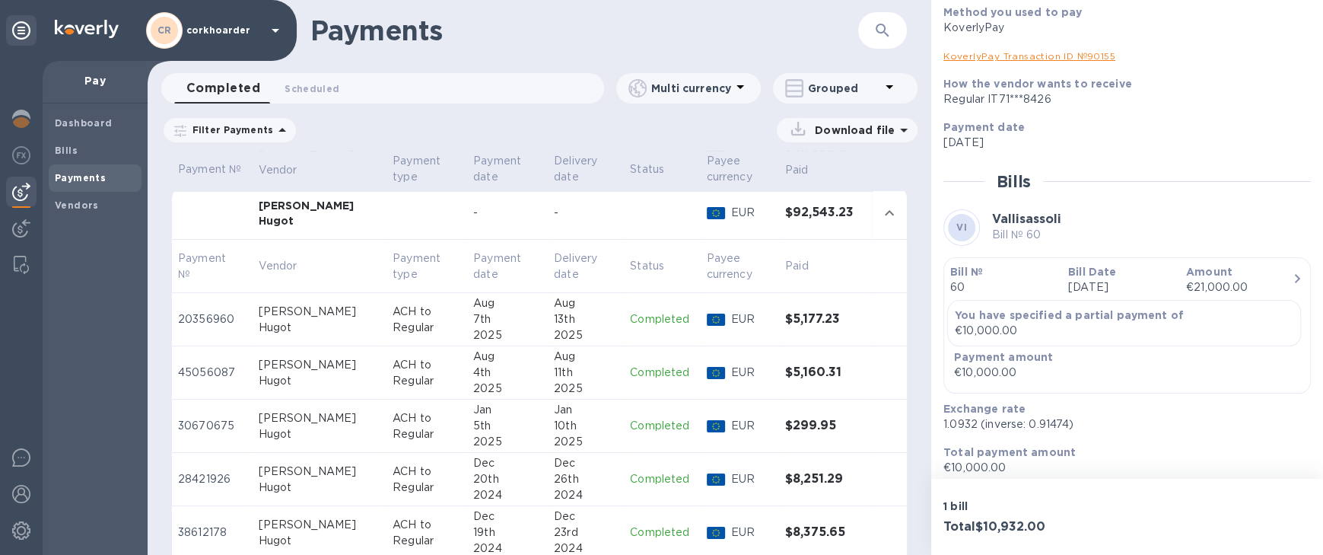
click at [597, 329] on div "2025" at bounding box center [586, 335] width 64 height 16
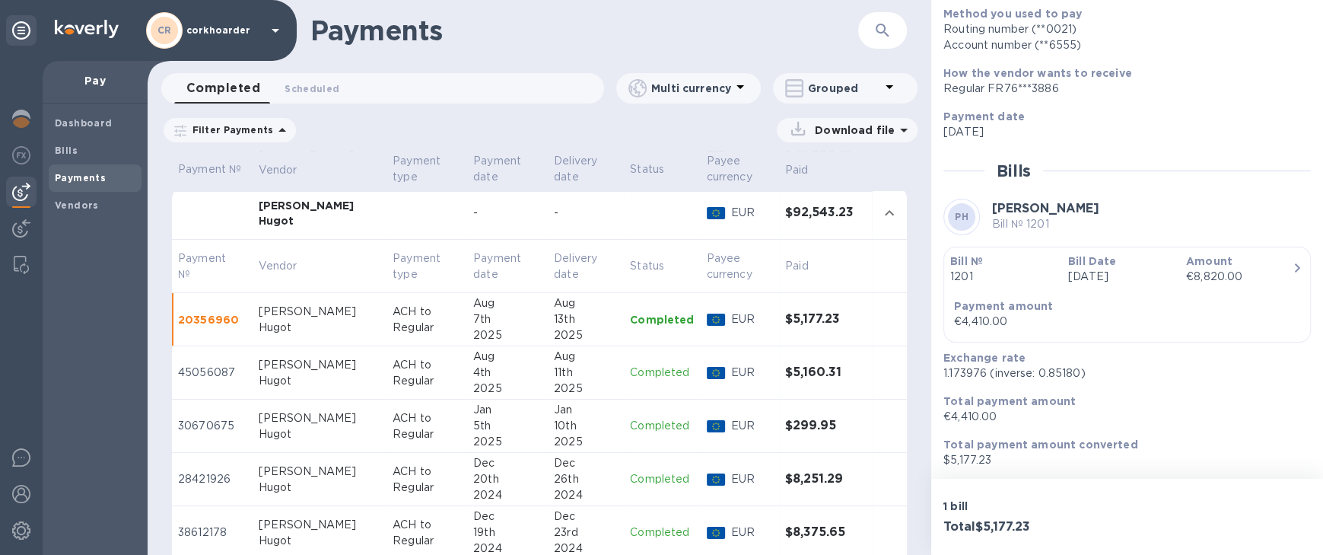
scroll to position [192, 0]
click at [554, 361] on div "Aug" at bounding box center [586, 356] width 64 height 16
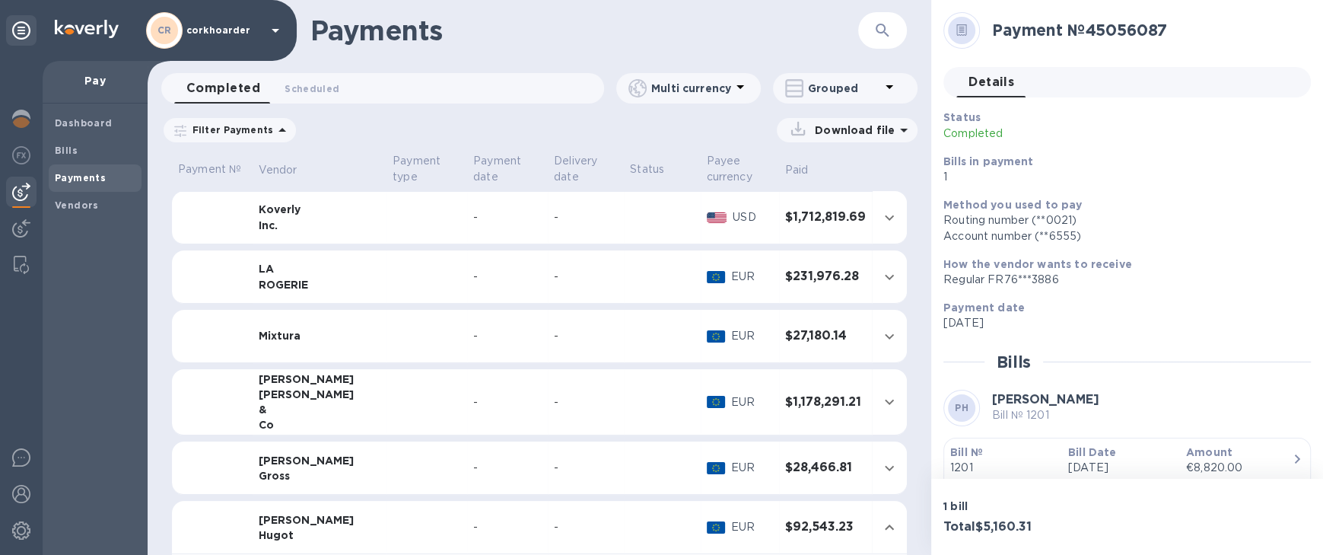
click at [549, 313] on td "-" at bounding box center [586, 336] width 76 height 53
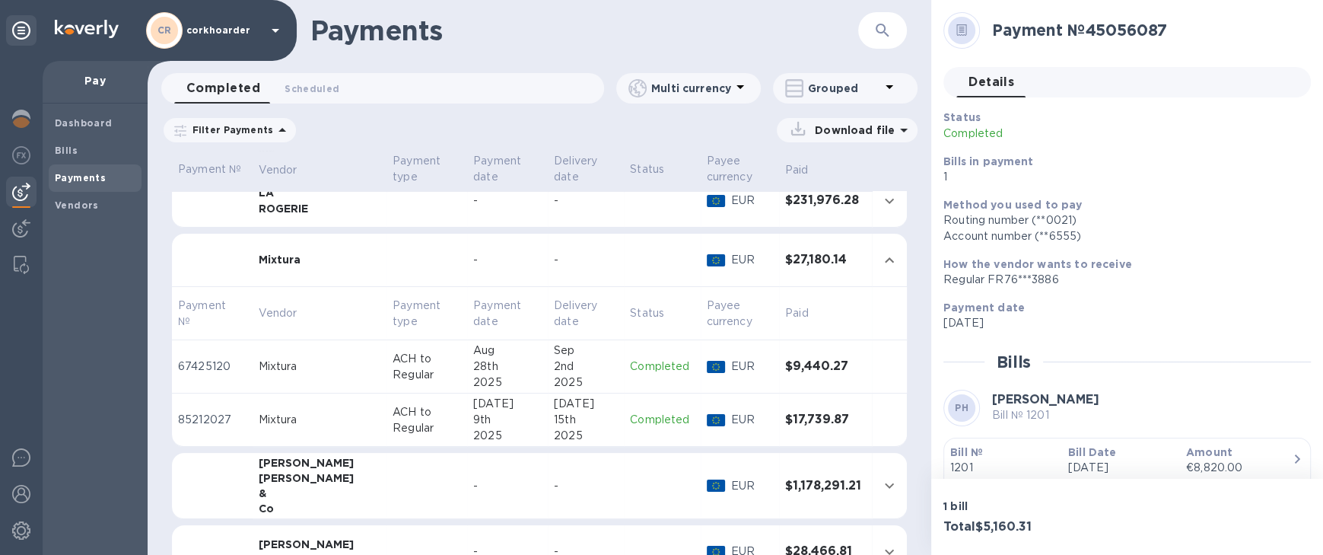
scroll to position [2264, 0]
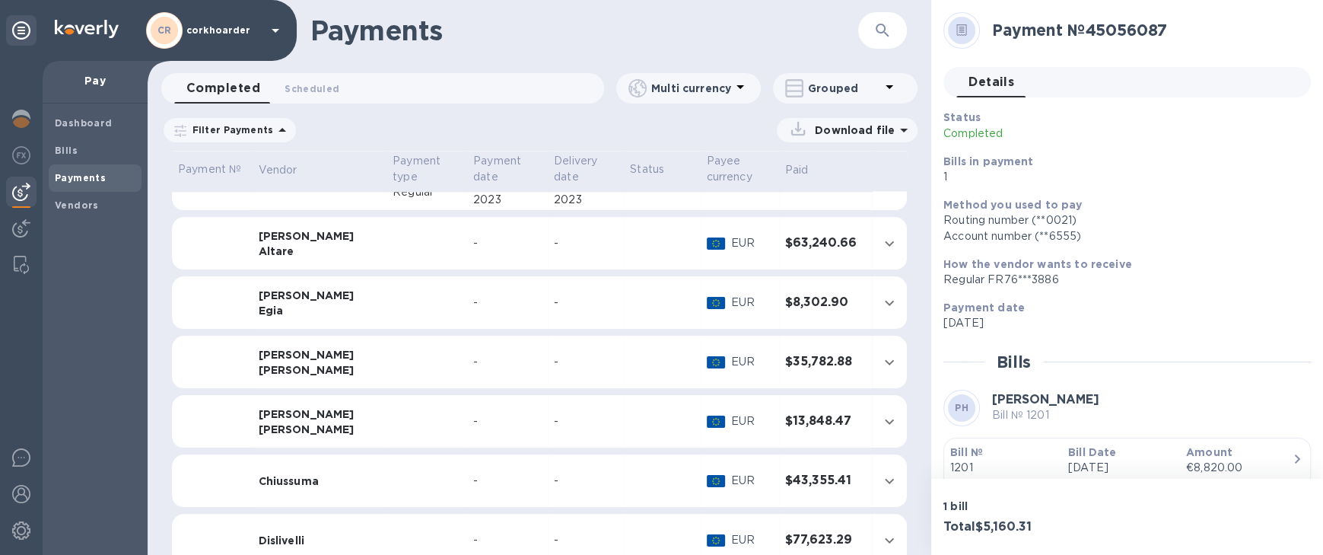
click at [634, 359] on td at bounding box center [662, 362] width 76 height 53
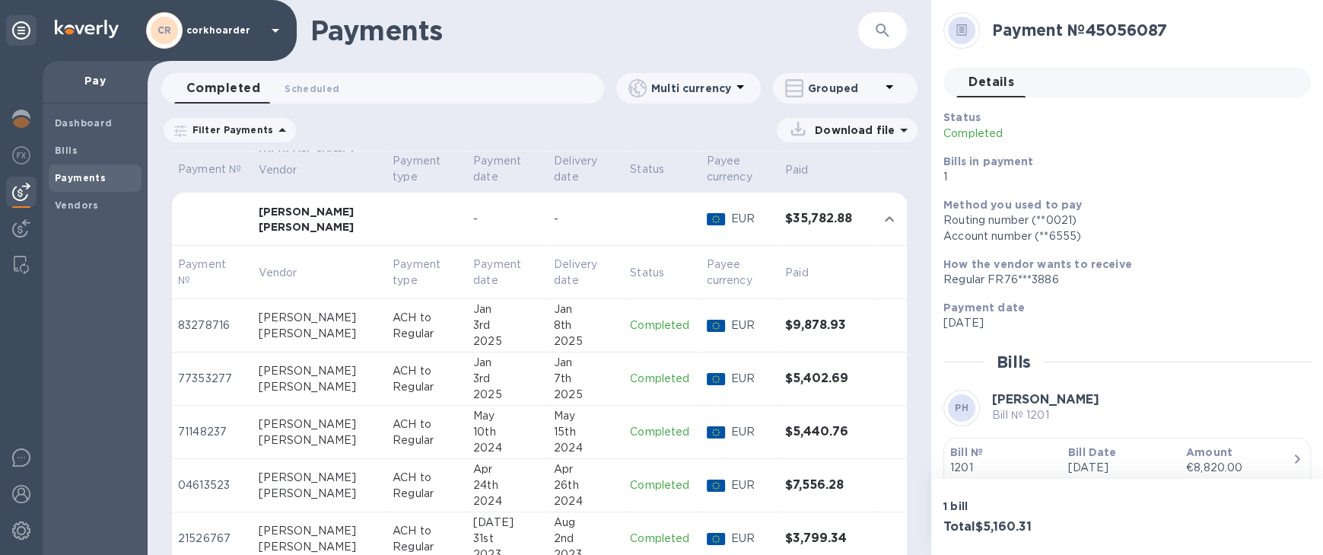
scroll to position [2411, 0]
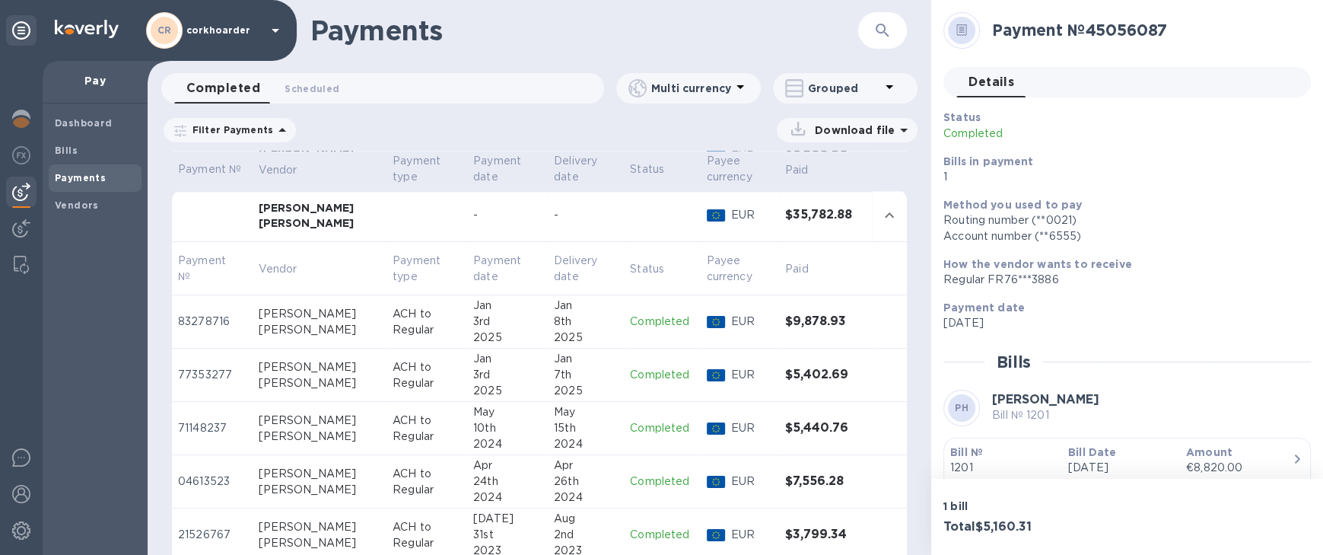
click at [554, 326] on div "8th" at bounding box center [586, 321] width 64 height 16
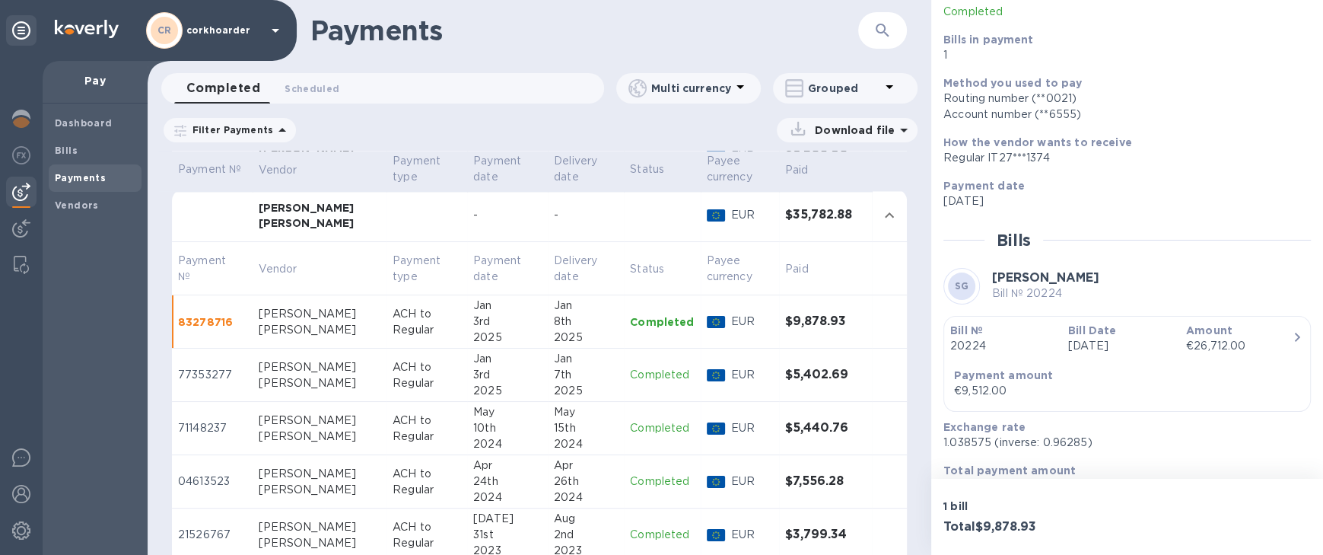
scroll to position [131, 0]
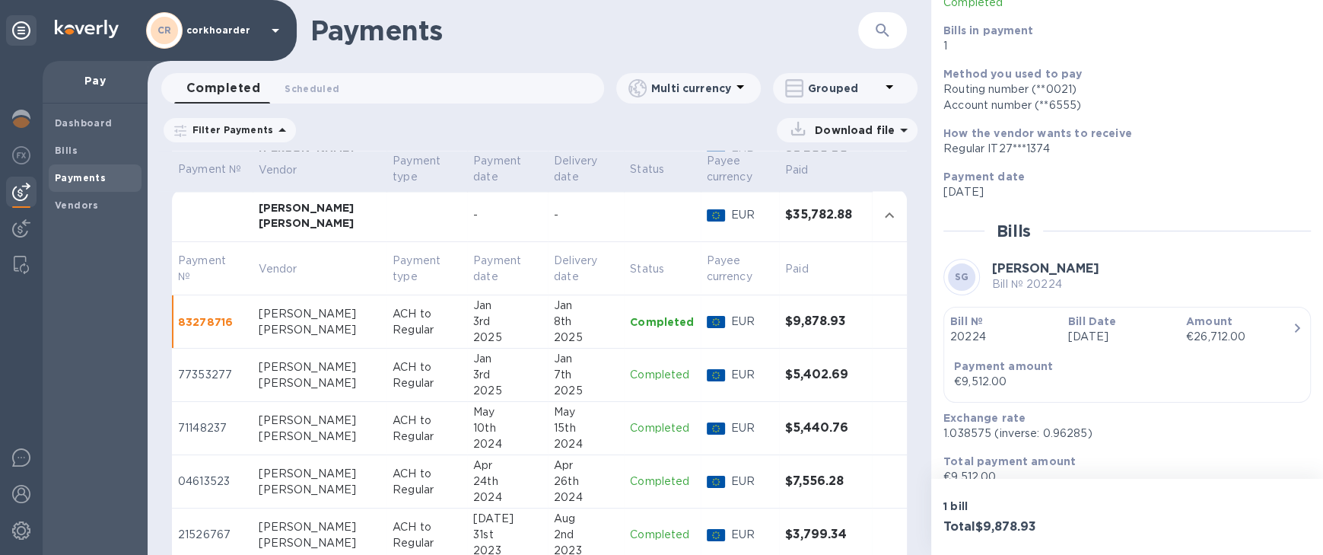
click at [593, 389] on div "2025" at bounding box center [586, 391] width 64 height 16
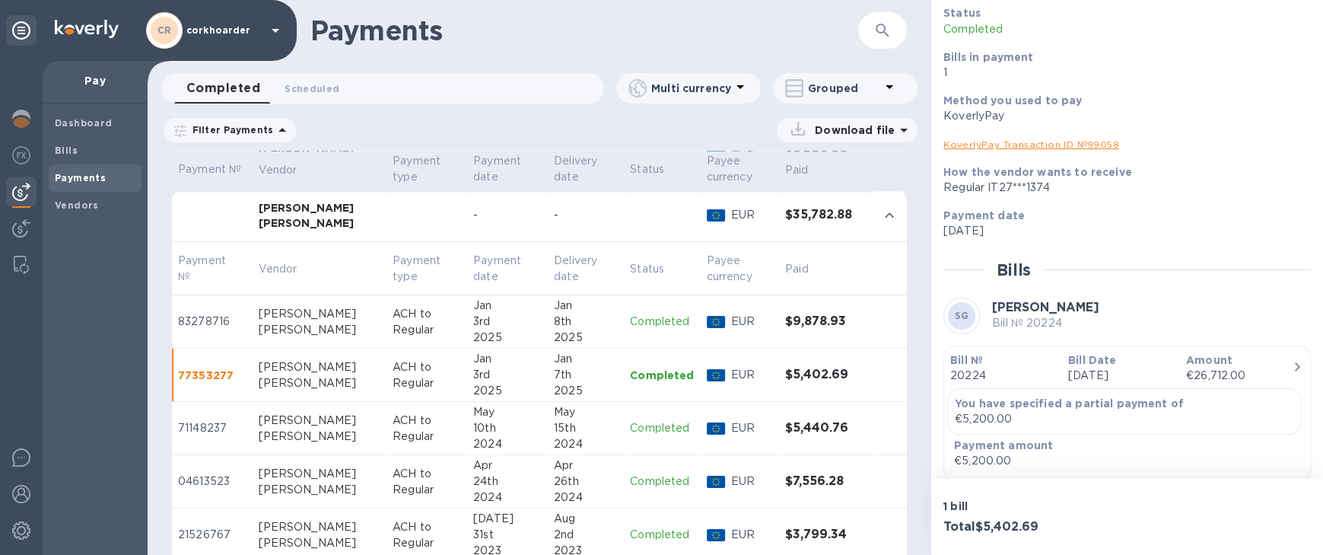
scroll to position [244, 0]
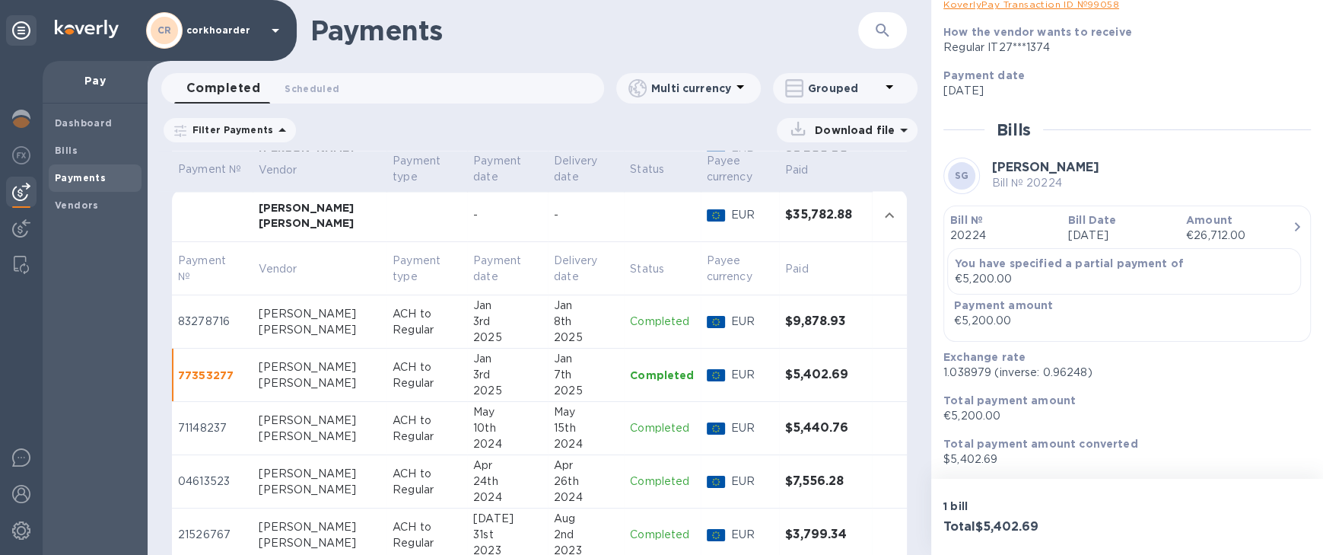
click at [1125, 236] on p "Feb 7th 2024" at bounding box center [1121, 235] width 106 height 16
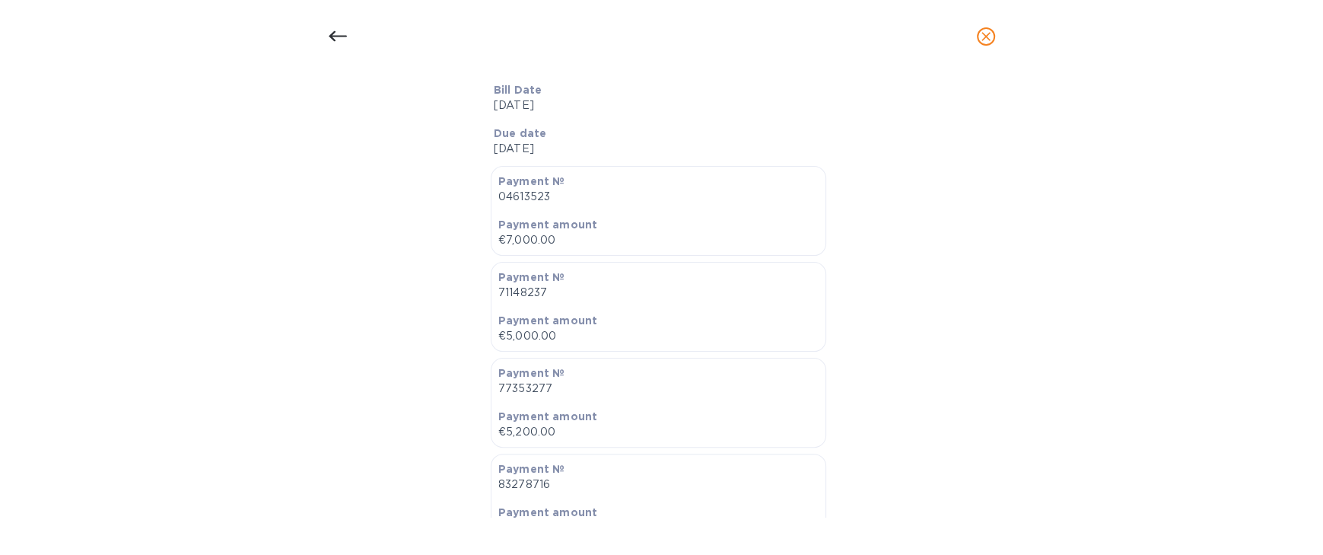
scroll to position [812, 0]
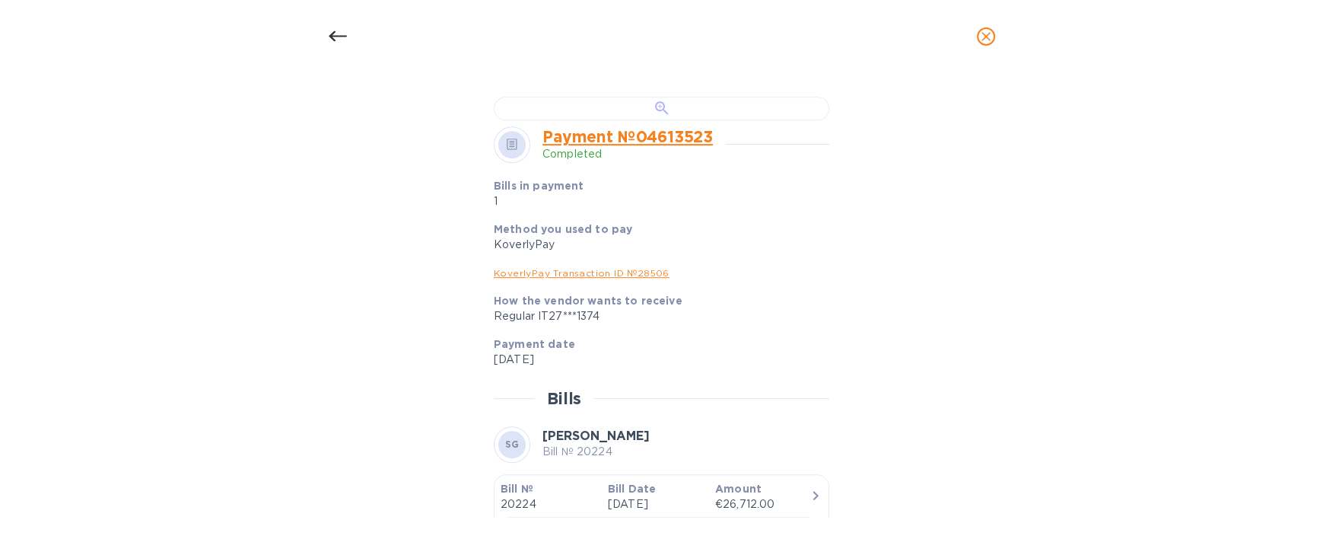
click at [725, 120] on div at bounding box center [662, 109] width 336 height 24
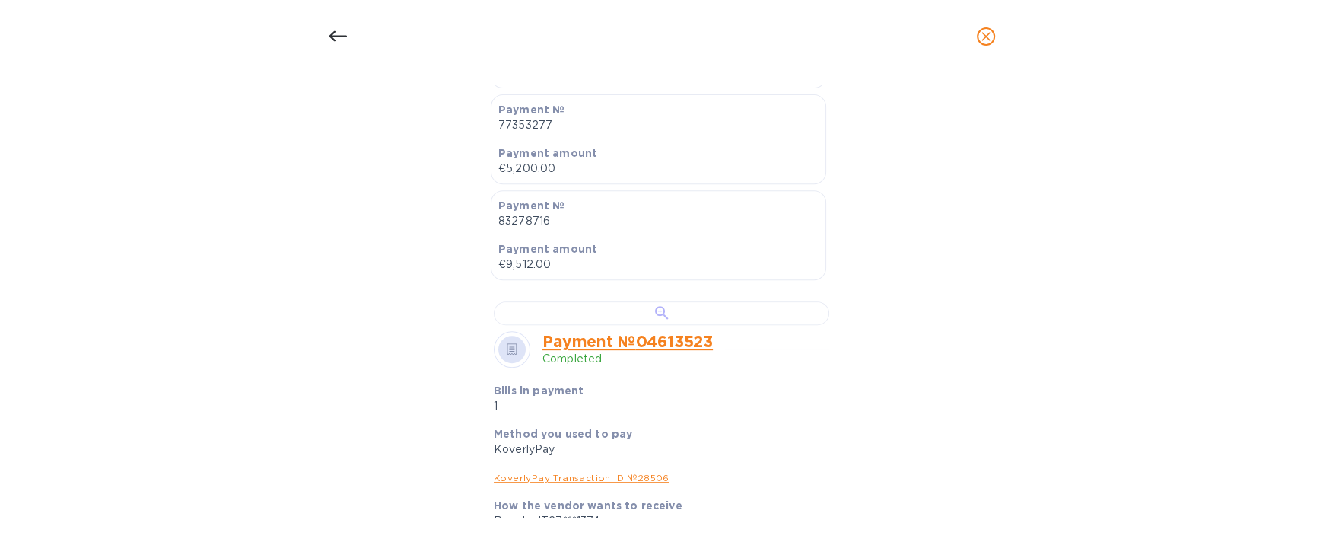
scroll to position [285, 0]
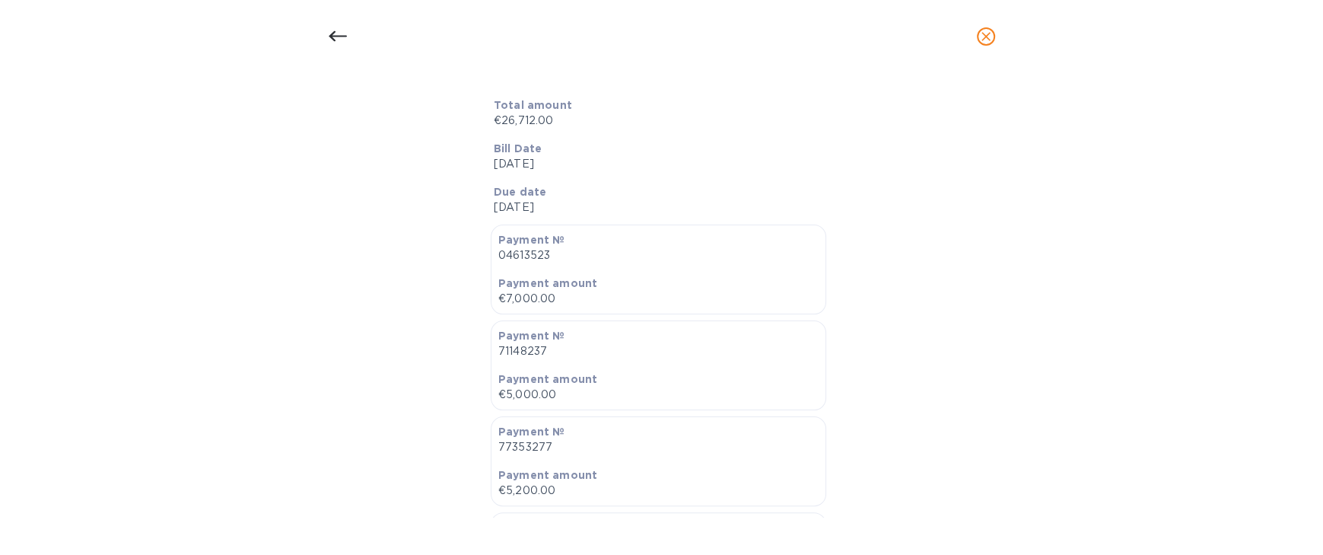
click at [340, 38] on icon at bounding box center [338, 36] width 18 height 18
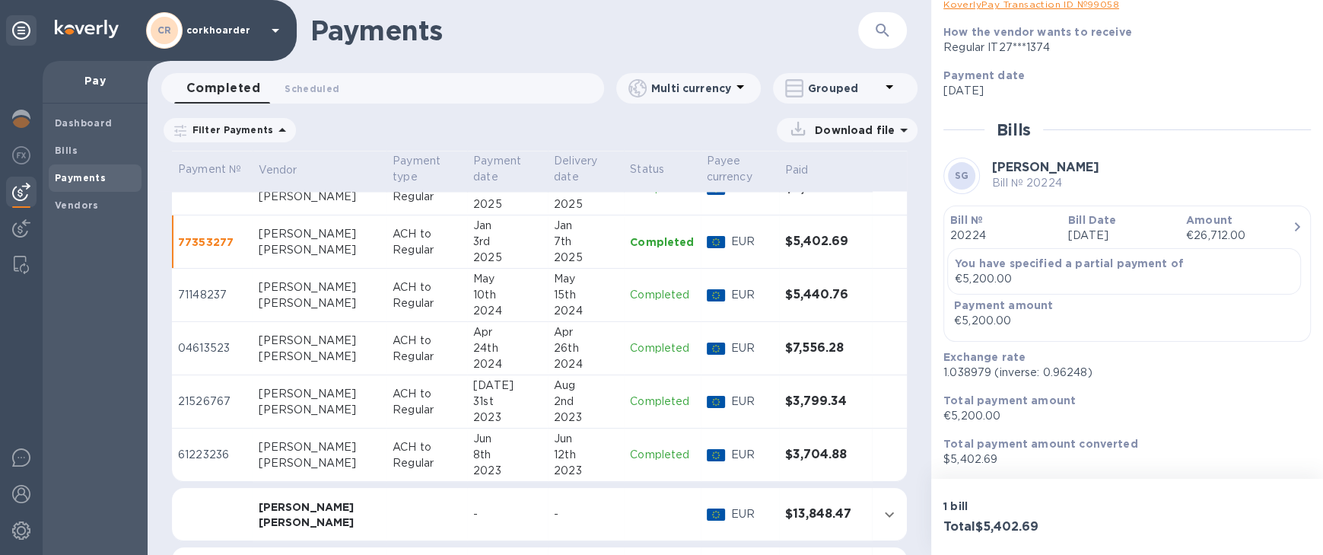
scroll to position [2529, 0]
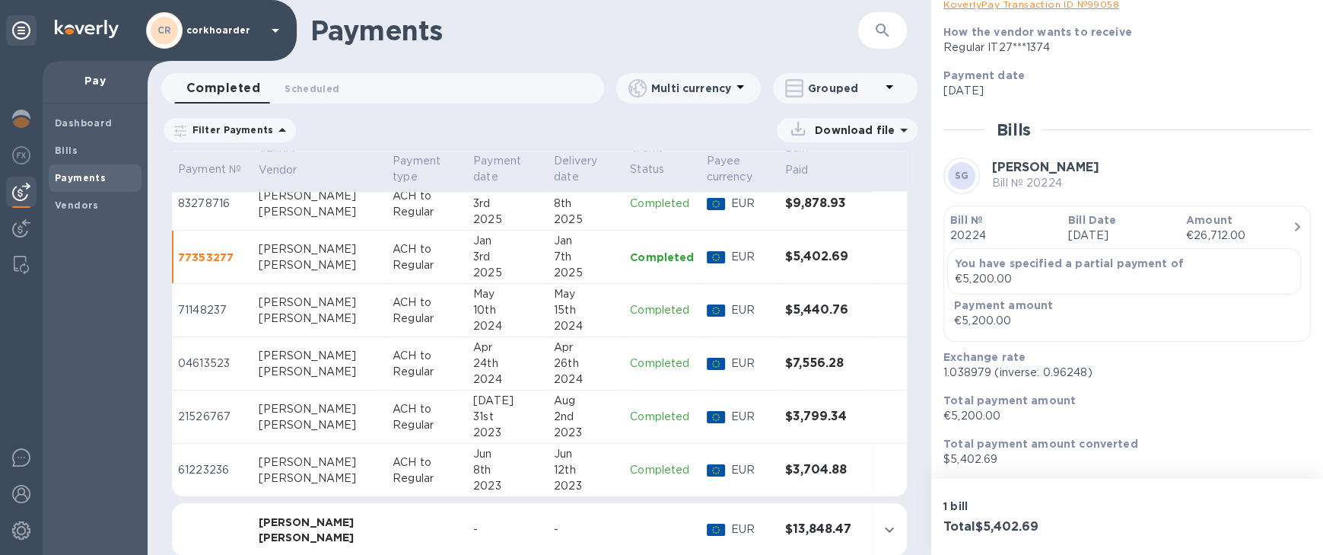
click at [560, 265] on div "2025" at bounding box center [586, 273] width 64 height 16
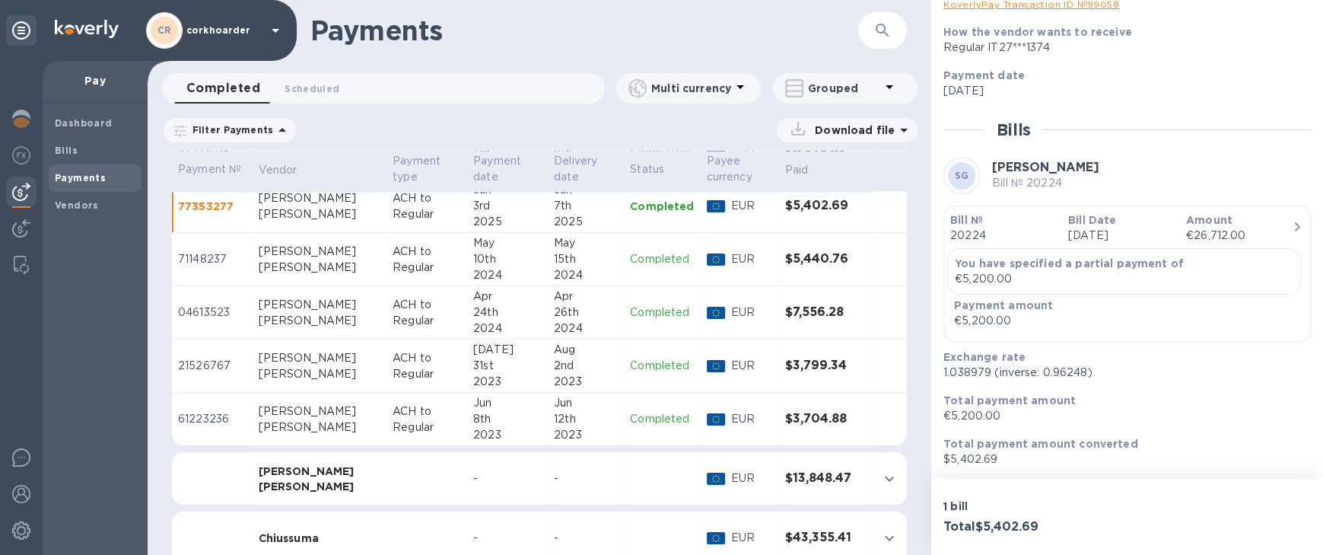
scroll to position [2581, 0]
click at [35, 218] on div at bounding box center [21, 229] width 30 height 33
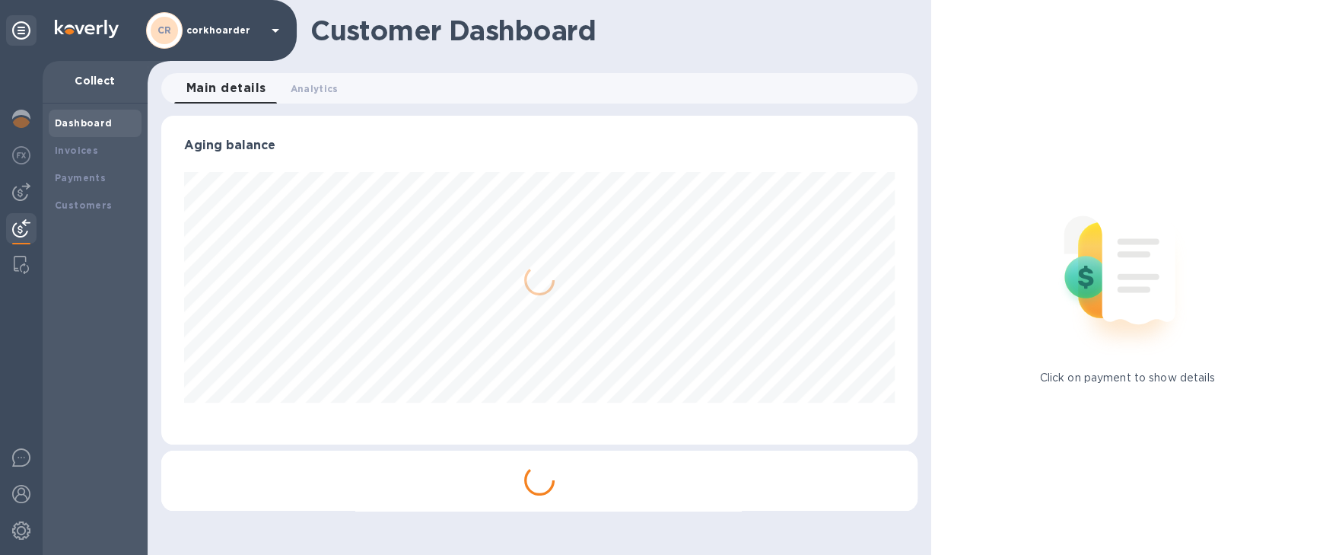
scroll to position [328, 756]
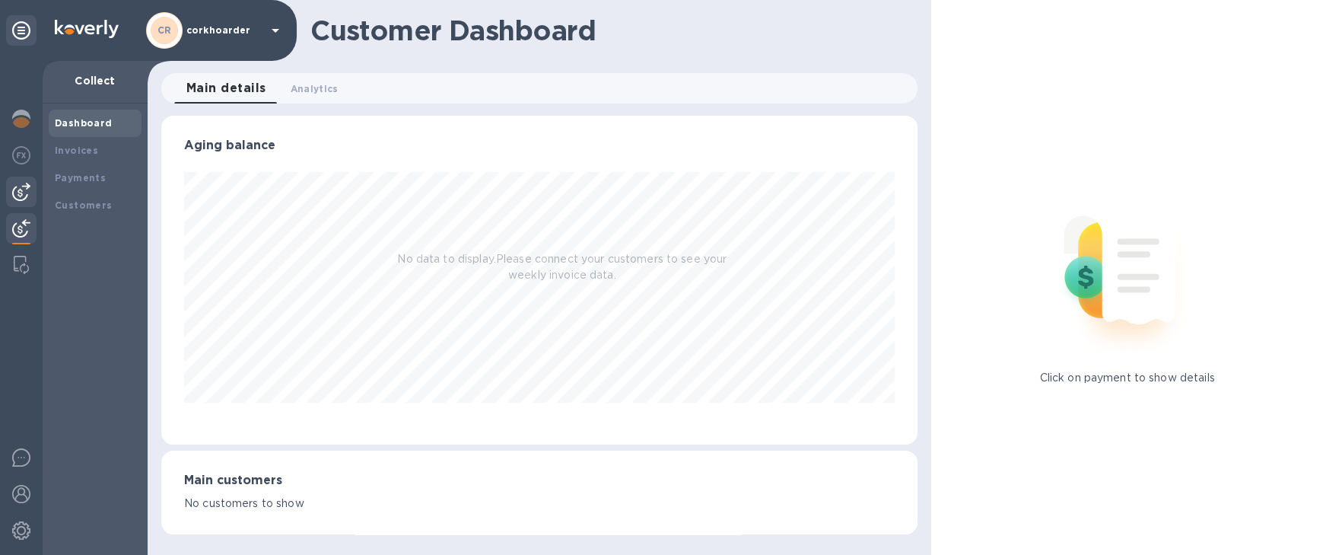
click at [17, 181] on div at bounding box center [21, 192] width 30 height 30
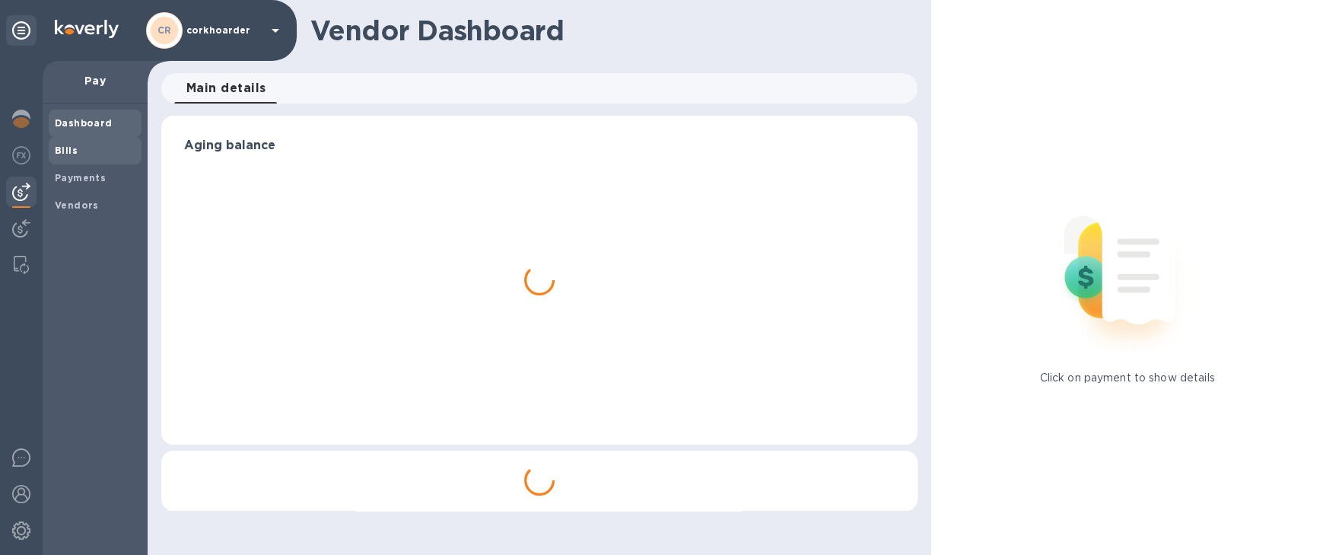
click at [50, 152] on div "Bills" at bounding box center [95, 150] width 93 height 27
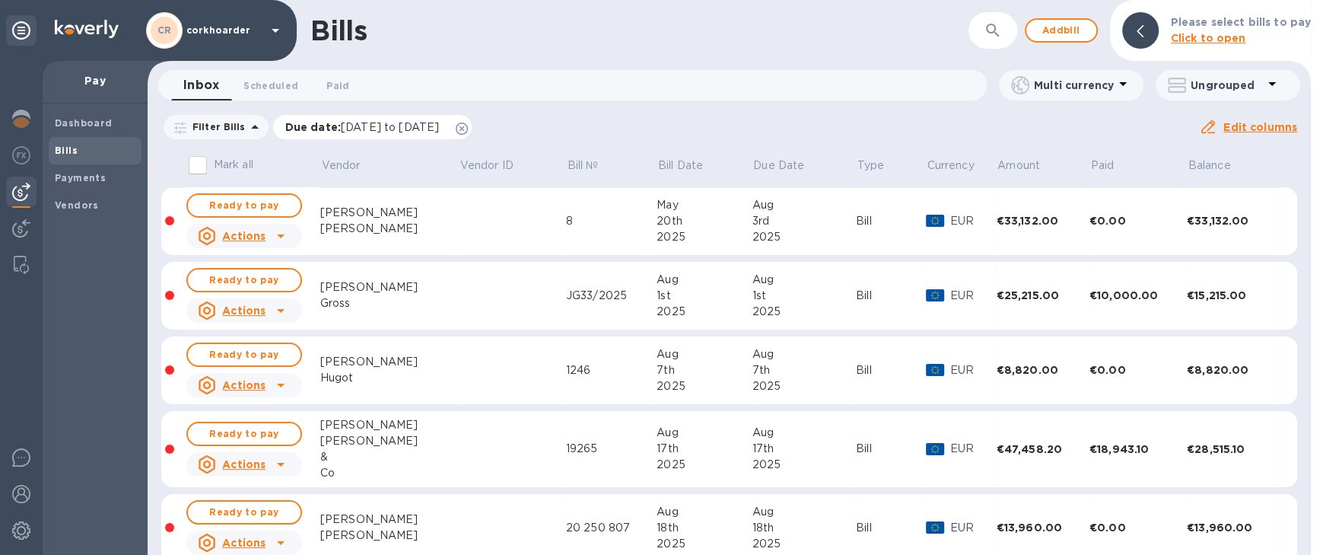
click at [468, 131] on icon at bounding box center [462, 128] width 12 height 12
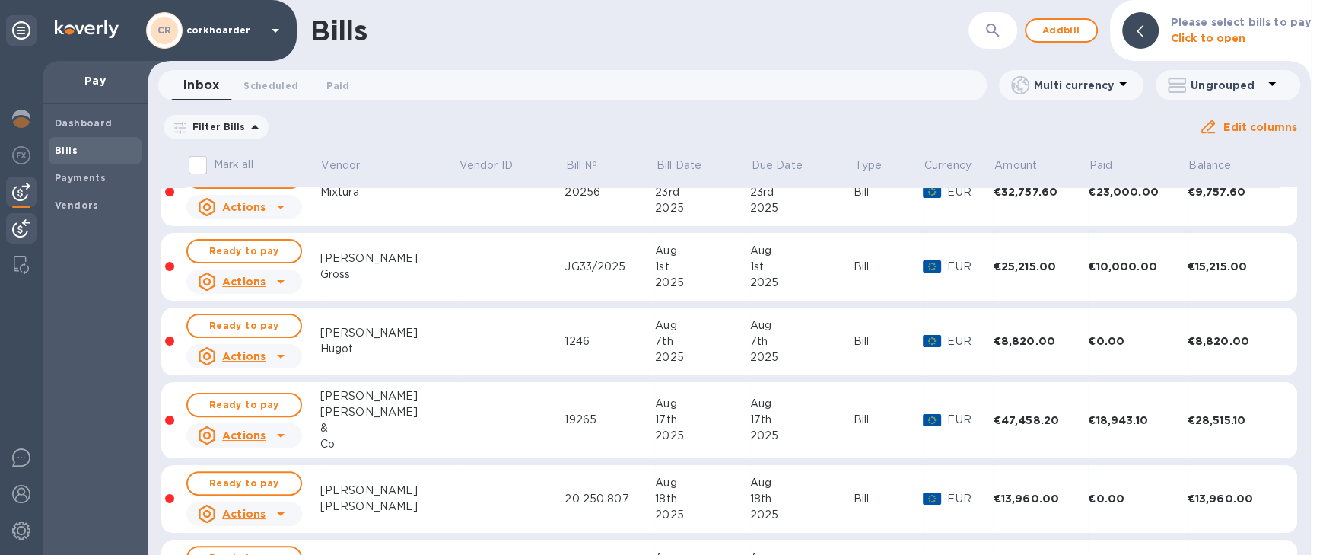
scroll to position [409, 0]
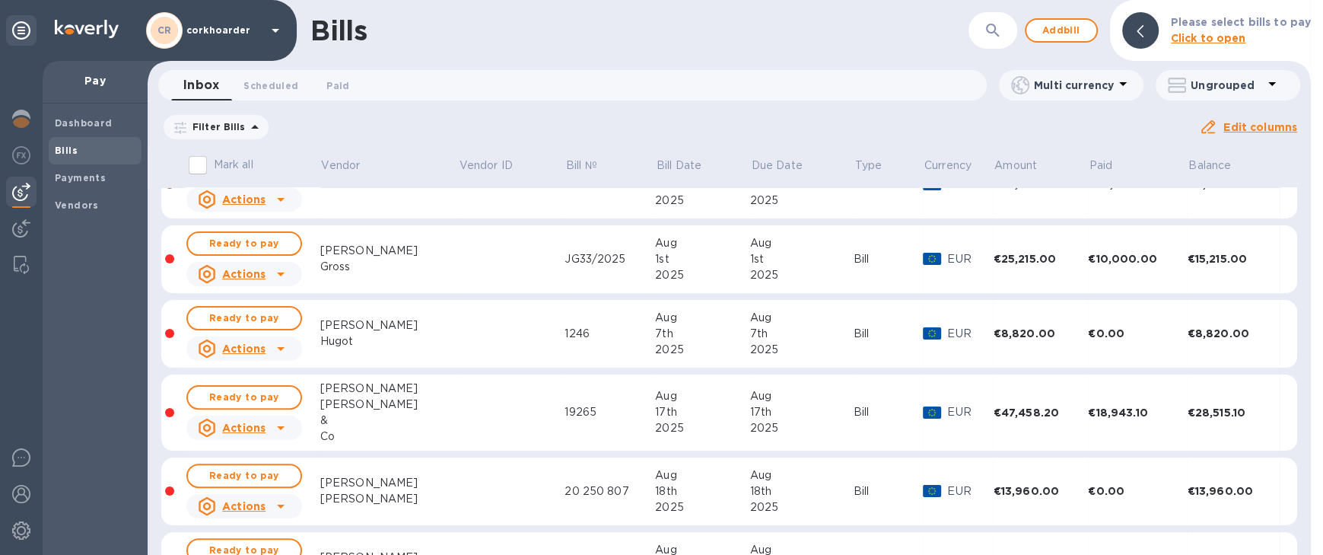
click at [458, 339] on td at bounding box center [511, 334] width 107 height 68
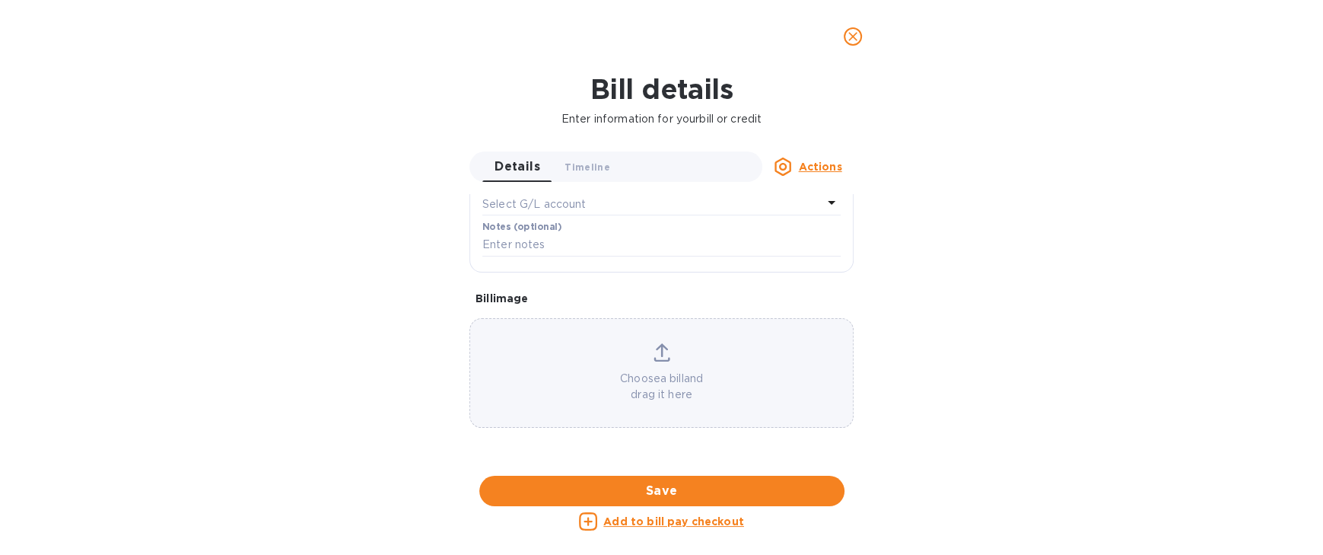
scroll to position [571, 0]
click at [679, 464] on div at bounding box center [661, 476] width 384 height 24
click at [587, 162] on span "Timeline 0" at bounding box center [588, 167] width 46 height 16
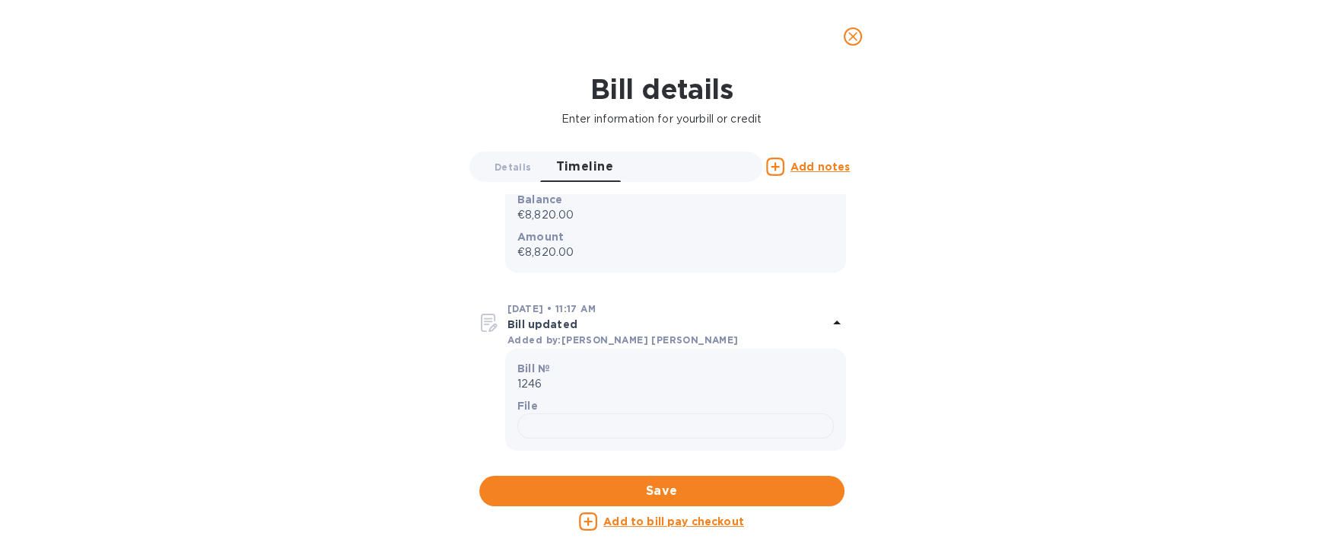
scroll to position [155, 0]
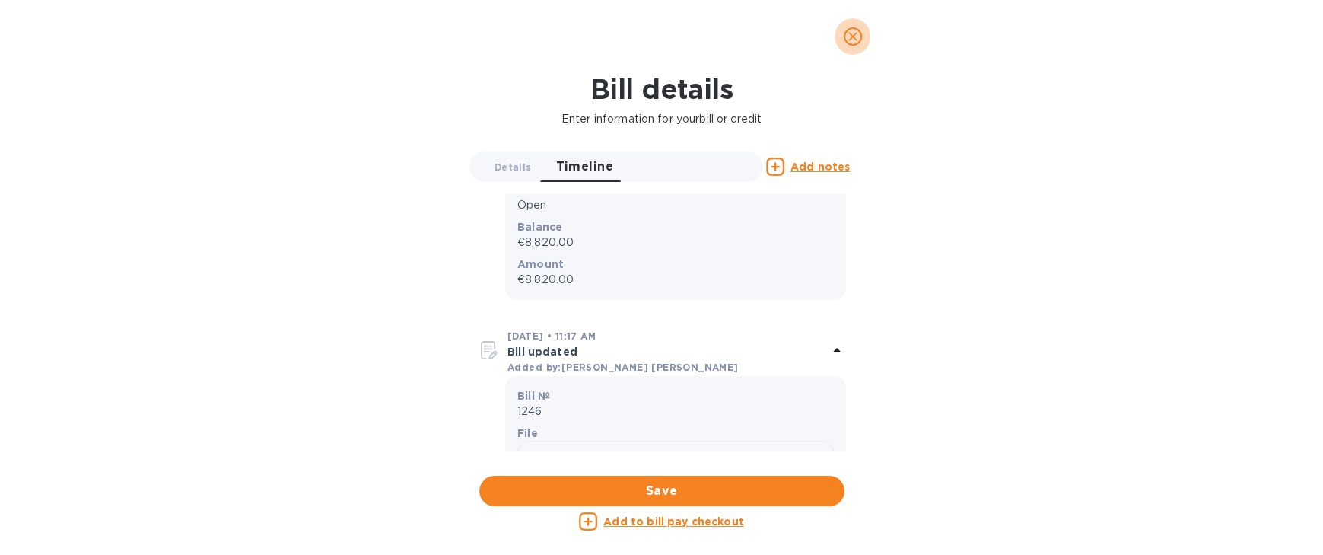
click at [848, 46] on button "close" at bounding box center [853, 36] width 37 height 37
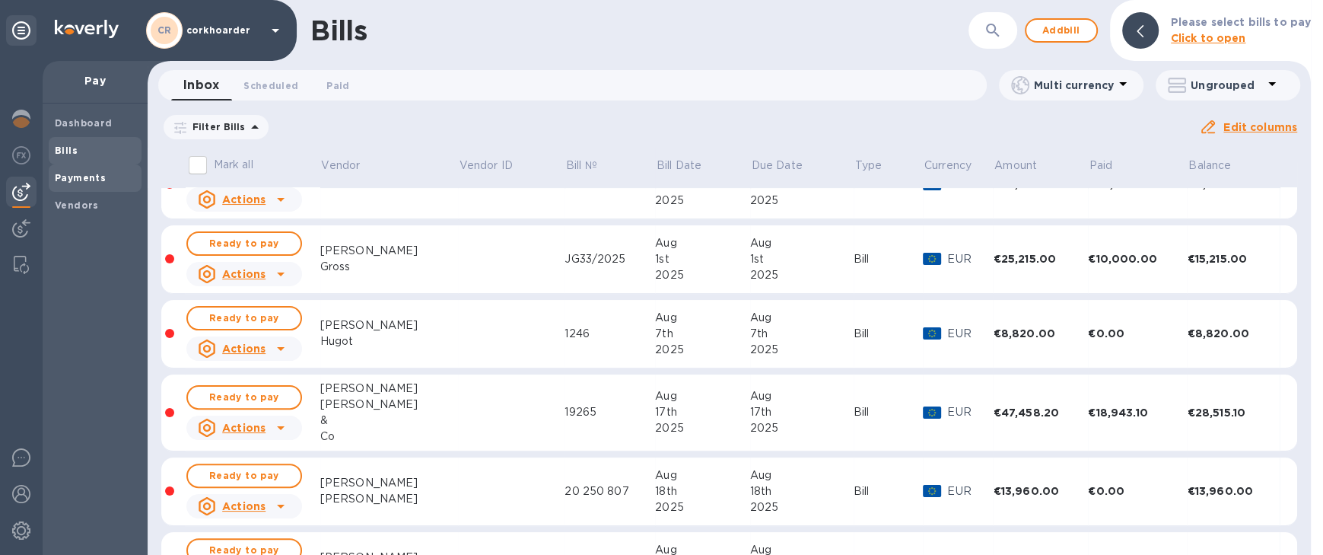
click at [96, 189] on div "Payments" at bounding box center [95, 177] width 93 height 27
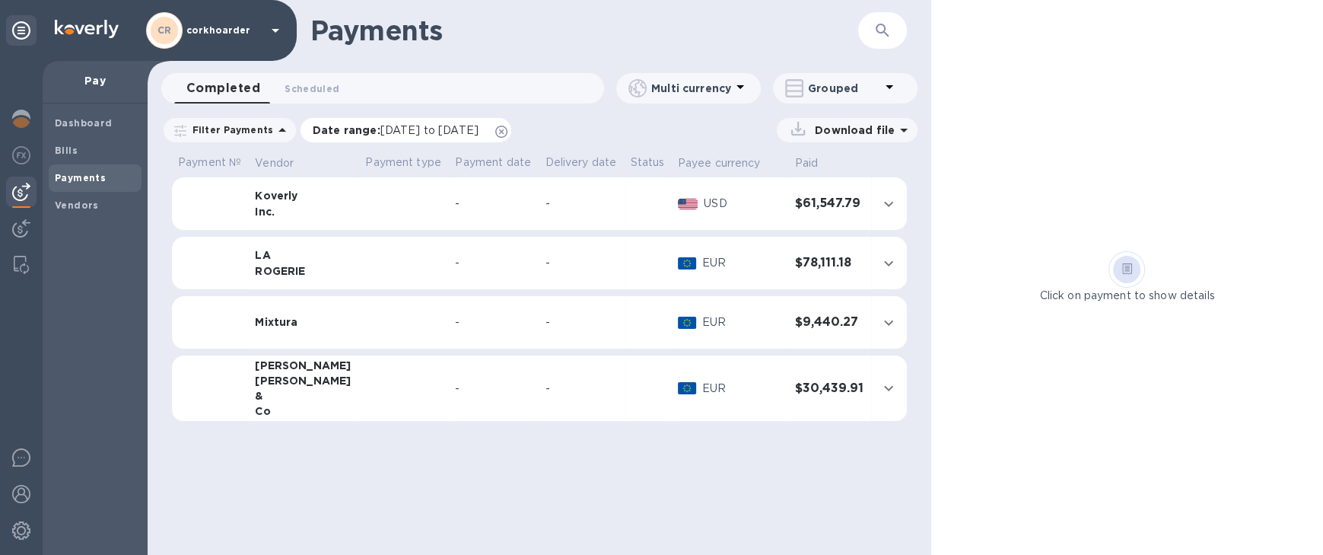
click at [507, 131] on icon at bounding box center [501, 132] width 12 height 12
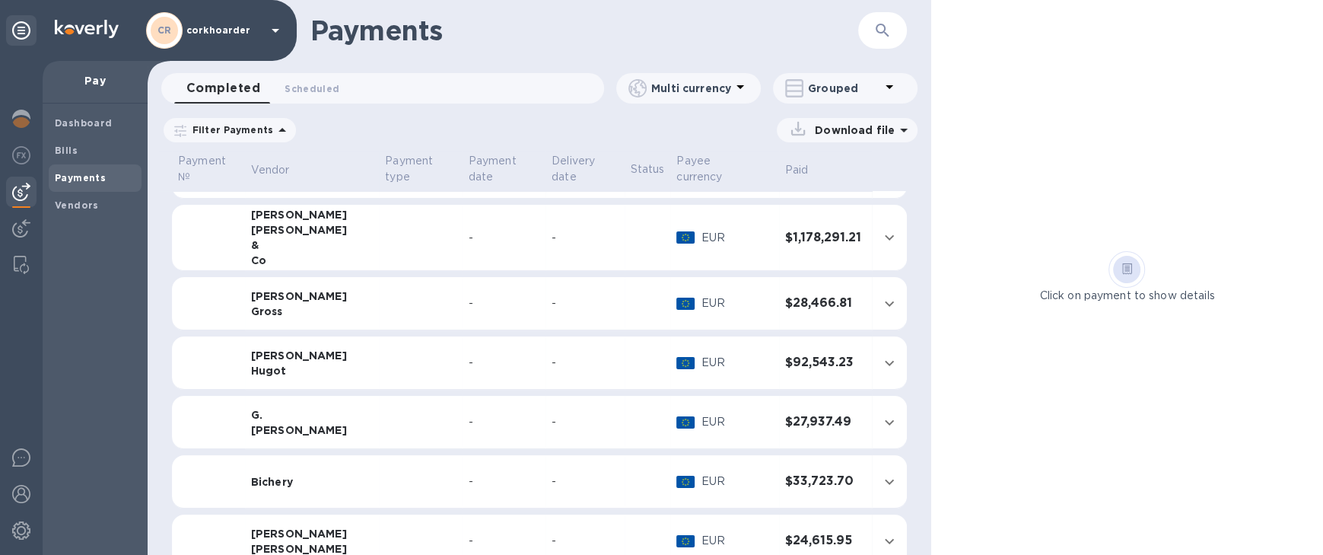
click at [480, 368] on td "-" at bounding box center [504, 362] width 83 height 53
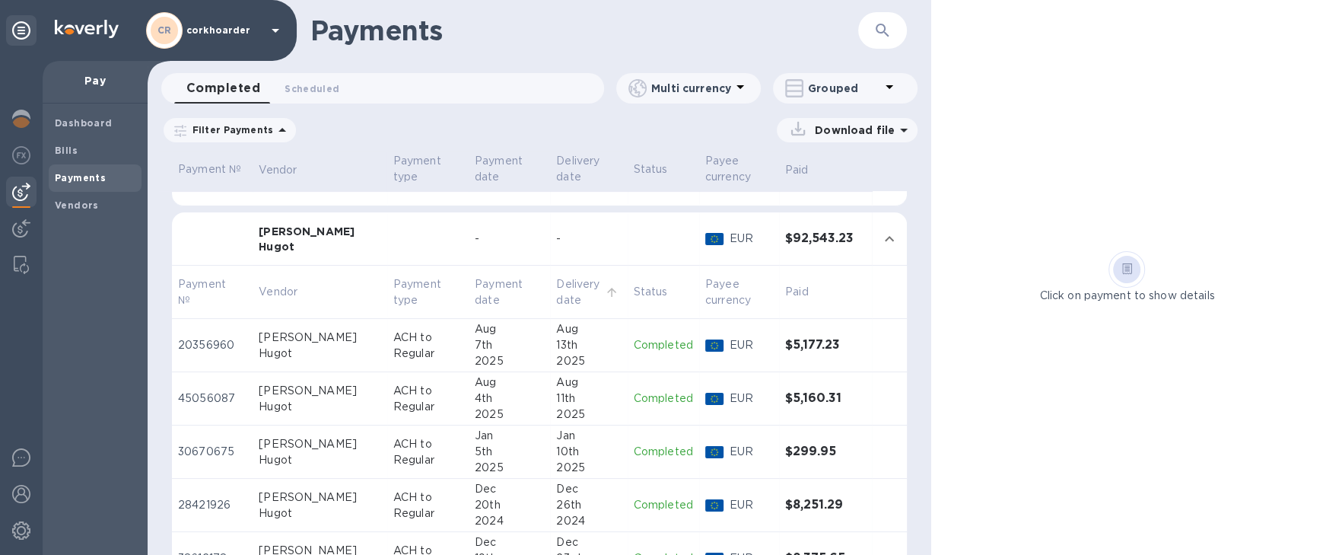
scroll to position [293, 0]
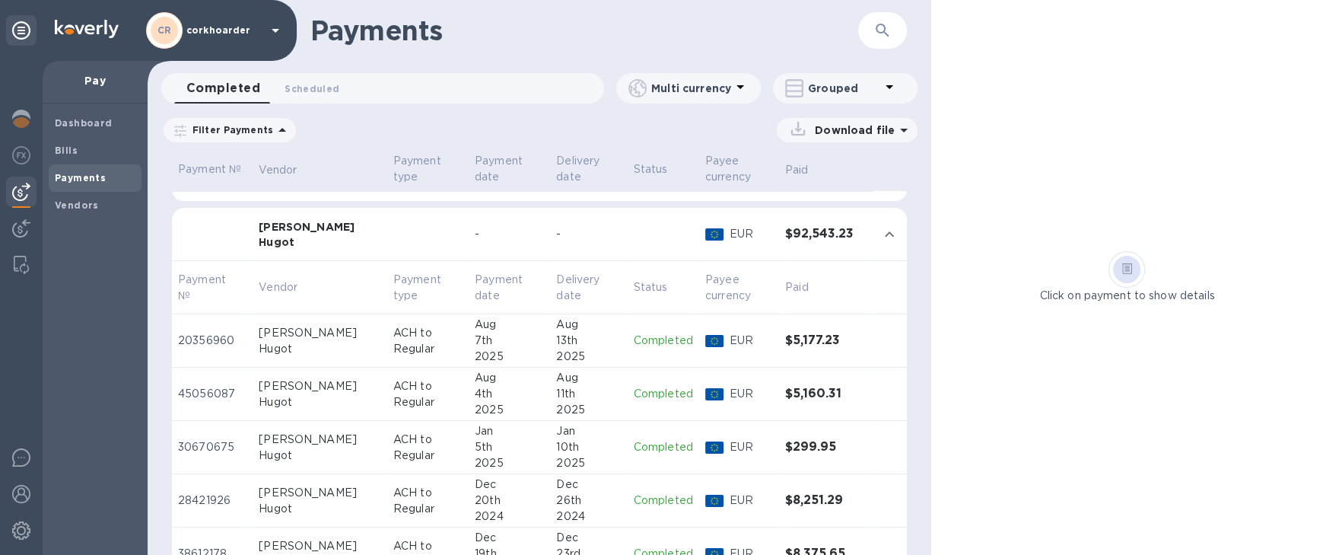
click at [513, 338] on div "7th" at bounding box center [509, 340] width 69 height 16
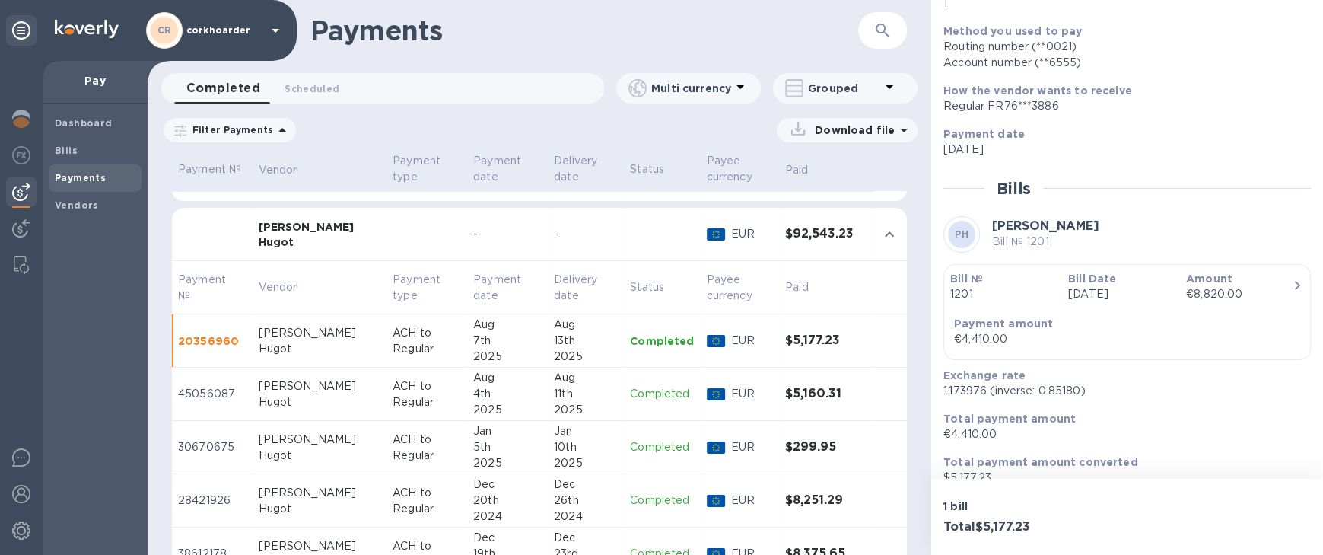
scroll to position [192, 0]
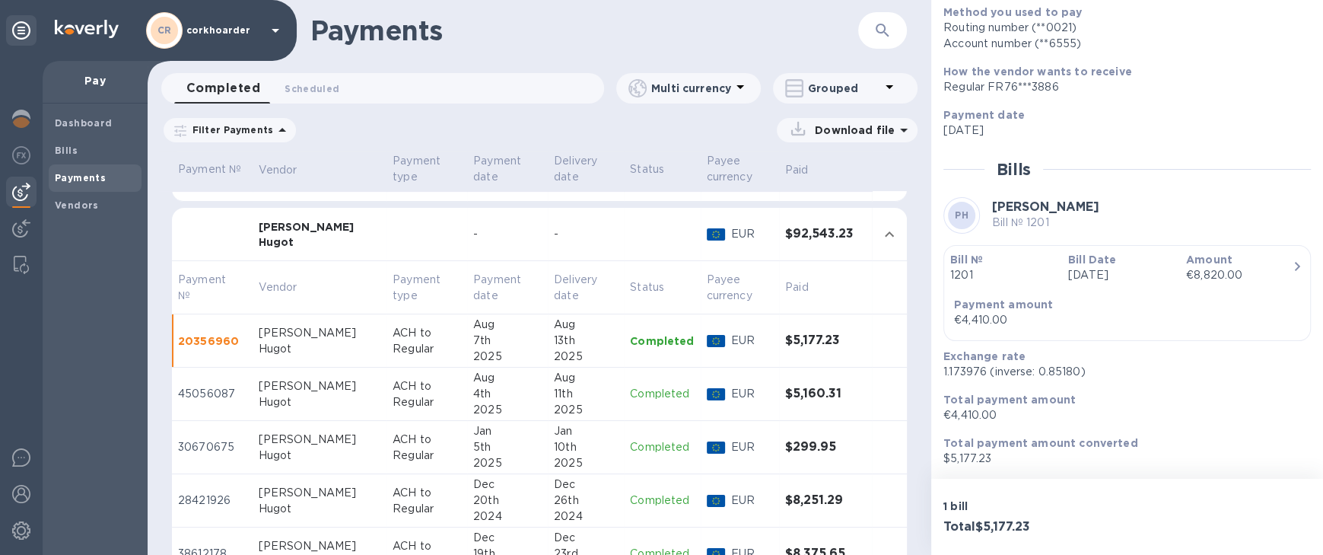
click at [554, 378] on div "Aug" at bounding box center [586, 378] width 64 height 16
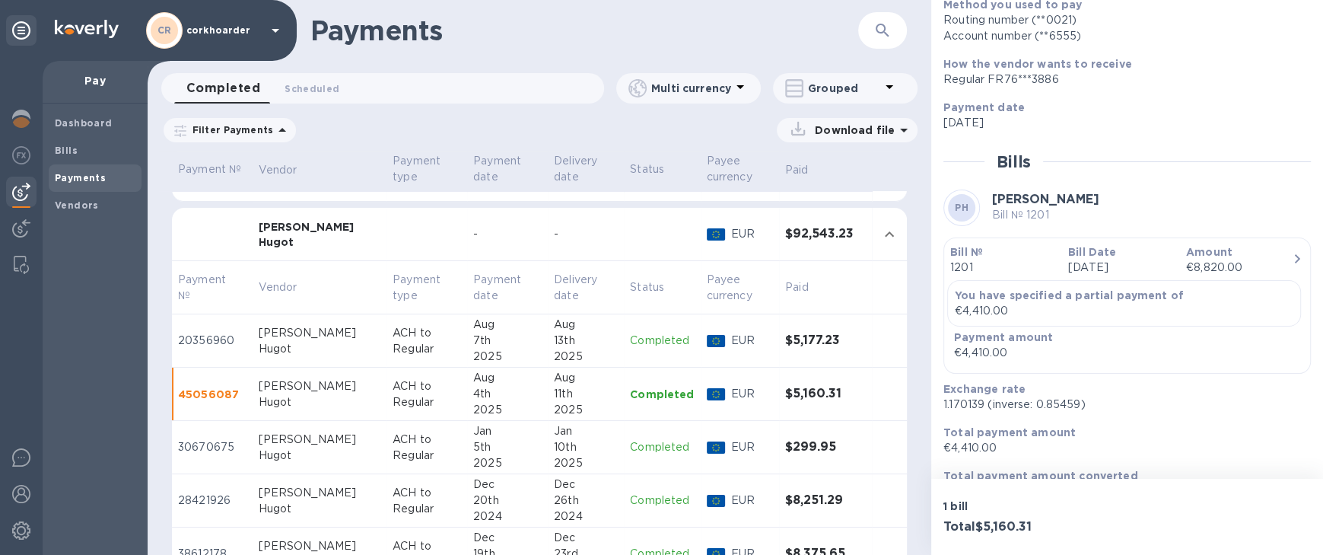
scroll to position [232, 0]
